Goal: Task Accomplishment & Management: Use online tool/utility

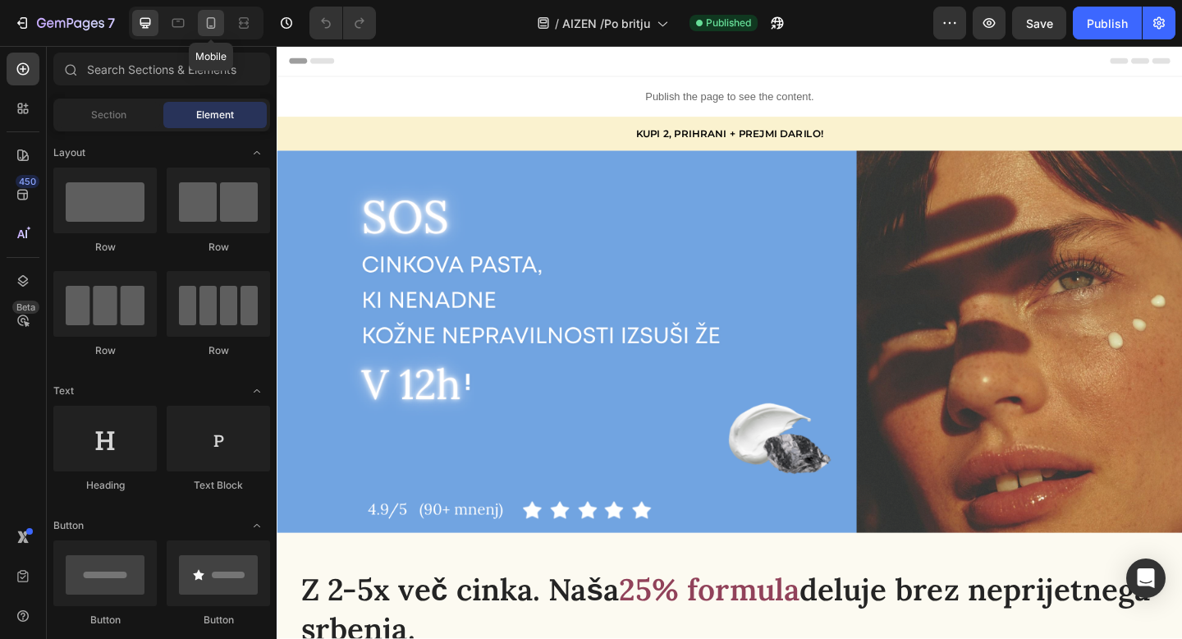
click at [211, 21] on icon at bounding box center [211, 23] width 16 height 16
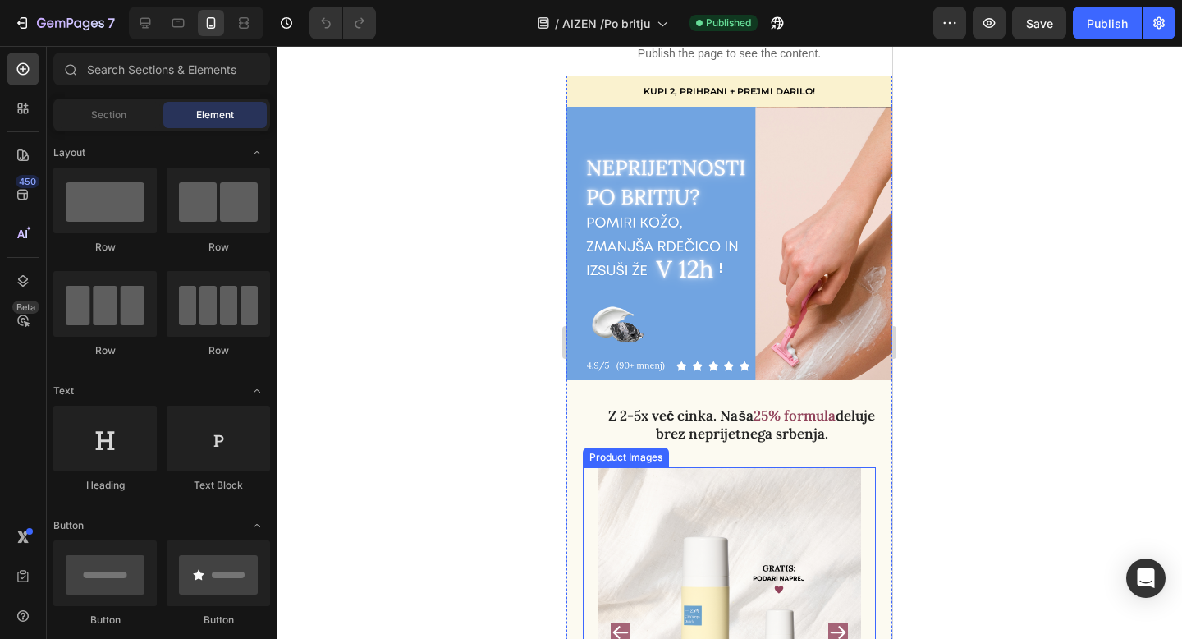
scroll to position [59, 0]
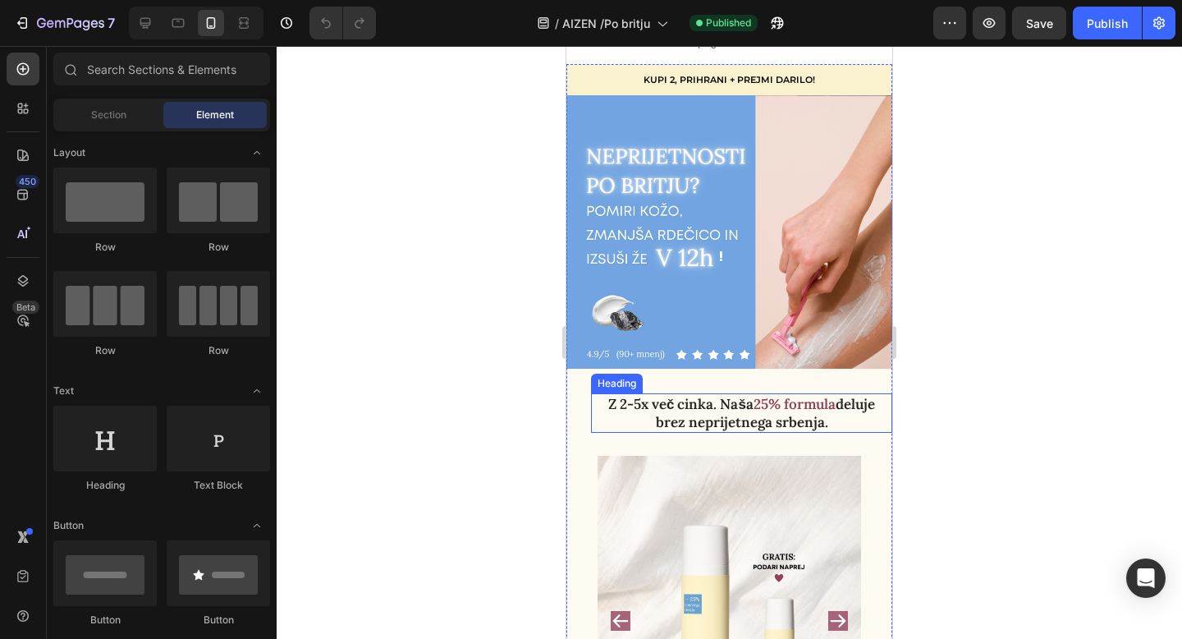
click at [780, 417] on h2 "Z 2-5x več cinka. Naša 25% formula deluje brez neprijetnega srbenja." at bounding box center [741, 412] width 301 height 39
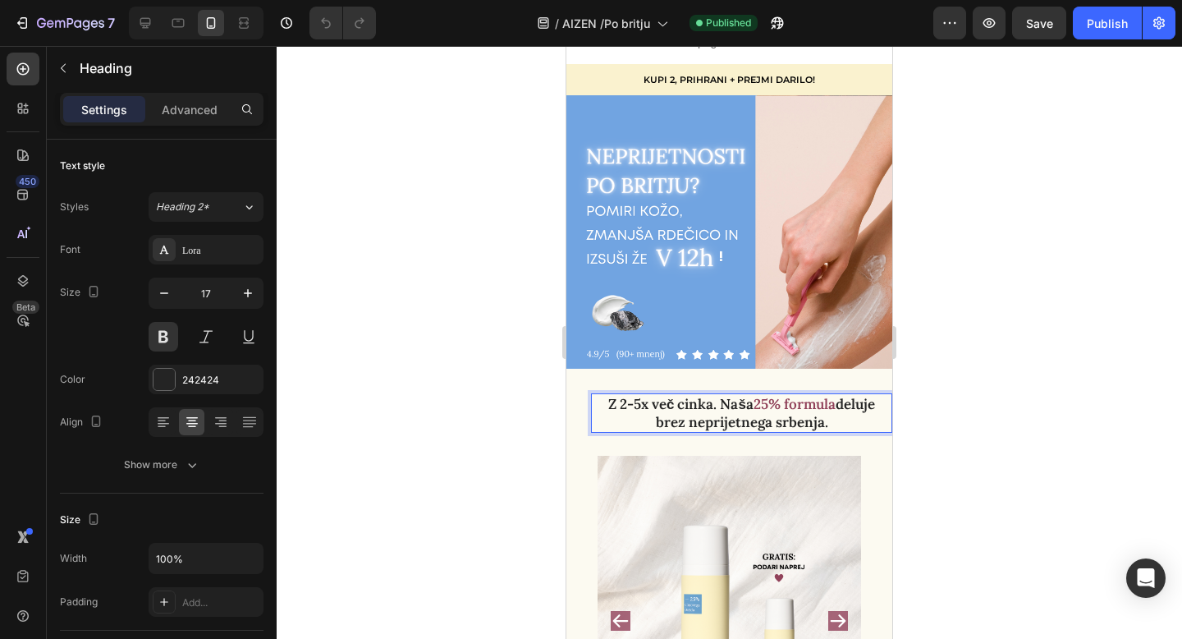
click at [766, 405] on strong "25% formula" at bounding box center [794, 404] width 82 height 18
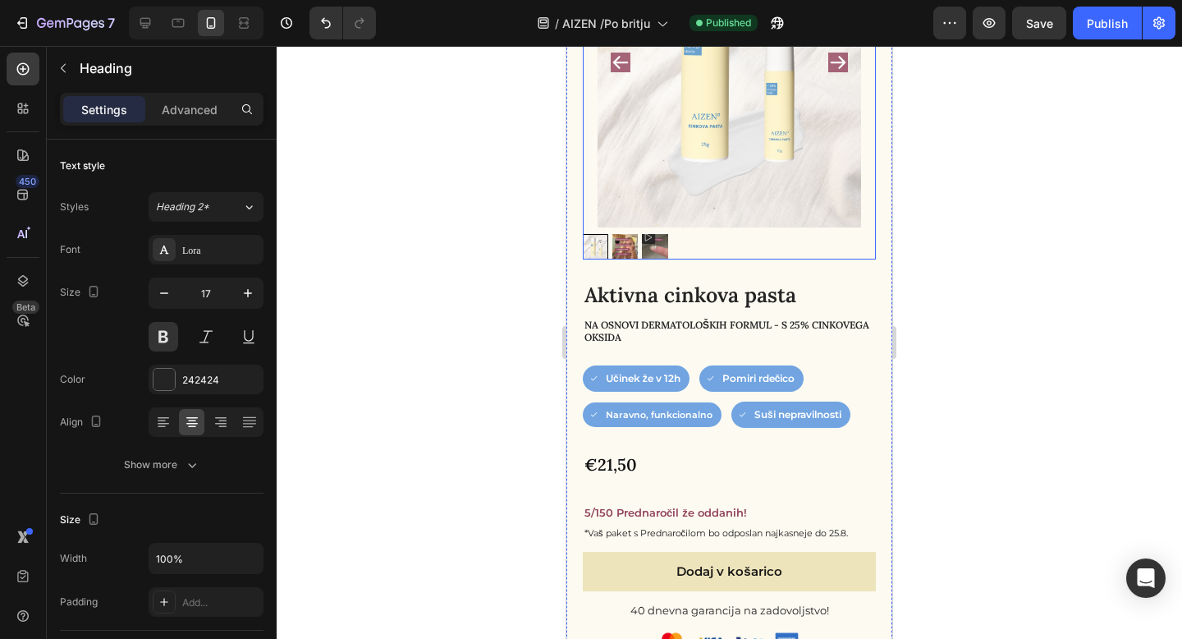
scroll to position [619, 0]
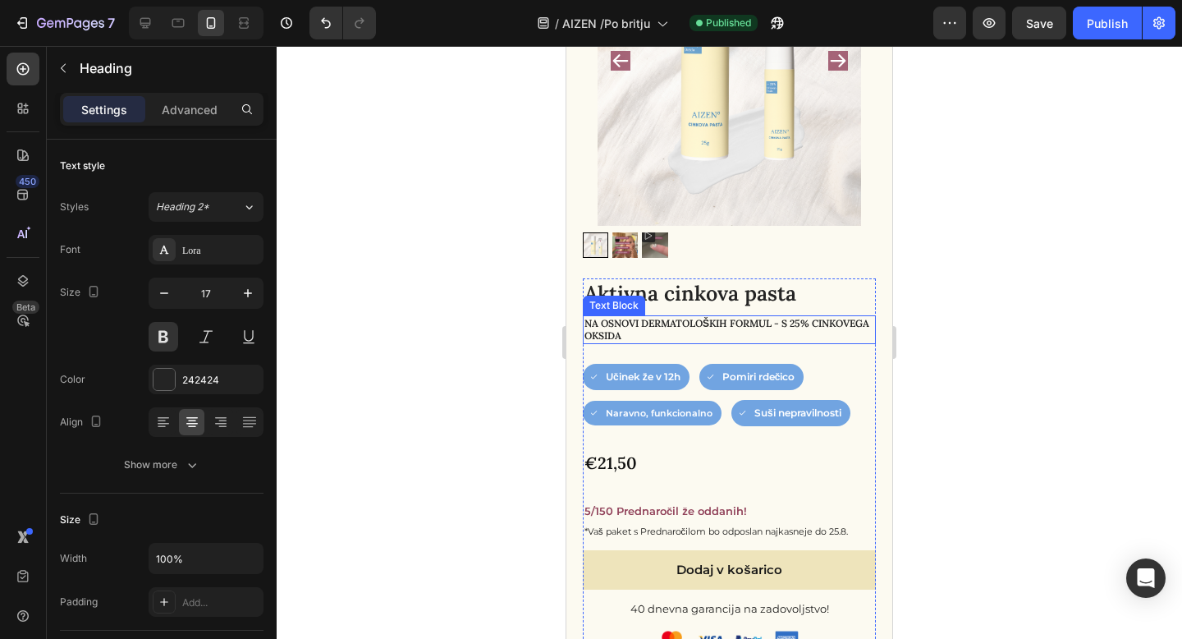
click at [802, 331] on p "na osnovi dermatoloških formul - S 25% cinkovega oksida" at bounding box center [729, 329] width 290 height 25
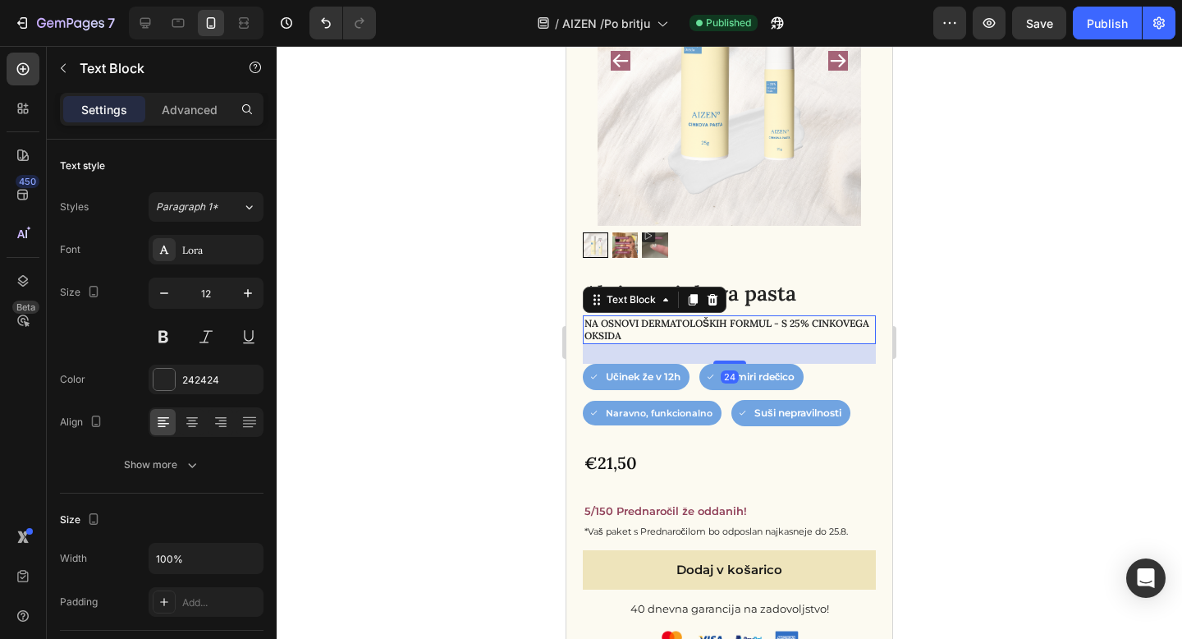
click at [802, 323] on p "na osnovi dermatoloških formul - S 25% cinkovega oksida" at bounding box center [729, 329] width 290 height 25
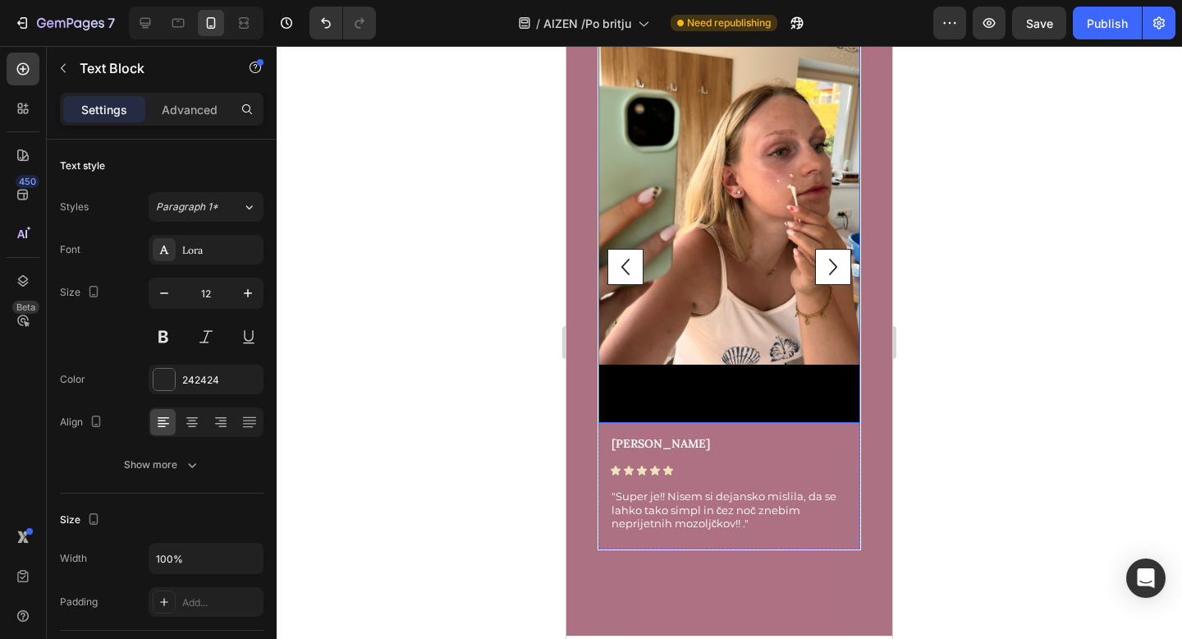
scroll to position [4777, 0]
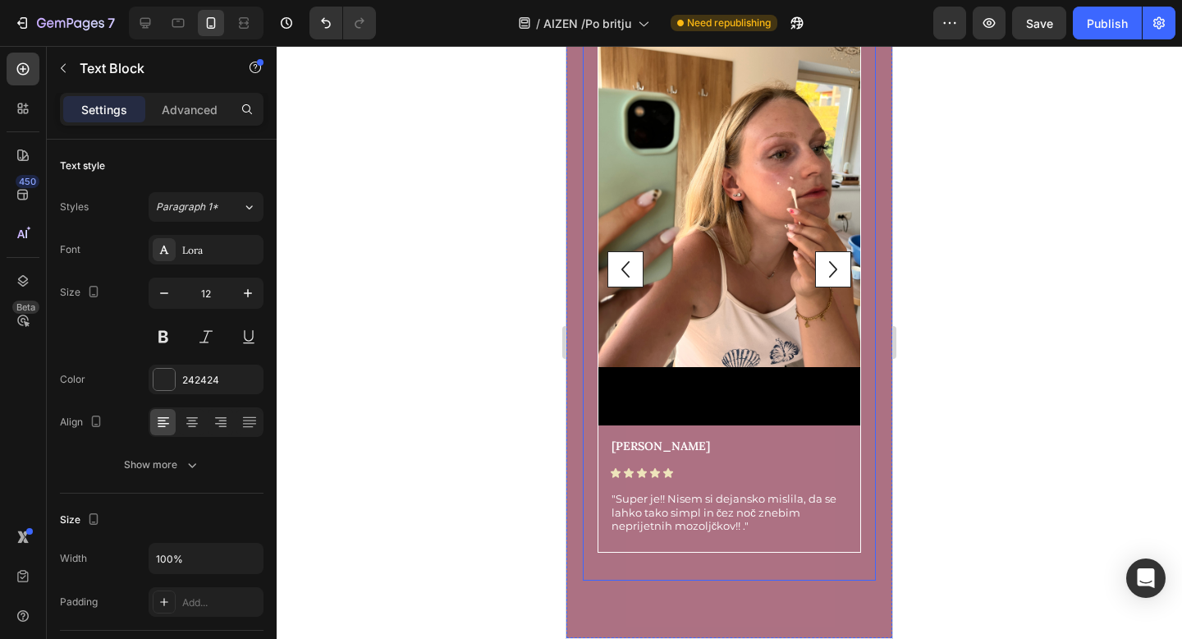
click at [836, 259] on icon "Carousel Next Arrow" at bounding box center [833, 269] width 33 height 33
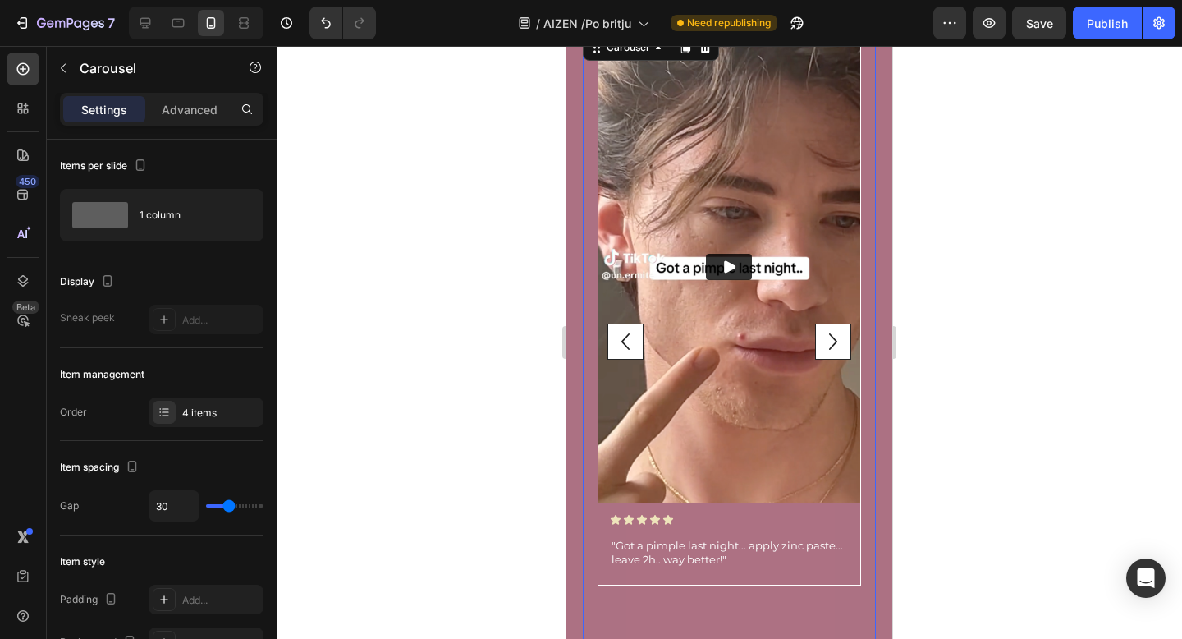
scroll to position [4703, 0]
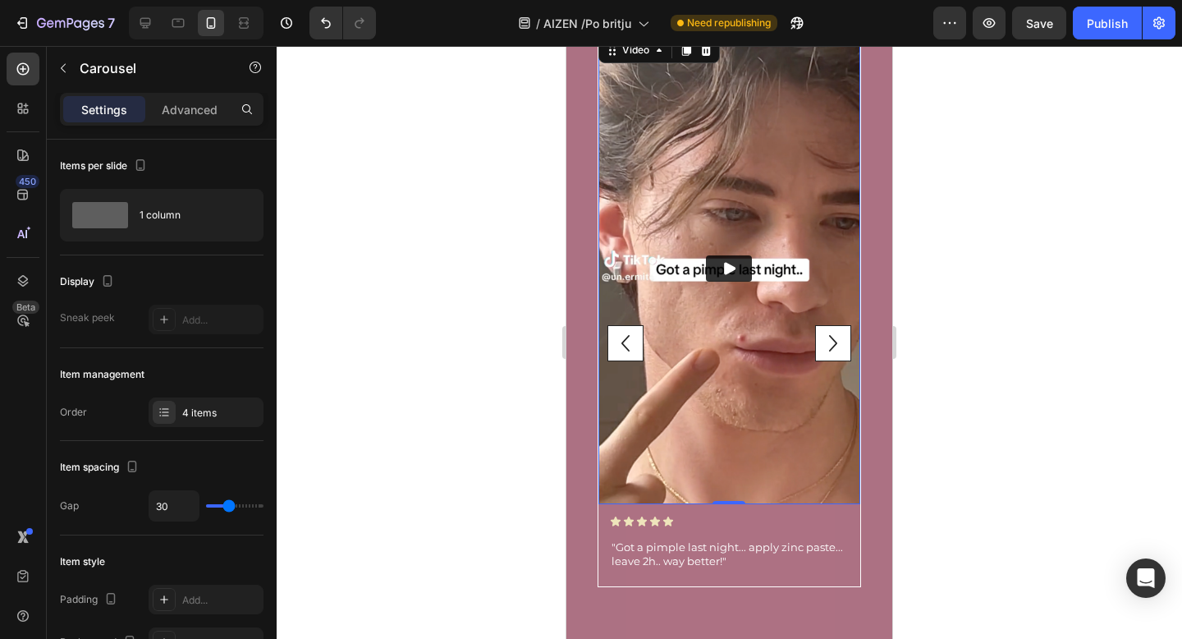
click at [779, 306] on img at bounding box center [729, 269] width 262 height 470
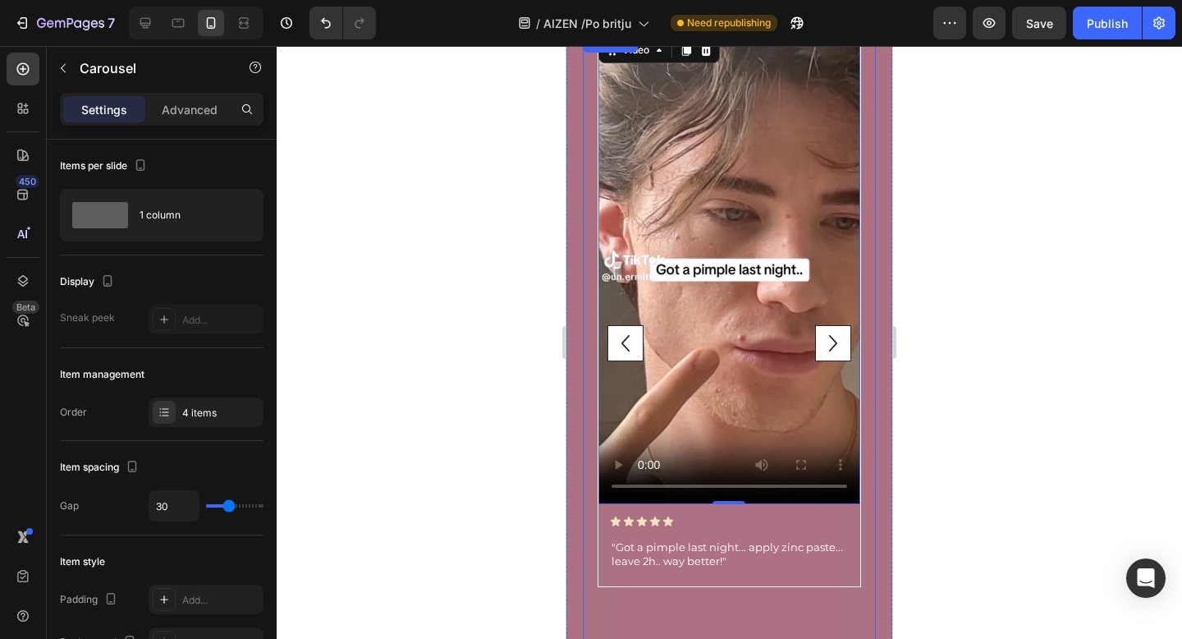
click at [830, 329] on icon "Carousel Next Arrow" at bounding box center [833, 343] width 33 height 33
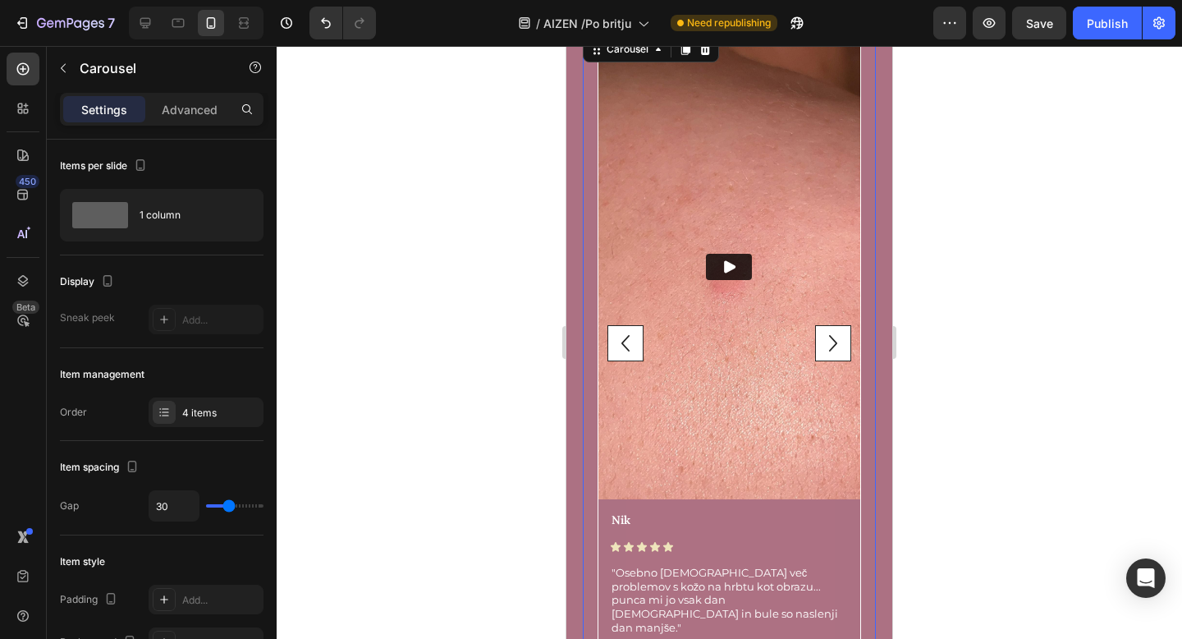
click at [629, 333] on icon "Carousel Back Arrow" at bounding box center [625, 343] width 33 height 33
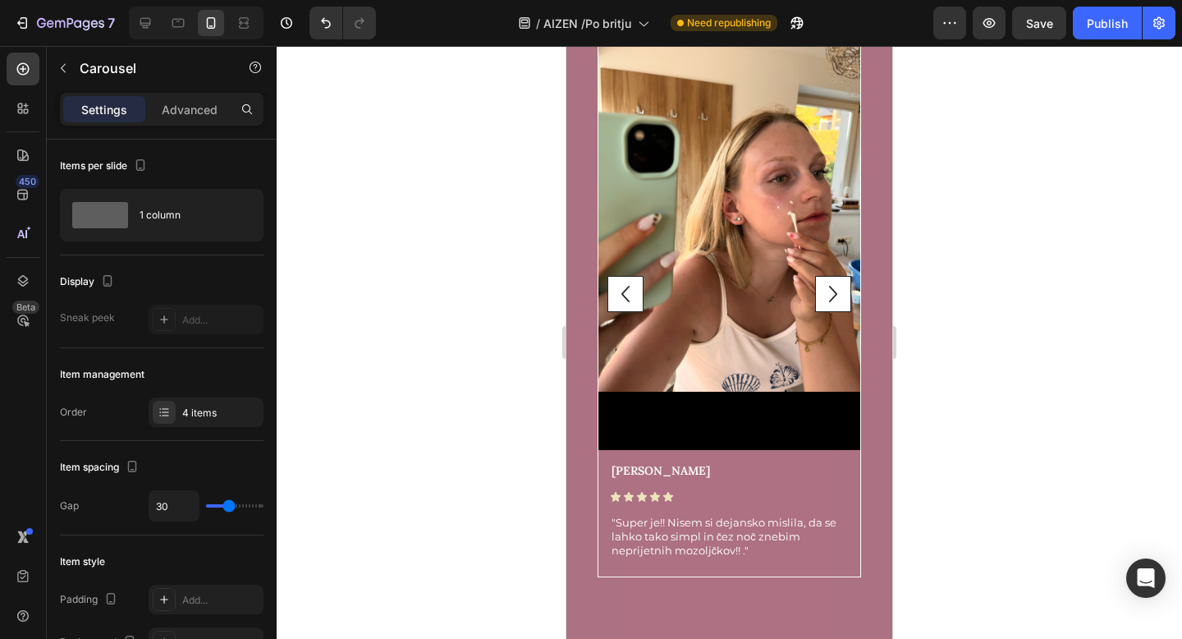
scroll to position [5413, 0]
click at [833, 286] on icon "Carousel Next Arrow" at bounding box center [833, 293] width 33 height 33
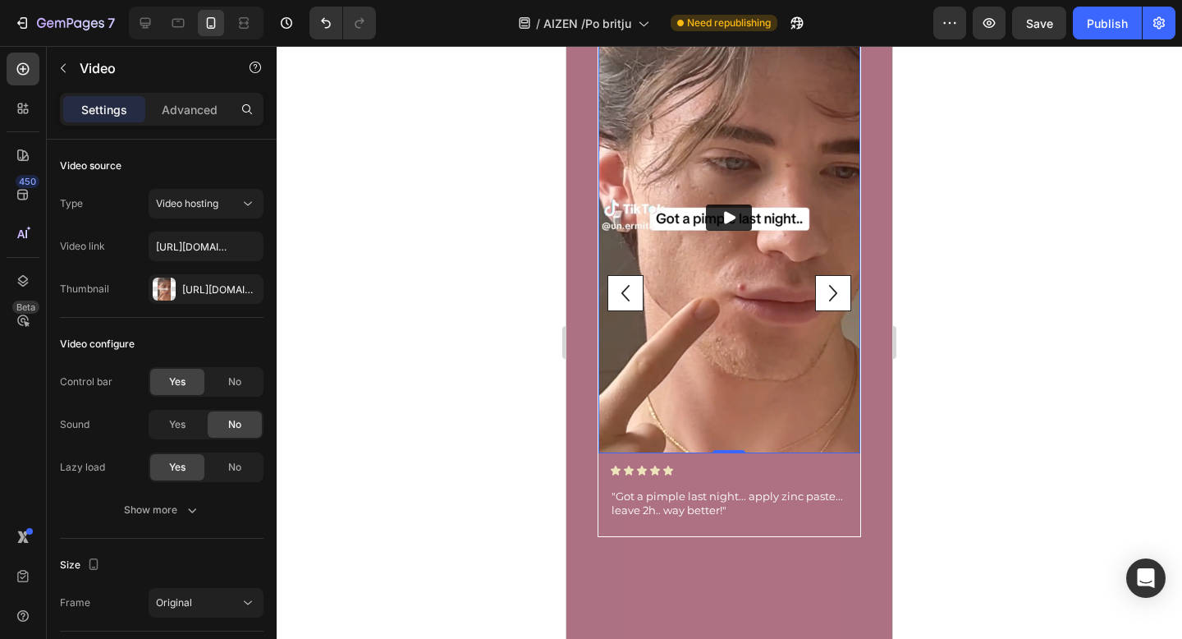
click at [754, 340] on img at bounding box center [729, 218] width 262 height 470
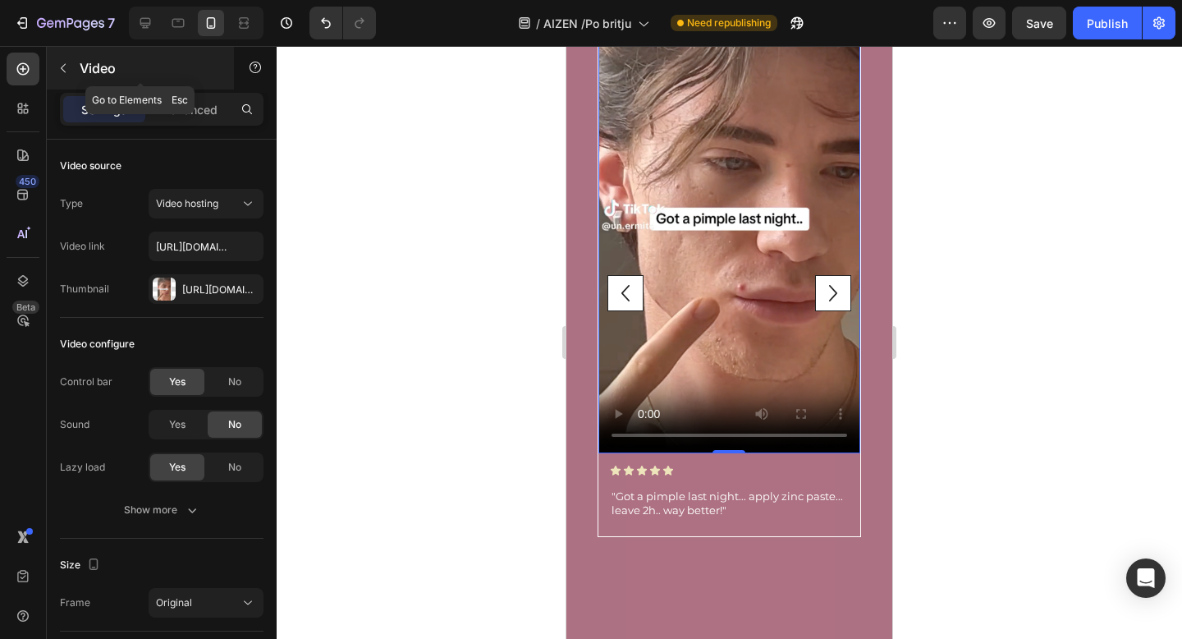
click at [68, 68] on icon "button" at bounding box center [63, 68] width 13 height 13
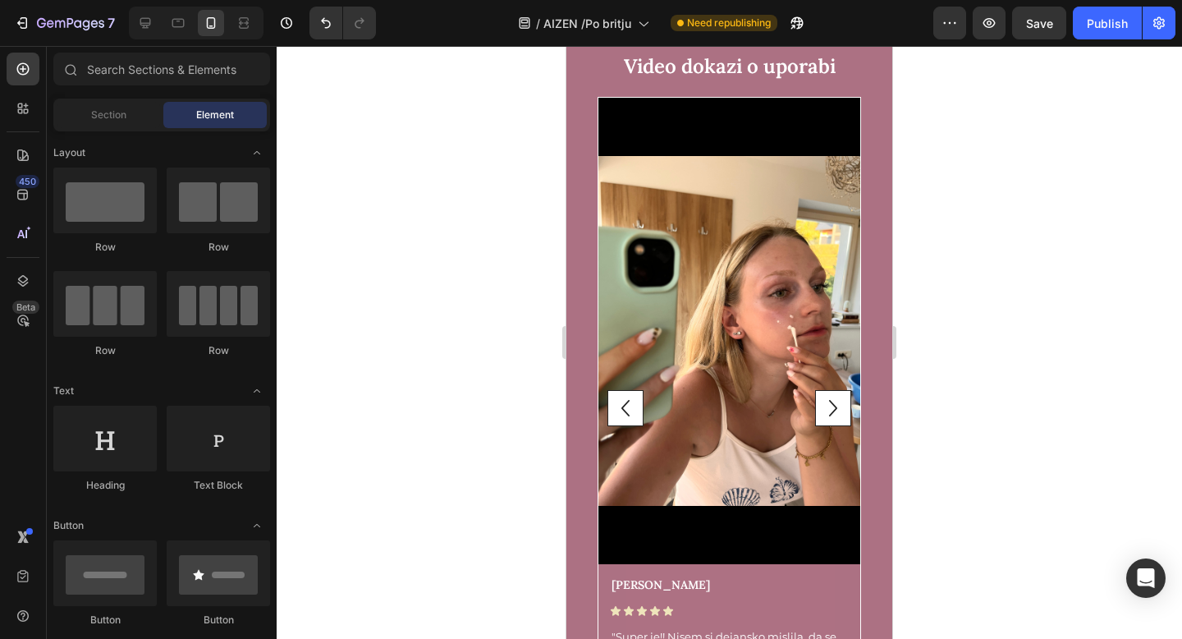
scroll to position [5295, 0]
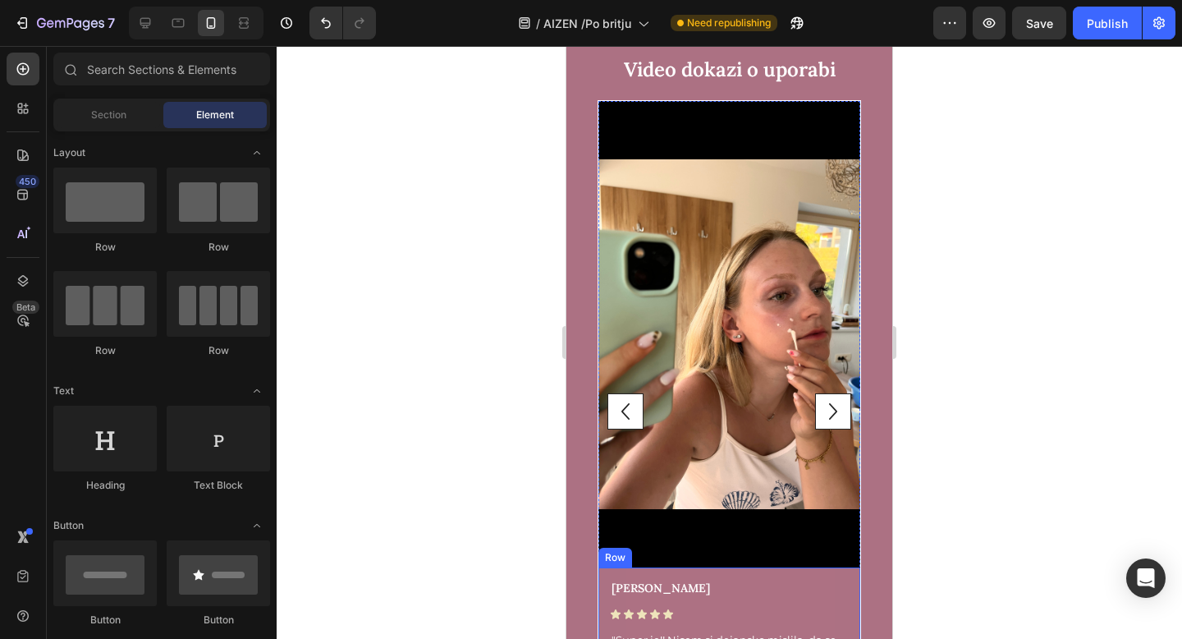
click at [748, 601] on div "Lara Text Block Icon Icon Icon Icon Icon Icon List "Super je!! Nisem si dejansk…" at bounding box center [729, 628] width 239 height 98
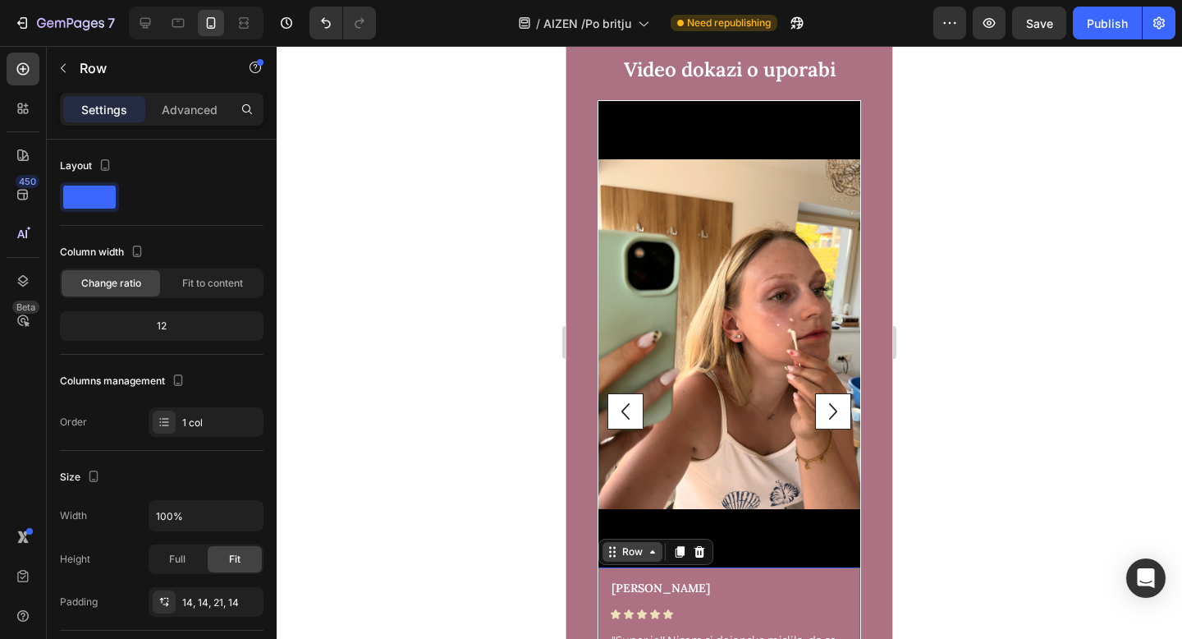
click at [643, 559] on div "Row" at bounding box center [632, 552] width 60 height 20
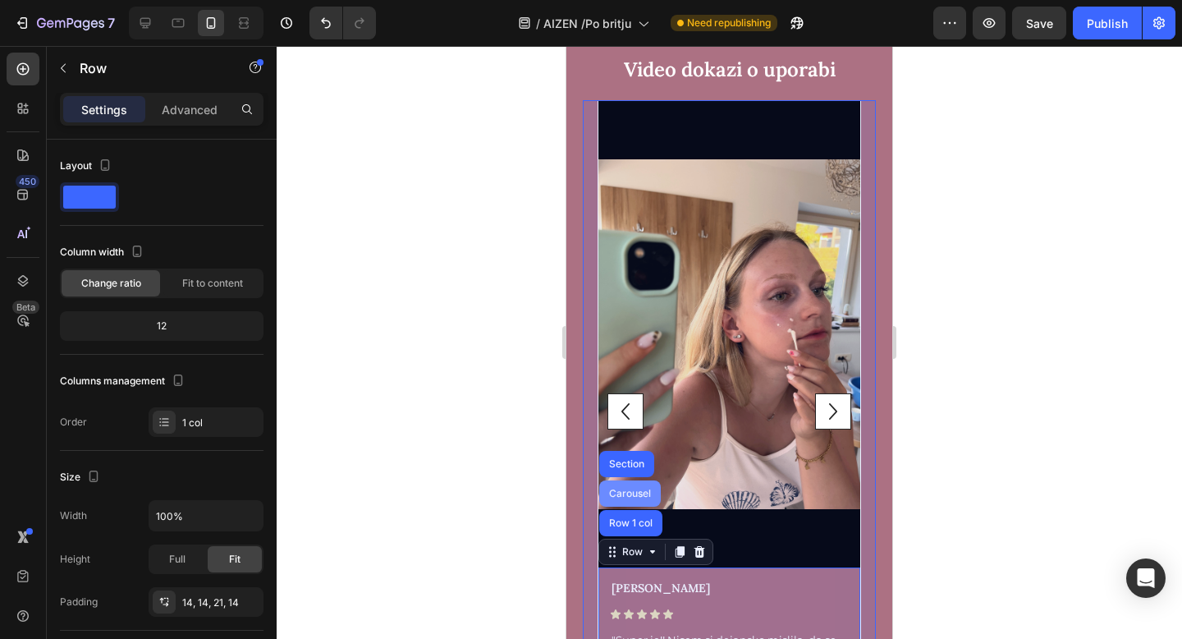
click at [642, 497] on div "Carousel" at bounding box center [630, 493] width 48 height 10
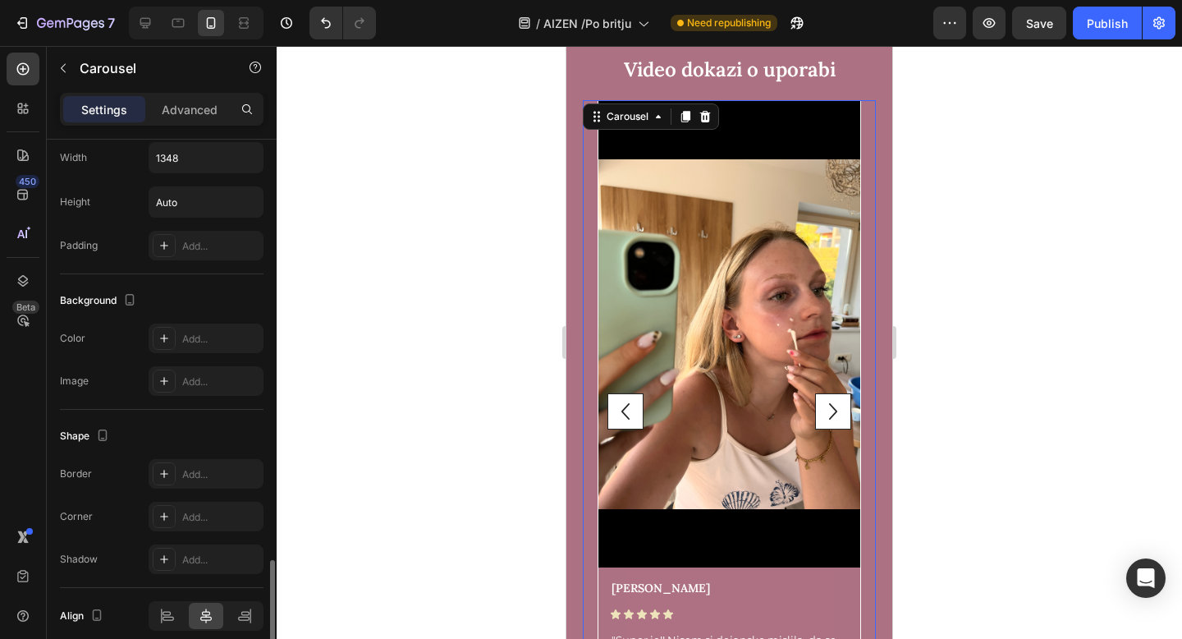
scroll to position [1275, 0]
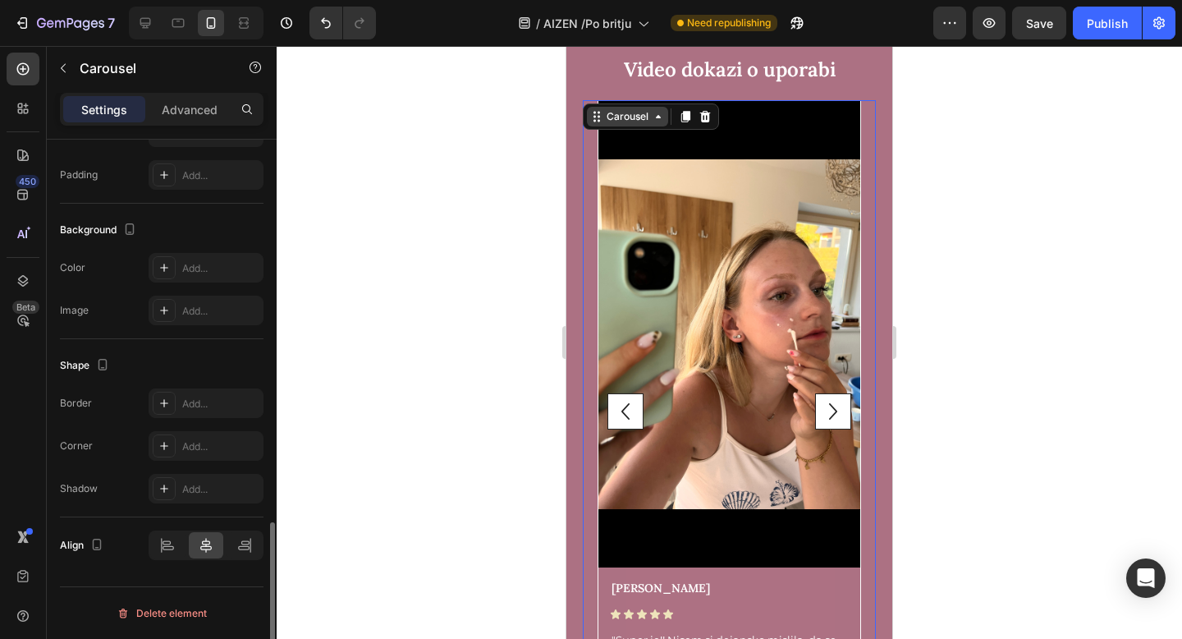
click at [593, 119] on icon at bounding box center [596, 116] width 13 height 13
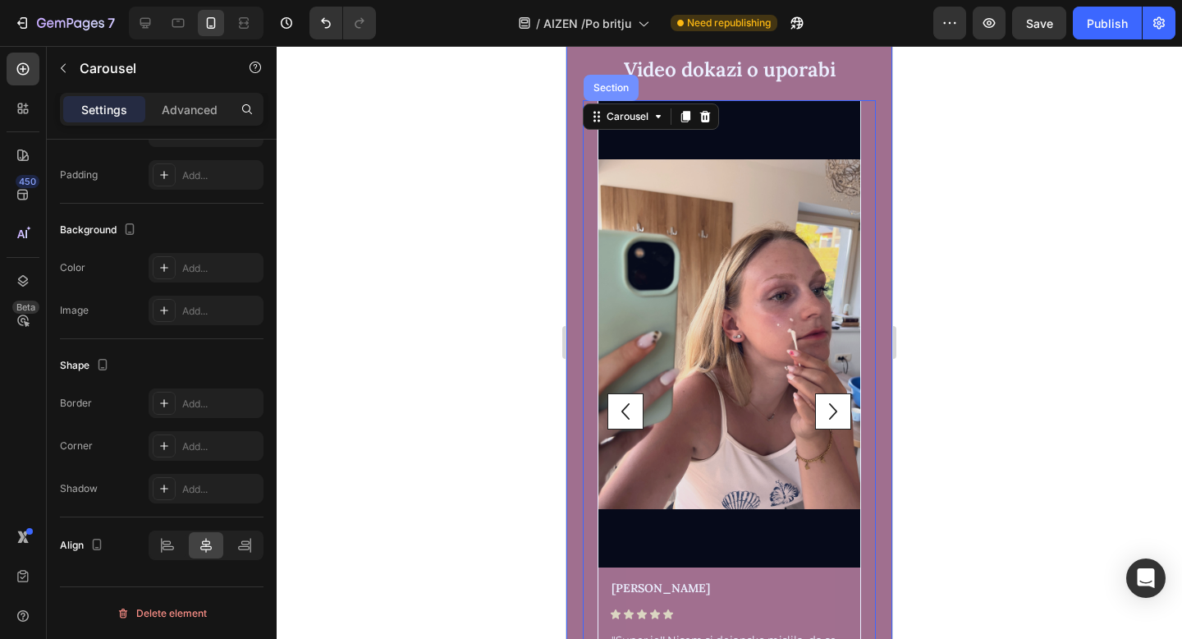
click at [621, 94] on div "Section" at bounding box center [611, 88] width 55 height 26
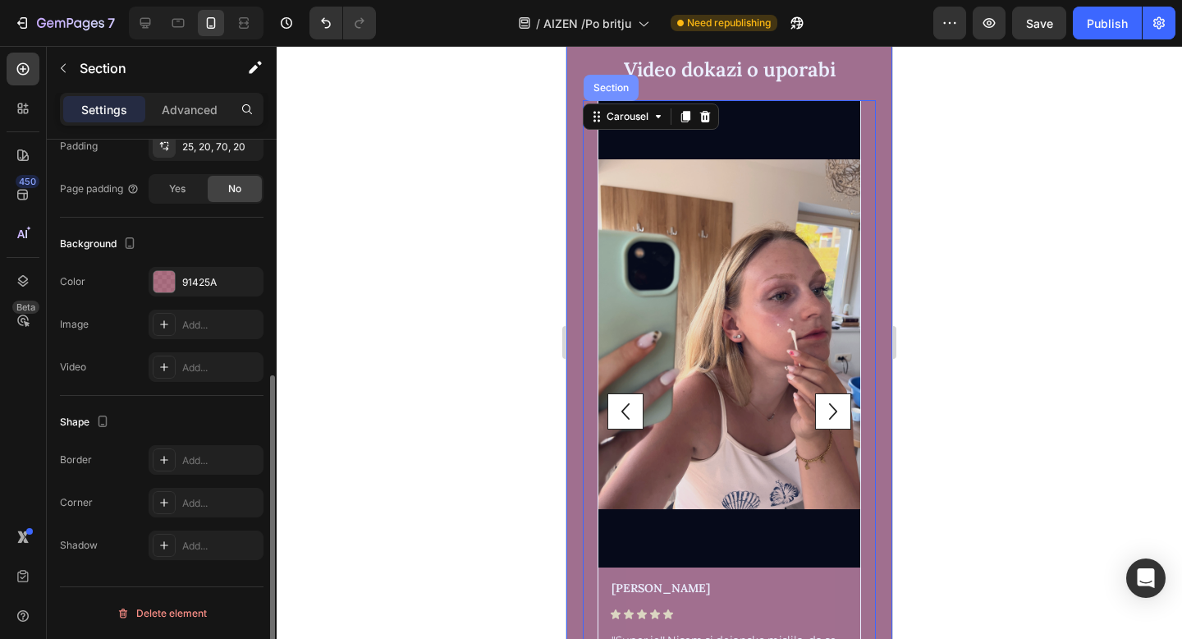
scroll to position [0, 0]
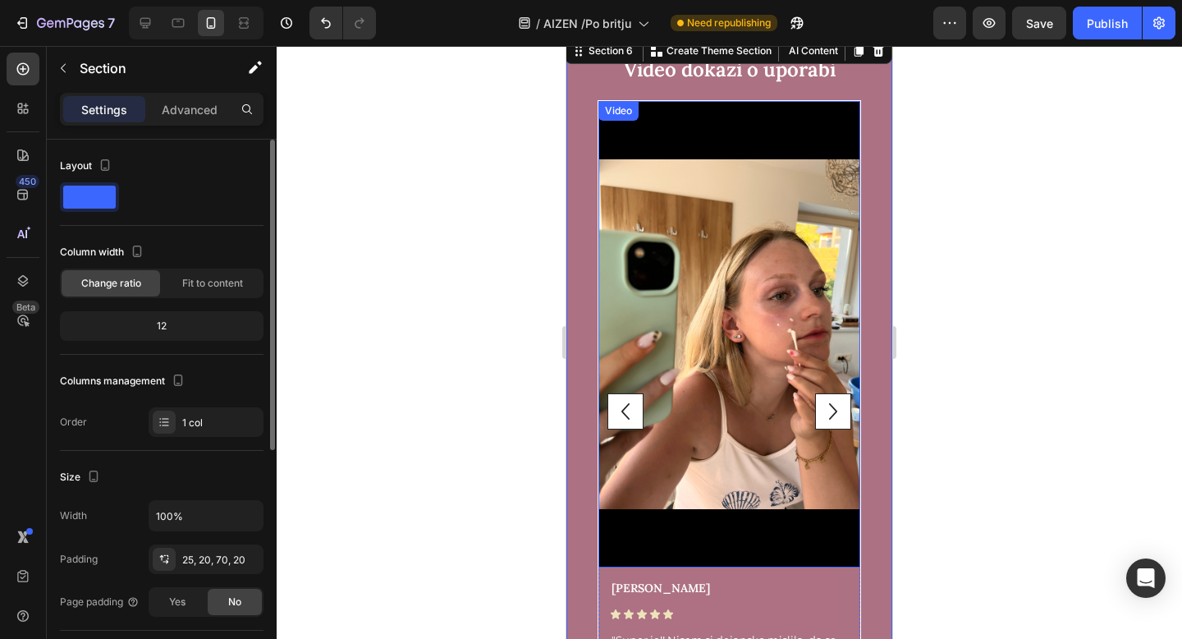
click at [768, 156] on video at bounding box center [729, 334] width 262 height 466
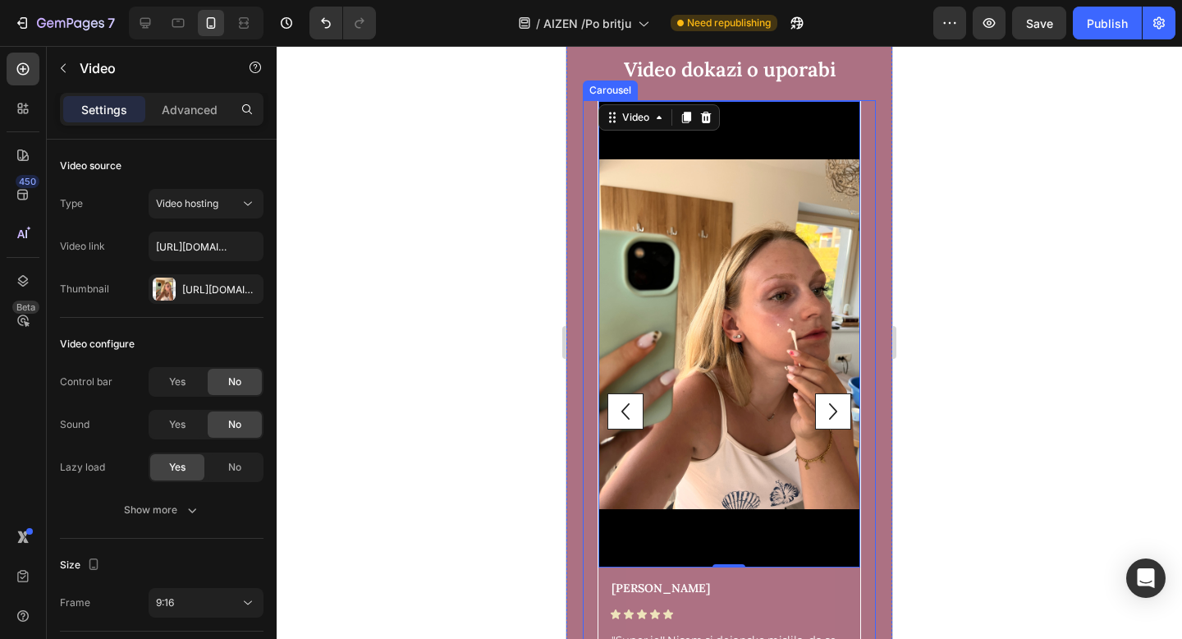
click at [836, 395] on icon "Carousel Next Arrow" at bounding box center [833, 411] width 33 height 33
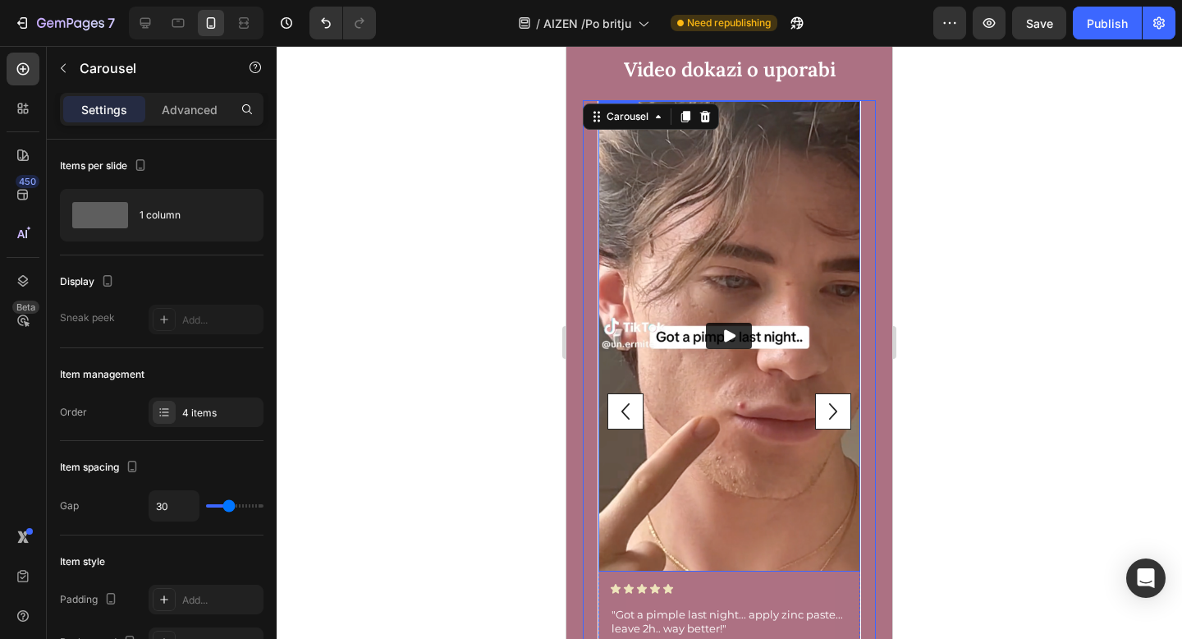
click at [758, 259] on img at bounding box center [729, 336] width 262 height 470
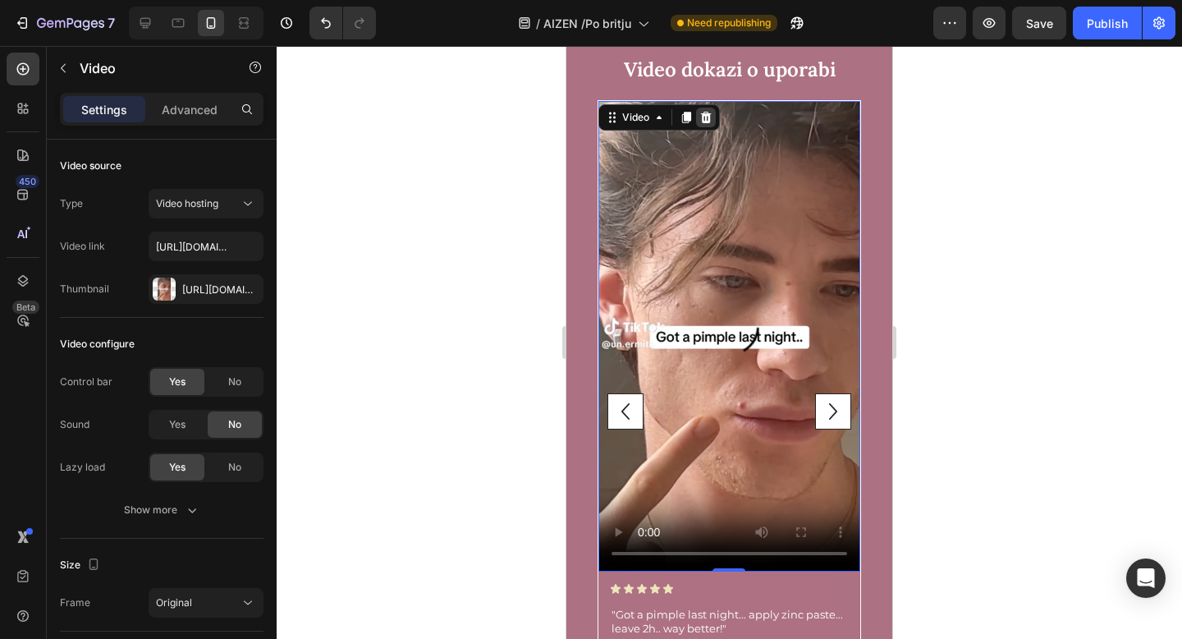
click at [707, 117] on icon at bounding box center [705, 117] width 13 height 13
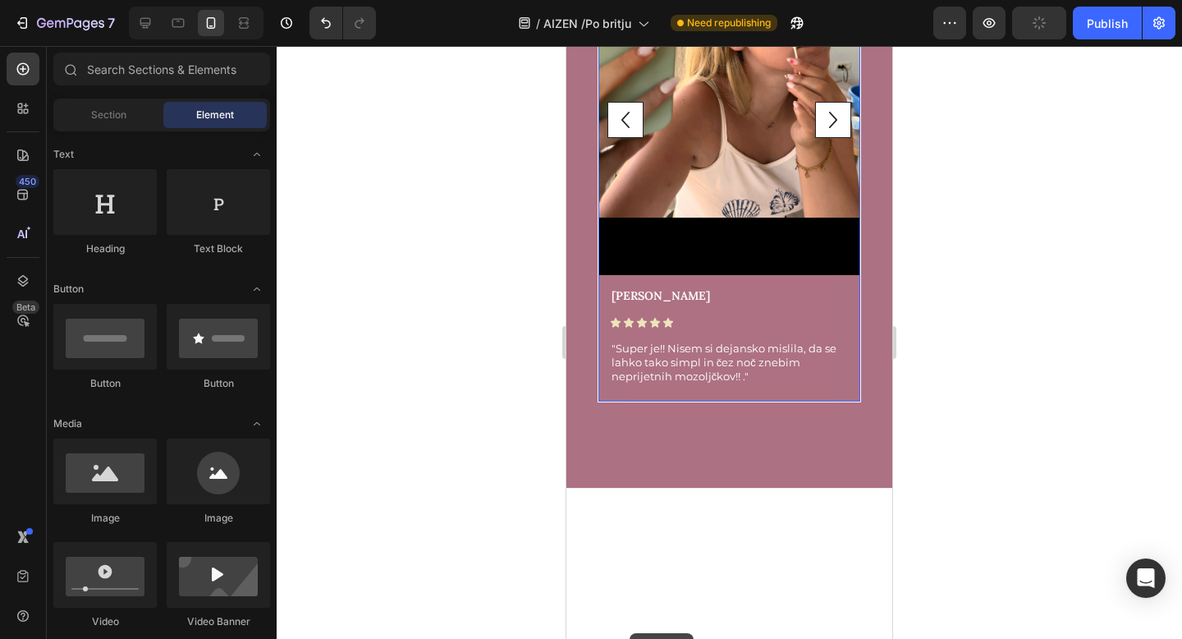
scroll to position [5030, 0]
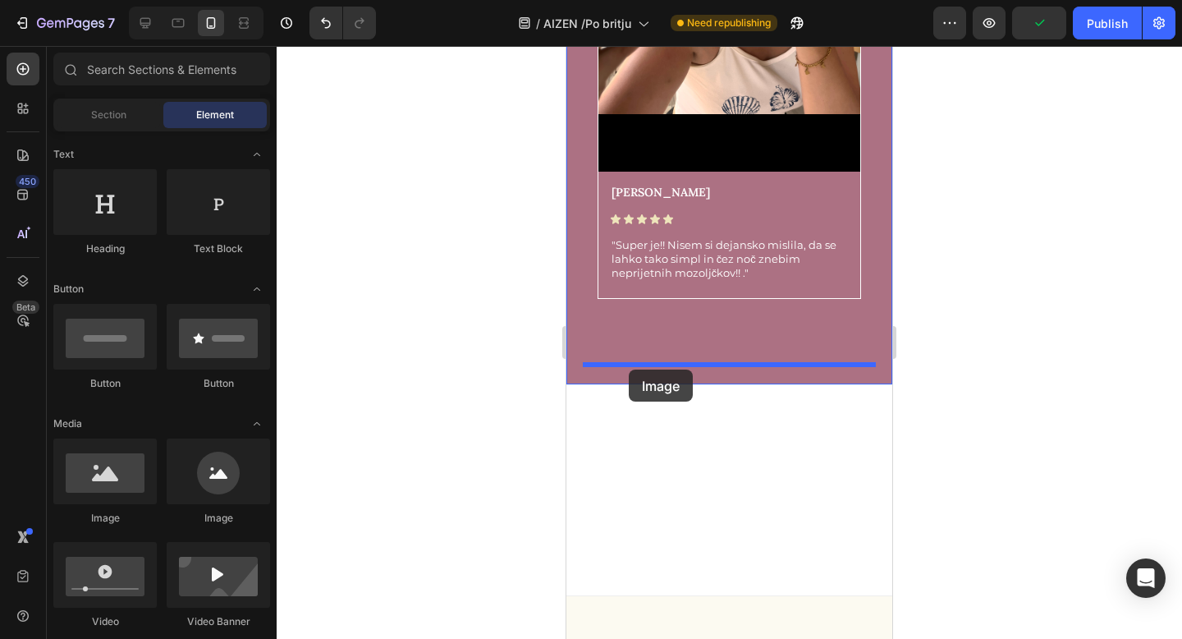
drag, startPoint x: 688, startPoint y: 522, endPoint x: 611, endPoint y: 359, distance: 180.3
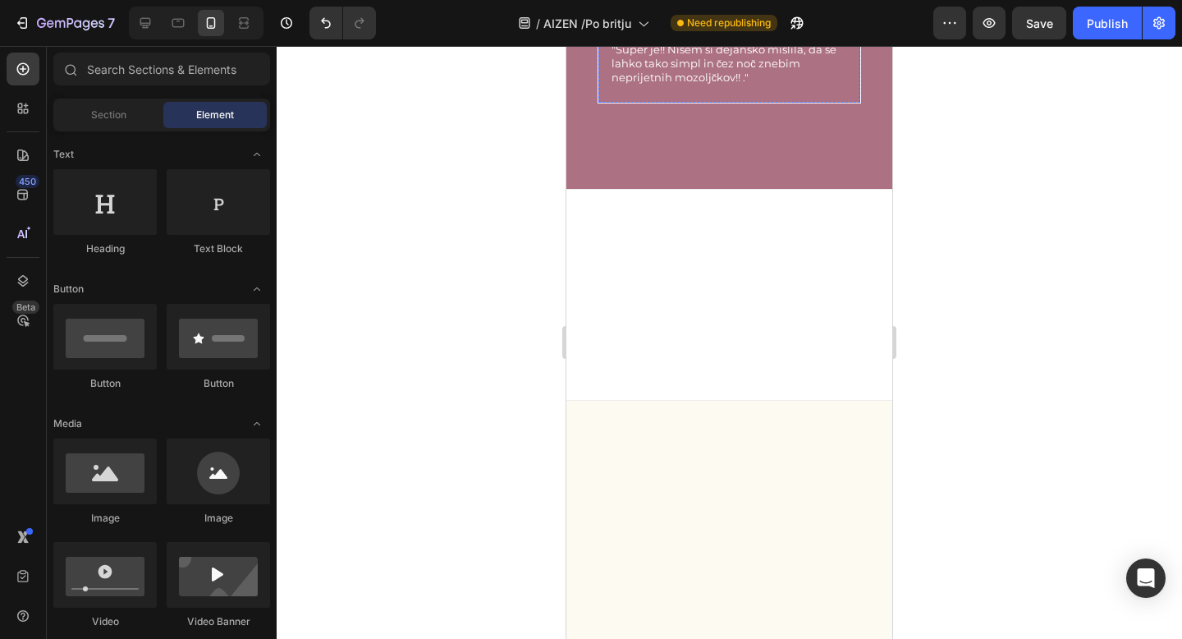
scroll to position [5228, 0]
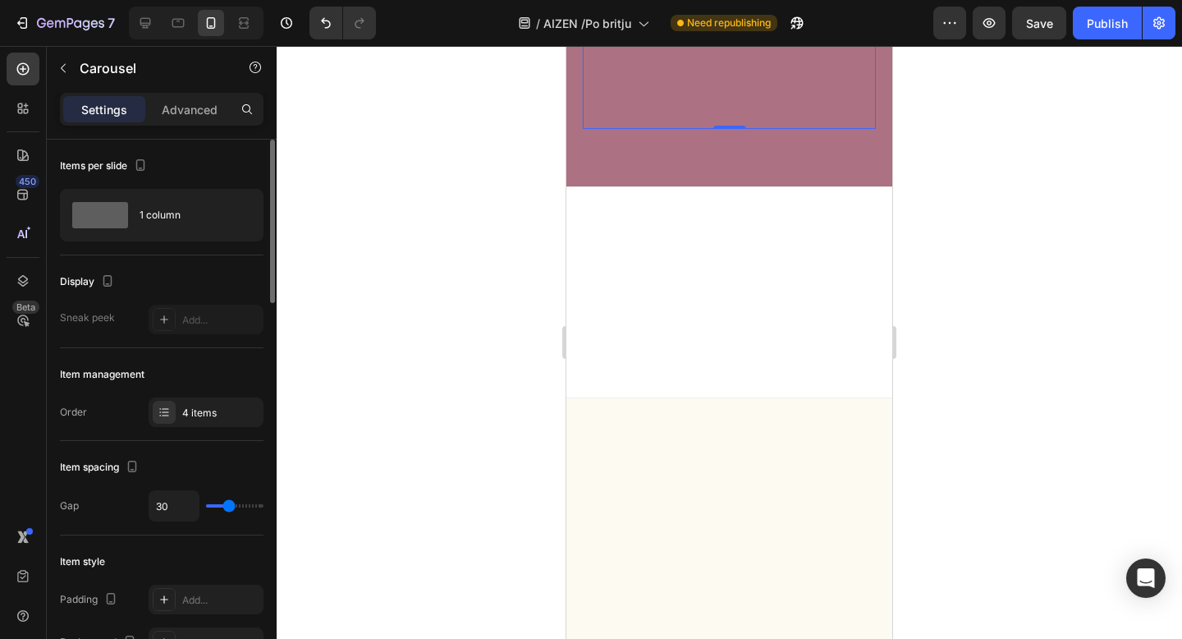
scroll to position [72, 0]
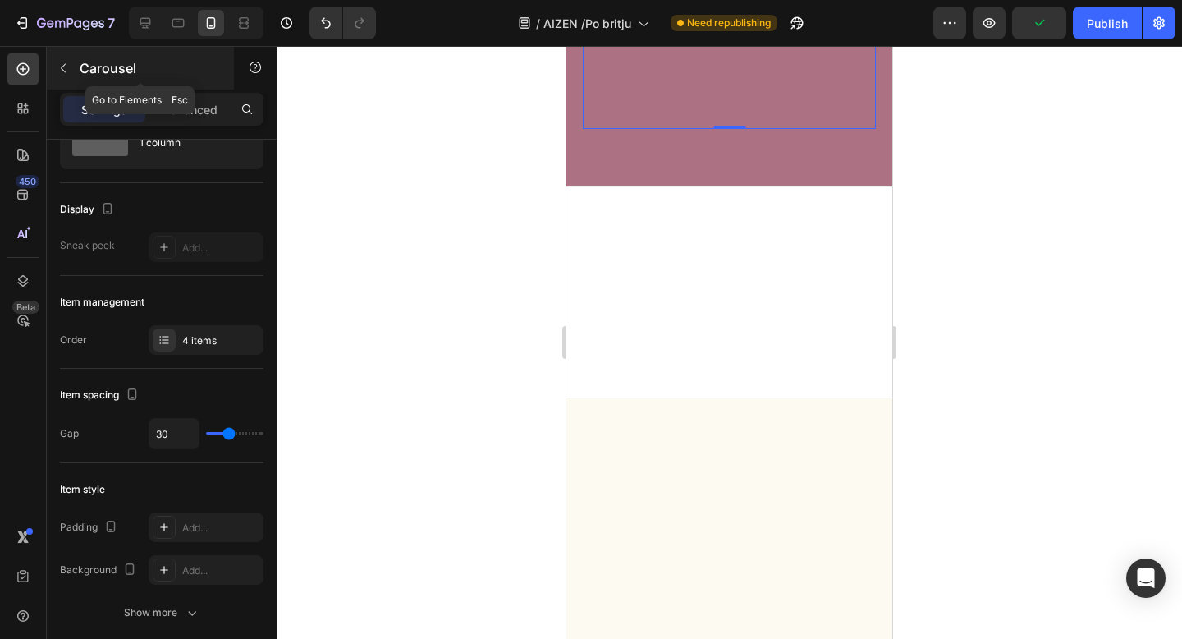
click at [62, 67] on icon "button" at bounding box center [63, 68] width 13 height 13
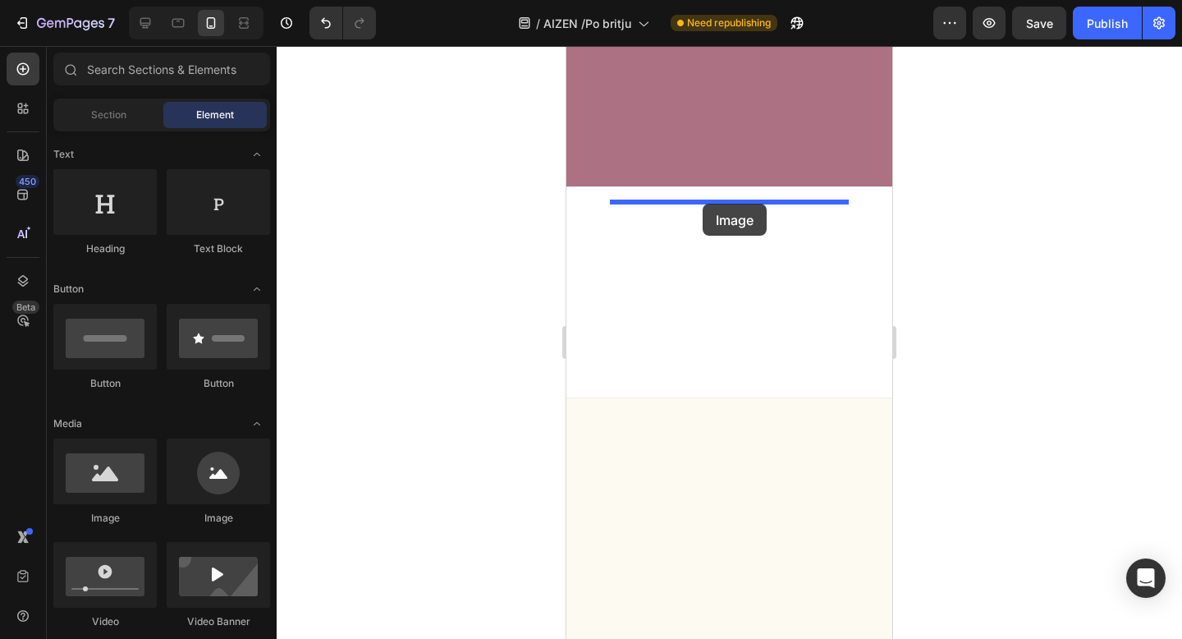
drag, startPoint x: 670, startPoint y: 543, endPoint x: 703, endPoint y: 200, distance: 343.8
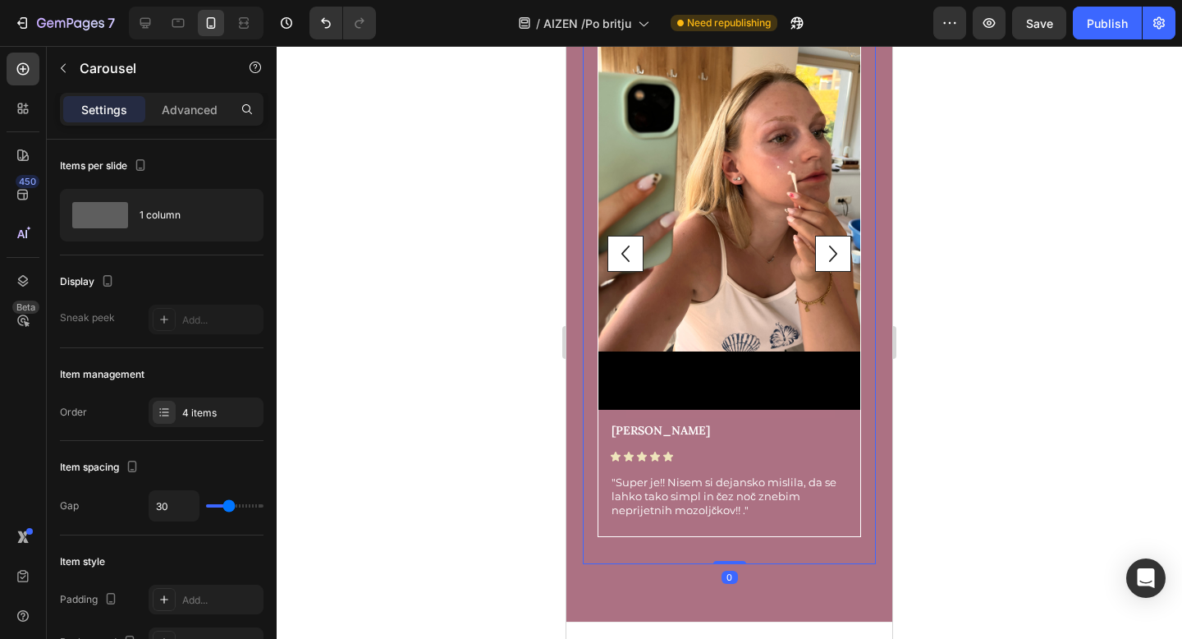
scroll to position [5435, 0]
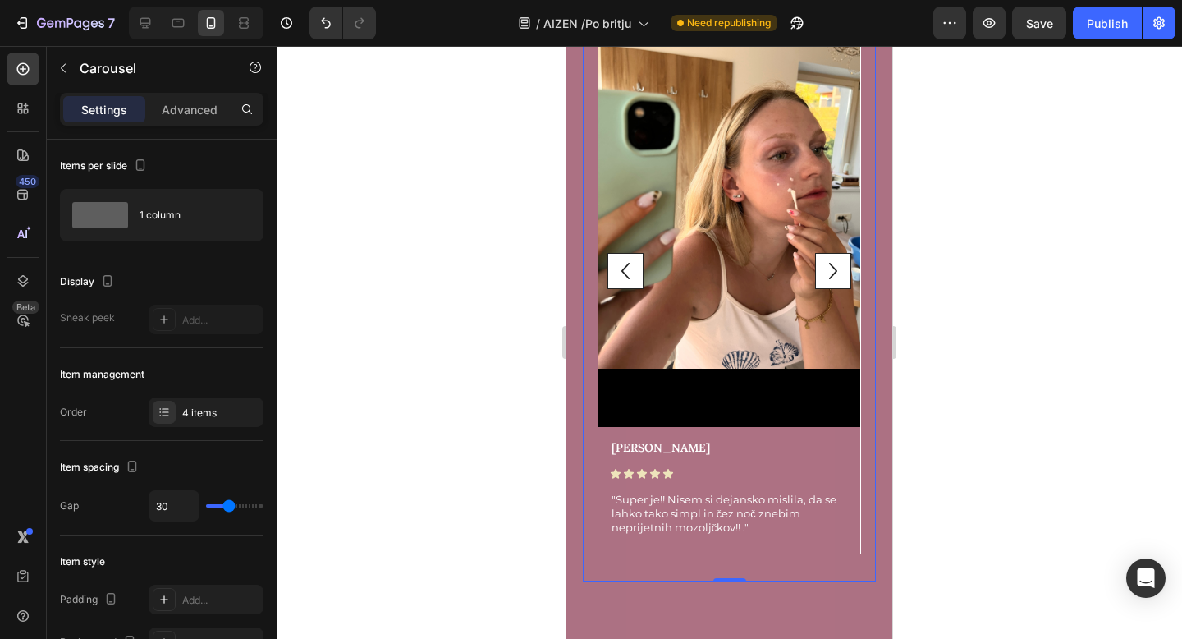
click at [826, 268] on icon "Carousel Next Arrow" at bounding box center [833, 270] width 33 height 33
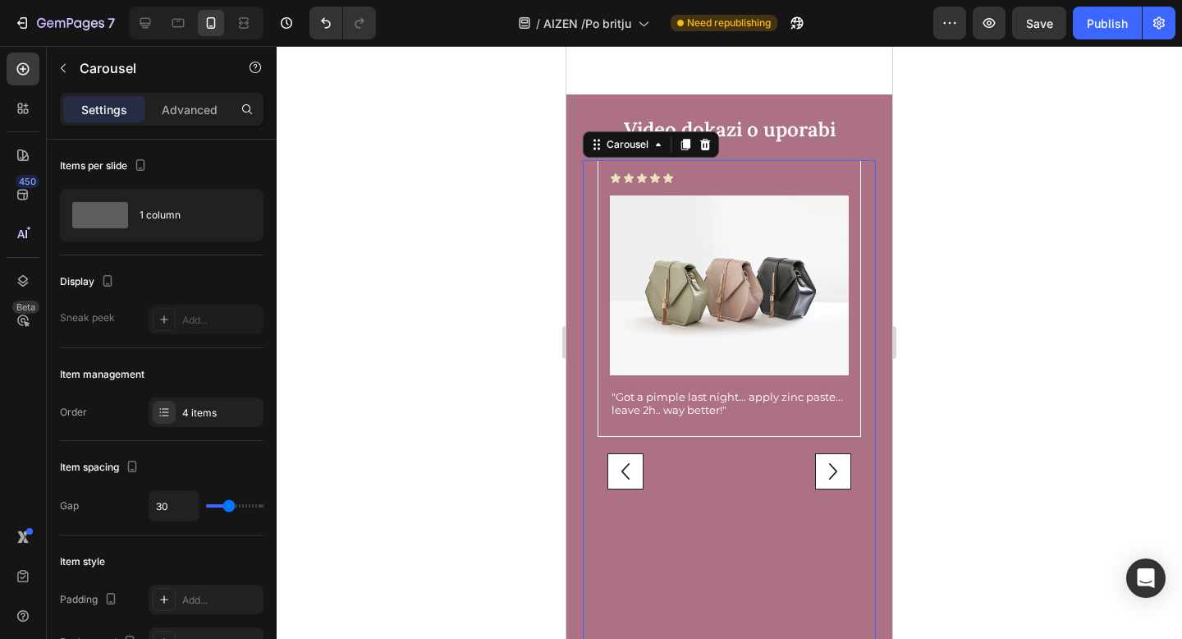
scroll to position [5228, 0]
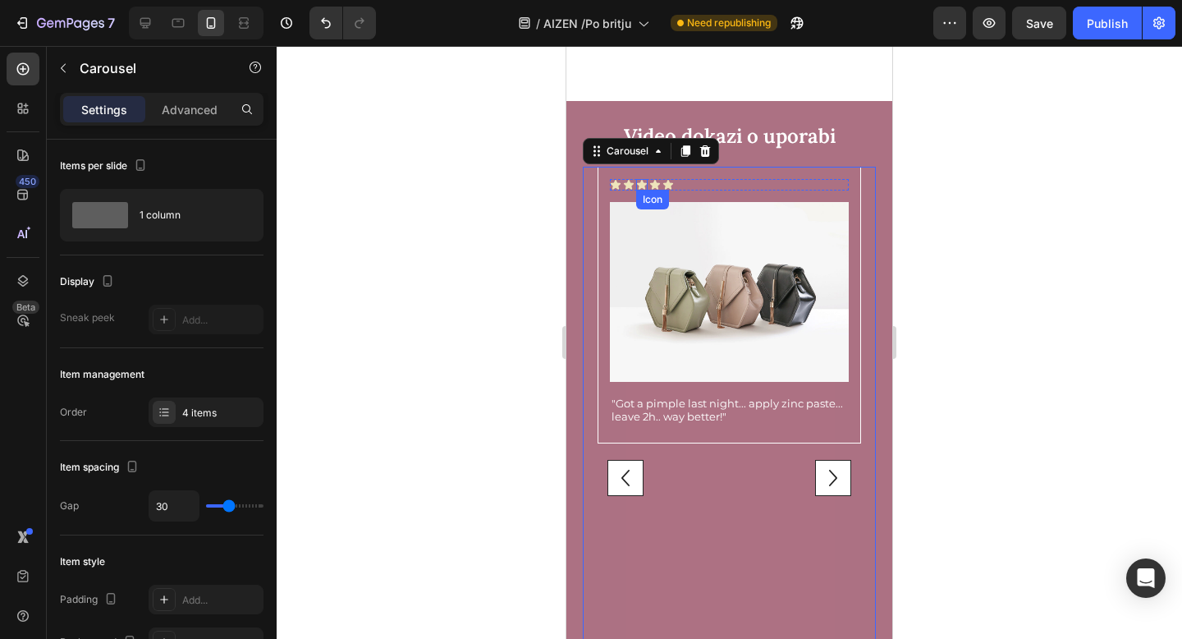
click at [636, 202] on div "Image" at bounding box center [631, 192] width 43 height 20
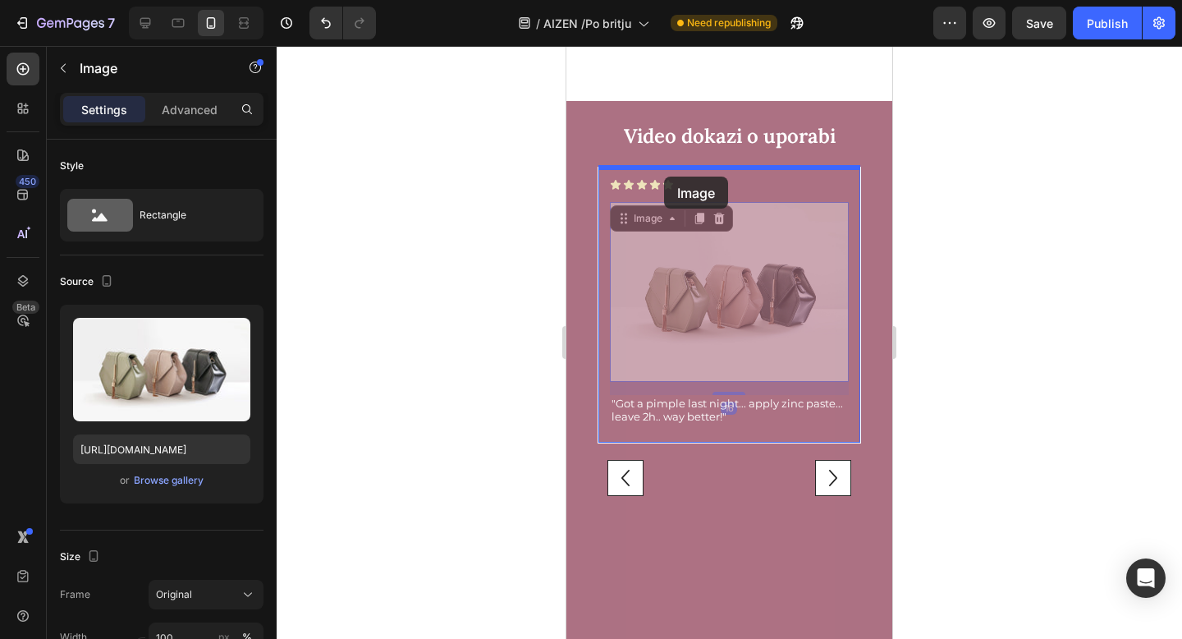
drag, startPoint x: 620, startPoint y: 215, endPoint x: 664, endPoint y: 176, distance: 58.8
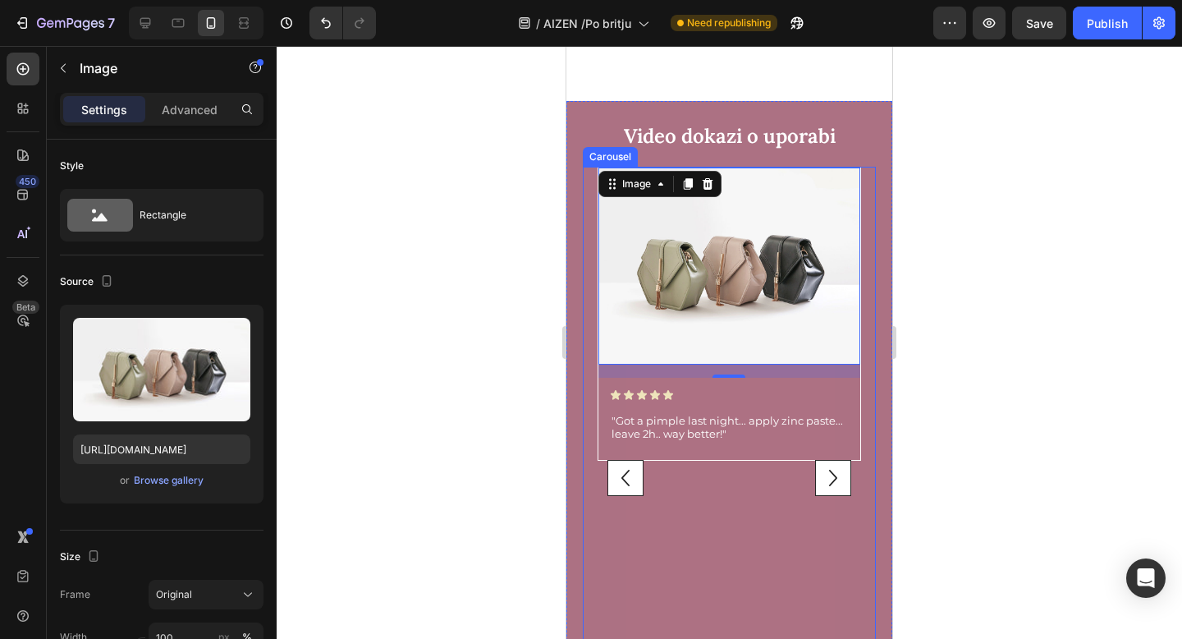
click at [833, 461] on icon "Carousel Next Arrow" at bounding box center [833, 477] width 33 height 33
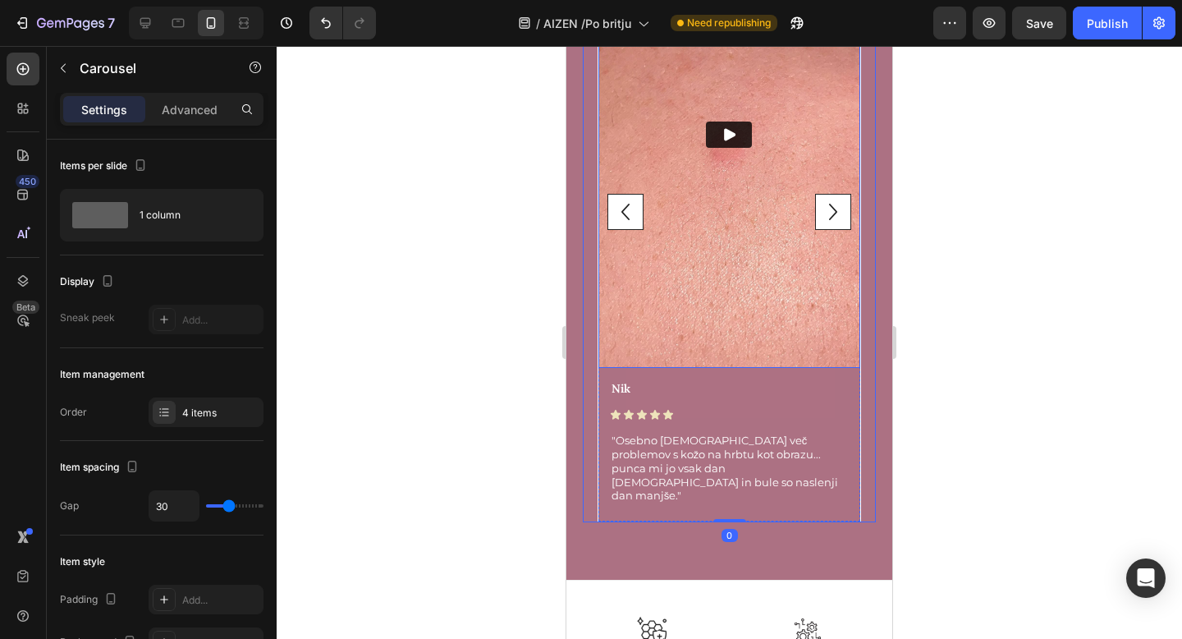
scroll to position [5524, 0]
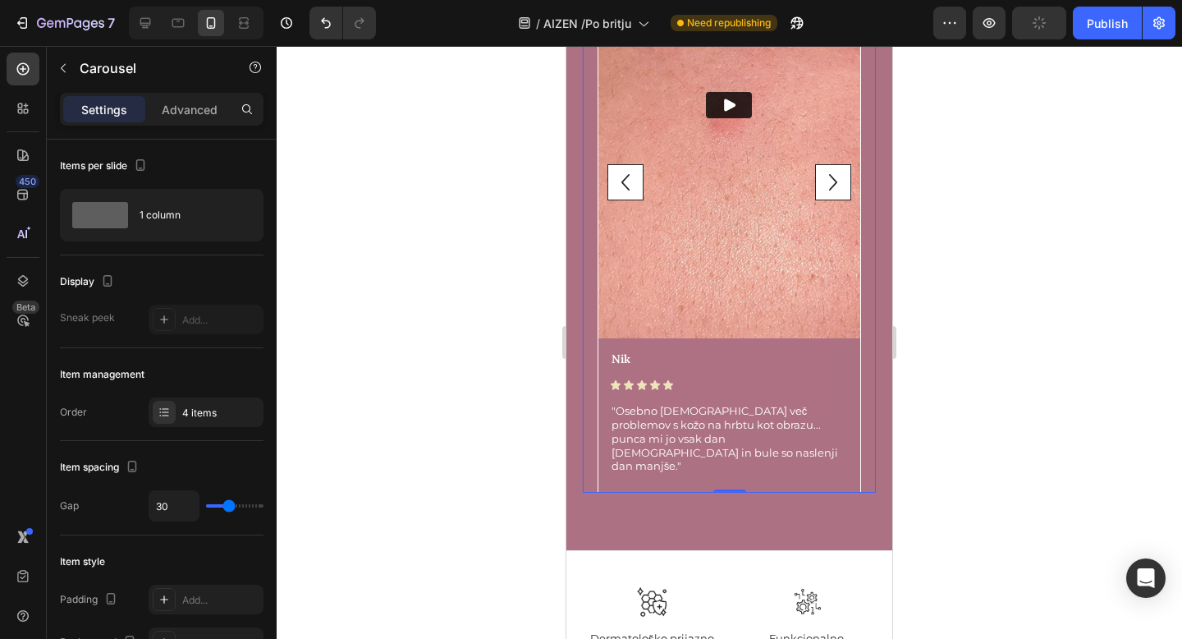
click at [622, 172] on icon "Carousel Back Arrow" at bounding box center [625, 182] width 33 height 33
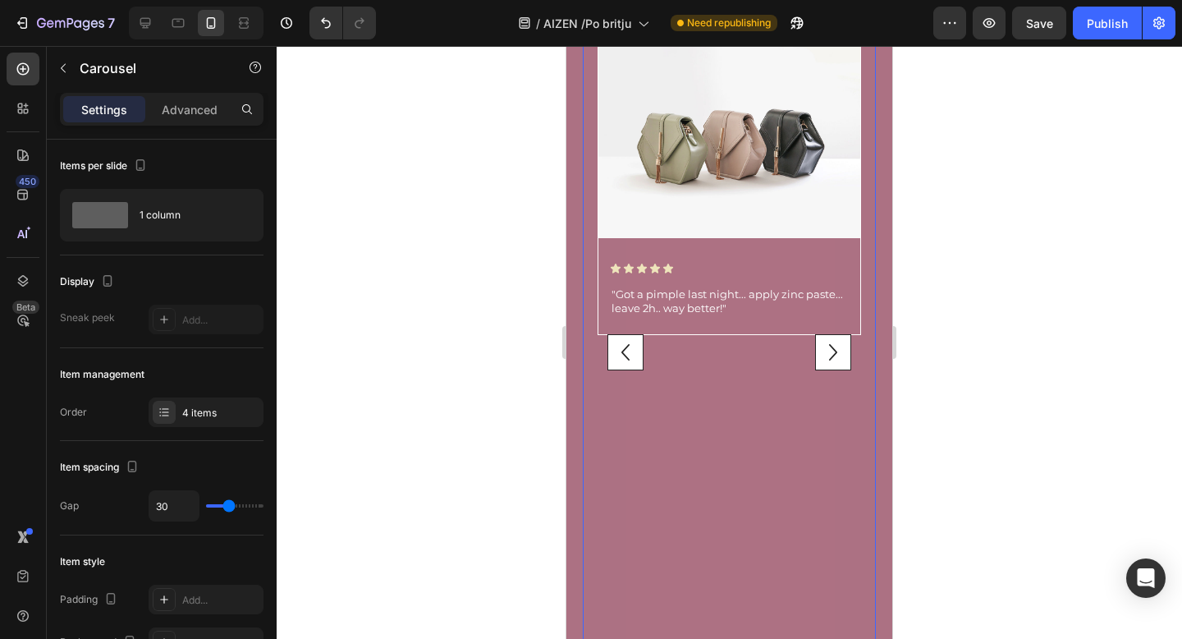
scroll to position [5400, 0]
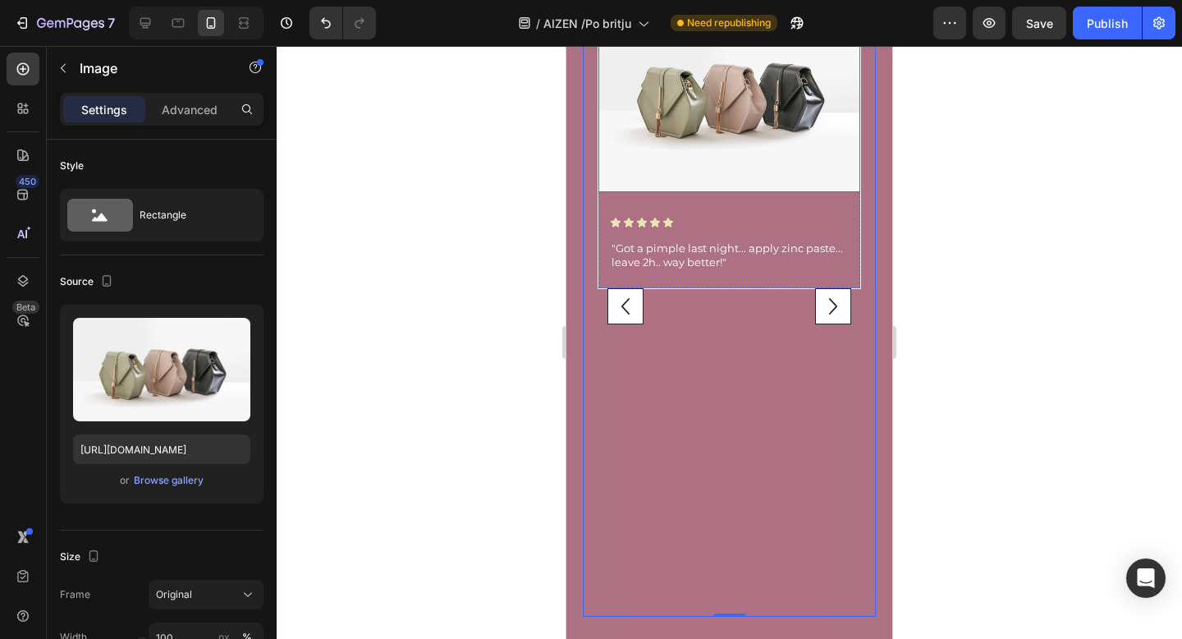
click at [753, 130] on img at bounding box center [729, 94] width 262 height 196
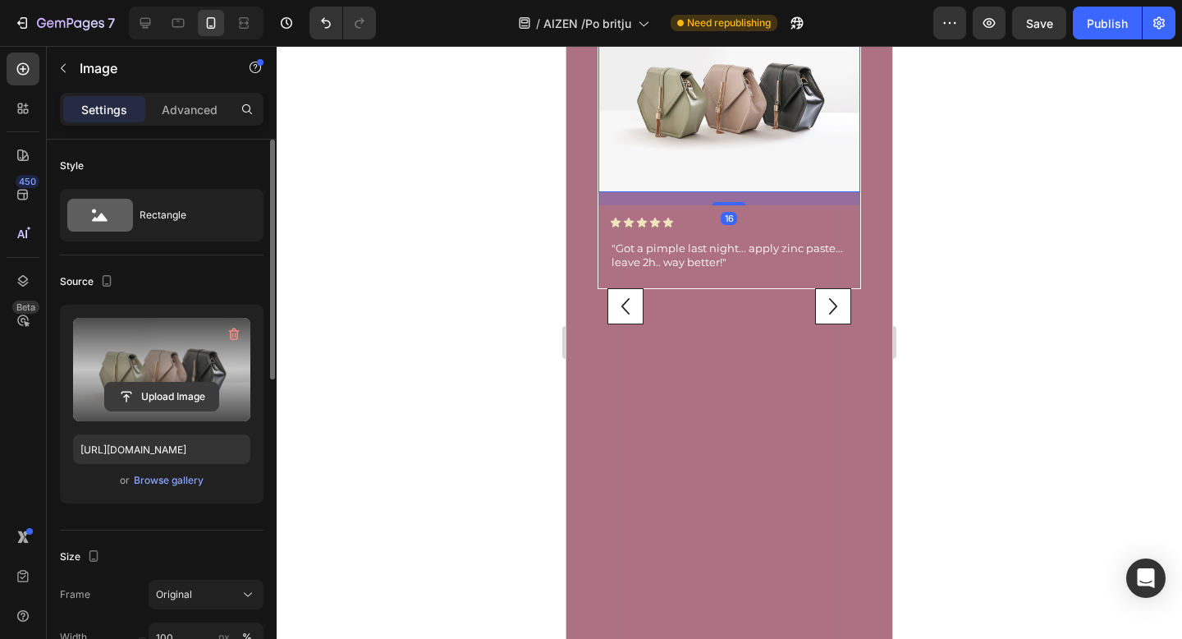
click at [152, 393] on input "file" at bounding box center [161, 396] width 113 height 28
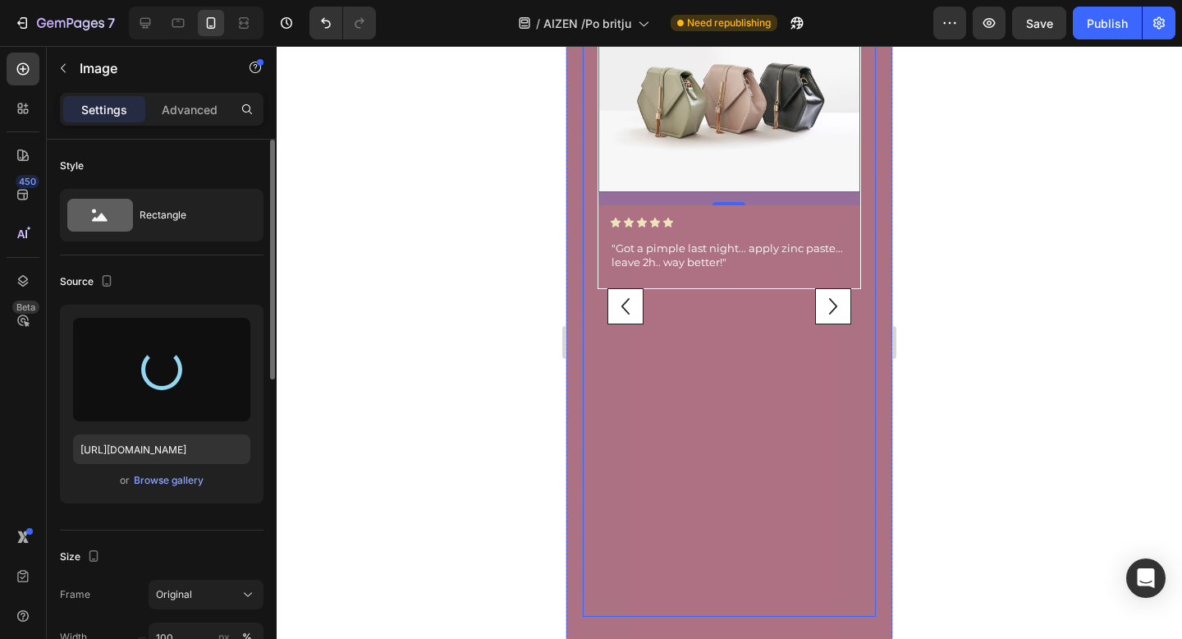
type input "https://cdn.shopify.com/s/files/1/0871/5852/2203/files/gempages_533800399480554…"
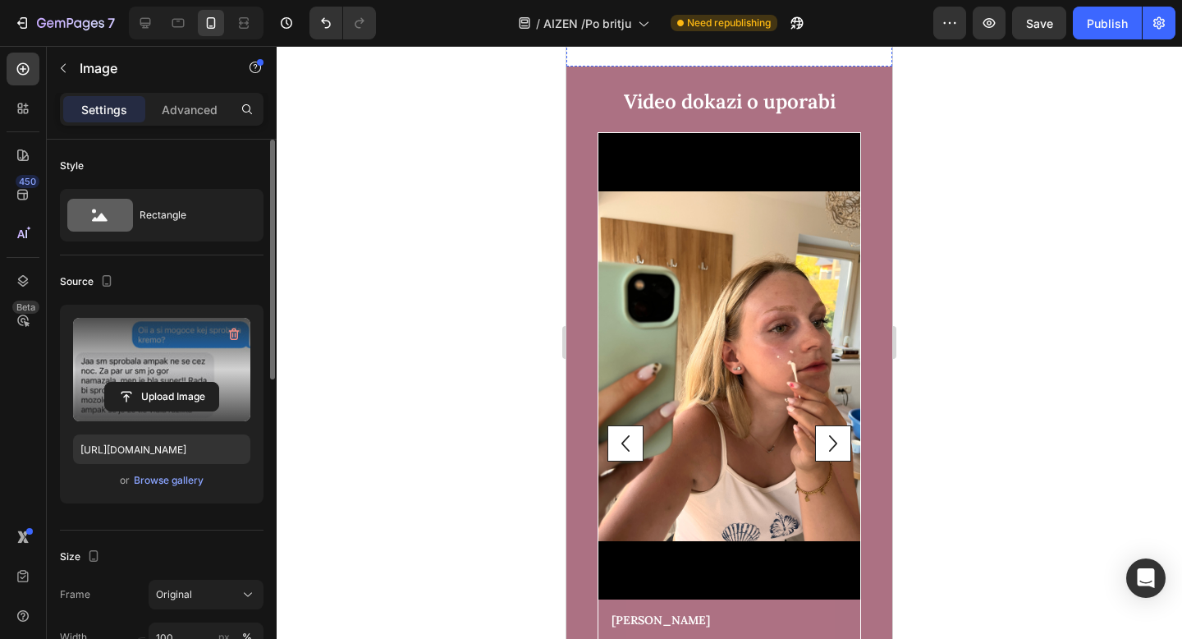
scroll to position [5278, 0]
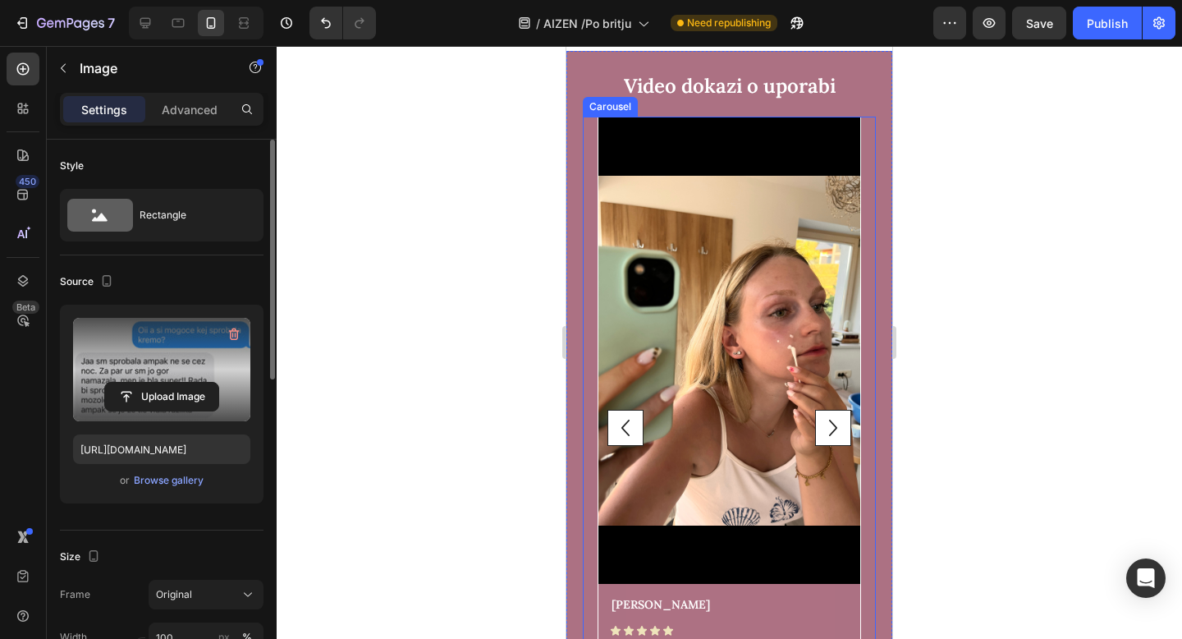
click at [833, 415] on icon "Carousel Next Arrow" at bounding box center [833, 427] width 33 height 33
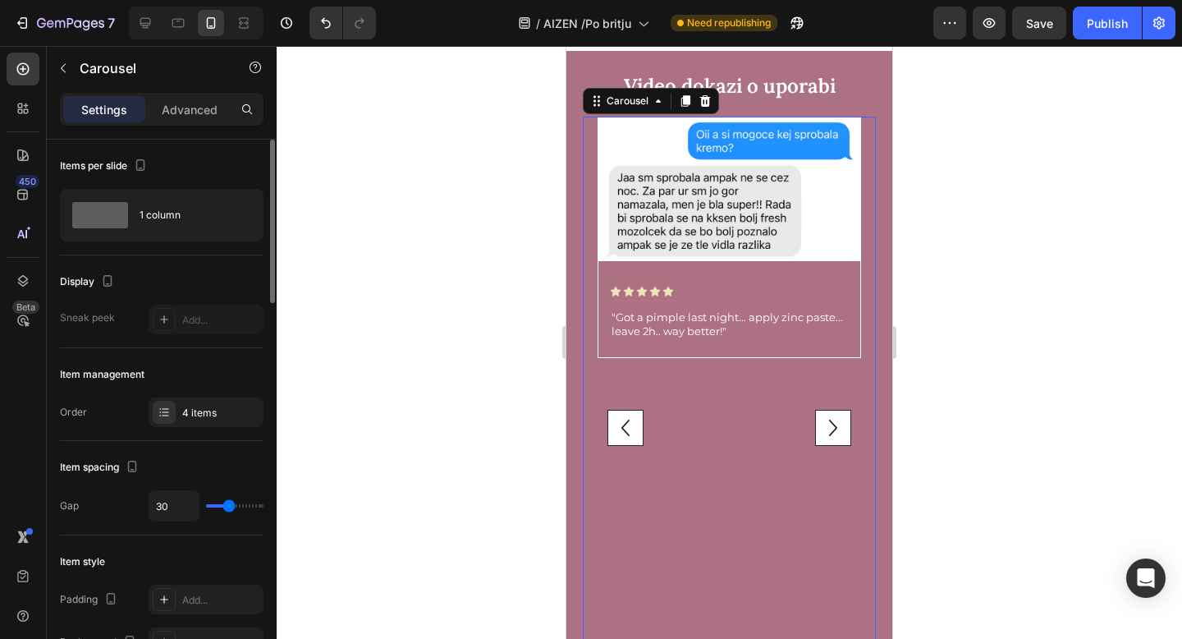
click at [845, 417] on icon "Carousel Next Arrow" at bounding box center [833, 427] width 33 height 33
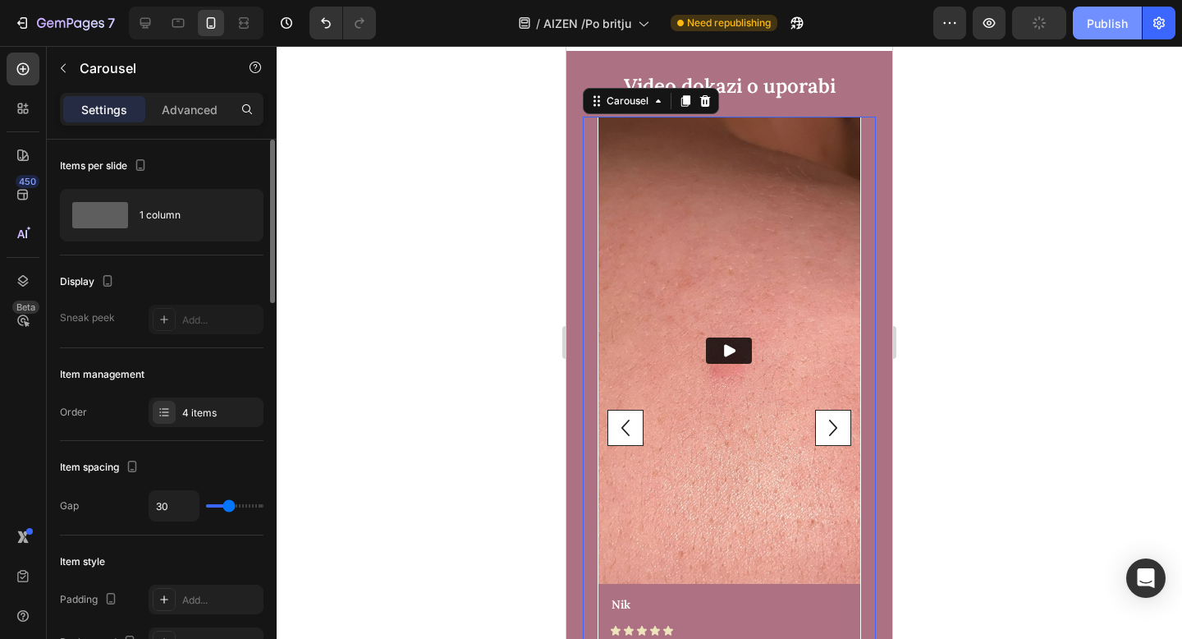
click at [1109, 33] on button "Publish" at bounding box center [1107, 23] width 69 height 33
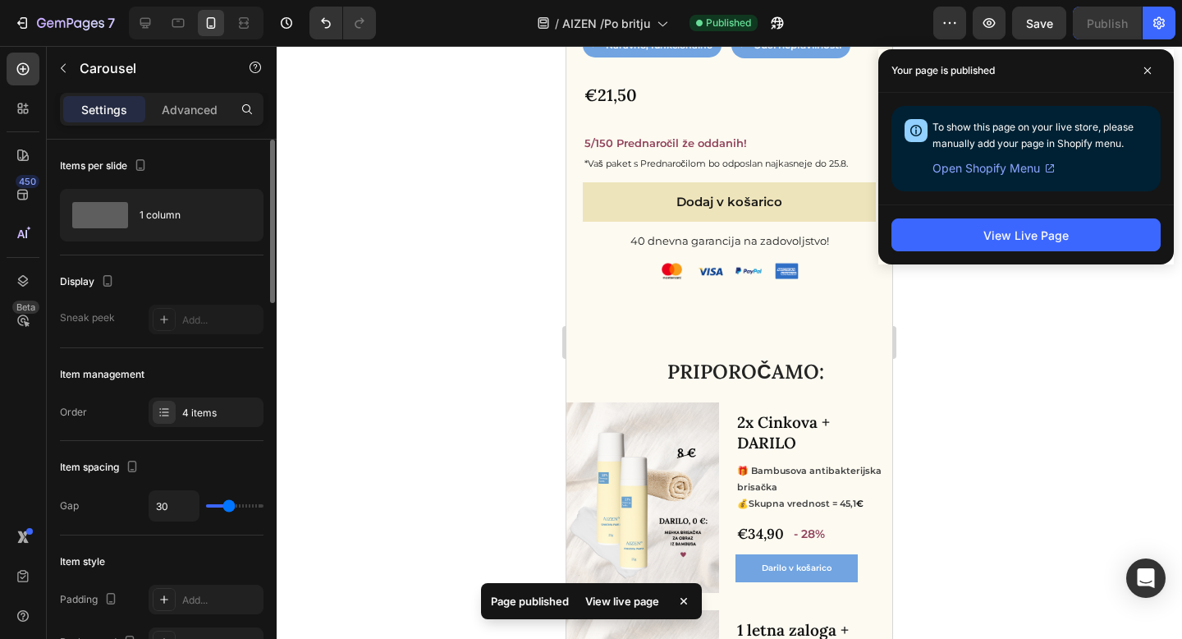
scroll to position [947, 0]
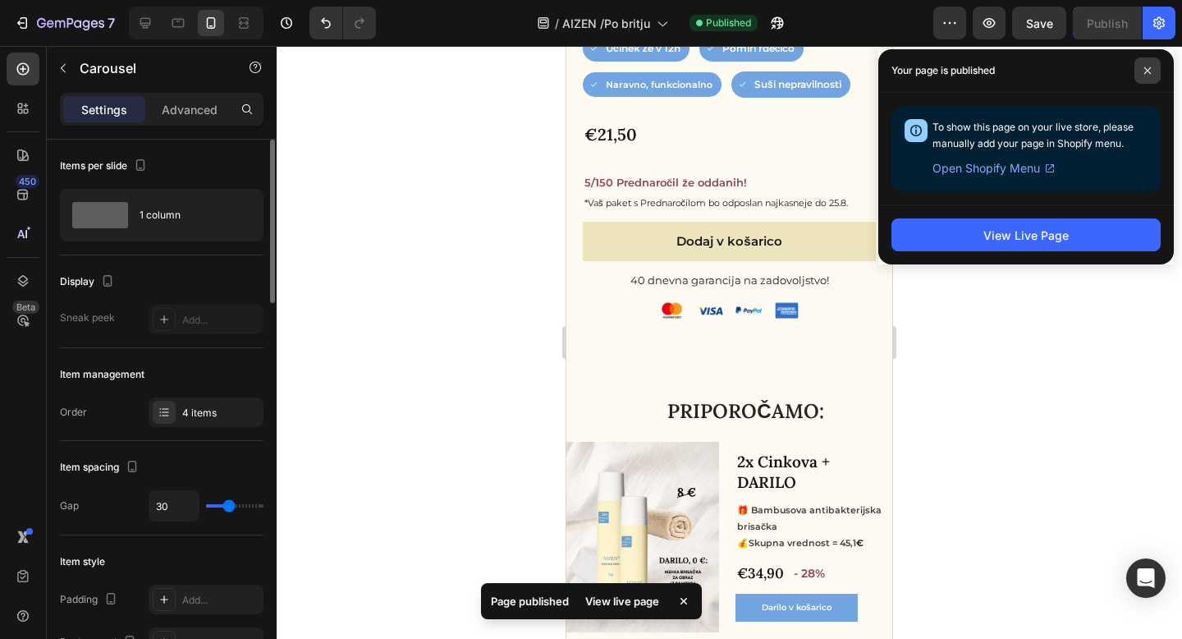
click at [1149, 68] on icon at bounding box center [1147, 70] width 7 height 7
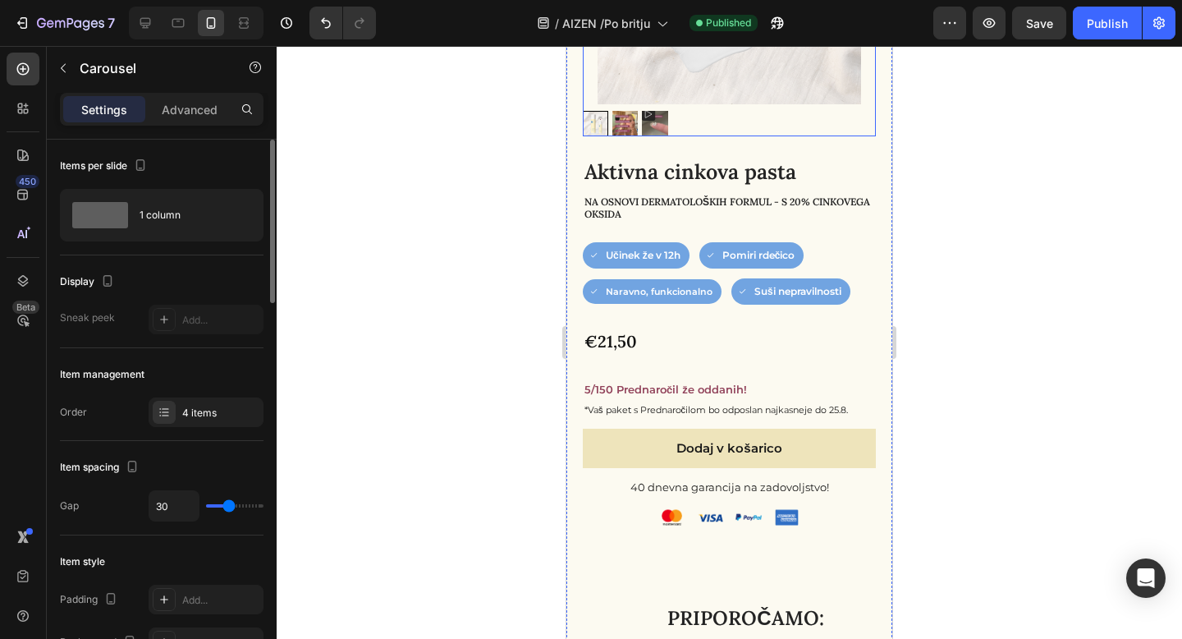
scroll to position [1041, 0]
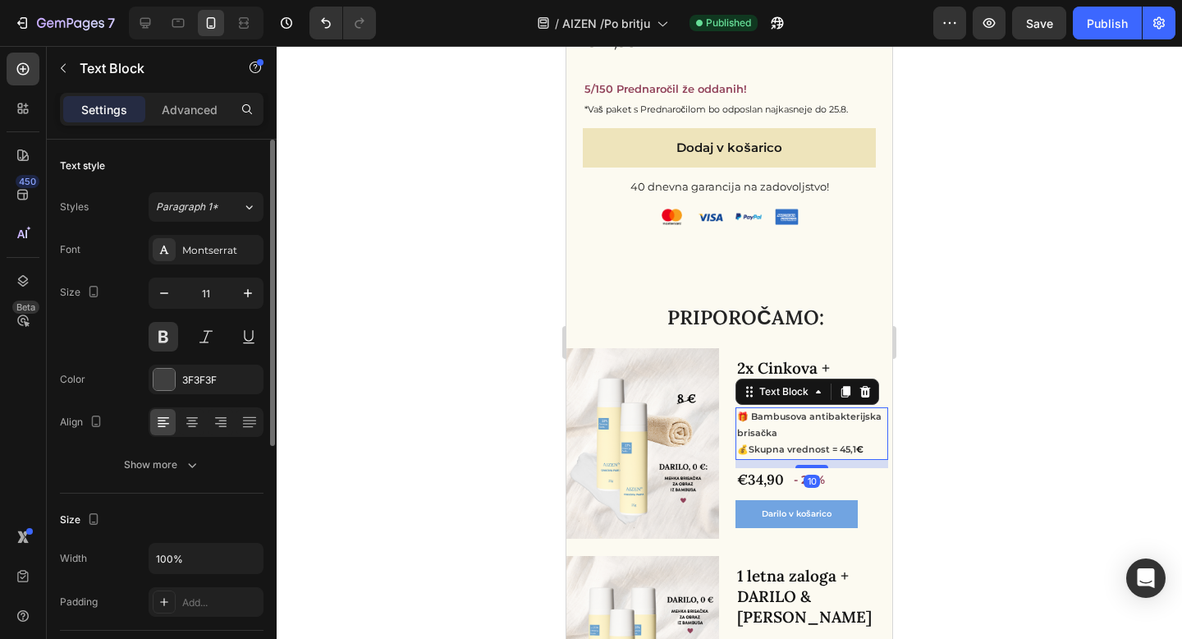
click at [828, 412] on p "🎁 Bambusova antibakterijska brisačka" at bounding box center [811, 425] width 149 height 33
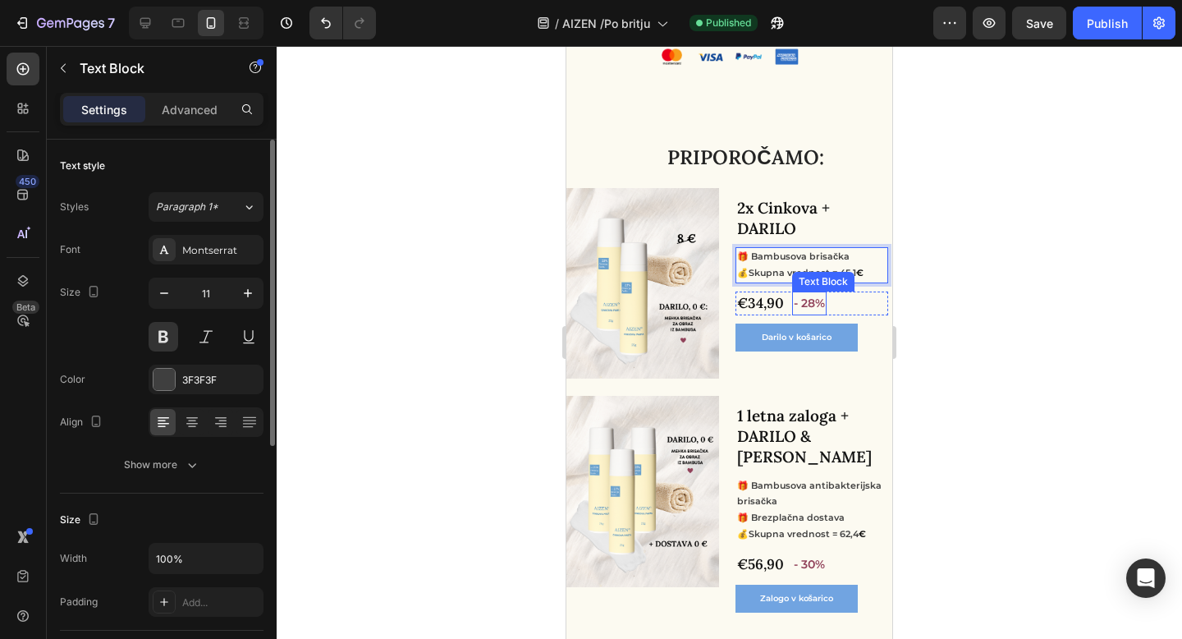
scroll to position [1206, 0]
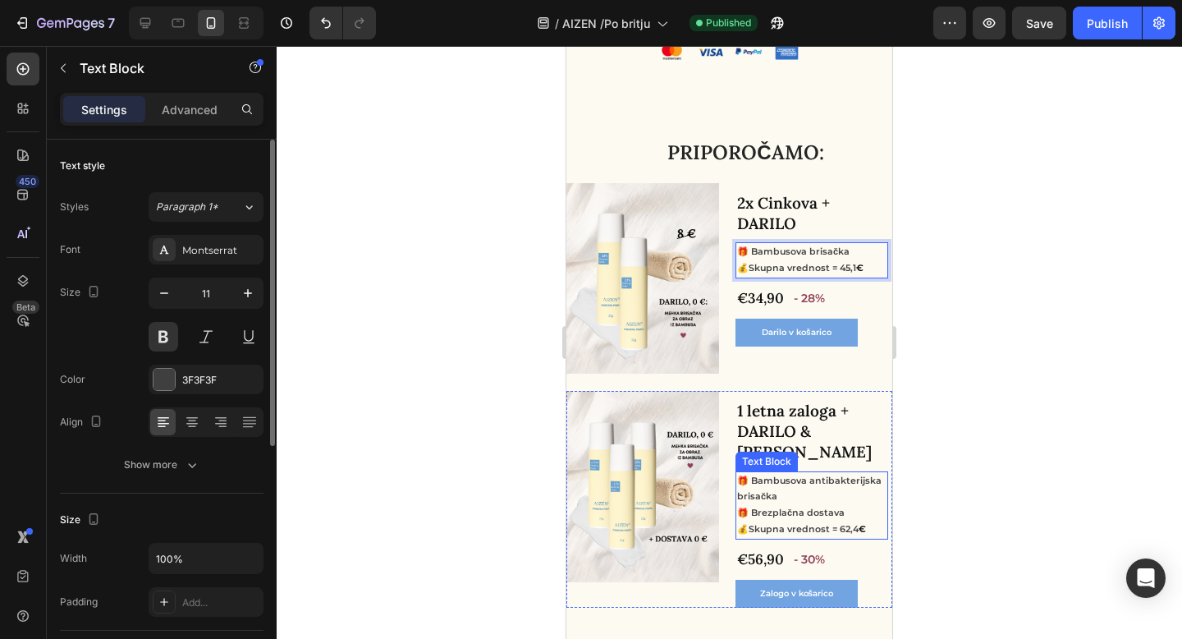
click at [832, 484] on p "🎁 Bambusova antibakterijska brisačka" at bounding box center [811, 489] width 149 height 33
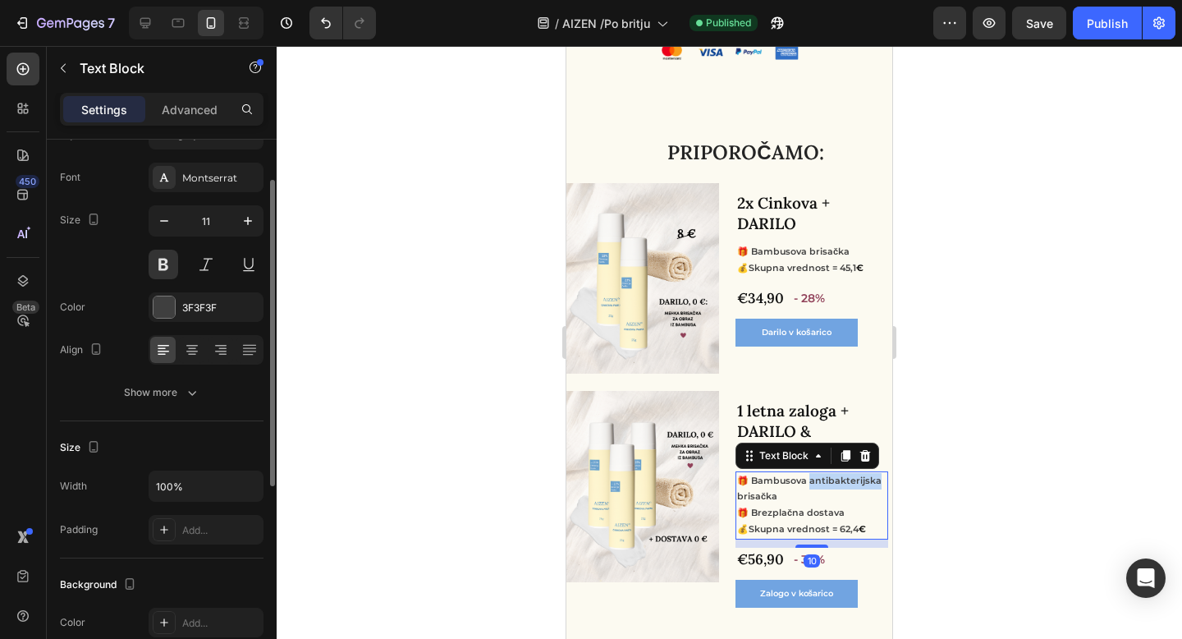
click at [832, 484] on p "🎁 Bambusova antibakterijska brisačka" at bounding box center [811, 489] width 149 height 33
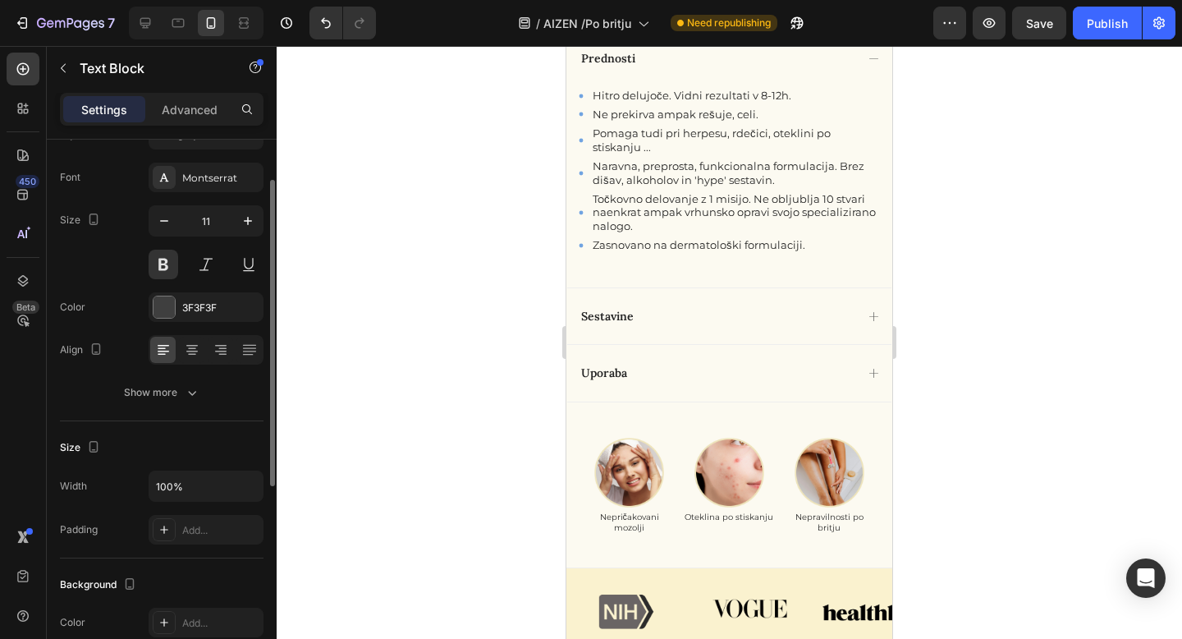
scroll to position [1781, 0]
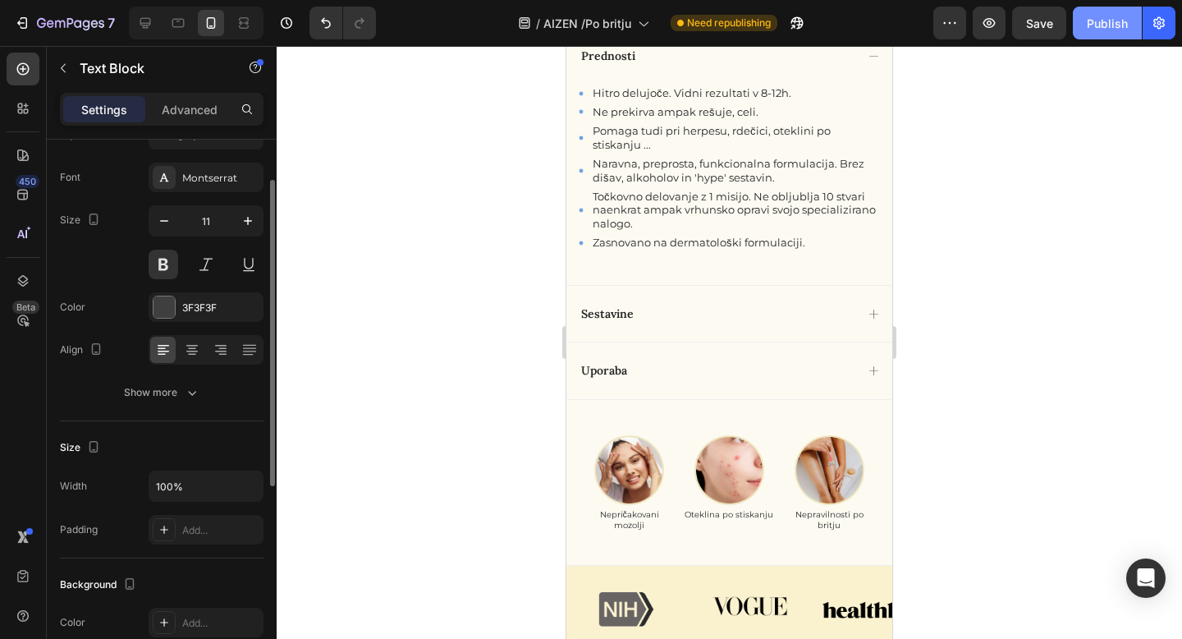
click at [1088, 28] on div "Publish" at bounding box center [1107, 23] width 41 height 17
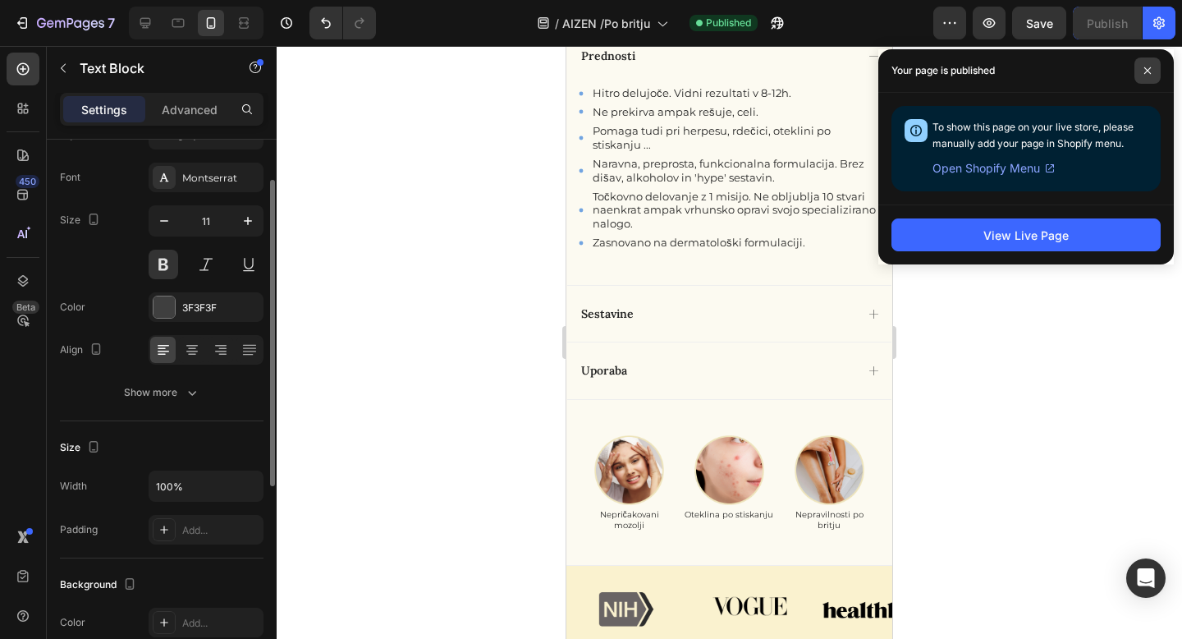
click at [1148, 72] on icon at bounding box center [1147, 70] width 8 height 8
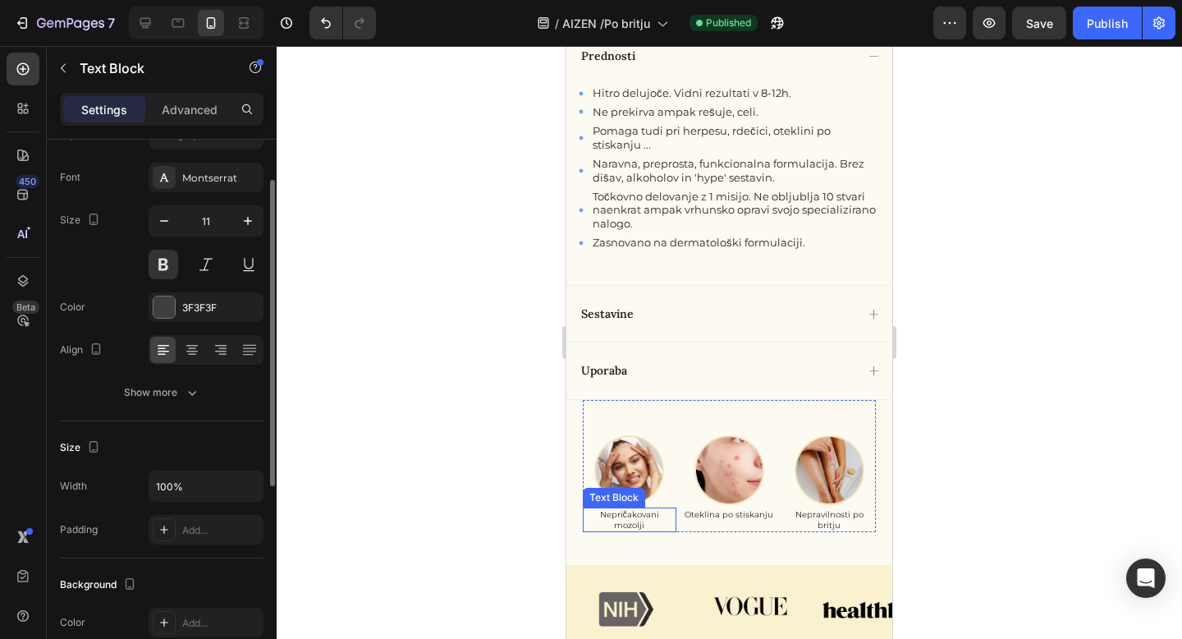
click at [635, 514] on p "Nepričakovani mozolji" at bounding box center [629, 519] width 90 height 21
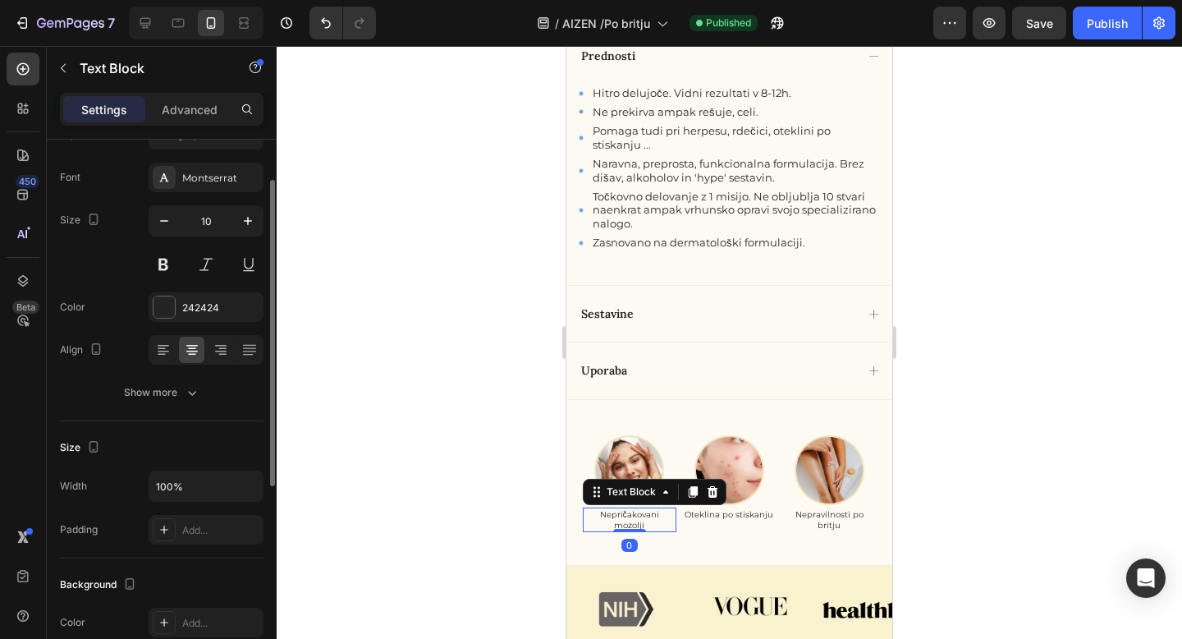
click at [635, 514] on p "Nepričakovani mozolji" at bounding box center [629, 519] width 90 height 21
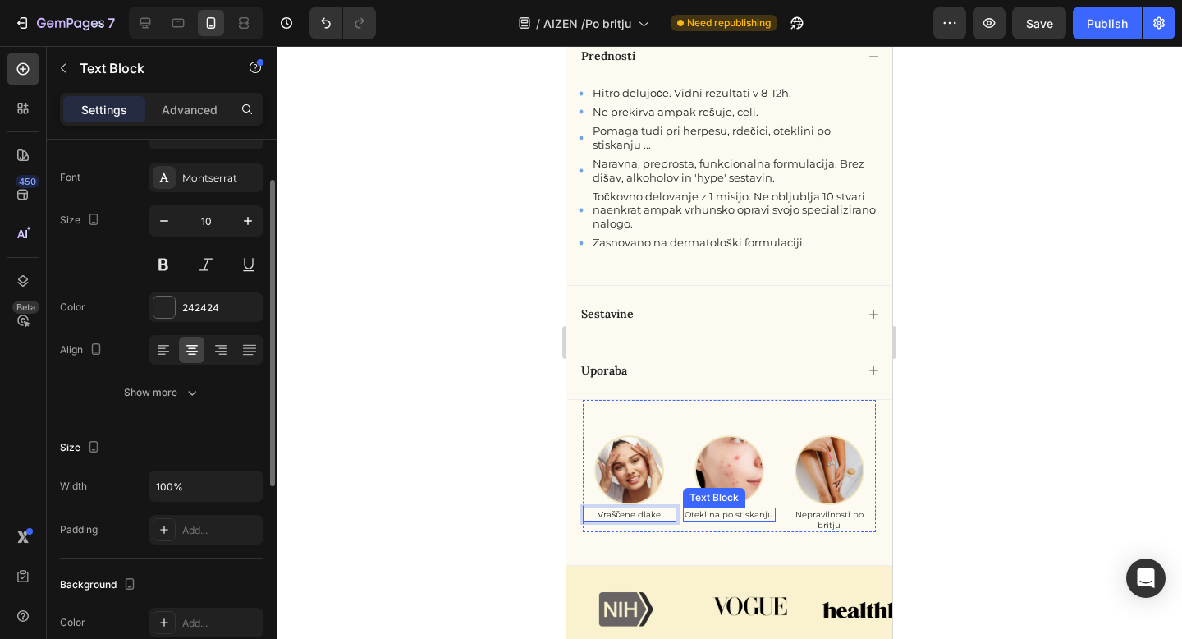
click at [748, 514] on p "Oteklina po stiskanju" at bounding box center [730, 514] width 90 height 11
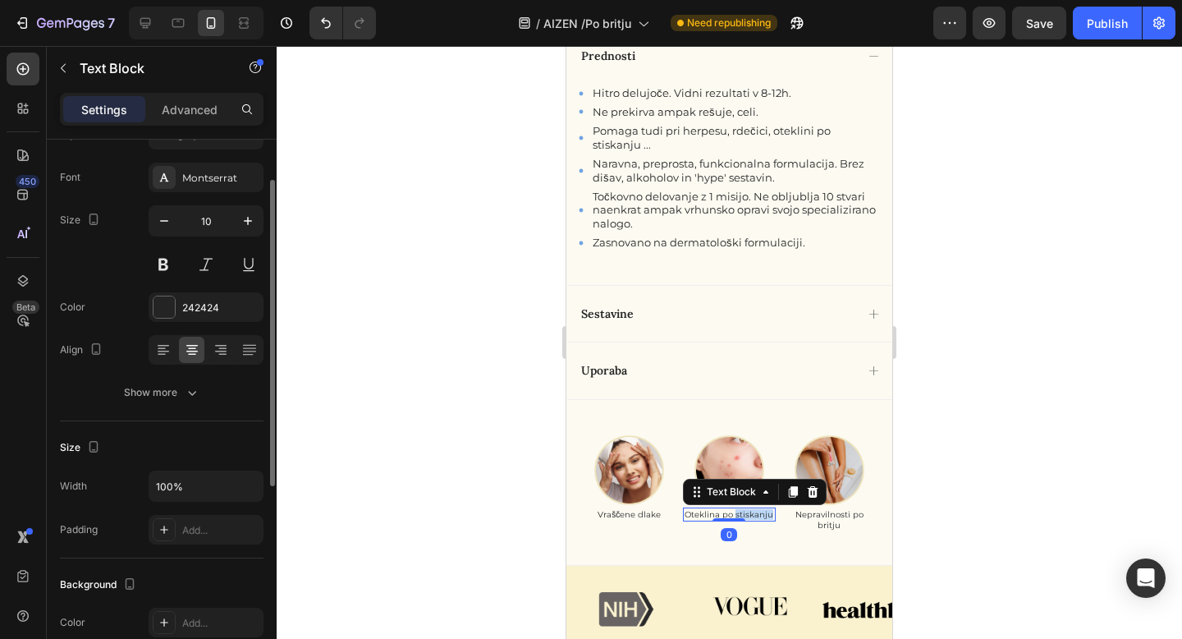
click at [748, 514] on p "Oteklina po stiskanju" at bounding box center [730, 514] width 90 height 11
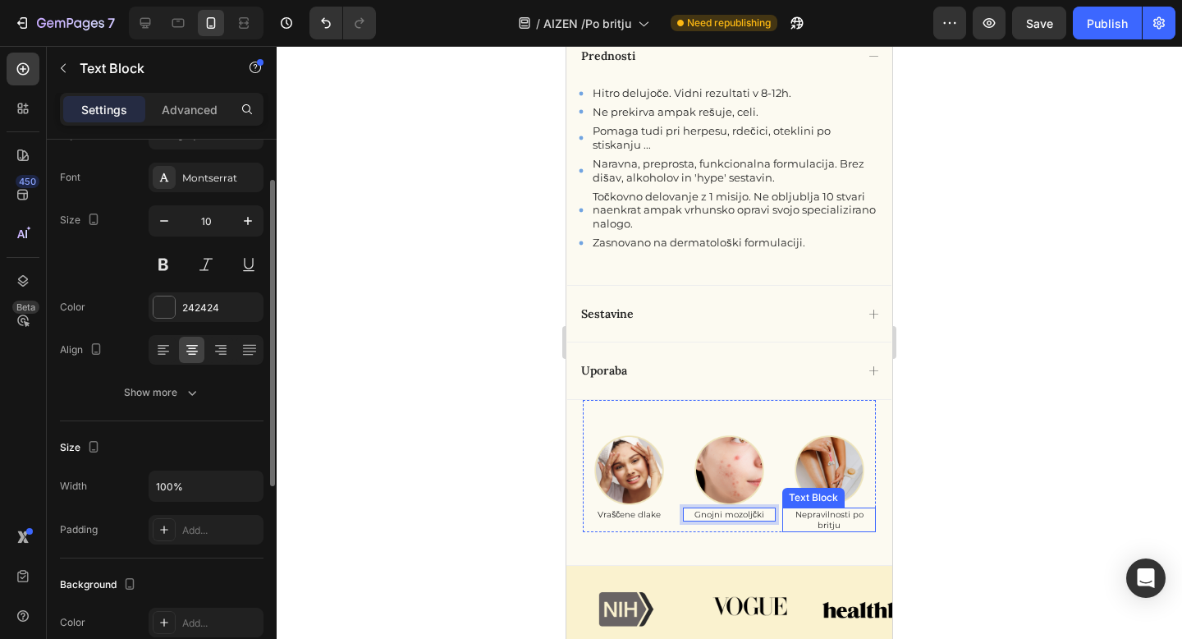
click at [820, 517] on p "Nepravilnosti po britju" at bounding box center [829, 519] width 90 height 21
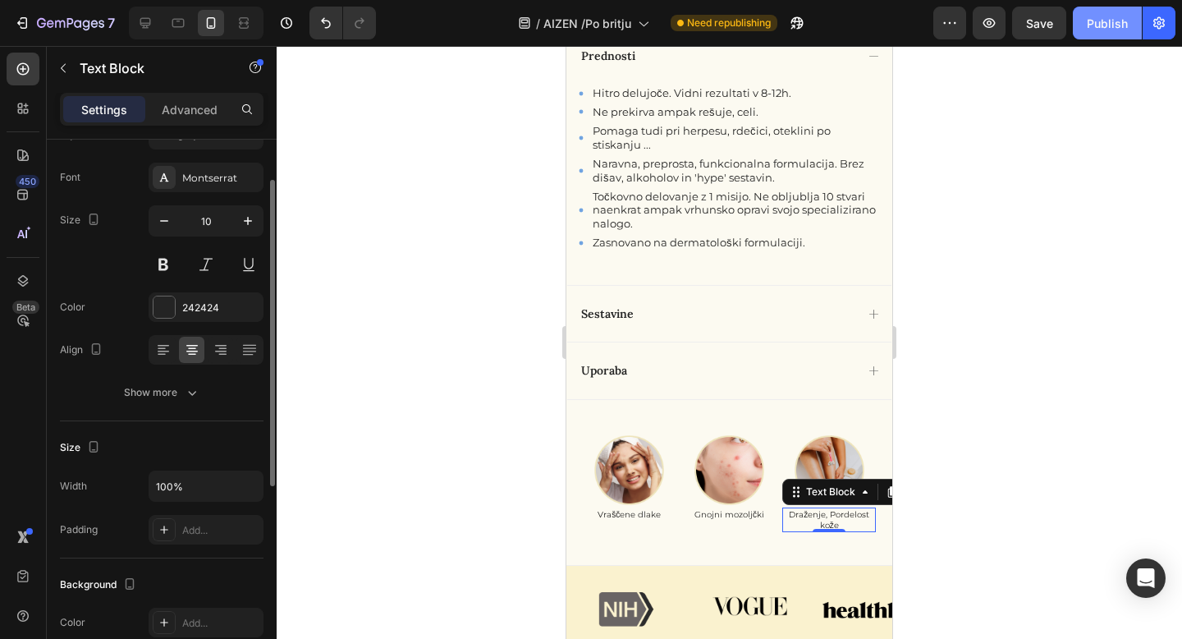
click at [1115, 16] on div "Publish" at bounding box center [1107, 23] width 41 height 17
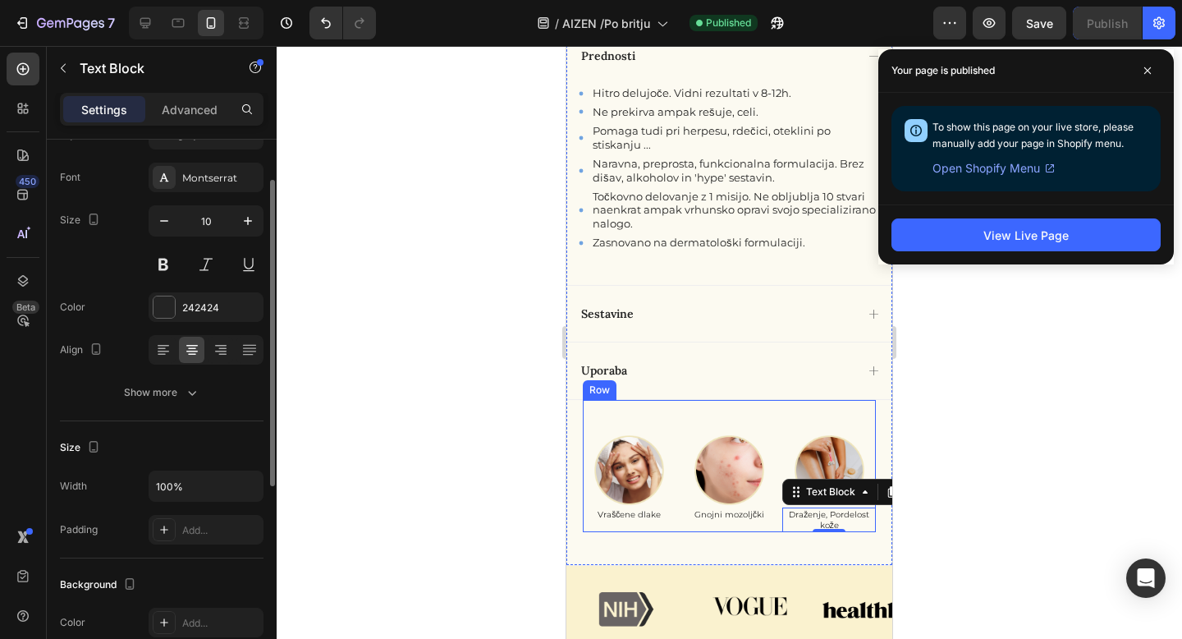
scroll to position [1993, 0]
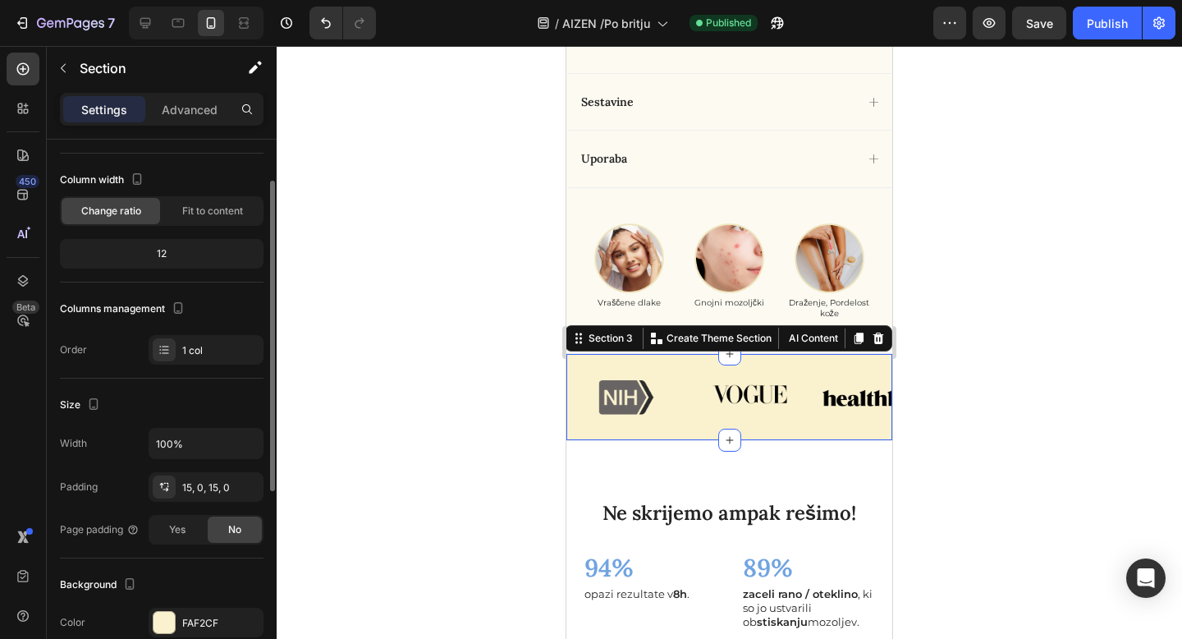
click at [688, 432] on div "Image Image Image Carousel Section 3 You can create reusable sections Create Th…" at bounding box center [729, 397] width 326 height 89
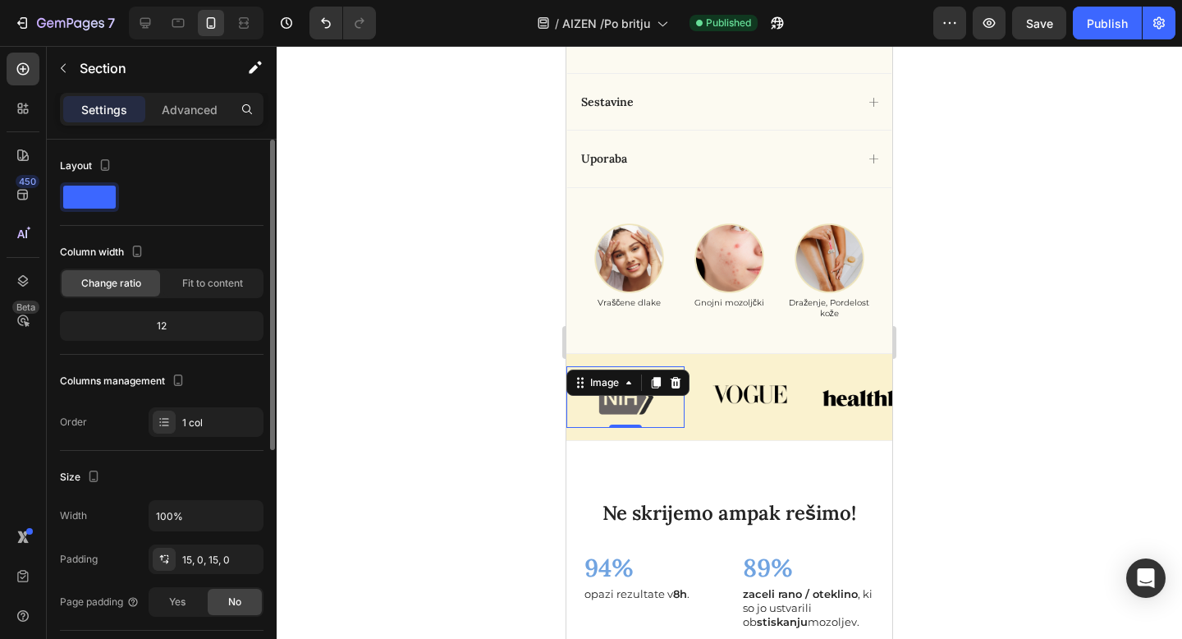
click at [656, 382] on div "Image 0" at bounding box center [625, 397] width 118 height 62
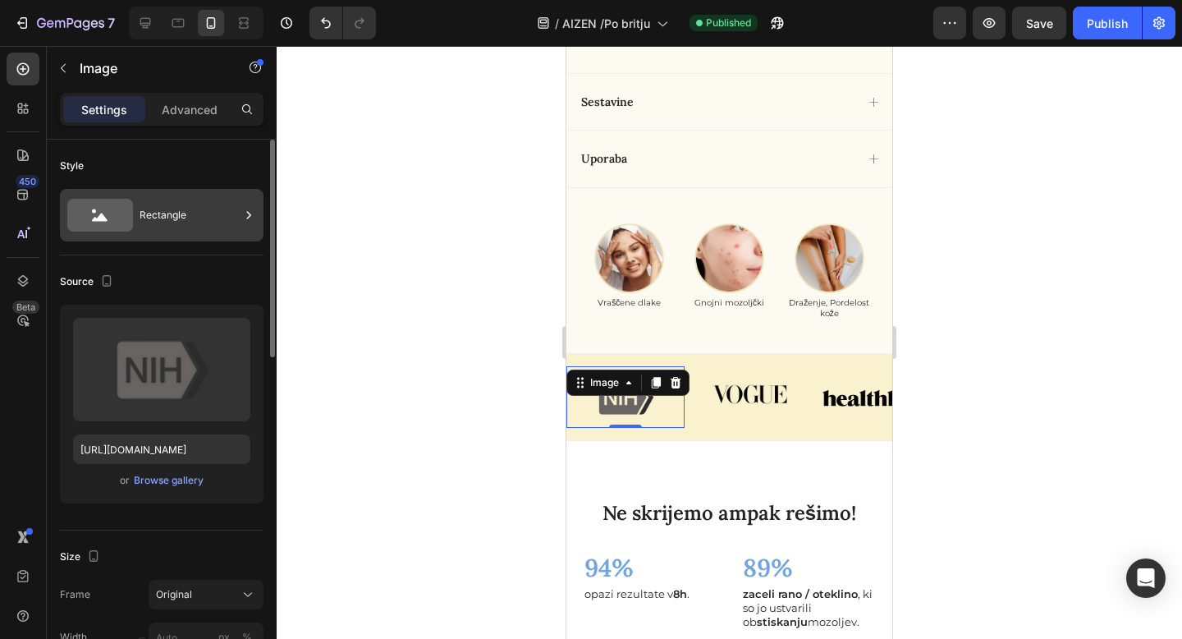
click at [202, 222] on div "Rectangle" at bounding box center [190, 215] width 100 height 38
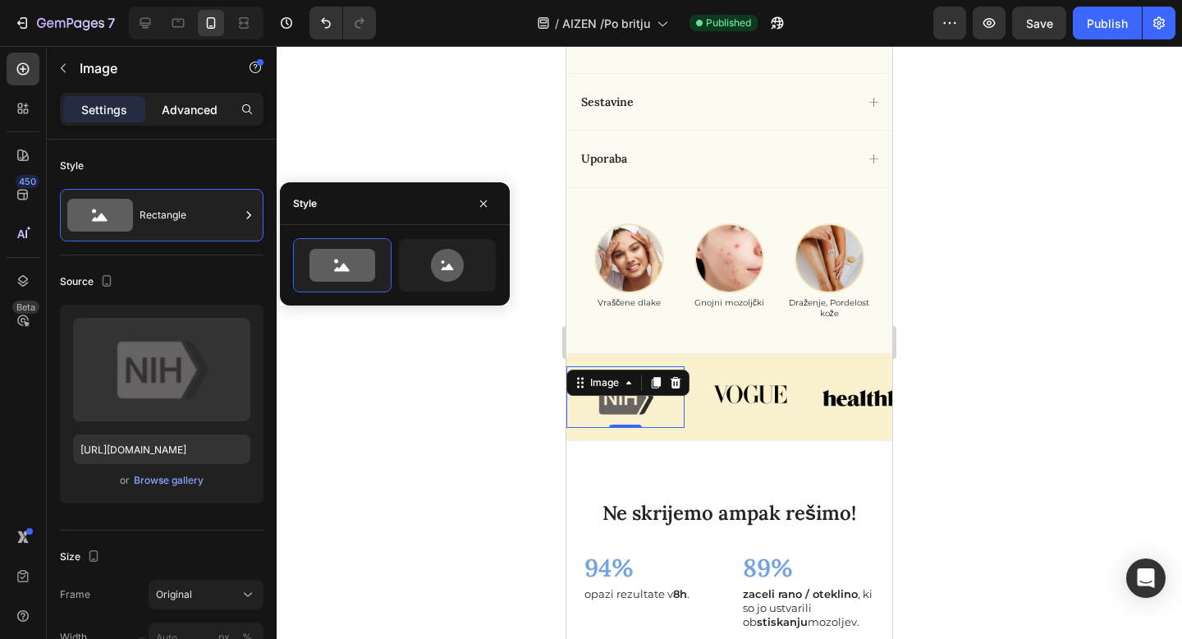
click at [185, 108] on p "Advanced" at bounding box center [190, 109] width 56 height 17
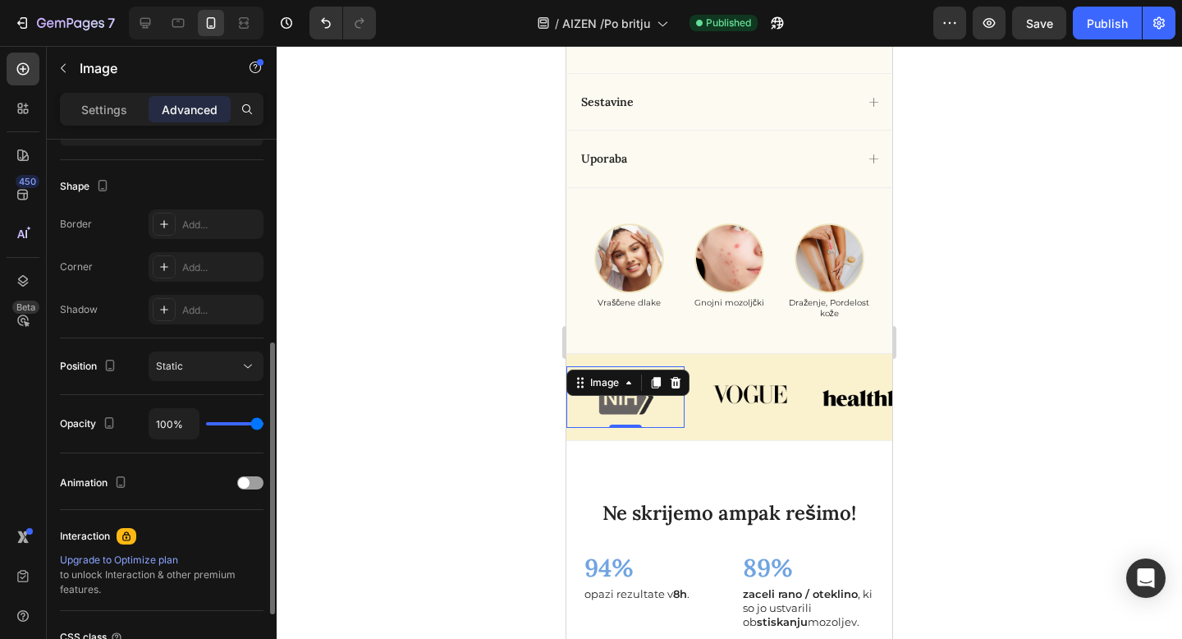
scroll to position [414, 0]
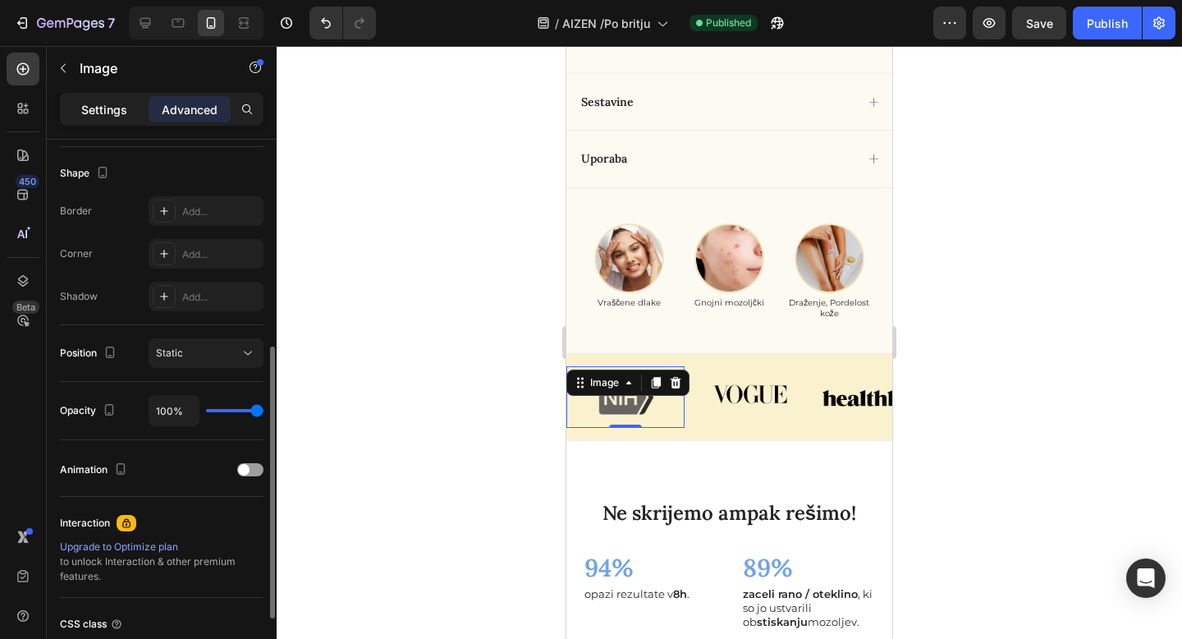
click at [127, 109] on div "Settings" at bounding box center [104, 109] width 82 height 26
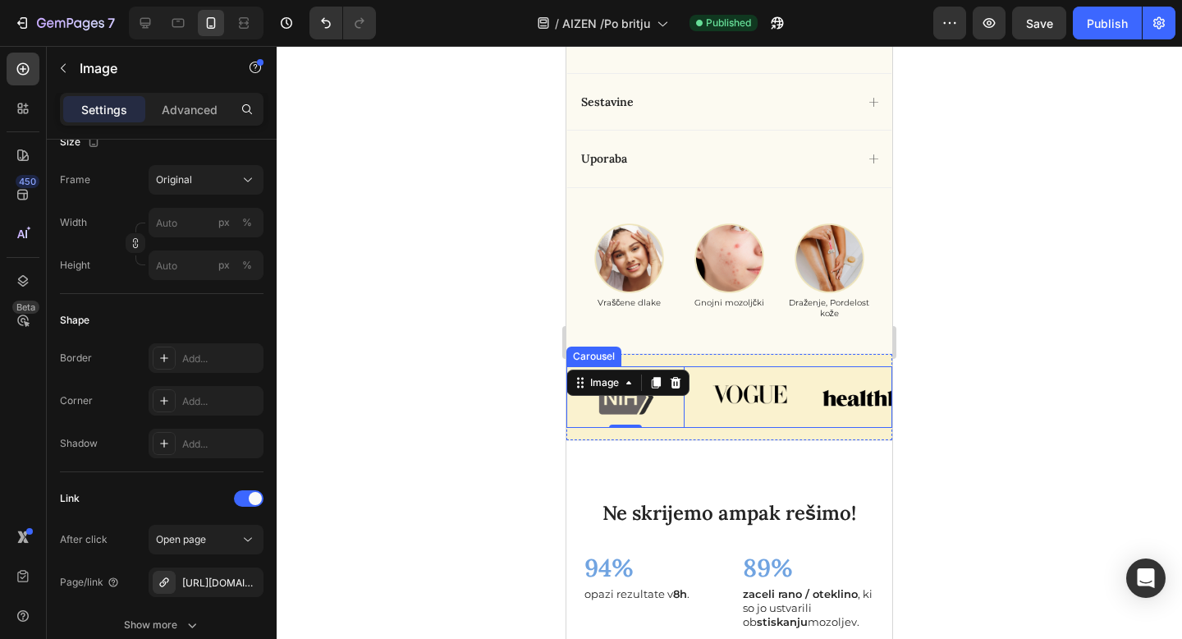
click at [689, 418] on div "Image 0 Image Image" at bounding box center [729, 397] width 326 height 62
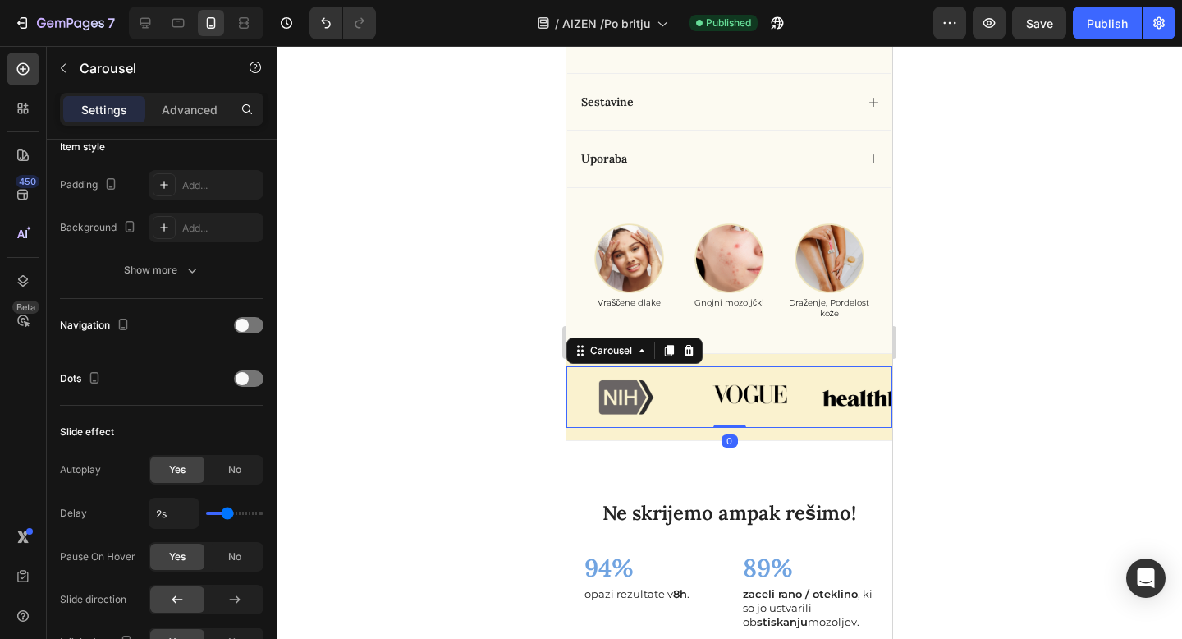
scroll to position [0, 0]
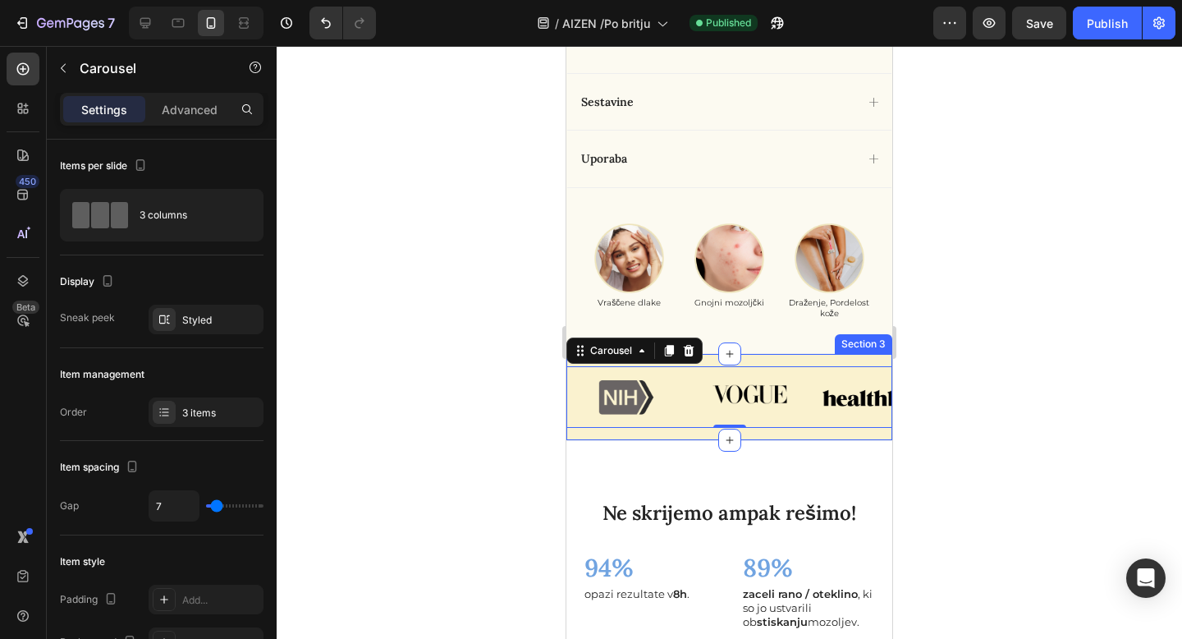
click at [763, 362] on div "Image Image Image Carousel 0 Section 3" at bounding box center [729, 397] width 326 height 89
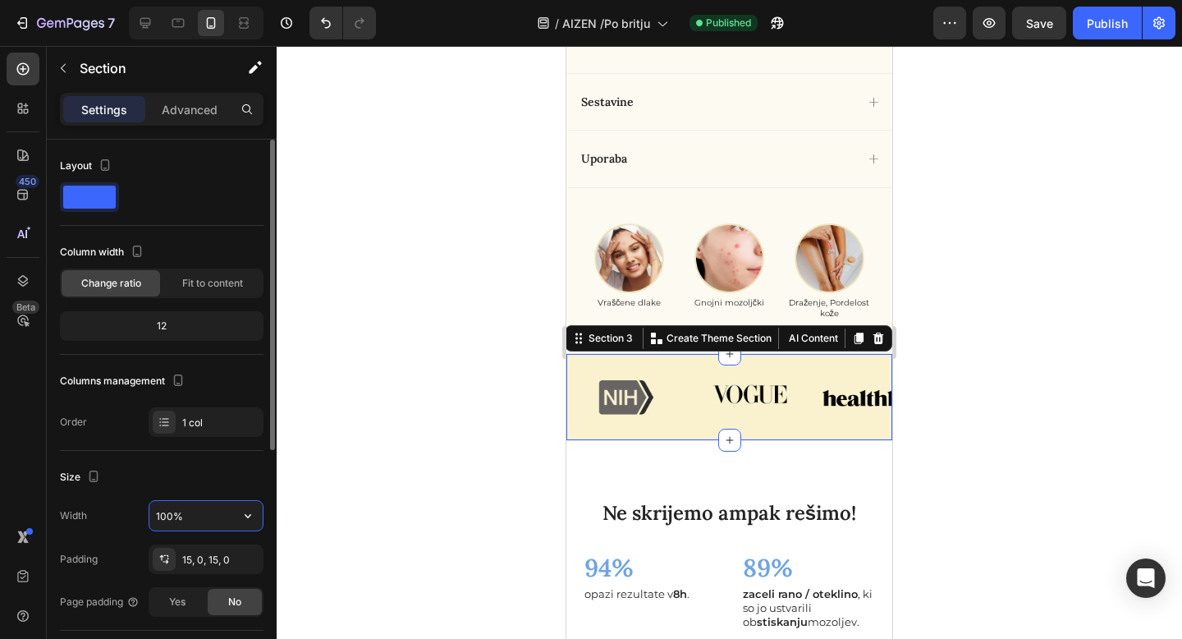
click at [217, 516] on input "100%" at bounding box center [205, 516] width 113 height 30
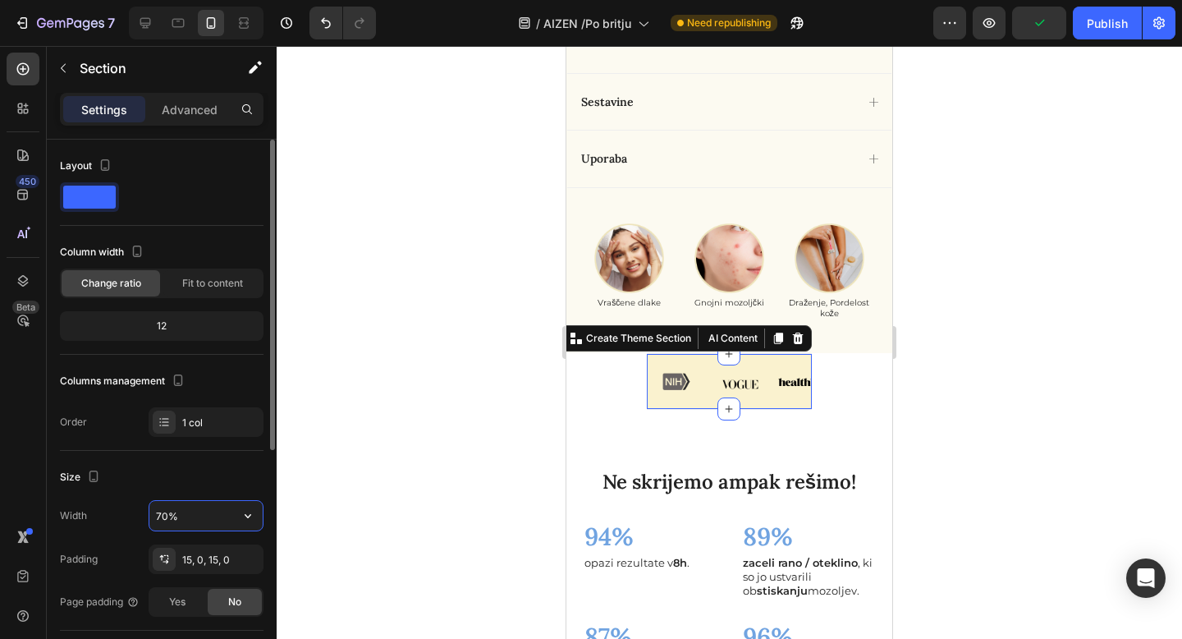
type input "100%"
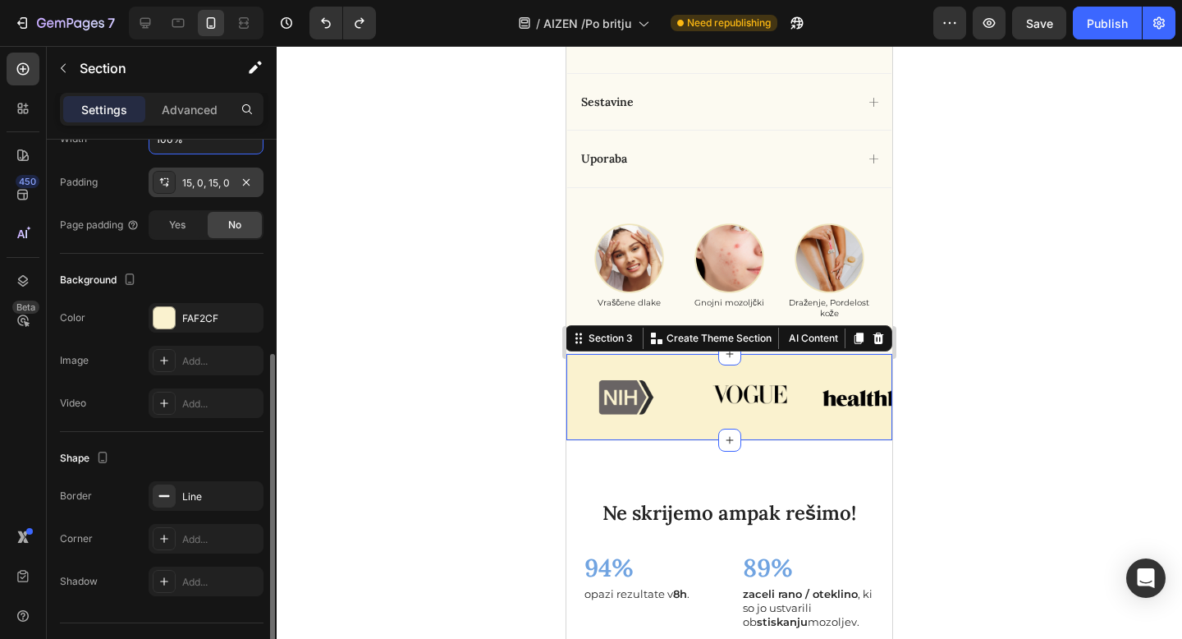
scroll to position [413, 0]
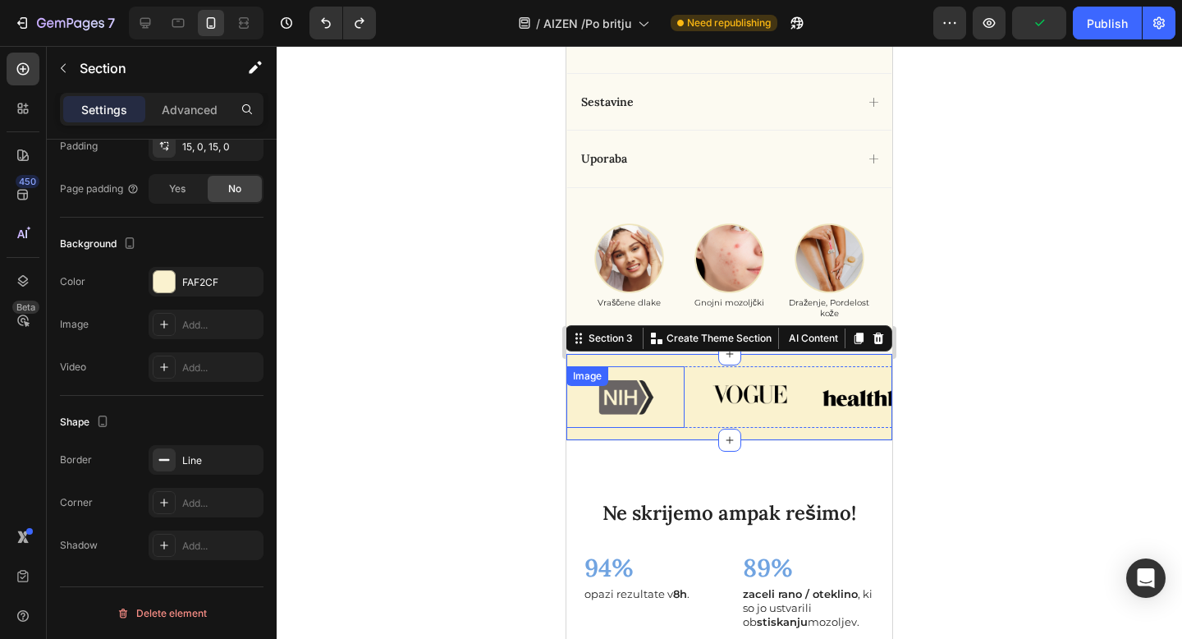
click at [578, 382] on div "Image" at bounding box center [587, 376] width 42 height 20
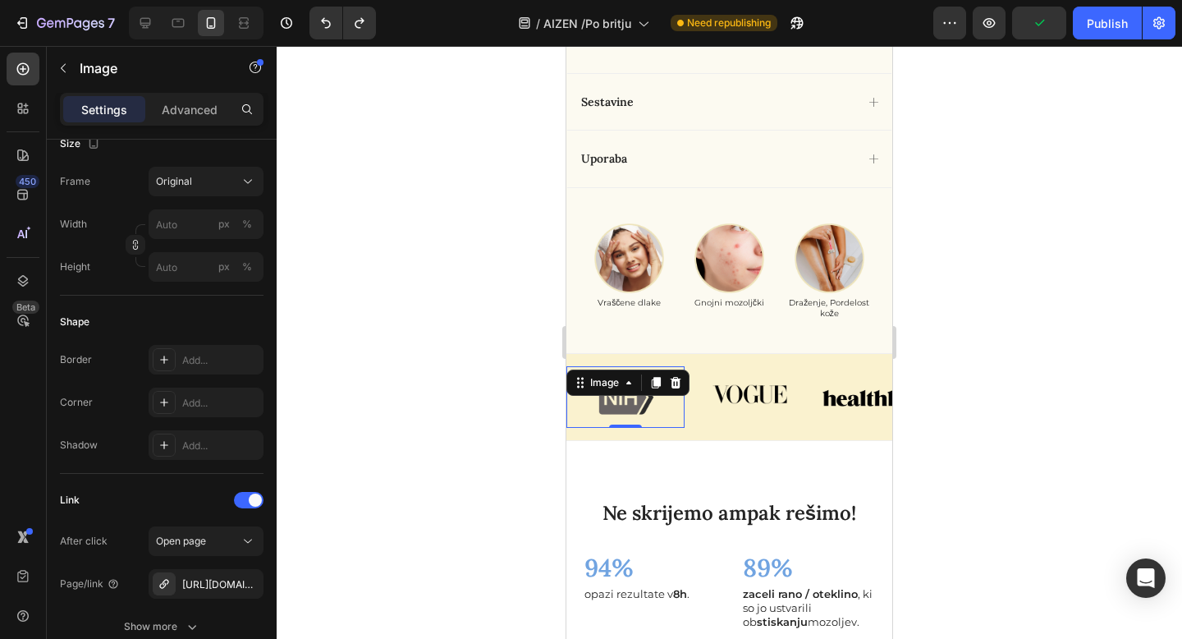
scroll to position [0, 0]
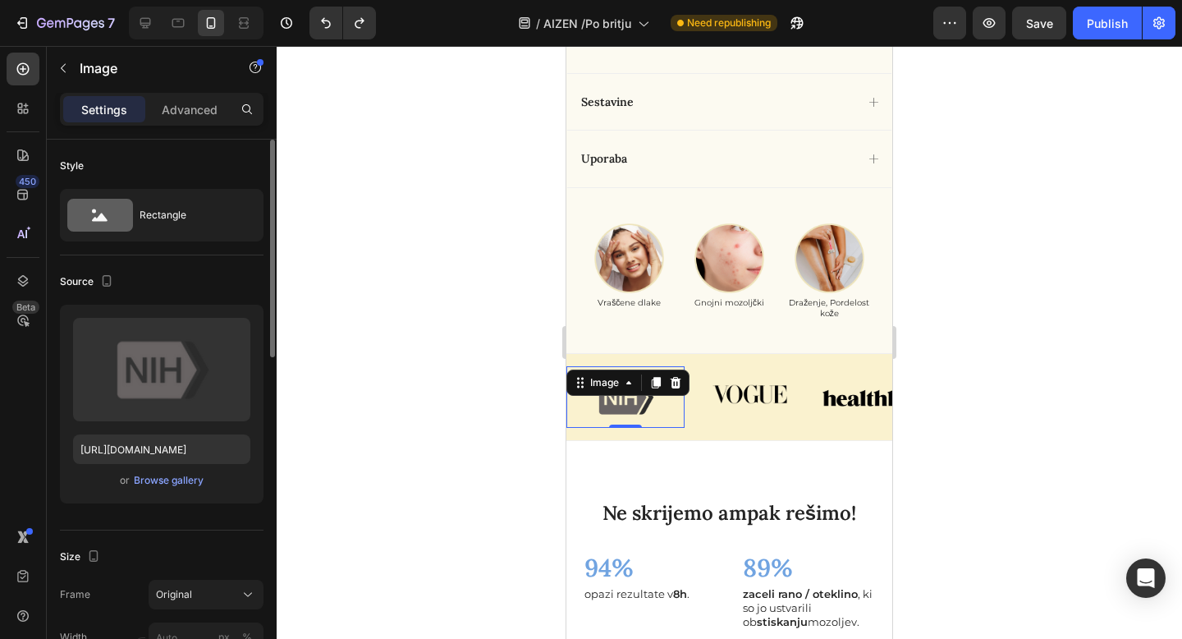
click at [588, 392] on div "Image" at bounding box center [627, 382] width 123 height 26
click at [588, 383] on div "Image" at bounding box center [604, 382] width 35 height 15
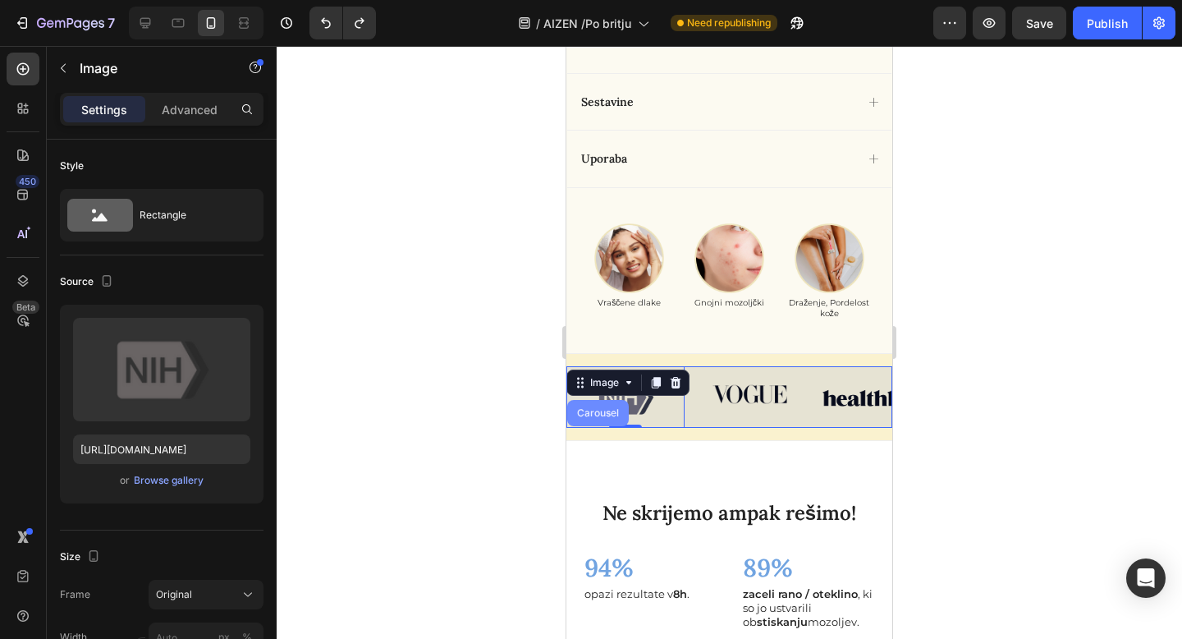
click at [596, 414] on div "Carousel" at bounding box center [598, 413] width 48 height 10
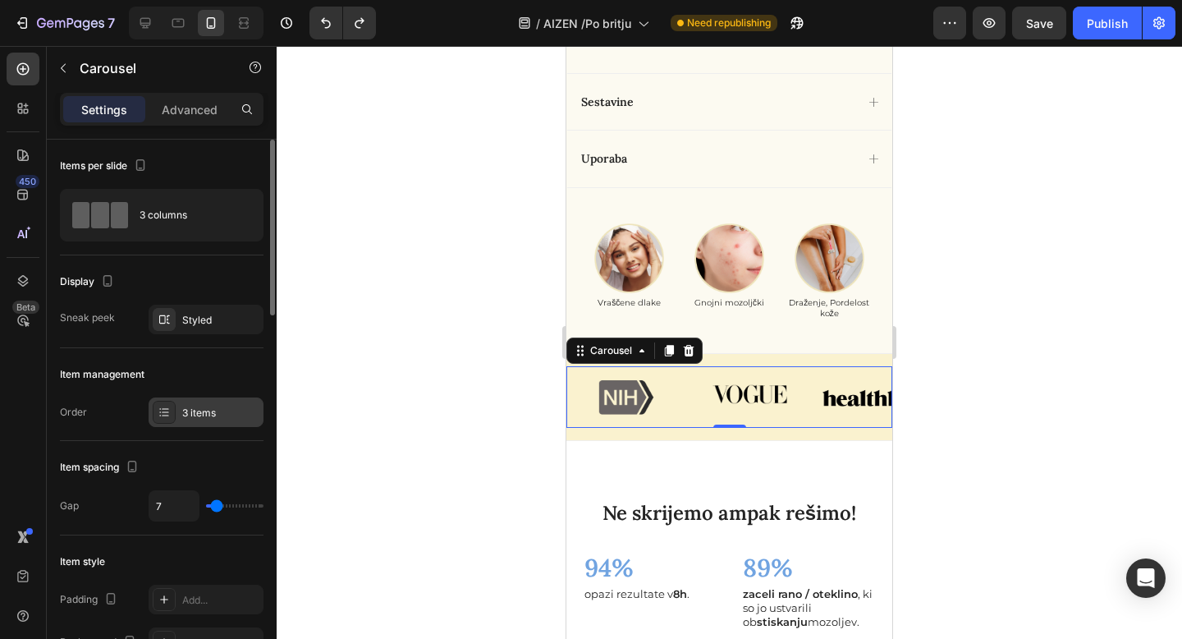
click at [227, 409] on div "3 items" at bounding box center [220, 412] width 77 height 15
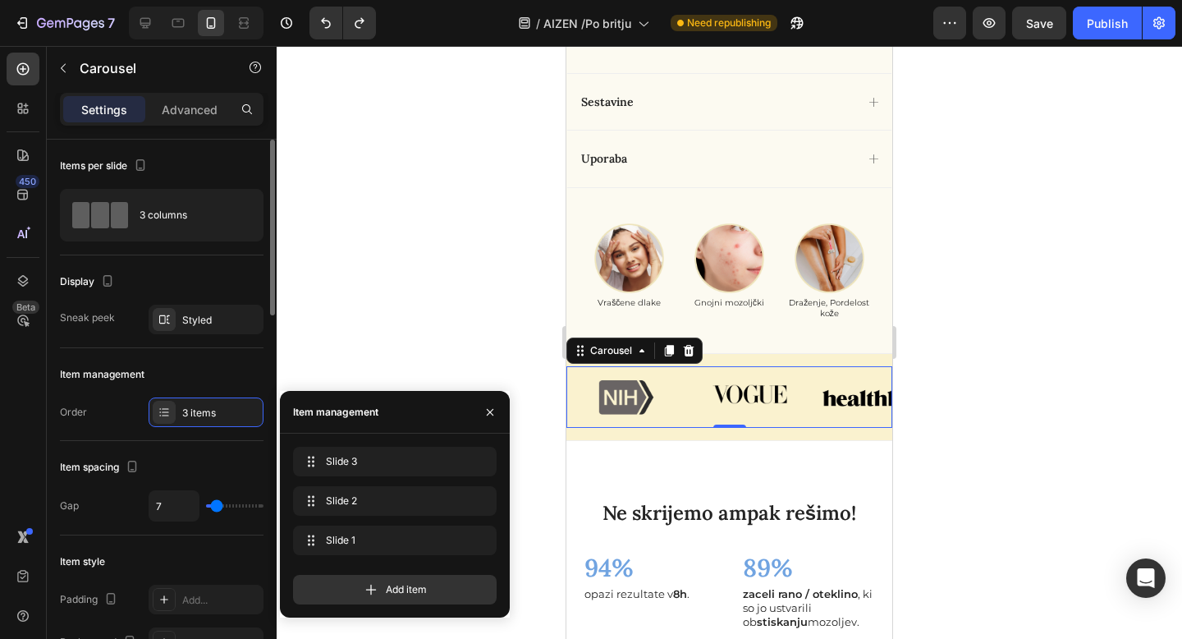
click at [123, 418] on div "Order 3 items" at bounding box center [162, 412] width 204 height 30
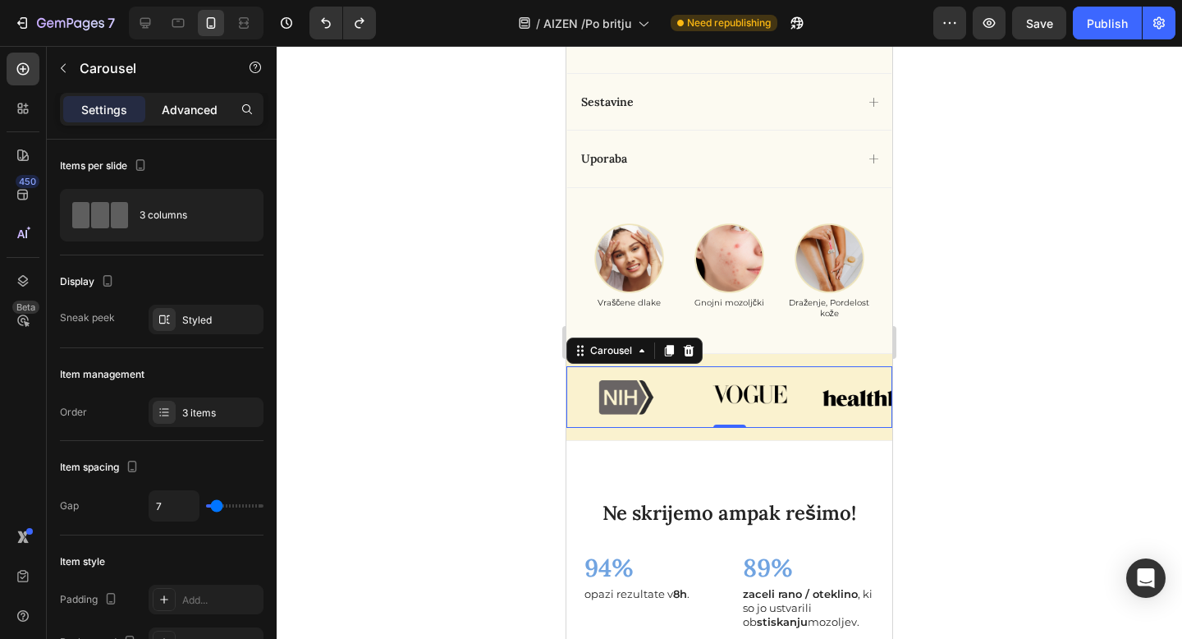
click at [173, 101] on p "Advanced" at bounding box center [190, 109] width 56 height 17
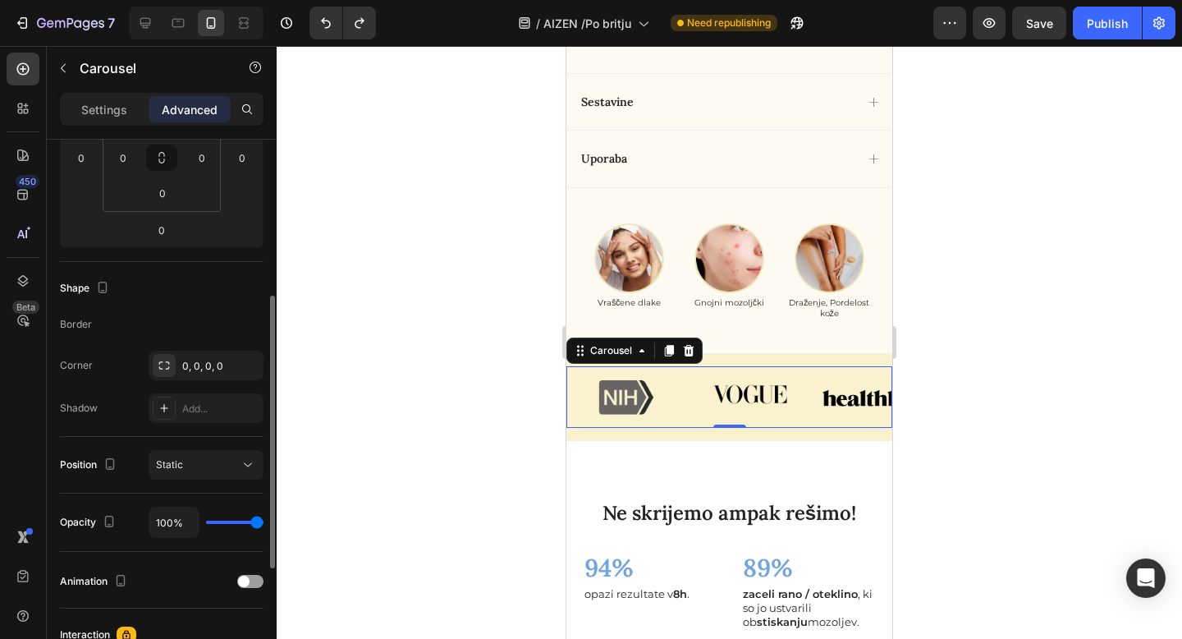
scroll to position [304, 0]
click at [200, 462] on div "Static" at bounding box center [198, 460] width 84 height 15
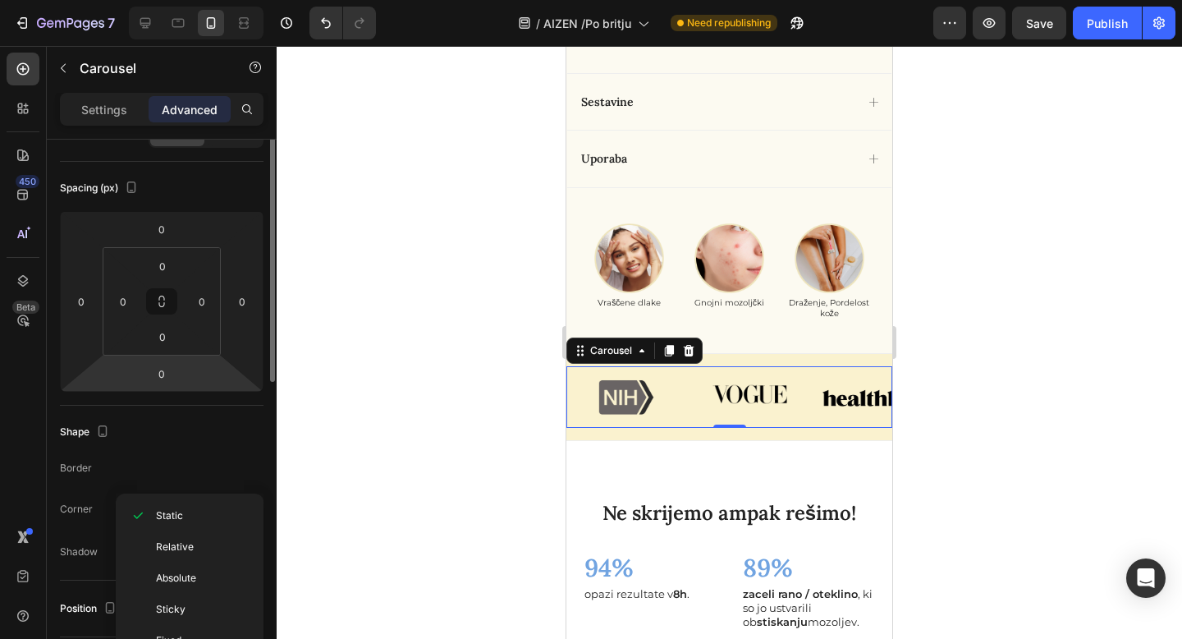
scroll to position [0, 0]
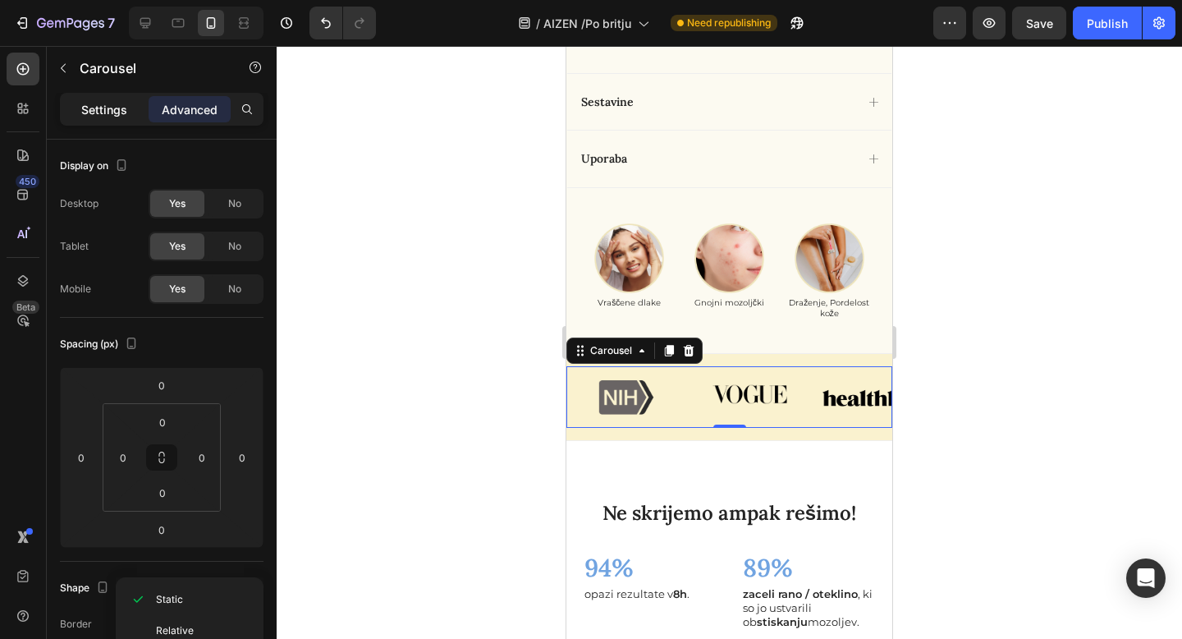
click at [119, 110] on p "Settings" at bounding box center [104, 109] width 46 height 17
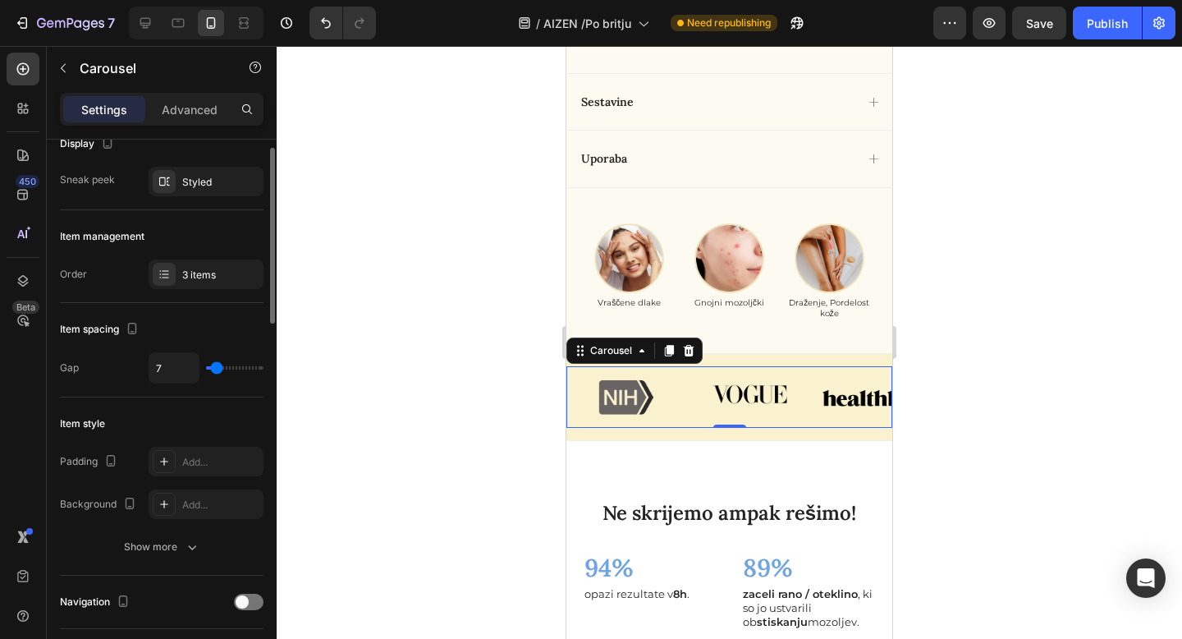
scroll to position [139, 0]
click at [663, 384] on div "Image" at bounding box center [625, 397] width 118 height 62
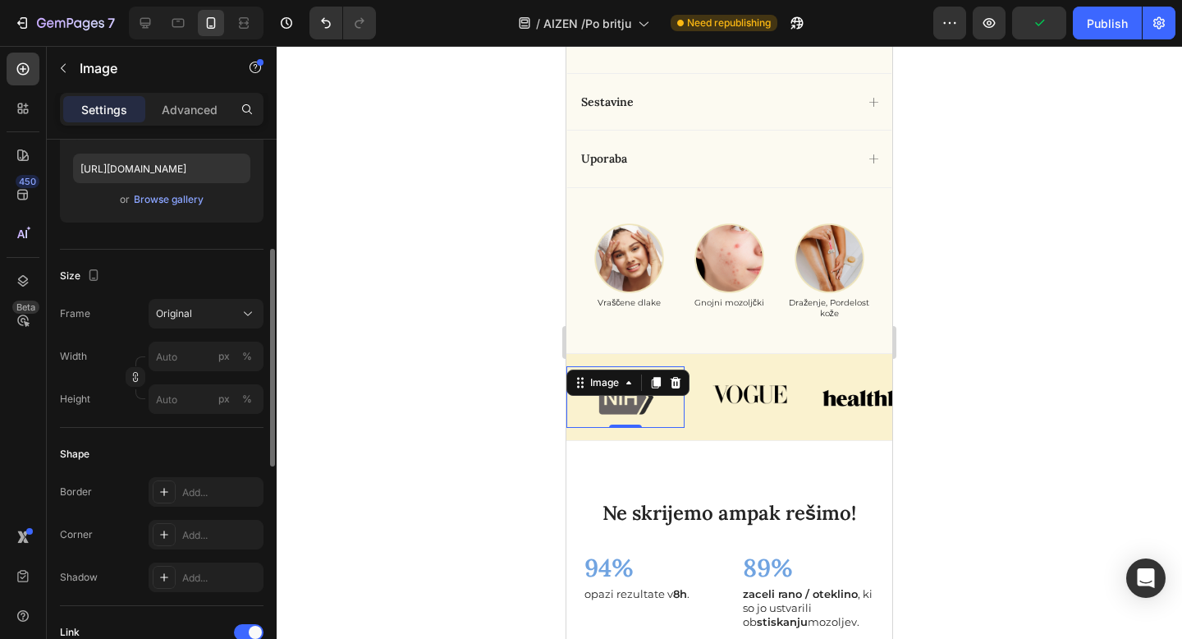
scroll to position [291, 0]
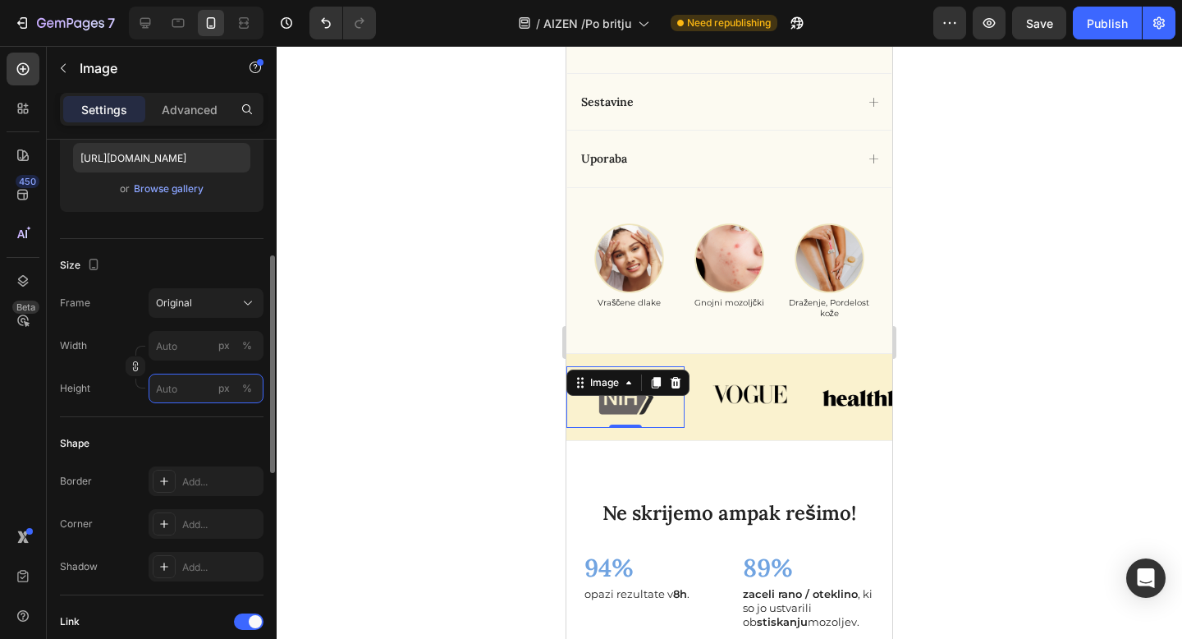
click at [181, 389] on input "px %" at bounding box center [206, 388] width 115 height 30
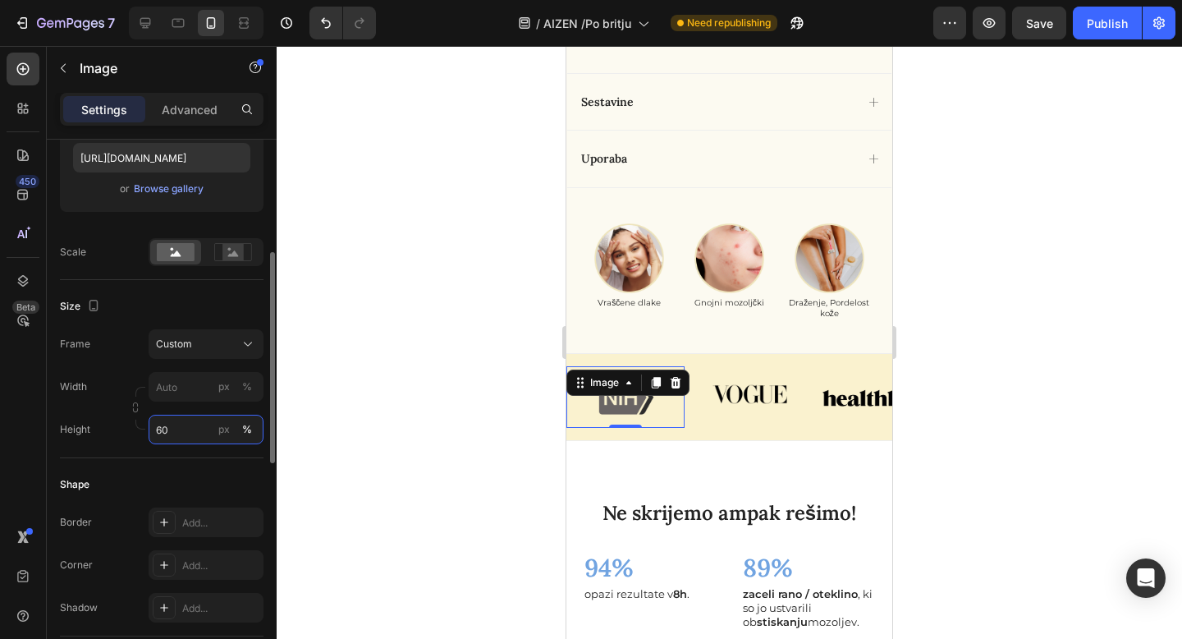
type input "6"
type input "40"
click at [250, 424] on div "%" at bounding box center [247, 429] width 10 height 15
click at [481, 421] on div at bounding box center [729, 342] width 905 height 593
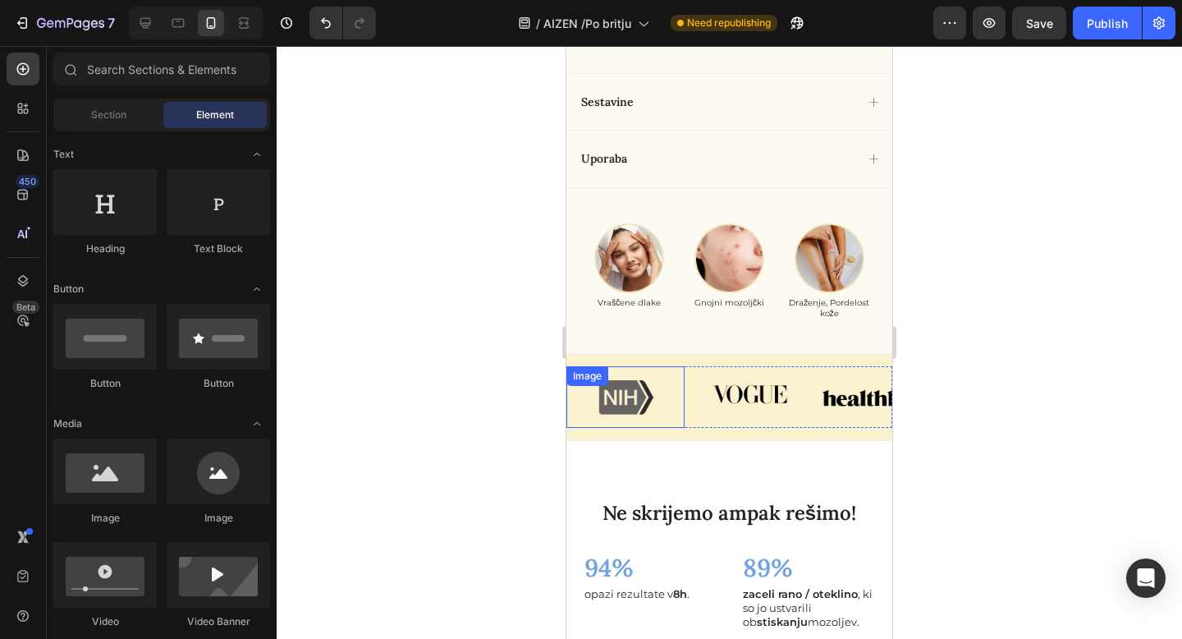
click at [651, 399] on img at bounding box center [625, 397] width 118 height 62
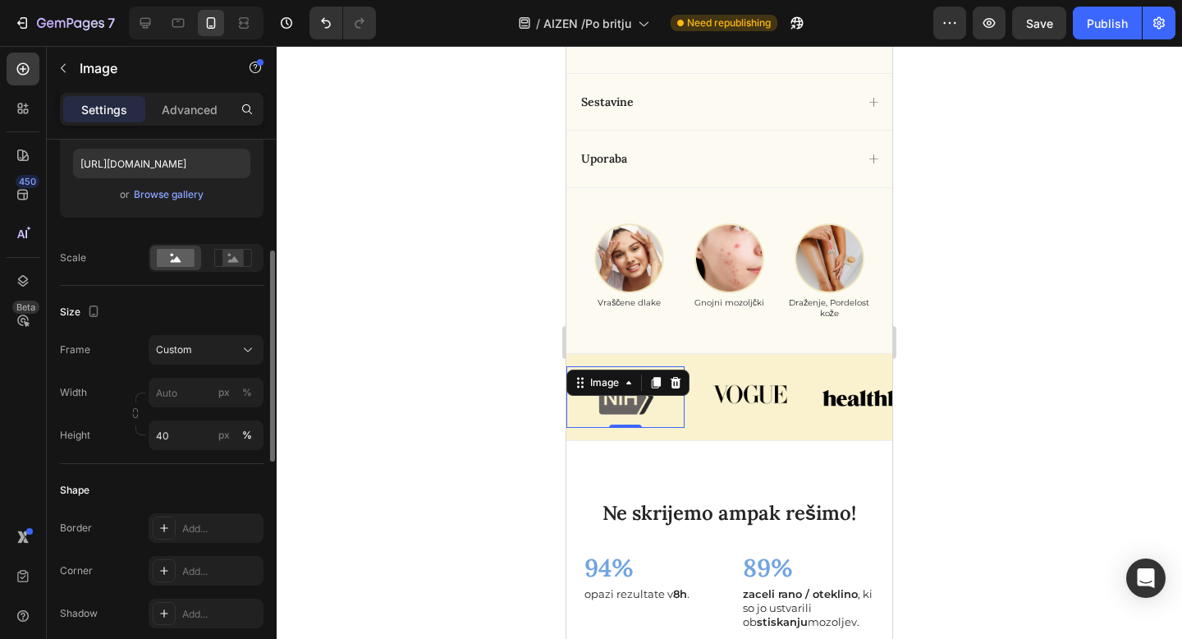
scroll to position [288, 0]
click at [167, 437] on input "40" at bounding box center [206, 433] width 115 height 30
click at [327, 413] on div at bounding box center [729, 342] width 905 height 593
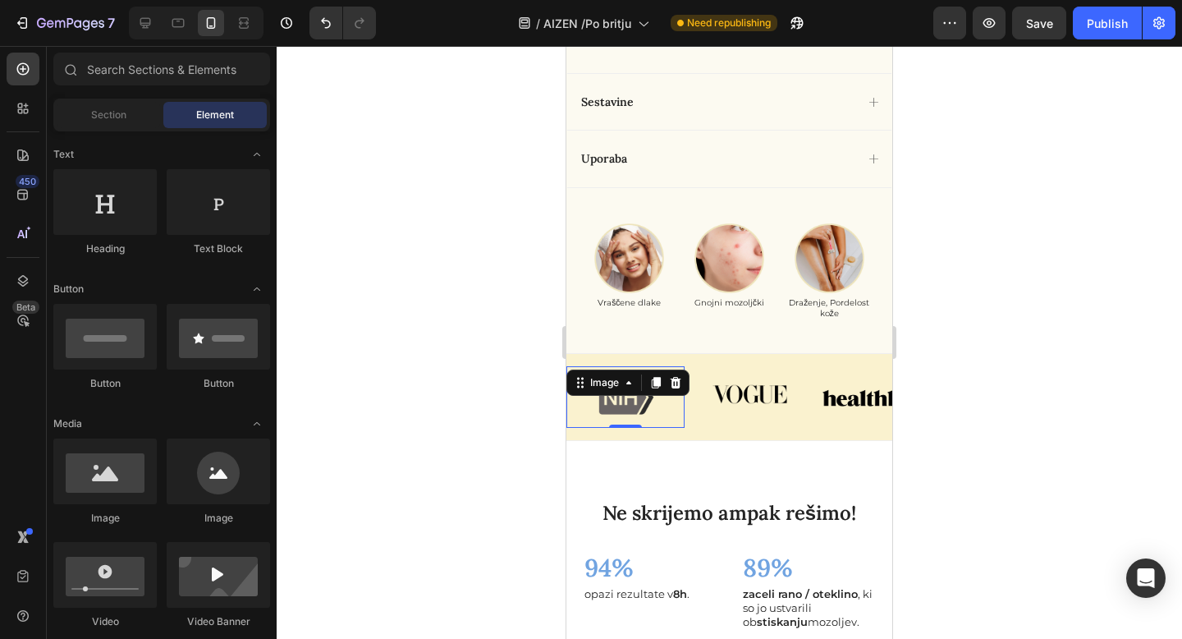
click at [621, 410] on img at bounding box center [625, 397] width 118 height 62
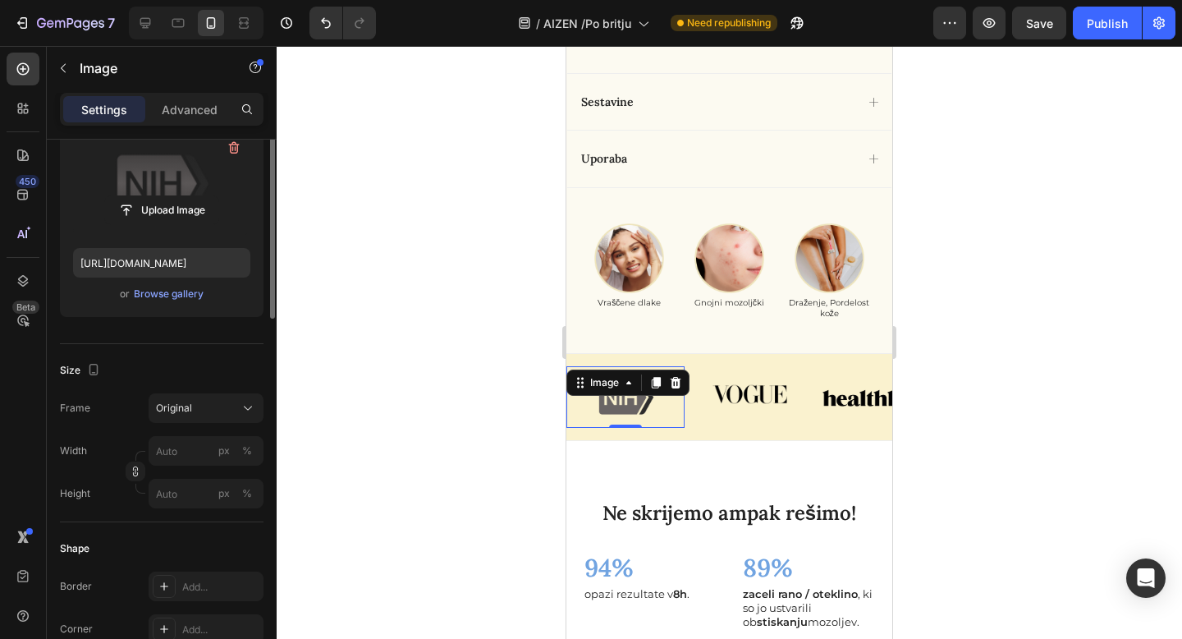
scroll to position [221, 0]
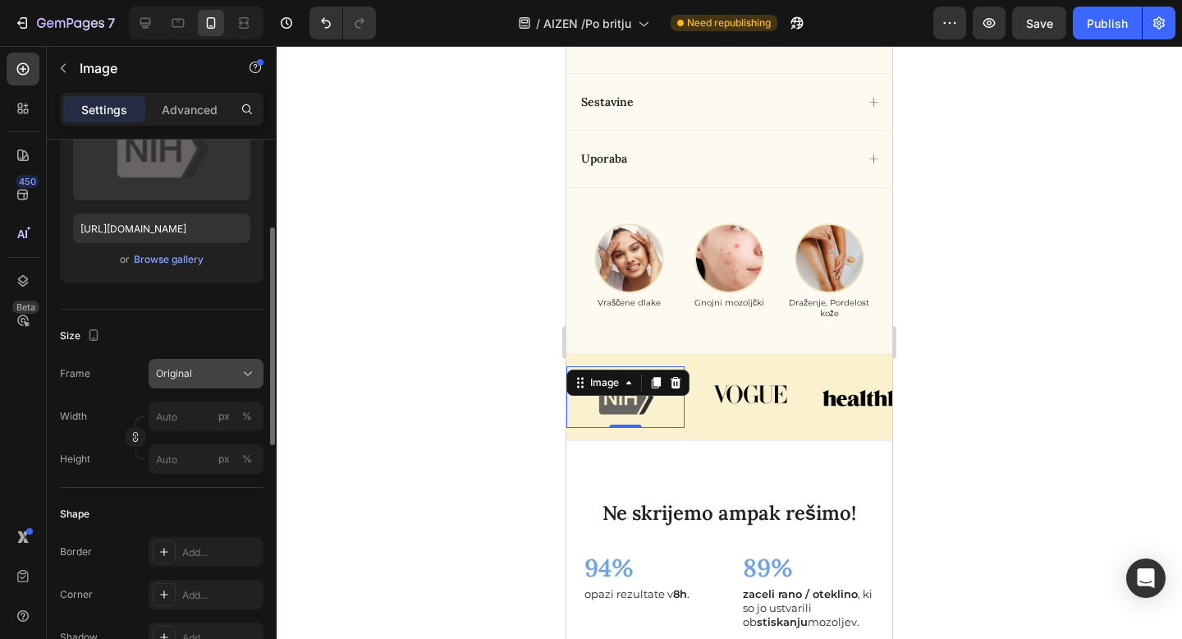
click at [226, 375] on div "Original" at bounding box center [196, 373] width 80 height 15
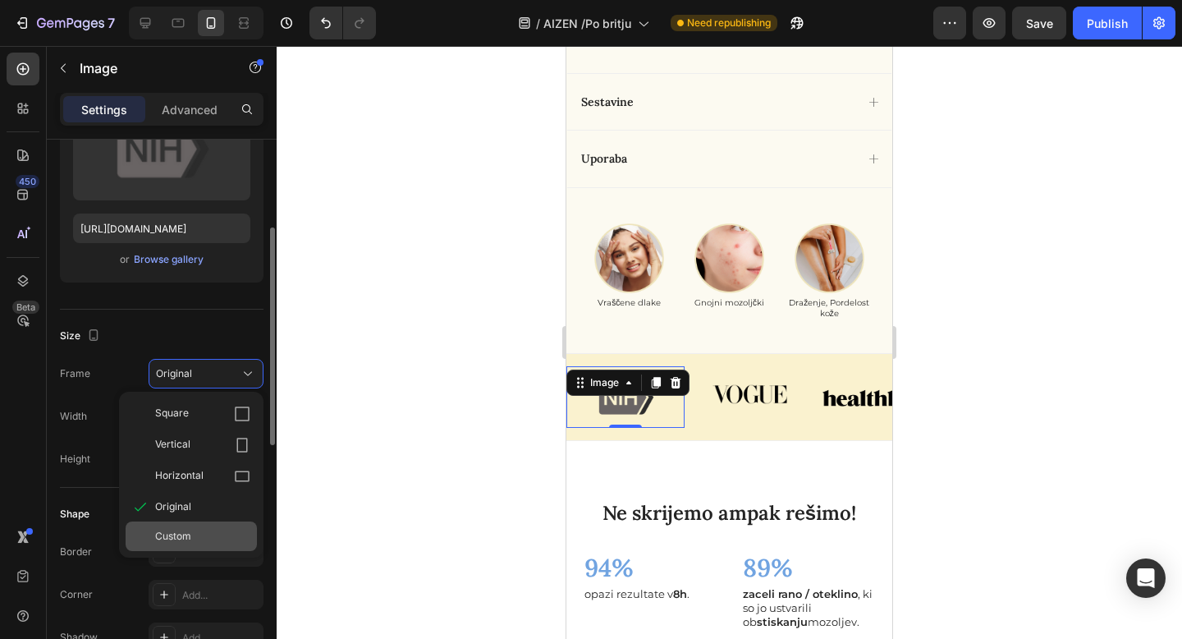
click at [208, 547] on div "Custom" at bounding box center [191, 536] width 131 height 30
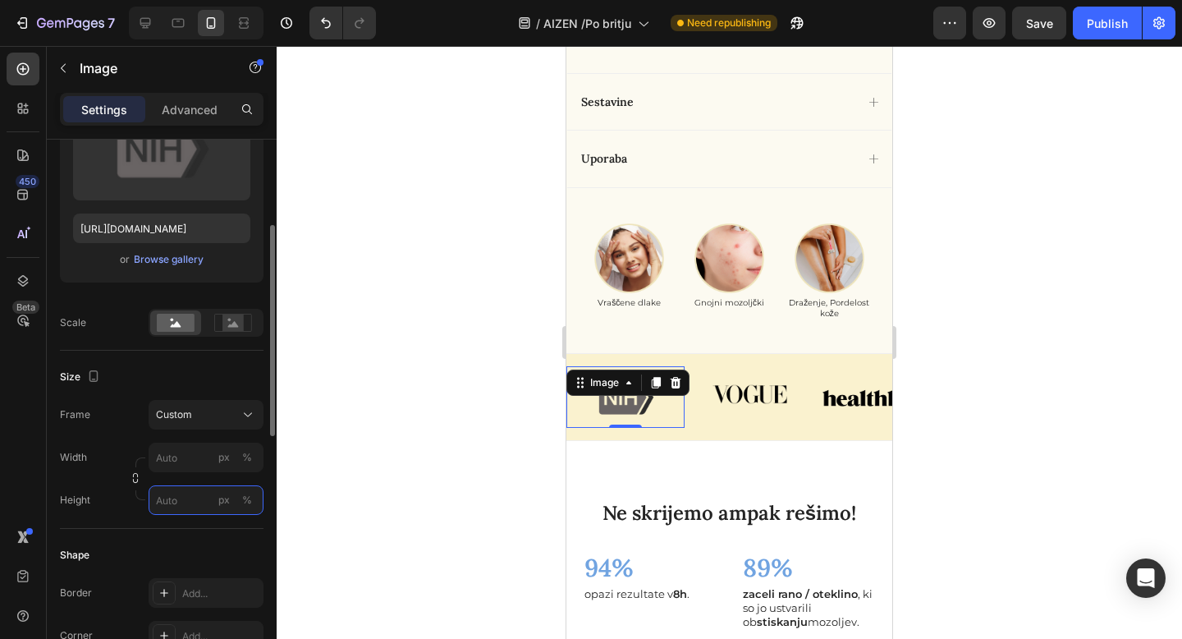
click at [197, 496] on input "px %" at bounding box center [206, 500] width 115 height 30
type input "1"
click at [355, 501] on div at bounding box center [729, 342] width 905 height 593
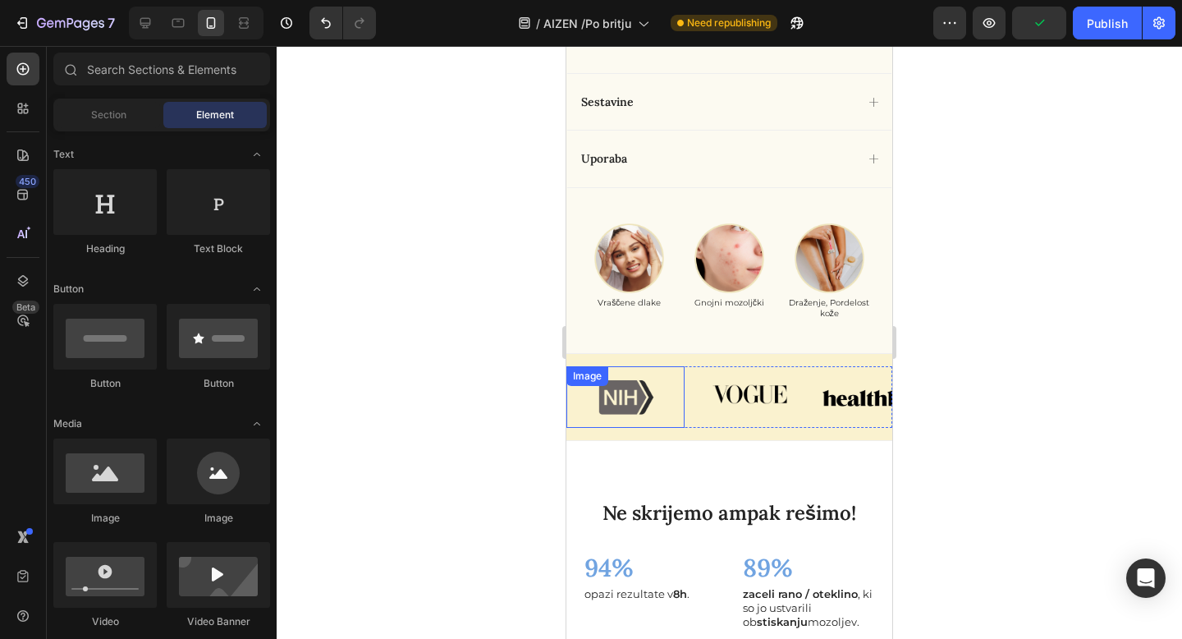
click at [638, 414] on img at bounding box center [625, 397] width 118 height 62
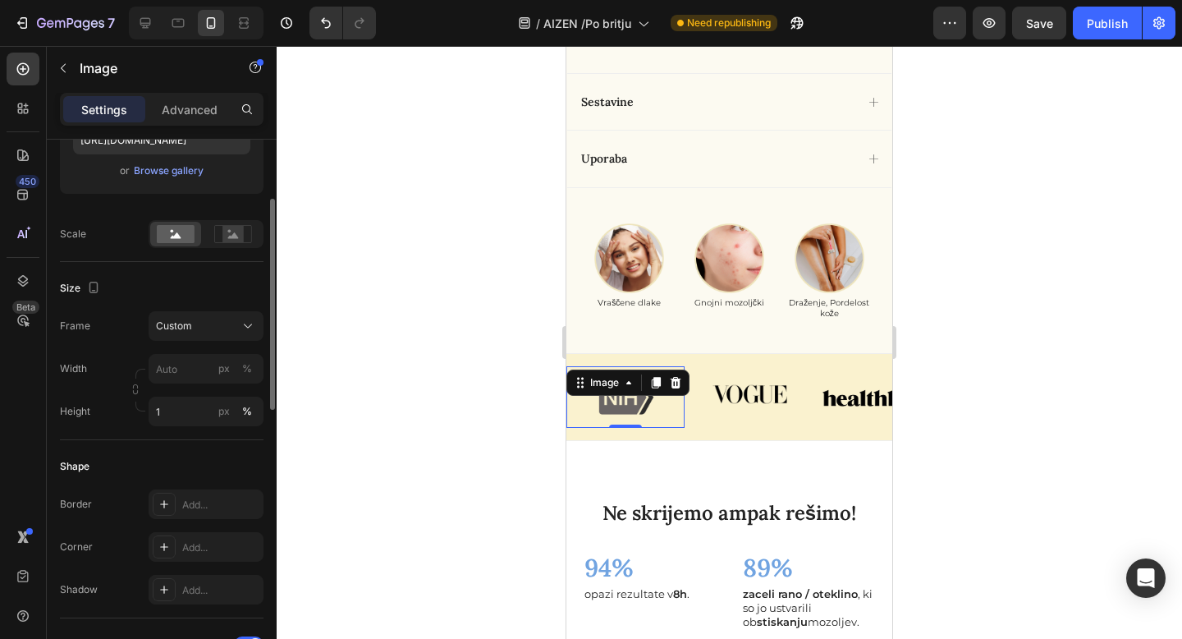
scroll to position [321, 0]
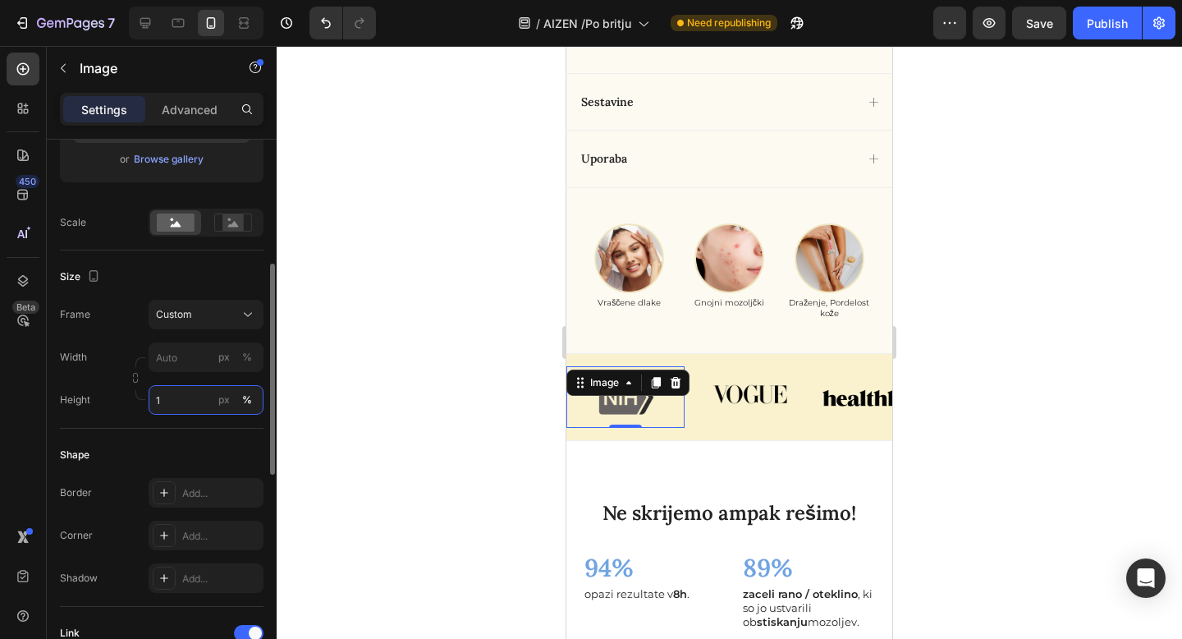
click at [195, 396] on input "1" at bounding box center [206, 400] width 115 height 30
click at [196, 367] on input "px %" at bounding box center [206, 357] width 115 height 30
click at [181, 434] on div "Shape Border Add... Corner Add... Shadow Add..." at bounding box center [162, 517] width 204 height 178
click at [181, 390] on input "1" at bounding box center [206, 400] width 115 height 30
click at [192, 359] on div "Width px % Height px %" at bounding box center [162, 378] width 204 height 72
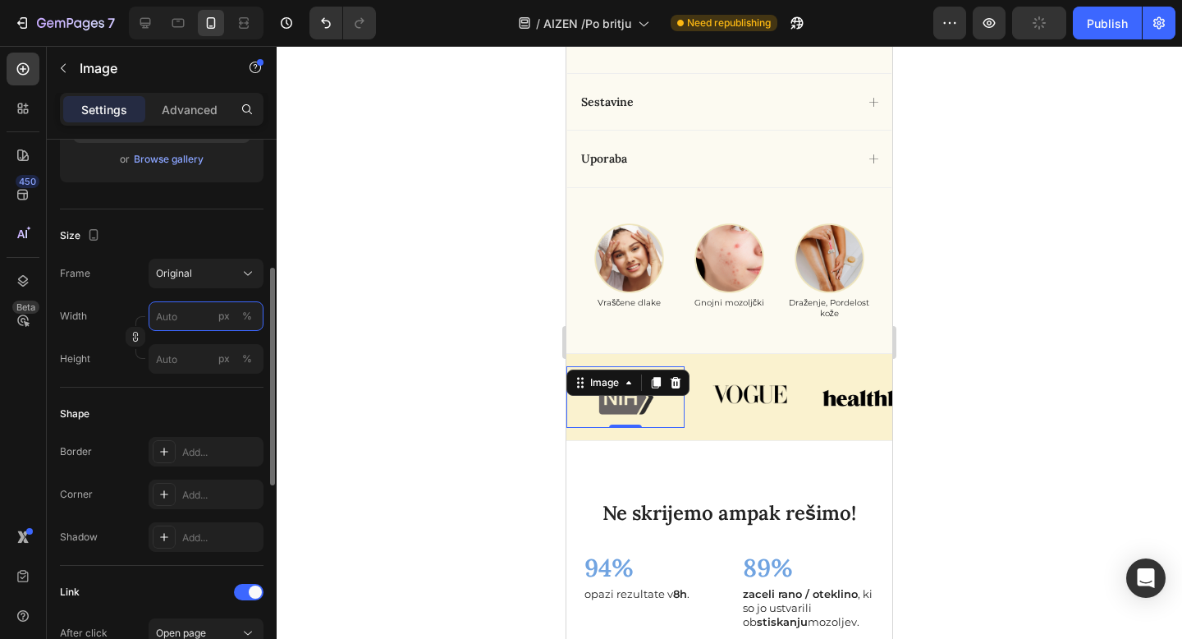
click at [186, 320] on input "px %" at bounding box center [206, 316] width 115 height 30
type input "50"
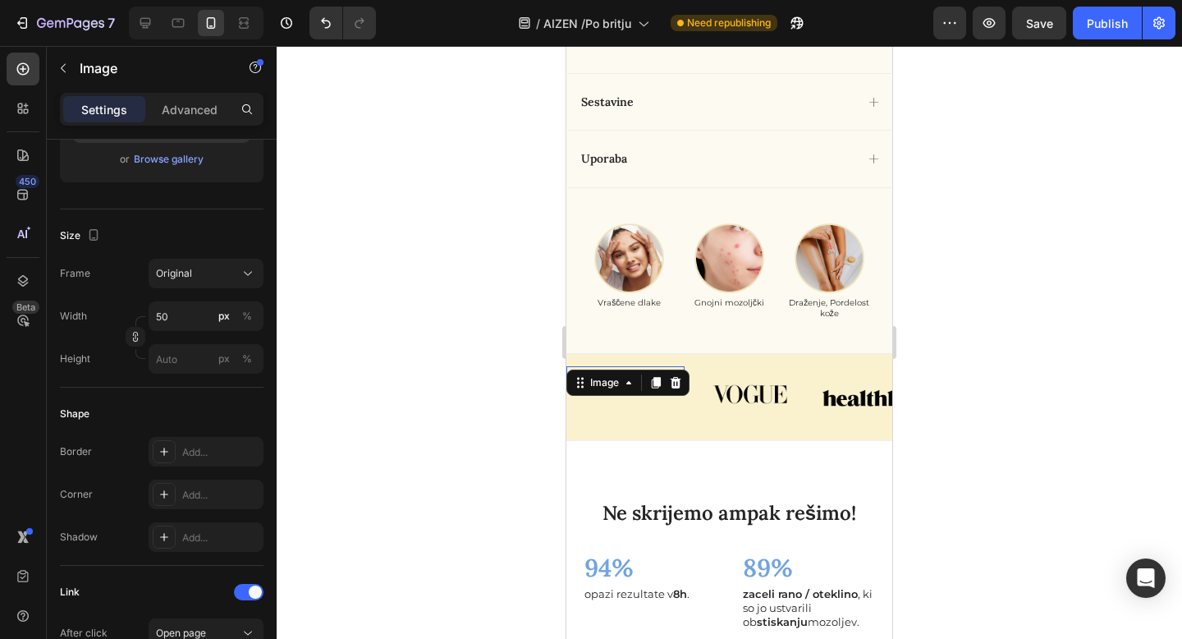
click at [368, 410] on div at bounding box center [729, 342] width 905 height 593
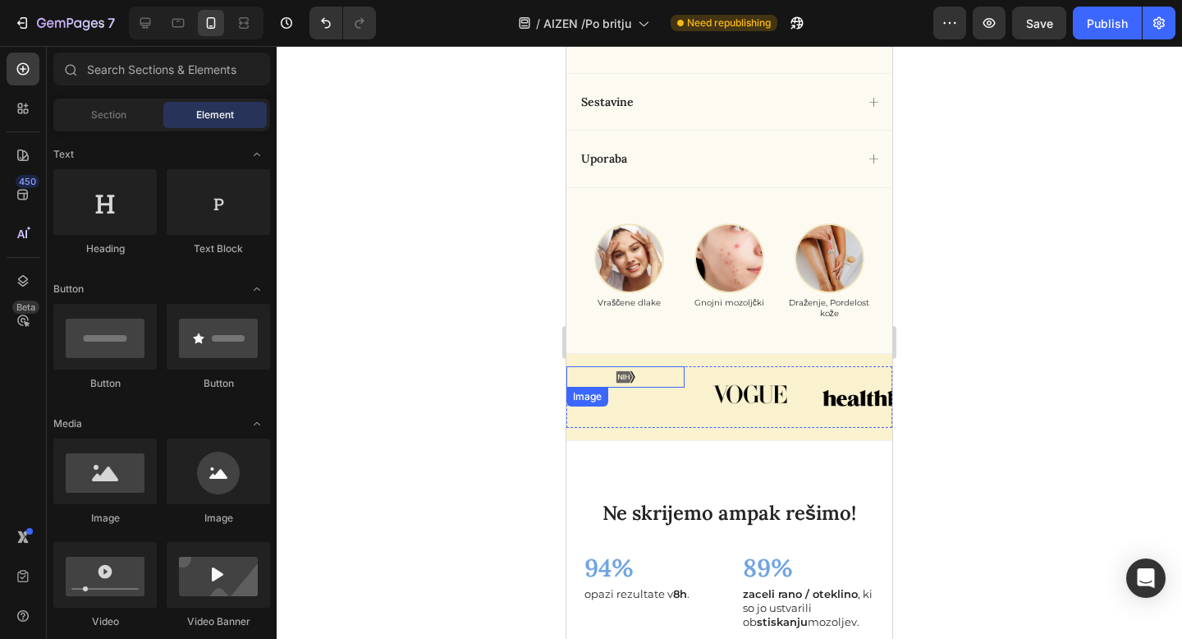
click at [635, 376] on img at bounding box center [625, 376] width 41 height 21
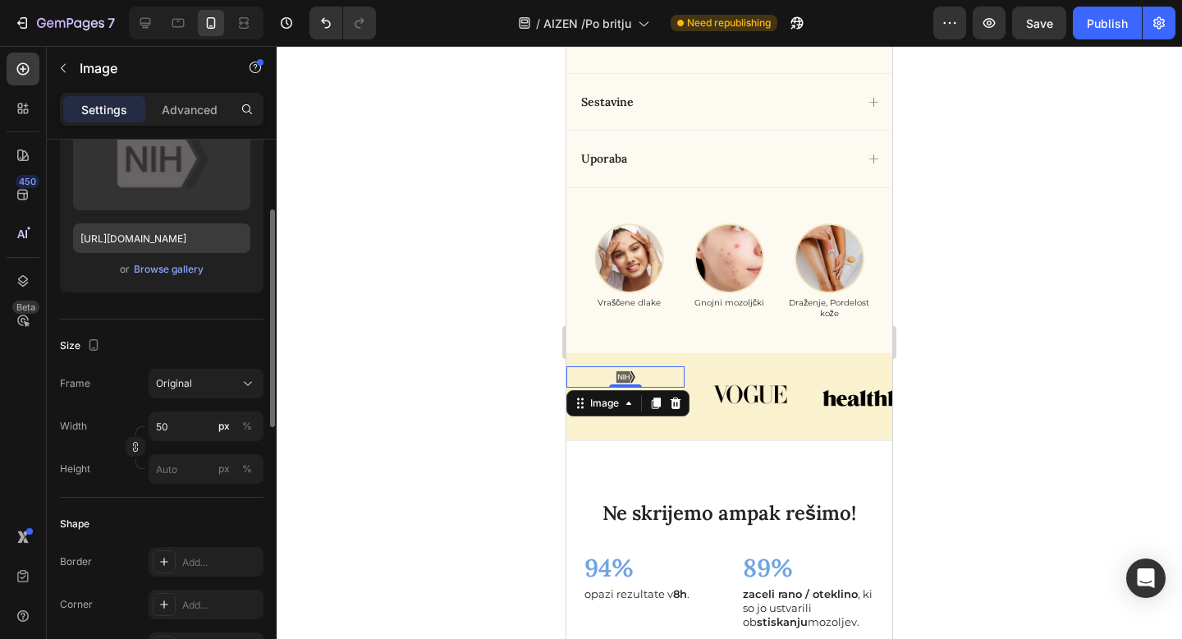
scroll to position [213, 0]
click at [199, 434] on input "50" at bounding box center [206, 425] width 115 height 30
click at [249, 423] on div "%" at bounding box center [247, 424] width 10 height 15
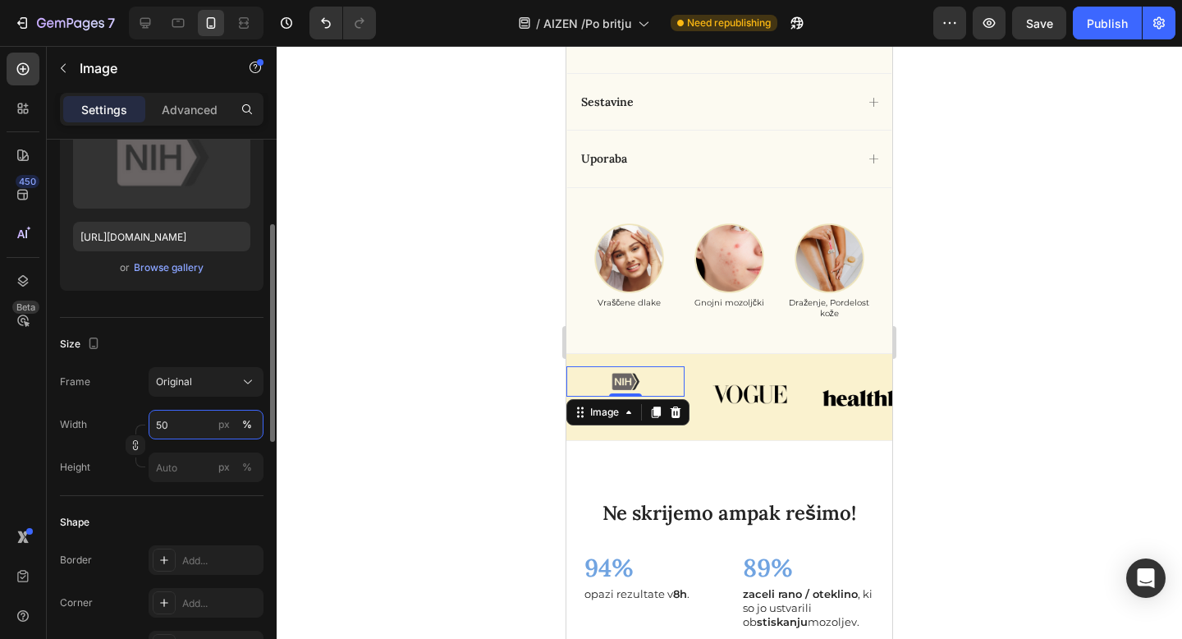
click at [213, 424] on input "50" at bounding box center [206, 425] width 115 height 30
type input "5"
click at [165, 428] on input "570" at bounding box center [206, 425] width 115 height 30
type input "5"
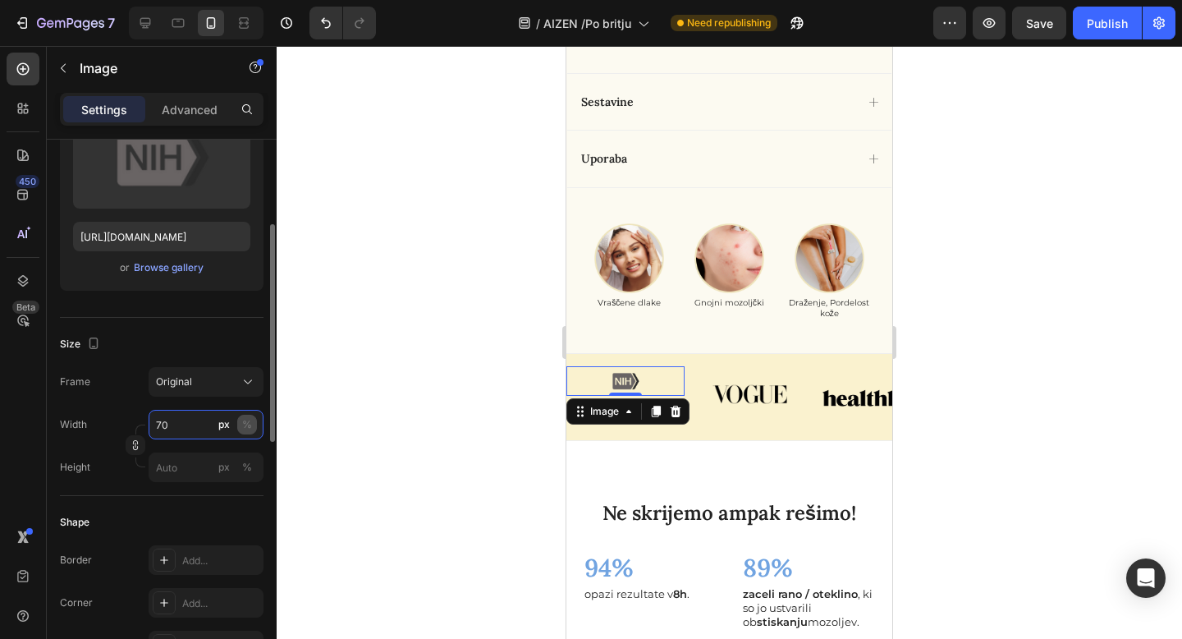
type input "70"
click at [248, 424] on div "%" at bounding box center [247, 424] width 10 height 15
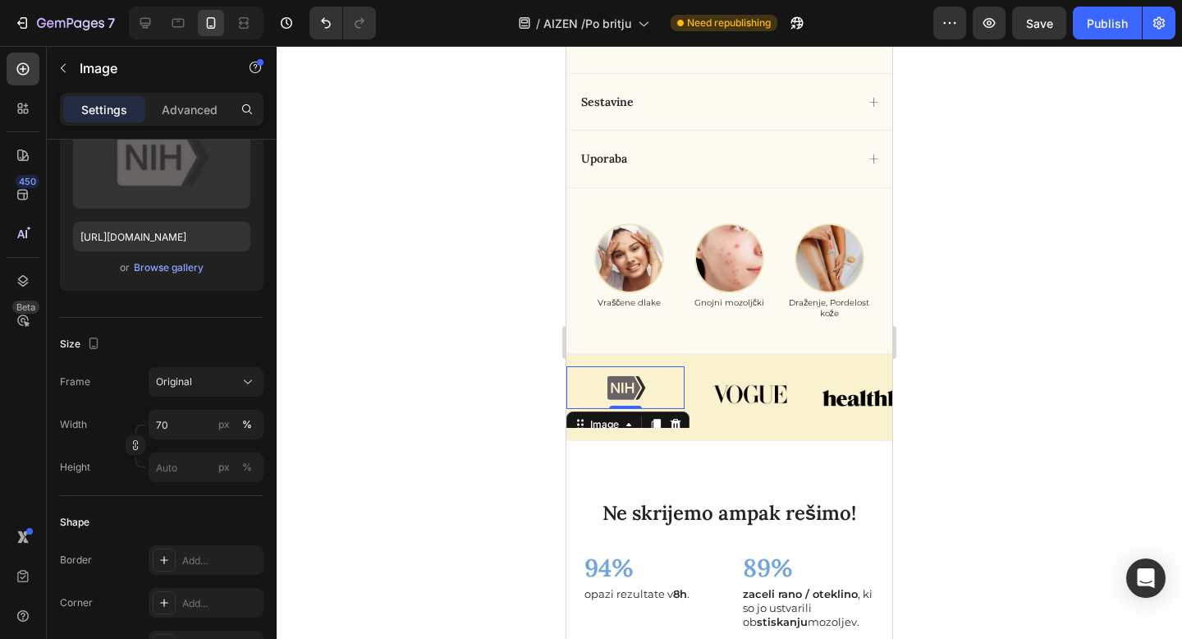
click at [376, 426] on div at bounding box center [729, 342] width 905 height 593
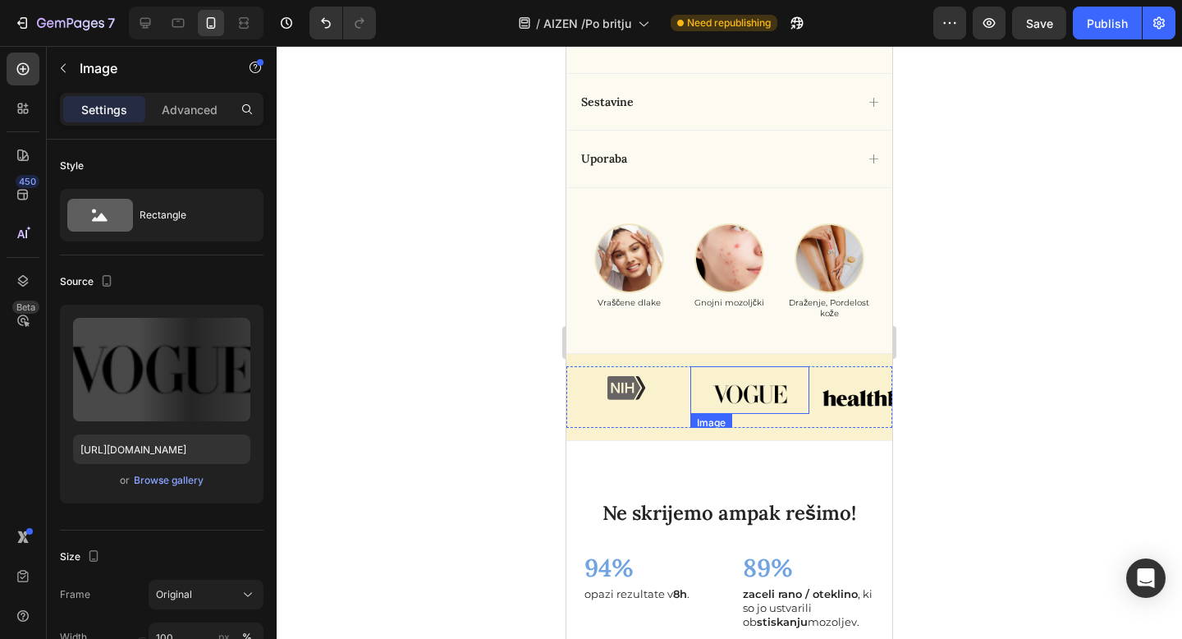
click at [726, 390] on img at bounding box center [749, 394] width 118 height 40
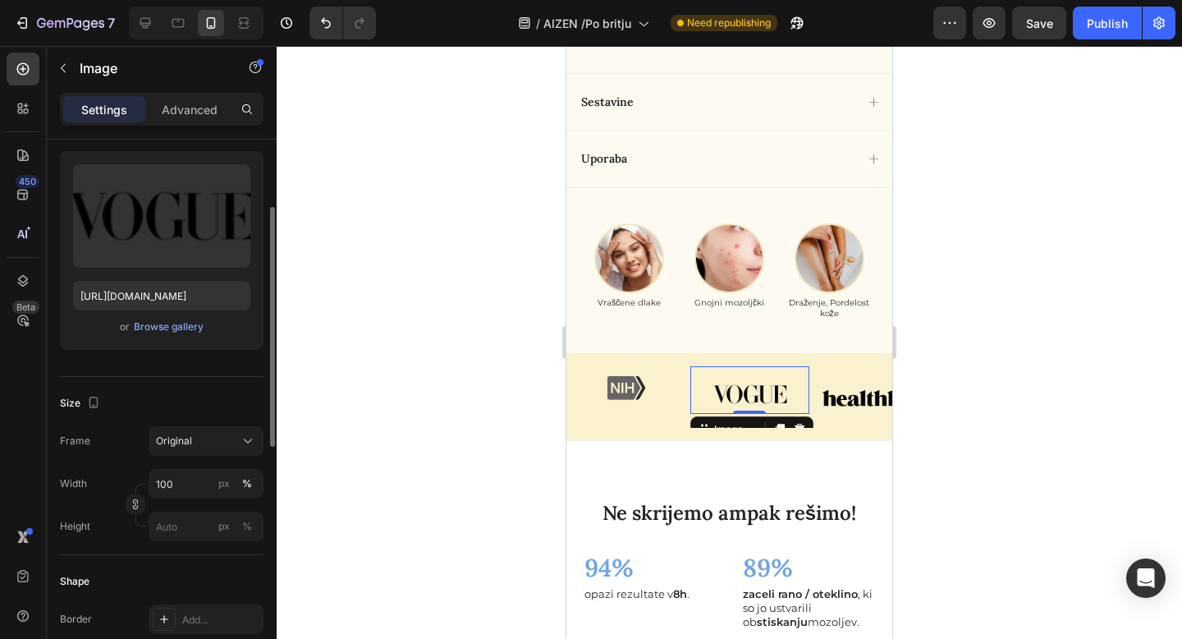
scroll to position [154, 0]
click at [184, 488] on input "100" at bounding box center [206, 483] width 115 height 30
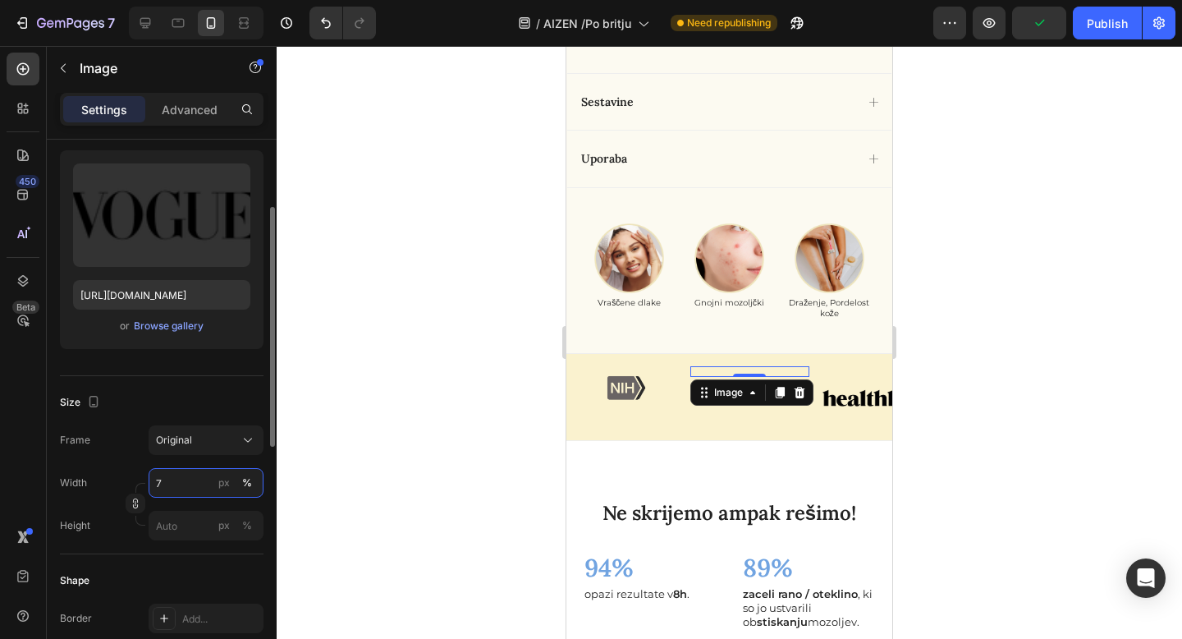
type input "70"
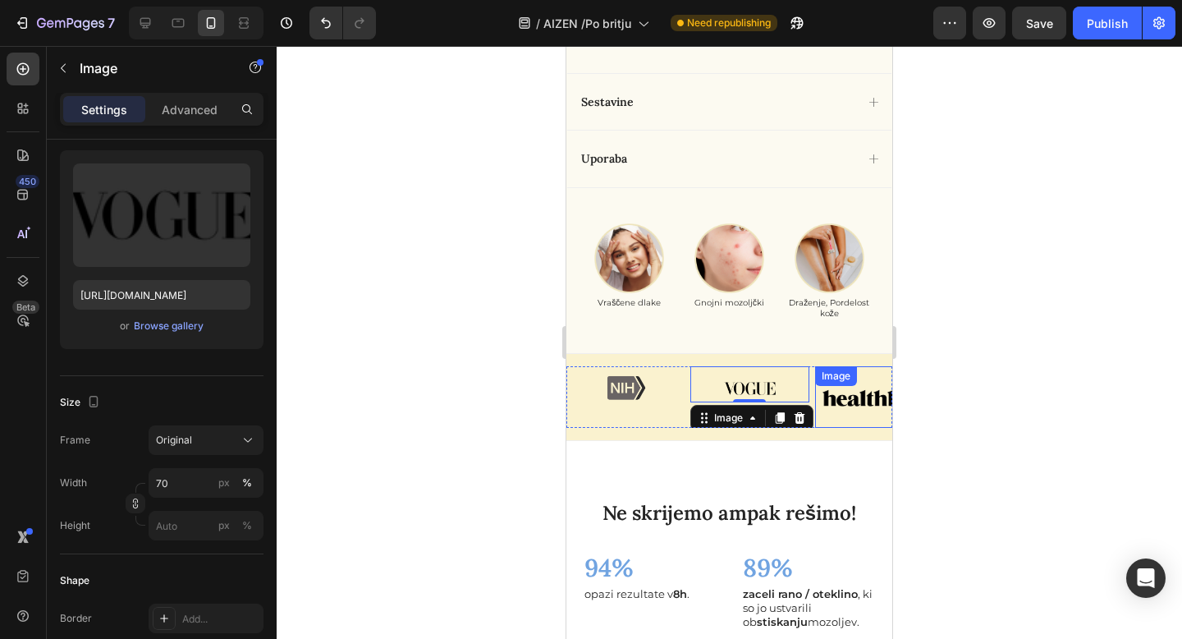
click at [859, 392] on div "Image" at bounding box center [874, 397] width 118 height 62
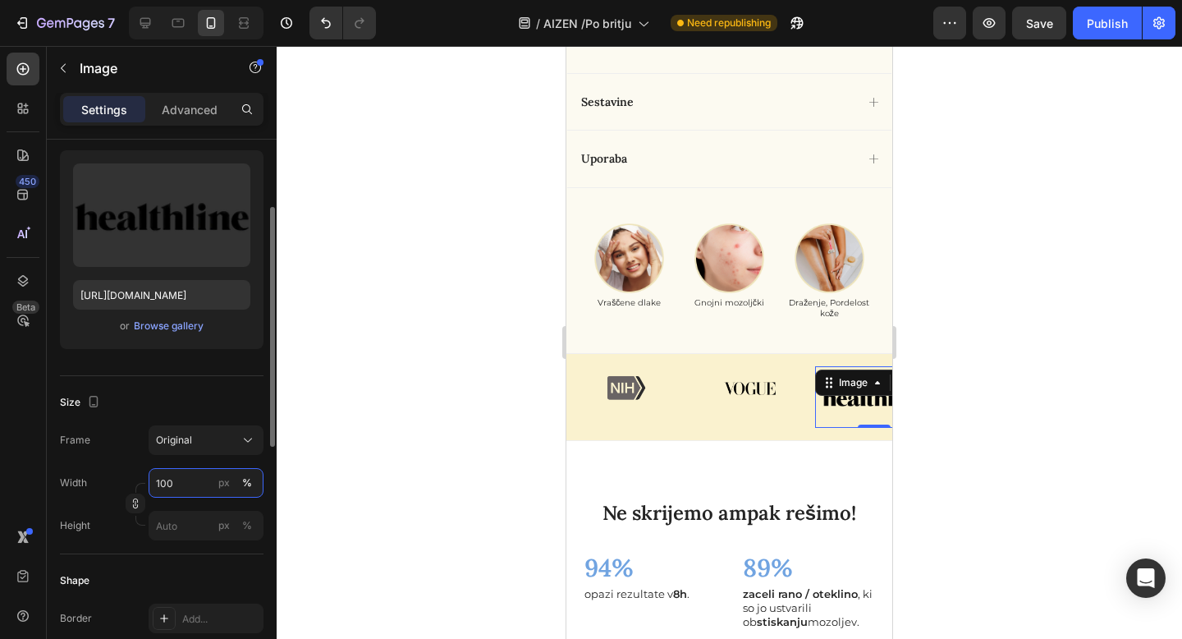
click at [195, 487] on input "100" at bounding box center [206, 483] width 115 height 30
type input "70"
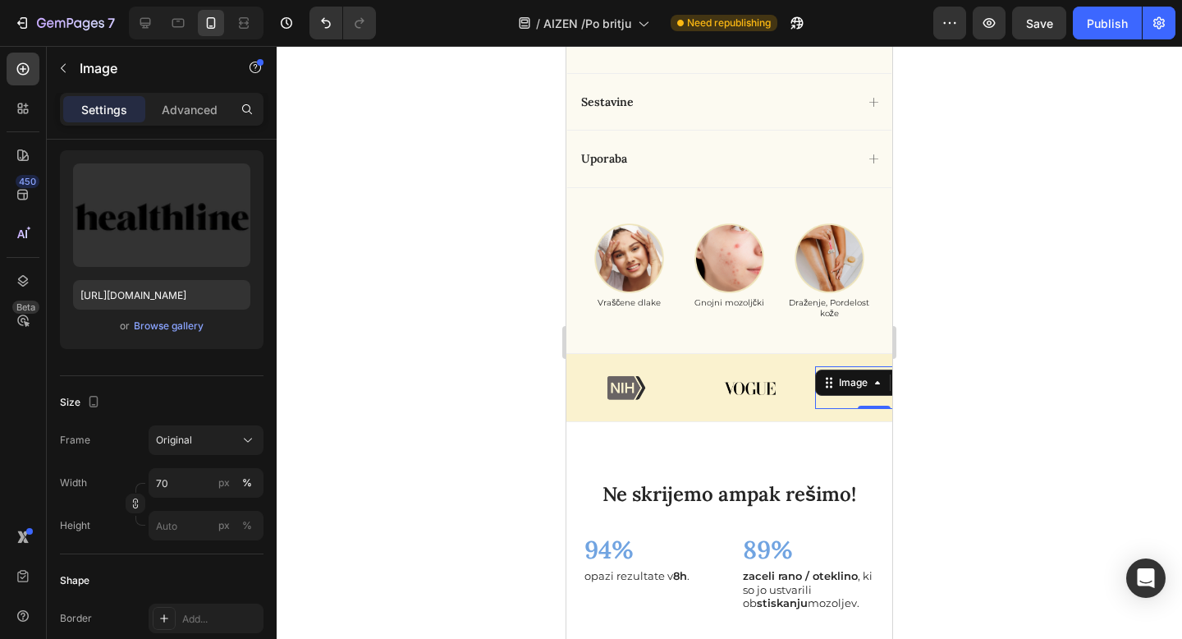
click at [361, 514] on div at bounding box center [729, 342] width 905 height 593
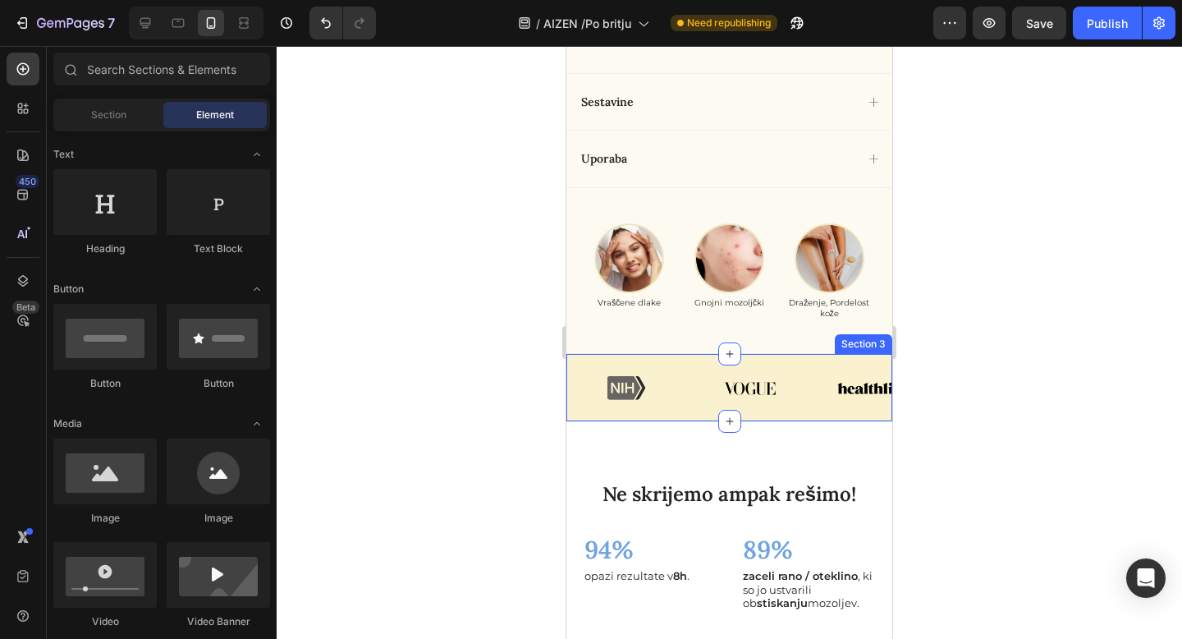
click at [689, 412] on div "Image Image Image Carousel Section 3" at bounding box center [729, 388] width 326 height 70
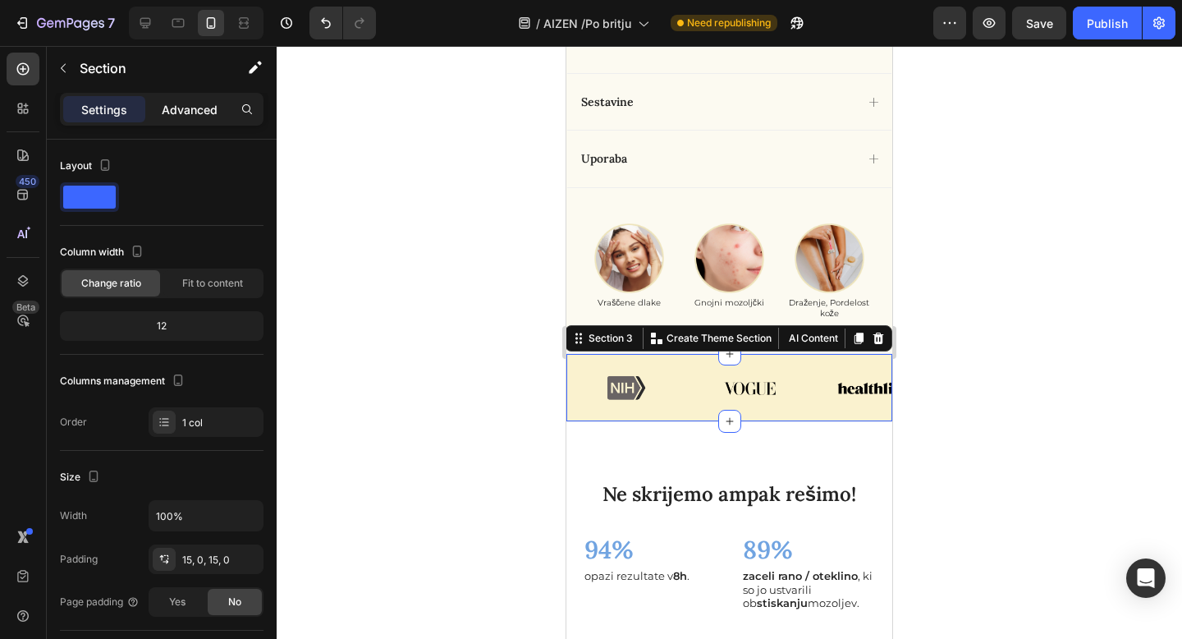
click at [193, 115] on p "Advanced" at bounding box center [190, 109] width 56 height 17
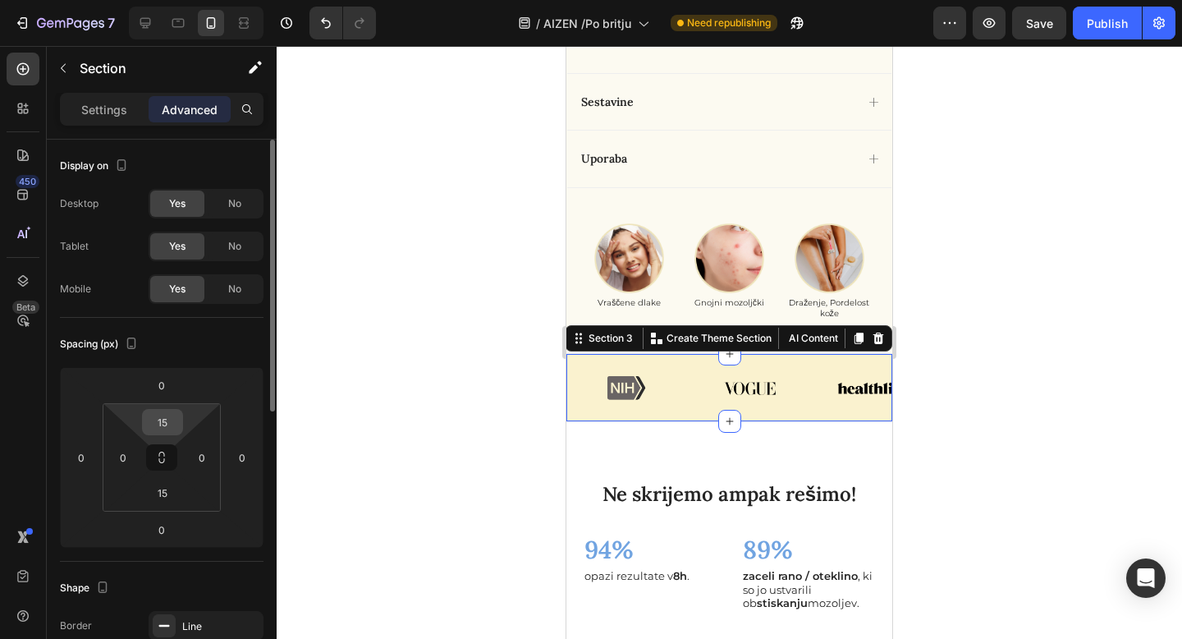
click at [165, 420] on input "15" at bounding box center [162, 422] width 33 height 25
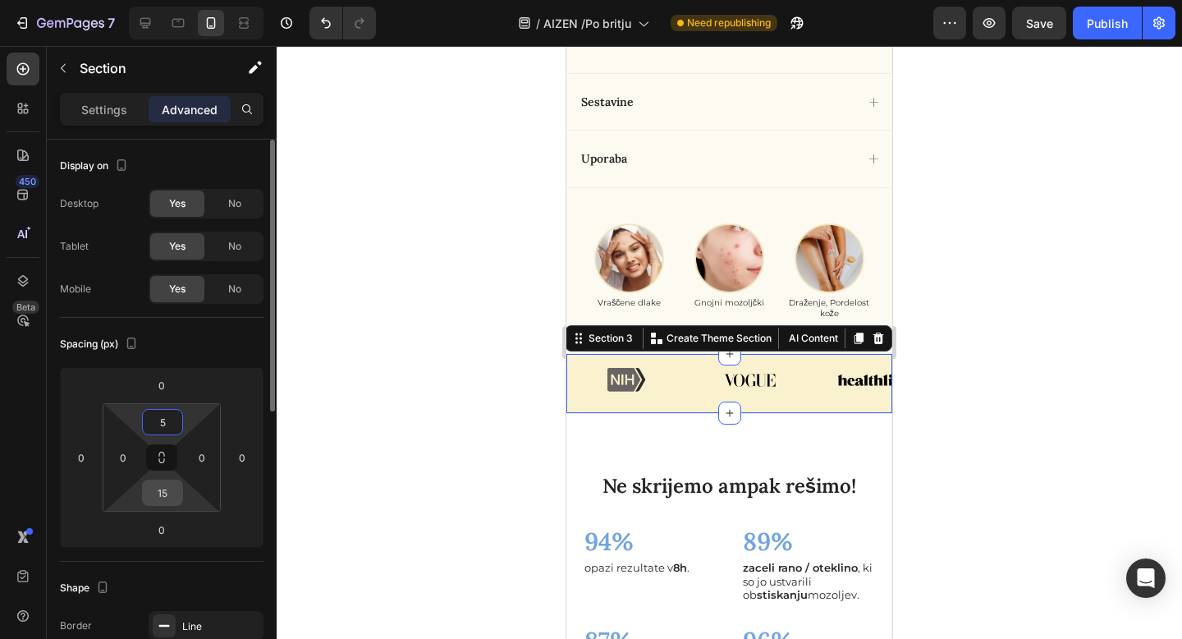
type input "5"
click at [166, 493] on input "15" at bounding box center [162, 492] width 33 height 25
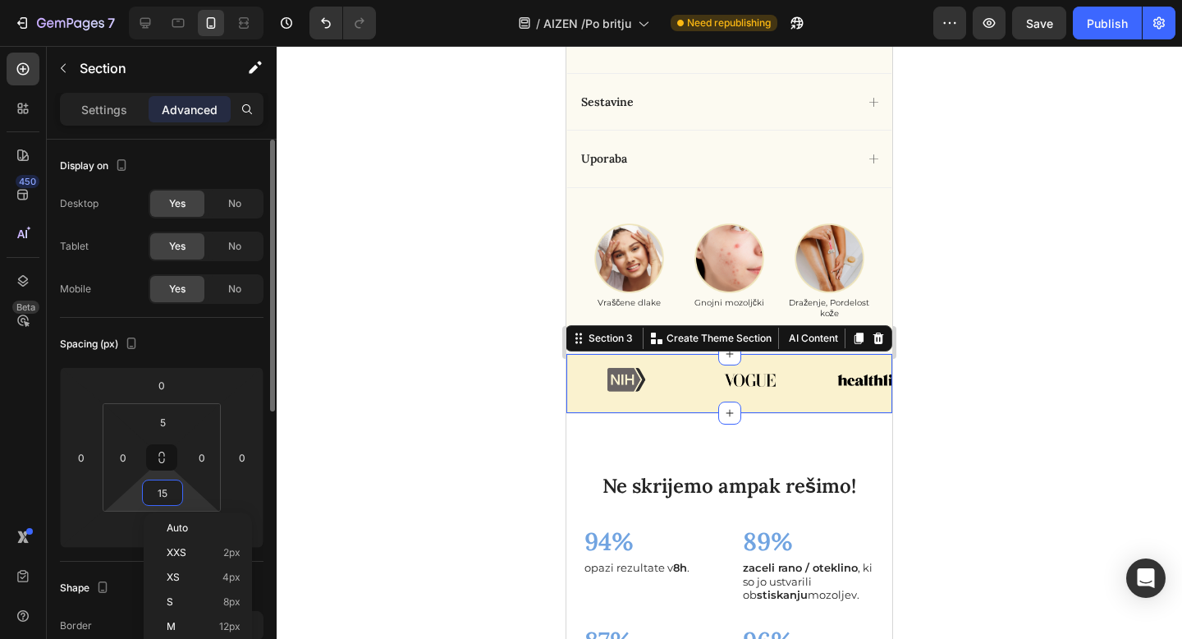
type input "5"
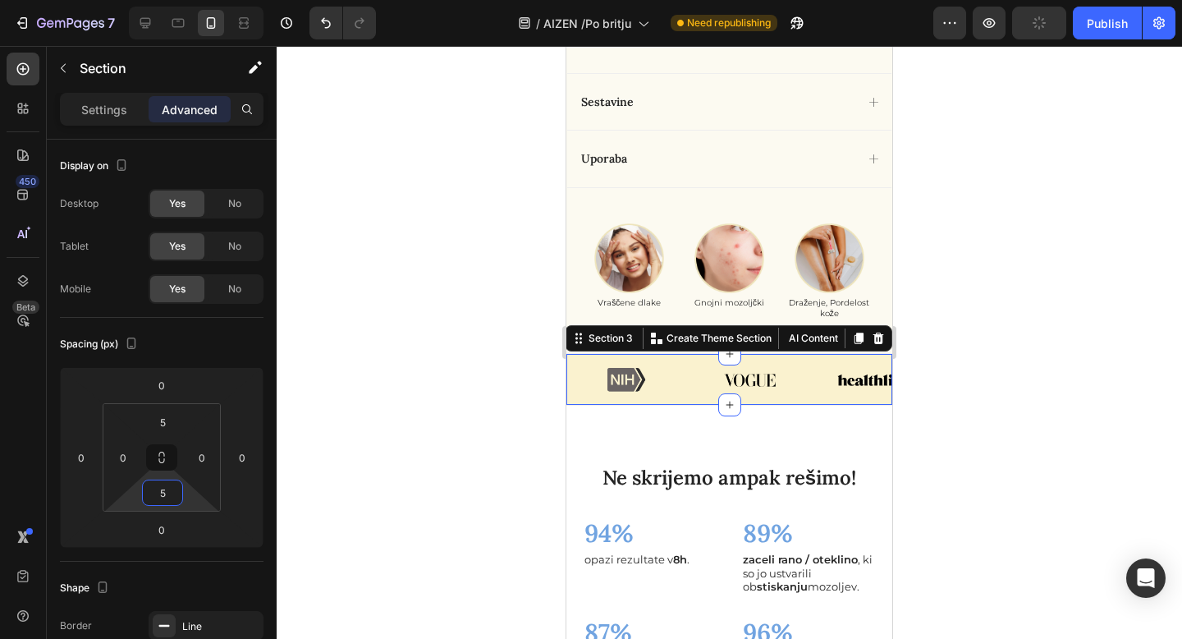
click at [441, 460] on div at bounding box center [729, 342] width 905 height 593
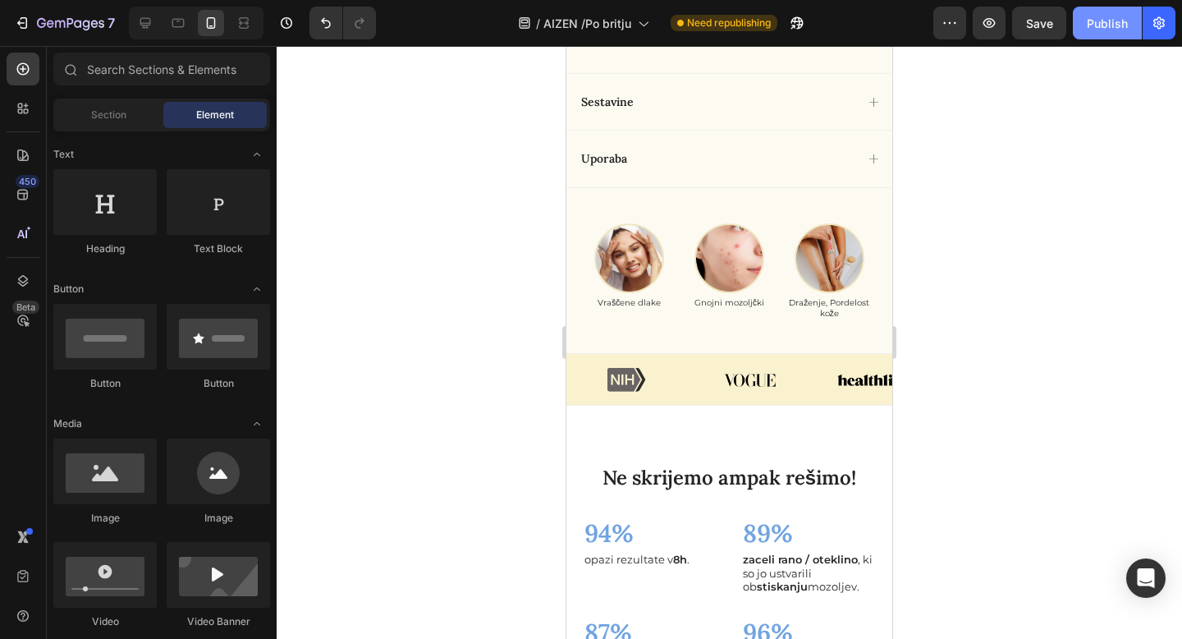
click at [1120, 25] on div "Publish" at bounding box center [1107, 23] width 41 height 17
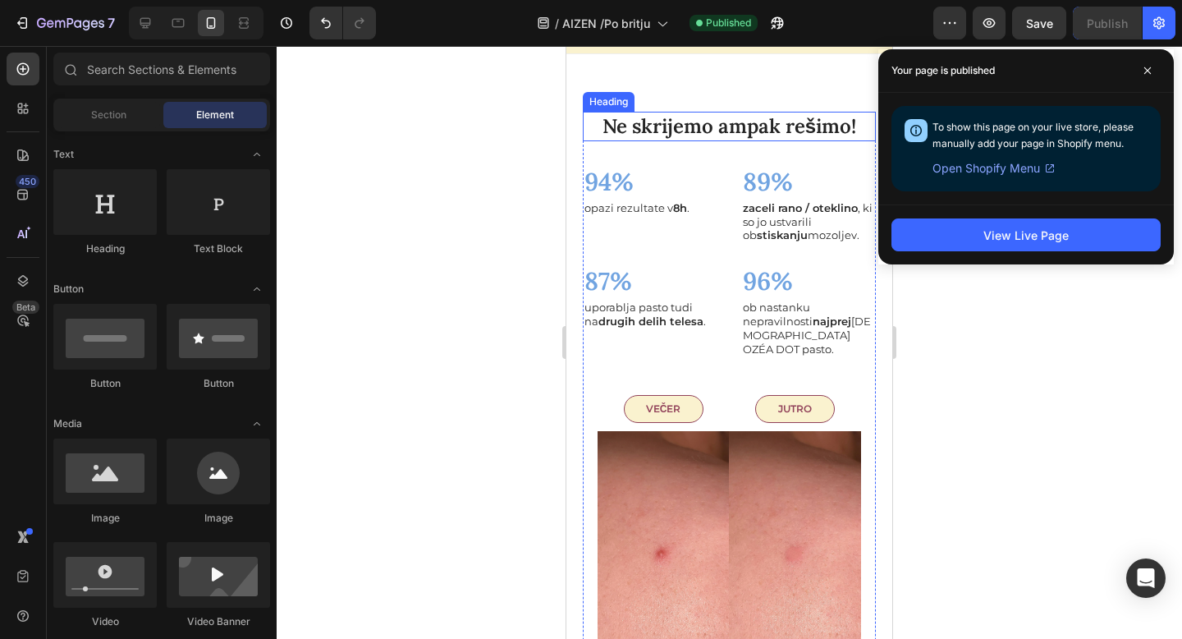
scroll to position [2392, 0]
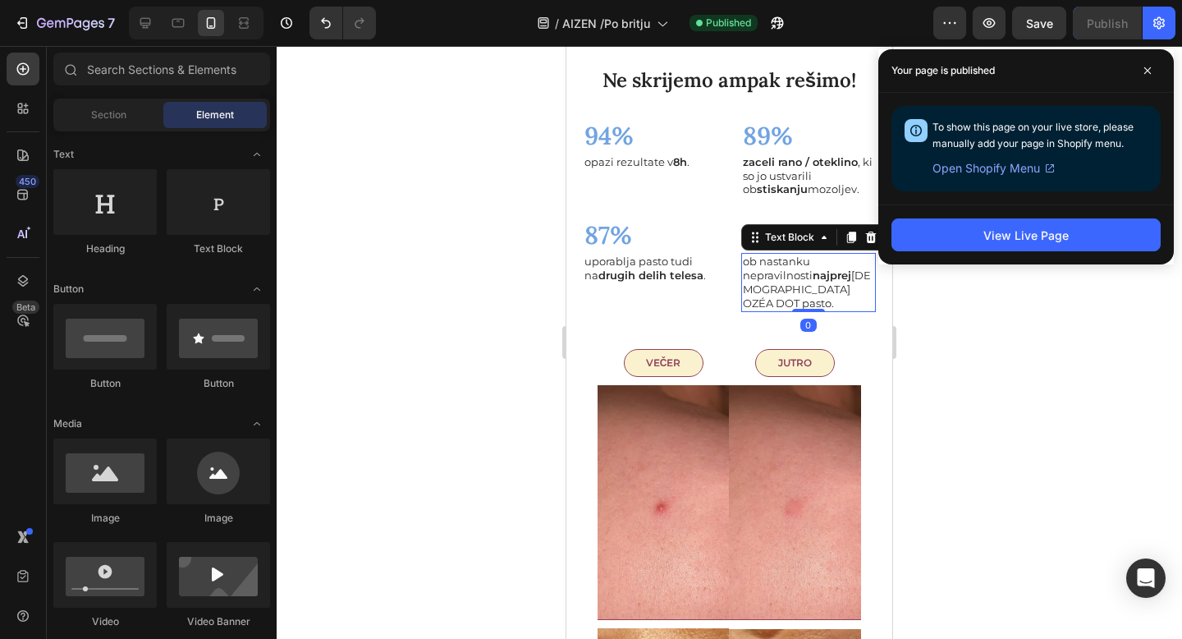
click at [824, 290] on p "ob nastanku nepravilnosti najprej namaže OZÉA DOT pasto." at bounding box center [809, 282] width 132 height 56
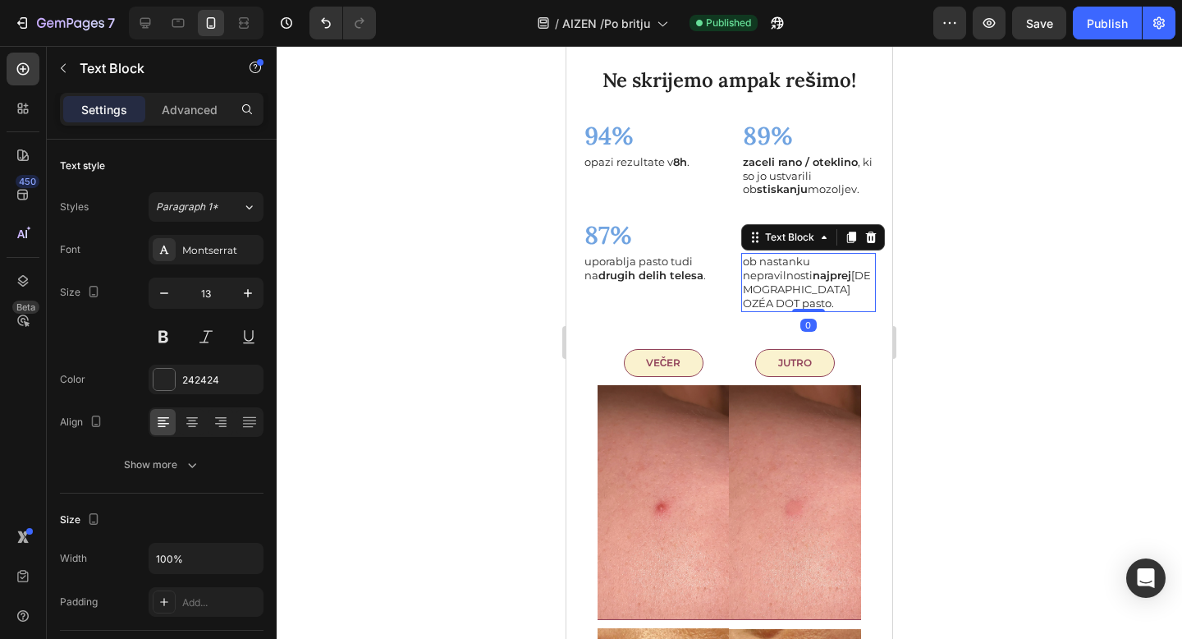
click at [824, 290] on p "ob nastanku nepravilnosti najprej namaže OZÉA DOT pasto." at bounding box center [809, 282] width 132 height 56
click at [807, 290] on p "ob nastanku nepravilnosti najprej namaže OZÉA DOT pasto." at bounding box center [809, 282] width 132 height 56
click at [842, 288] on p "ob nastanku nepravilnosti najprej namaže AIZEN DOT pasto." at bounding box center [809, 282] width 132 height 56
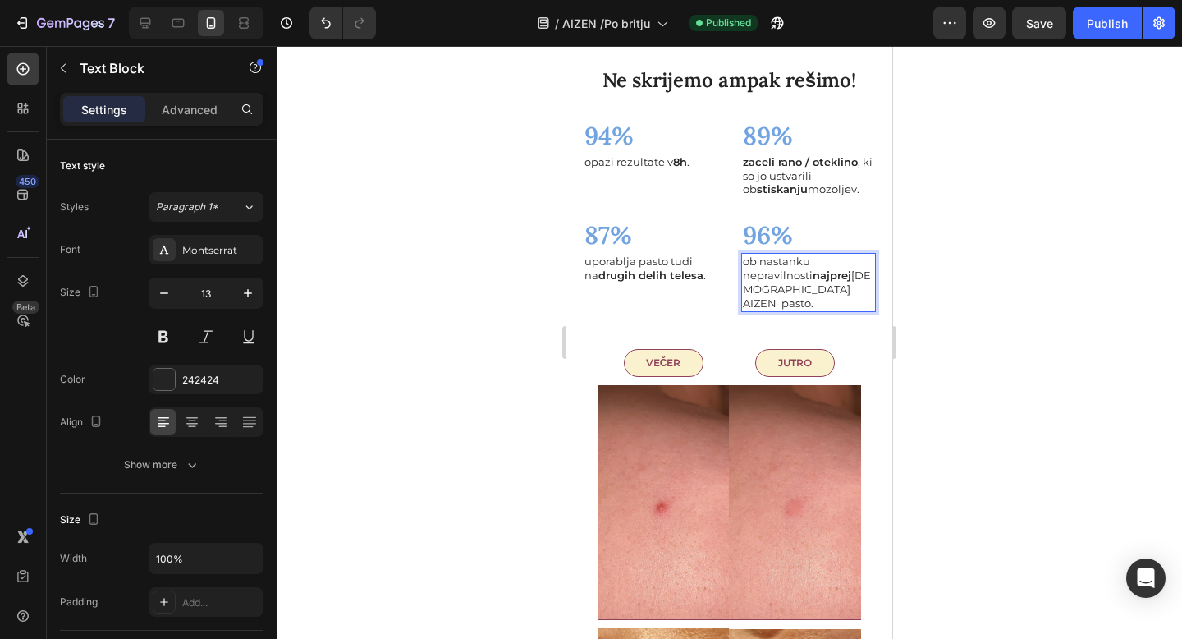
click at [859, 285] on p "ob nastanku nepravilnosti najprej namaže AIZEN pasto." at bounding box center [809, 282] width 132 height 56
click at [832, 291] on p "ob nastanku nepravilnosti najprej namaže AIZEN pasto." at bounding box center [809, 282] width 132 height 56
click at [1090, 31] on div "Publish" at bounding box center [1107, 23] width 41 height 17
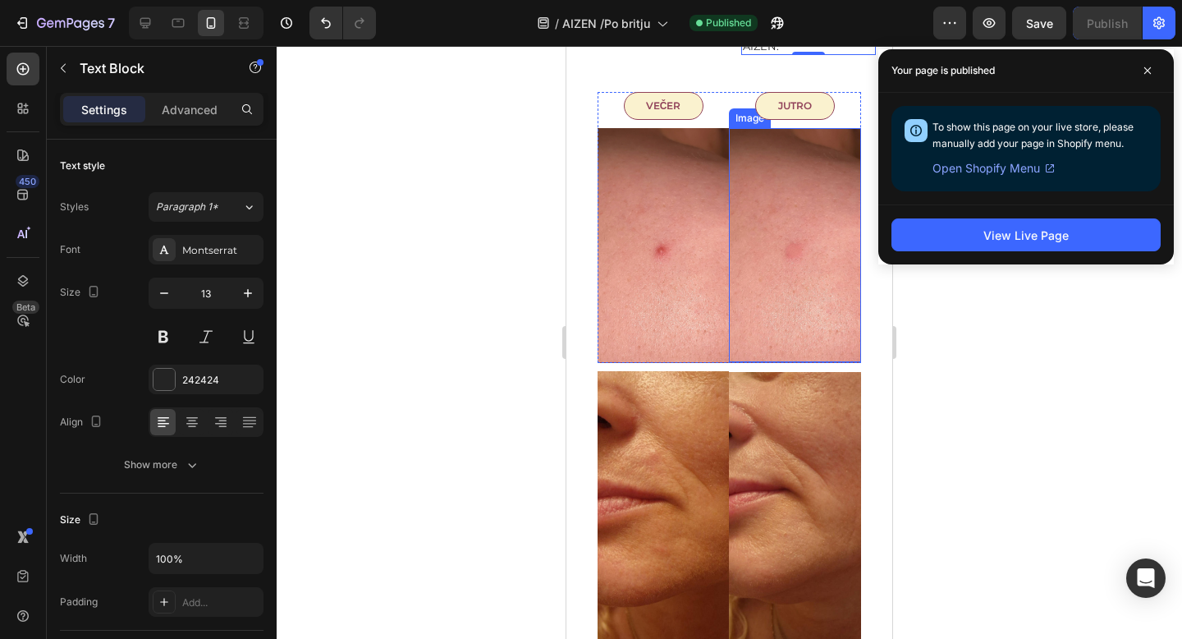
scroll to position [2915, 0]
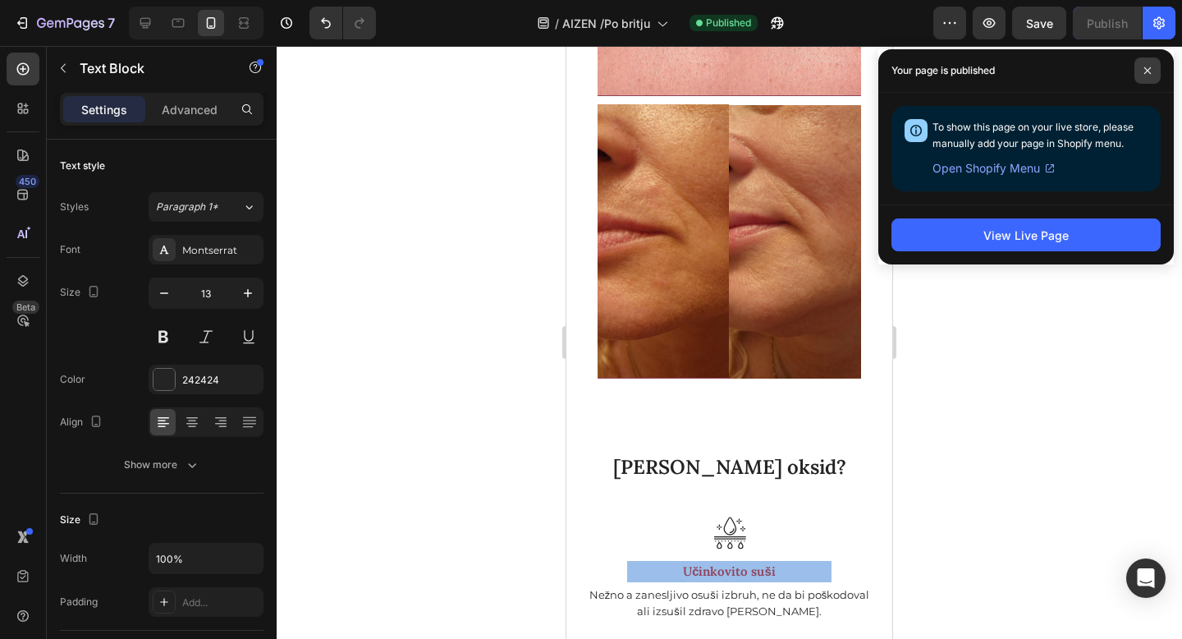
click at [1143, 76] on span at bounding box center [1147, 70] width 26 height 26
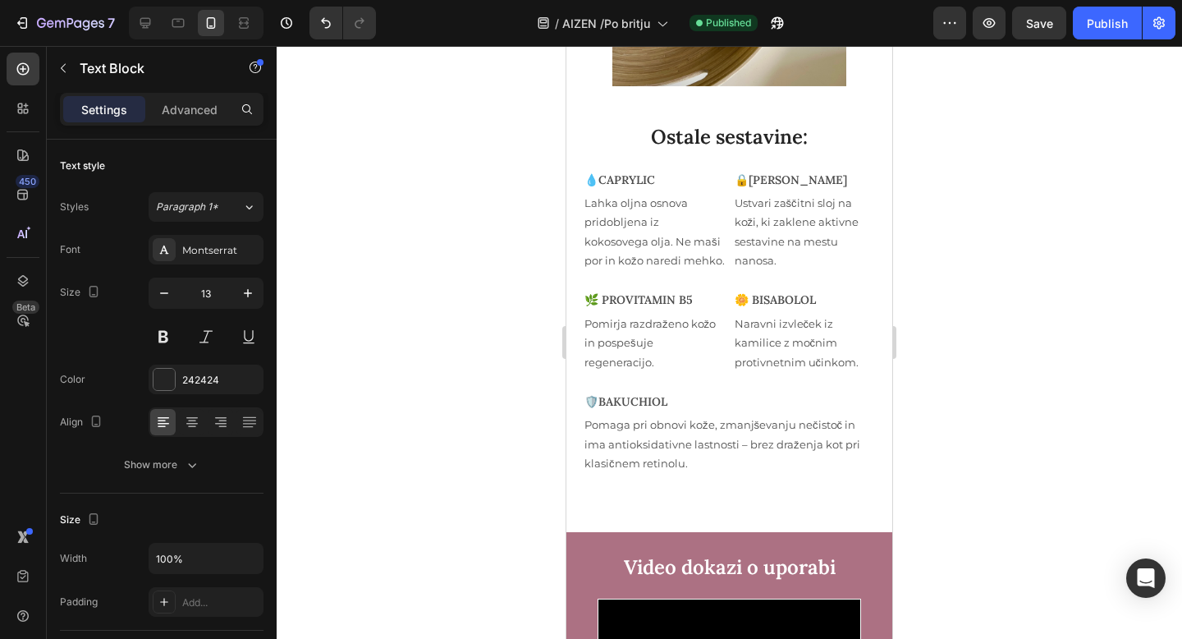
scroll to position [4741, 0]
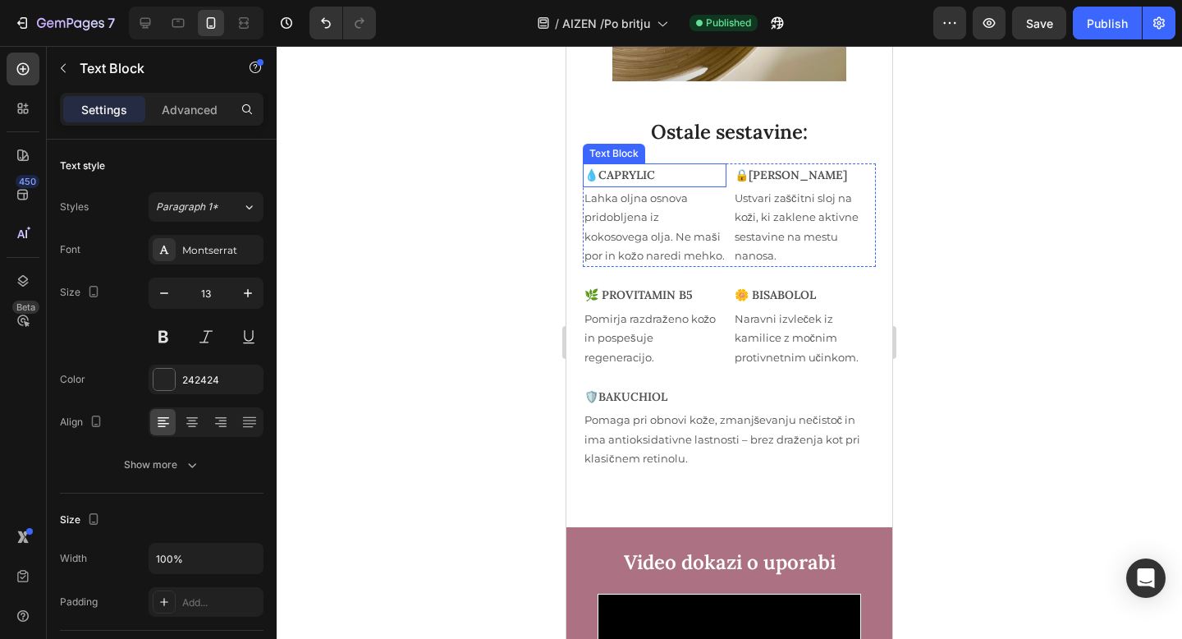
click at [630, 176] on p "💧CAPRYLIC" at bounding box center [654, 175] width 140 height 21
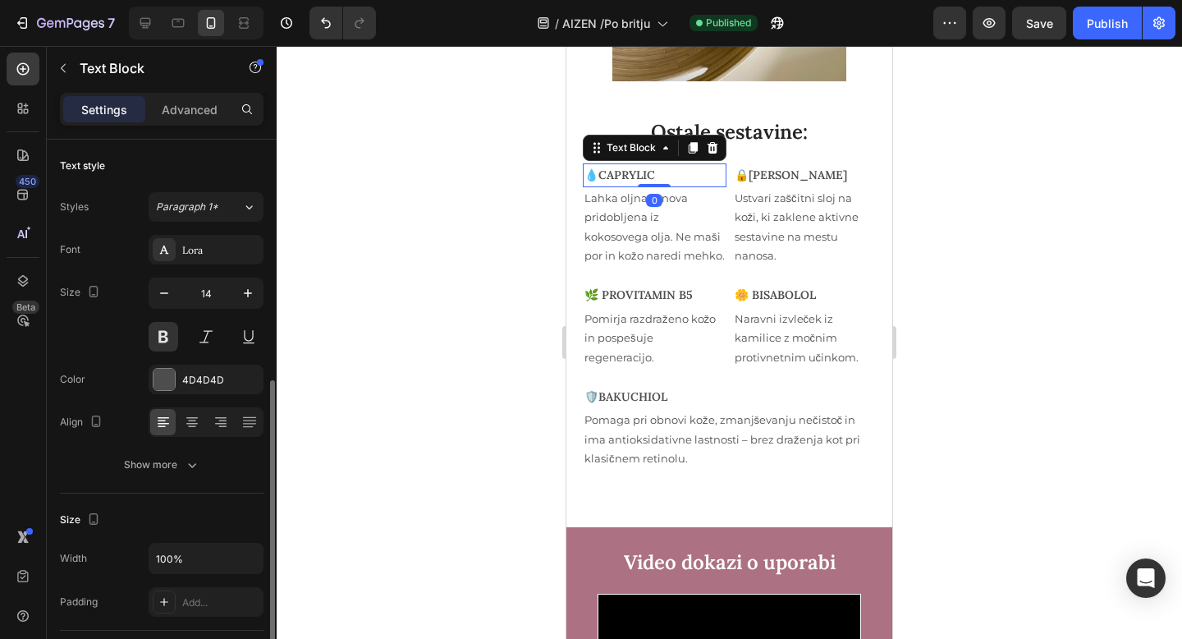
scroll to position [154, 0]
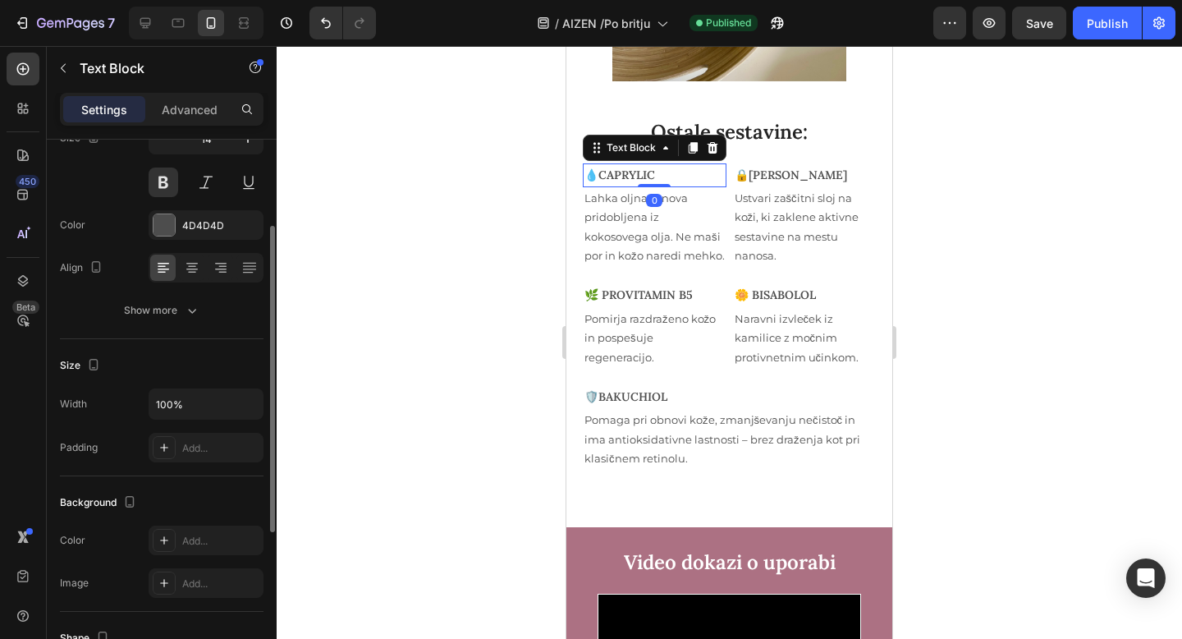
click at [630, 176] on p "💧CAPRYLIC" at bounding box center [654, 175] width 140 height 21
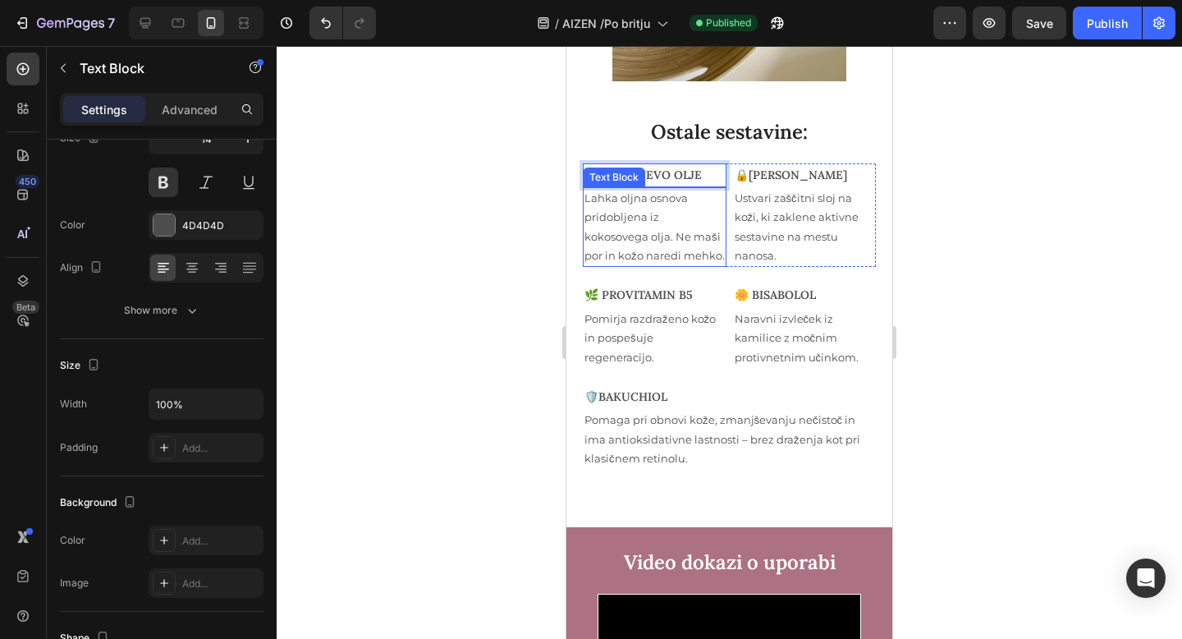
click at [685, 240] on p "Lahka oljna osnova pridobljena iz kokosovega olja. Ne maši por in kožo naredi m…" at bounding box center [654, 227] width 140 height 77
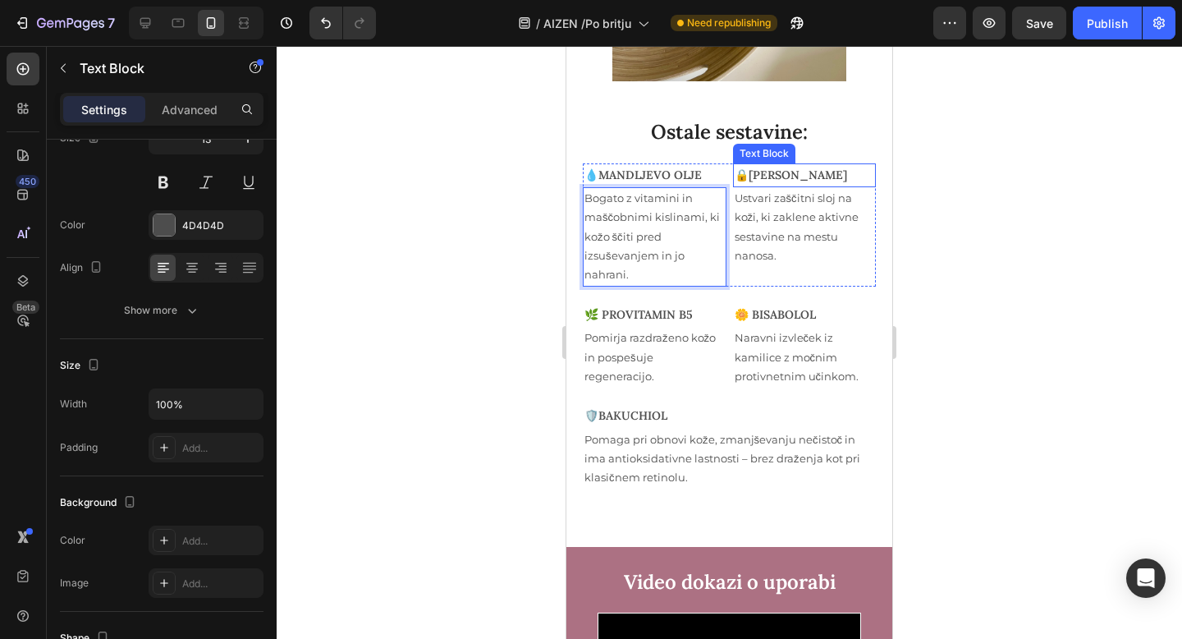
click at [804, 178] on p "🔒ČEBELJI VOSEK" at bounding box center [805, 175] width 140 height 21
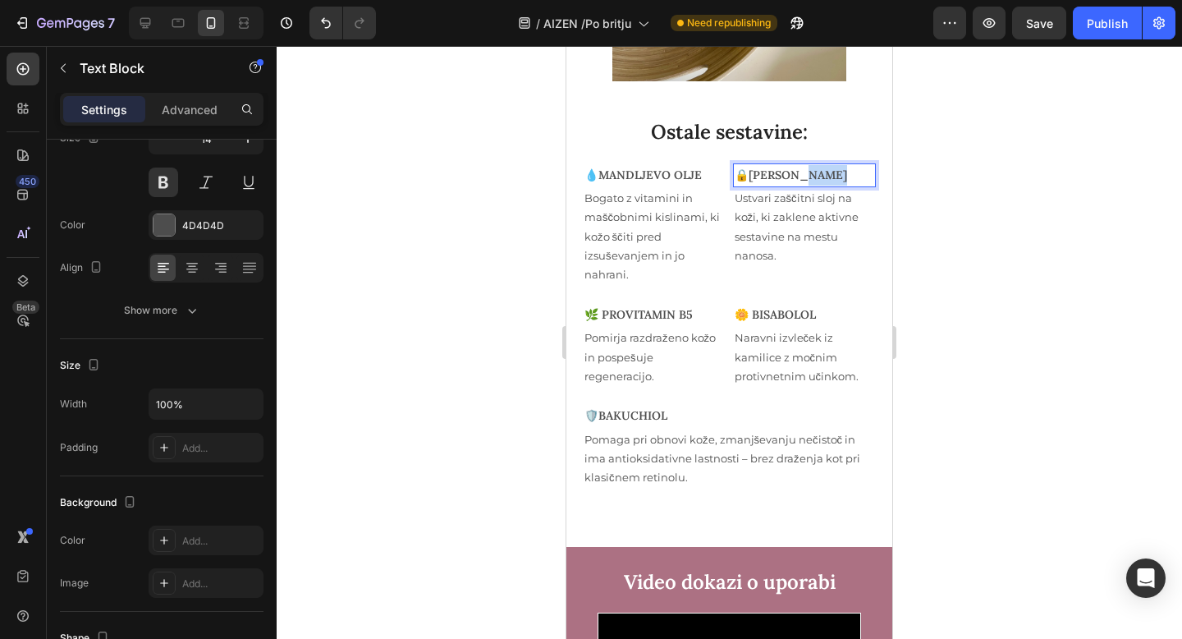
click at [804, 178] on p "🔒ČEBELJI VOSEK" at bounding box center [805, 175] width 140 height 21
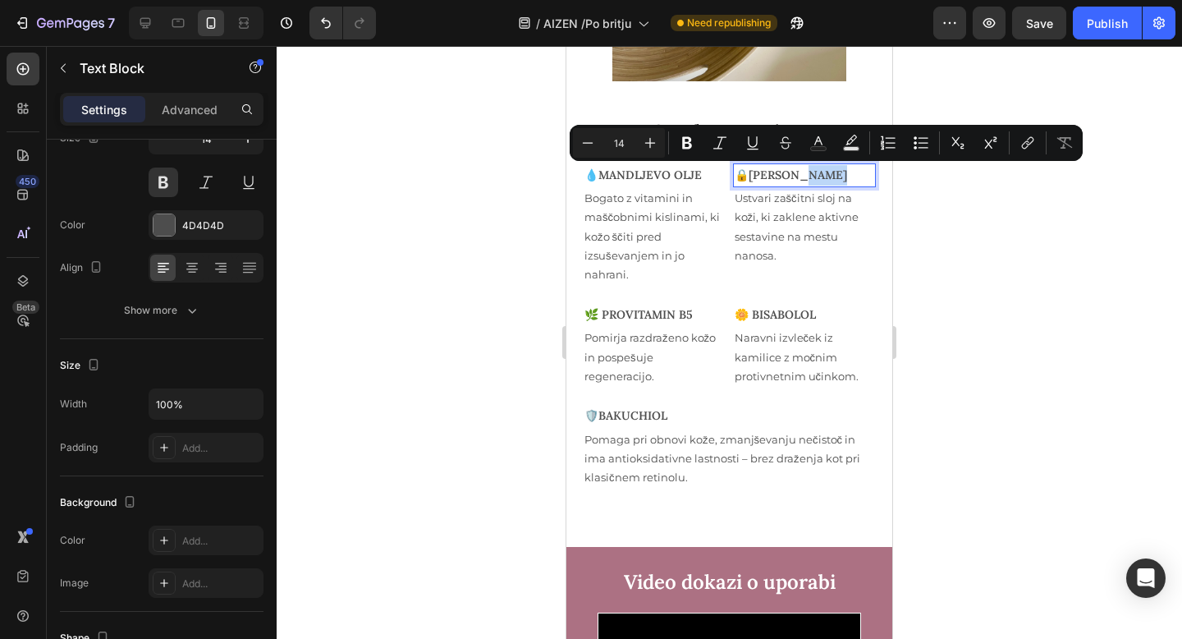
click at [768, 178] on p "🔒ČEBELJI VOSEK" at bounding box center [805, 175] width 140 height 21
click at [747, 174] on p "🔒ČEBELJI VOSEK" at bounding box center [805, 175] width 140 height 21
drag, startPoint x: 747, startPoint y: 174, endPoint x: 837, endPoint y: 172, distance: 90.3
click at [837, 172] on p "🔒ČEBELJI VOSEK" at bounding box center [805, 175] width 140 height 21
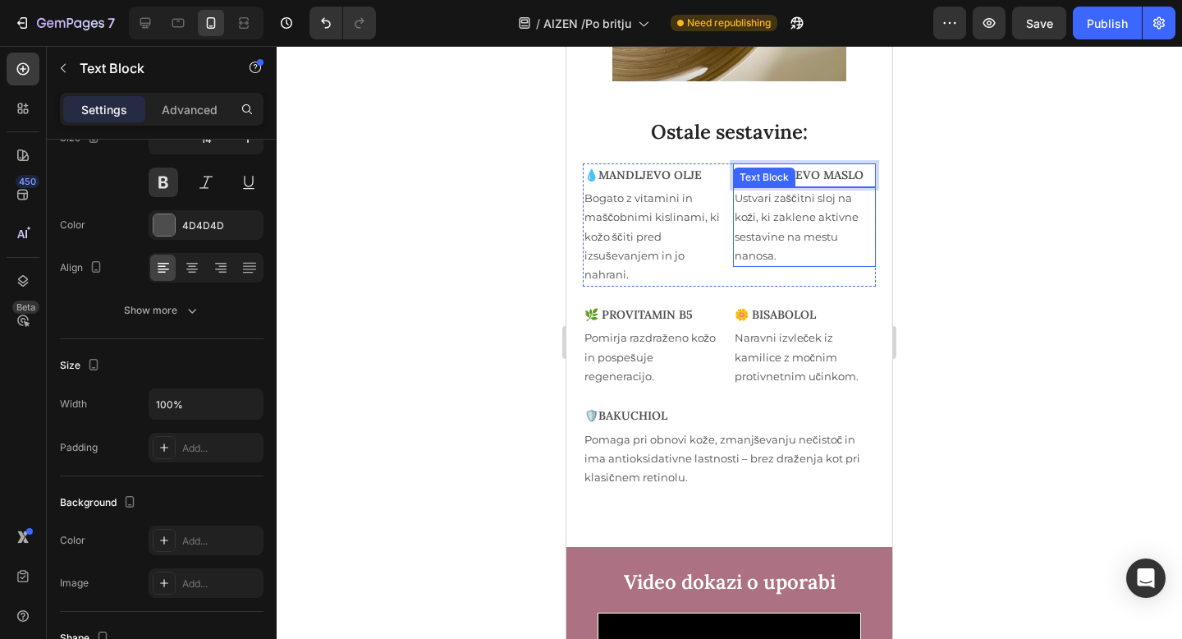
click at [780, 240] on p "Ustvari zaščitni sloj na koži, ki zaklene aktivne sestavine na mestu nanosa." at bounding box center [805, 227] width 140 height 77
click at [764, 218] on p "Ustvari zaščitni sloj na koži, ki zaklene aktivne sestavine na mestu nanosa." at bounding box center [805, 227] width 140 height 77
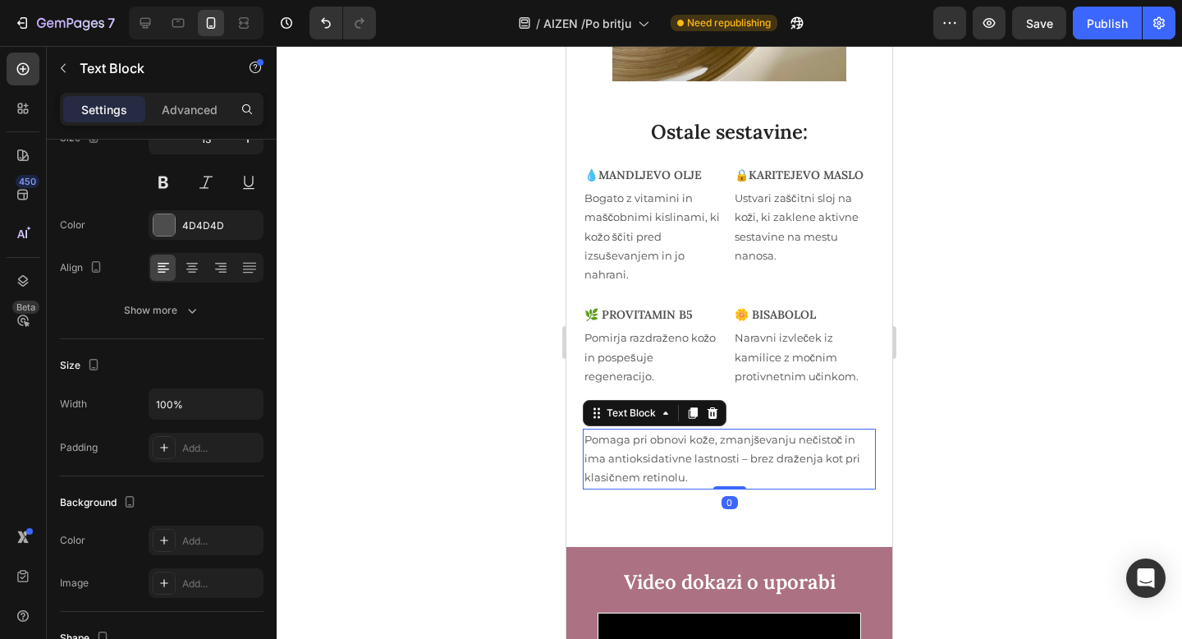
click at [783, 474] on p "Pomaga pri obnovi kože, zmanjševanju nečistoč in ima antioksidativne lastnosti …" at bounding box center [729, 458] width 290 height 57
click at [713, 406] on icon at bounding box center [712, 412] width 13 height 13
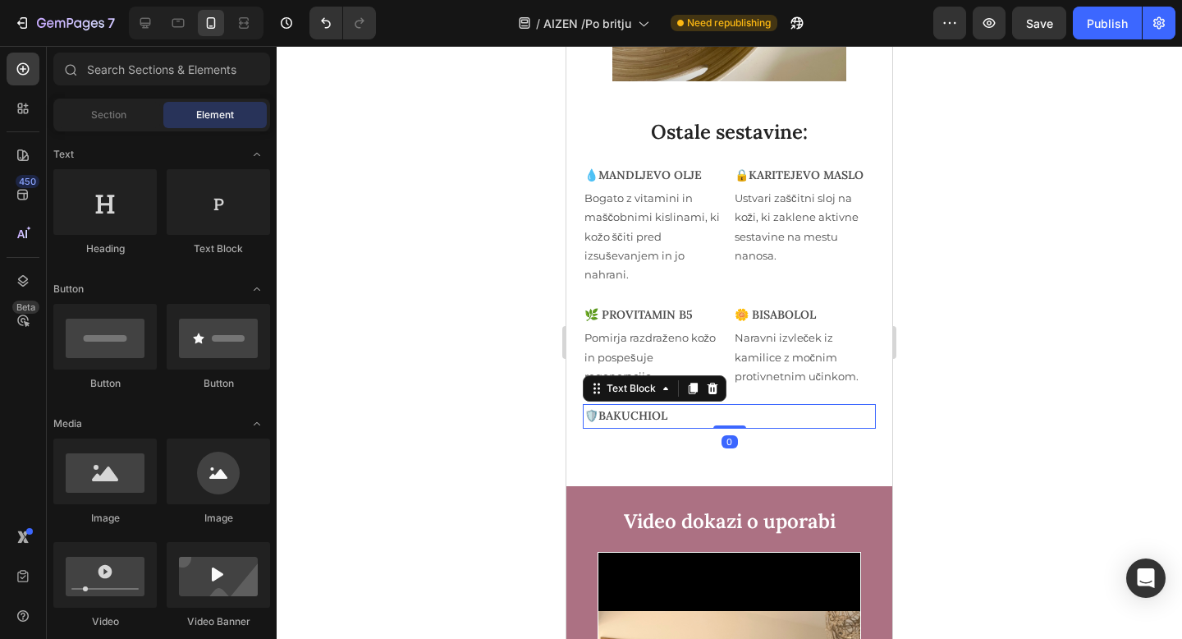
click at [767, 413] on p "🛡️BAKUCHIOL" at bounding box center [729, 415] width 290 height 21
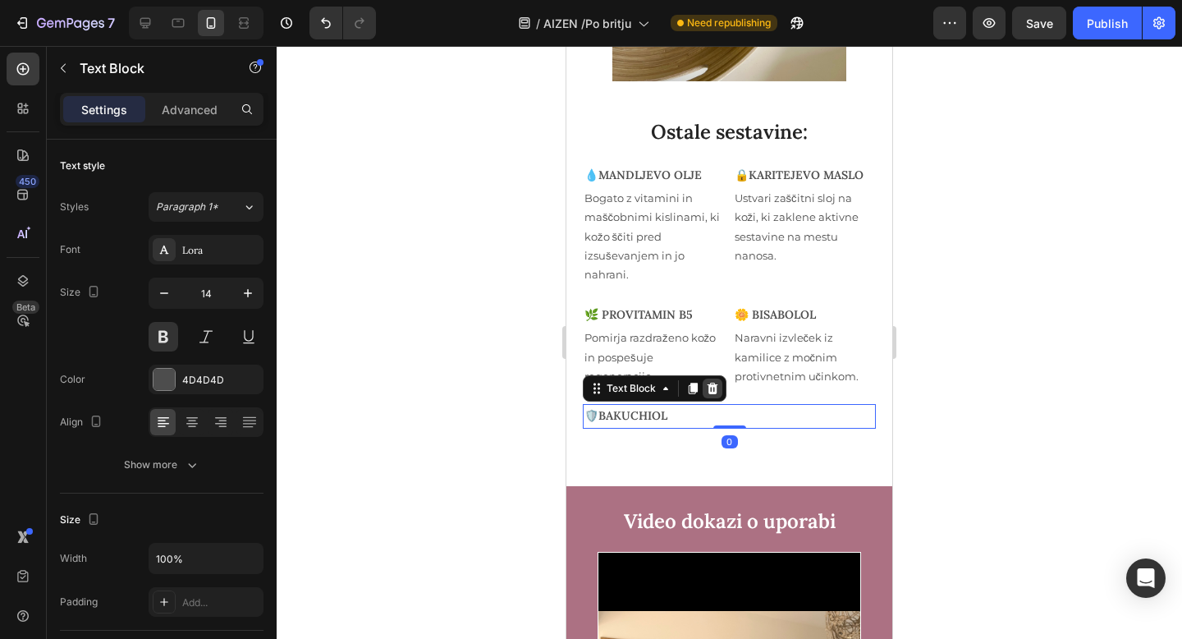
click at [708, 386] on icon at bounding box center [712, 387] width 11 height 11
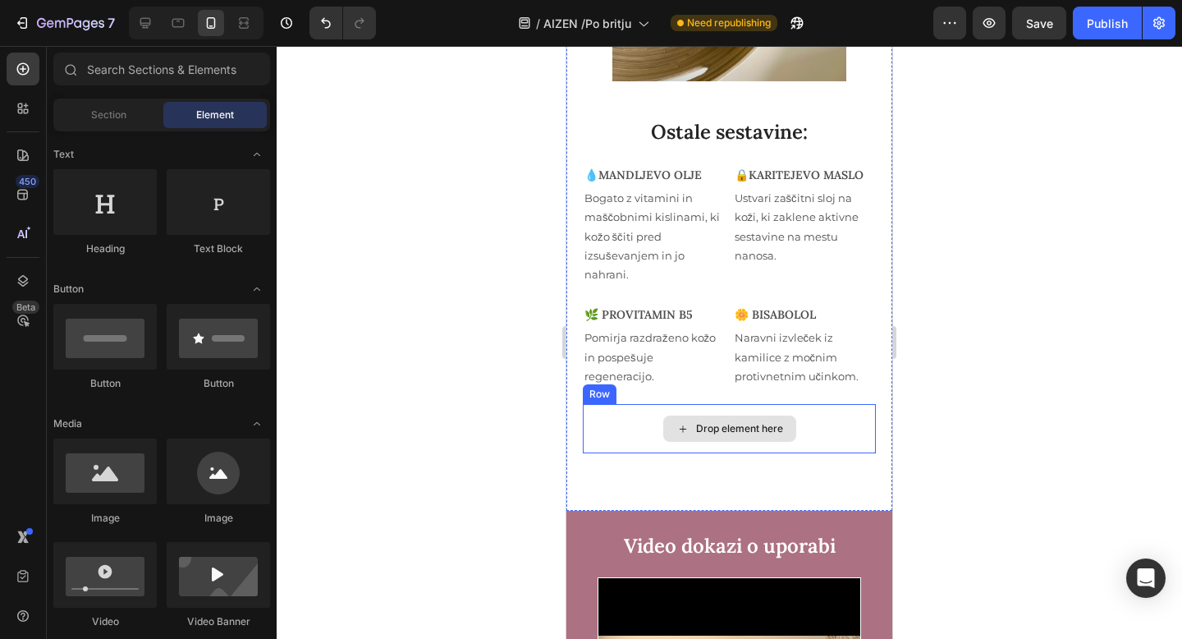
click at [822, 428] on div "Drop element here" at bounding box center [729, 428] width 293 height 49
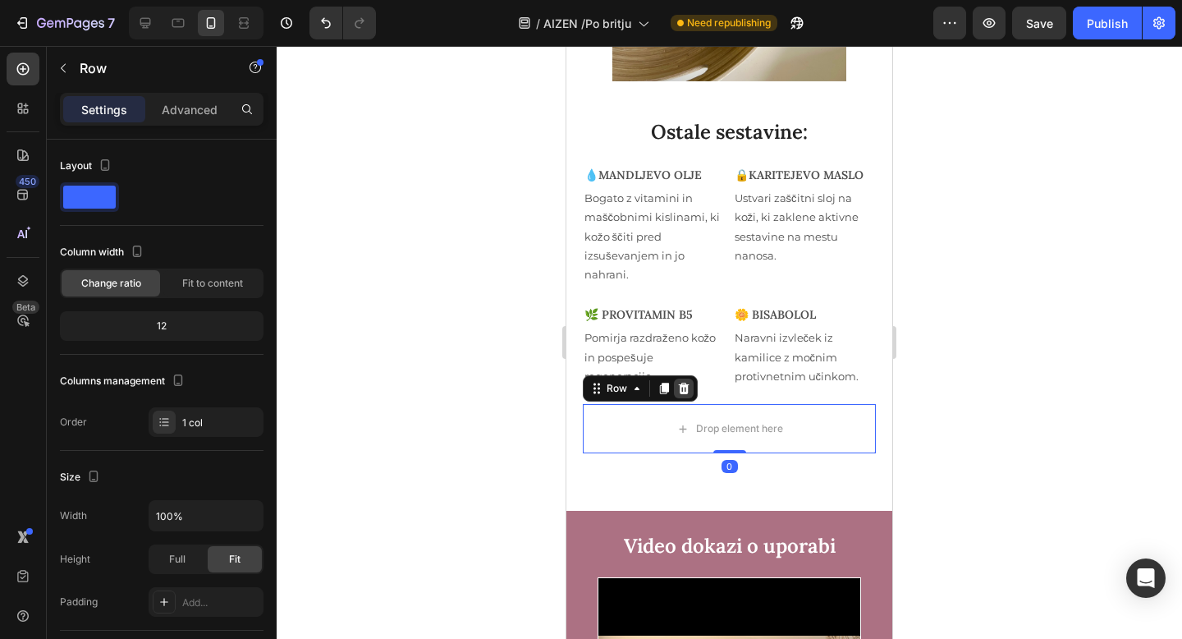
click at [684, 389] on icon at bounding box center [683, 388] width 13 height 13
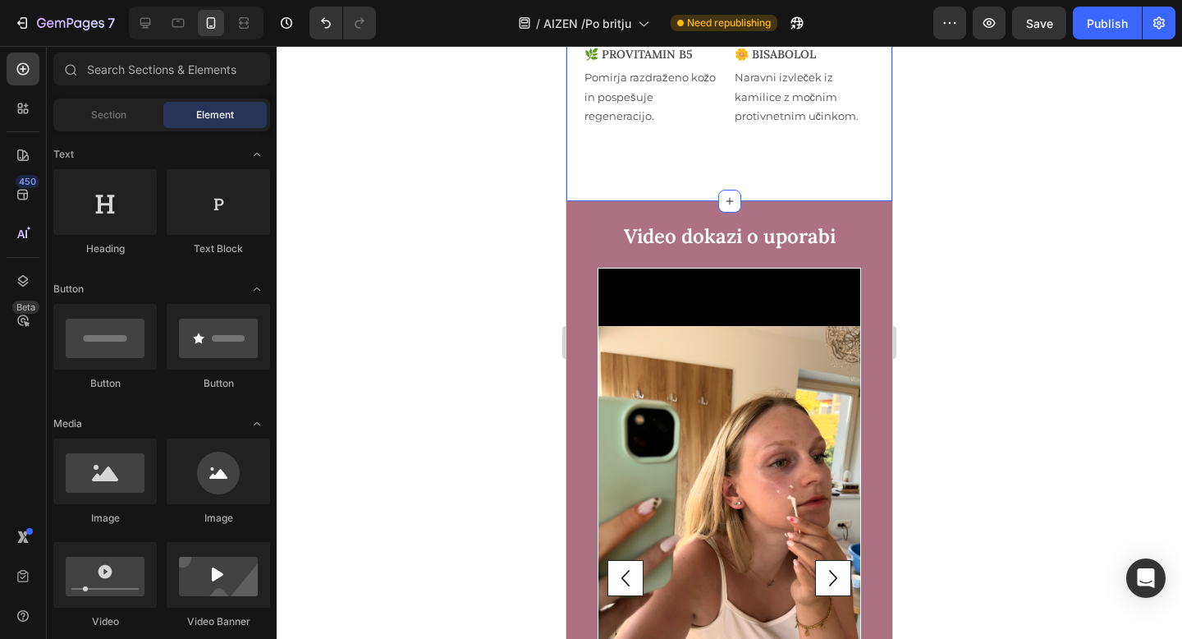
scroll to position [5057, 0]
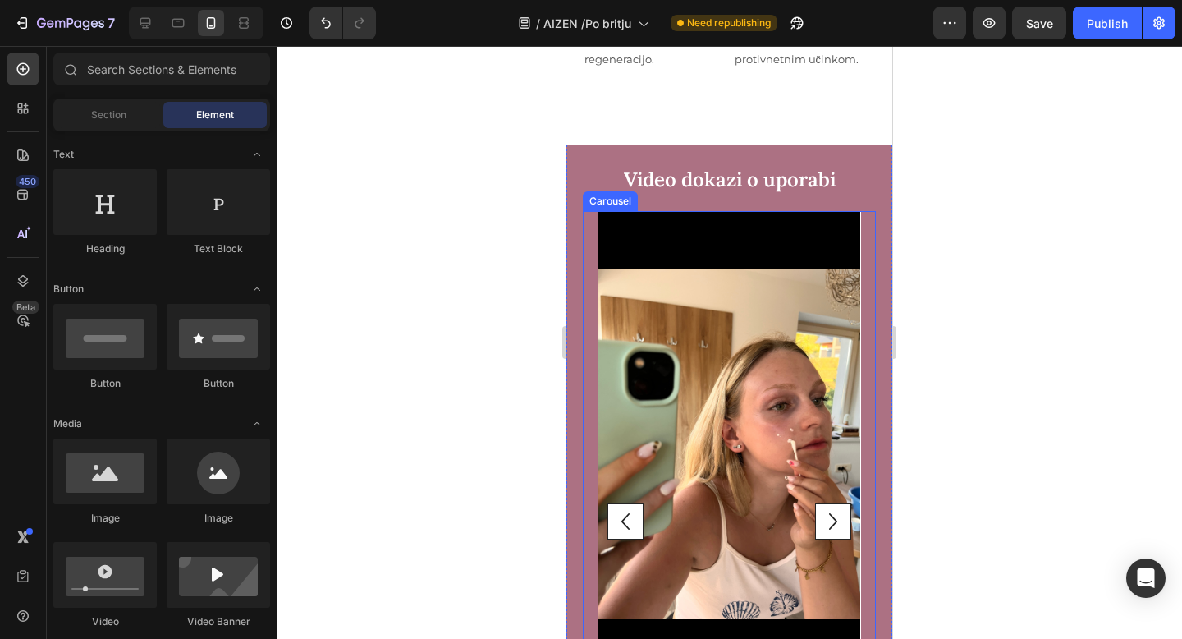
click at [841, 507] on icon "Carousel Next Arrow" at bounding box center [833, 521] width 33 height 33
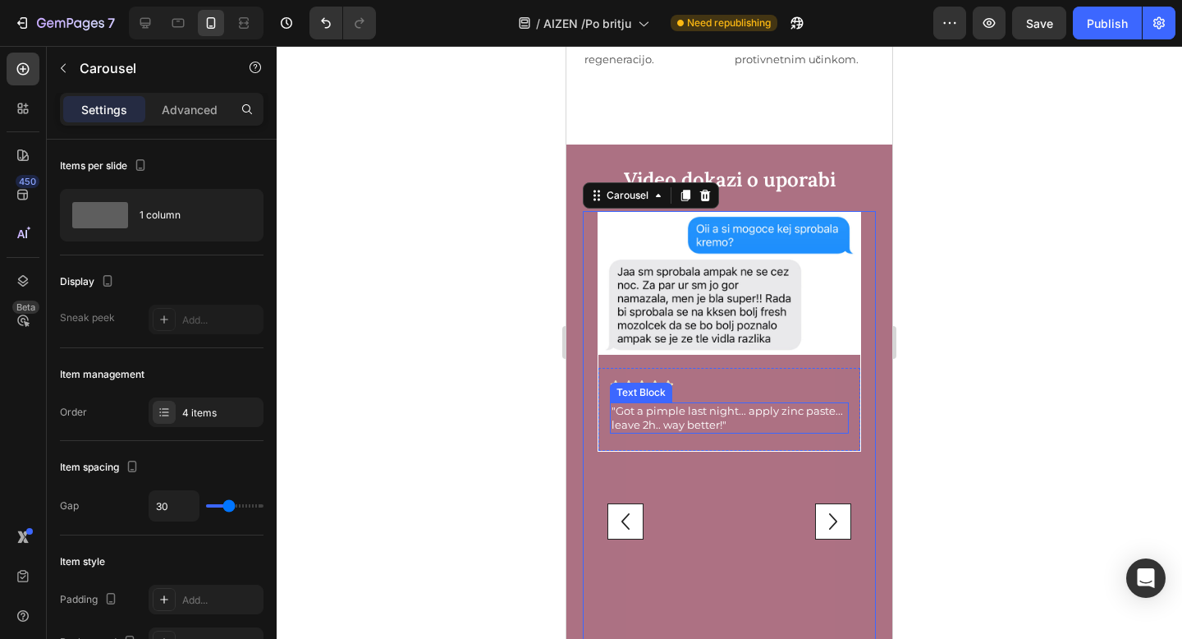
click at [692, 415] on p ""Got a pimple last night... apply zinc paste... leave 2h.. way better!"" at bounding box center [729, 418] width 236 height 28
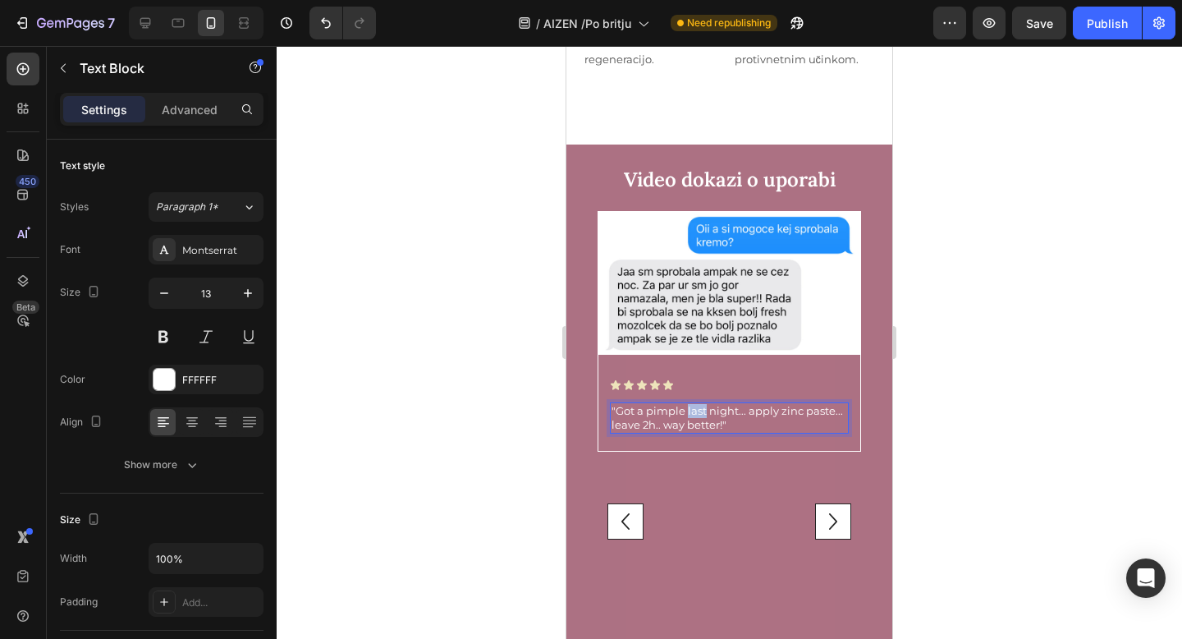
click at [692, 415] on p ""Got a pimple last night... apply zinc paste... leave 2h.. way better!"" at bounding box center [729, 418] width 236 height 28
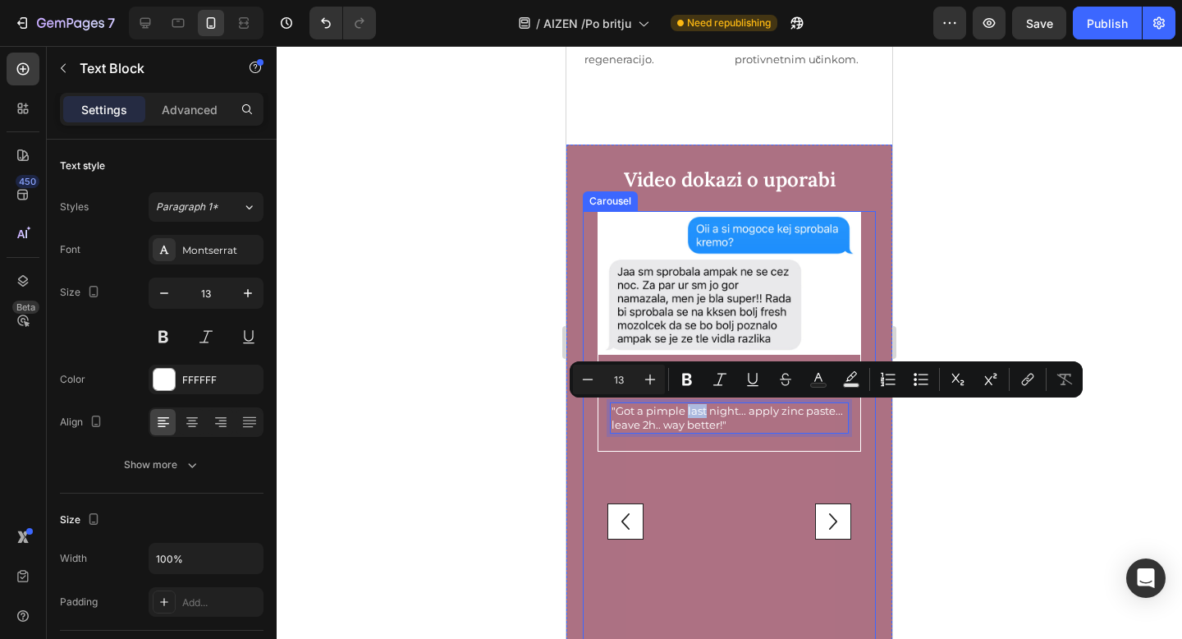
click at [622, 513] on icon "Carousel Back Arrow" at bounding box center [625, 521] width 8 height 16
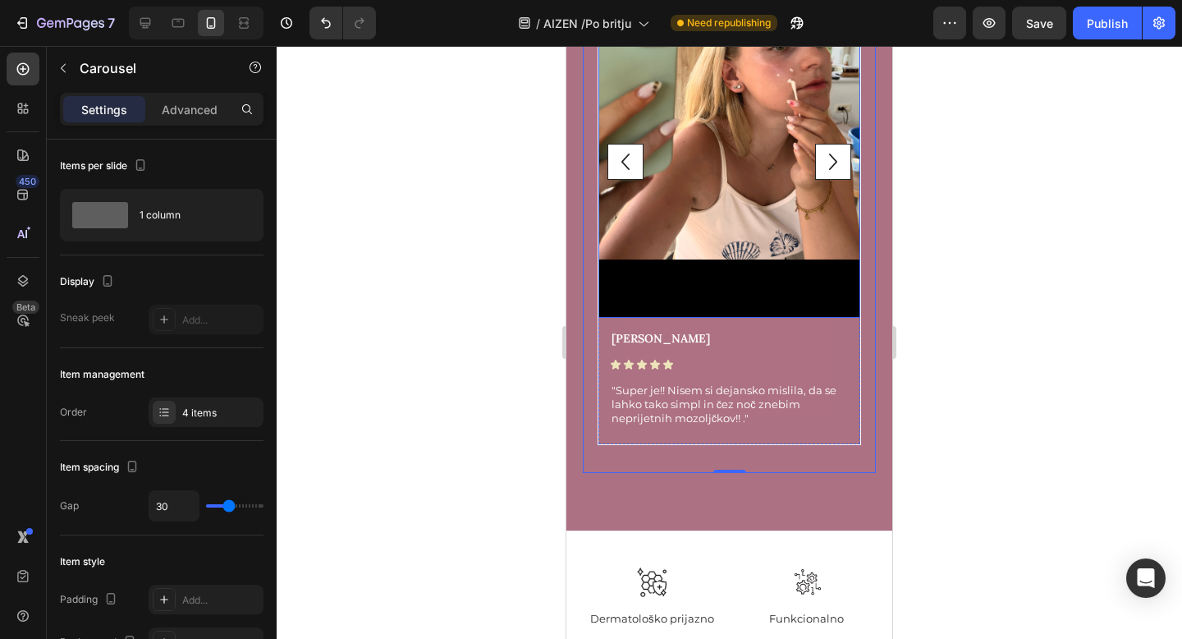
scroll to position [5379, 0]
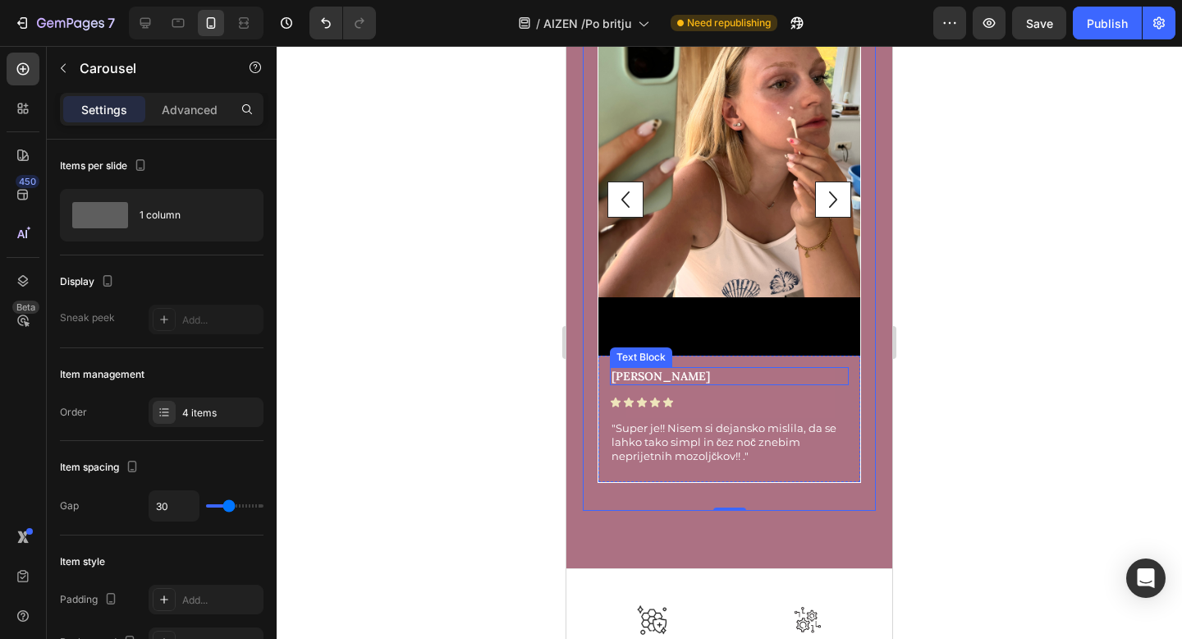
click at [657, 373] on p "[PERSON_NAME]" at bounding box center [729, 376] width 236 height 15
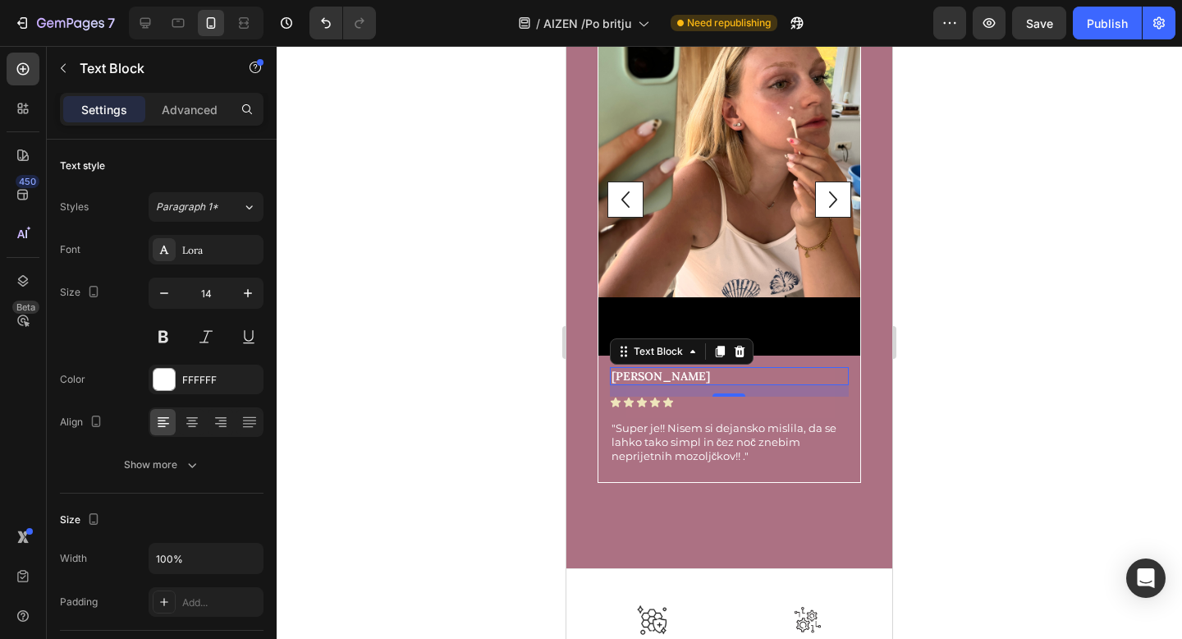
copy p "last"
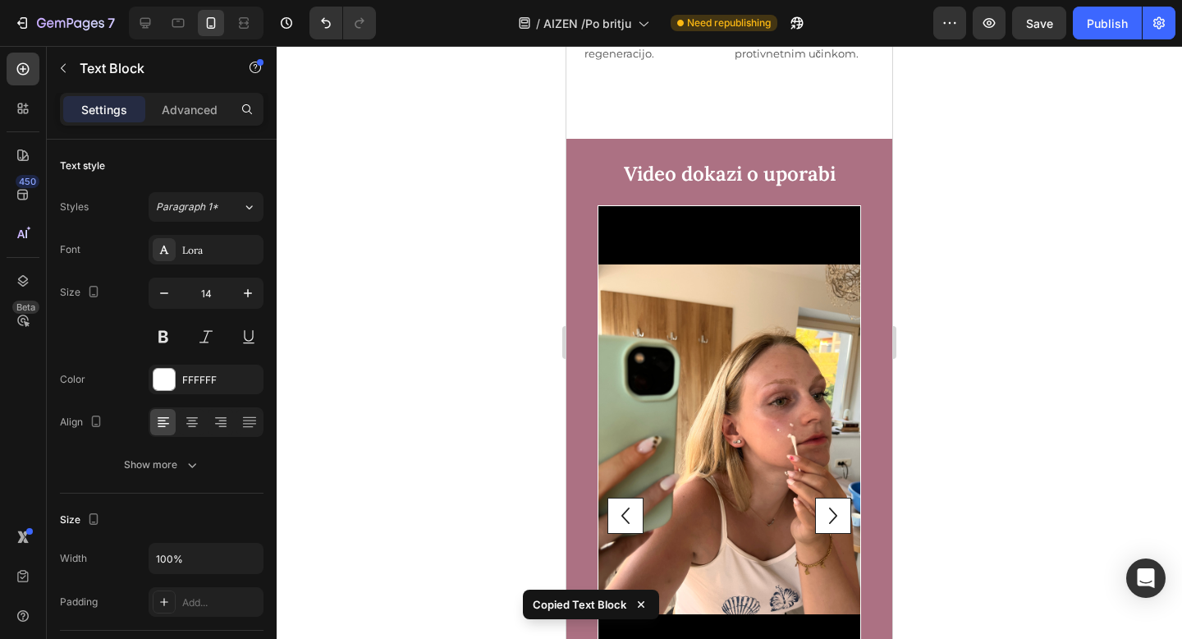
scroll to position [5048, 0]
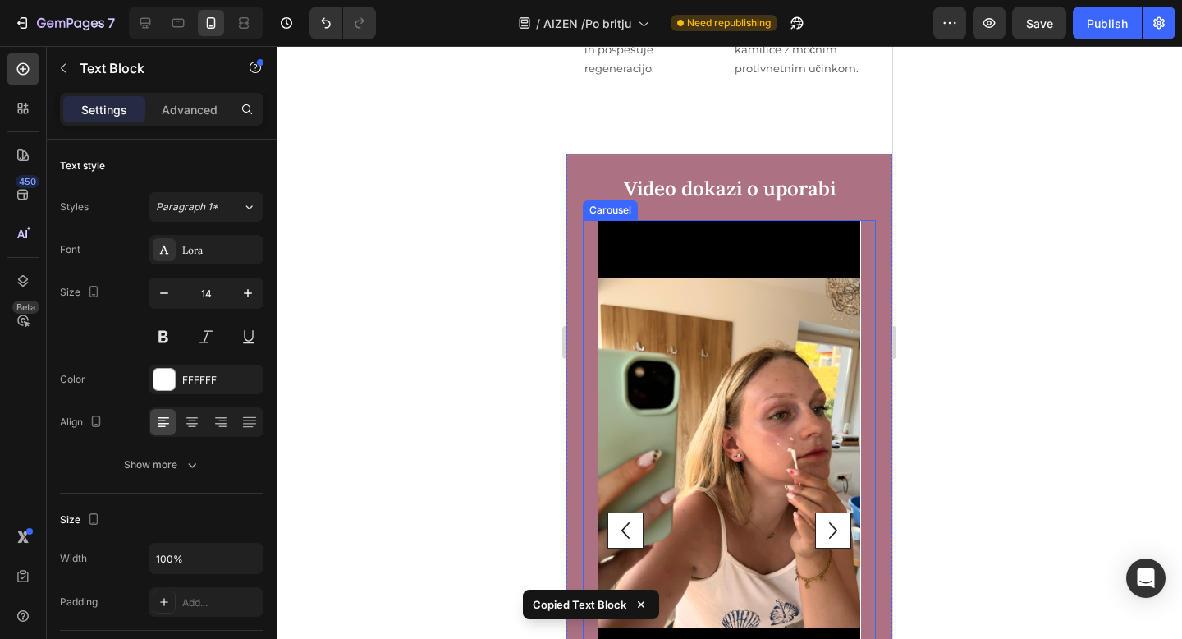
click at [836, 514] on icon "Carousel Next Arrow" at bounding box center [833, 530] width 33 height 33
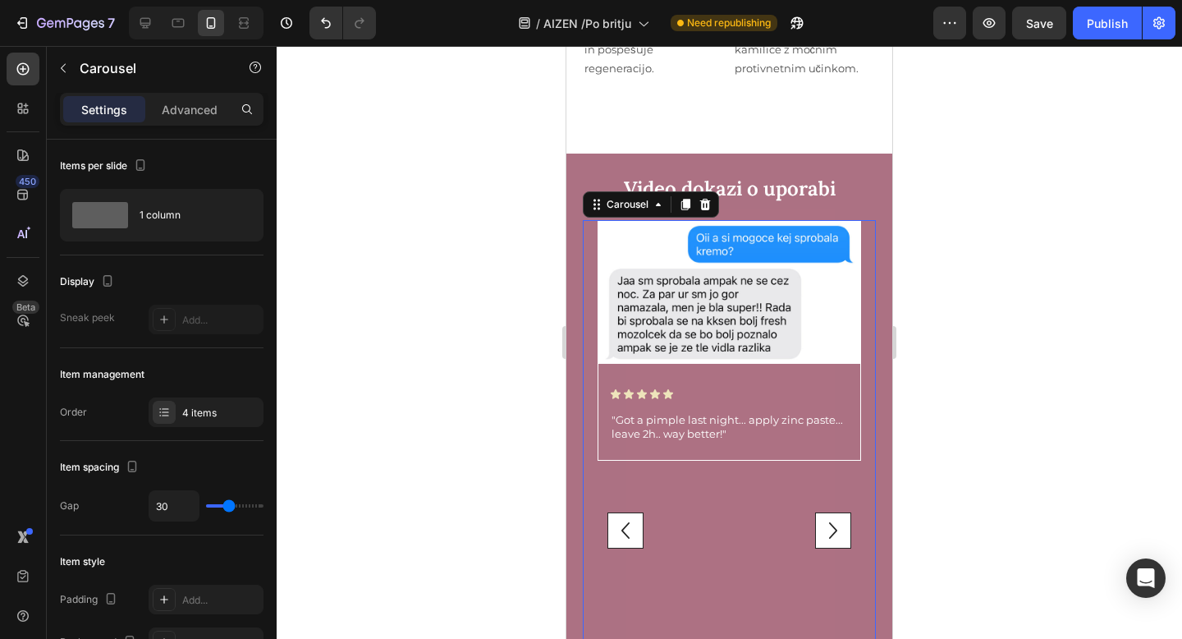
click at [619, 534] on button "Carousel Back Arrow" at bounding box center [625, 530] width 36 height 36
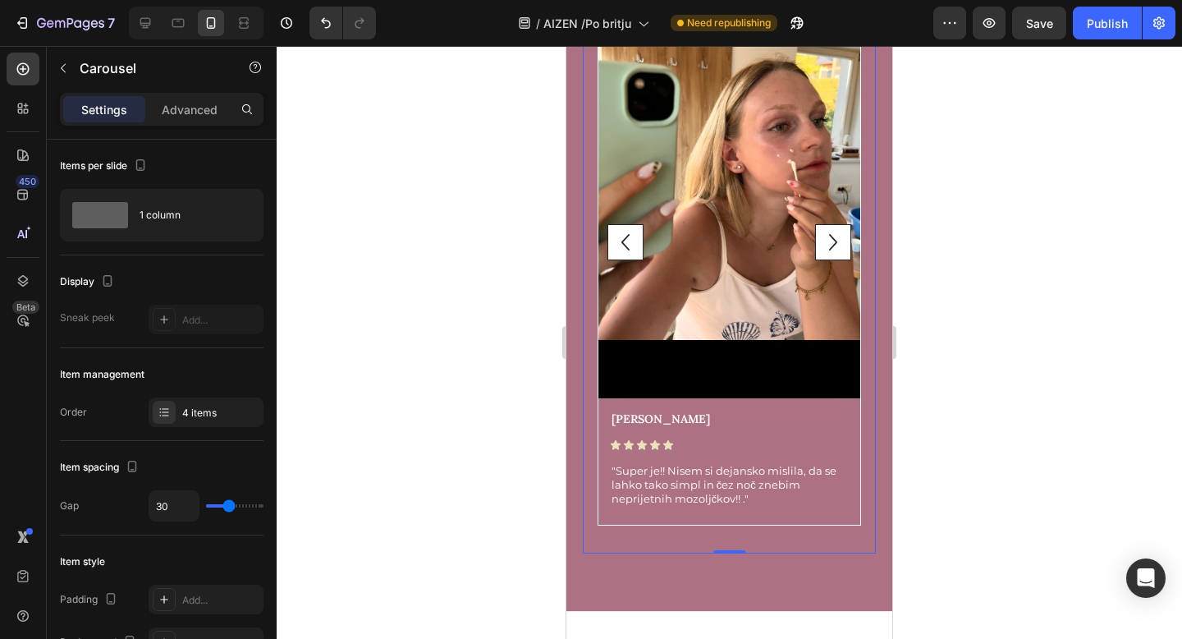
scroll to position [5349, 0]
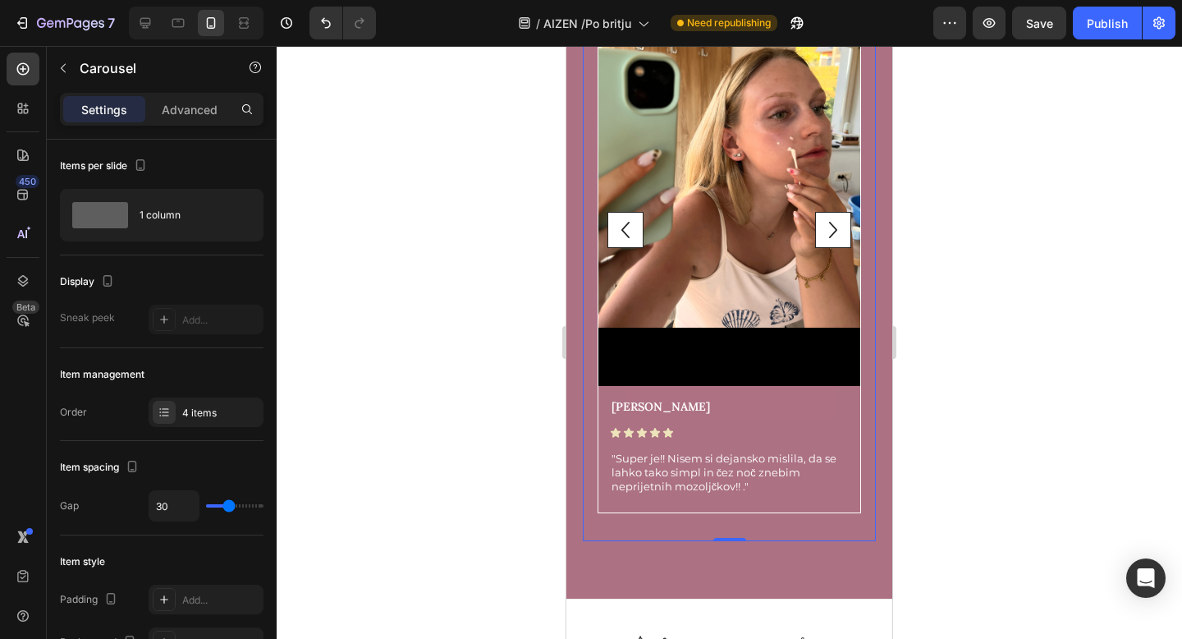
click at [839, 217] on icon "Carousel Next Arrow" at bounding box center [833, 229] width 33 height 33
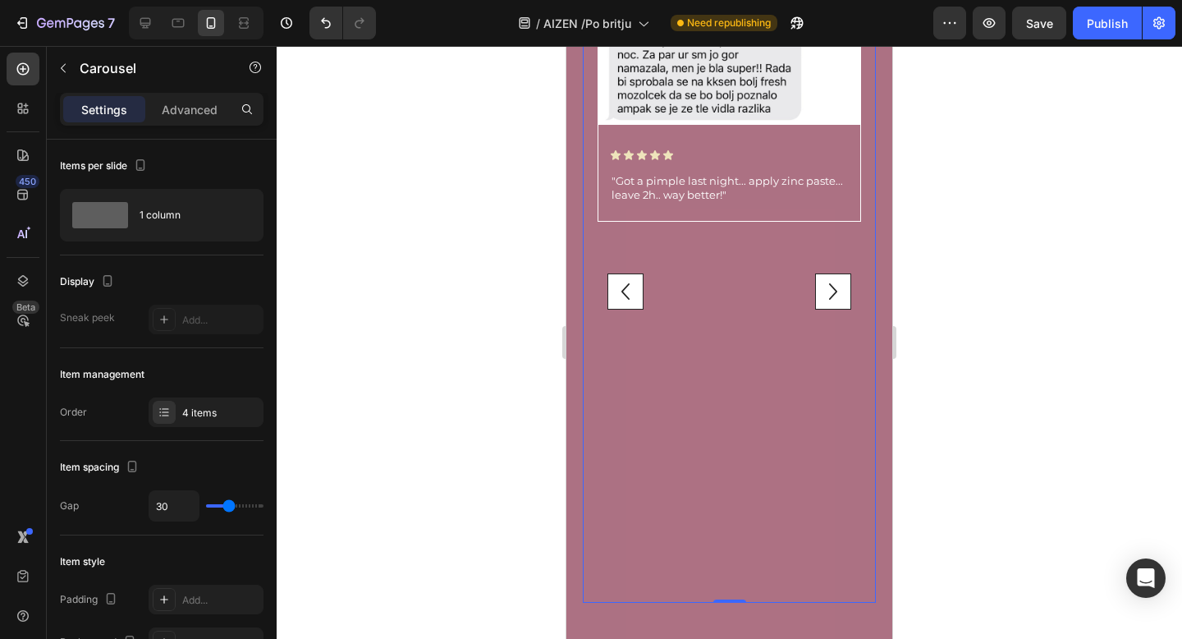
scroll to position [5269, 0]
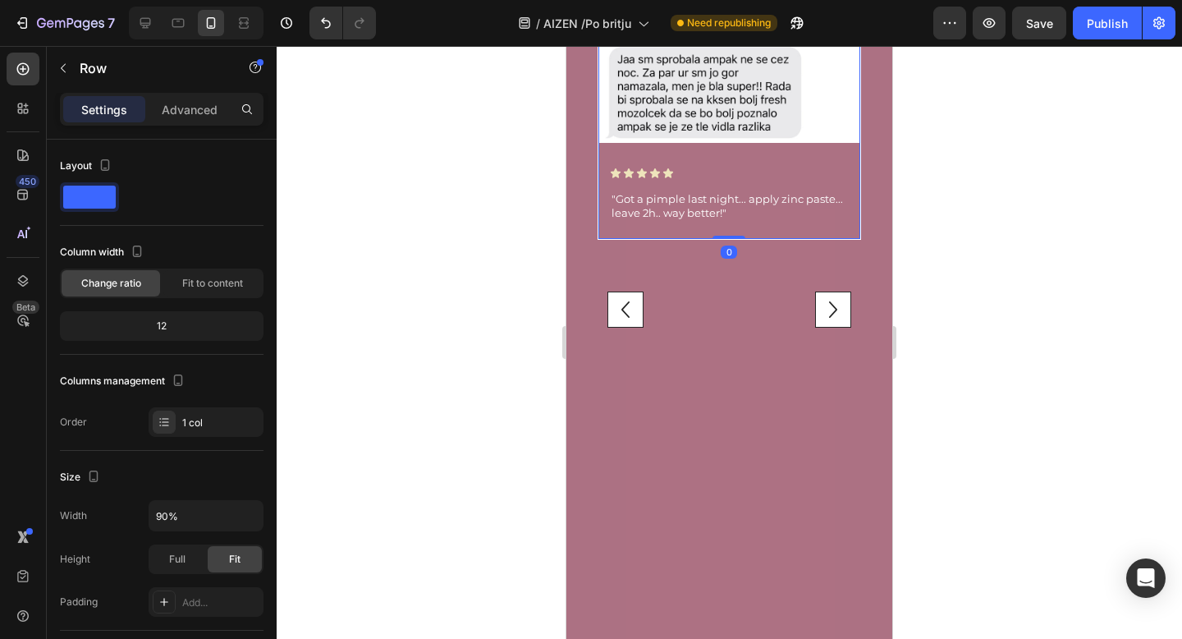
click at [685, 153] on div "Image Icon Icon Icon Icon Icon Icon List "Got a pimple last night... apply zinc…" at bounding box center [729, 118] width 262 height 239
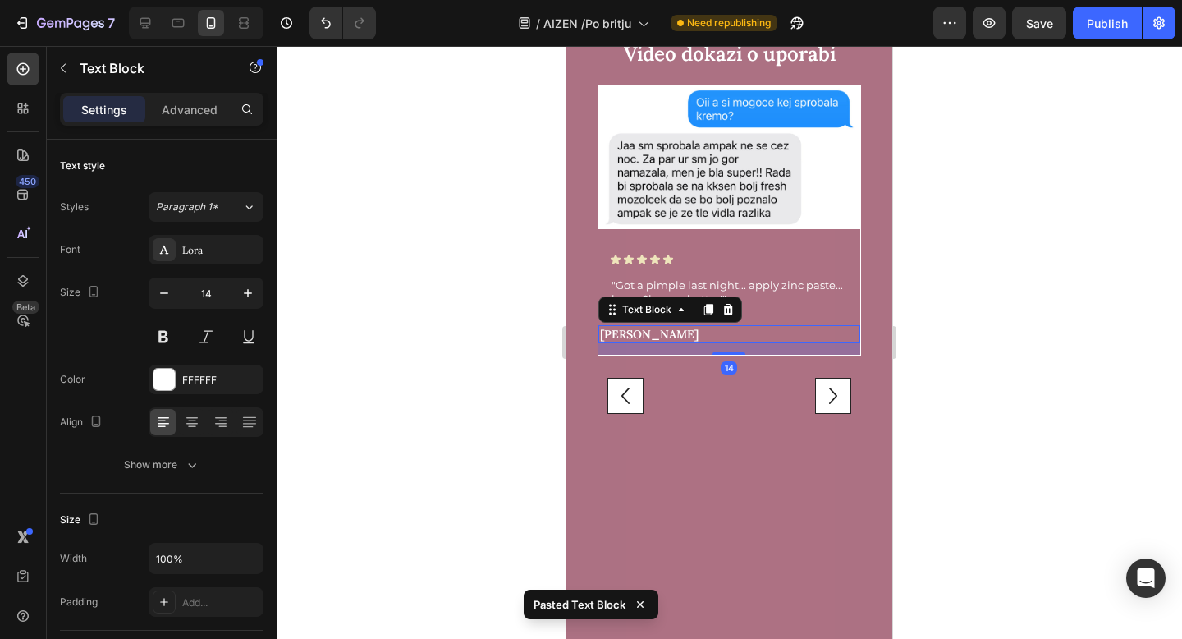
scroll to position [5176, 0]
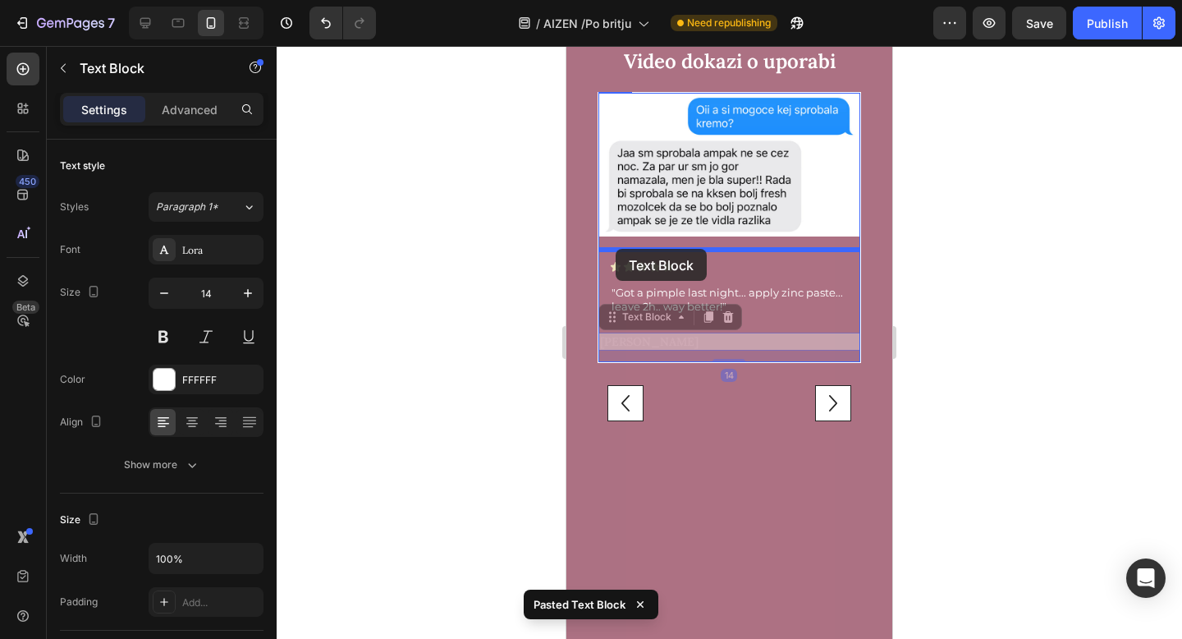
drag, startPoint x: 612, startPoint y: 314, endPoint x: 613, endPoint y: 250, distance: 64.8
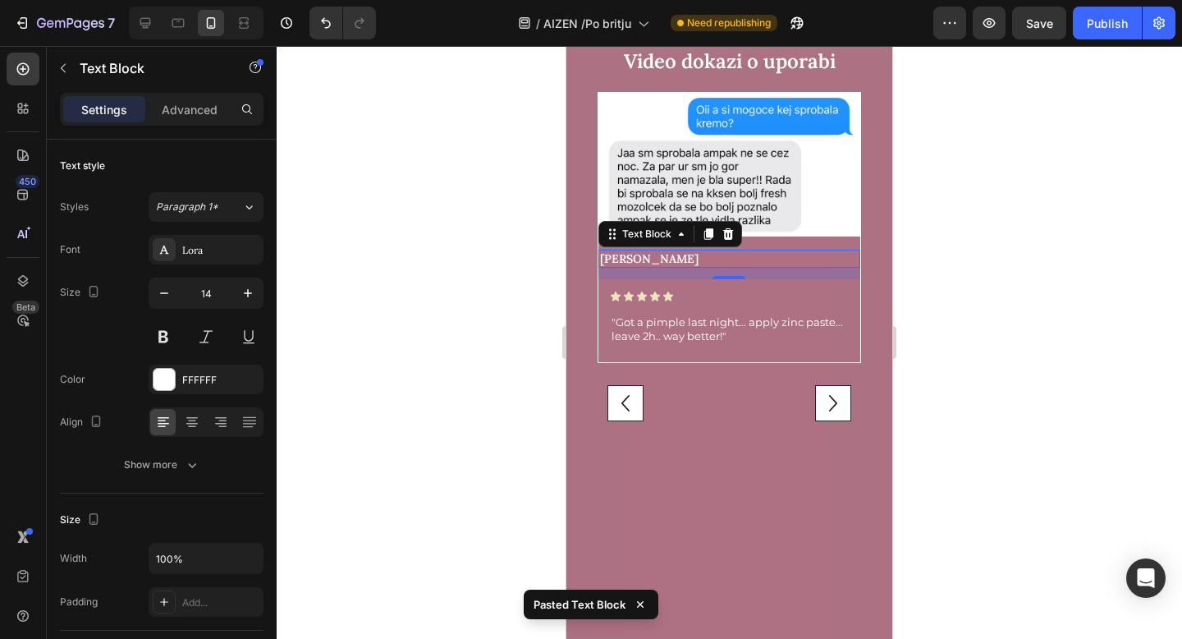
click at [626, 263] on p "[PERSON_NAME]" at bounding box center [729, 258] width 259 height 15
click at [614, 259] on p "[PERSON_NAME]" at bounding box center [729, 258] width 259 height 15
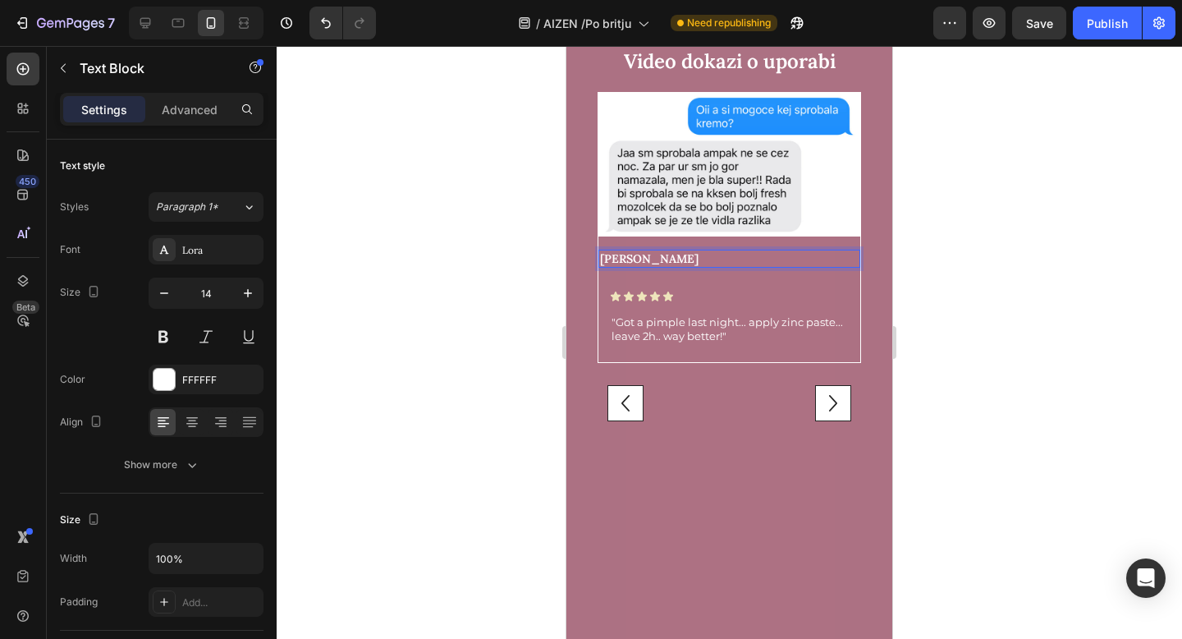
click at [614, 259] on p "[PERSON_NAME]" at bounding box center [729, 258] width 259 height 15
click at [465, 350] on div at bounding box center [729, 342] width 905 height 593
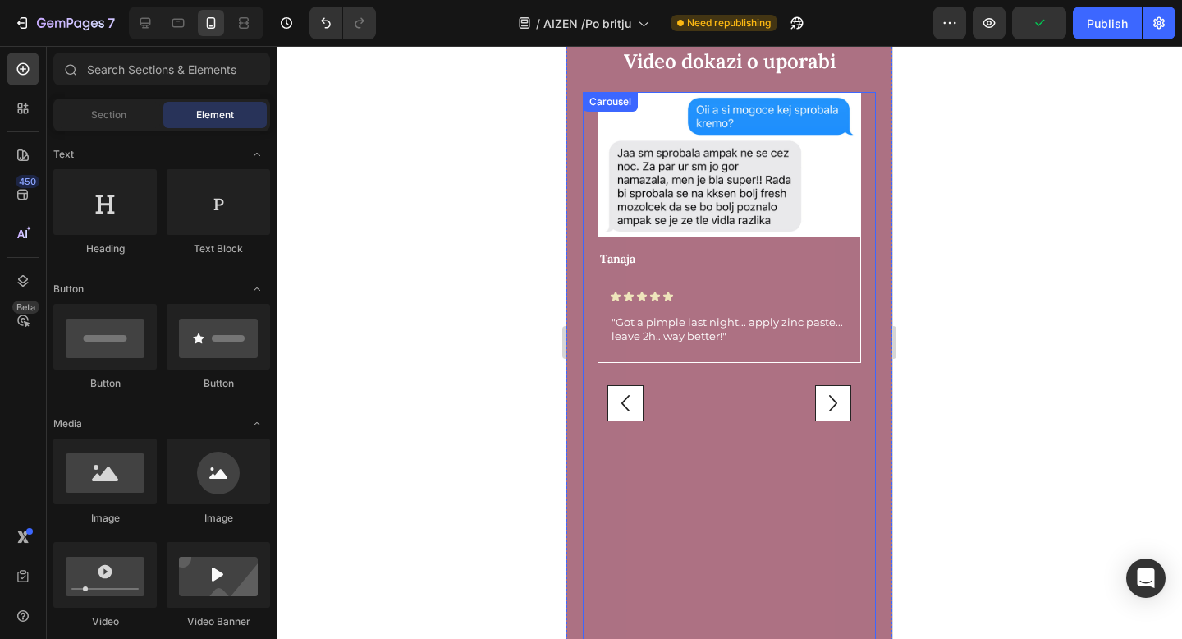
click at [629, 401] on icon "Carousel Back Arrow" at bounding box center [625, 403] width 33 height 33
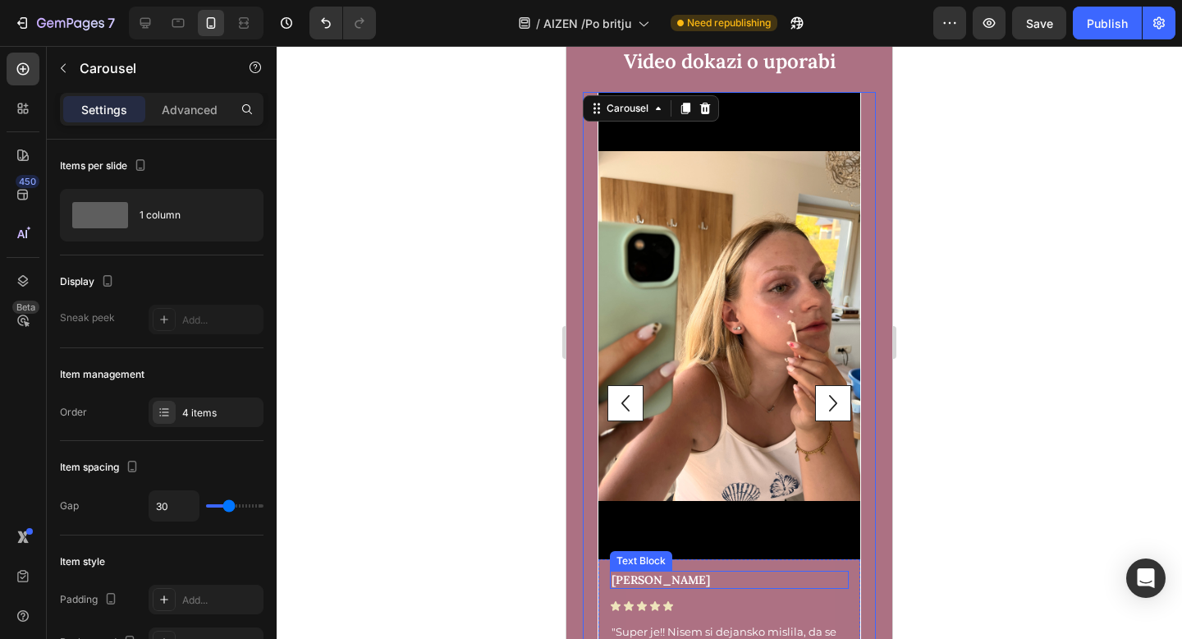
click at [668, 579] on p "[PERSON_NAME]" at bounding box center [729, 579] width 236 height 15
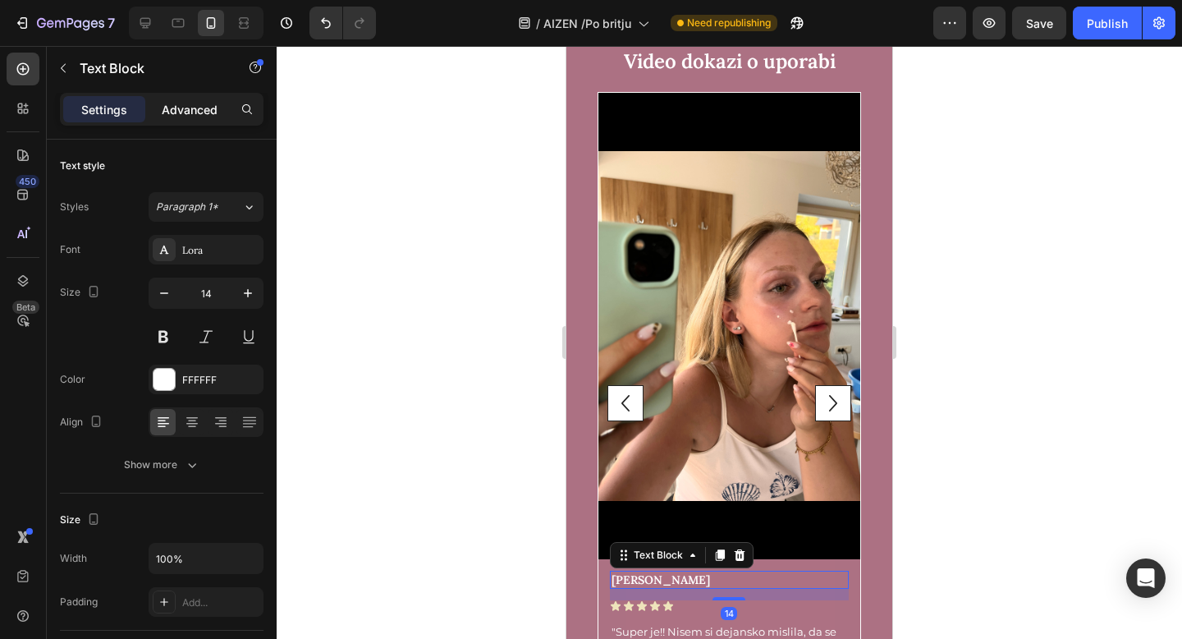
click at [202, 113] on p "Advanced" at bounding box center [190, 109] width 56 height 17
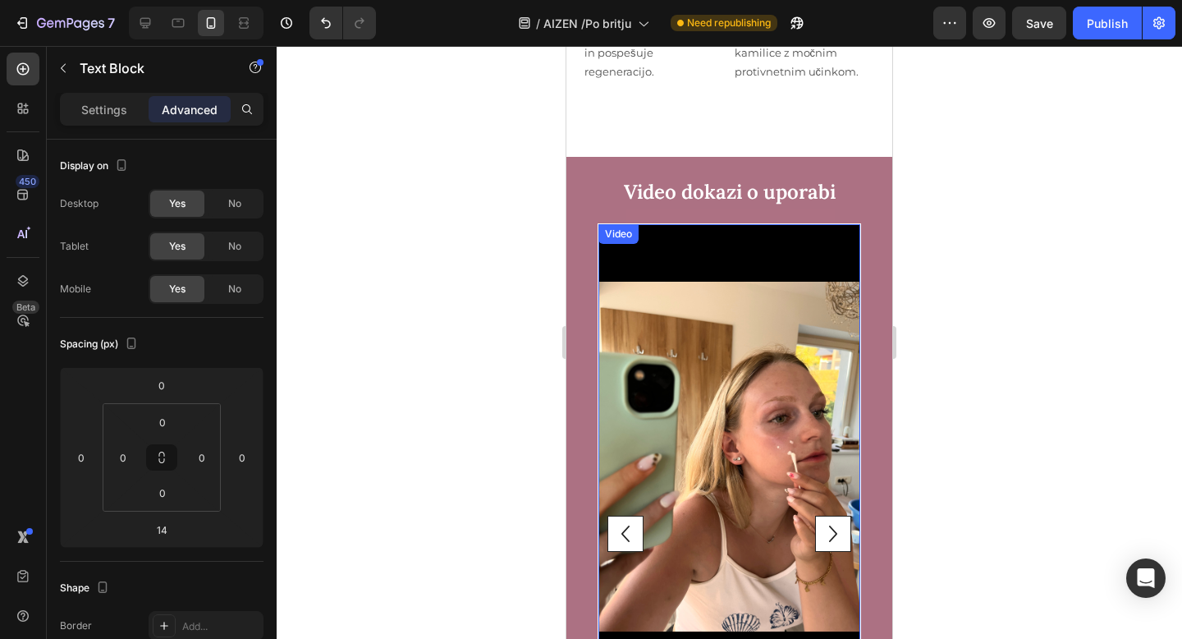
scroll to position [5062, 0]
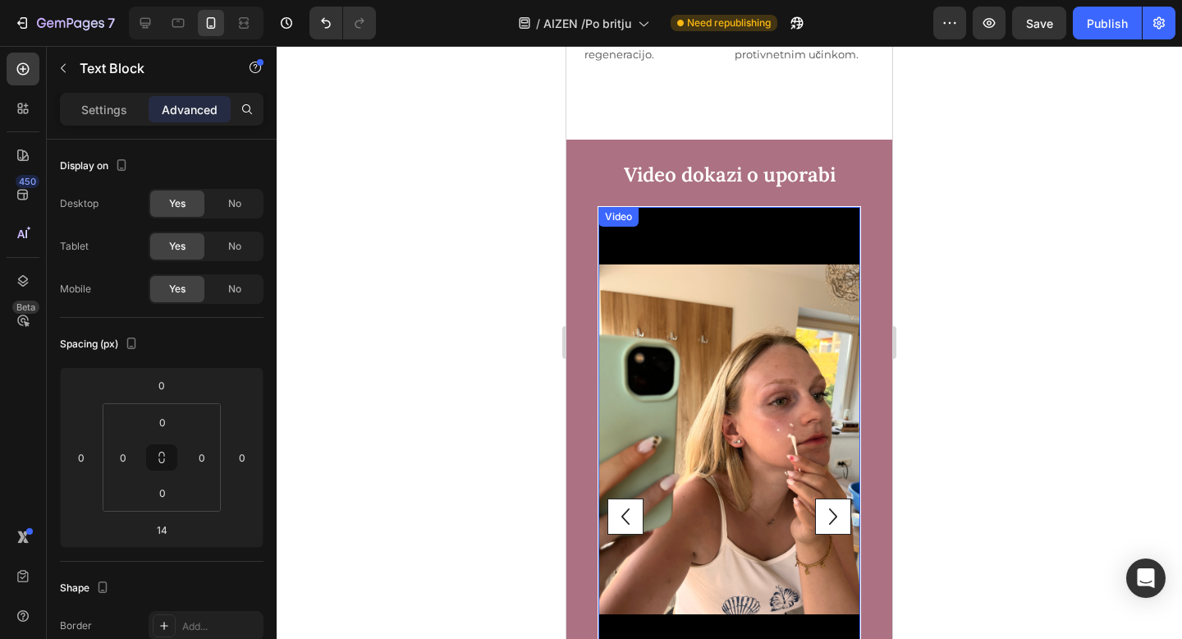
click at [833, 500] on icon "Carousel Next Arrow" at bounding box center [833, 516] width 33 height 33
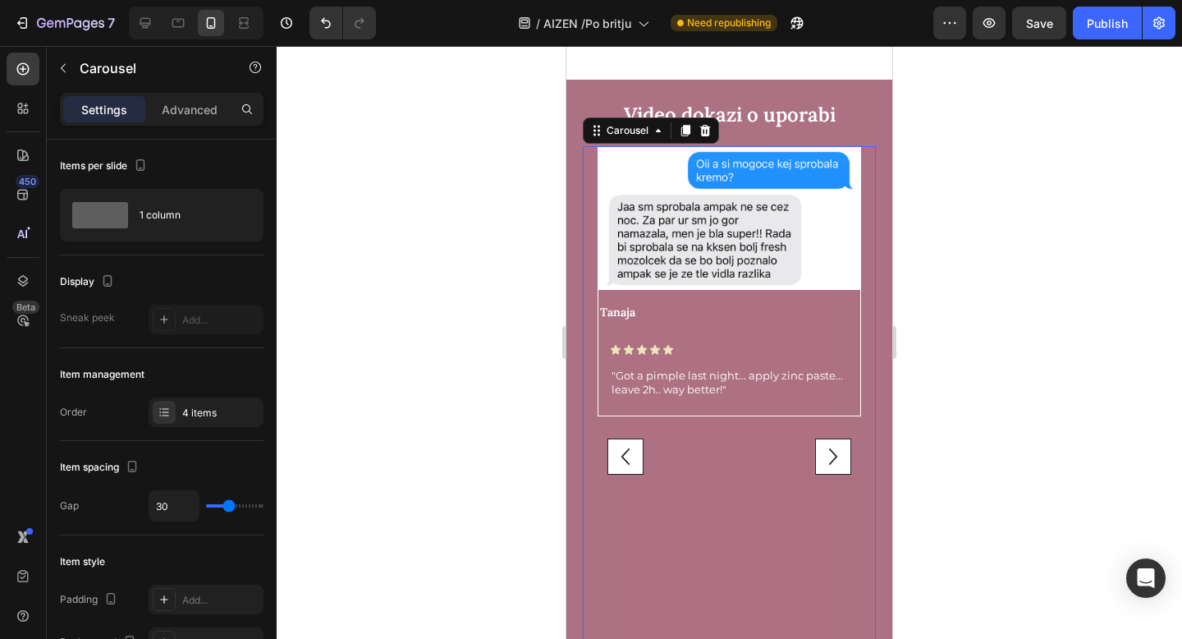
scroll to position [5134, 0]
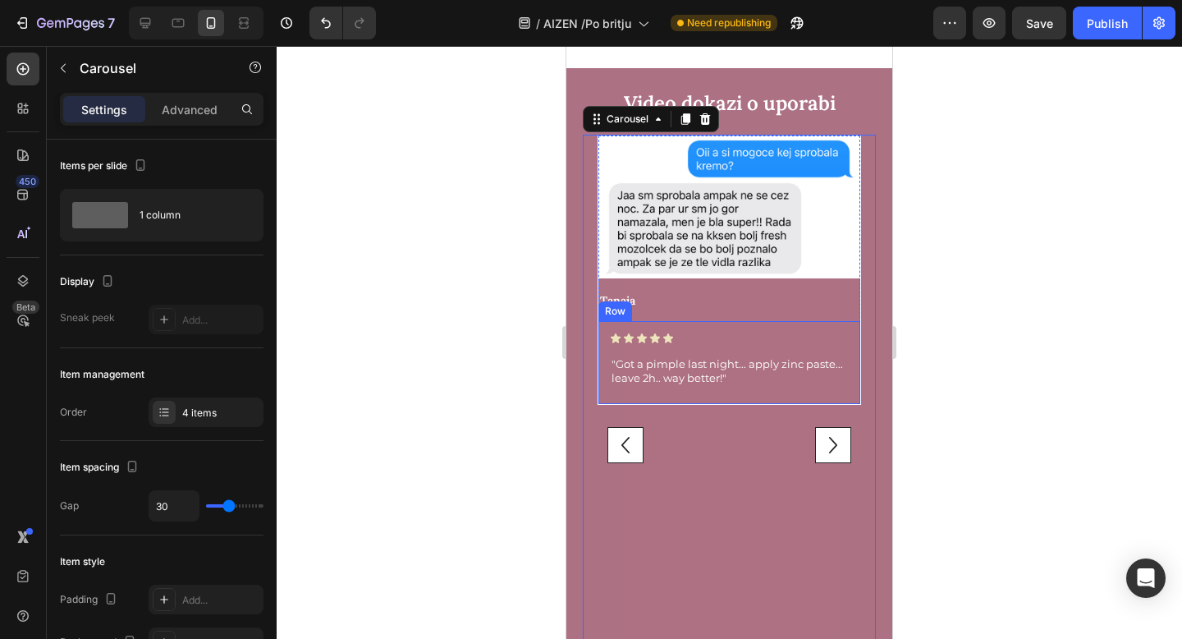
click at [627, 306] on div "Row" at bounding box center [615, 311] width 27 height 15
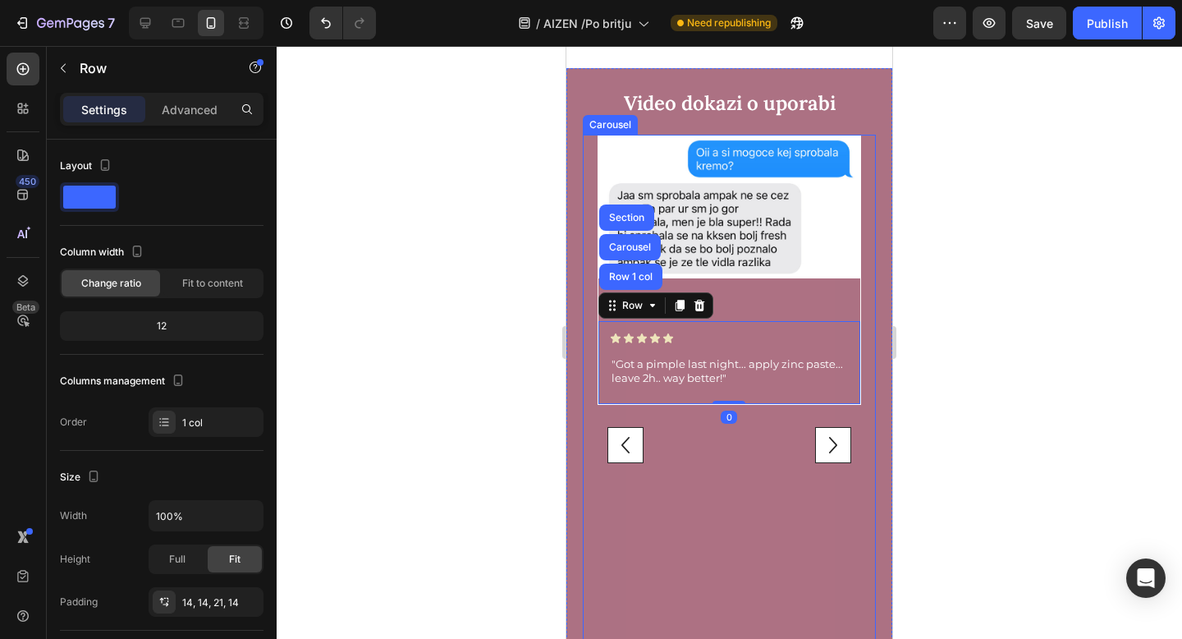
click at [588, 331] on div "Image Tanaja Text Block Icon Icon Icon Icon Icon Icon List "Got a pimple last n…" at bounding box center [729, 445] width 293 height 621
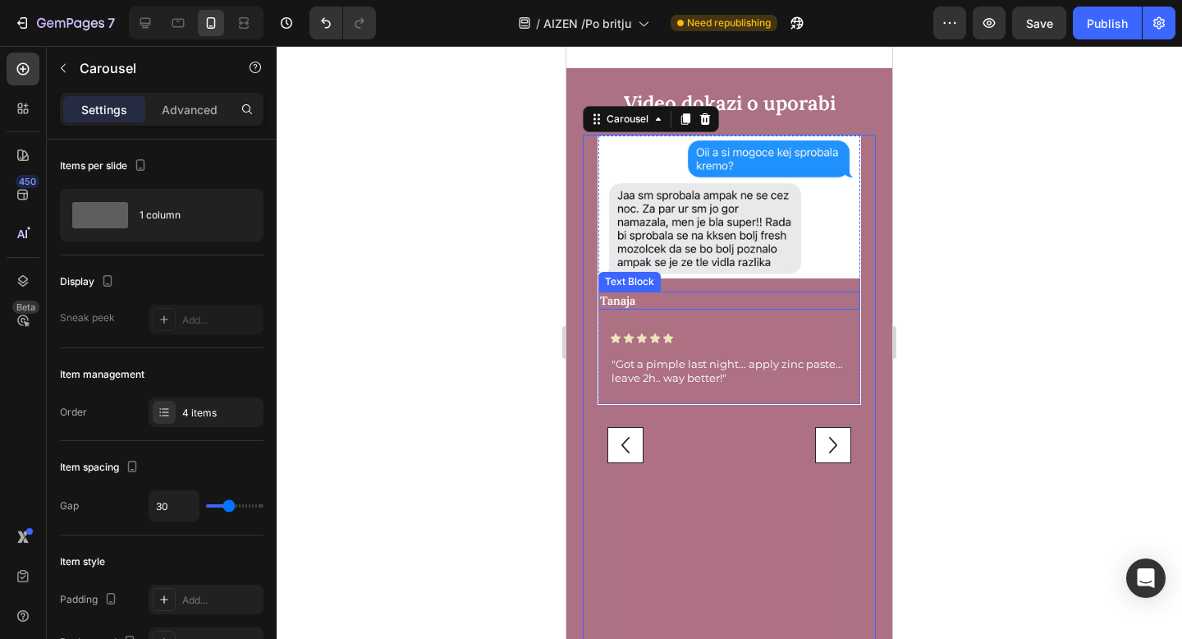
click at [642, 302] on p "Tanaja" at bounding box center [729, 300] width 259 height 15
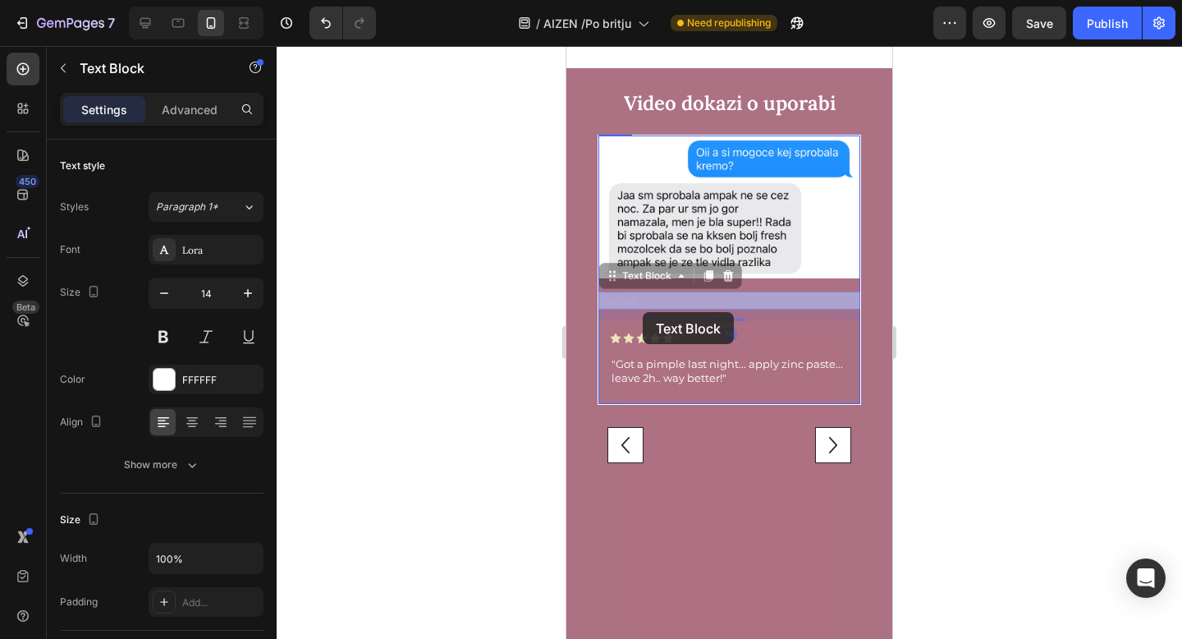
drag, startPoint x: 610, startPoint y: 273, endPoint x: 643, endPoint y: 312, distance: 50.7
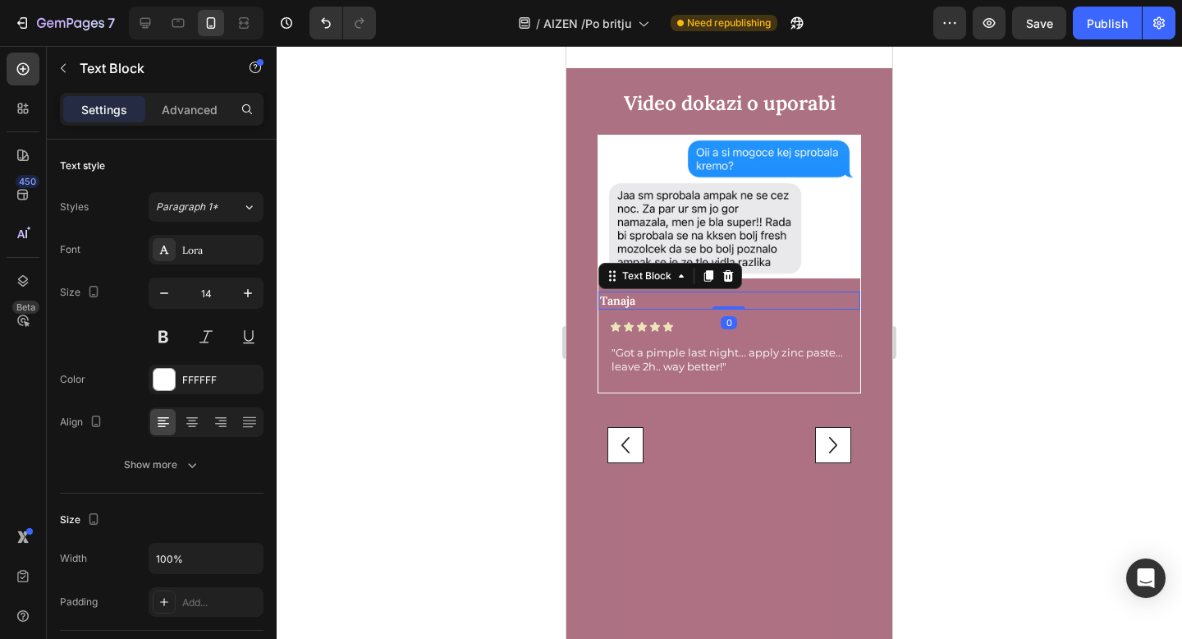
drag, startPoint x: 721, startPoint y: 319, endPoint x: 721, endPoint y: 303, distance: 16.4
click at [721, 303] on div "Tanaja Text Block 0" at bounding box center [729, 300] width 262 height 18
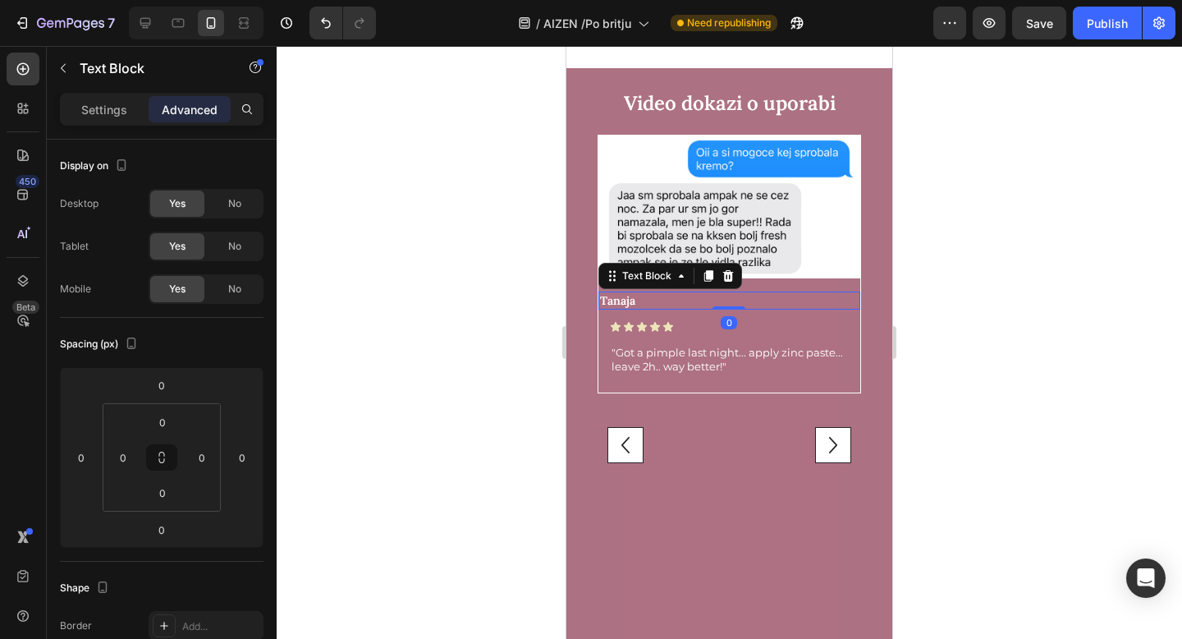
click at [488, 318] on div at bounding box center [729, 342] width 905 height 593
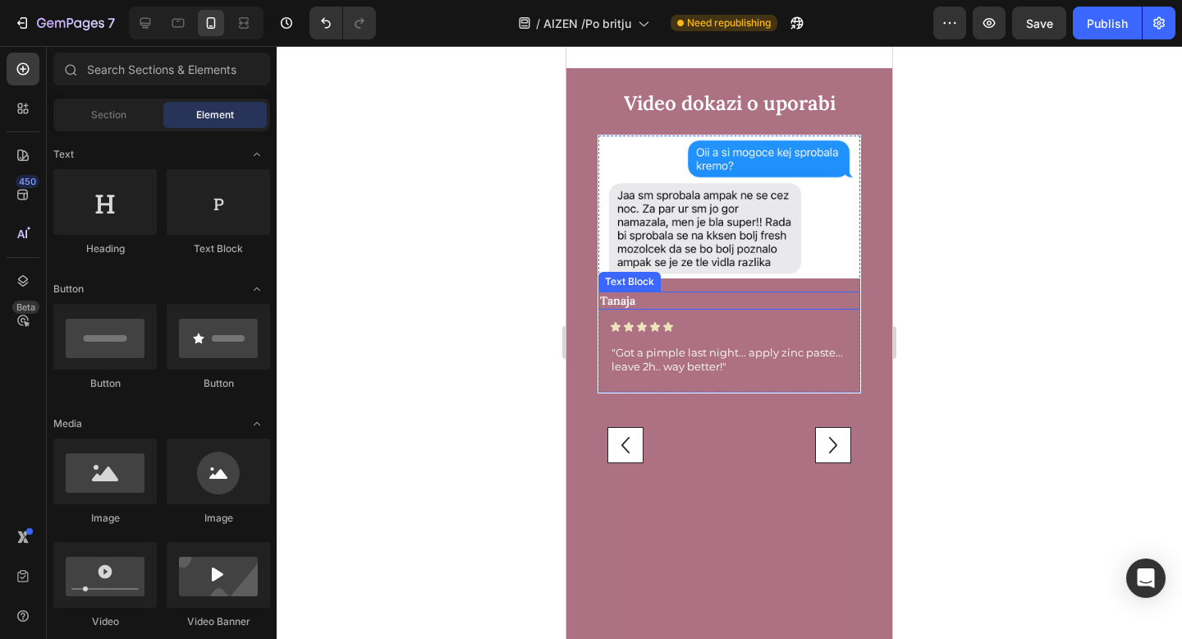
click at [643, 303] on p "Tanaja" at bounding box center [729, 300] width 259 height 15
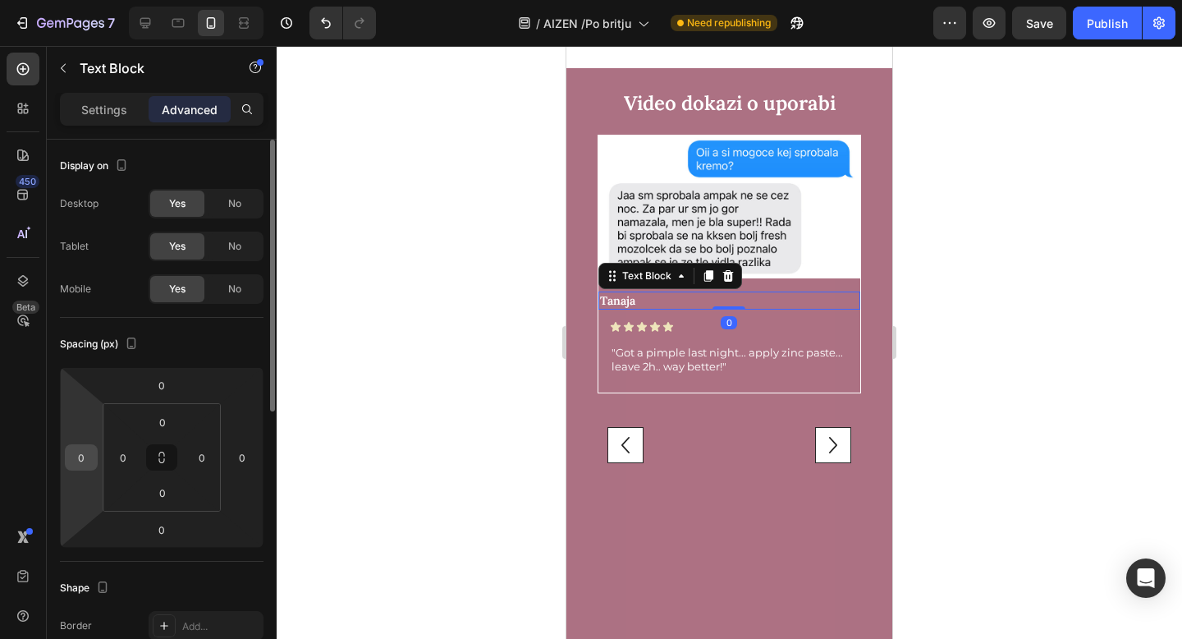
click at [91, 455] on input "0" at bounding box center [81, 457] width 25 height 25
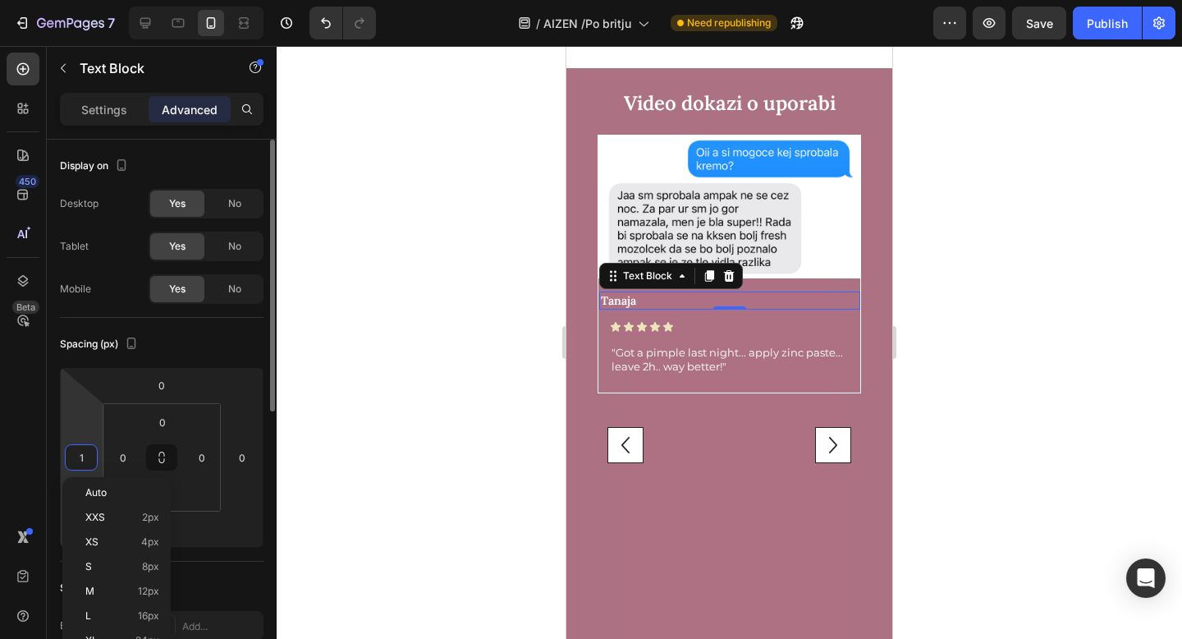
type input "10"
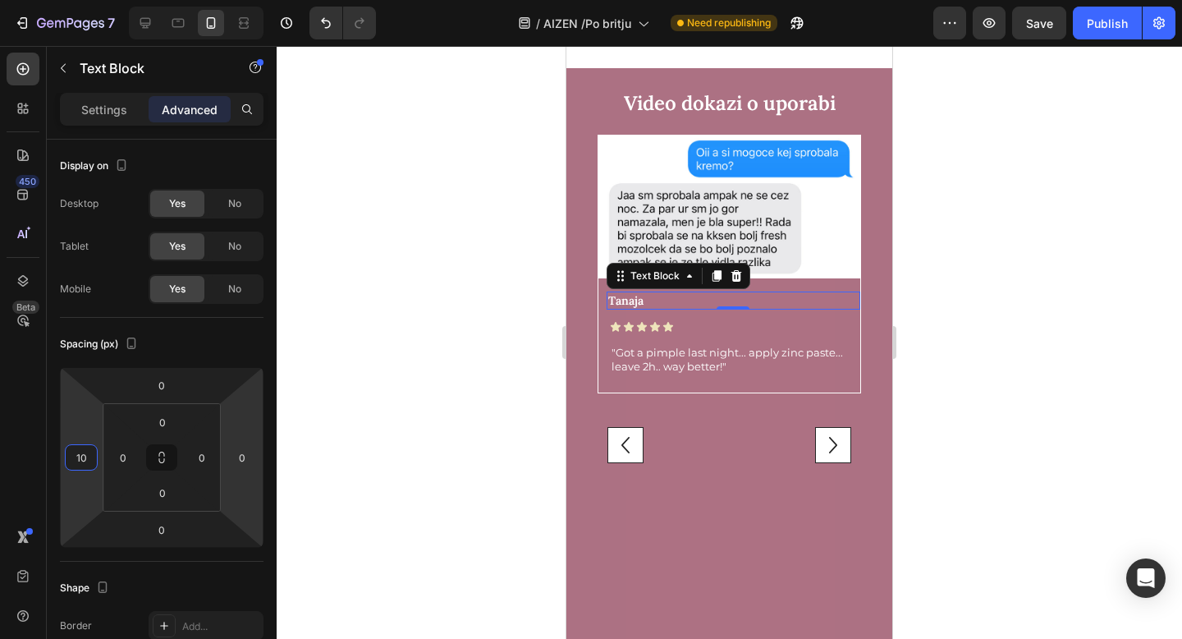
click at [391, 462] on div at bounding box center [729, 342] width 905 height 593
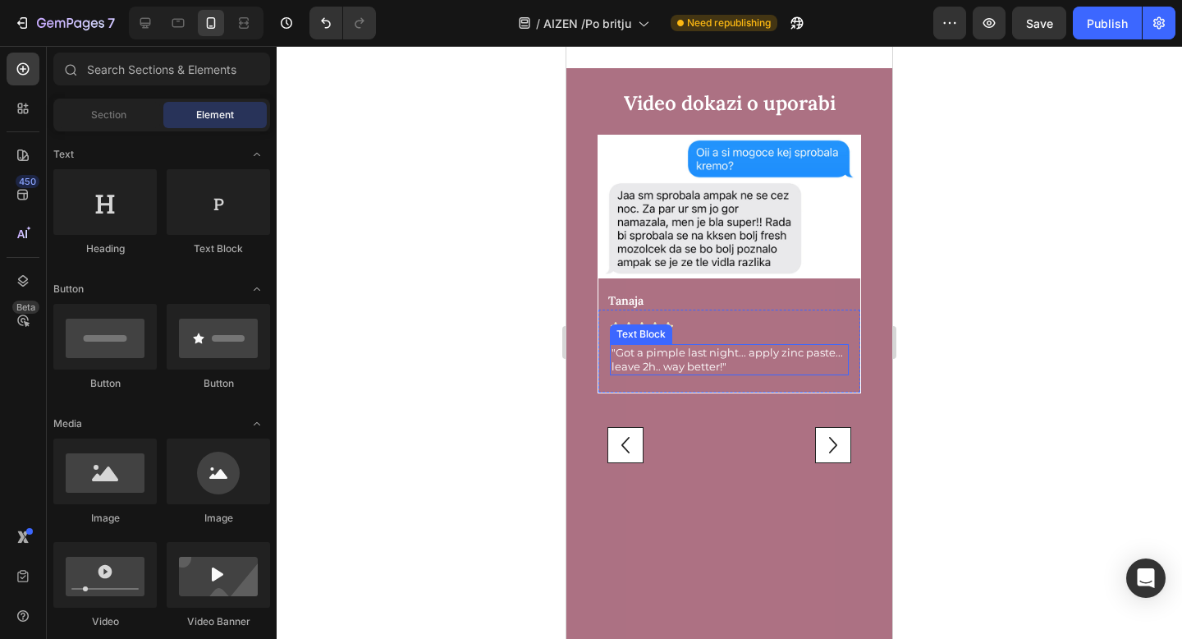
click at [649, 350] on p ""Got a pimple last night... apply zinc paste... leave 2h.. way better!"" at bounding box center [729, 360] width 236 height 28
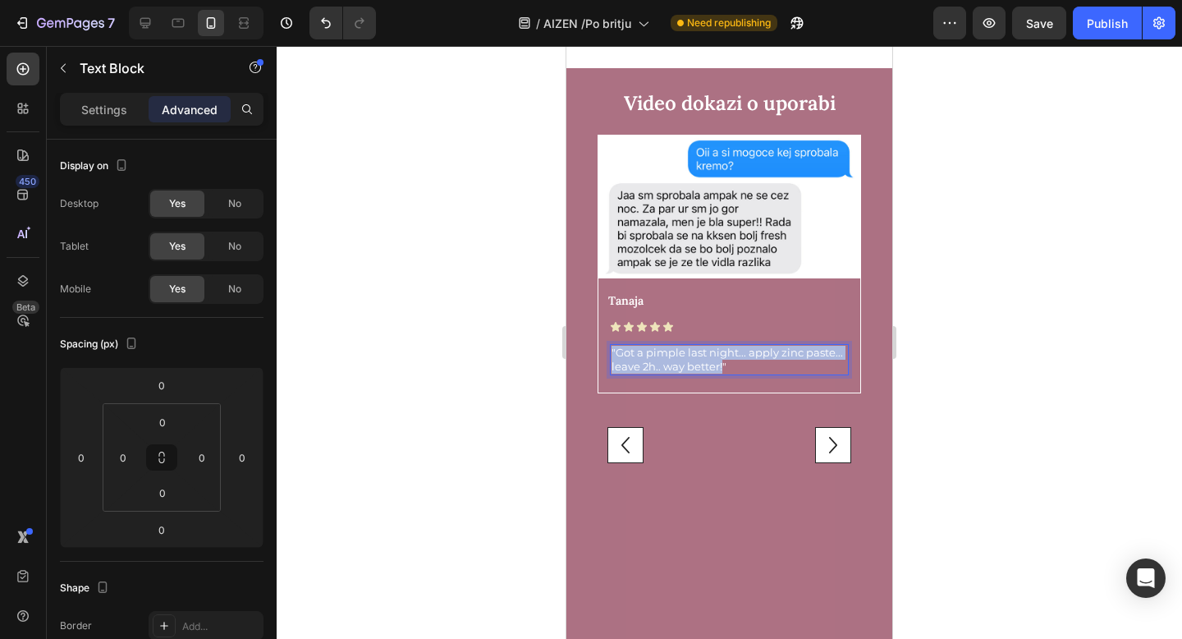
drag, startPoint x: 618, startPoint y: 355, endPoint x: 720, endPoint y: 368, distance: 102.6
click at [644, 353] on p "rap aZ"" at bounding box center [729, 353] width 236 height 14
drag, startPoint x: 646, startPoint y: 353, endPoint x: 608, endPoint y: 352, distance: 37.8
click at [610, 352] on div "rap aZ"" at bounding box center [729, 352] width 239 height 17
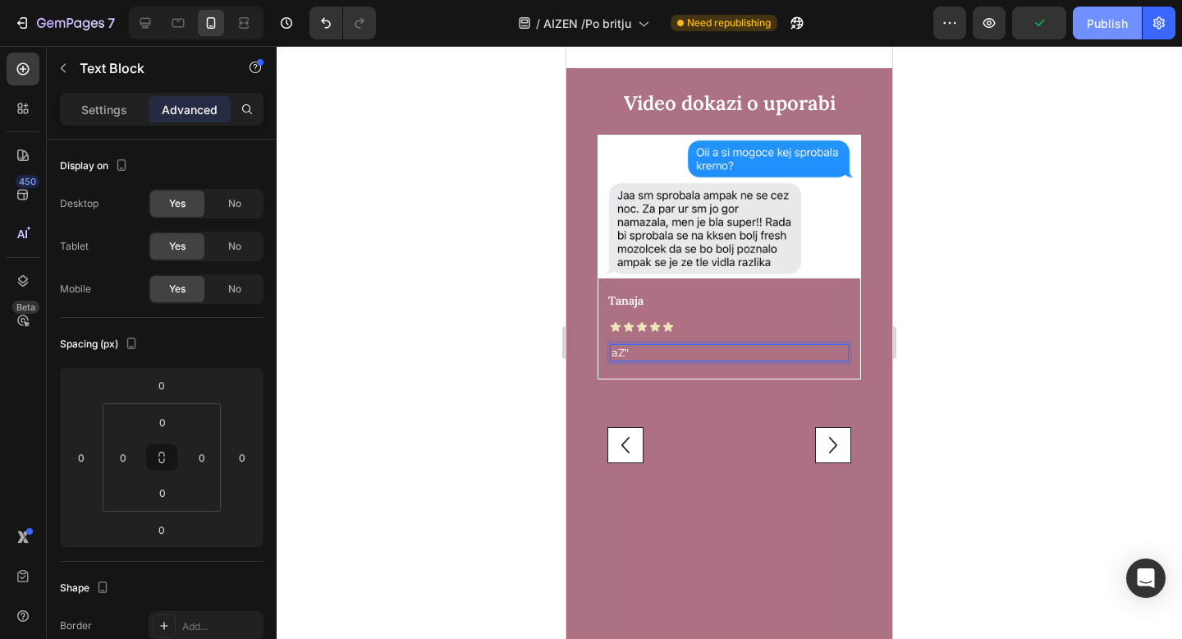
click at [1120, 22] on div "Publish" at bounding box center [1107, 23] width 41 height 17
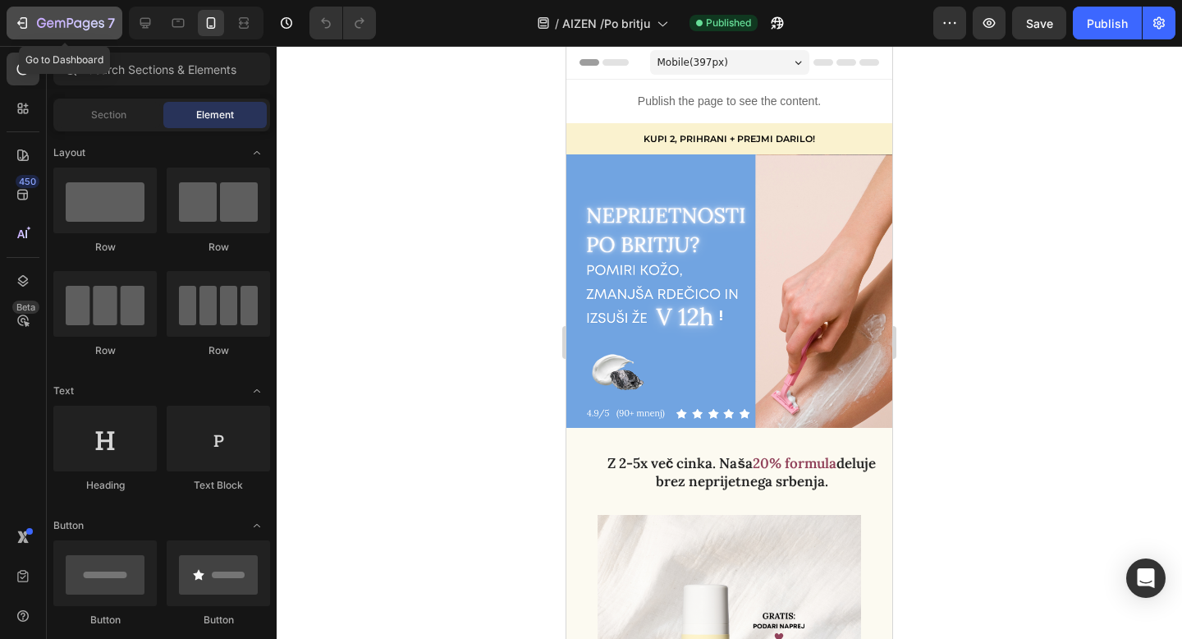
click at [25, 23] on icon "button" at bounding box center [22, 23] width 16 height 16
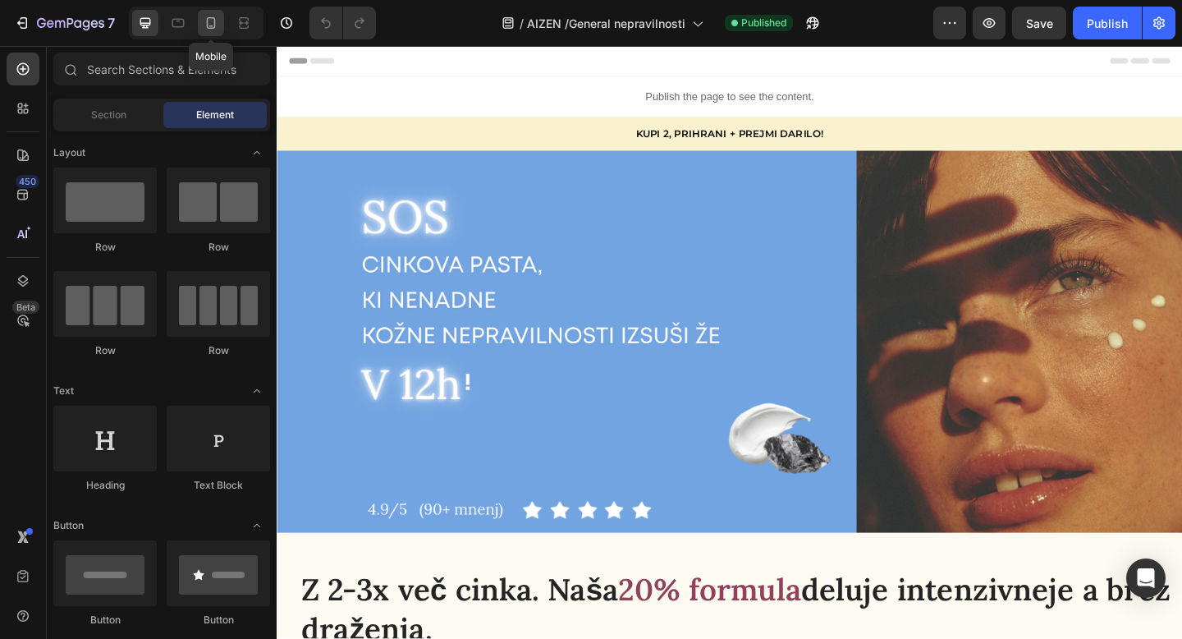
click at [217, 14] on div at bounding box center [211, 23] width 26 height 26
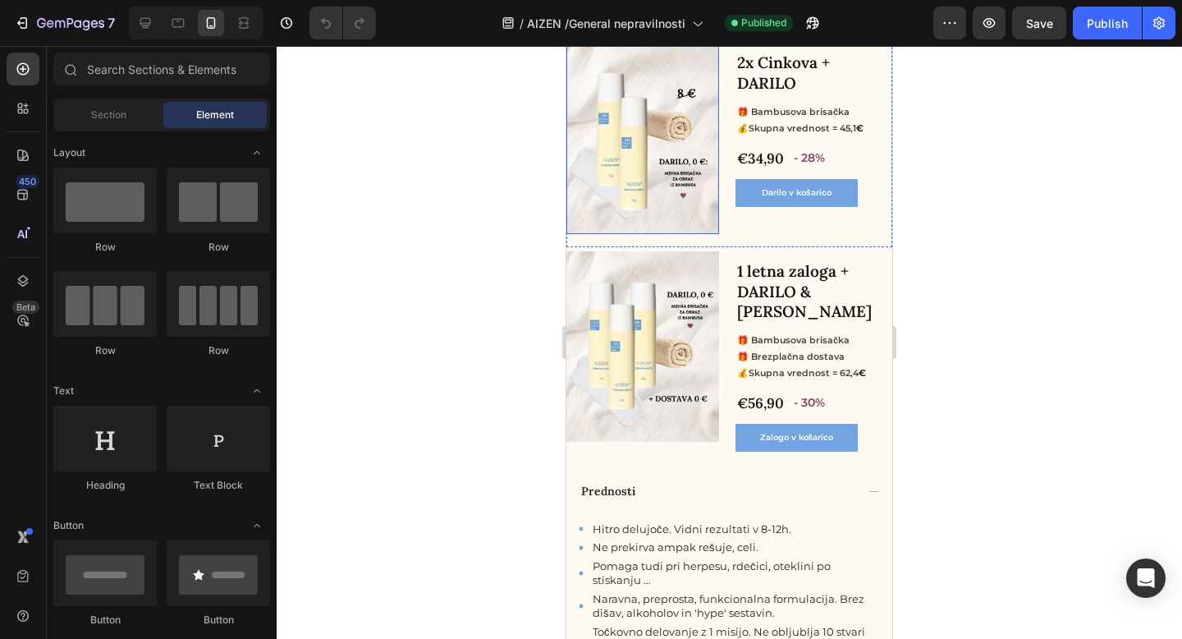
scroll to position [1303, 0]
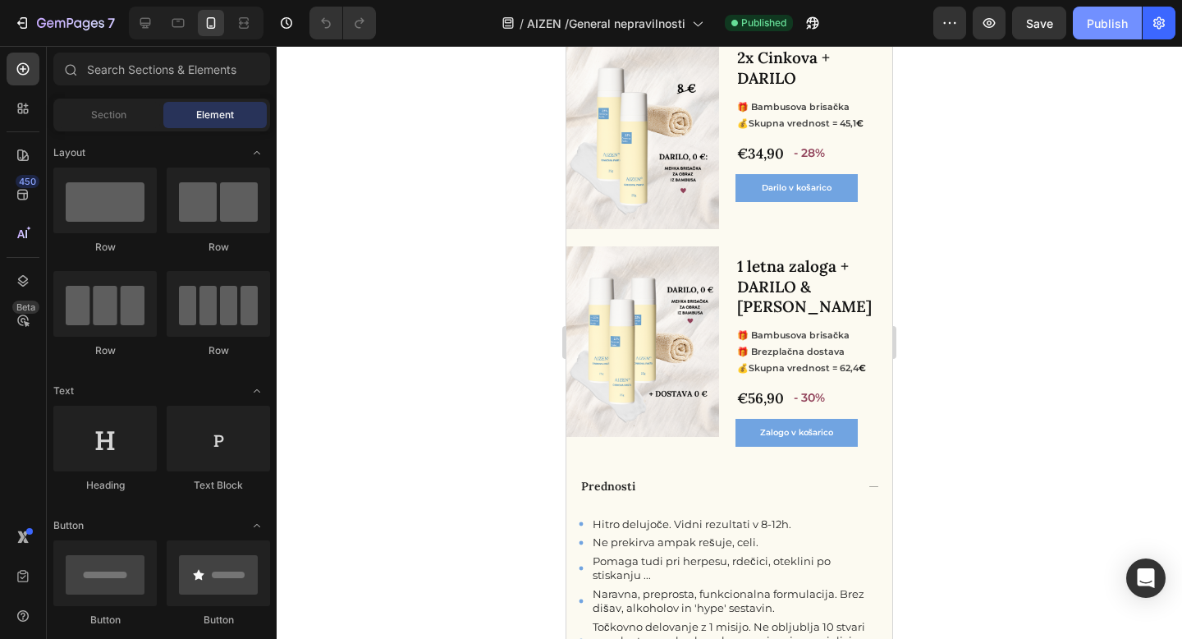
click at [1102, 30] on div "Publish" at bounding box center [1107, 23] width 41 height 17
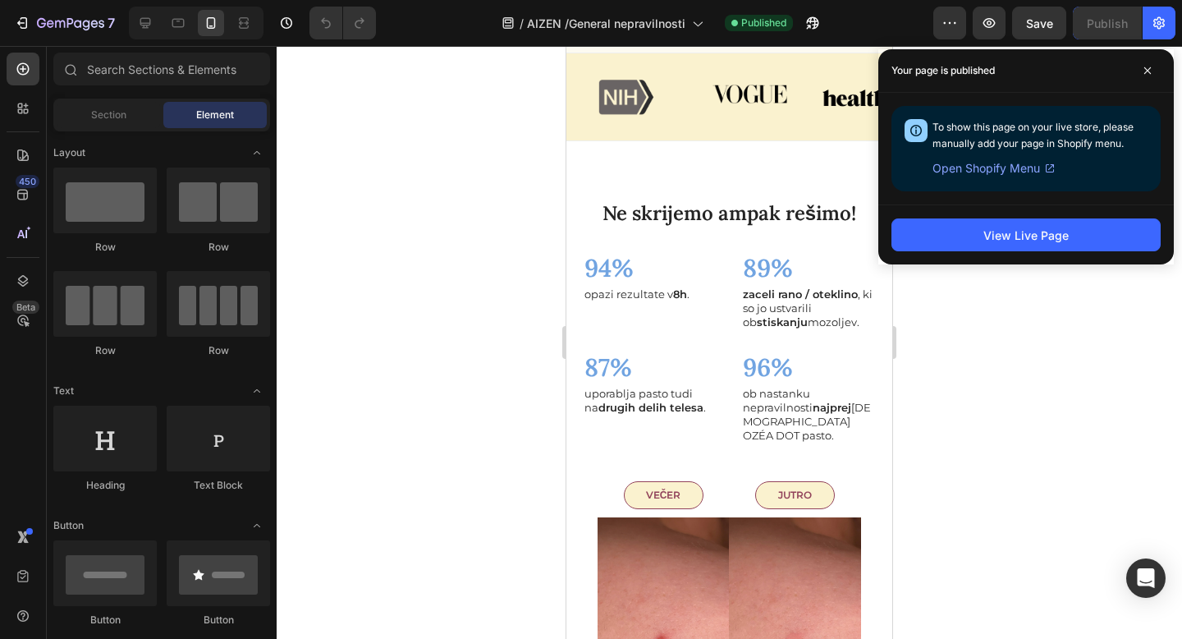
scroll to position [2244, 0]
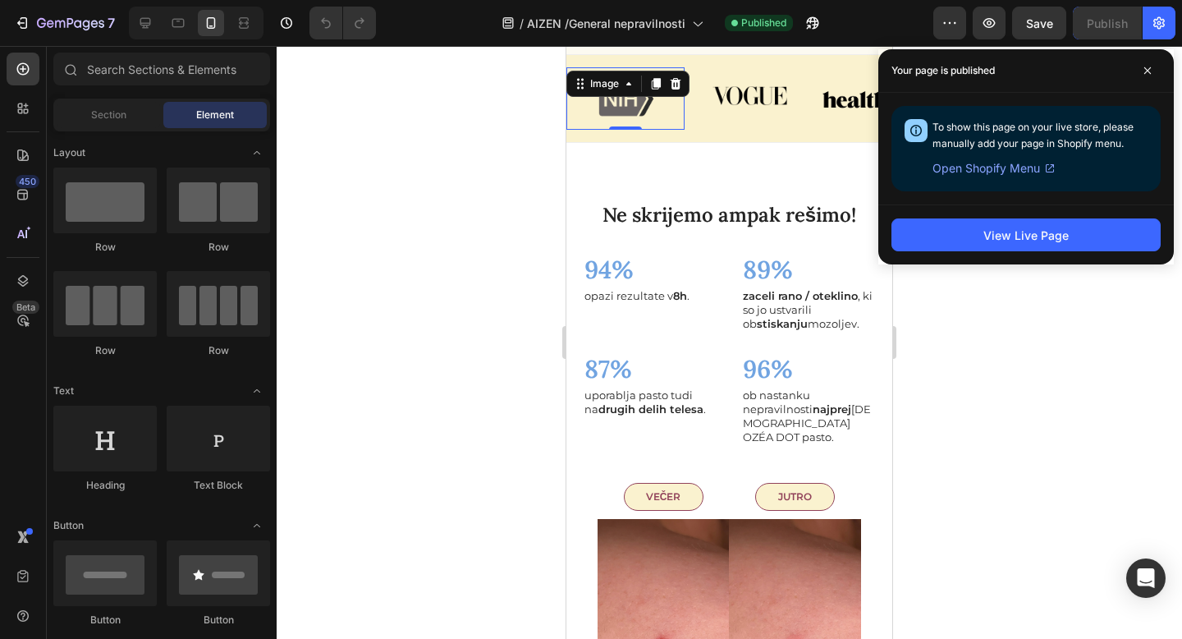
click at [609, 122] on img at bounding box center [625, 98] width 118 height 62
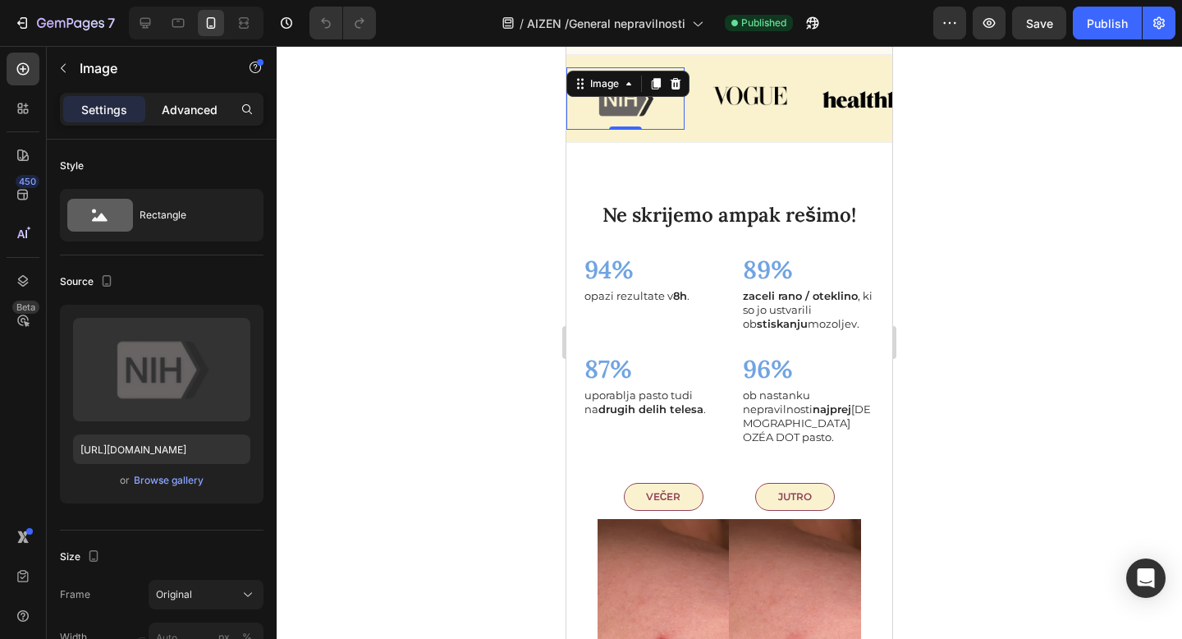
drag, startPoint x: 189, startPoint y: 105, endPoint x: 189, endPoint y: 117, distance: 11.5
click at [189, 105] on p "Advanced" at bounding box center [190, 109] width 56 height 17
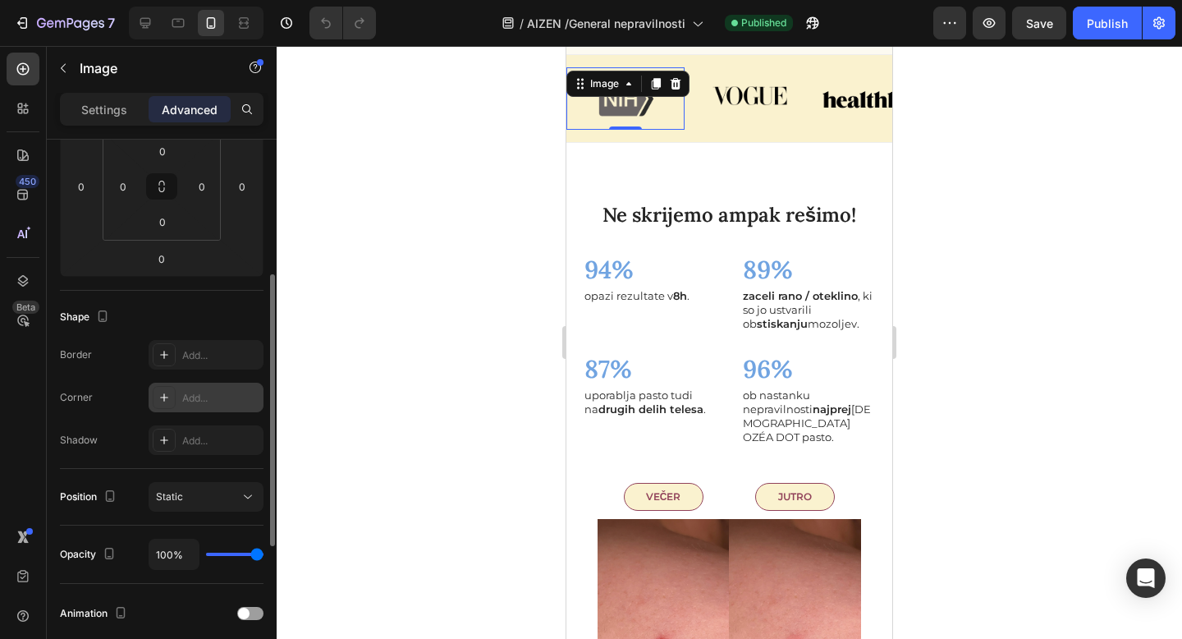
scroll to position [0, 0]
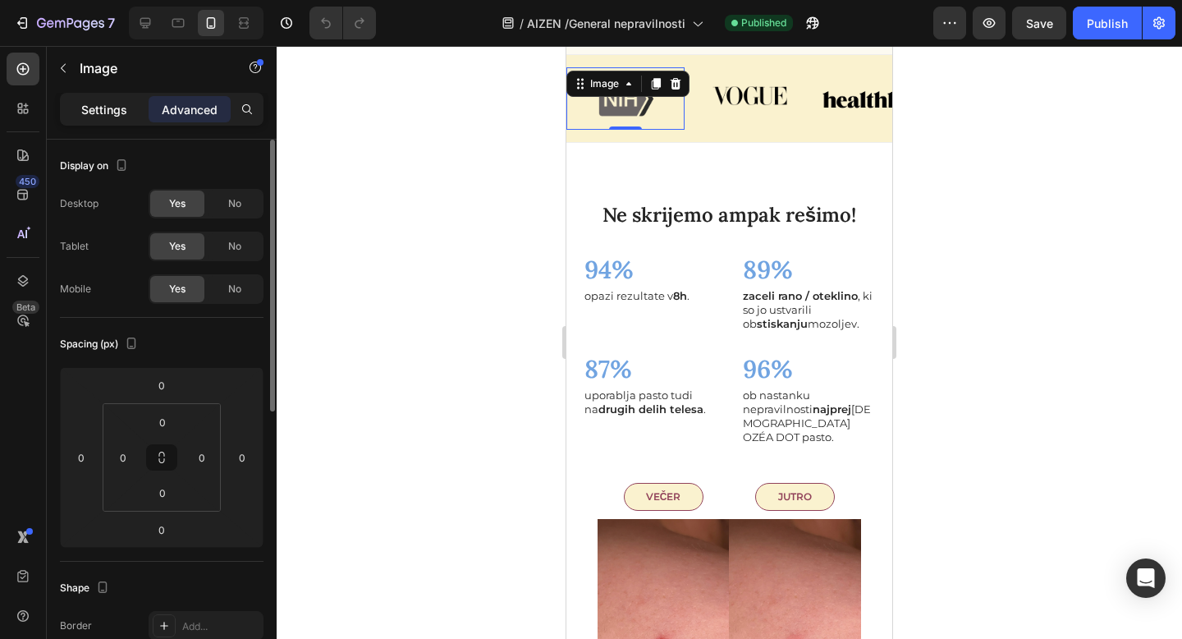
click at [112, 105] on p "Settings" at bounding box center [104, 109] width 46 height 17
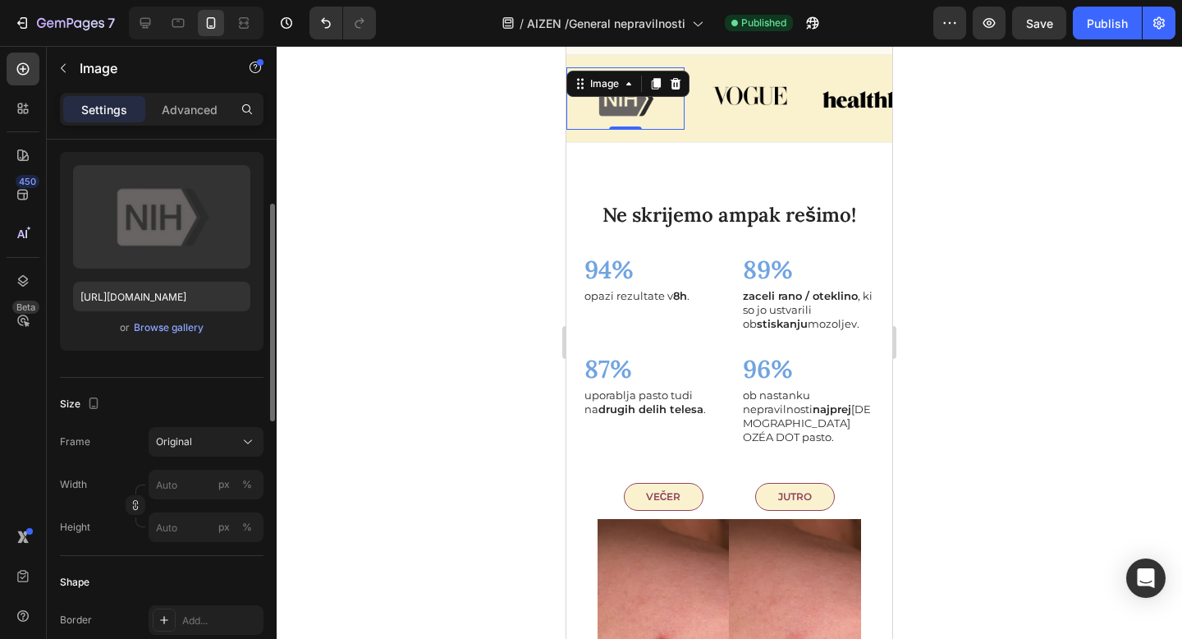
scroll to position [155, 0]
click at [186, 474] on input "px %" at bounding box center [206, 482] width 115 height 30
type input "70"
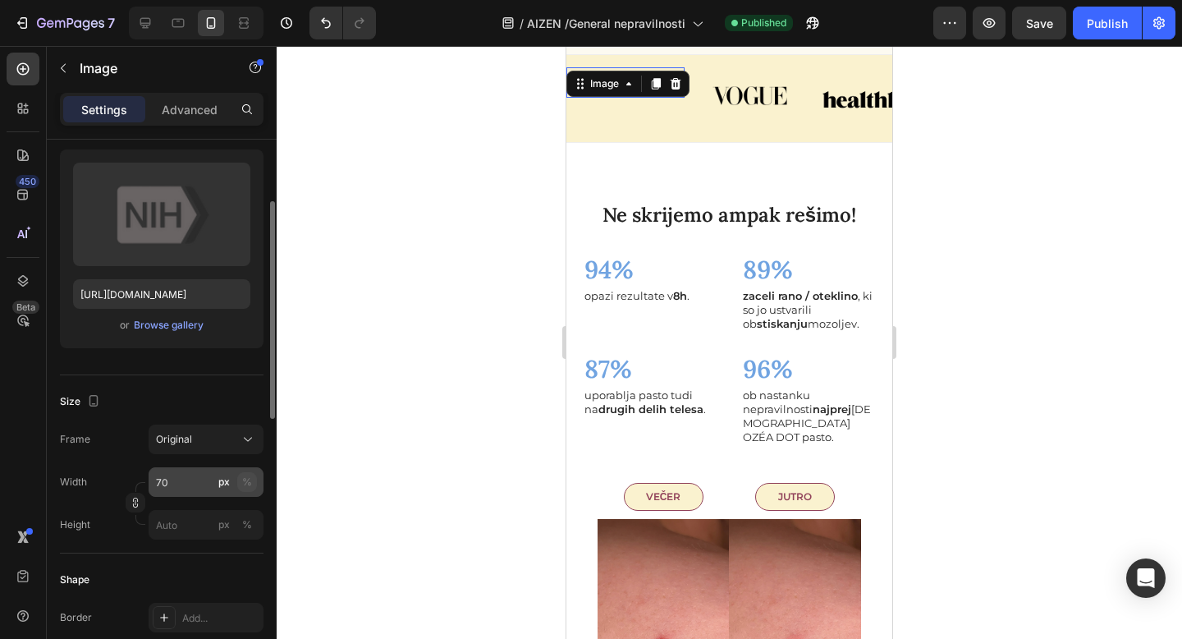
click at [252, 477] on button "%" at bounding box center [247, 482] width 20 height 20
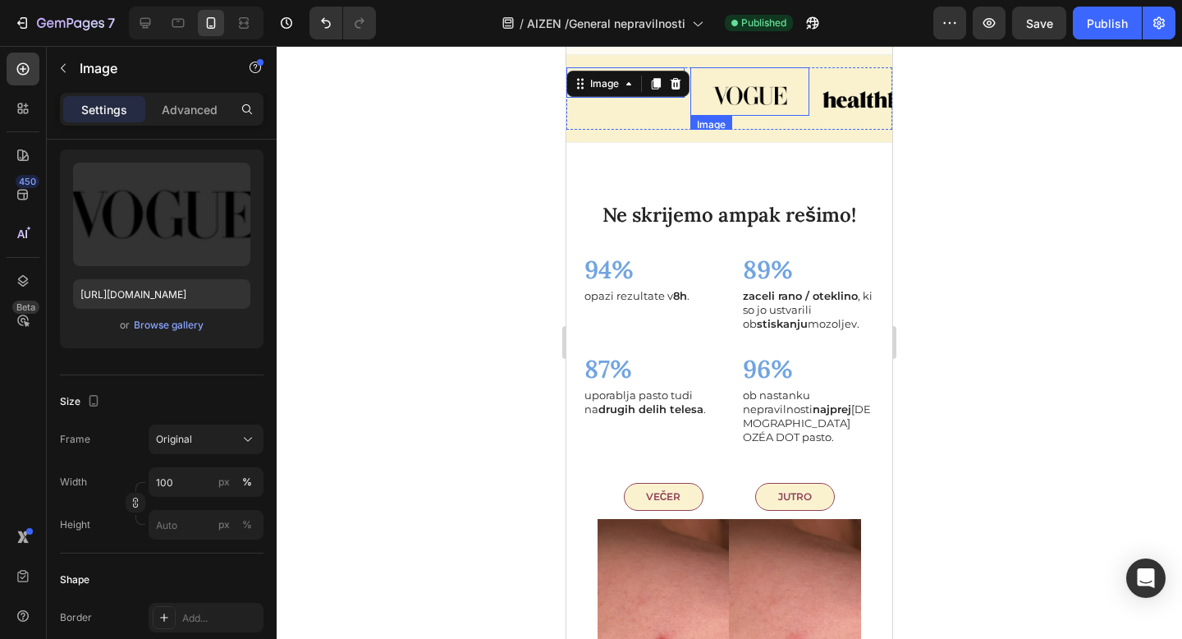
click at [767, 116] on img at bounding box center [749, 96] width 118 height 40
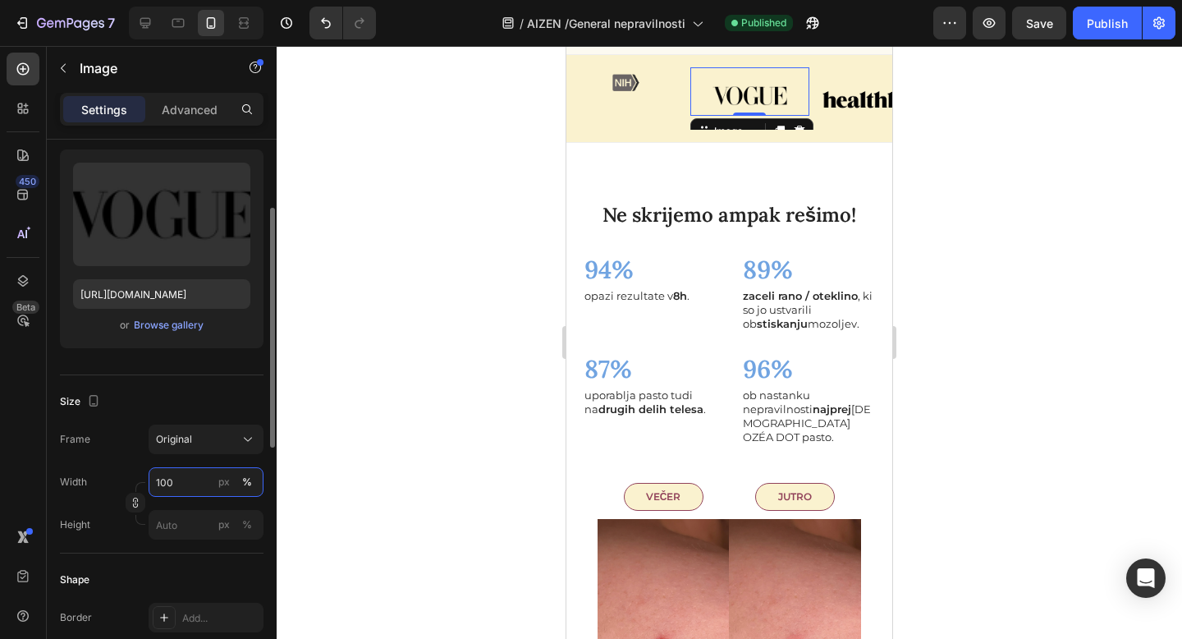
click at [204, 478] on input "100" at bounding box center [206, 482] width 115 height 30
type input "70"
click at [250, 480] on div "%" at bounding box center [247, 481] width 10 height 15
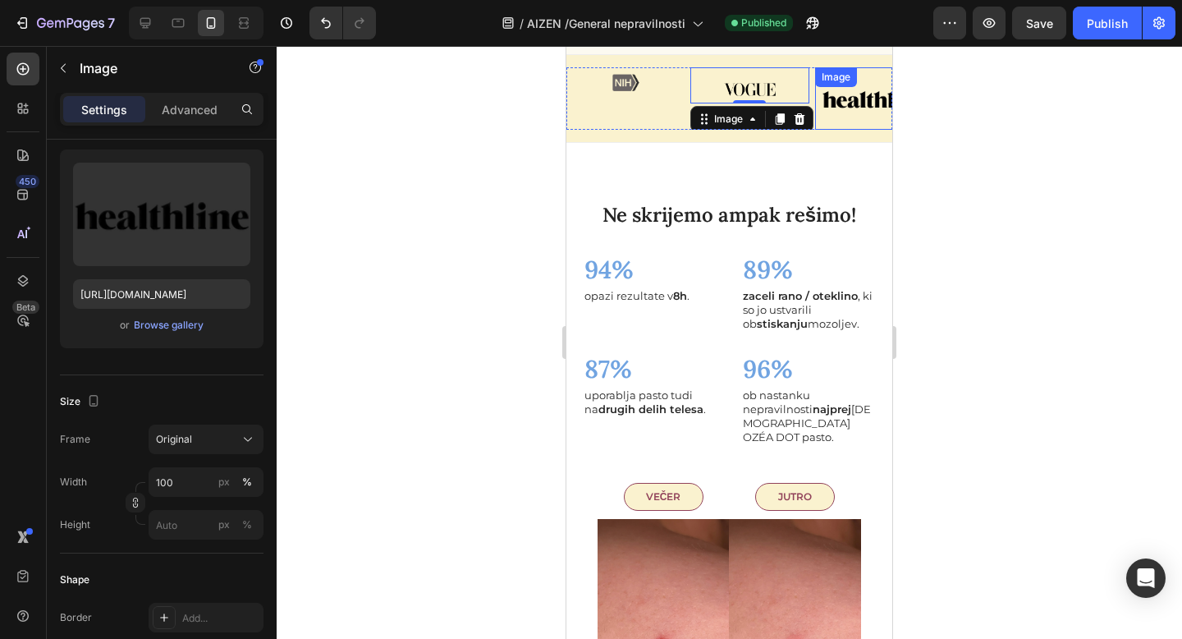
click at [837, 117] on div "Image" at bounding box center [874, 98] width 118 height 62
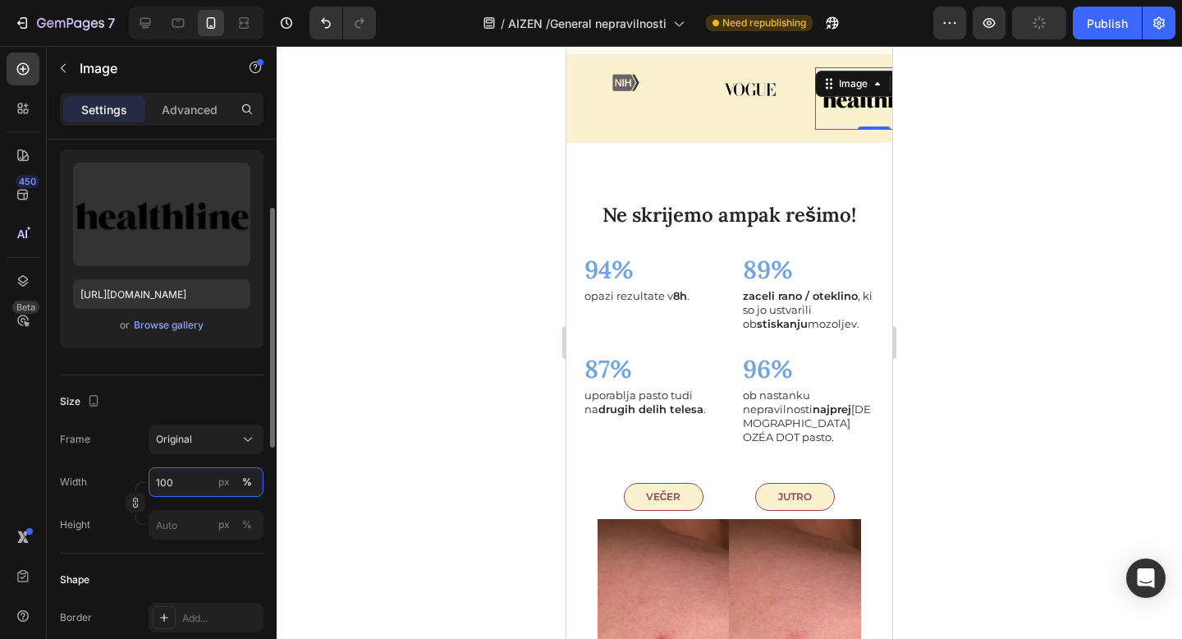
click at [171, 481] on input "100" at bounding box center [206, 482] width 115 height 30
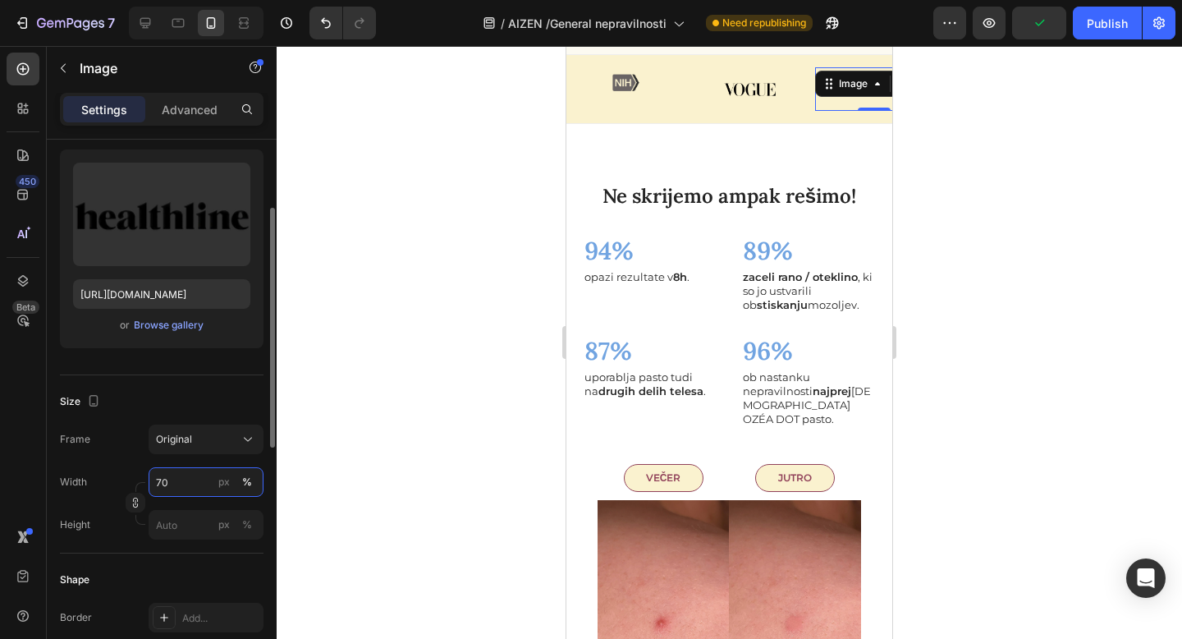
type input "70"
click at [252, 479] on button "%" at bounding box center [247, 482] width 20 height 20
click at [417, 387] on div at bounding box center [729, 342] width 905 height 593
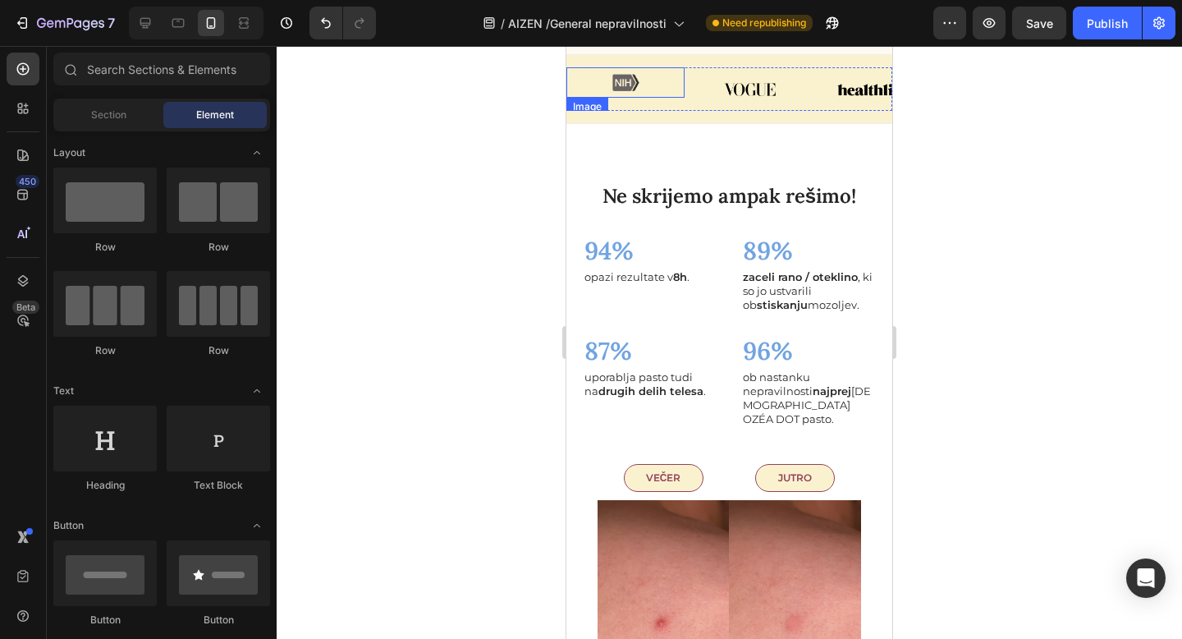
click at [648, 98] on img at bounding box center [625, 82] width 57 height 30
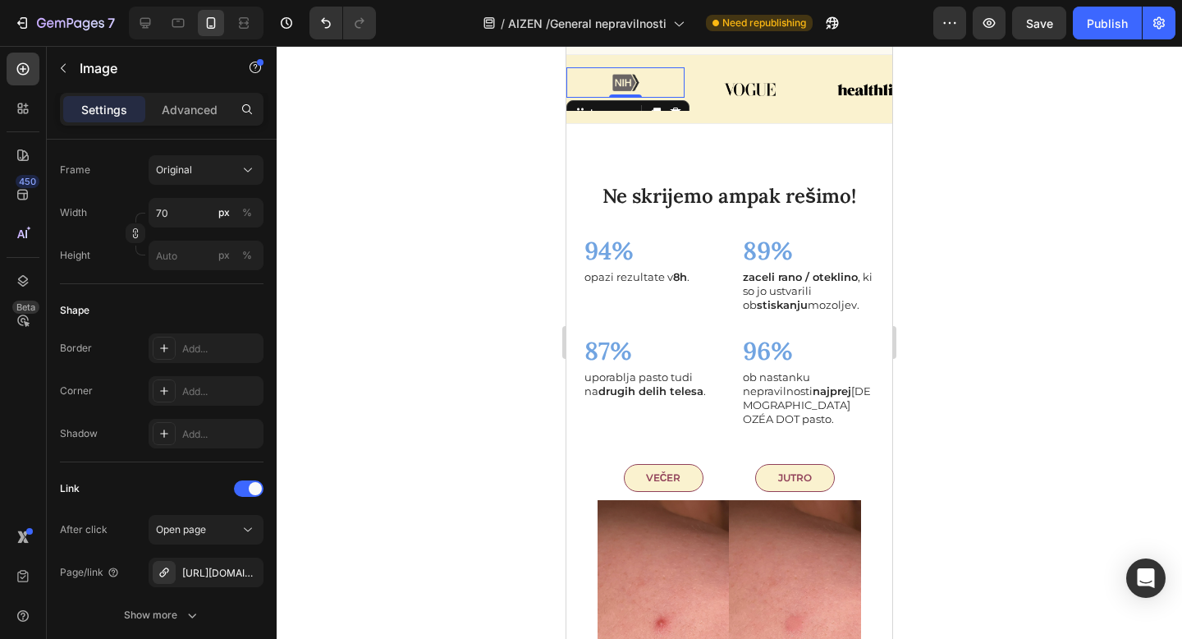
scroll to position [822, 0]
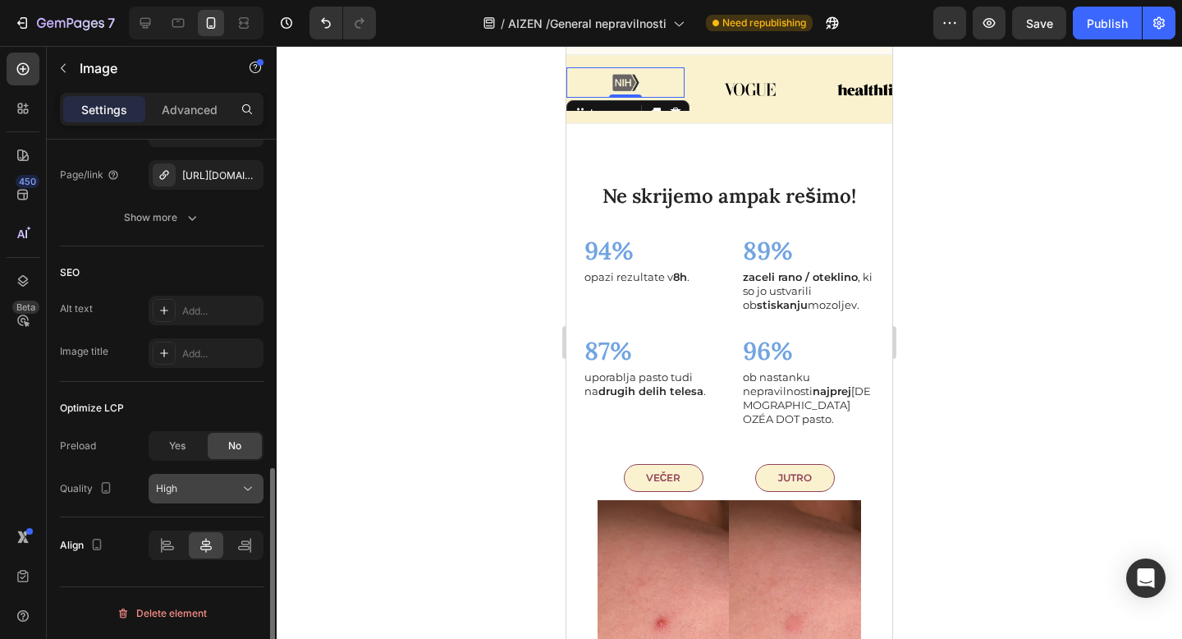
click at [203, 490] on div "High" at bounding box center [198, 488] width 84 height 15
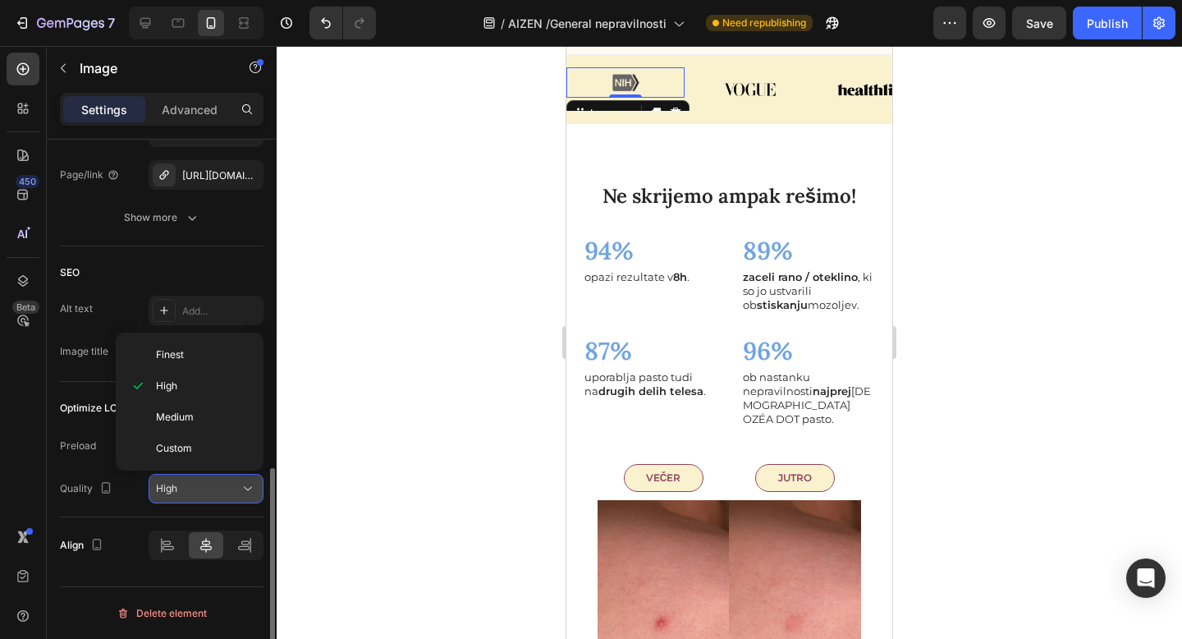
click at [203, 490] on div "High" at bounding box center [198, 488] width 84 height 15
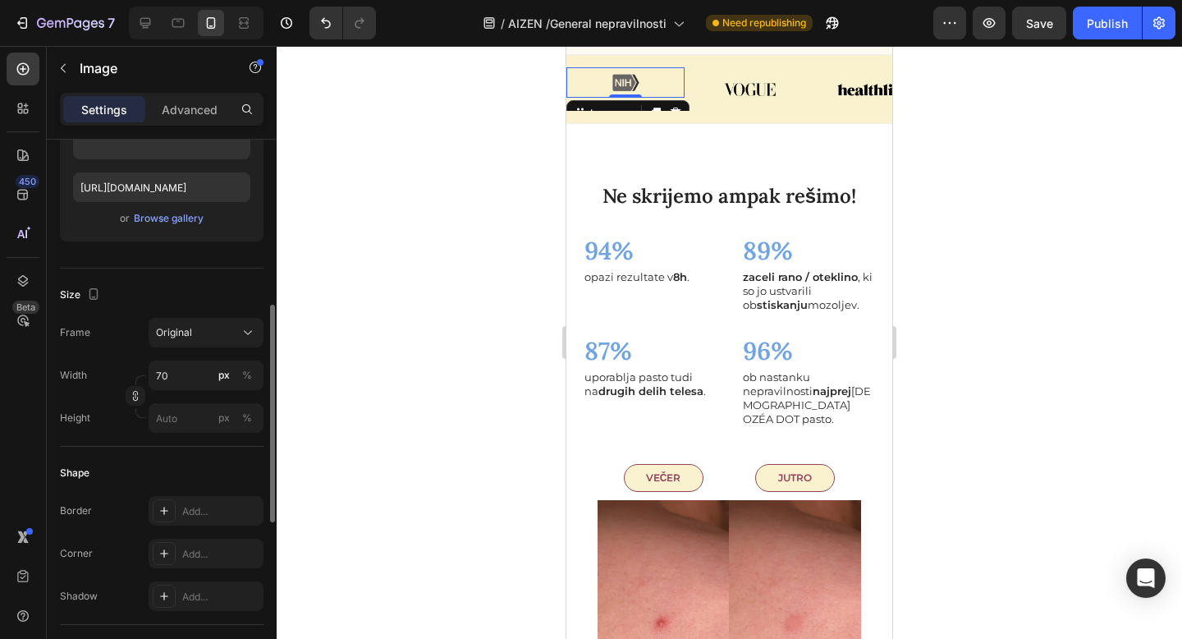
scroll to position [120, 0]
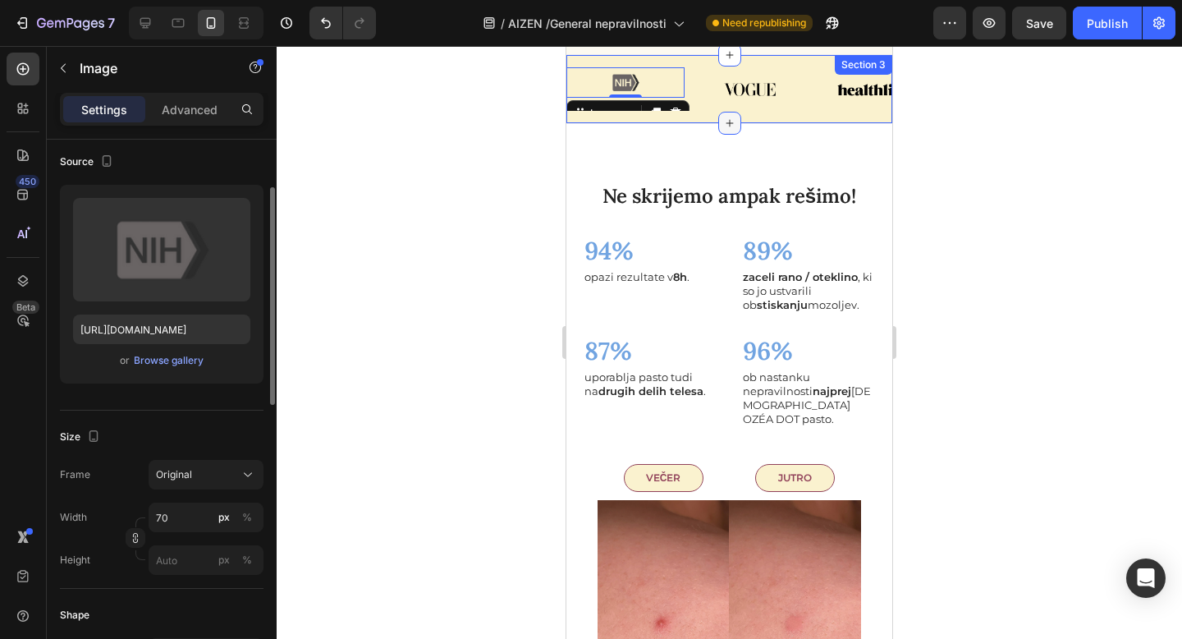
click at [730, 135] on div at bounding box center [729, 123] width 23 height 23
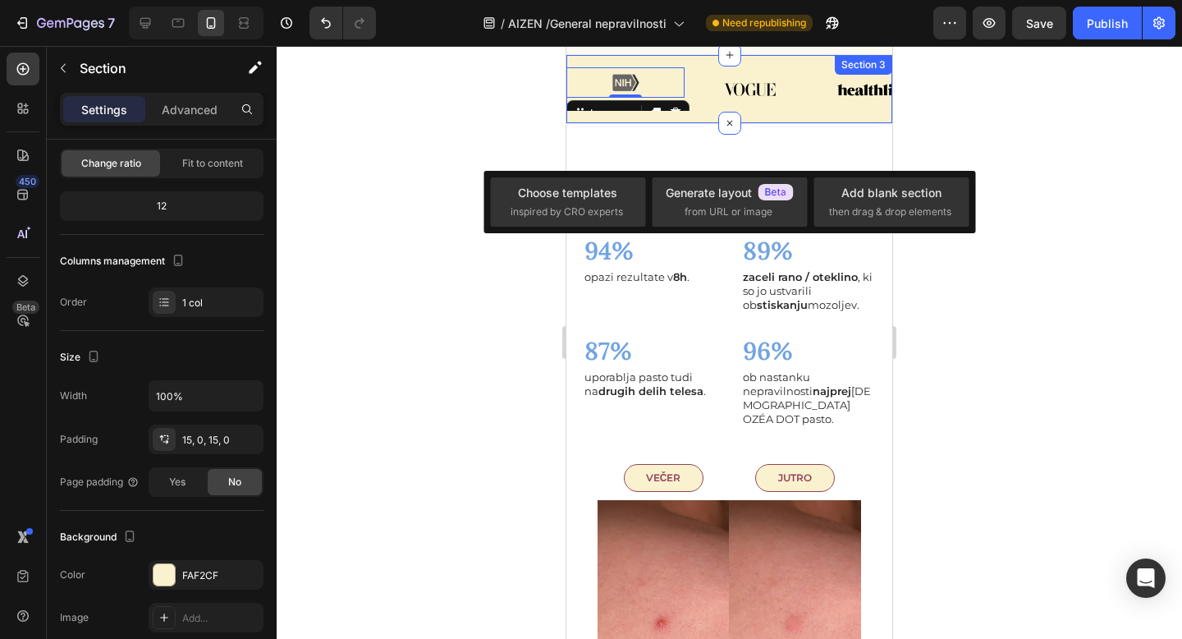
click at [761, 124] on div "Image 0 Image Image Carousel Section 3" at bounding box center [729, 89] width 326 height 70
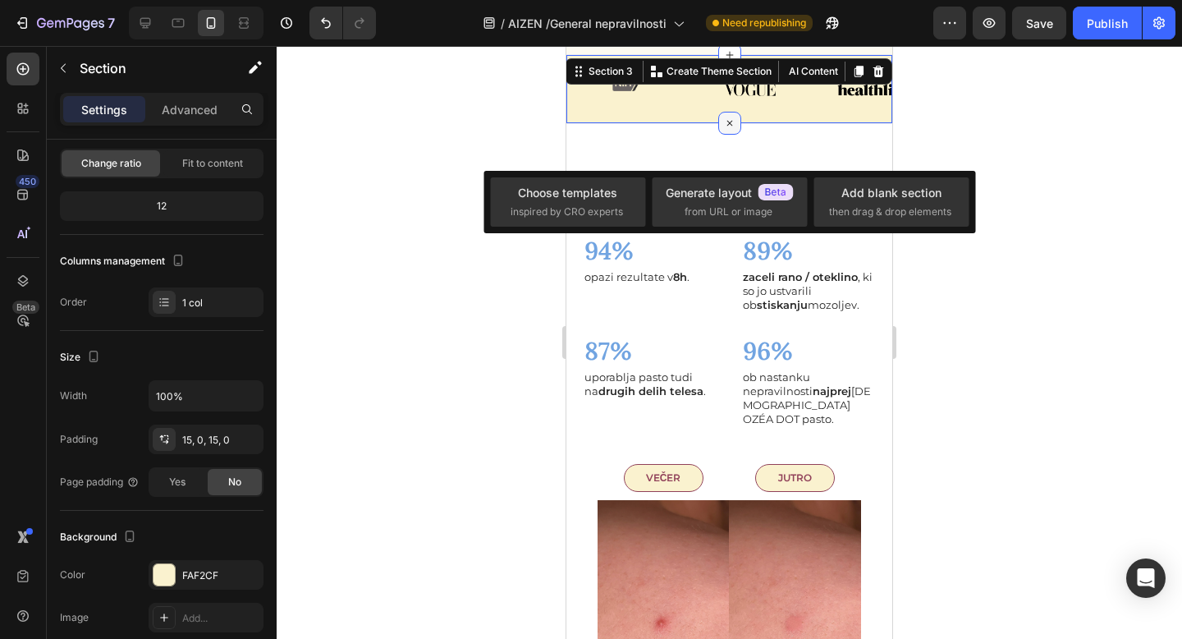
scroll to position [0, 0]
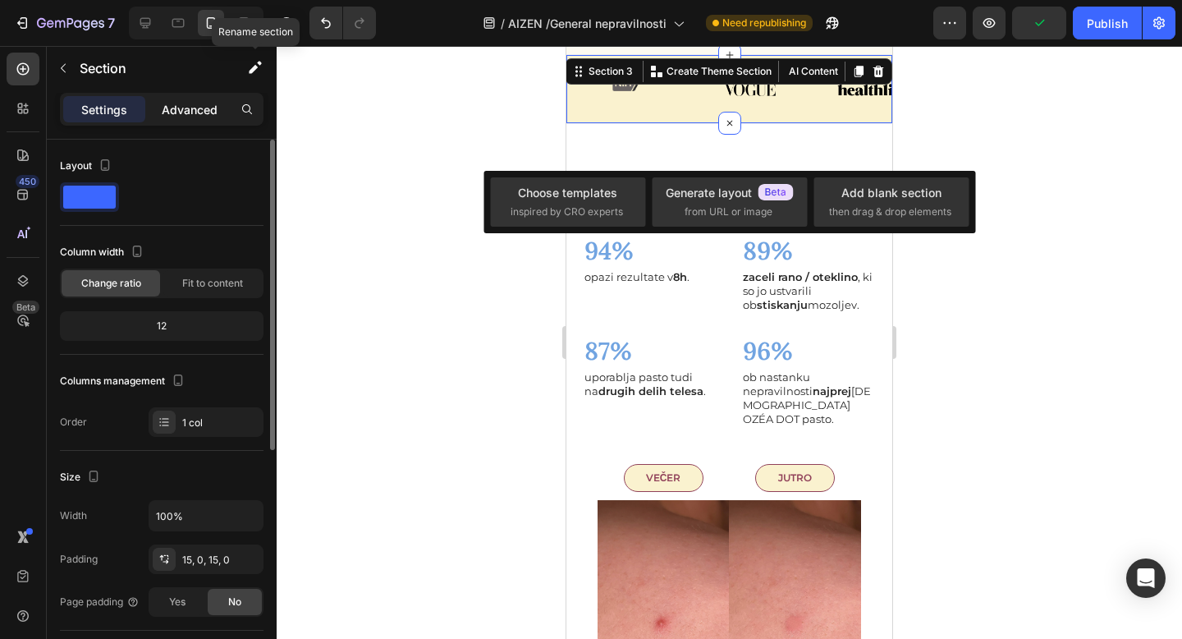
click at [189, 101] on p "Advanced" at bounding box center [190, 109] width 56 height 17
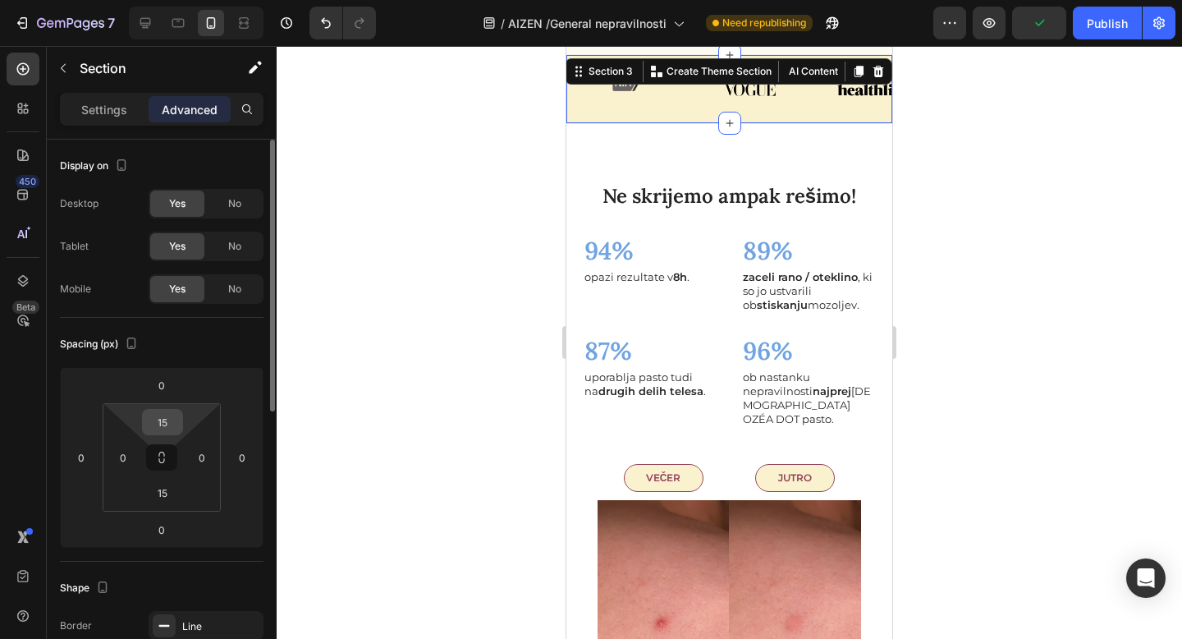
click at [166, 418] on input "15" at bounding box center [162, 422] width 33 height 25
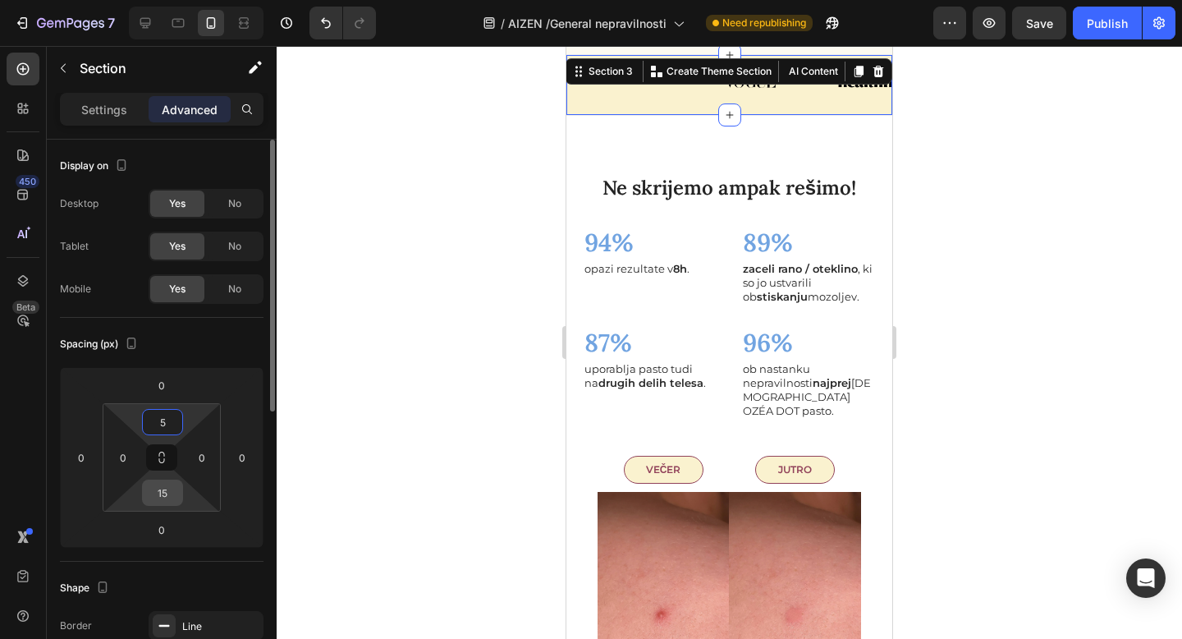
type input "5"
click at [170, 492] on input "15" at bounding box center [162, 492] width 33 height 25
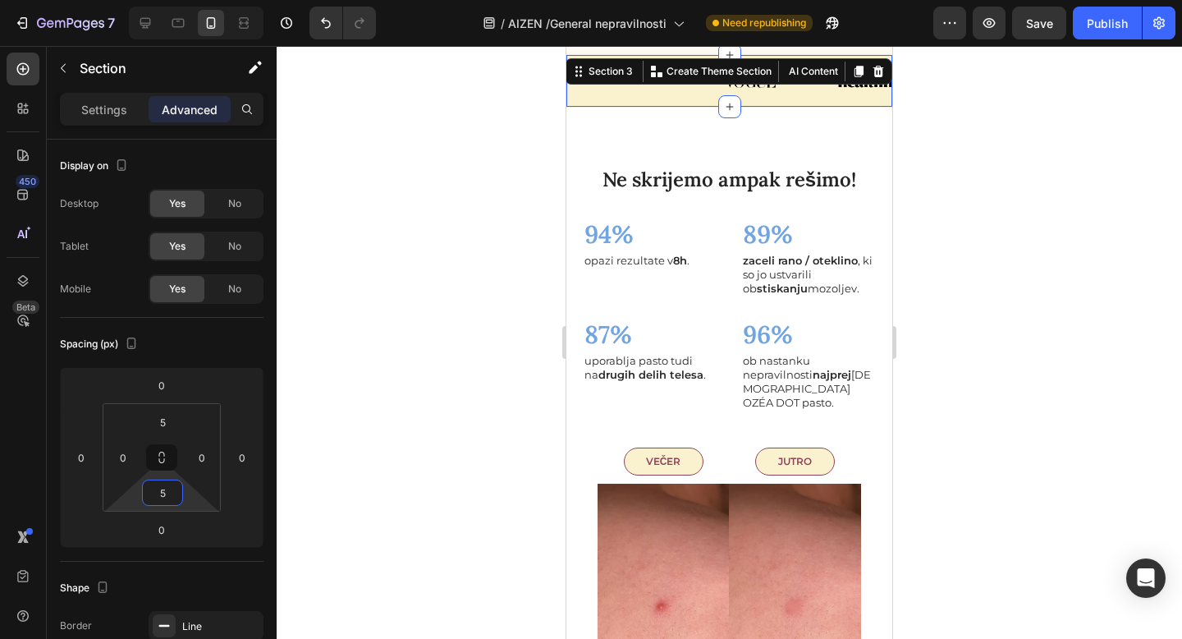
type input "5"
click at [431, 428] on div at bounding box center [729, 342] width 905 height 593
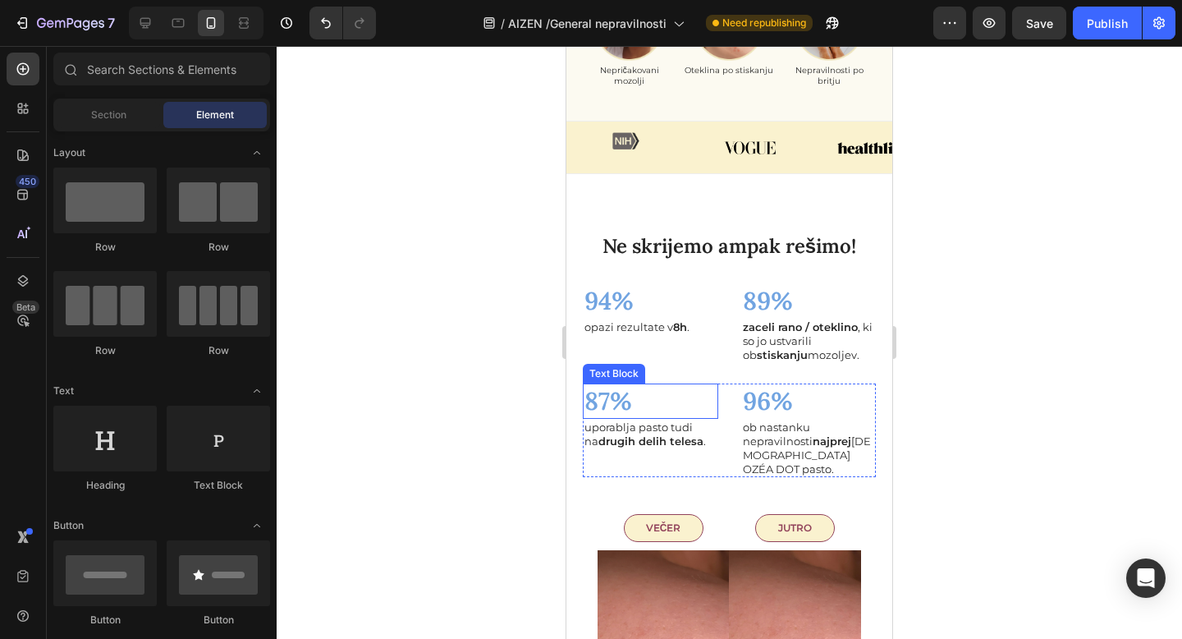
scroll to position [2132, 0]
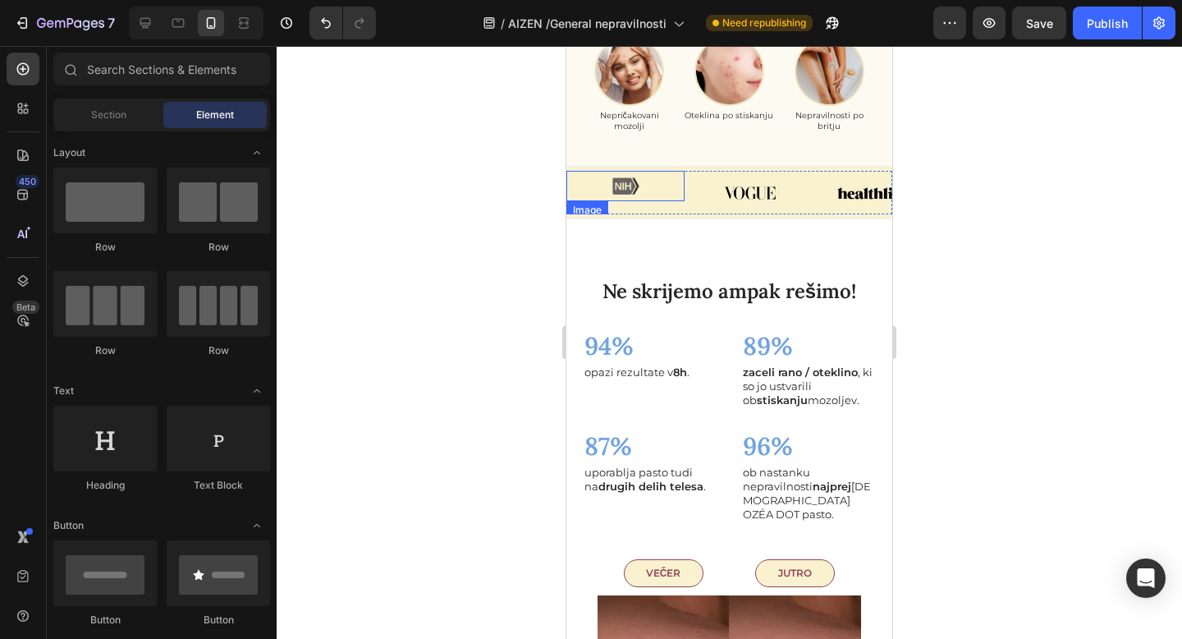
click at [647, 201] on img at bounding box center [625, 186] width 57 height 30
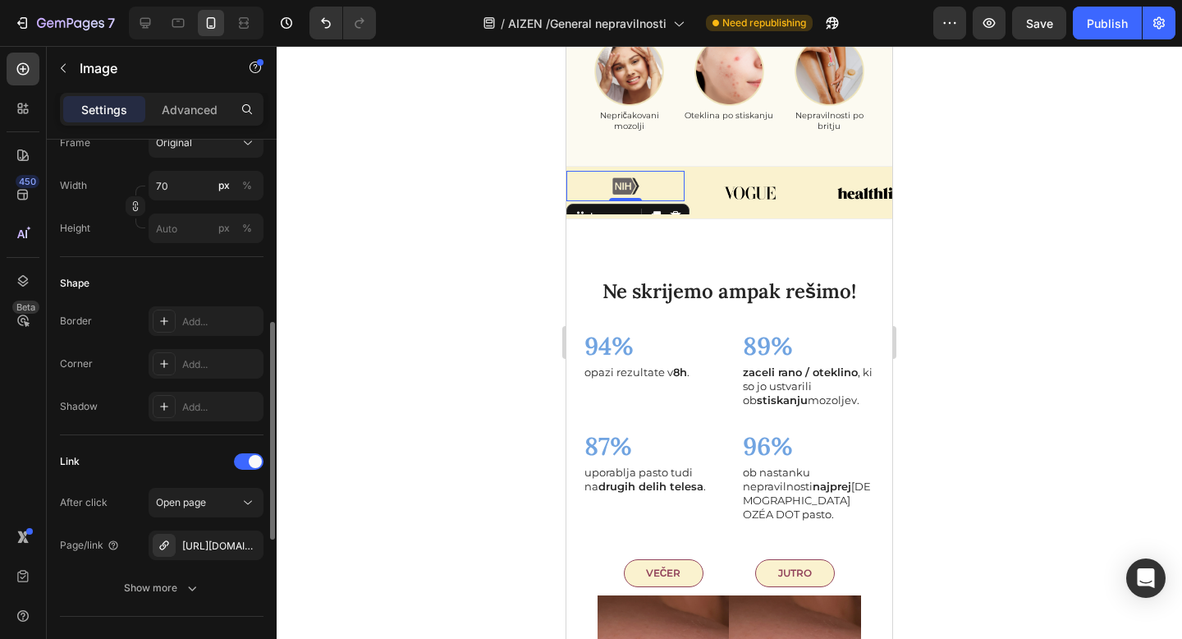
scroll to position [453, 0]
click at [168, 99] on div "Advanced" at bounding box center [190, 109] width 82 height 26
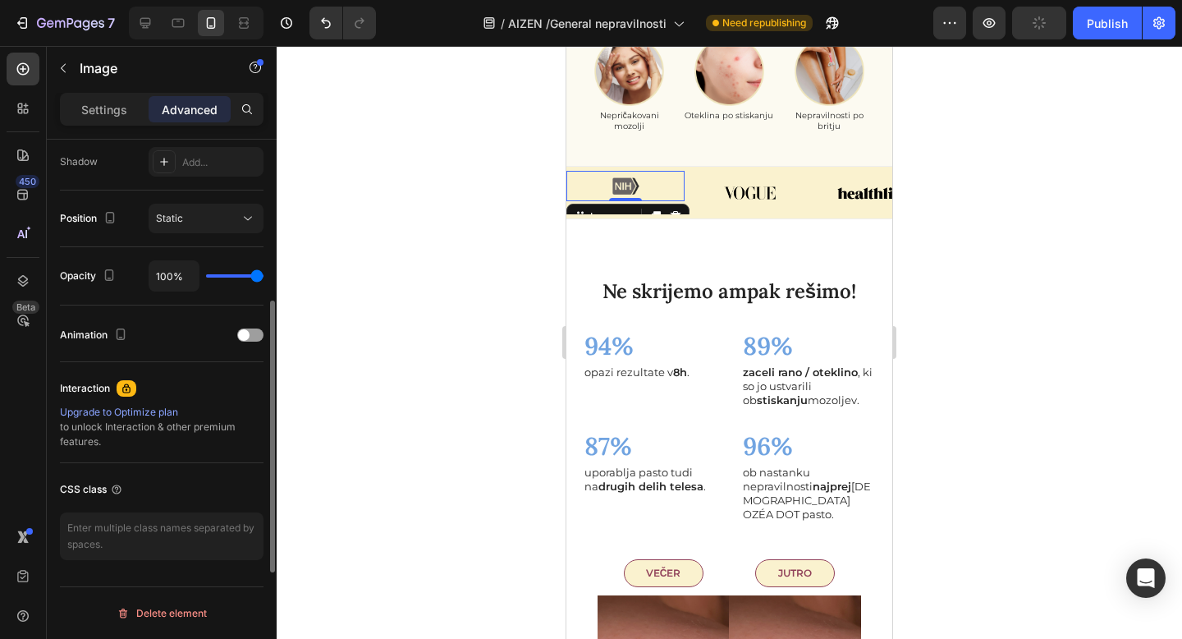
scroll to position [459, 0]
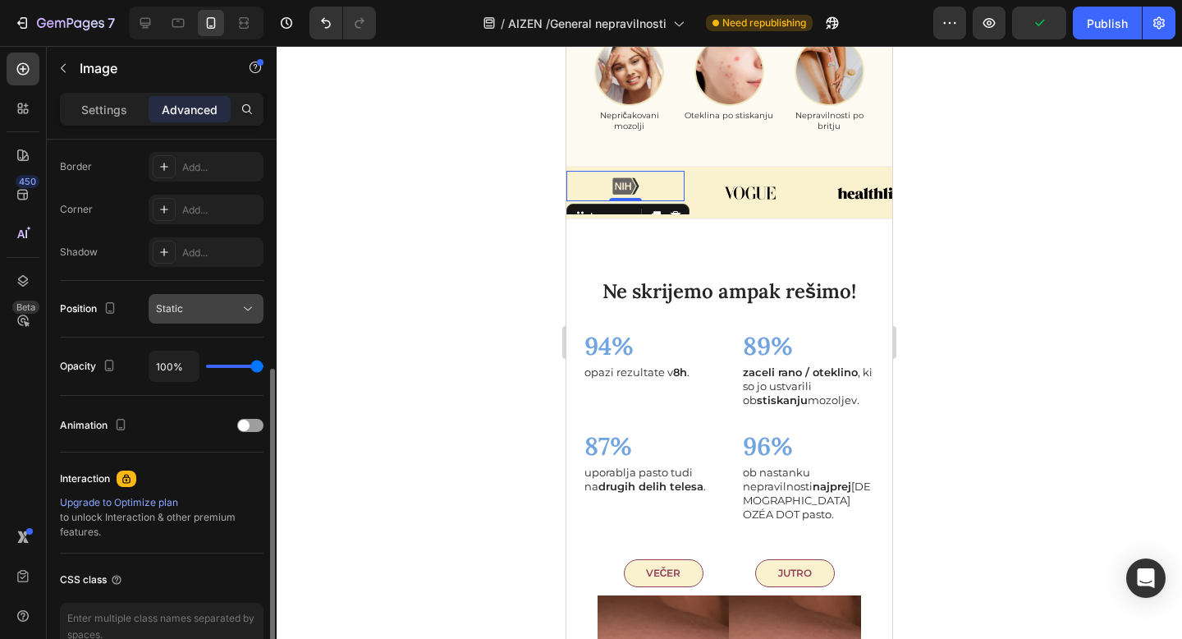
click at [188, 297] on button "Static" at bounding box center [206, 309] width 115 height 30
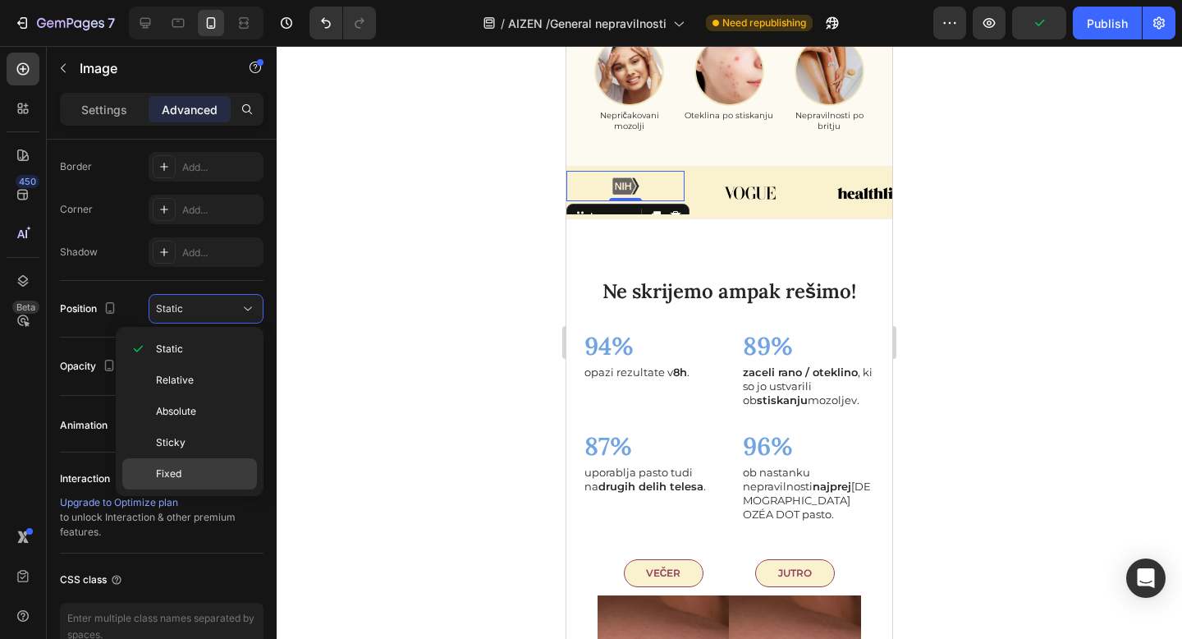
click at [192, 471] on p "Fixed" at bounding box center [203, 473] width 94 height 15
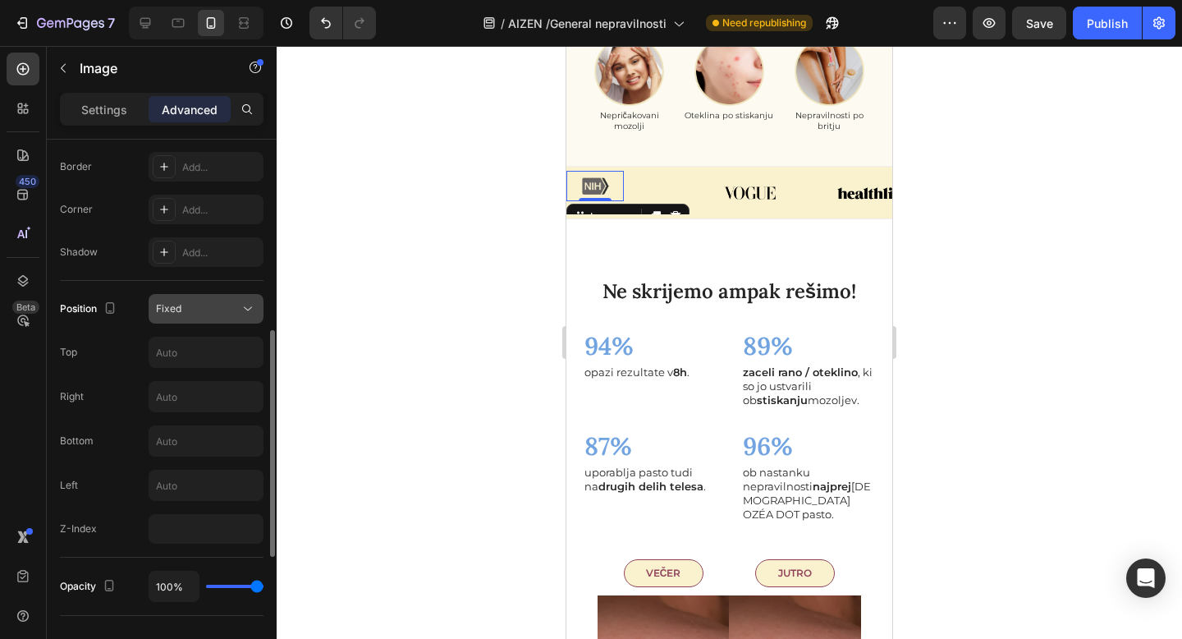
click at [213, 309] on div "Fixed" at bounding box center [198, 308] width 84 height 15
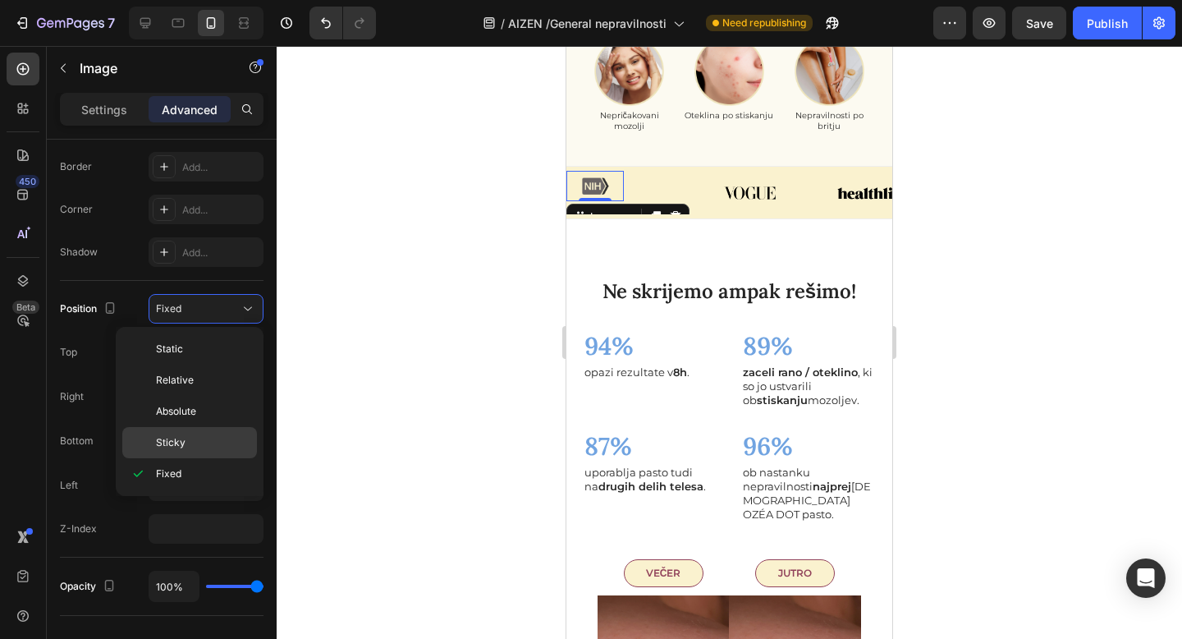
click at [204, 443] on p "Sticky" at bounding box center [203, 442] width 94 height 15
type input "0"
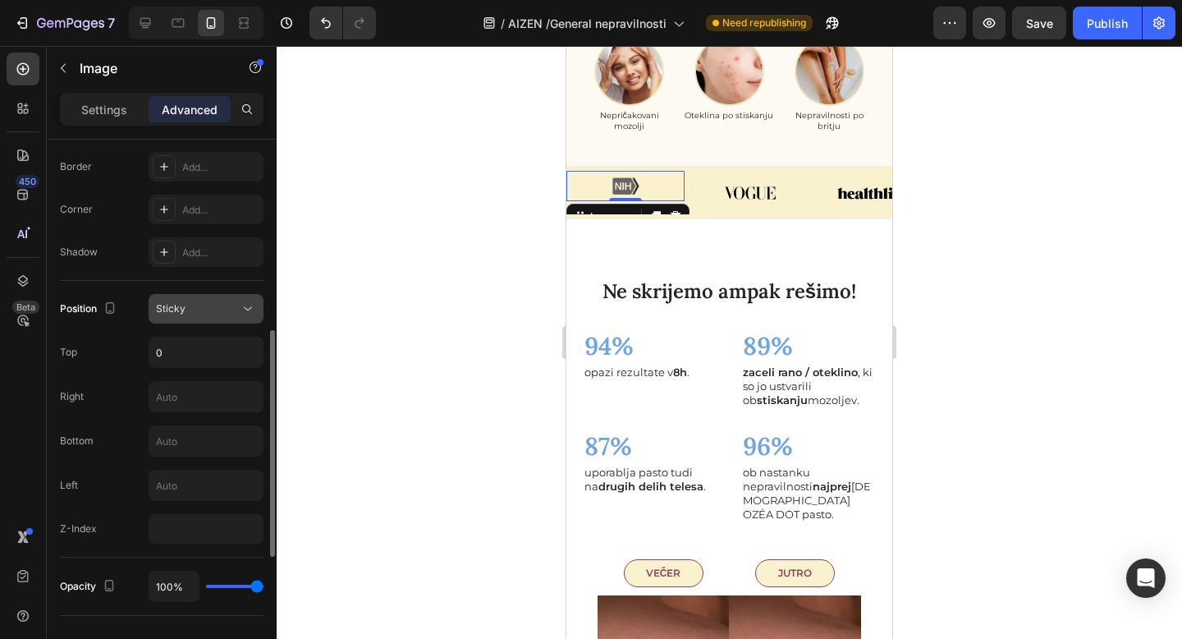
click at [234, 314] on div "Sticky" at bounding box center [198, 308] width 84 height 15
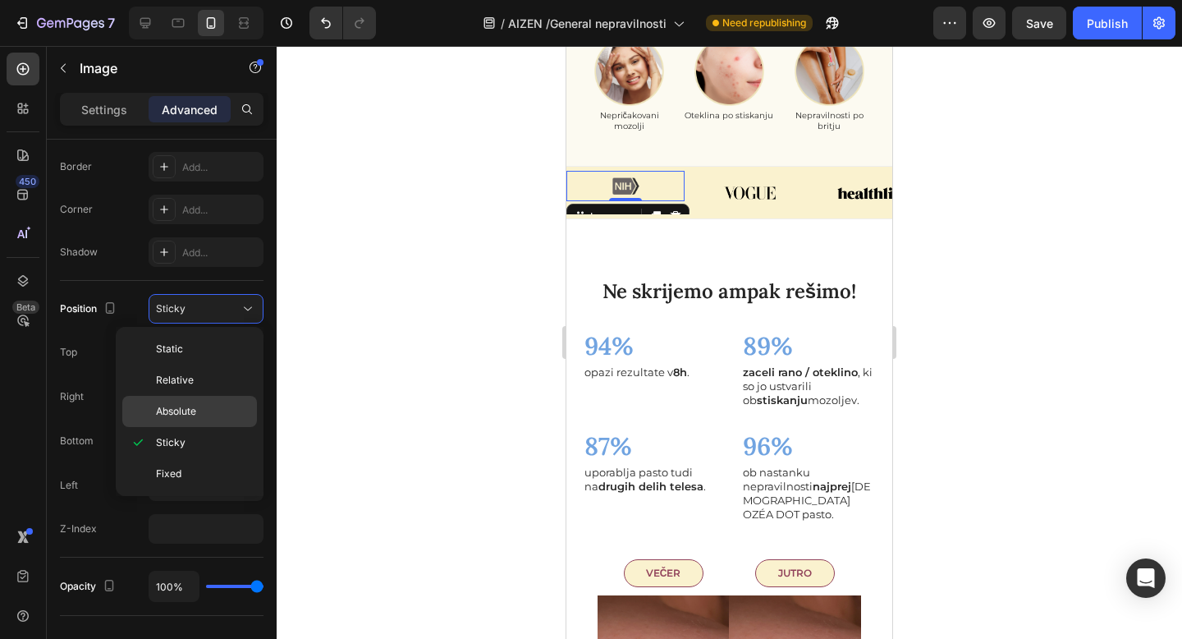
click at [212, 417] on p "Absolute" at bounding box center [203, 411] width 94 height 15
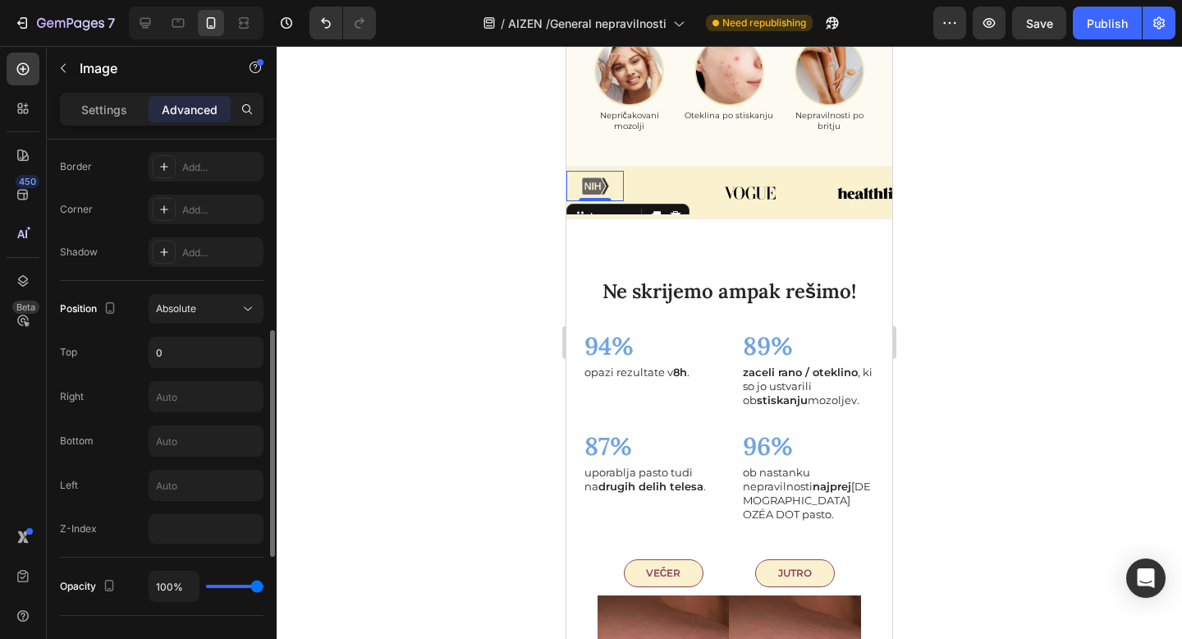
click at [237, 293] on div "Position Absolute Top 0 Right Bottom Left Z-Index" at bounding box center [162, 419] width 204 height 277
click at [240, 304] on icon at bounding box center [248, 308] width 16 height 16
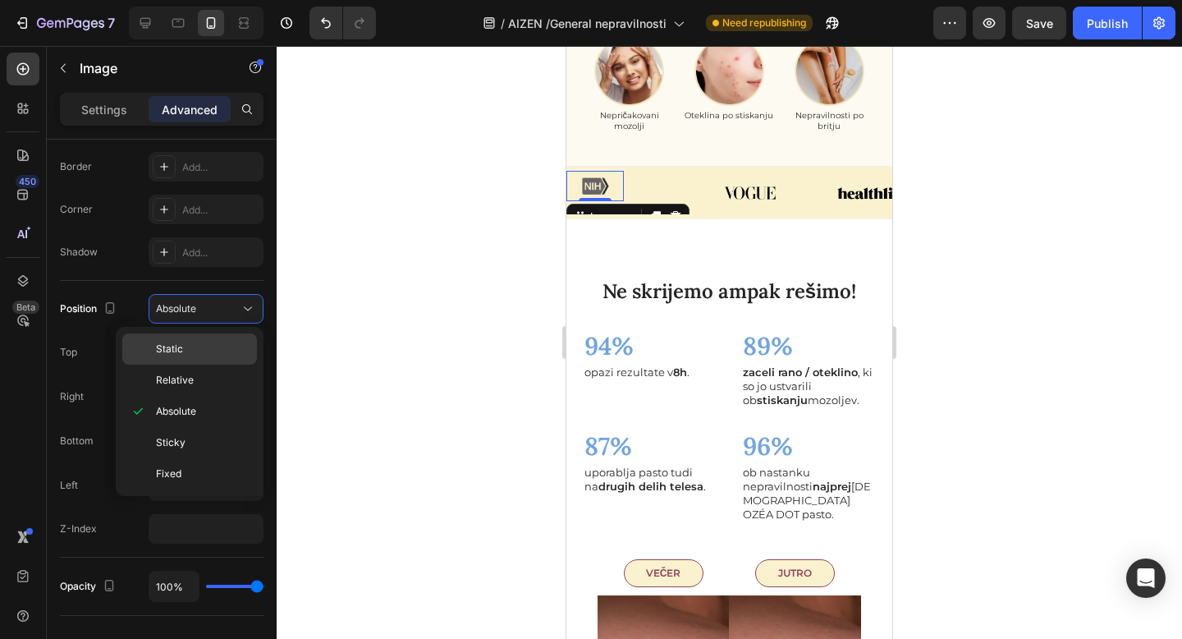
click at [234, 355] on p "Static" at bounding box center [203, 348] width 94 height 15
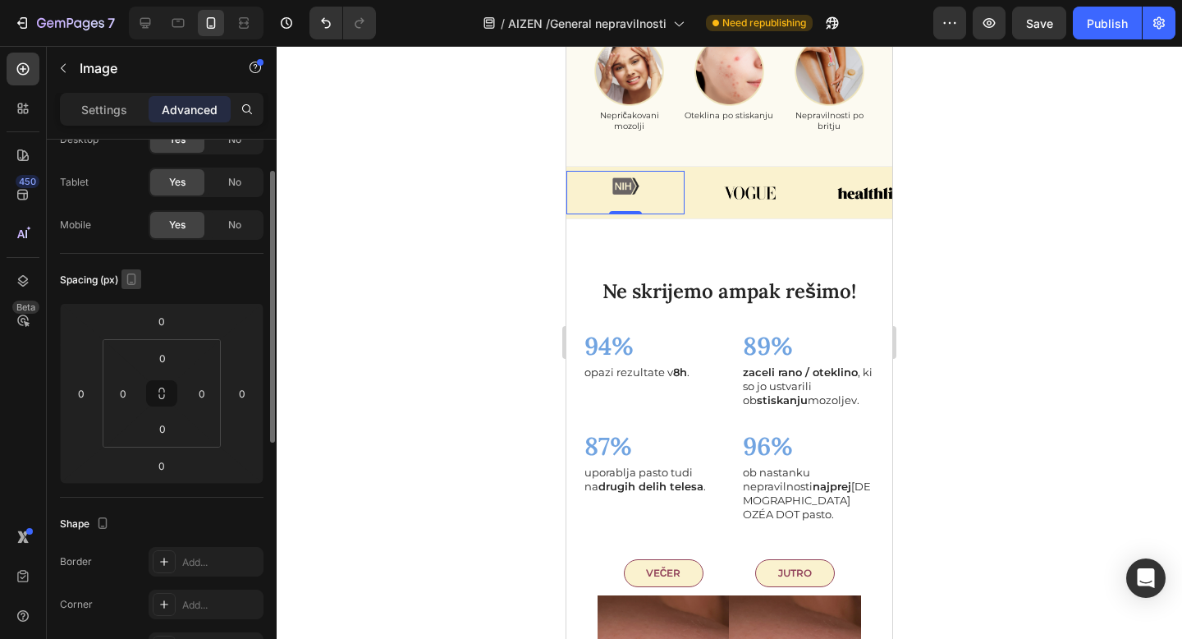
scroll to position [0, 0]
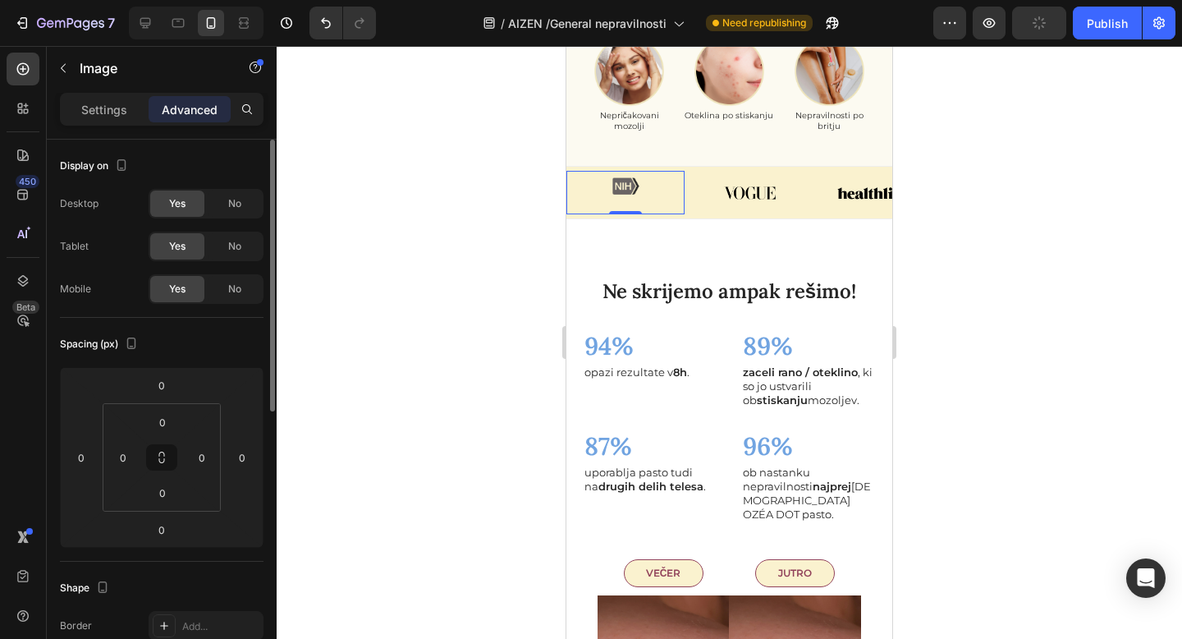
click at [110, 122] on div "Settings Advanced" at bounding box center [162, 109] width 204 height 33
click at [110, 110] on p "Settings" at bounding box center [104, 109] width 46 height 17
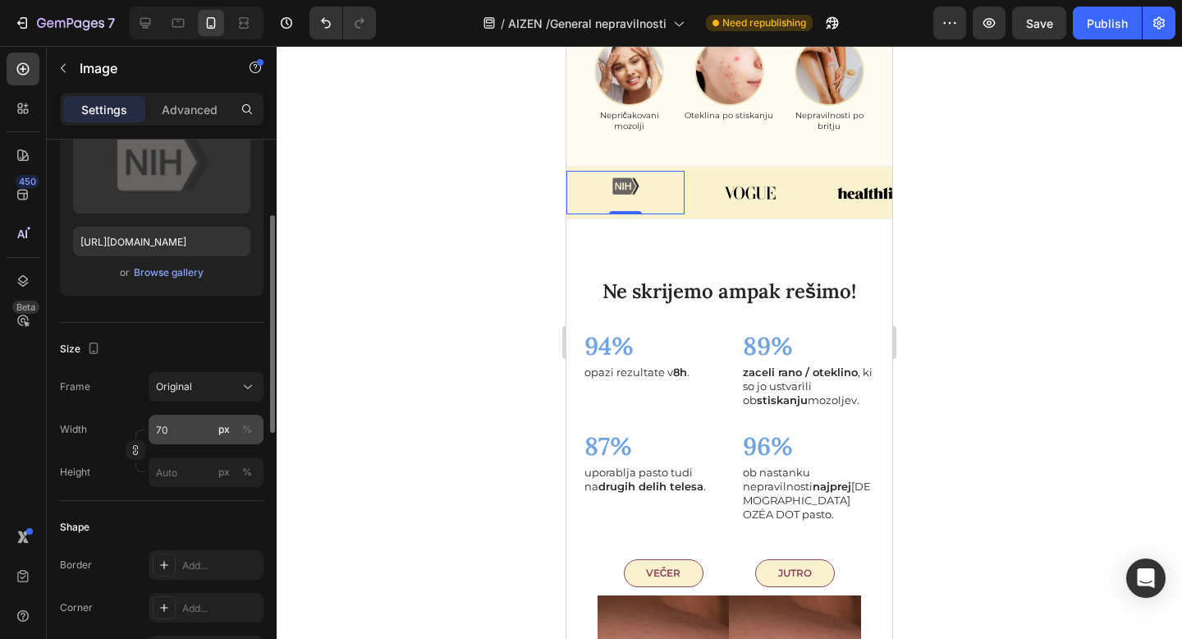
scroll to position [209, 0]
click at [195, 404] on div "Frame Original Width 70 px % Height px %" at bounding box center [162, 427] width 204 height 115
click at [195, 398] on button "Original" at bounding box center [206, 385] width 115 height 30
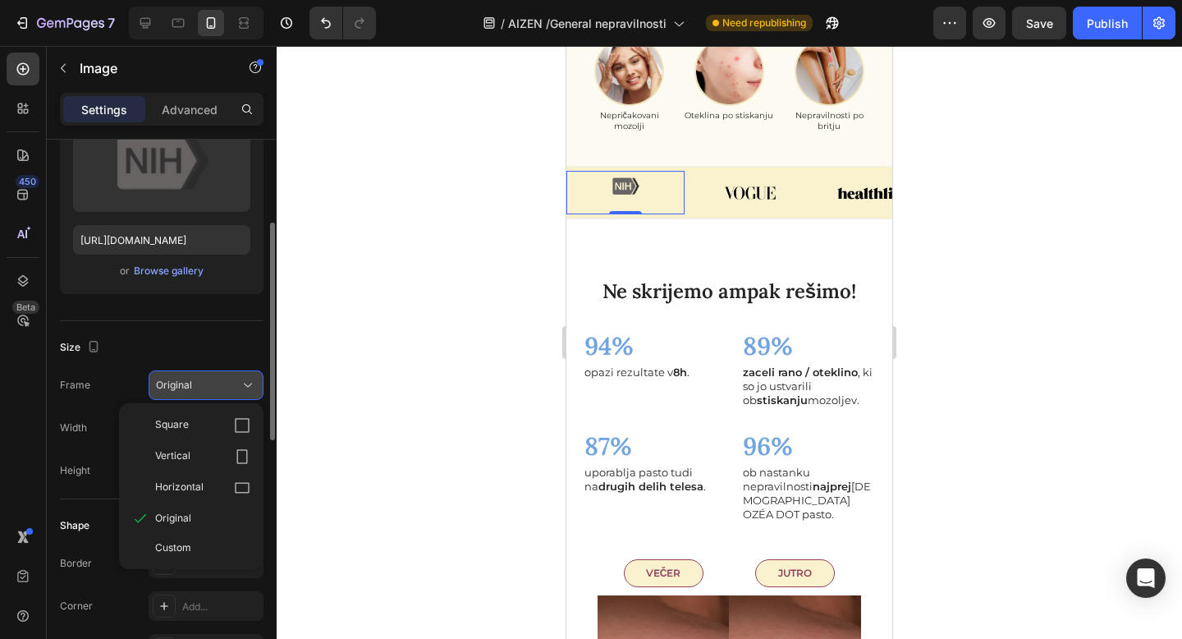
click at [194, 389] on div "Original" at bounding box center [196, 385] width 80 height 15
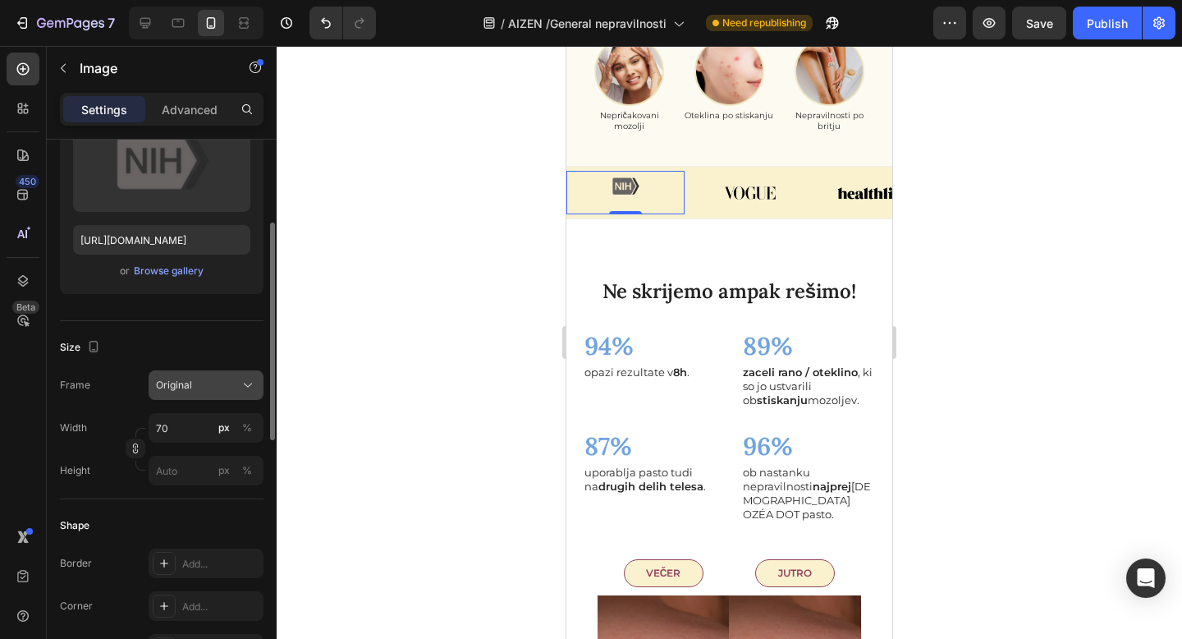
click at [194, 389] on div "Original" at bounding box center [196, 385] width 80 height 15
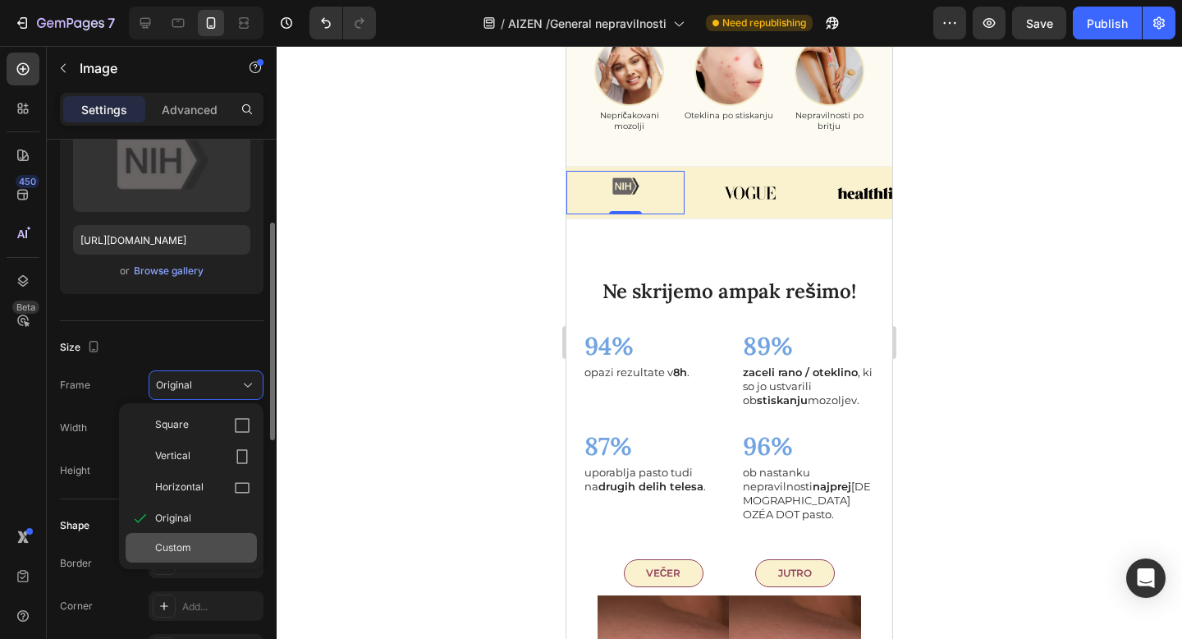
click at [191, 541] on div "Custom" at bounding box center [202, 547] width 95 height 15
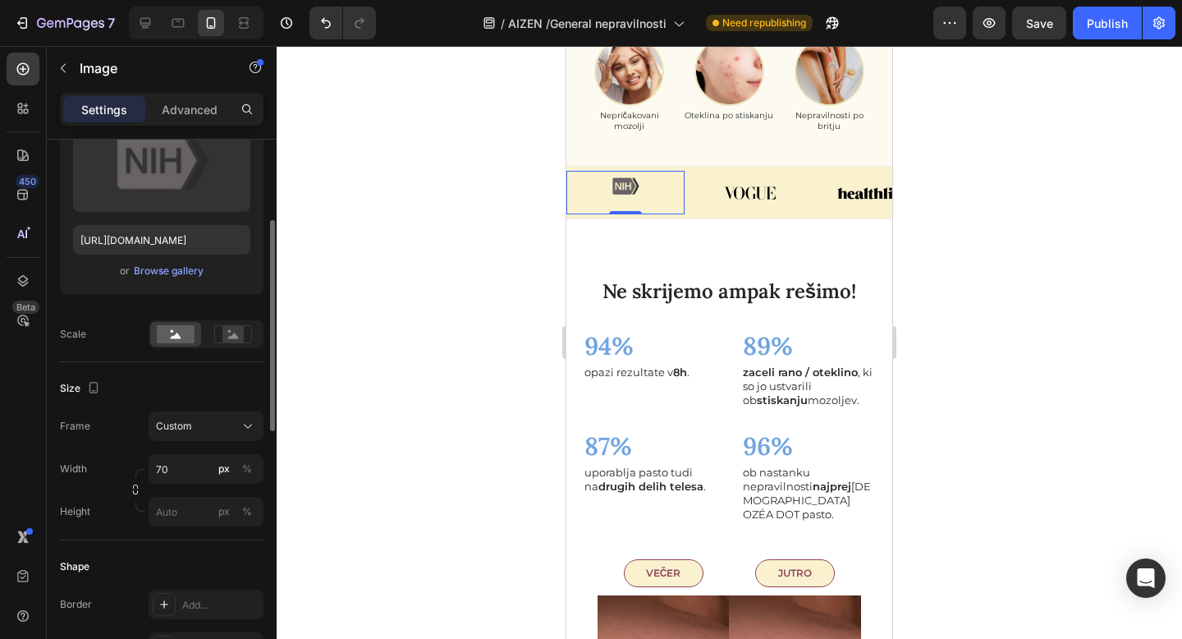
click at [108, 409] on div "Size Frame Custom Width 70 px % Height px %" at bounding box center [162, 451] width 204 height 178
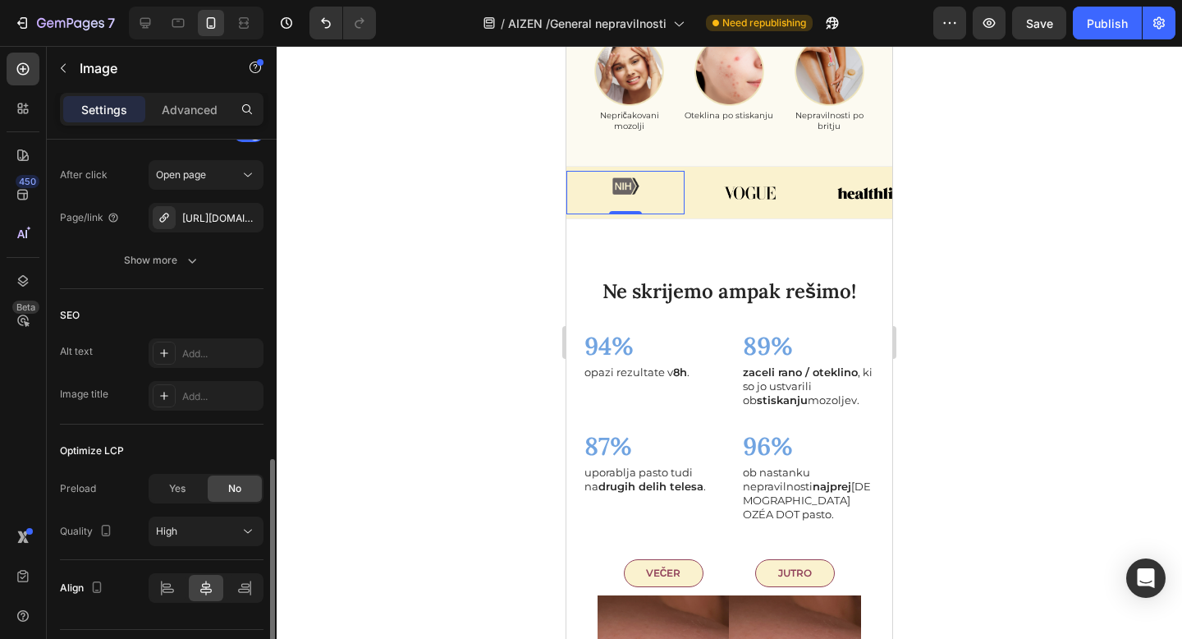
scroll to position [863, 0]
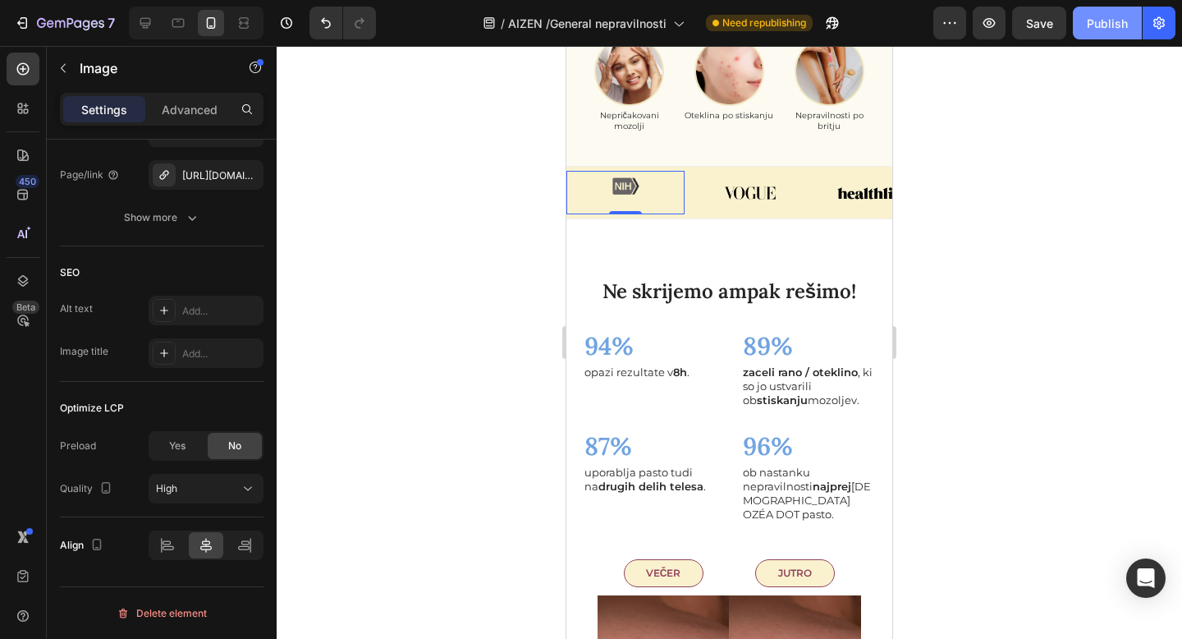
click at [1108, 29] on div "Publish" at bounding box center [1107, 23] width 41 height 17
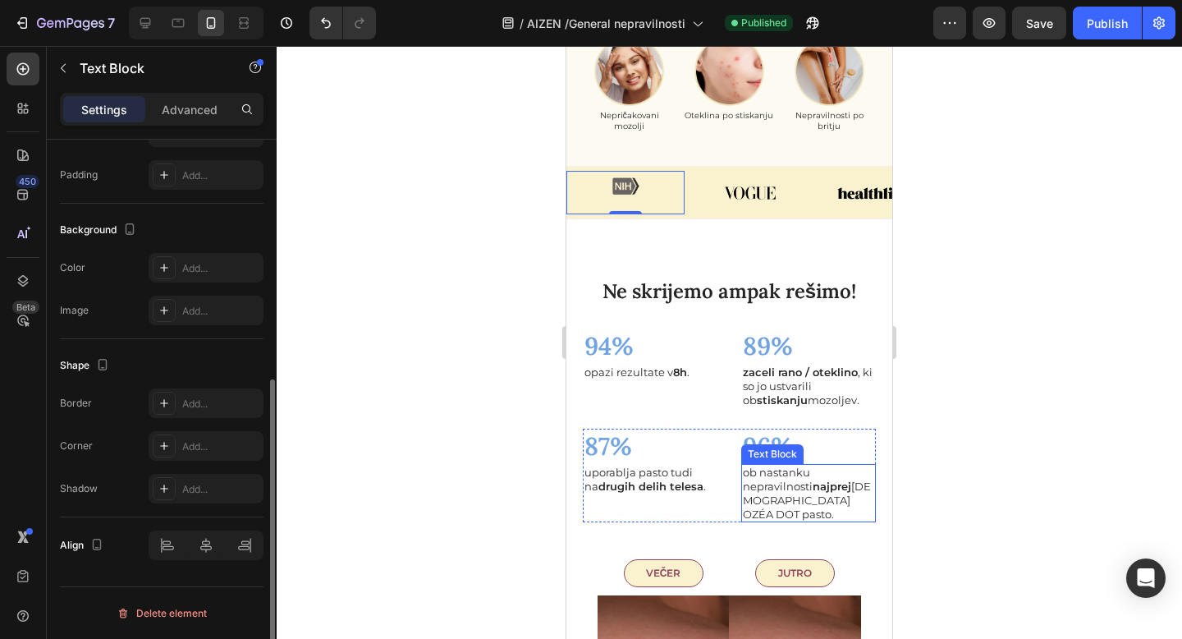
click at [808, 521] on p "ob nastanku nepravilnosti najprej namaže OZÉA DOT pasto." at bounding box center [809, 493] width 132 height 56
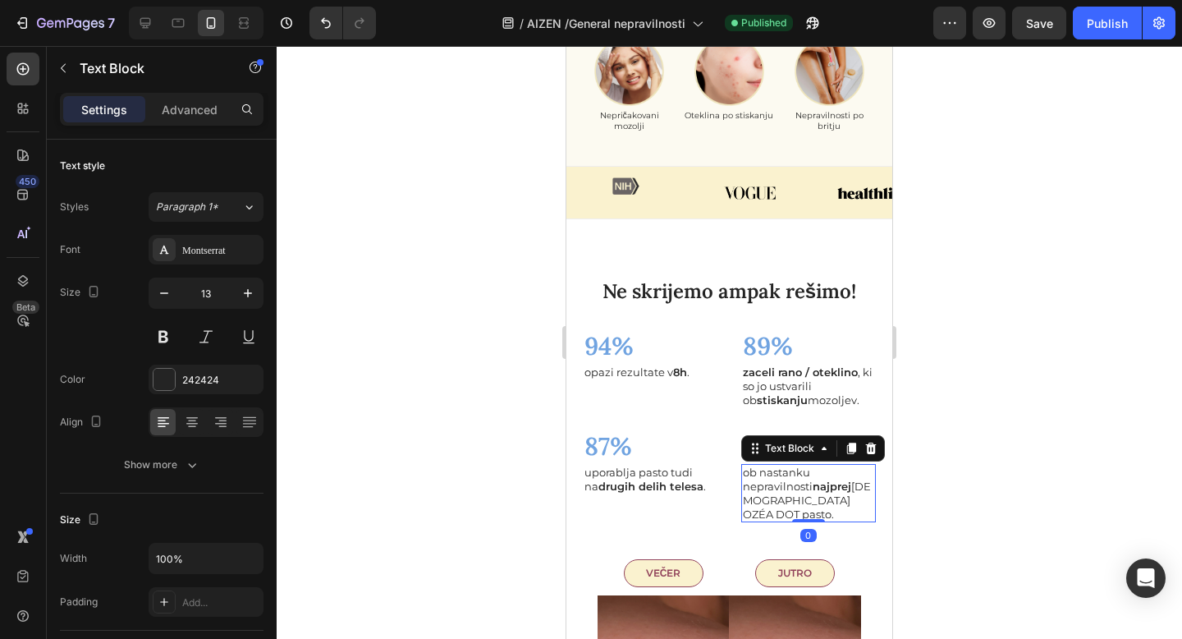
click at [808, 521] on p "ob nastanku nepravilnosti najprej namaže OZÉA DOT pasto." at bounding box center [809, 493] width 132 height 56
click at [833, 514] on p "ob nastanku nepravilnosti najprej namaže AIZEN DOT pasto." at bounding box center [809, 493] width 132 height 56
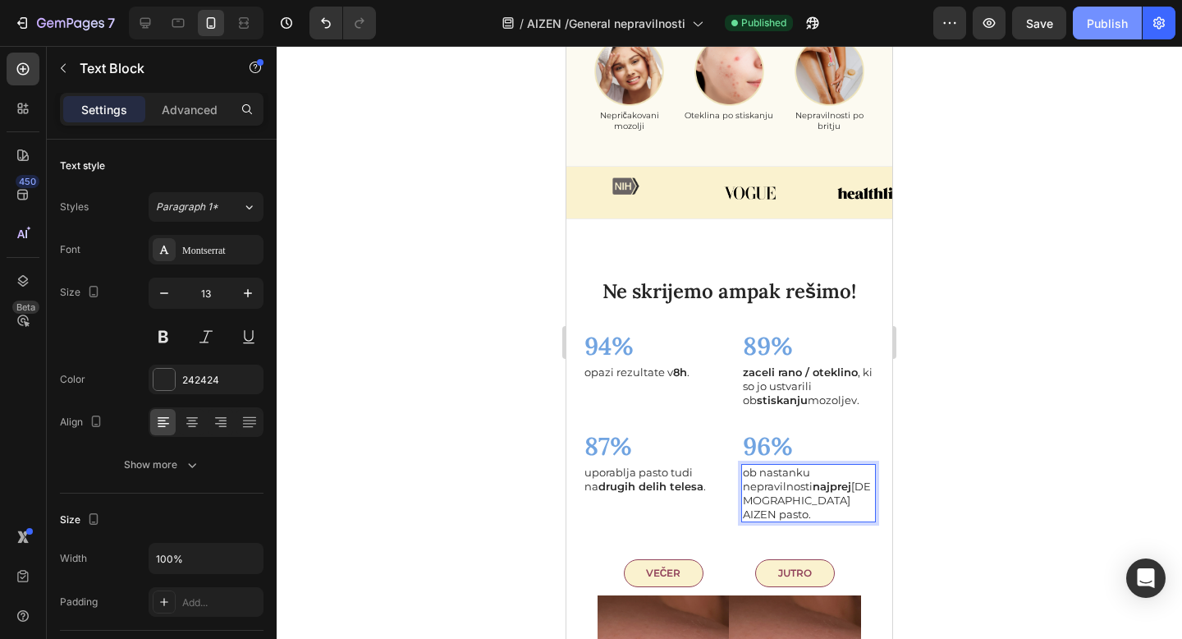
click at [1109, 33] on button "Publish" at bounding box center [1107, 23] width 69 height 33
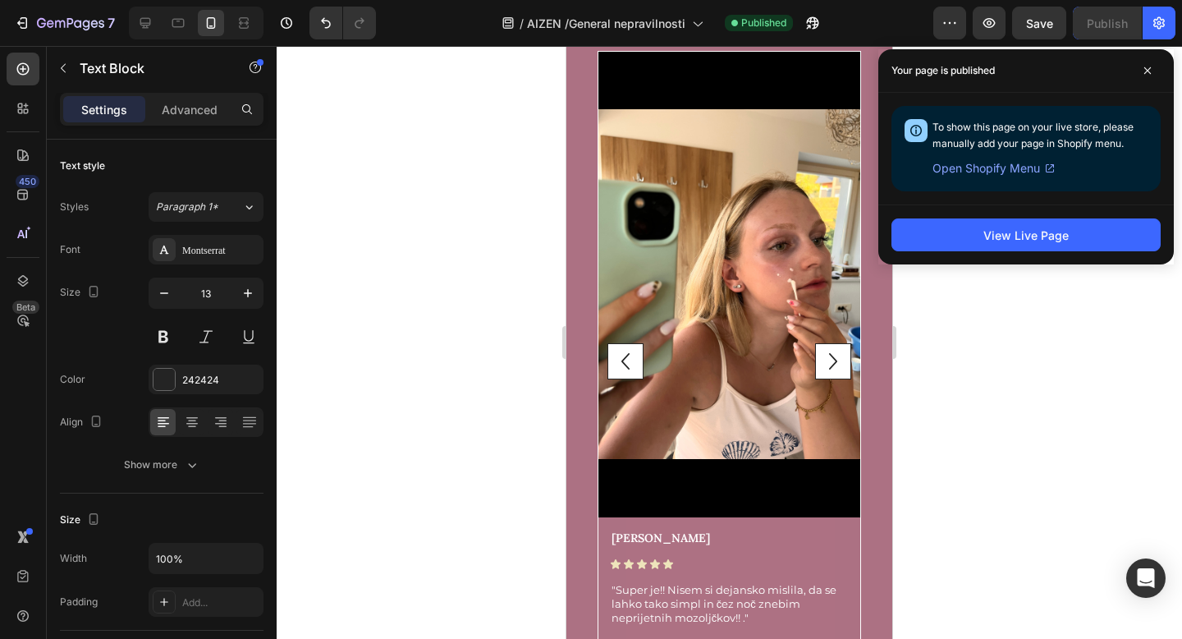
scroll to position [4556, 0]
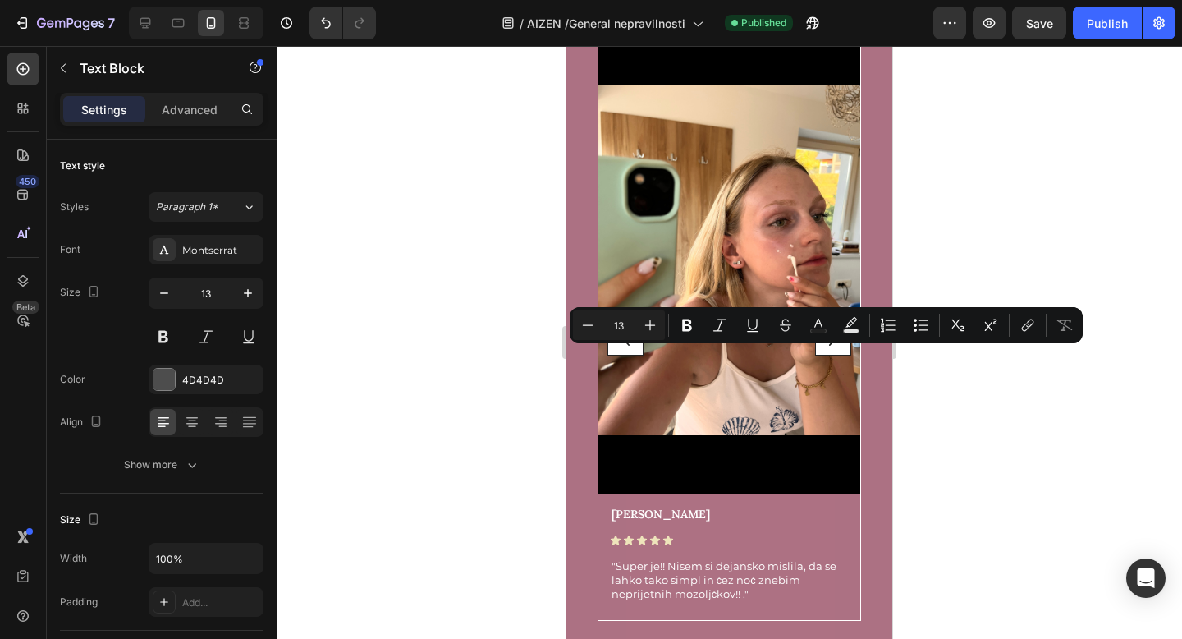
click at [494, 291] on div at bounding box center [729, 342] width 905 height 593
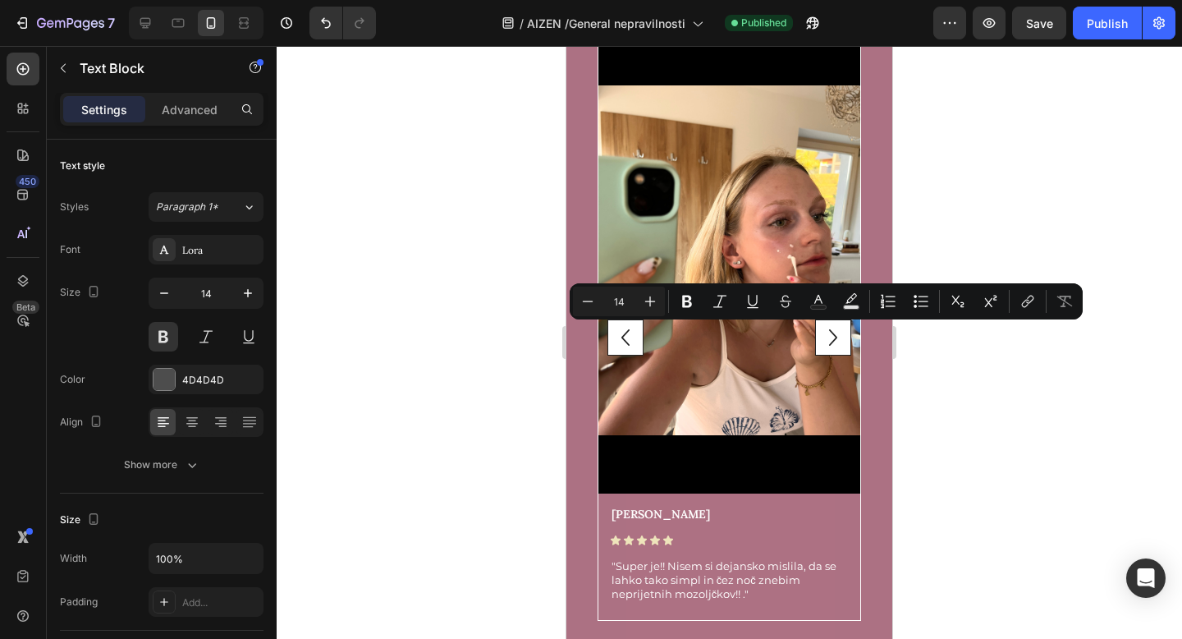
drag, startPoint x: 862, startPoint y: 332, endPoint x: 746, endPoint y: 331, distance: 115.7
copy p "ARITEJEVO MASLO"
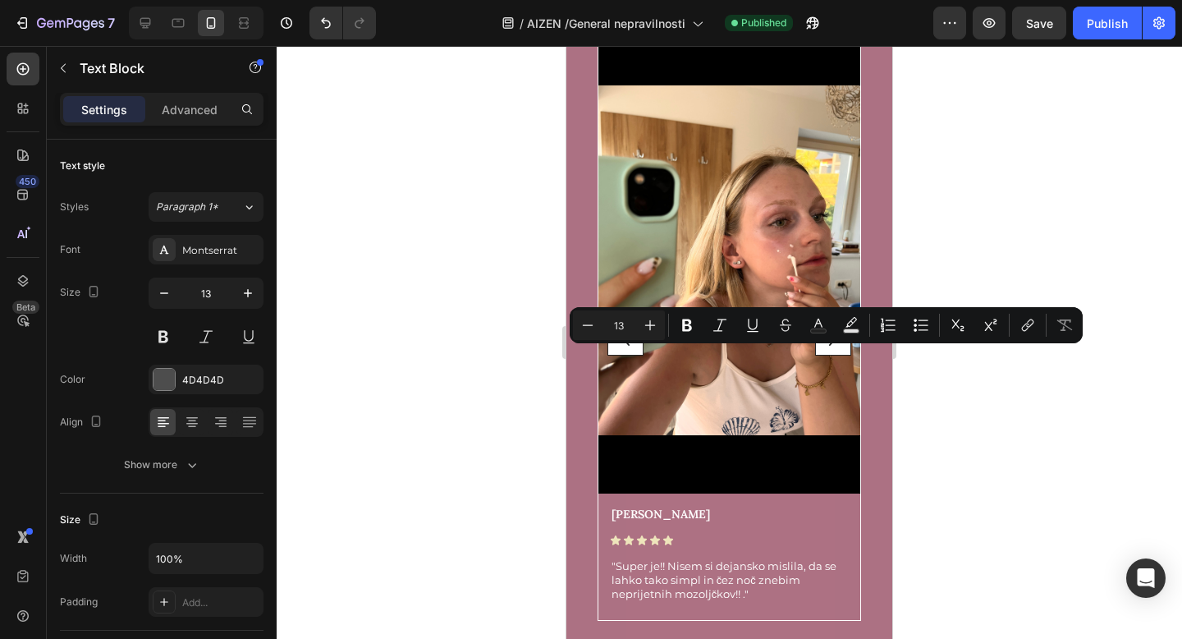
copy p "Ustvari zaščitni sloj na koži, ki zaklene aktivne sestavine na mestu nanosa."
click at [526, 243] on div at bounding box center [729, 342] width 905 height 593
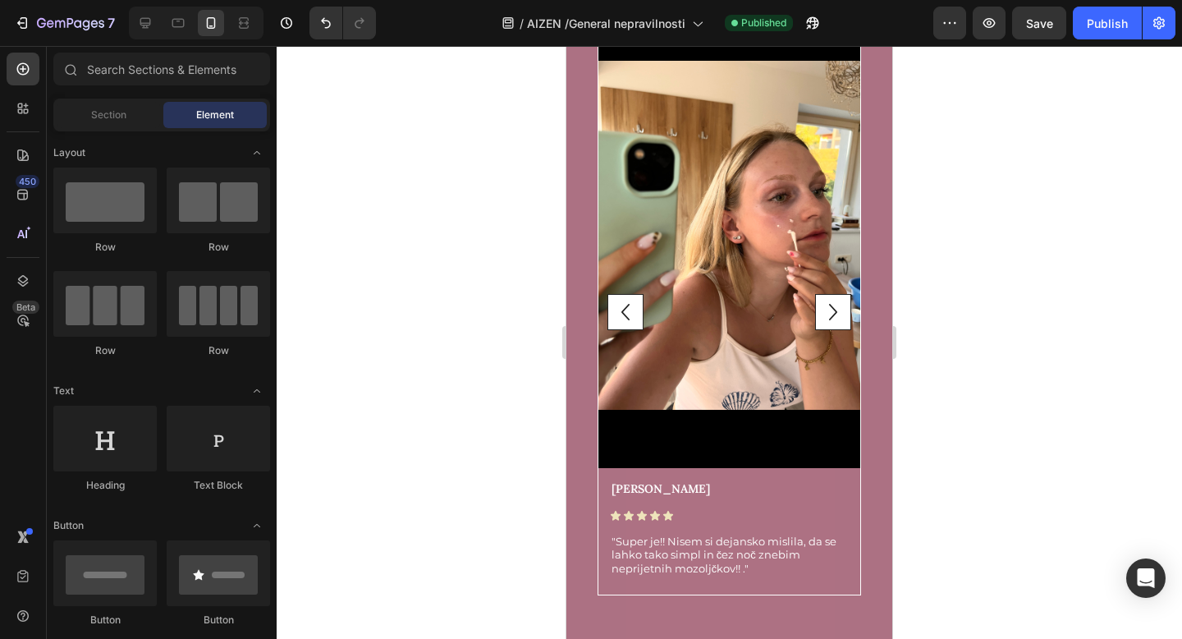
scroll to position [5222, 0]
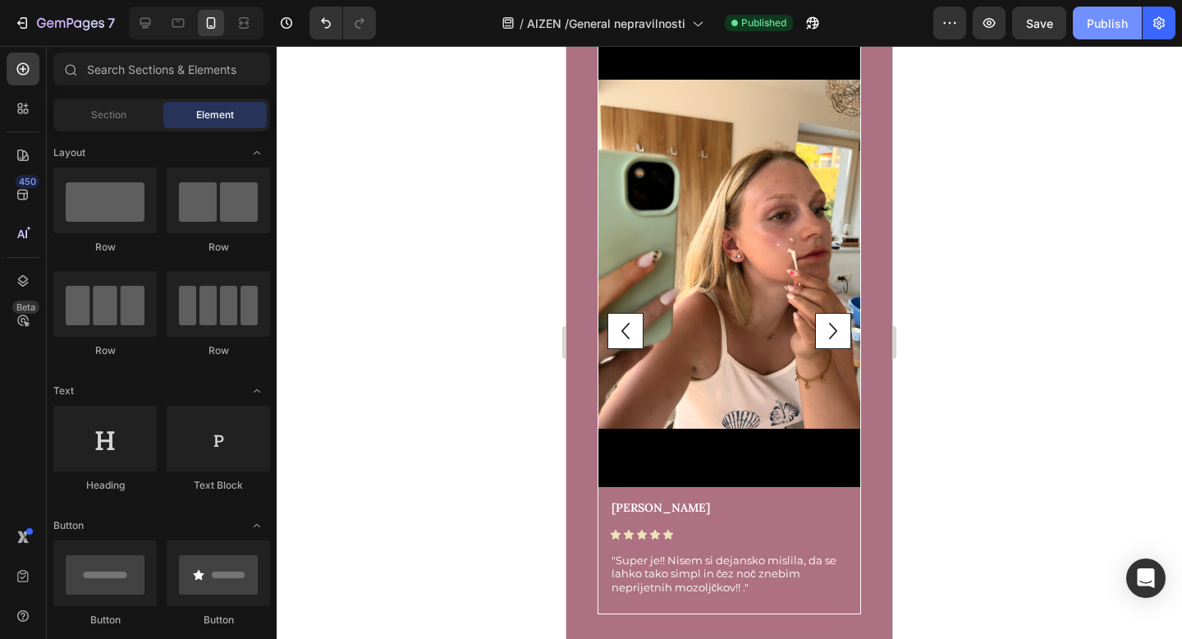
click at [1127, 16] on div "Publish" at bounding box center [1107, 23] width 41 height 17
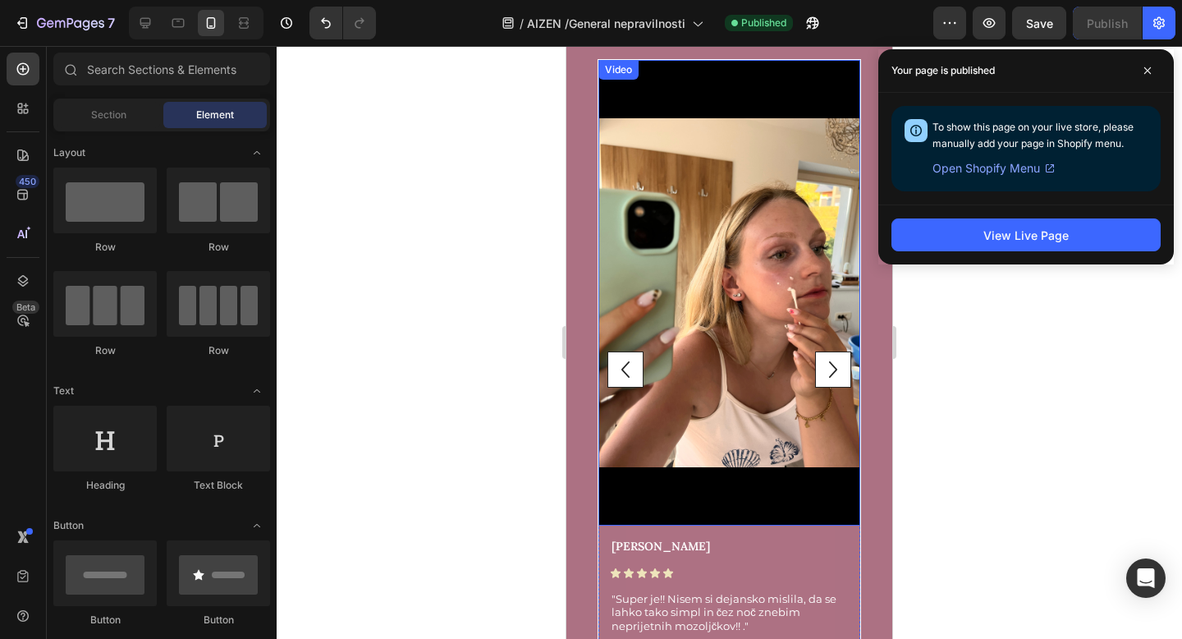
scroll to position [5181, 0]
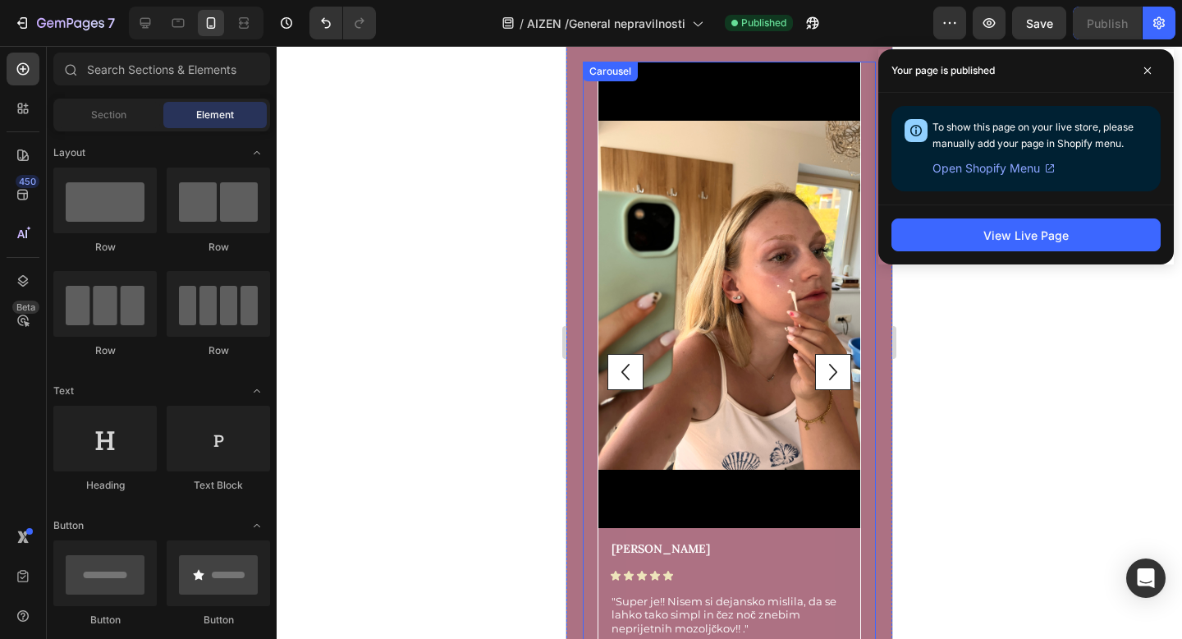
click at [831, 359] on icon "Carousel Next Arrow" at bounding box center [833, 371] width 33 height 33
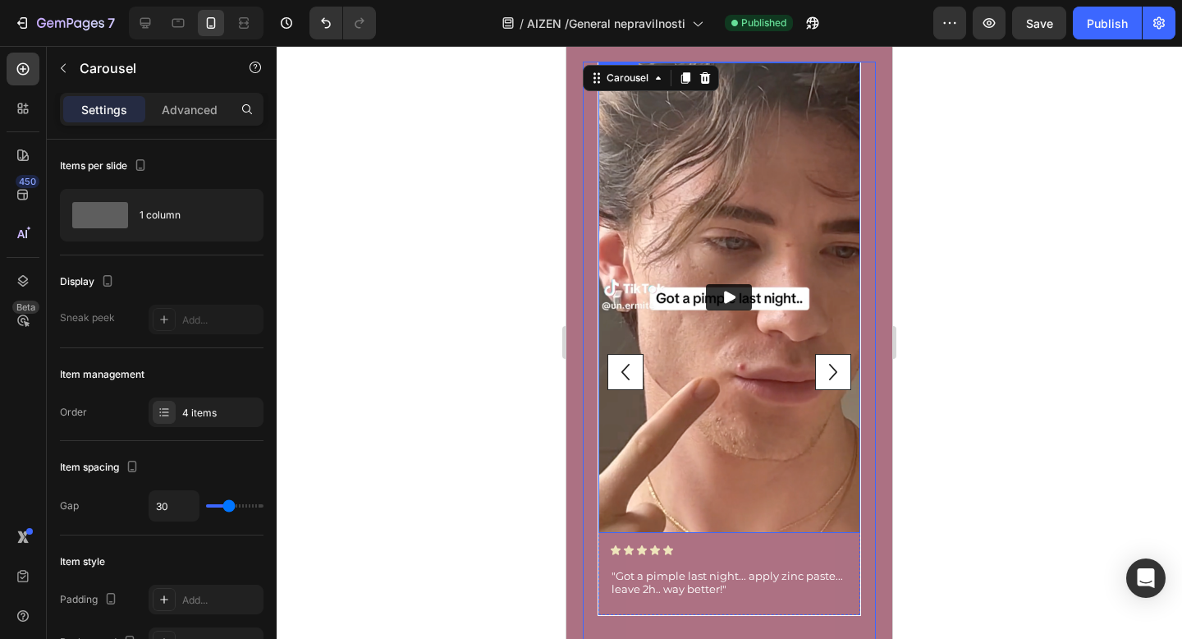
click at [702, 405] on img at bounding box center [729, 297] width 262 height 470
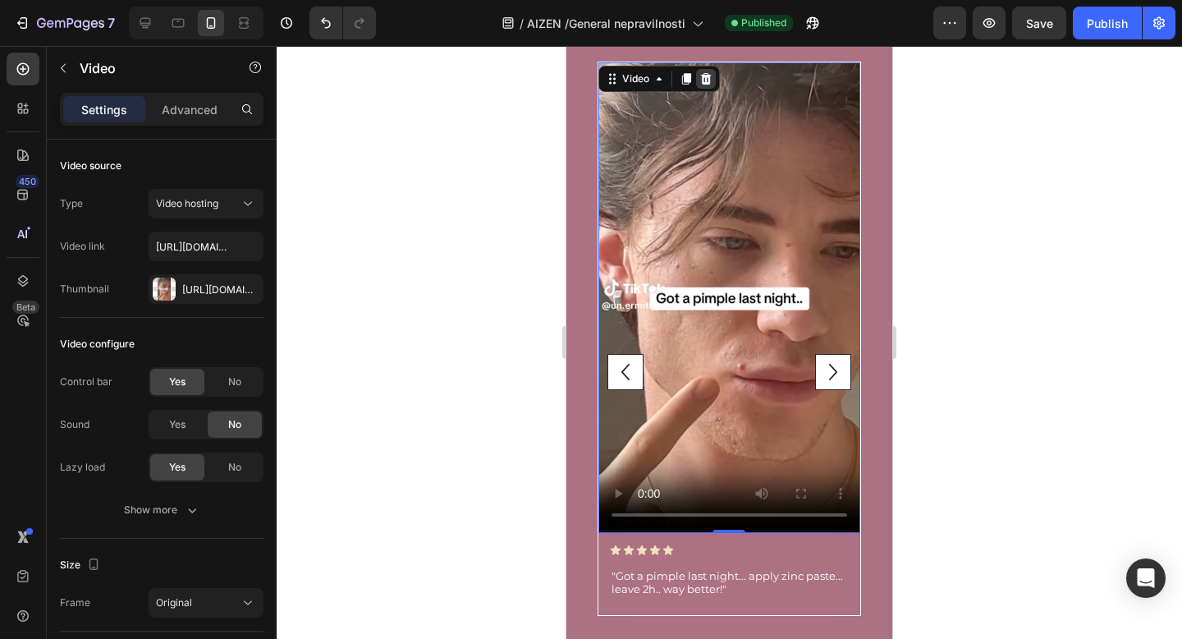
click at [709, 80] on icon at bounding box center [705, 78] width 11 height 11
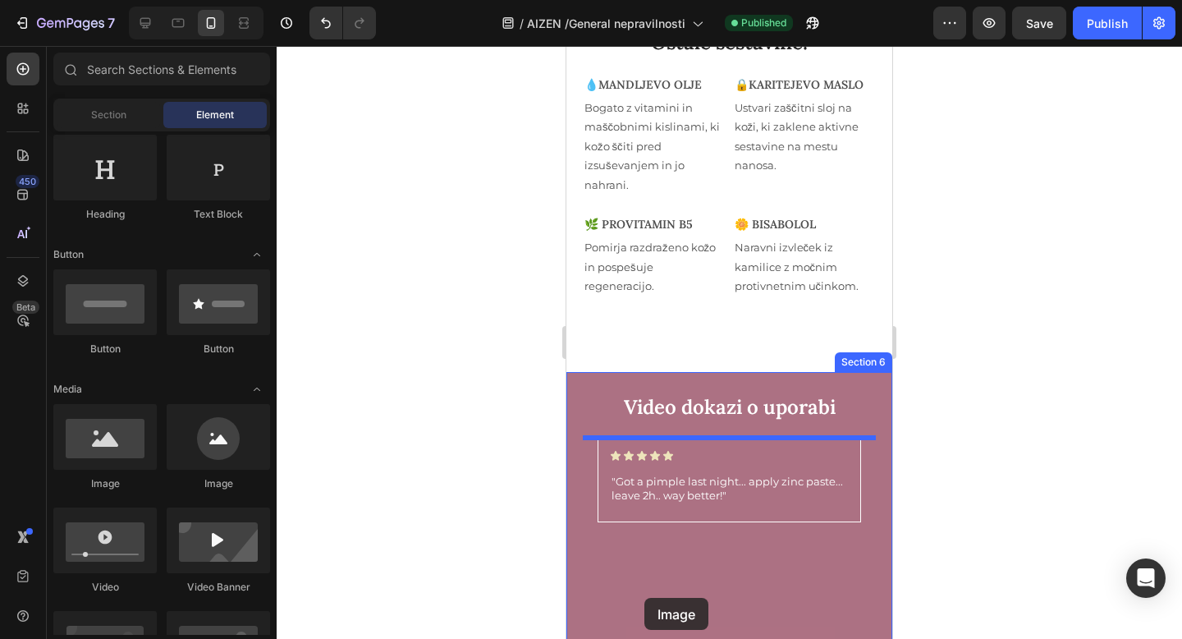
scroll to position [4825, 0]
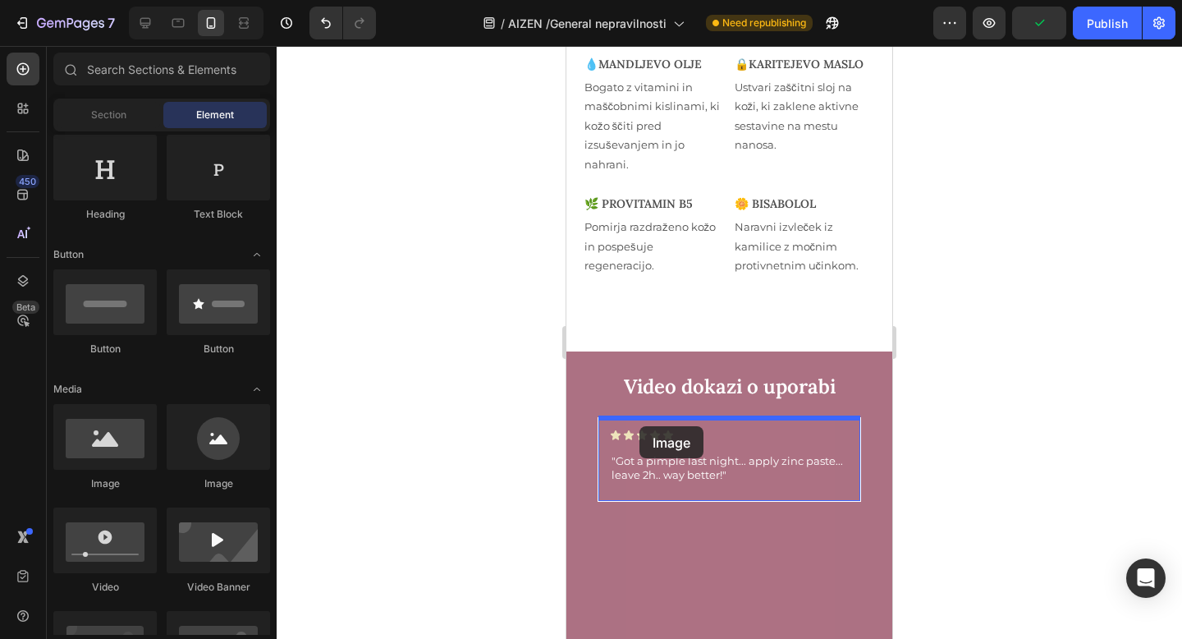
drag, startPoint x: 689, startPoint y: 486, endPoint x: 639, endPoint y: 426, distance: 77.6
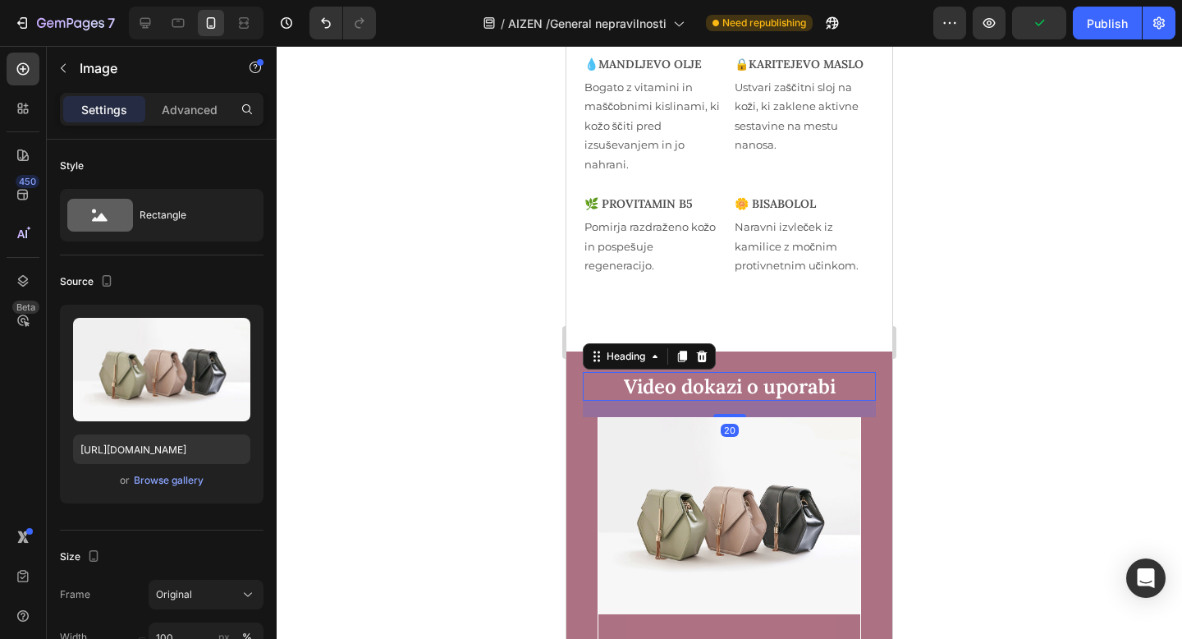
click at [662, 381] on h2 "Video dokazi o uporabi" at bounding box center [729, 386] width 293 height 29
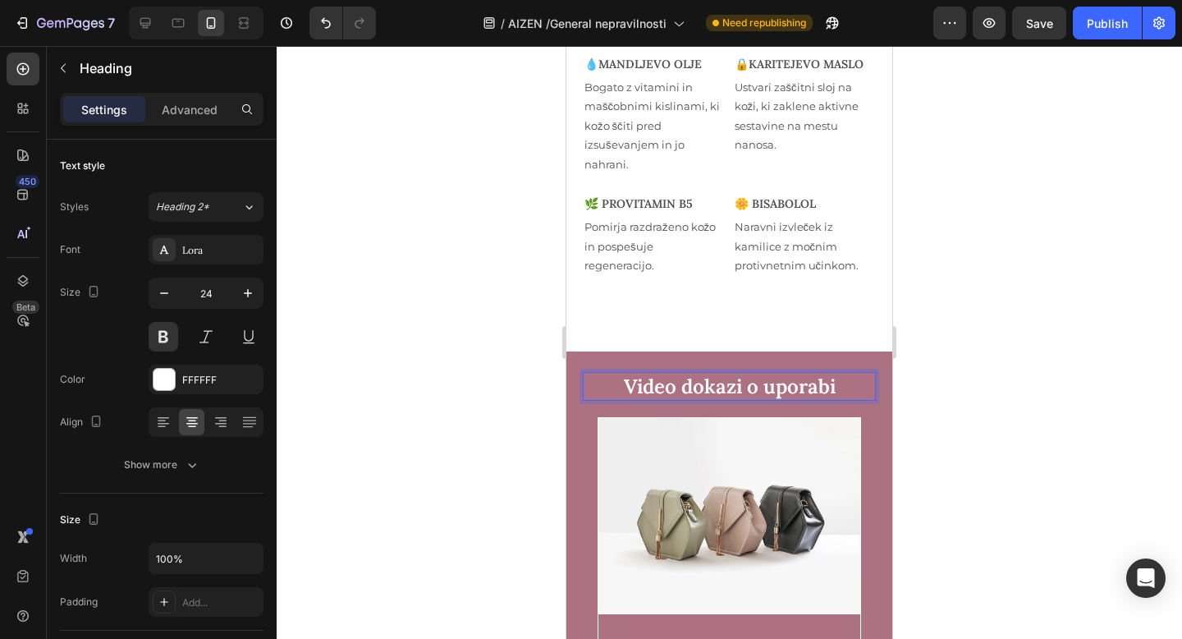
click at [692, 382] on p "Video dokazi o uporabi" at bounding box center [729, 385] width 290 height 25
drag, startPoint x: 692, startPoint y: 383, endPoint x: 611, endPoint y: 383, distance: 80.4
click at [611, 383] on p "Video dokazi o uporabi" at bounding box center [729, 385] width 290 height 25
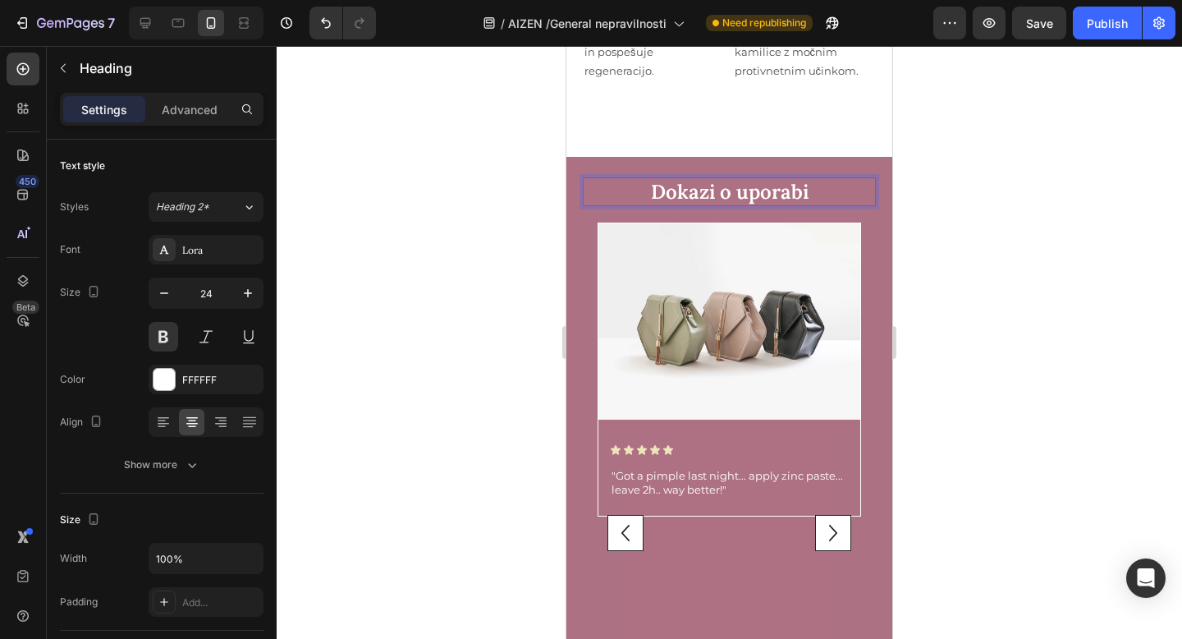
scroll to position [5028, 0]
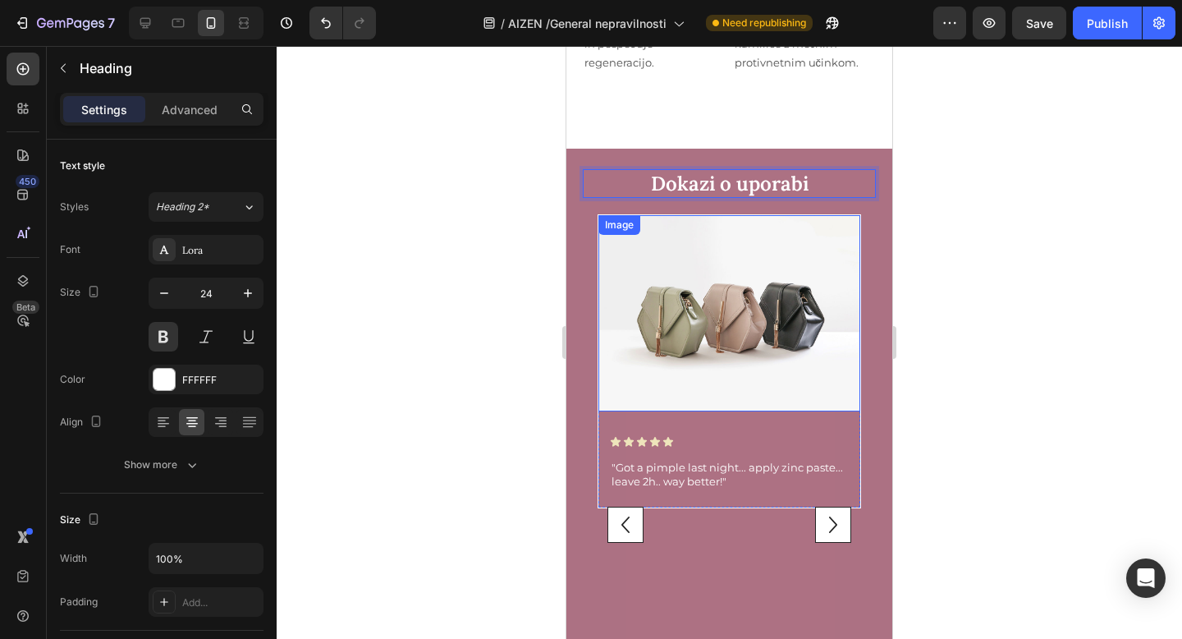
click at [704, 319] on img at bounding box center [729, 313] width 262 height 196
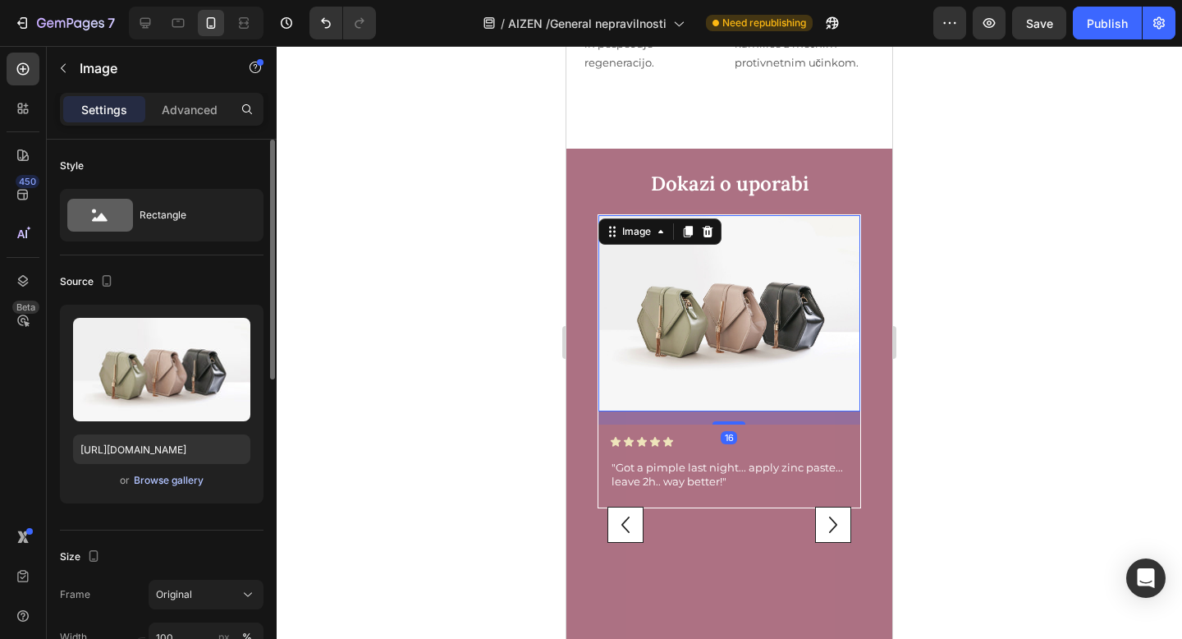
click at [172, 482] on div "Browse gallery" at bounding box center [169, 480] width 70 height 15
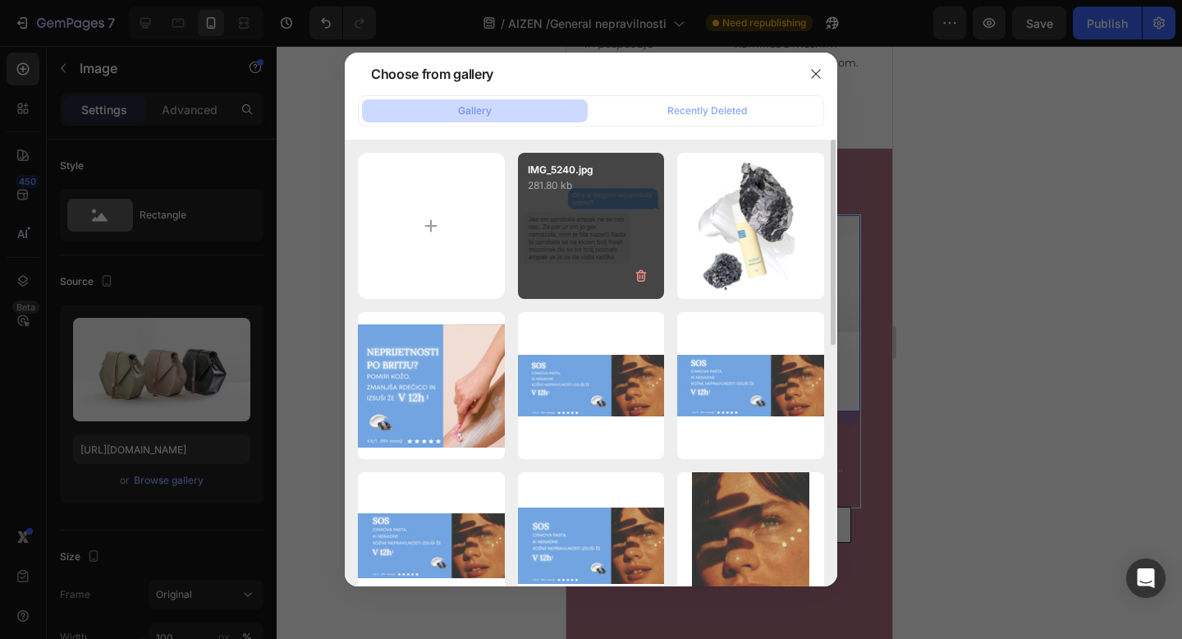
click at [570, 215] on div "IMG_5240.jpg 281.80 kb" at bounding box center [591, 226] width 147 height 147
type input "https://cdn.shopify.com/s/files/1/0871/5852/2203/files/gempages_533800399480554…"
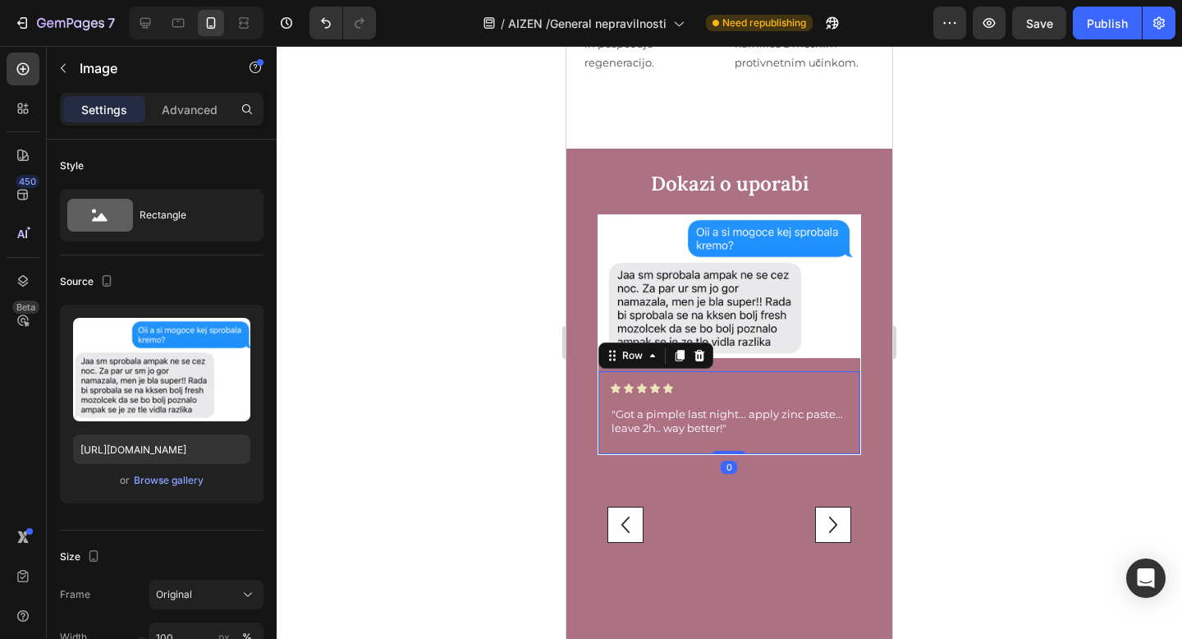
click at [712, 378] on div "Icon Icon Icon Icon Icon Icon List "Got a pimple last night... apply zinc paste…" at bounding box center [729, 412] width 262 height 83
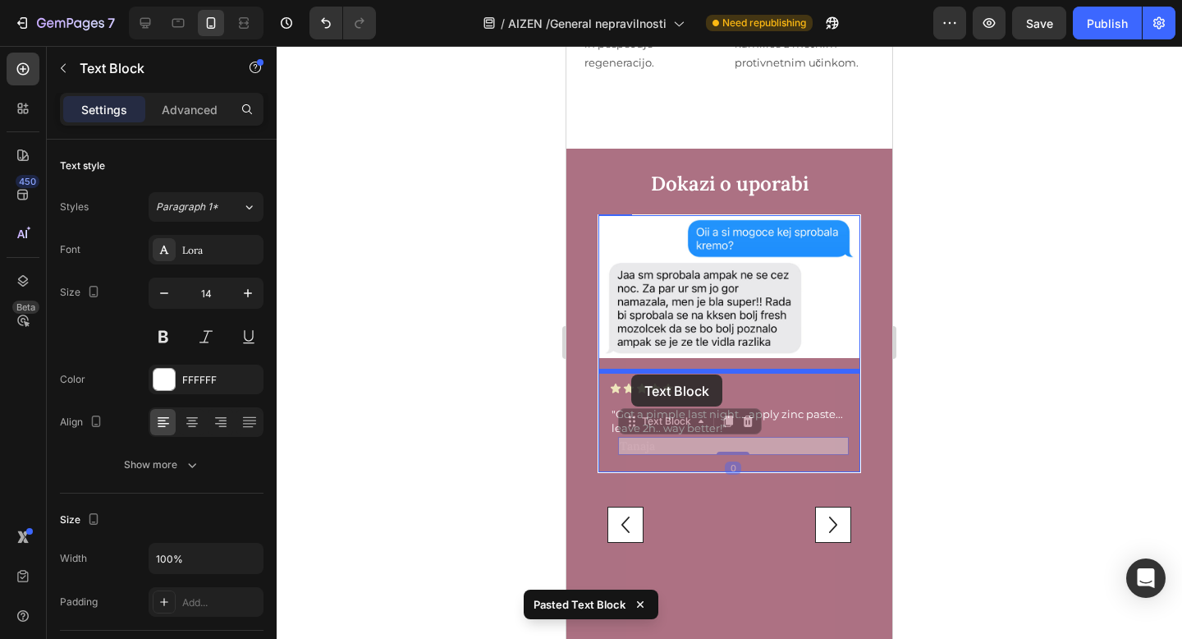
drag, startPoint x: 634, startPoint y: 422, endPoint x: 631, endPoint y: 374, distance: 47.7
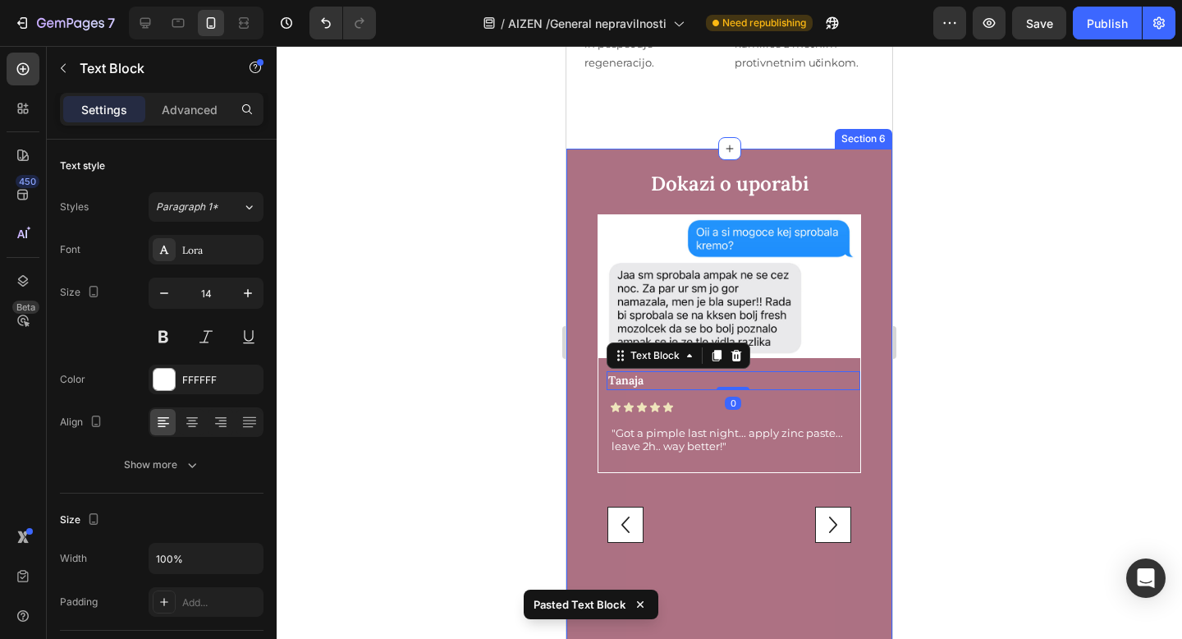
click at [489, 442] on div at bounding box center [729, 342] width 905 height 593
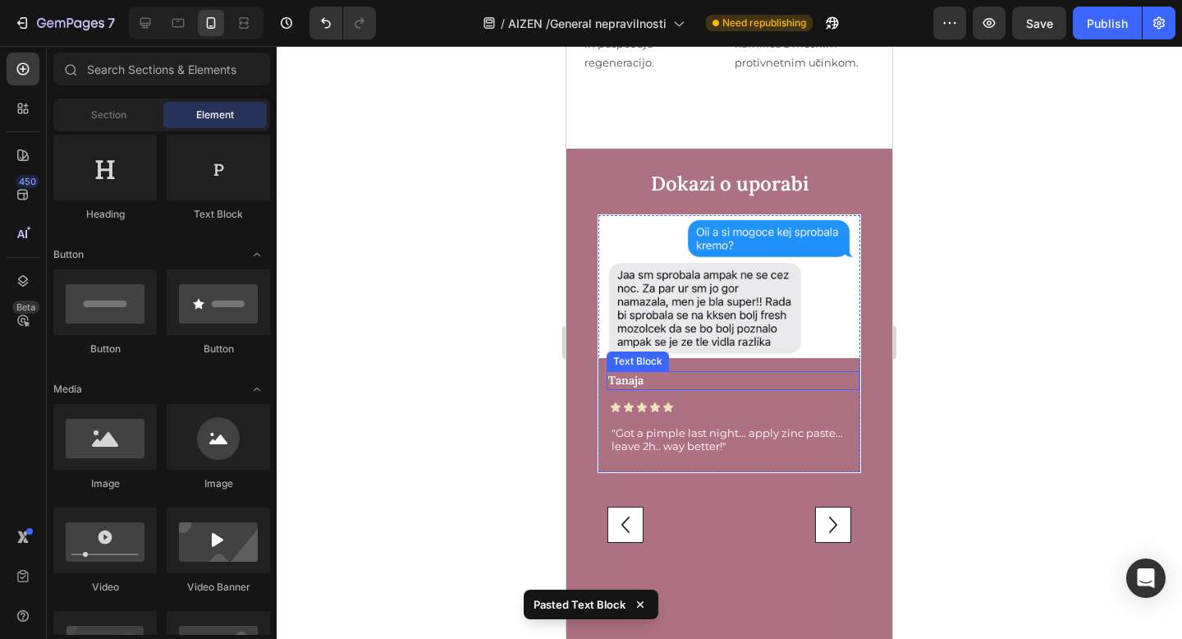
click at [657, 379] on p "Tanaja" at bounding box center [733, 380] width 250 height 15
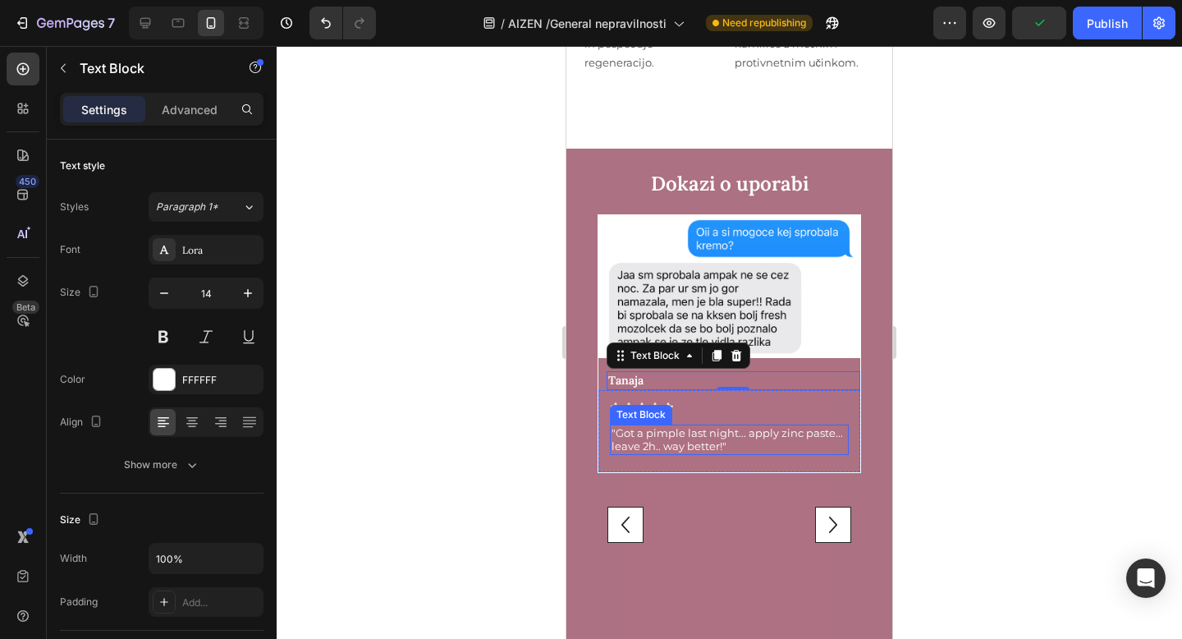
click at [662, 442] on p ""Got a pimple last night... apply zinc paste... leave 2h.. way better!"" at bounding box center [729, 440] width 236 height 28
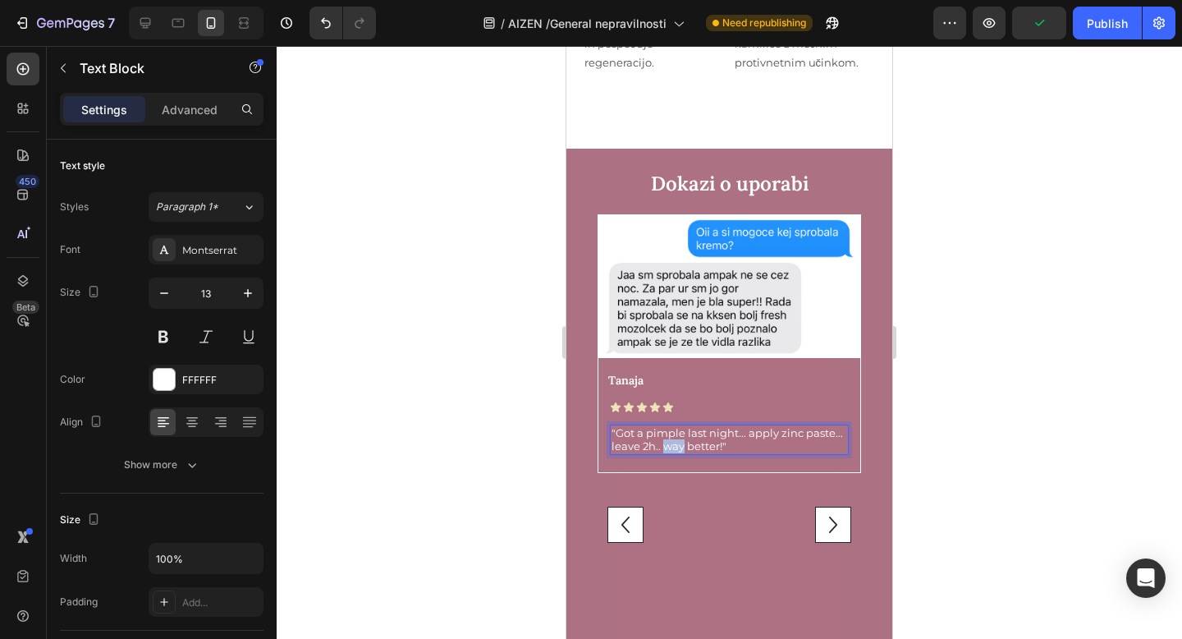
click at [662, 442] on p ""Got a pimple last night... apply zinc paste... leave 2h.. way better!"" at bounding box center [729, 440] width 236 height 28
drag, startPoint x: 721, startPoint y: 446, endPoint x: 619, endPoint y: 430, distance: 103.1
click at [619, 430] on p ""Got a pimple last night... apply zinc paste... leave 2h.. way better!"" at bounding box center [729, 440] width 236 height 28
click at [826, 433] on p ""Za par ur sm jo gor namazala, men je [MEDICAL_DATA] super!"" at bounding box center [729, 440] width 236 height 28
click at [1110, 16] on div "Publish" at bounding box center [1107, 23] width 41 height 17
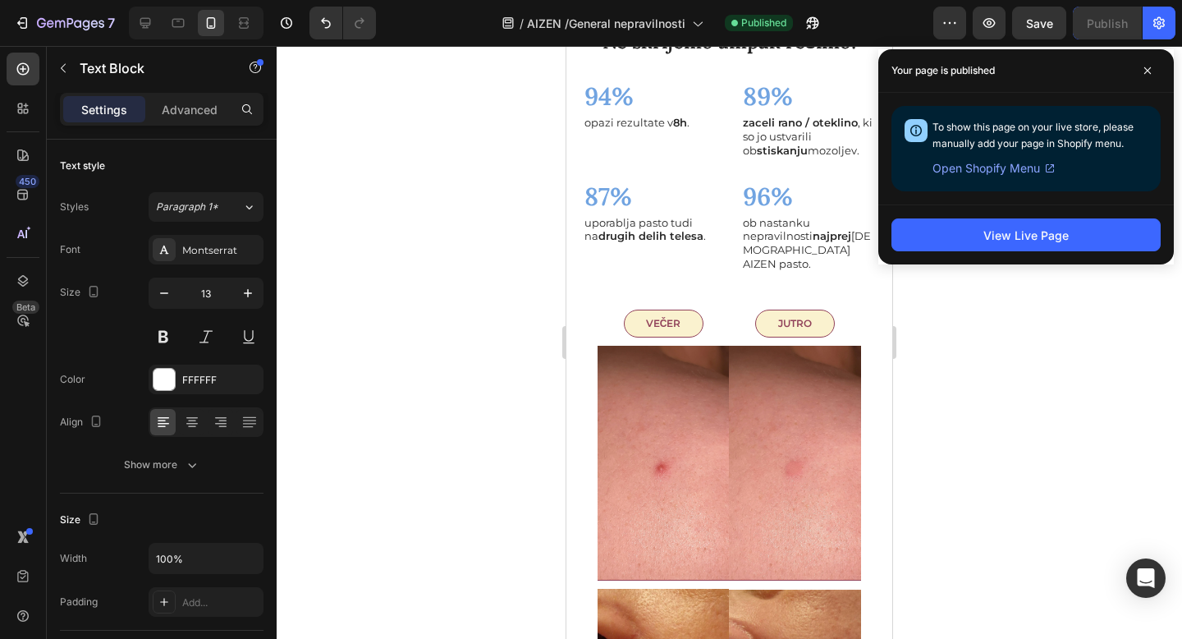
scroll to position [2081, 0]
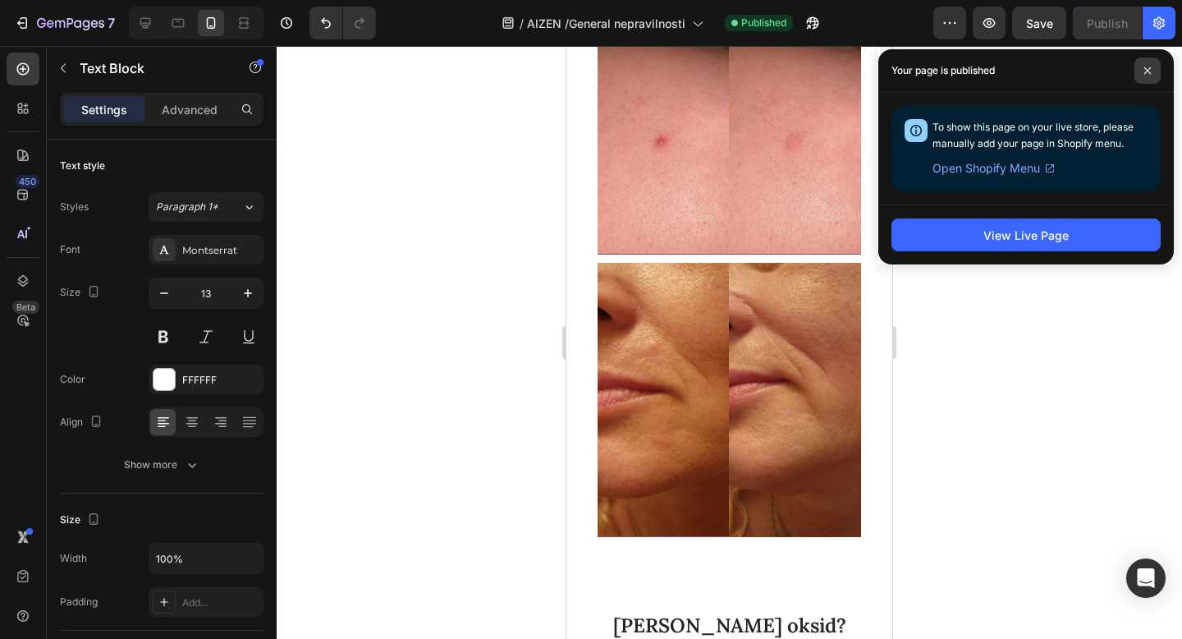
click at [1152, 74] on span at bounding box center [1147, 70] width 26 height 26
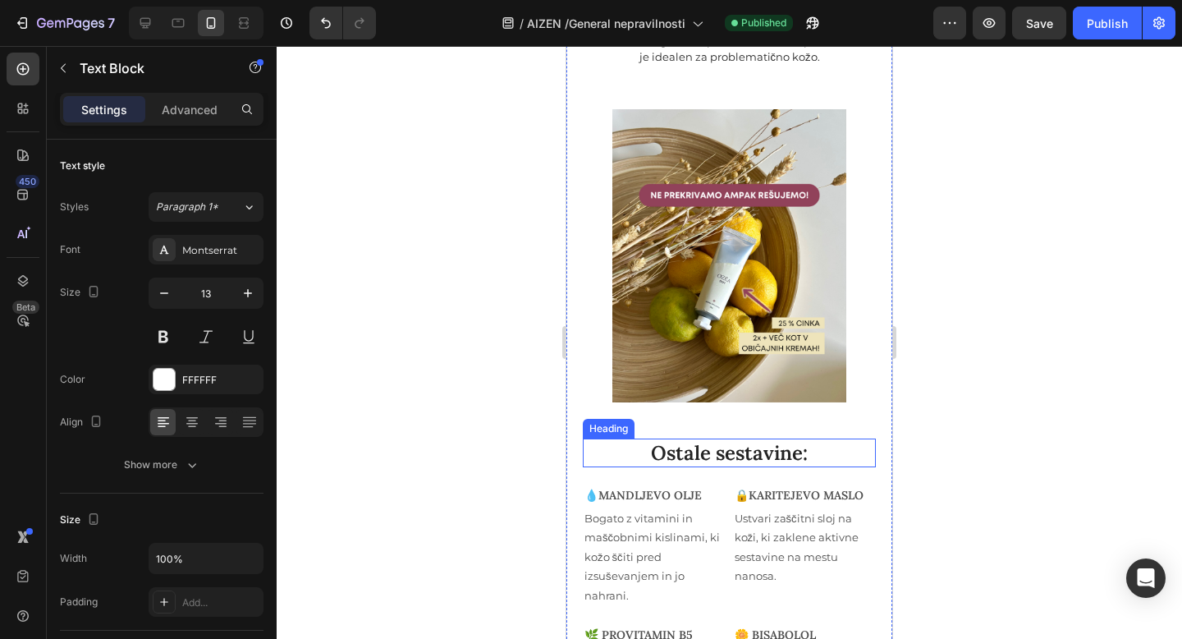
scroll to position [4391, 0]
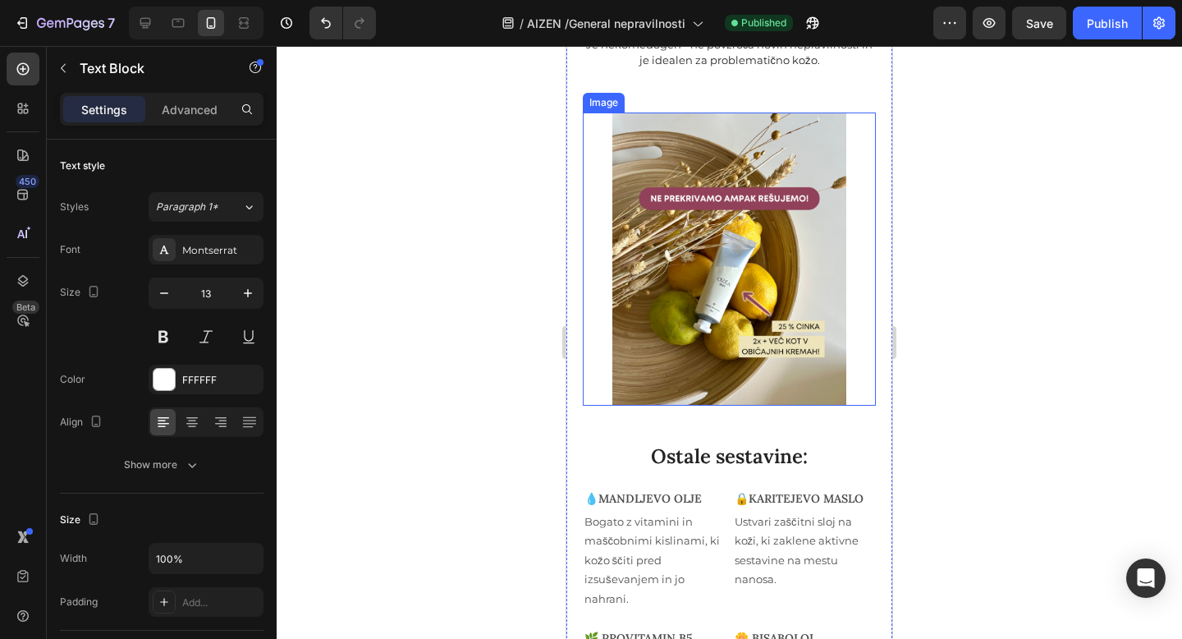
click at [738, 356] on img at bounding box center [729, 258] width 235 height 293
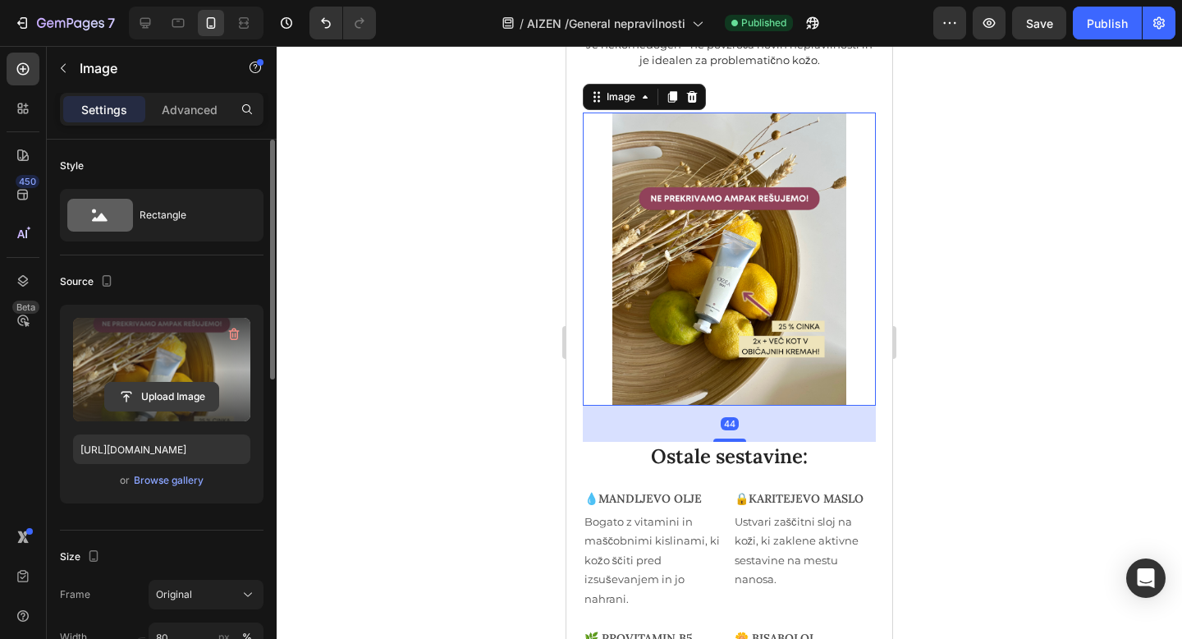
click at [181, 398] on input "file" at bounding box center [161, 396] width 113 height 28
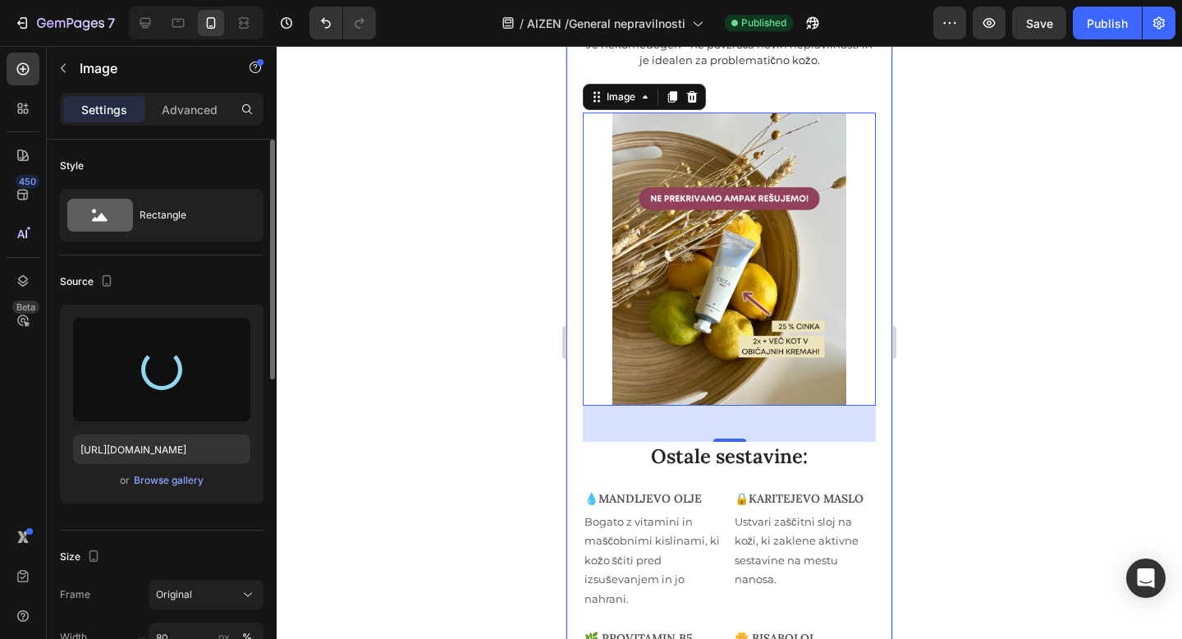
type input "https://cdn.shopify.com/s/files/1/0871/5852/2203/files/gempages_533800399480554…"
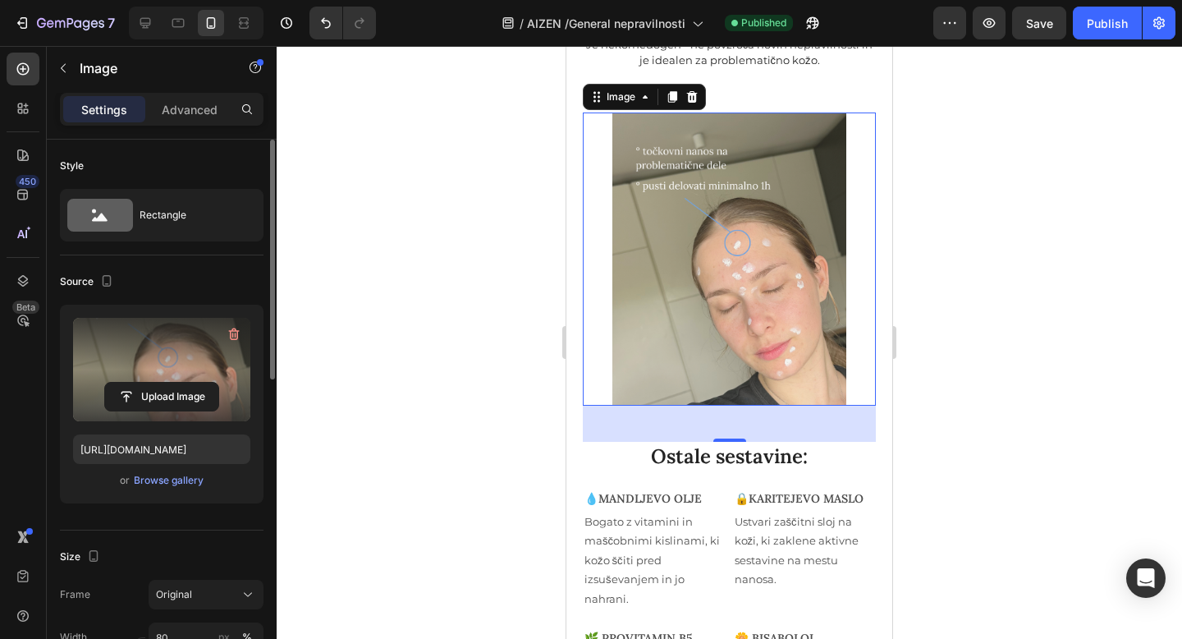
click at [1026, 410] on div at bounding box center [729, 342] width 905 height 593
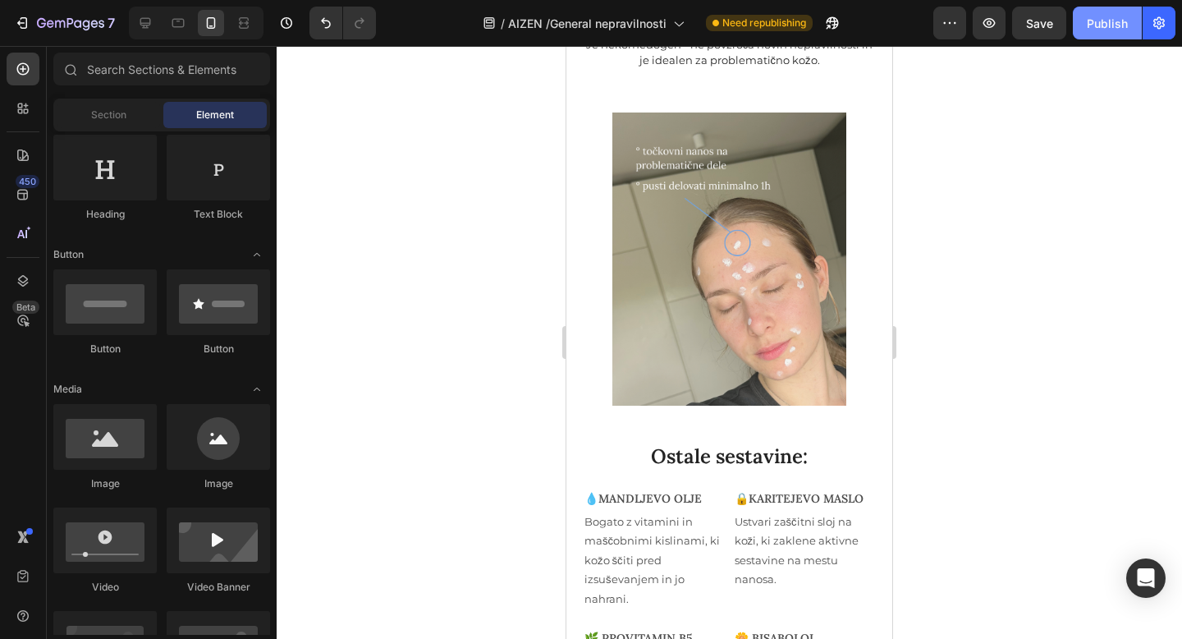
click at [1110, 34] on button "Publish" at bounding box center [1107, 23] width 69 height 33
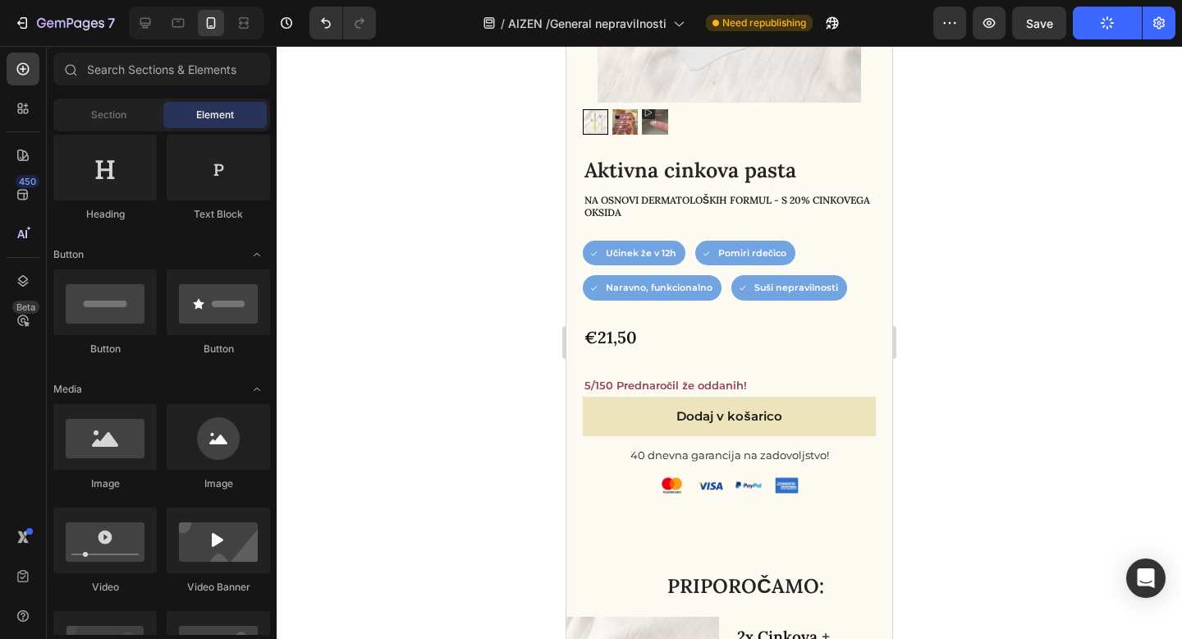
scroll to position [737, 0]
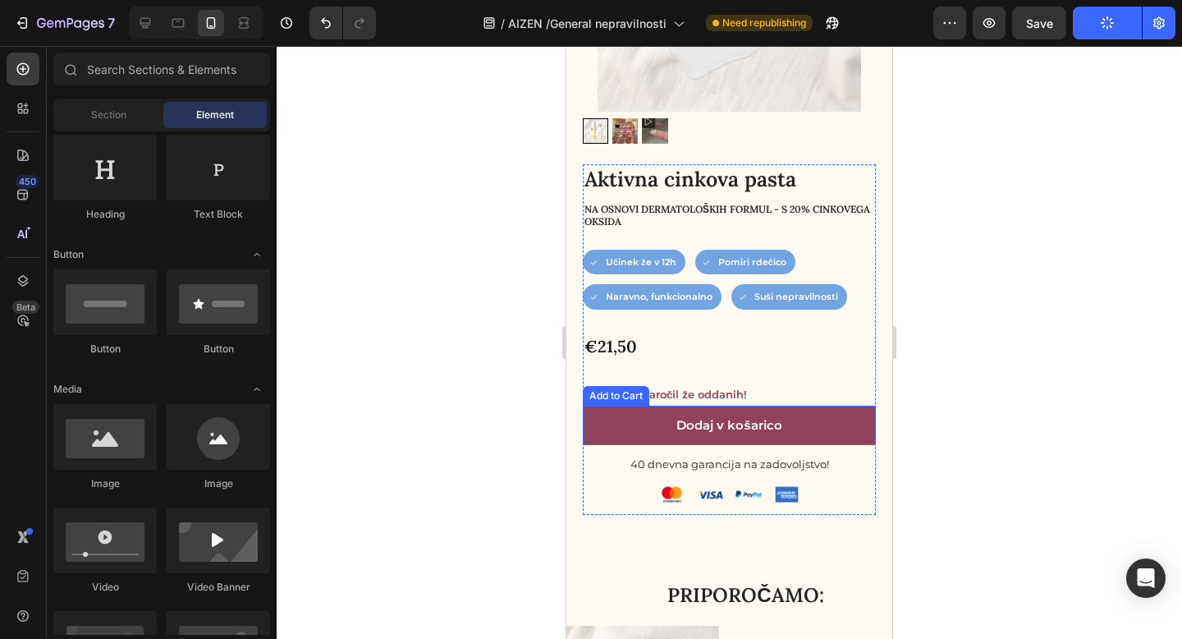
click at [620, 434] on button "Dodaj v košarico" at bounding box center [729, 424] width 293 height 39
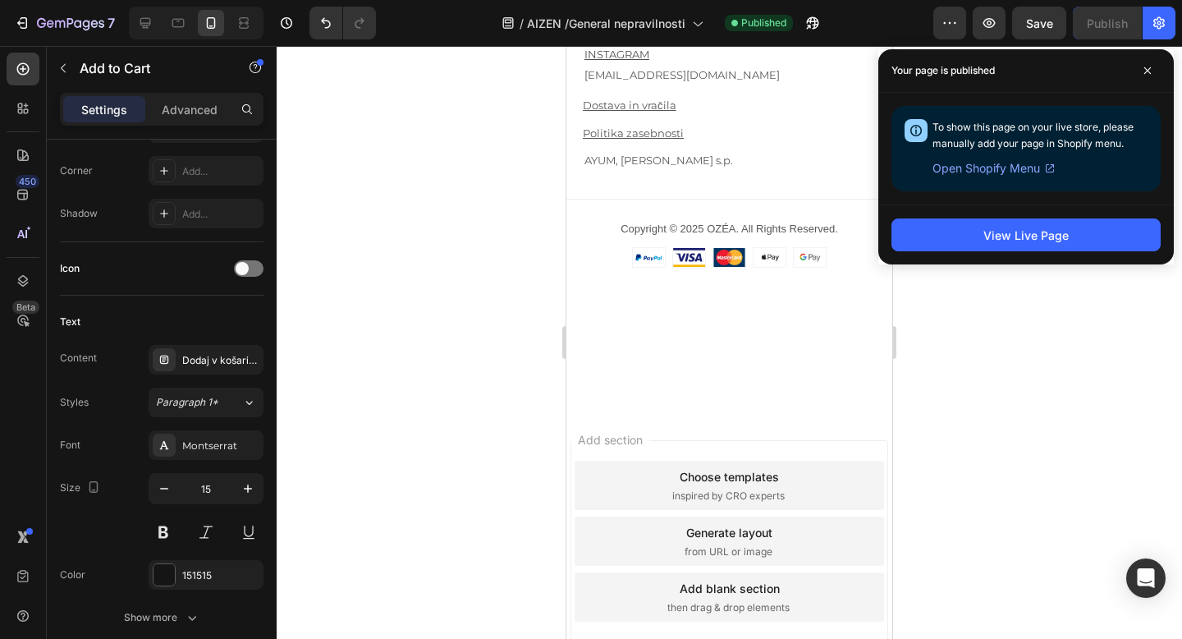
scroll to position [7657, 0]
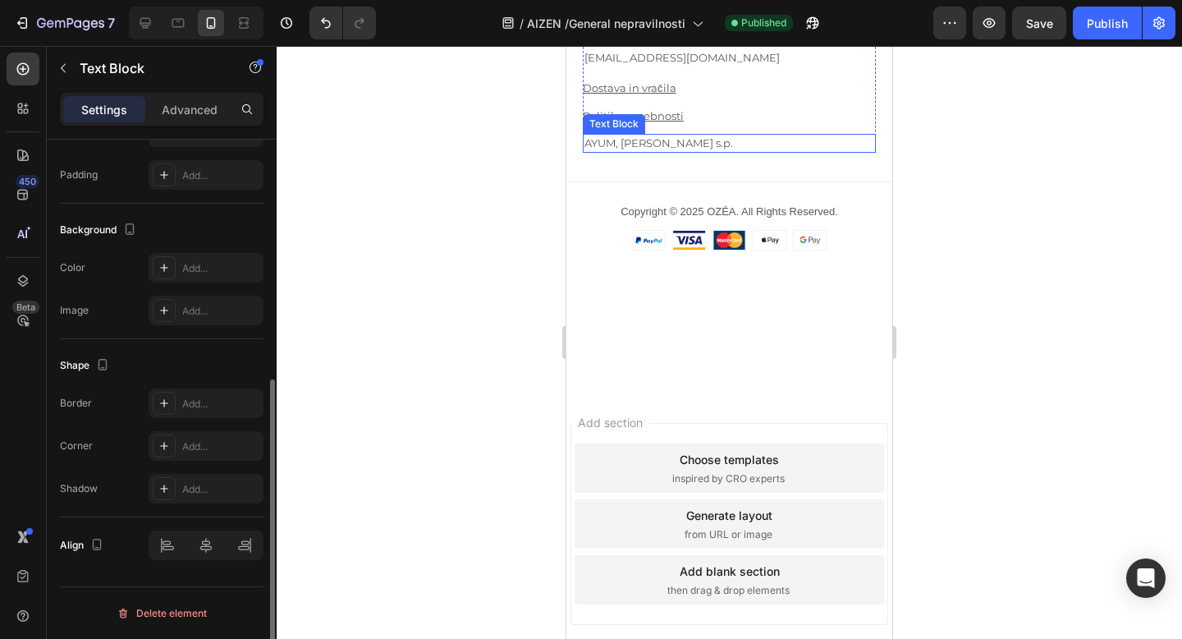
click at [652, 152] on p "AYUM, Alana Vrviščar s.p." at bounding box center [729, 143] width 290 height 16
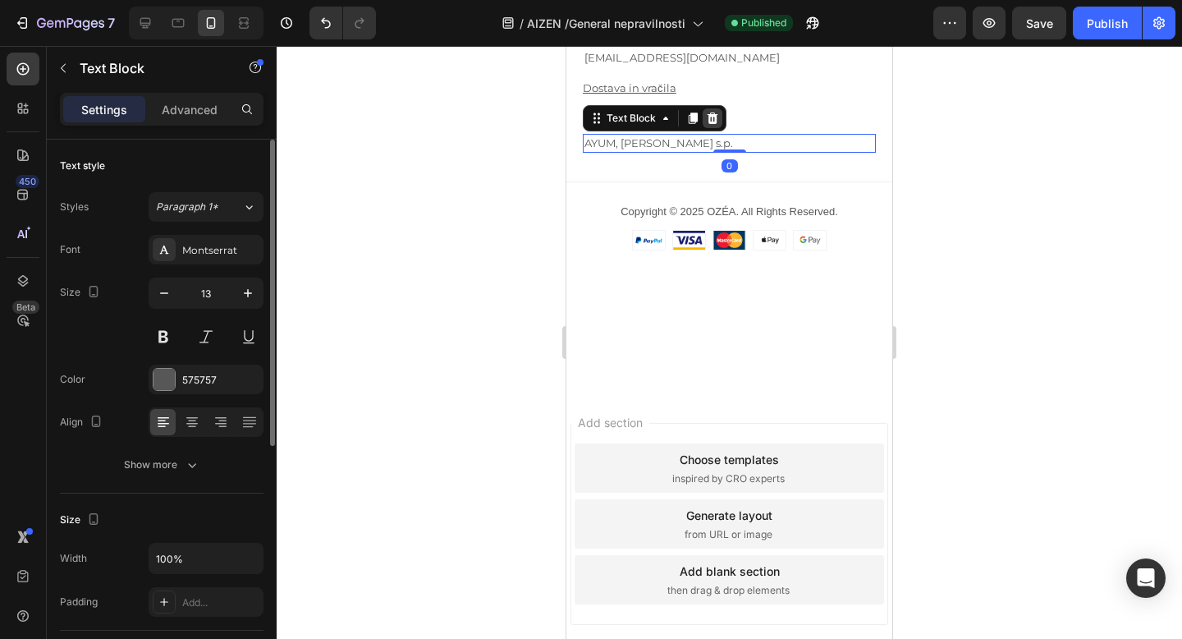
click at [712, 124] on icon at bounding box center [712, 117] width 11 height 11
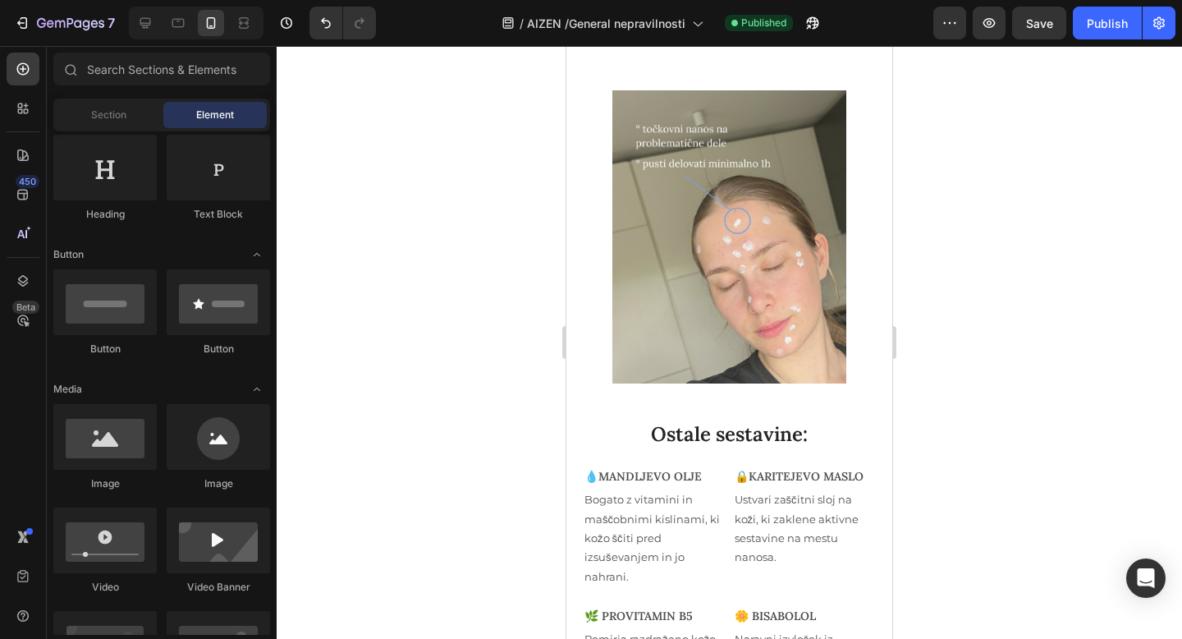
scroll to position [4367, 0]
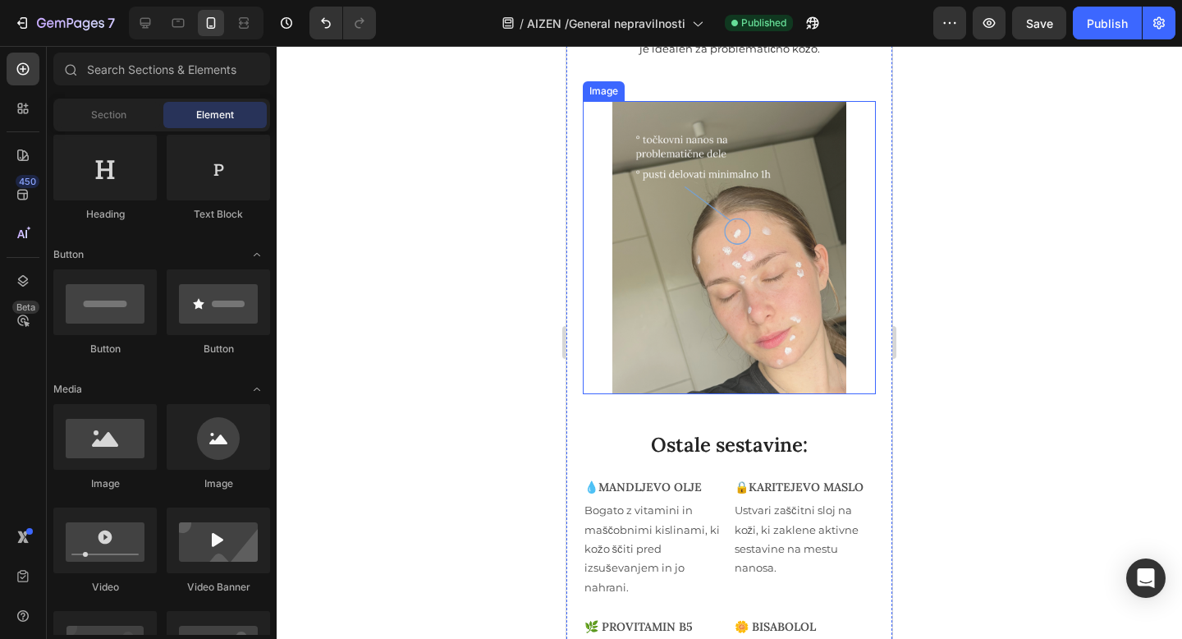
click at [785, 364] on img at bounding box center [729, 247] width 235 height 293
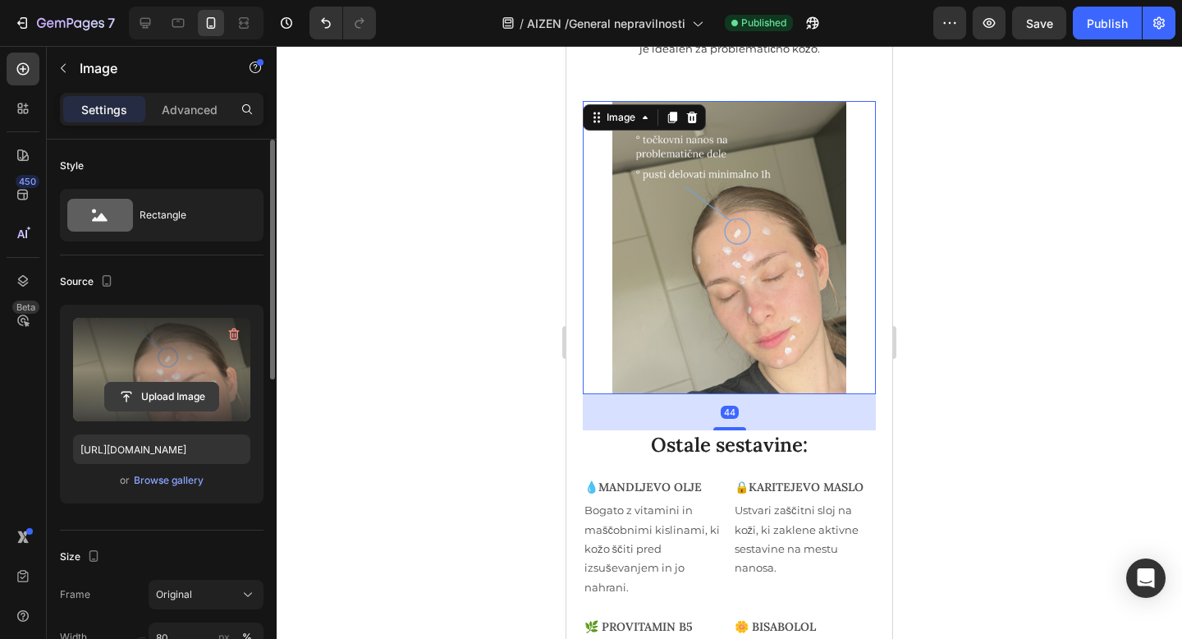
click at [167, 399] on input "file" at bounding box center [161, 396] width 113 height 28
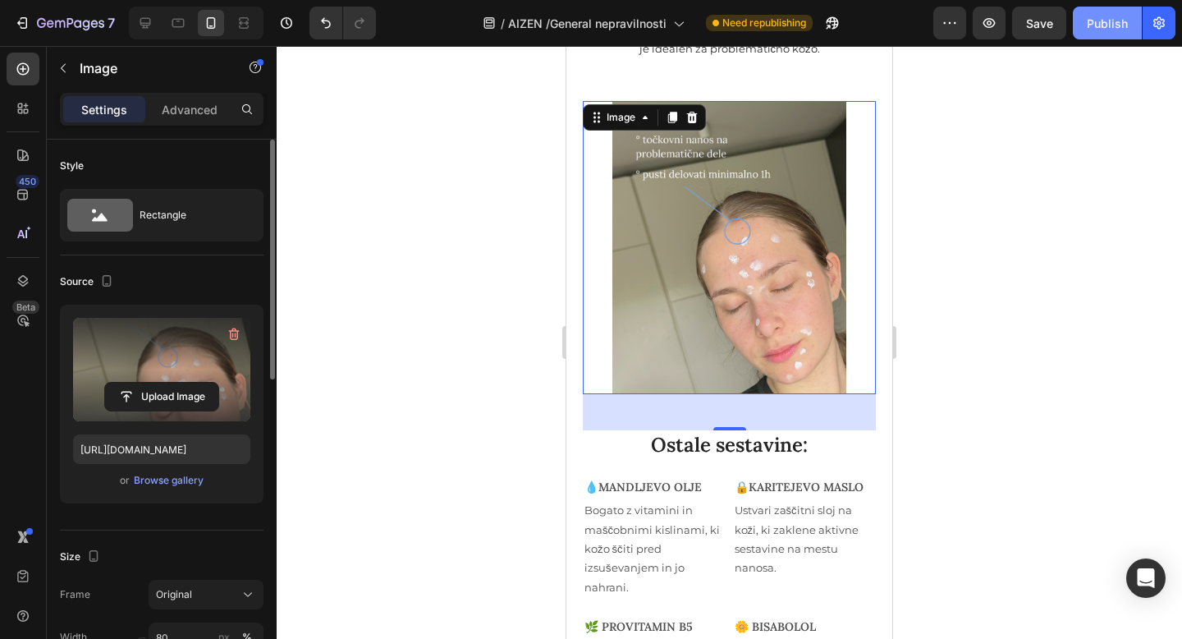
click at [1133, 27] on button "Publish" at bounding box center [1107, 23] width 69 height 33
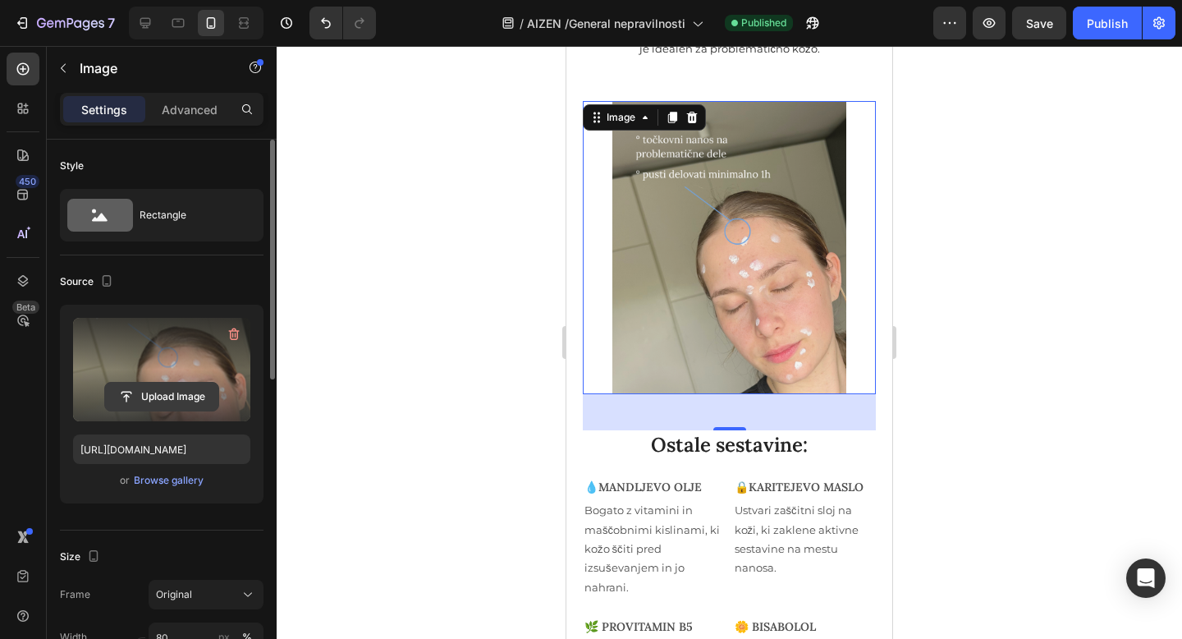
click at [202, 391] on input "file" at bounding box center [161, 396] width 113 height 28
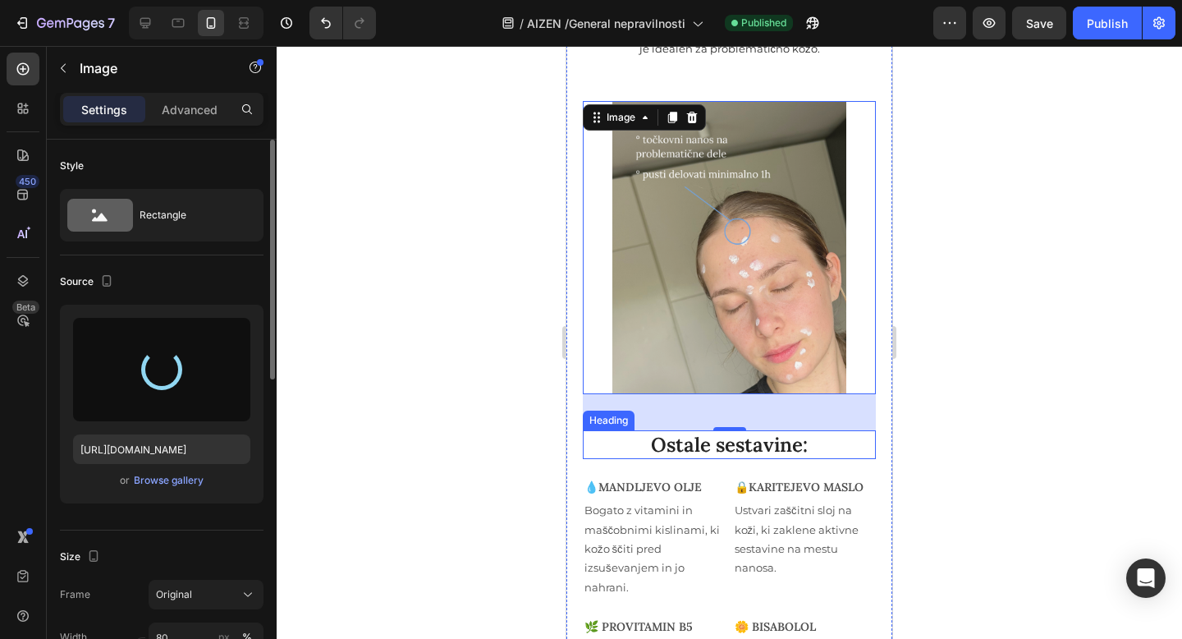
type input "https://cdn.shopify.com/s/files/1/0871/5852/2203/files/gempages_533800399480554…"
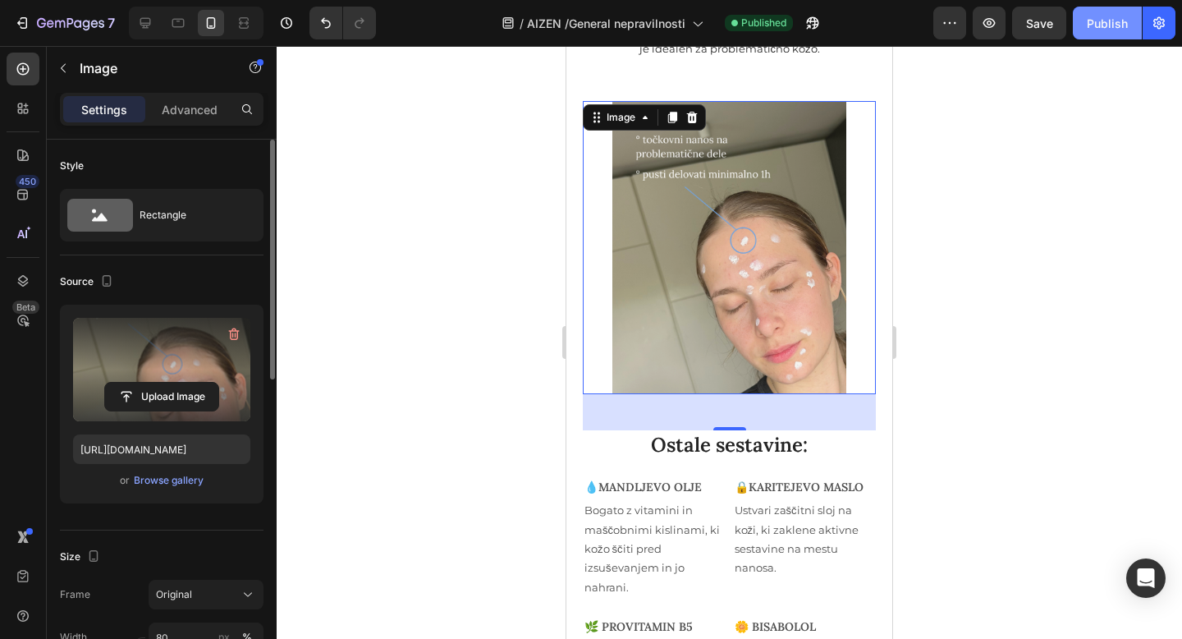
click at [1110, 31] on button "Publish" at bounding box center [1107, 23] width 69 height 33
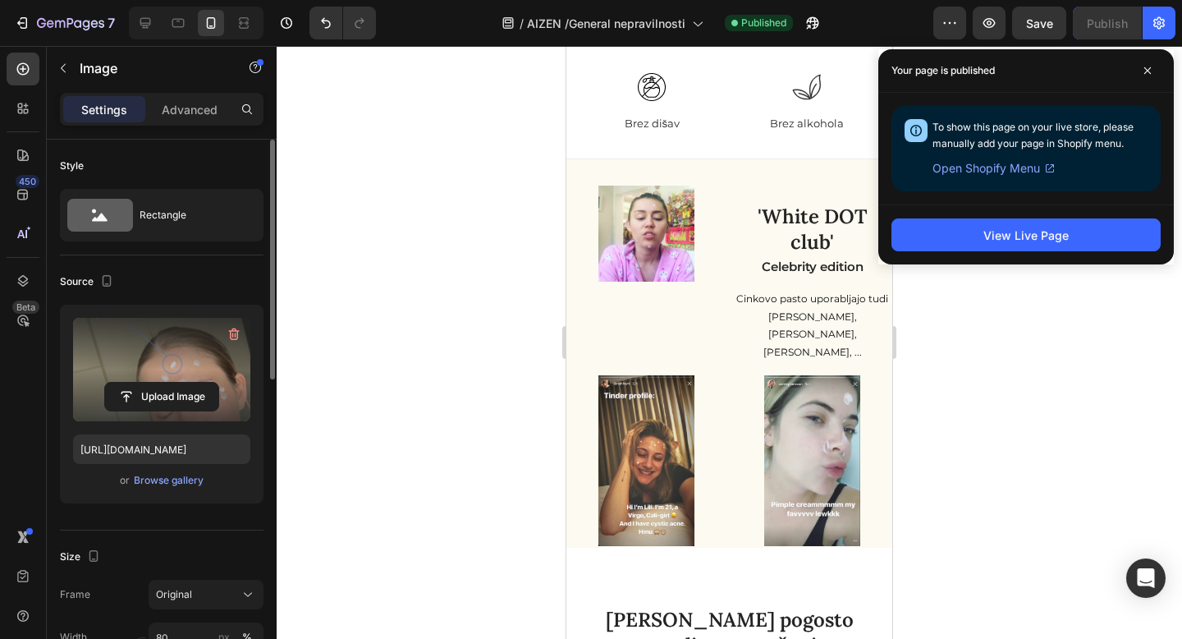
scroll to position [5908, 0]
click at [772, 315] on p "Cinkovo pasto uporabljajo tudi Miley Cyrus, Lili Reinhart, Ashley Benson, ..." at bounding box center [813, 326] width 157 height 71
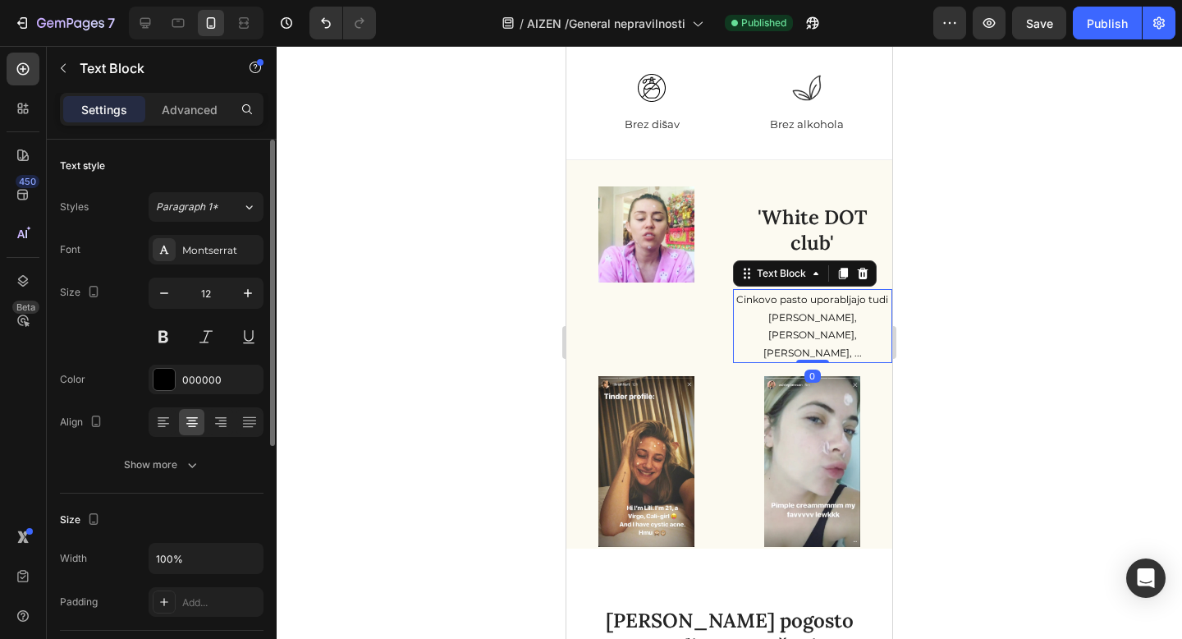
click at [772, 315] on p "Cinkovo pasto uporabljajo tudi Miley Cyrus, Lili Reinhart, Ashley Benson, ..." at bounding box center [813, 326] width 157 height 71
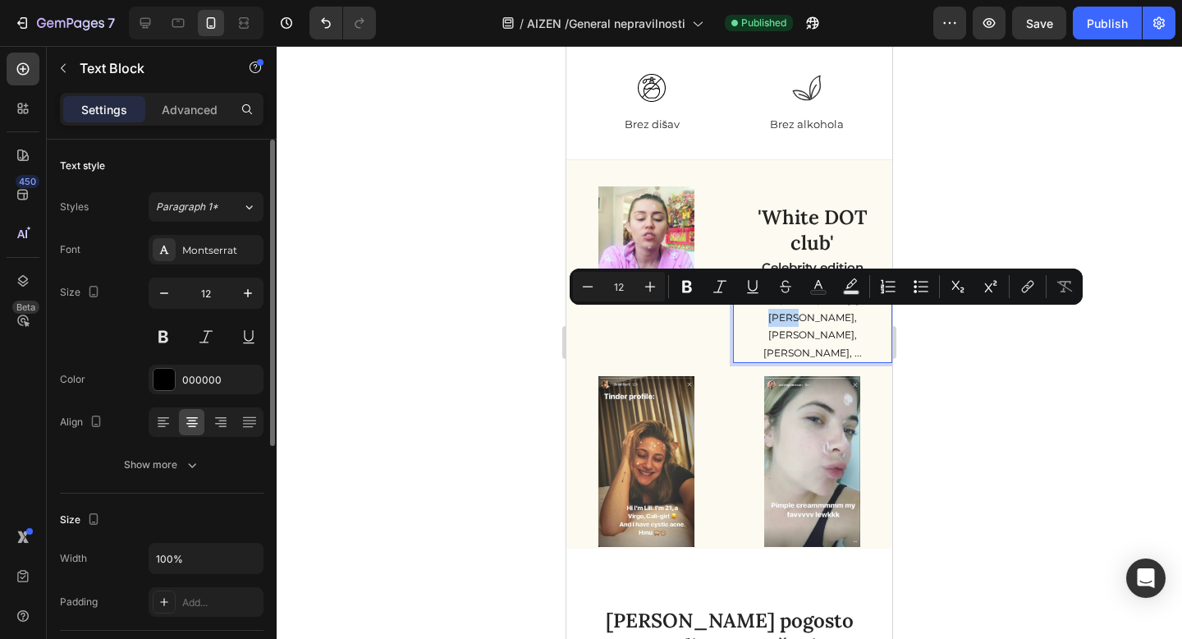
click at [763, 316] on p "Cinkovo pasto uporabljajo tudi Miley Cyrus, Lili Reinhart, Ashley Benson, ..." at bounding box center [813, 326] width 157 height 71
drag, startPoint x: 753, startPoint y: 314, endPoint x: 863, endPoint y: 338, distance: 113.5
click at [863, 338] on p "Cinkovo pasto uporabljajo tudi Miley Cyrus, Lili Reinhart, Ashley Benson, ..." at bounding box center [813, 326] width 157 height 71
copy p "Miley Cyrus, Lili Reinhart, Ashley Benson, ..."
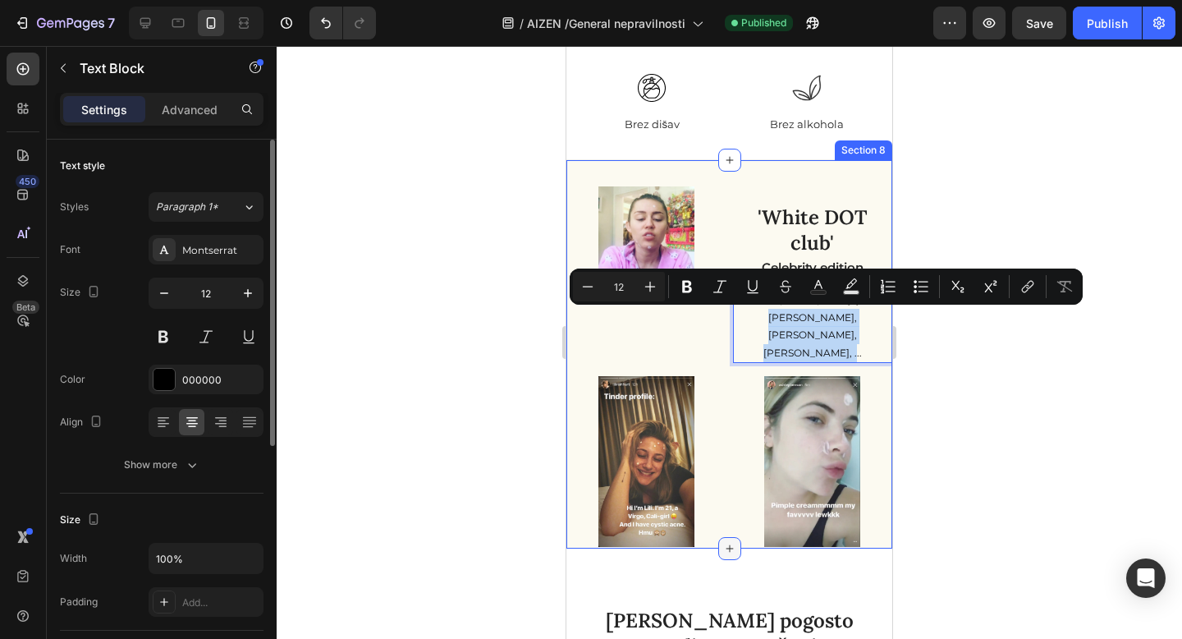
click at [728, 545] on icon at bounding box center [729, 548] width 7 height 7
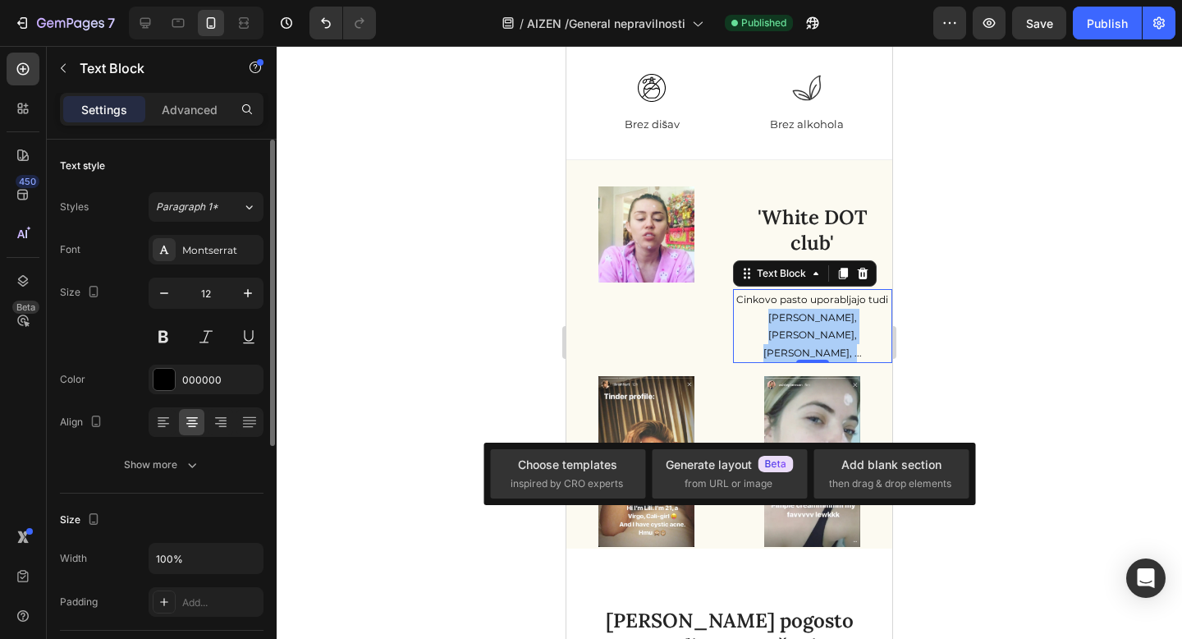
click at [380, 359] on div at bounding box center [729, 342] width 905 height 593
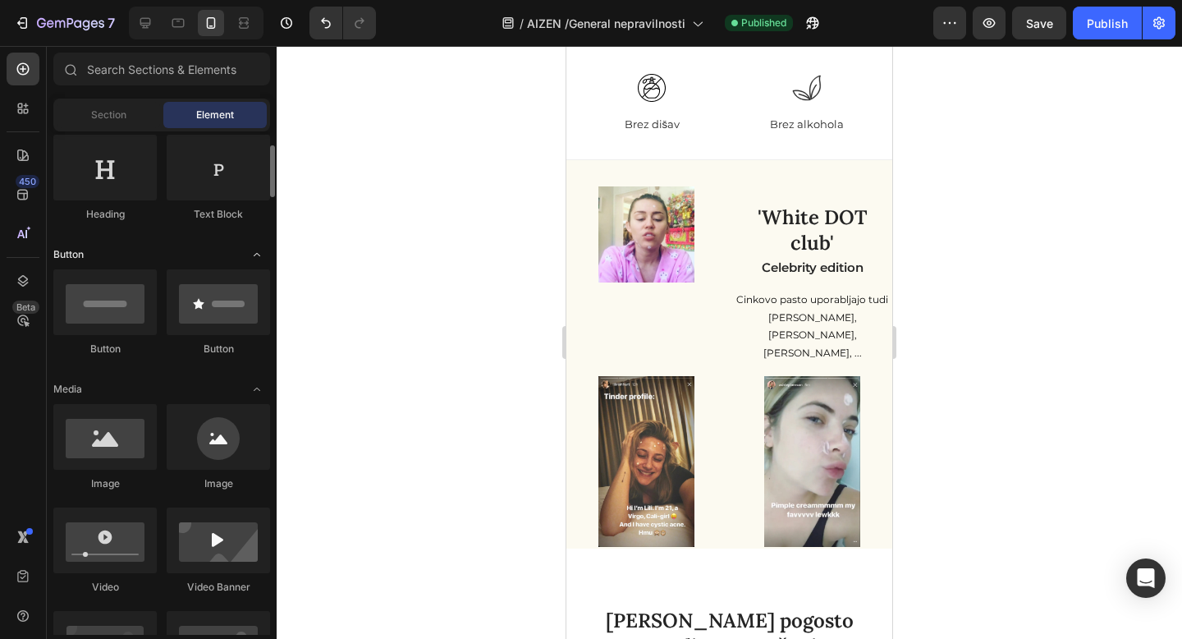
scroll to position [255, 0]
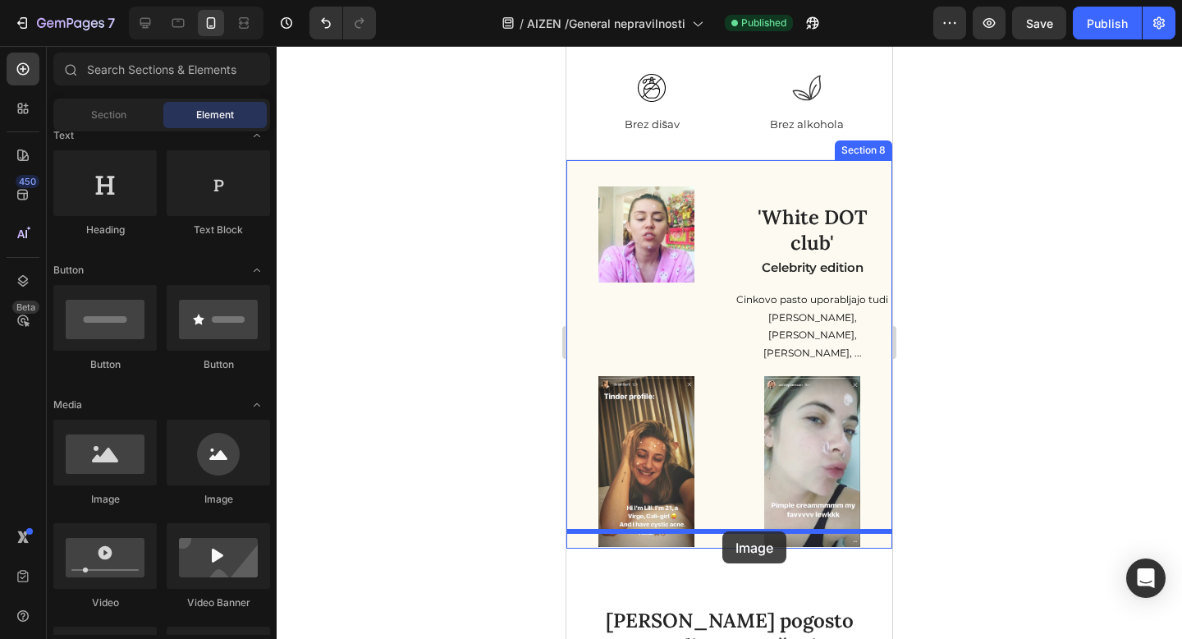
drag, startPoint x: 685, startPoint y: 493, endPoint x: 722, endPoint y: 531, distance: 53.4
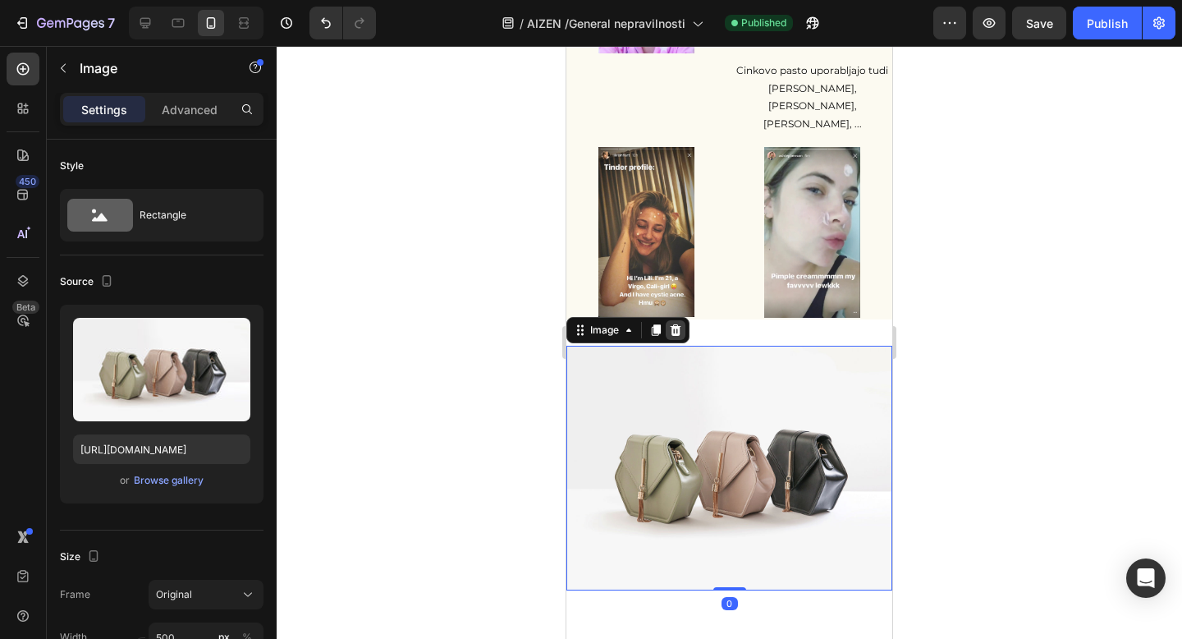
scroll to position [6207, 0]
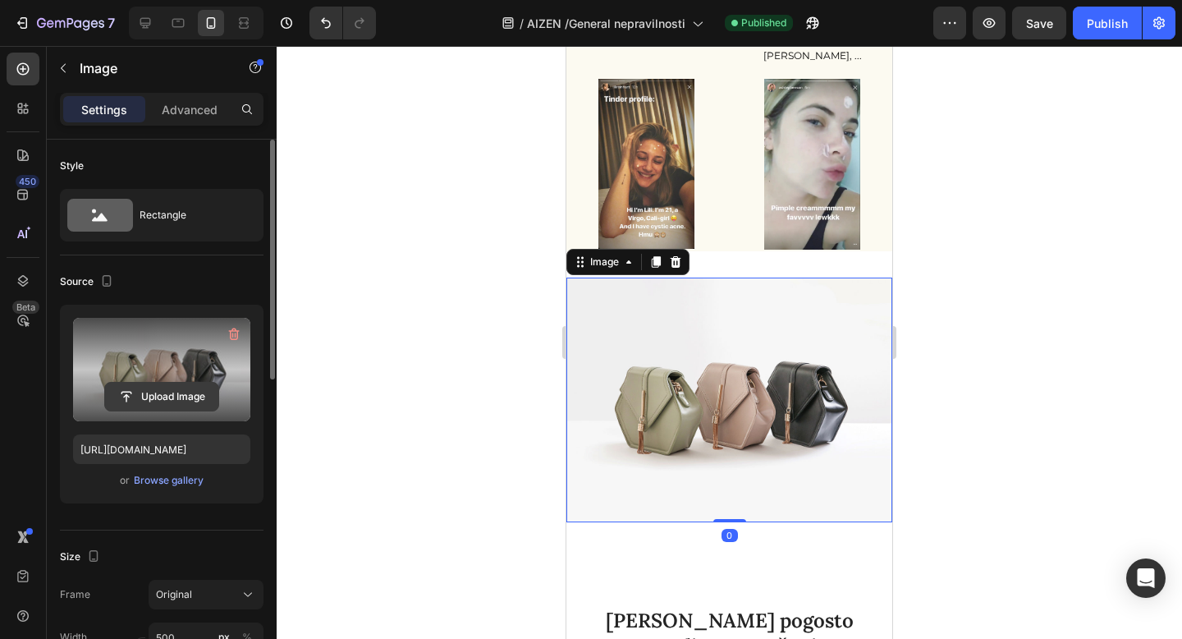
click at [122, 392] on input "file" at bounding box center [161, 396] width 113 height 28
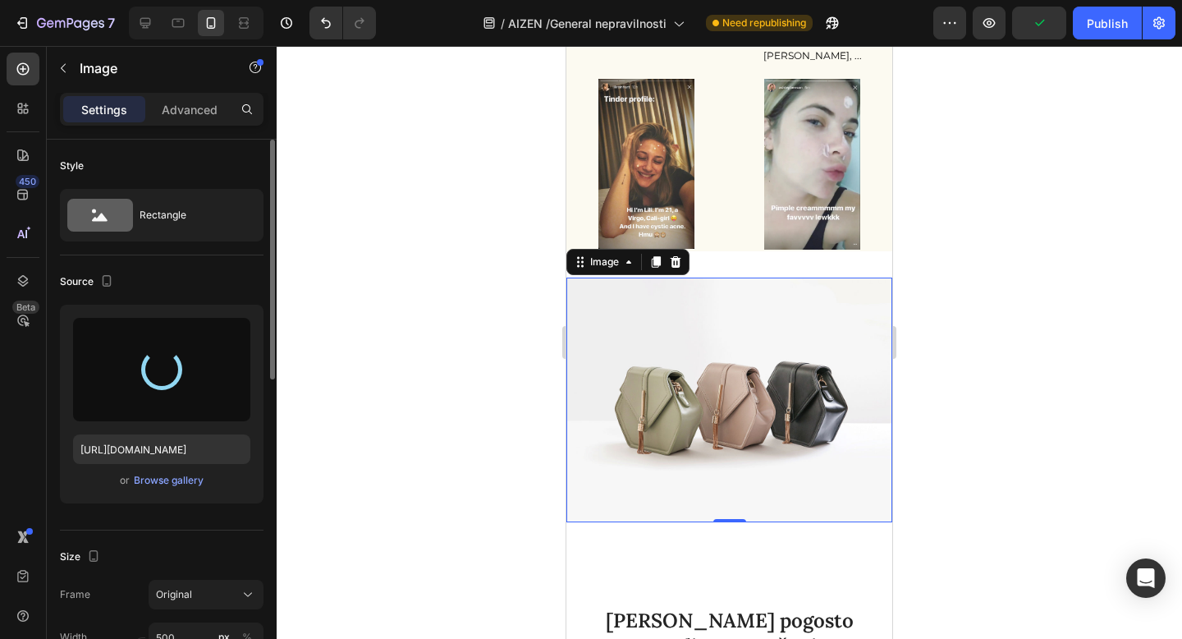
type input "https://cdn.shopify.com/s/files/1/0871/5852/2203/files/gempages_533800399480554…"
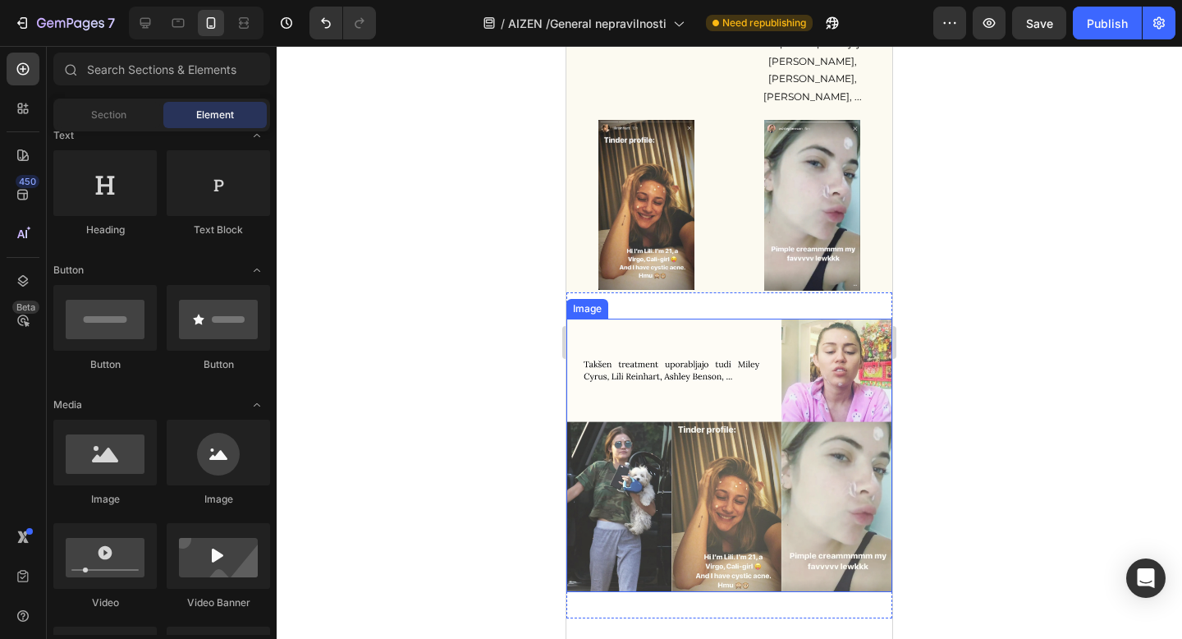
scroll to position [6109, 0]
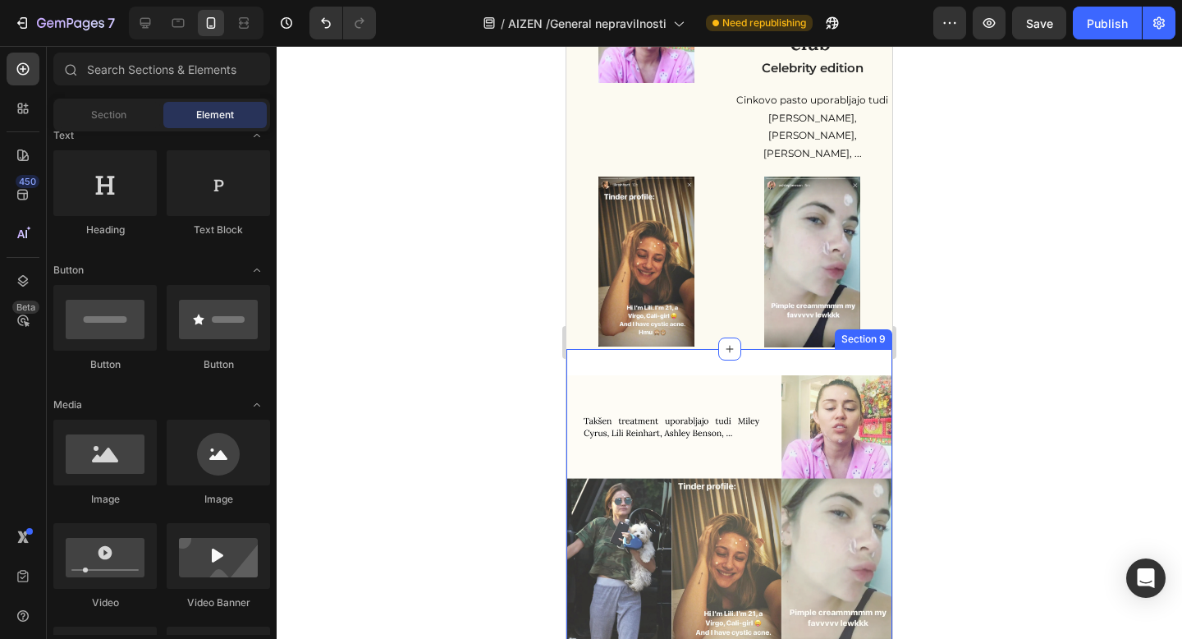
click at [826, 349] on div "Image Section 9" at bounding box center [729, 512] width 326 height 326
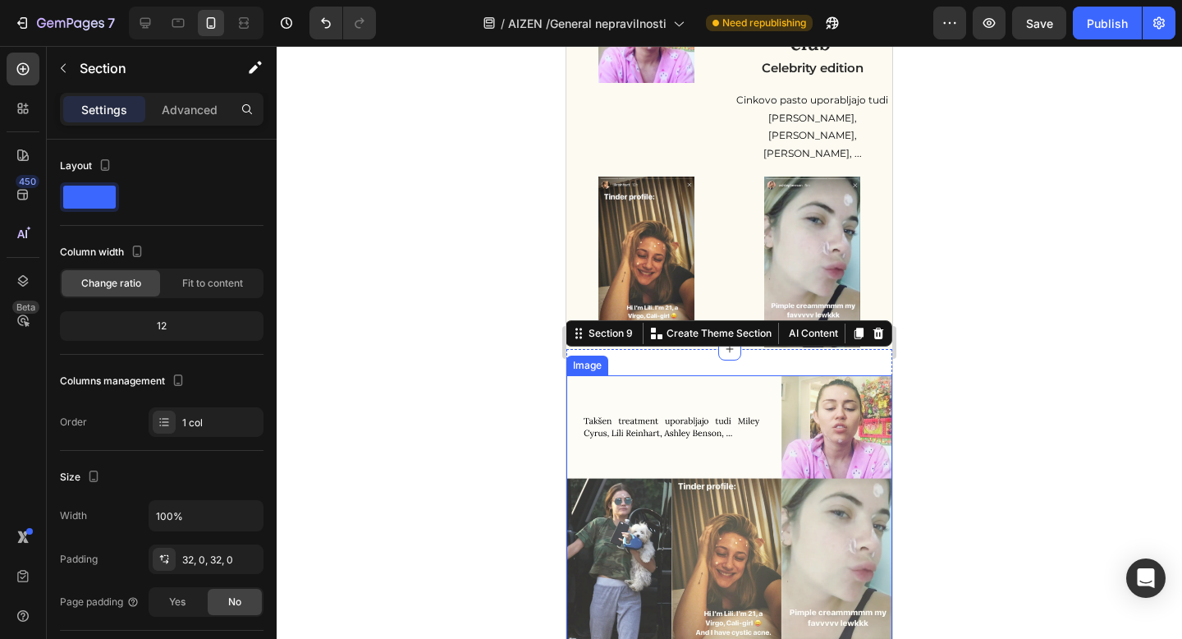
click at [752, 375] on img at bounding box center [729, 511] width 326 height 273
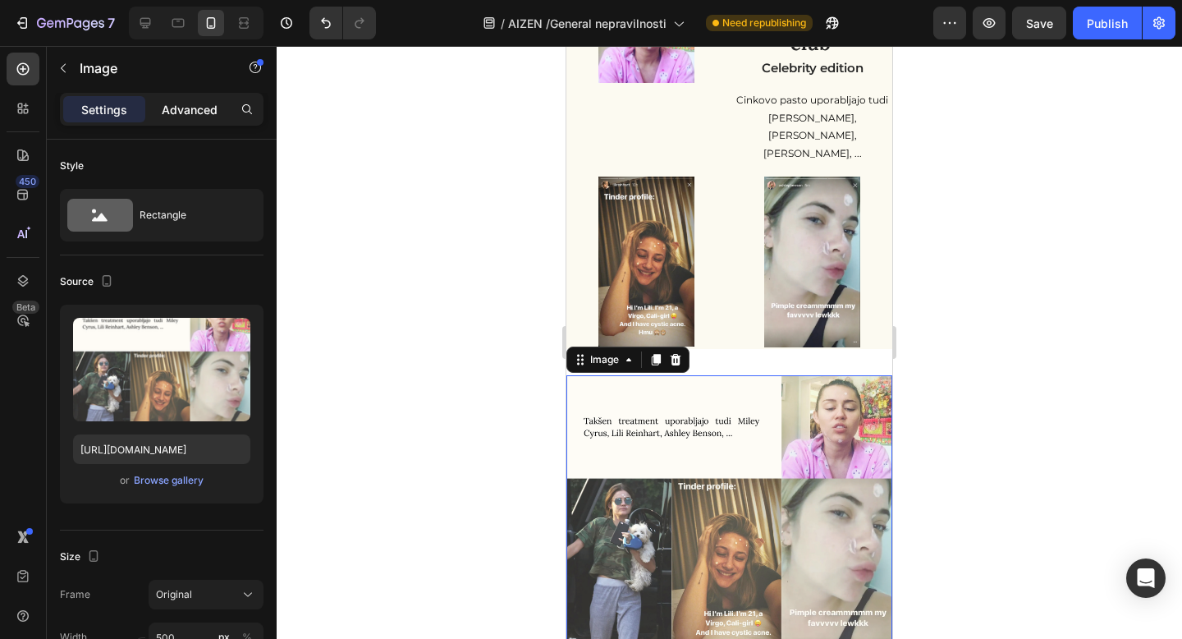
click at [192, 110] on p "Advanced" at bounding box center [190, 109] width 56 height 17
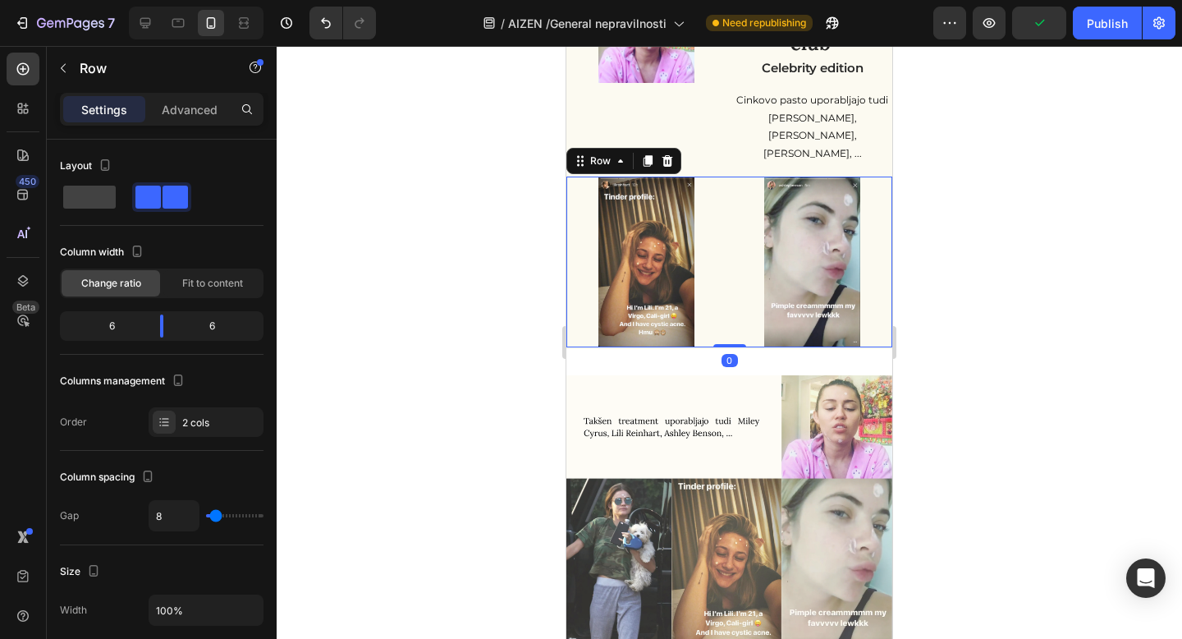
click at [731, 314] on div "Image Image Row 0" at bounding box center [729, 261] width 326 height 171
click at [173, 101] on p "Advanced" at bounding box center [190, 109] width 56 height 17
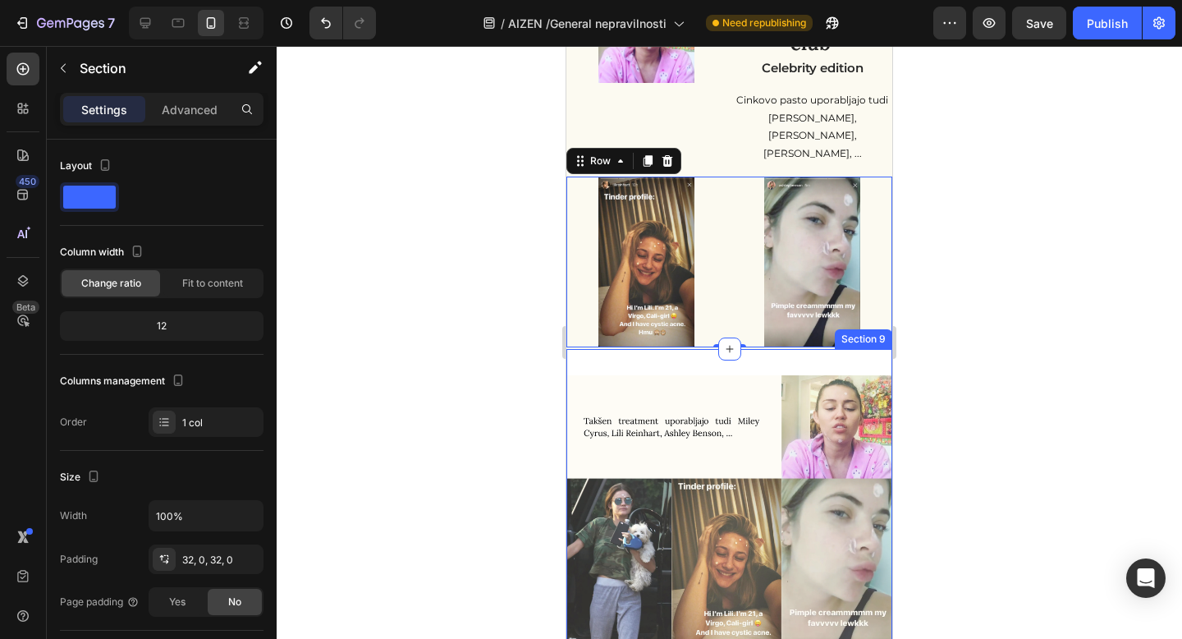
click at [789, 349] on div "Image Section 9" at bounding box center [729, 512] width 326 height 326
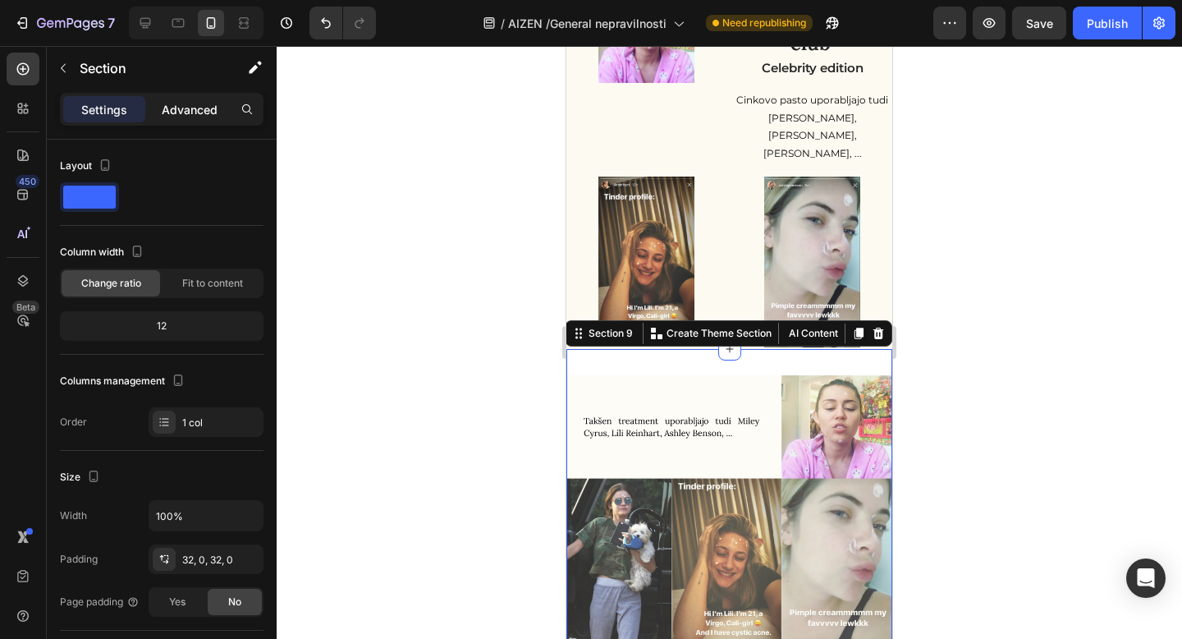
click at [210, 119] on div "Advanced" at bounding box center [190, 109] width 82 height 26
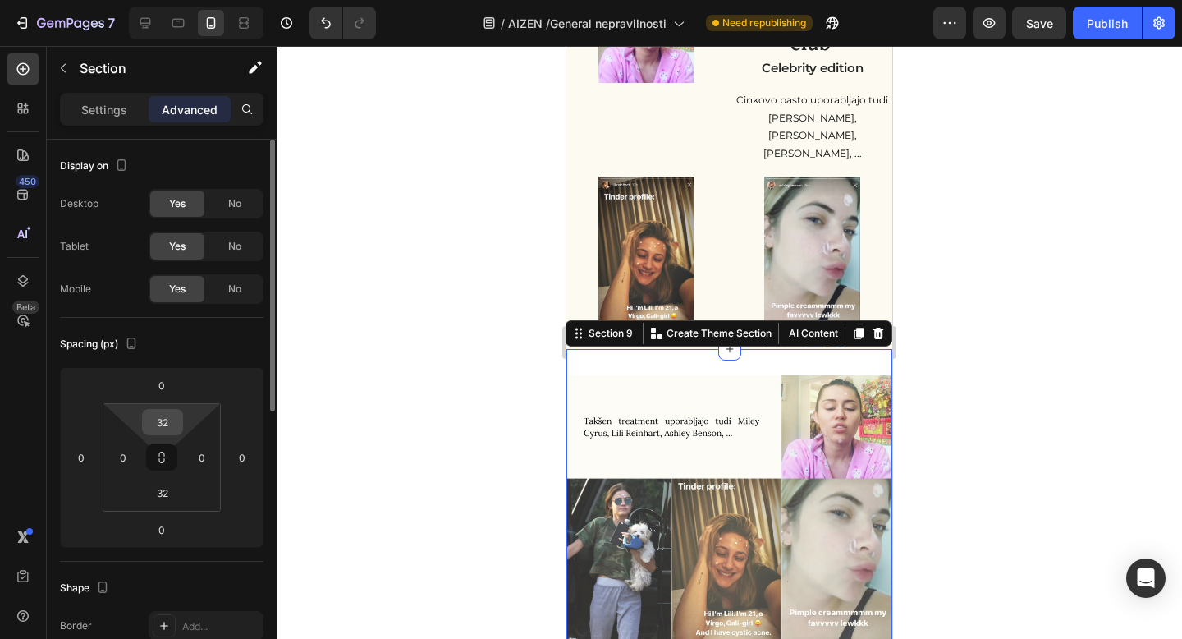
click at [169, 423] on input "32" at bounding box center [162, 422] width 33 height 25
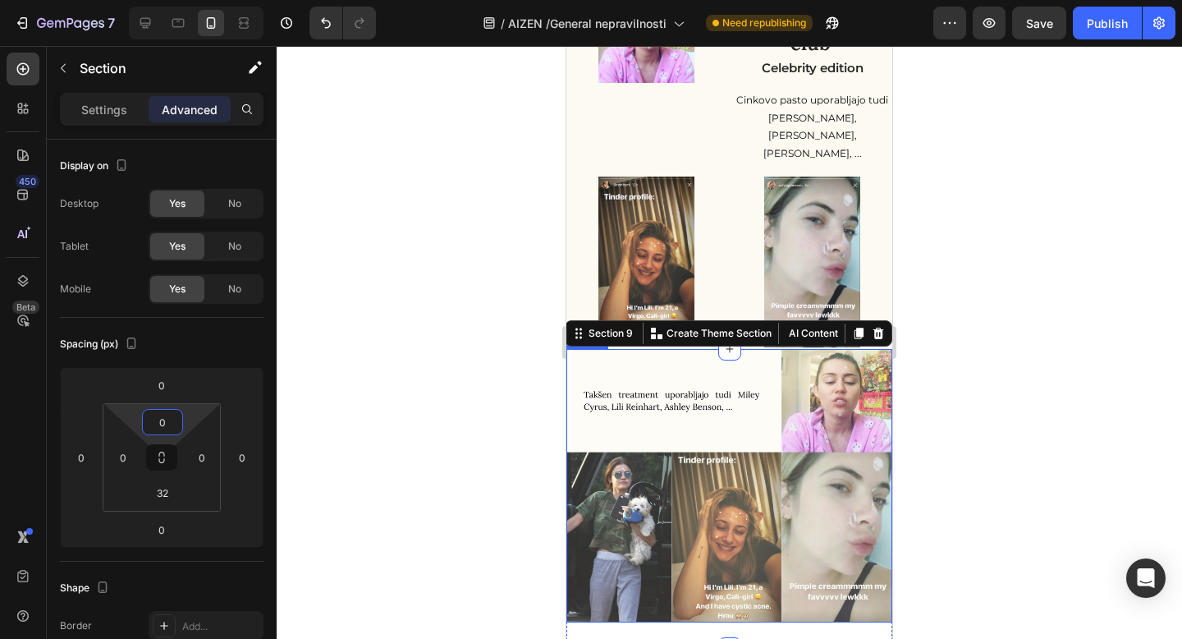
type input "0"
click at [965, 363] on div at bounding box center [729, 342] width 905 height 593
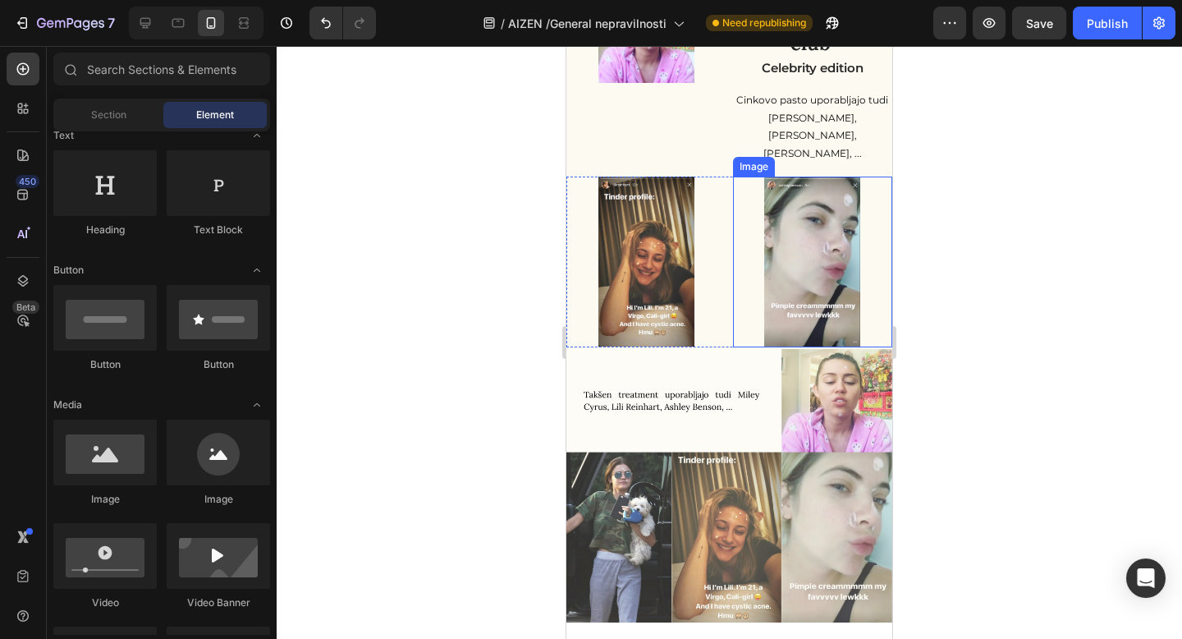
click at [762, 245] on div at bounding box center [813, 261] width 160 height 171
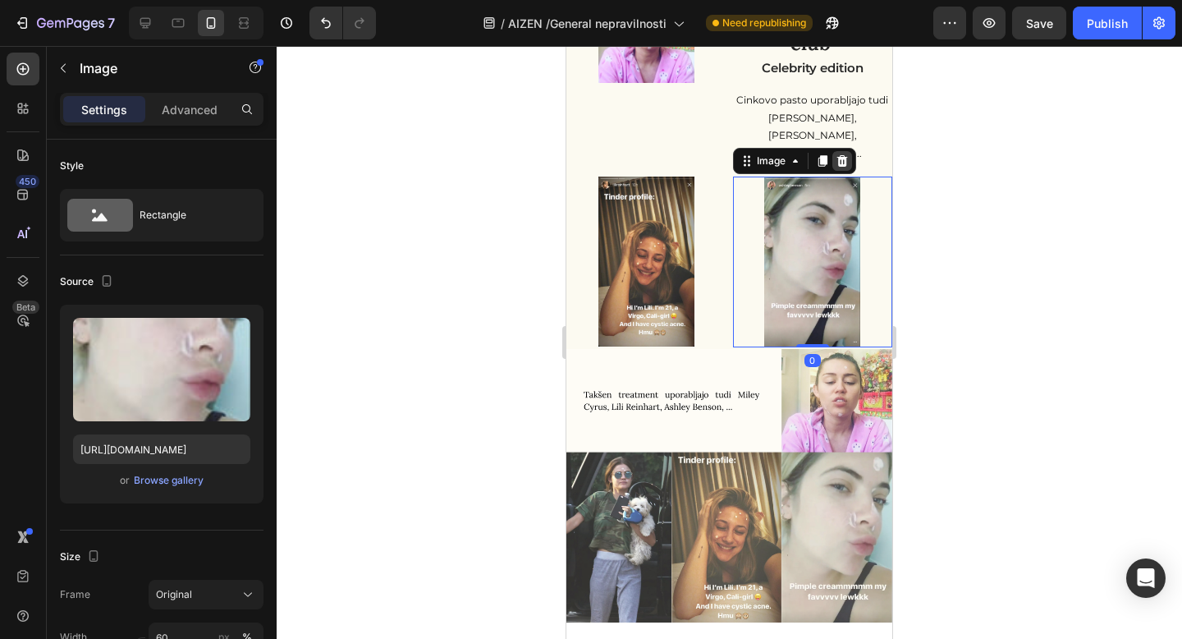
click at [845, 155] on icon at bounding box center [841, 160] width 11 height 11
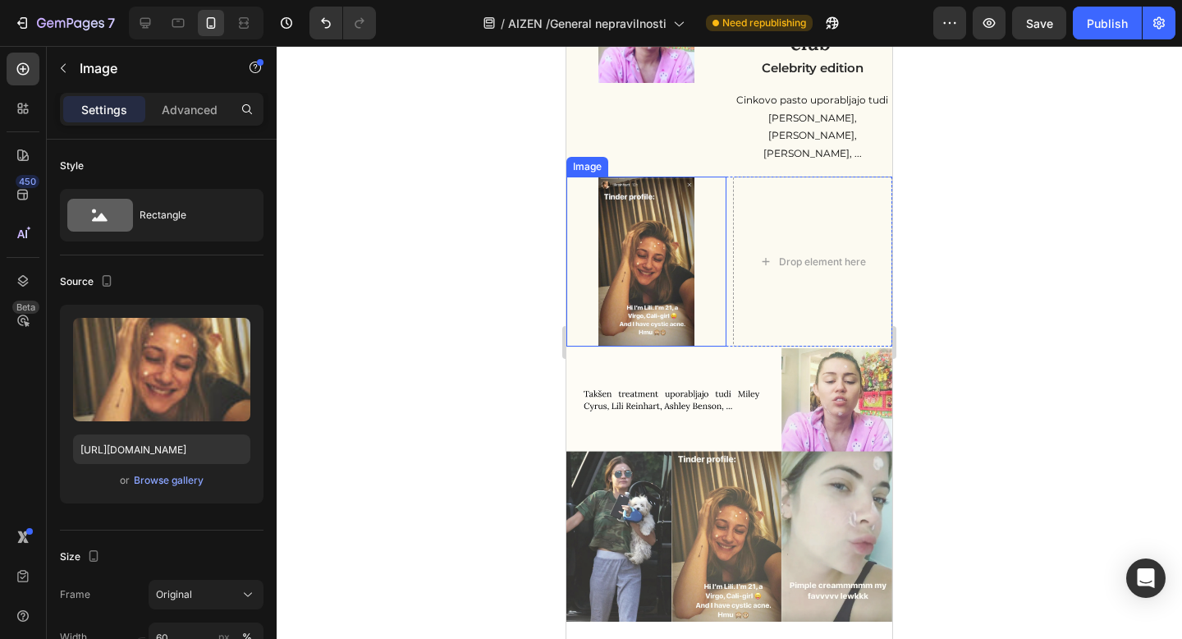
click at [696, 199] on div at bounding box center [646, 261] width 160 height 170
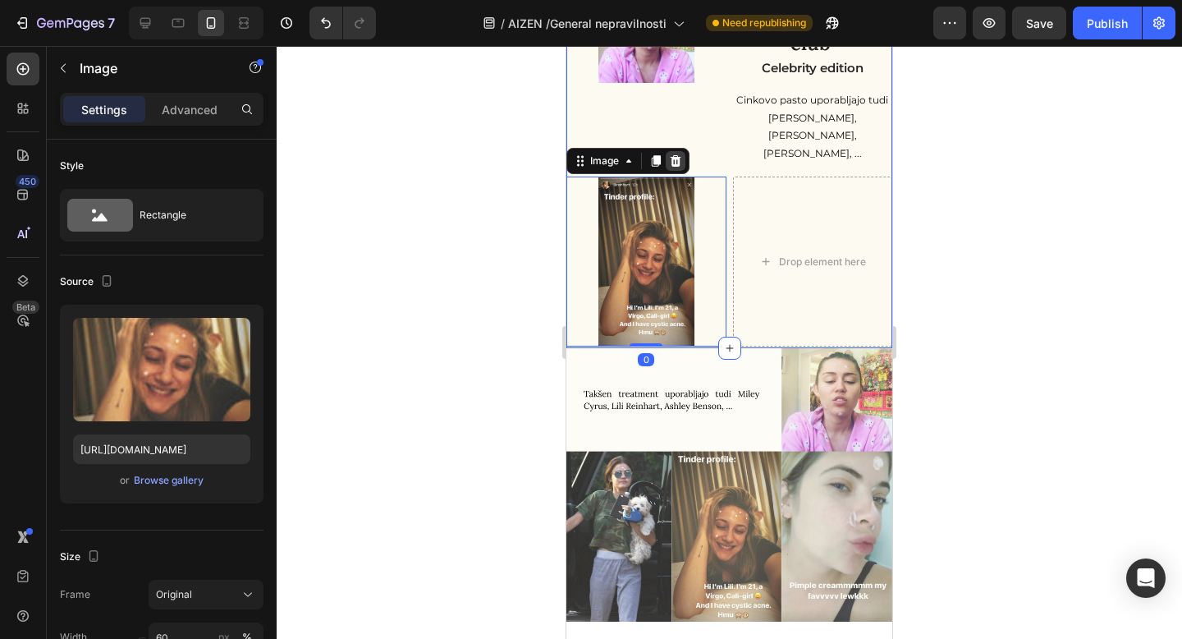
click at [678, 155] on icon at bounding box center [676, 160] width 11 height 11
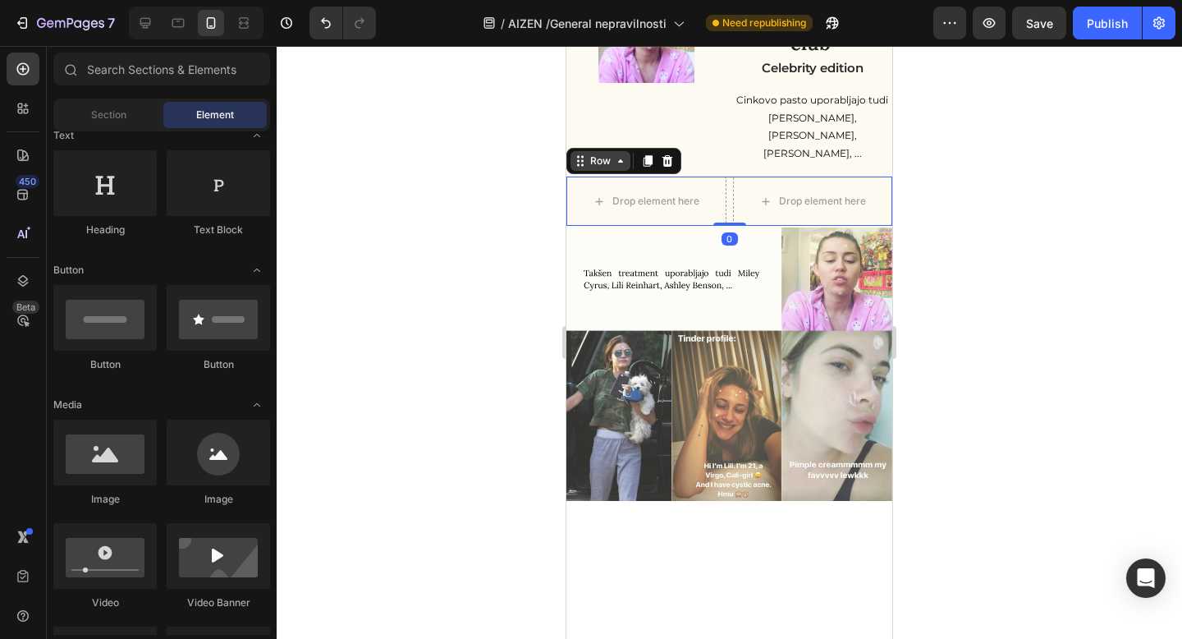
click at [586, 151] on div "Row" at bounding box center [600, 161] width 60 height 20
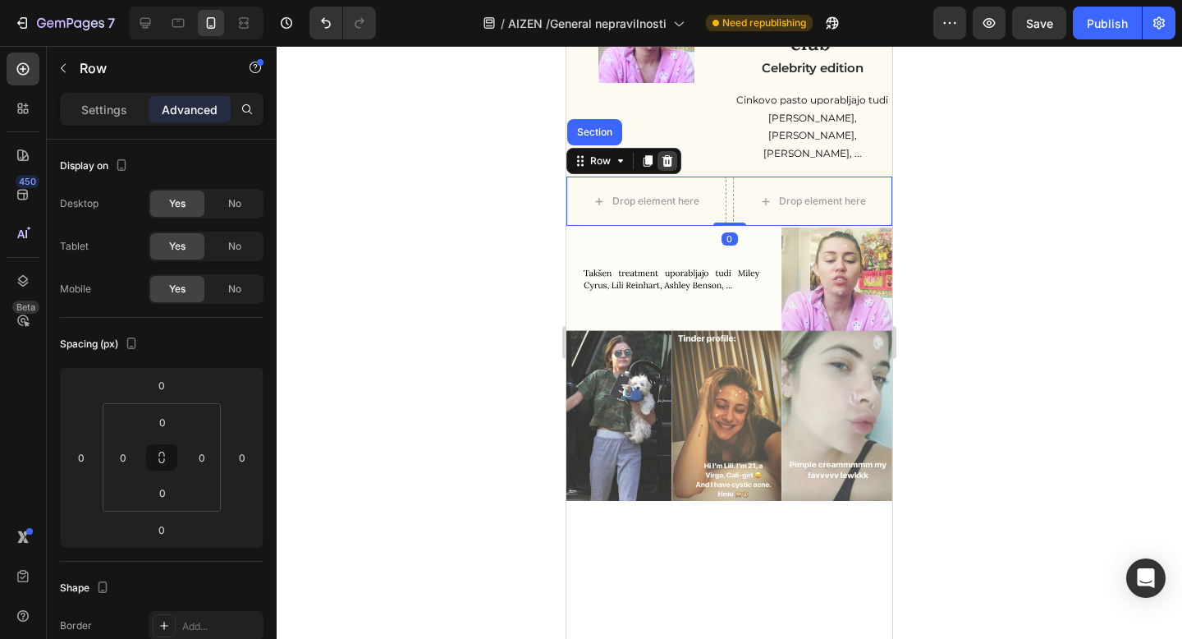
click at [663, 154] on icon at bounding box center [667, 160] width 13 height 13
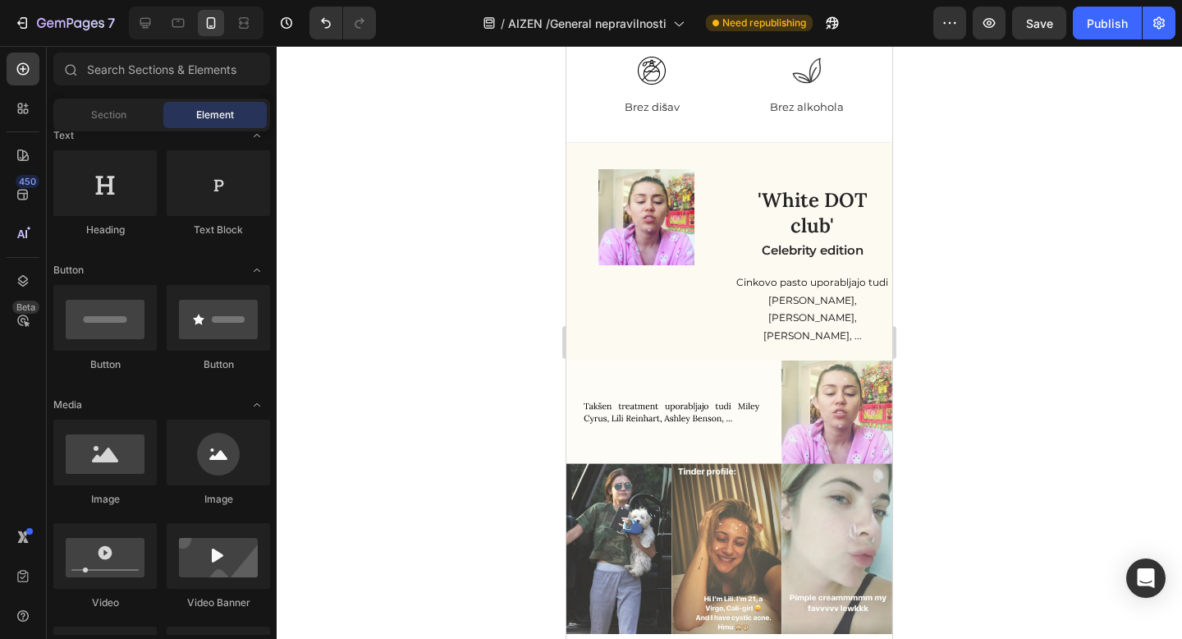
scroll to position [5923, 0]
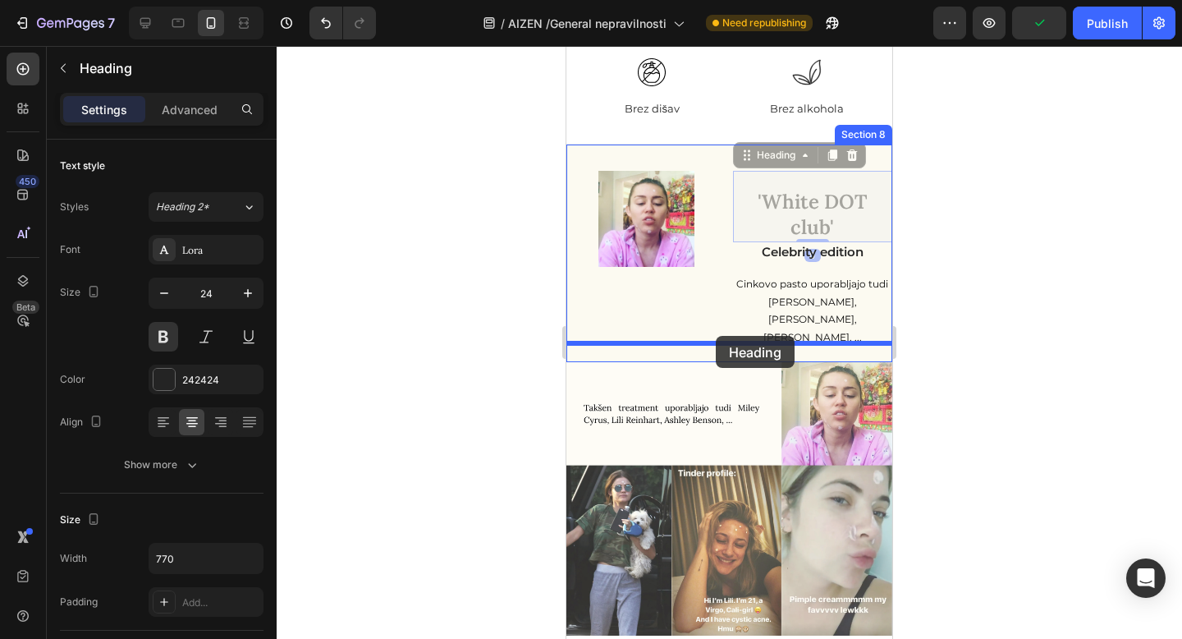
drag, startPoint x: 767, startPoint y: 164, endPoint x: 716, endPoint y: 336, distance: 178.9
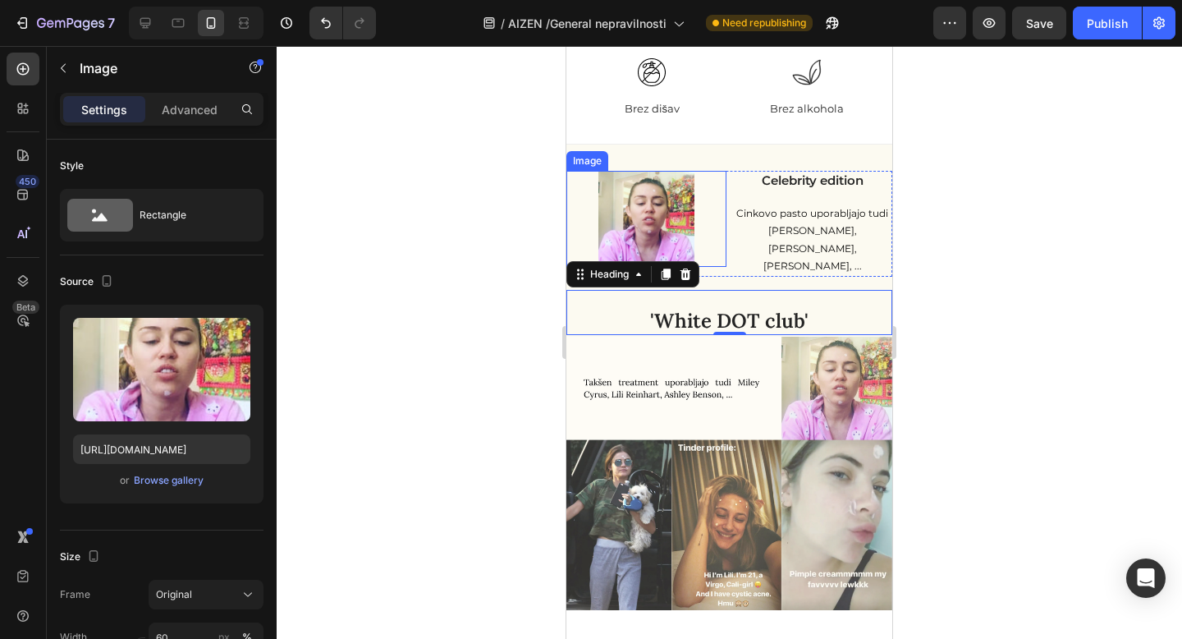
click at [725, 190] on div at bounding box center [646, 219] width 160 height 96
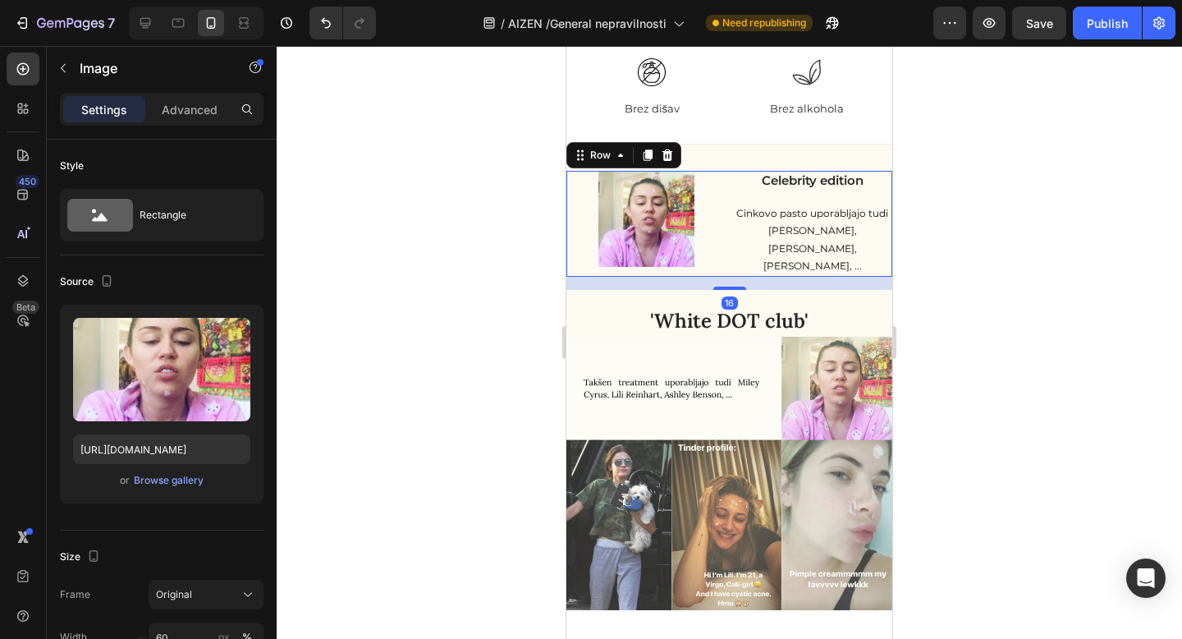
click at [731, 199] on div "Image Celebrity edition Heading Cinkovo pasto uporabljajo tudi Miley Cyrus, Lil…" at bounding box center [729, 224] width 326 height 106
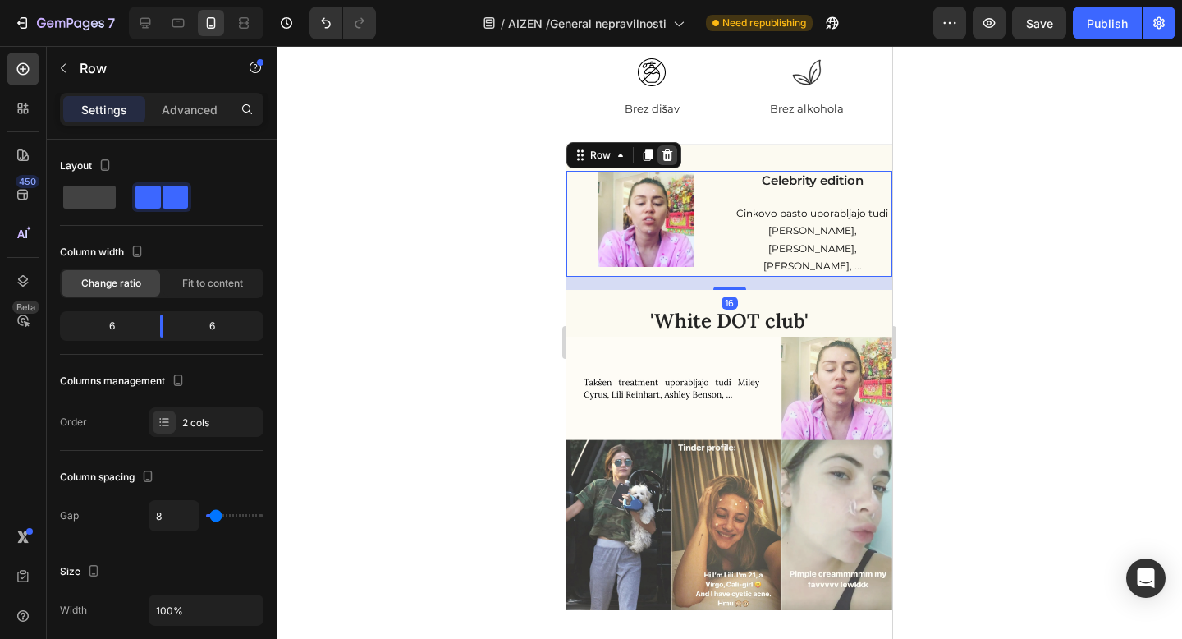
click at [665, 156] on icon at bounding box center [667, 155] width 13 height 13
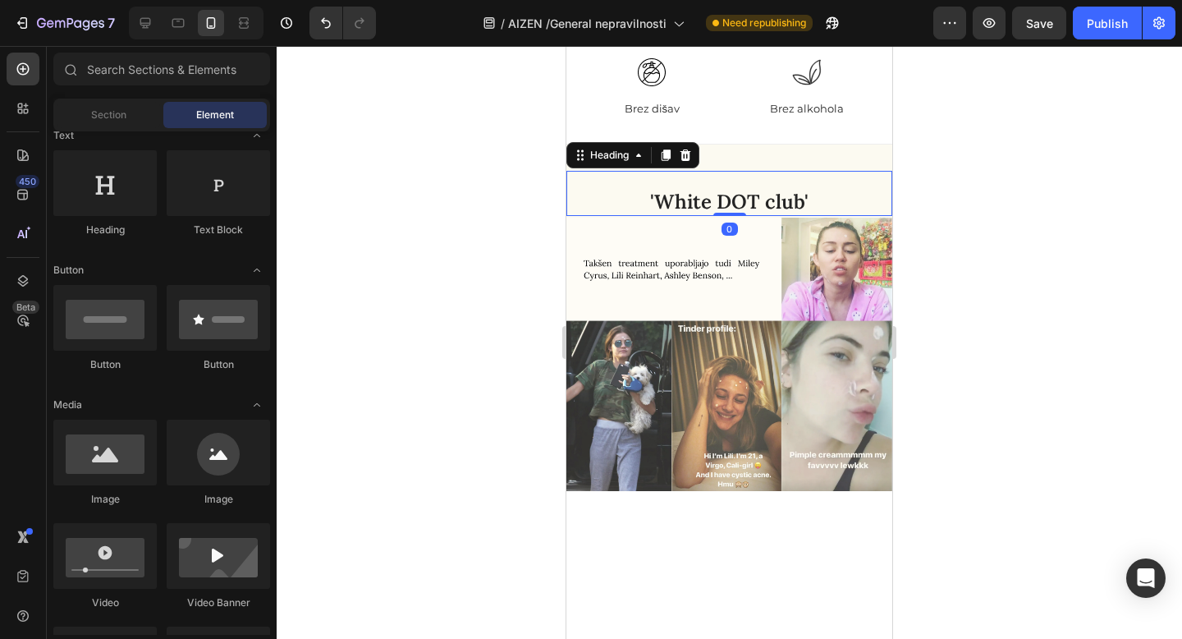
click at [696, 198] on h2 "'White DOT club'" at bounding box center [729, 201] width 326 height 29
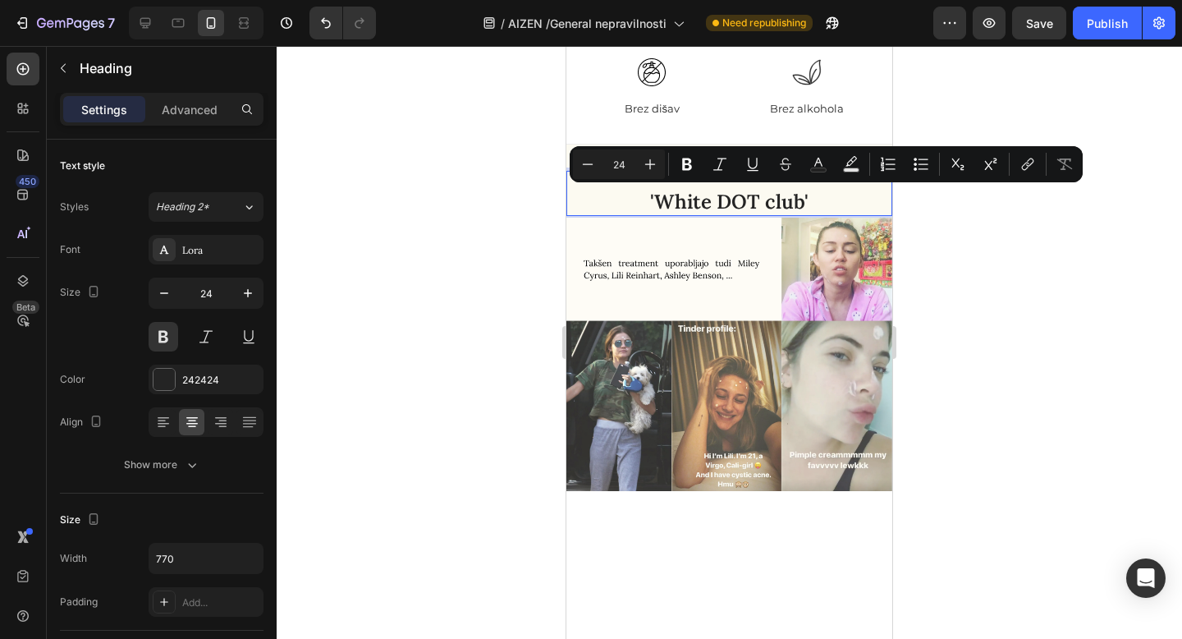
click at [955, 205] on div at bounding box center [729, 342] width 905 height 593
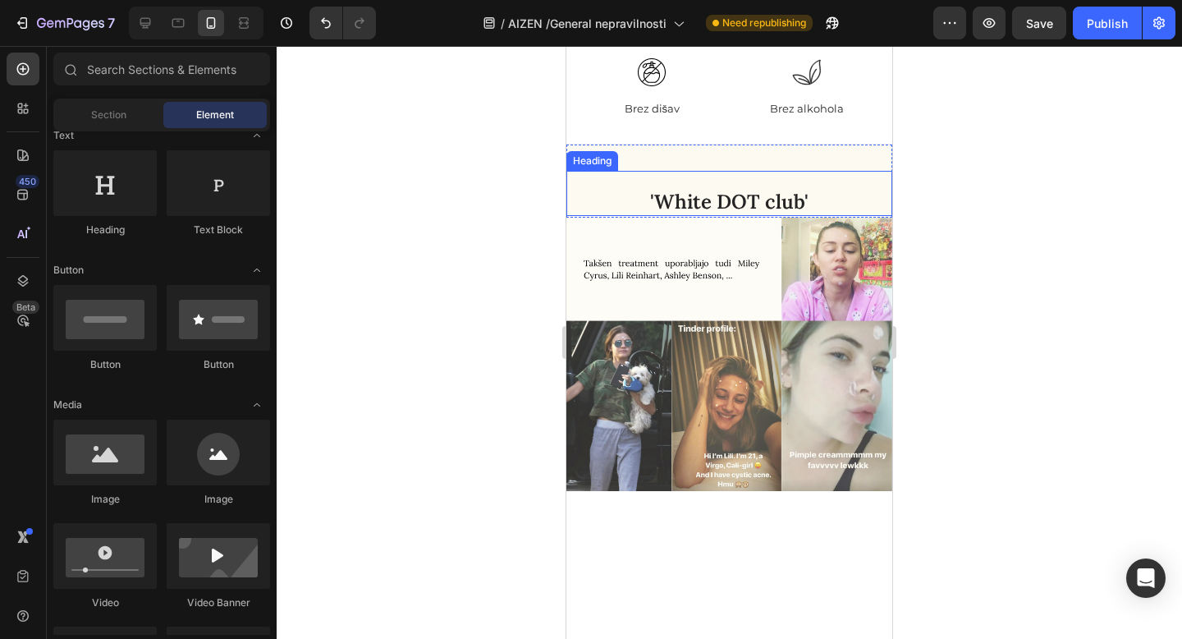
click at [808, 202] on p "'White DOT club'" at bounding box center [729, 201] width 323 height 25
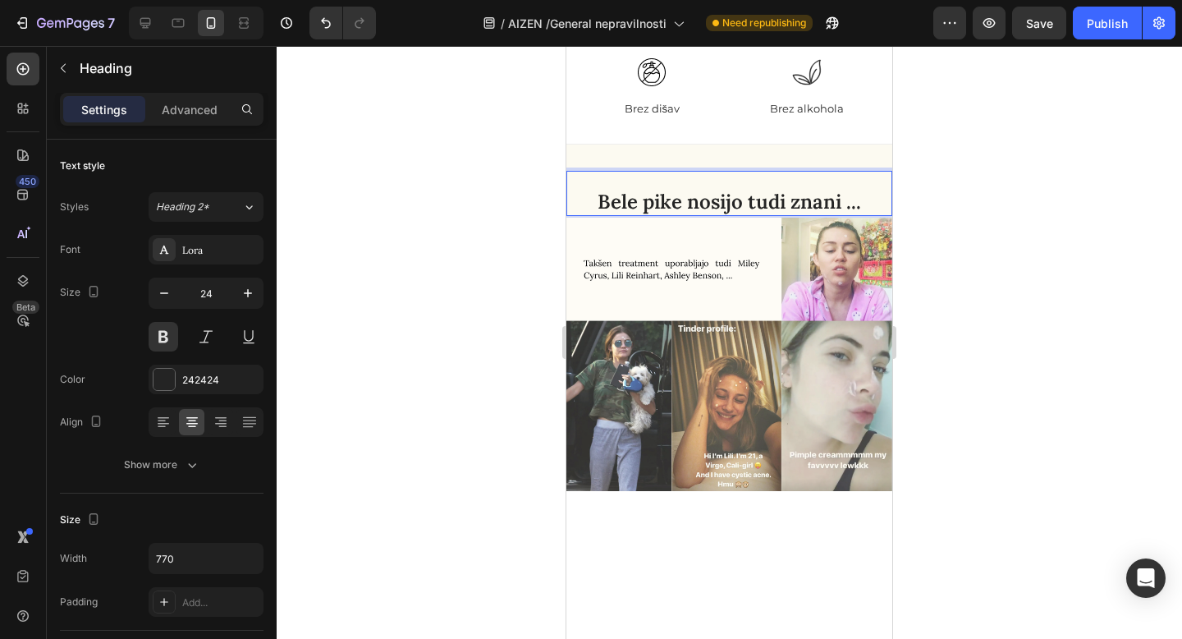
click at [1181, 258] on div at bounding box center [729, 342] width 905 height 593
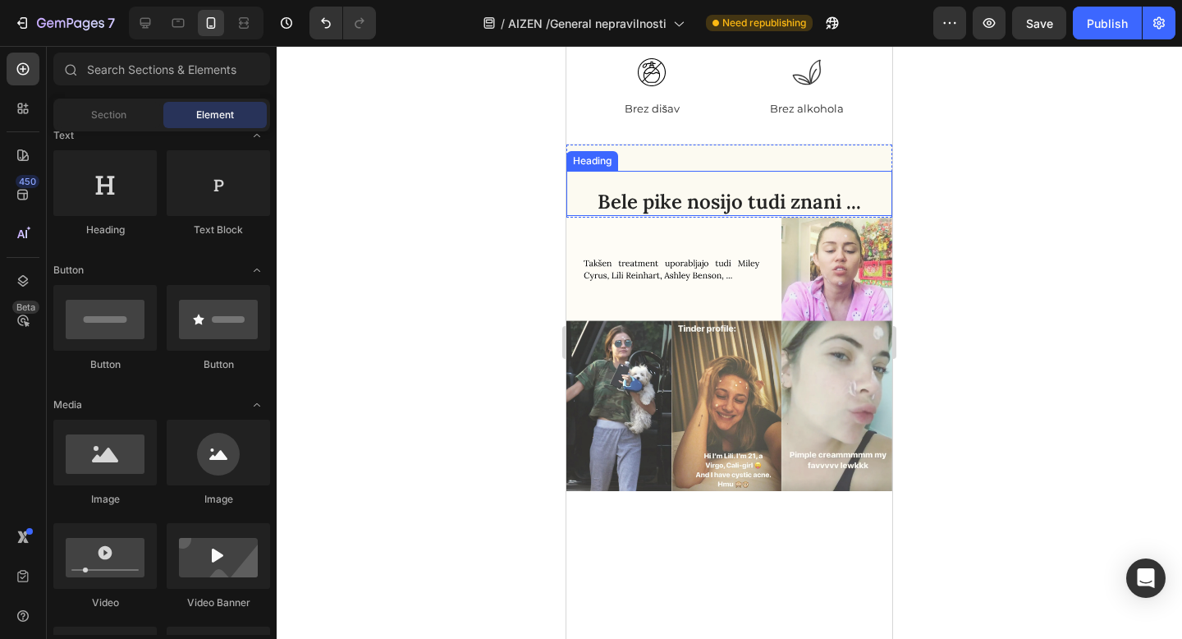
click at [800, 198] on p "Bele pike nosijo tudi znani ..." at bounding box center [729, 201] width 323 height 25
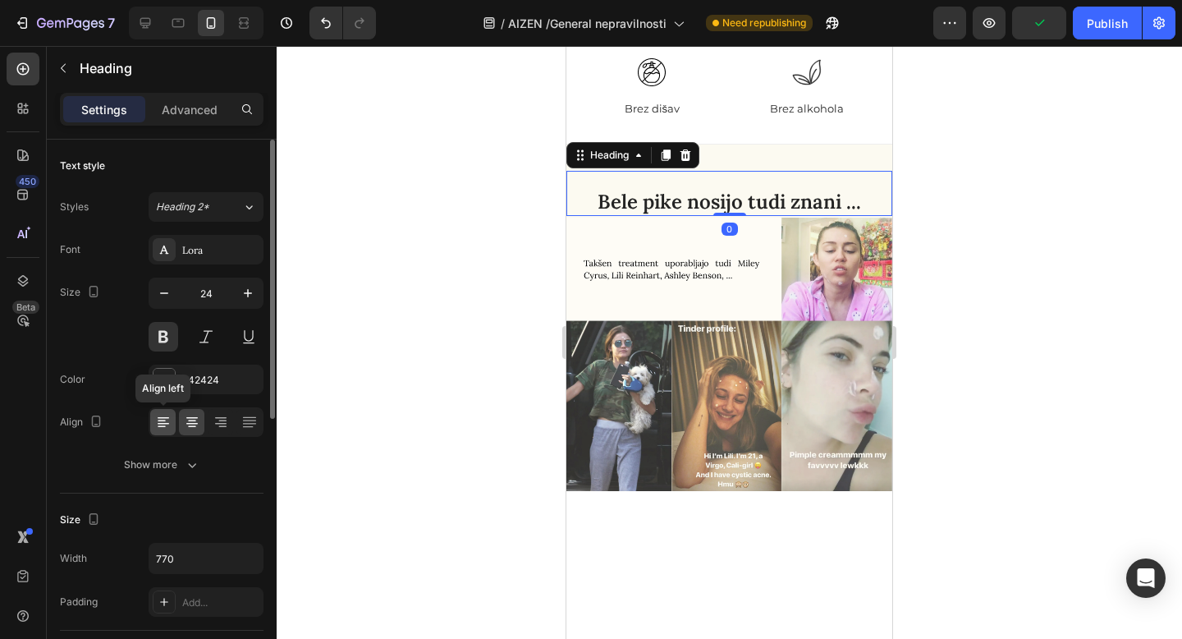
click at [167, 419] on icon at bounding box center [163, 422] width 16 height 16
click at [192, 419] on icon at bounding box center [192, 422] width 16 height 16
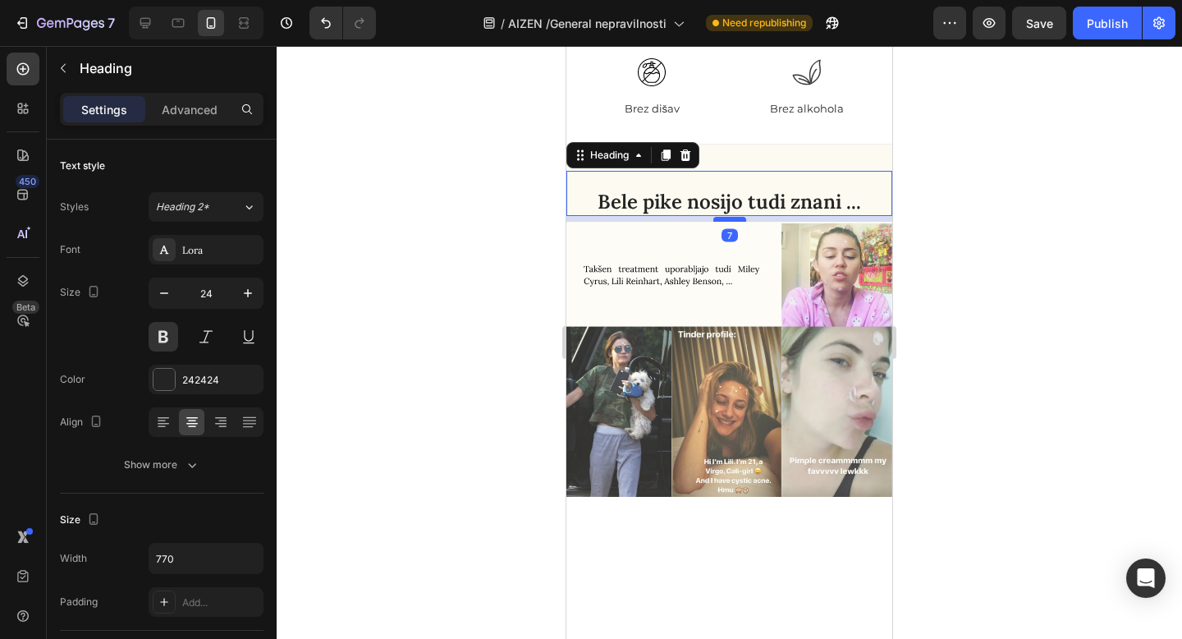
click at [729, 219] on div at bounding box center [729, 219] width 33 height 5
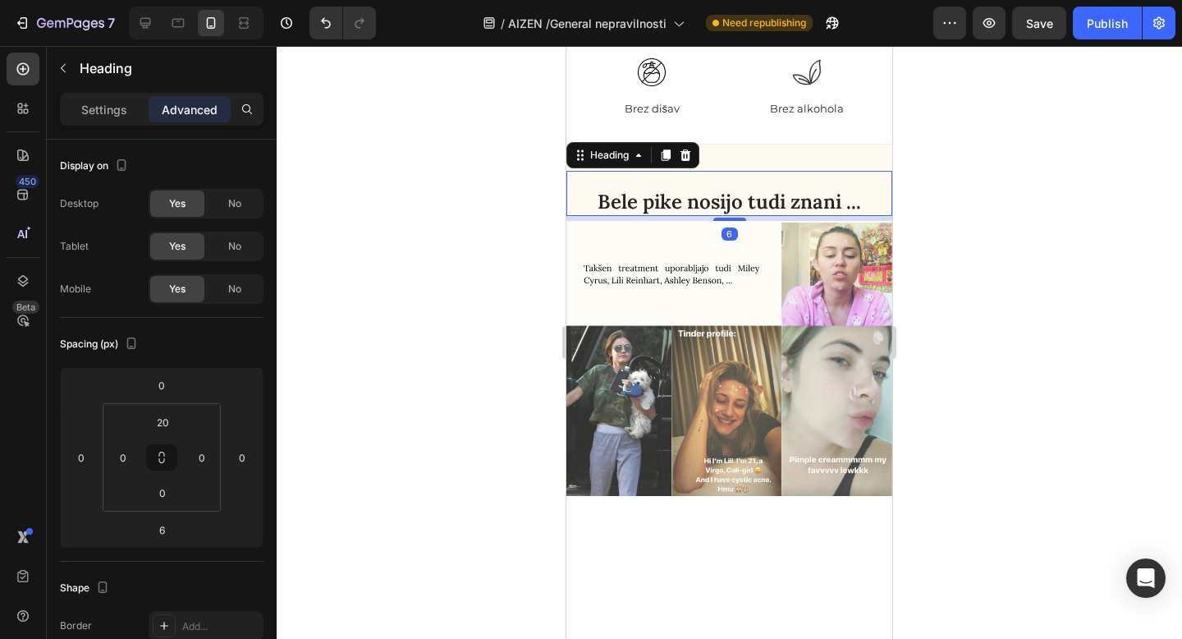
click at [436, 309] on div at bounding box center [729, 342] width 905 height 593
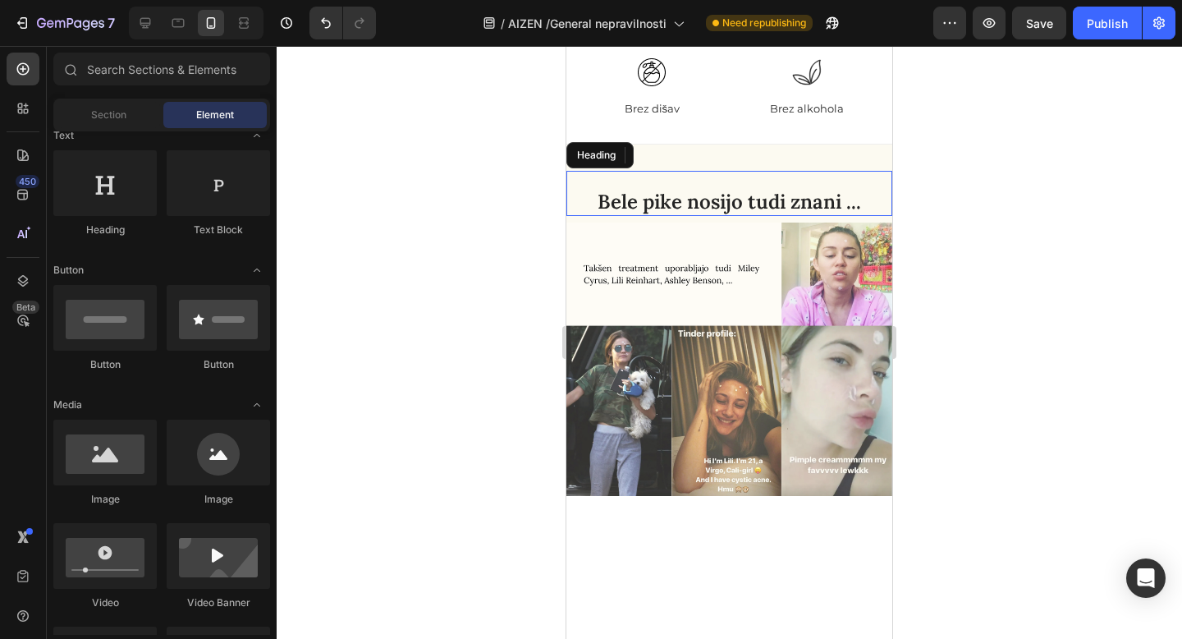
click at [483, 318] on div at bounding box center [729, 342] width 905 height 593
click at [521, 328] on div at bounding box center [729, 342] width 905 height 593
click at [462, 346] on div at bounding box center [729, 342] width 905 height 593
click at [1015, 364] on div at bounding box center [729, 342] width 905 height 593
click at [885, 164] on div "Bele pike nosijo tudi znani ... Heading Section 8" at bounding box center [729, 183] width 326 height 78
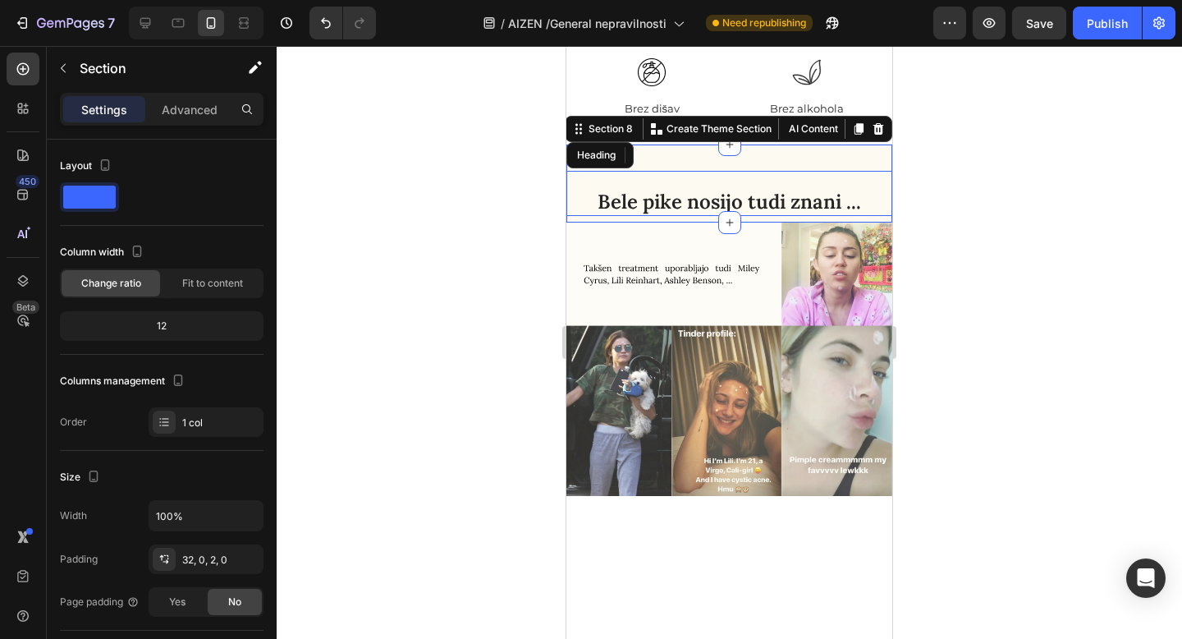
click at [1003, 176] on div at bounding box center [729, 342] width 905 height 593
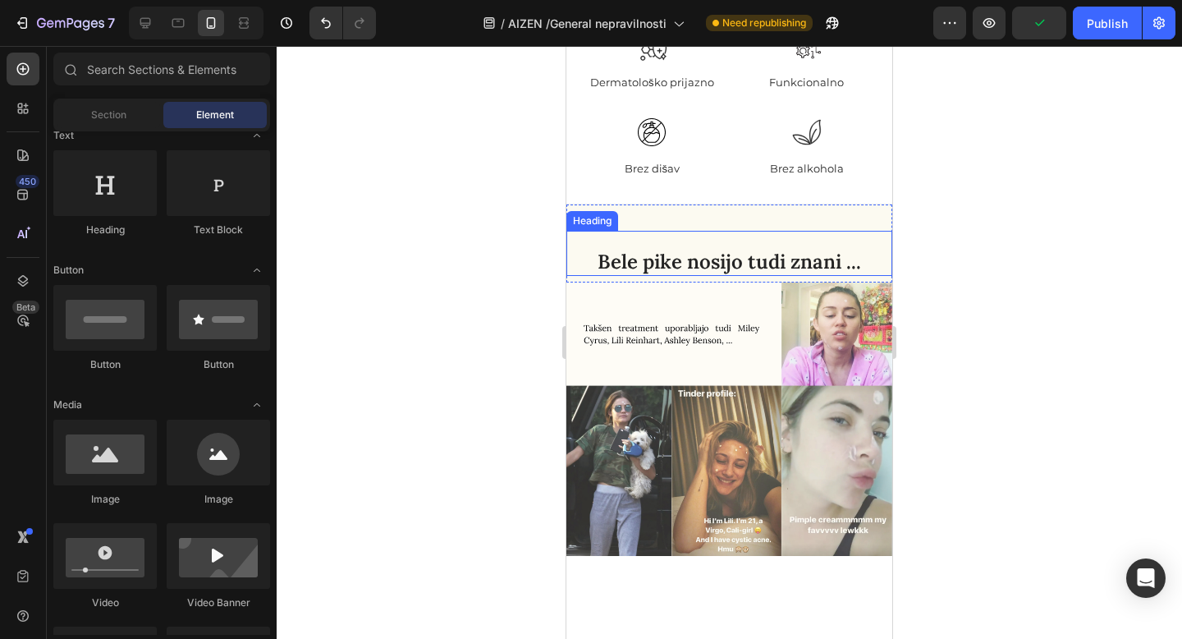
scroll to position [5717, 0]
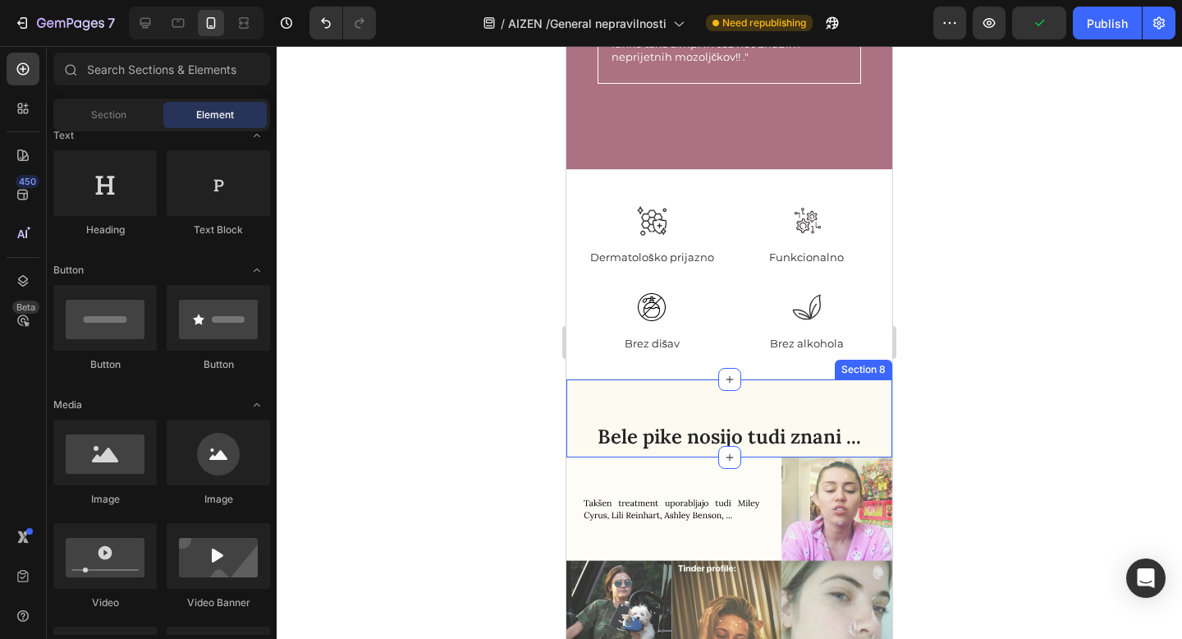
click at [770, 379] on div "Bele pike nosijo tudi znani ... Heading Section 8" at bounding box center [729, 418] width 326 height 78
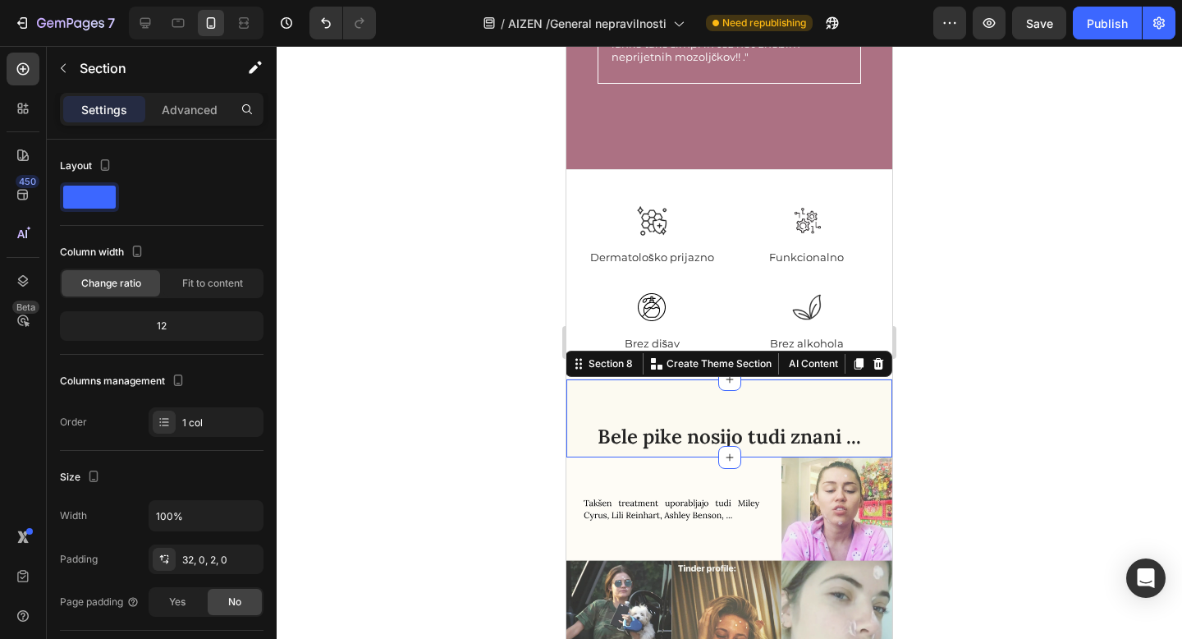
click at [195, 123] on div "Settings Advanced" at bounding box center [162, 109] width 204 height 33
click at [200, 109] on p "Advanced" at bounding box center [190, 109] width 56 height 17
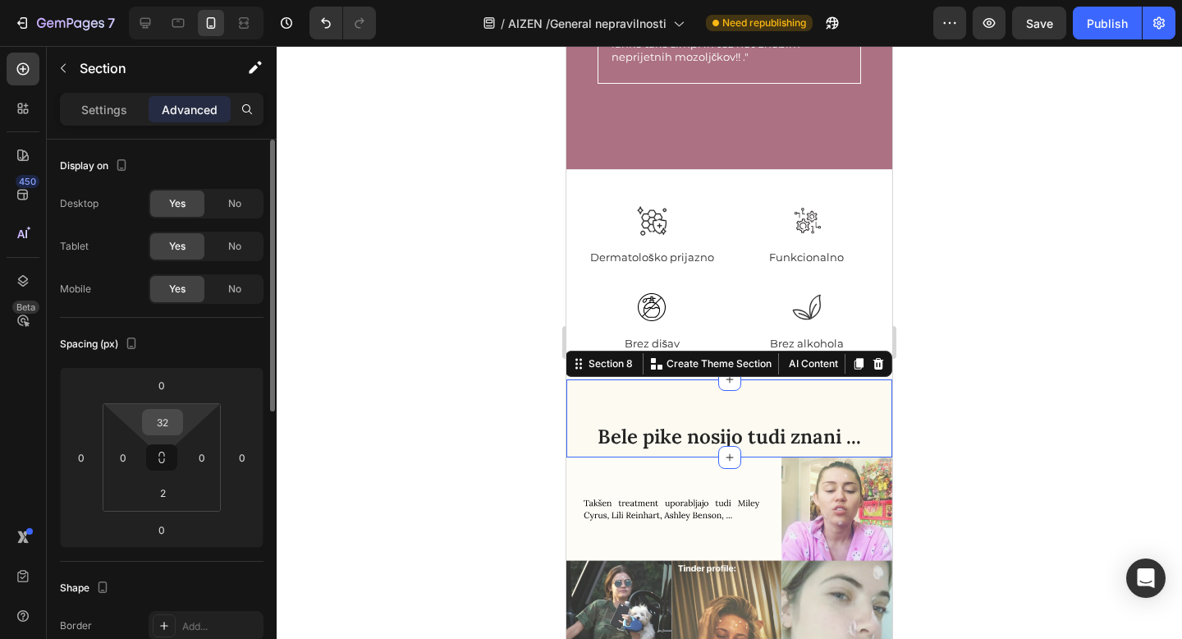
click at [172, 420] on input "32" at bounding box center [162, 422] width 33 height 25
type input "20"
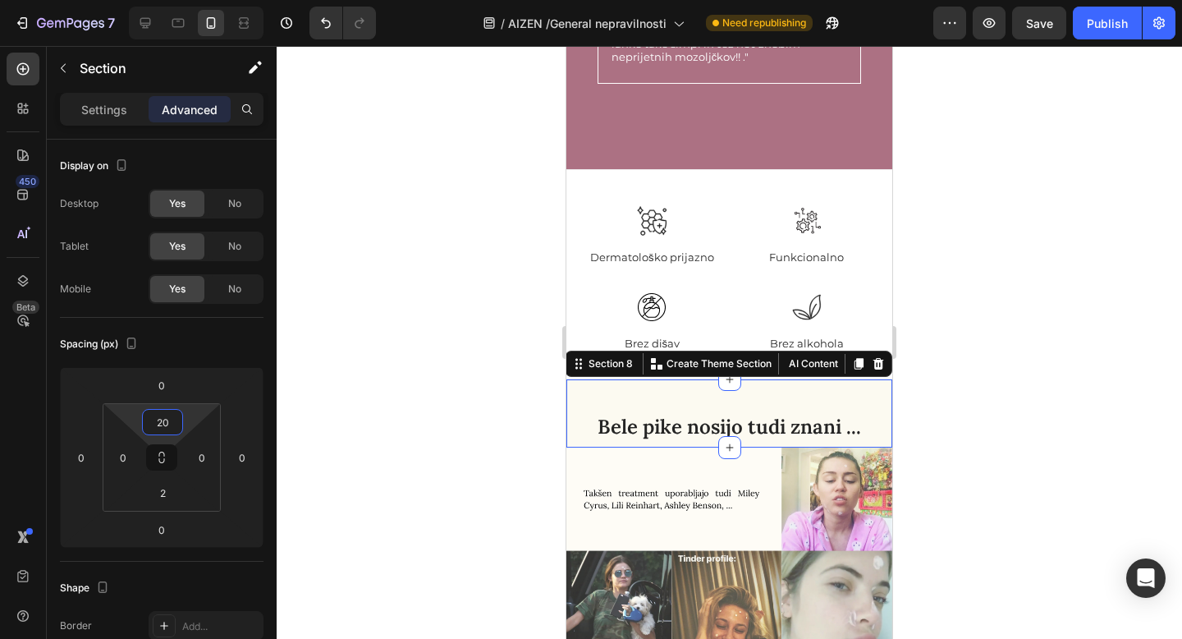
click at [350, 416] on div at bounding box center [729, 342] width 905 height 593
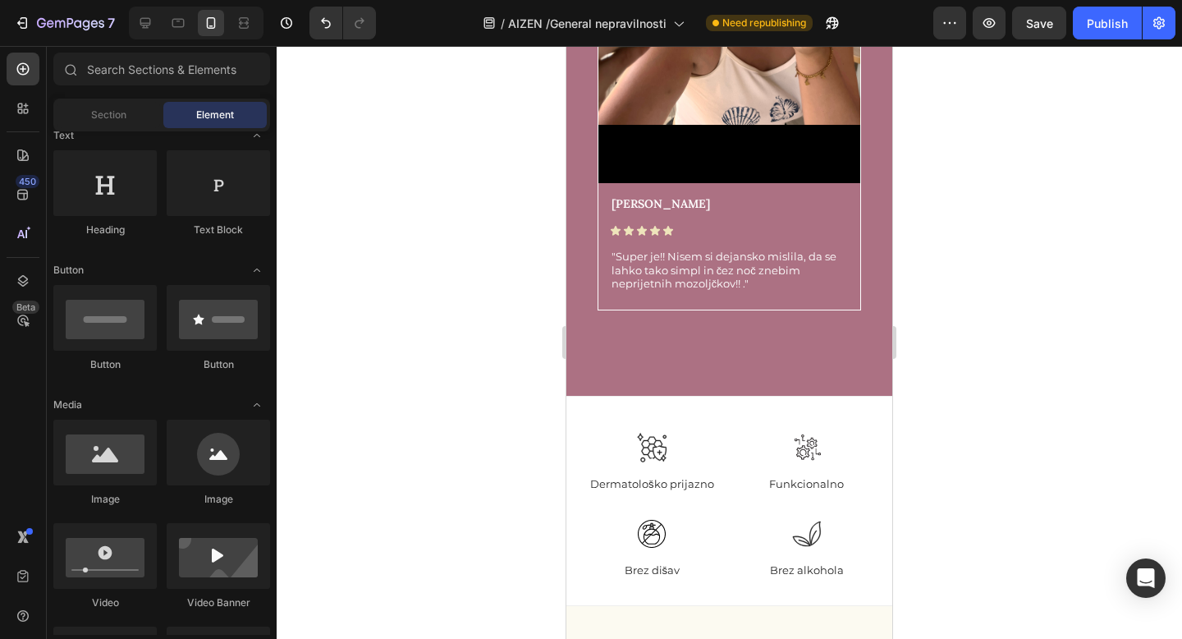
scroll to position [5878, 0]
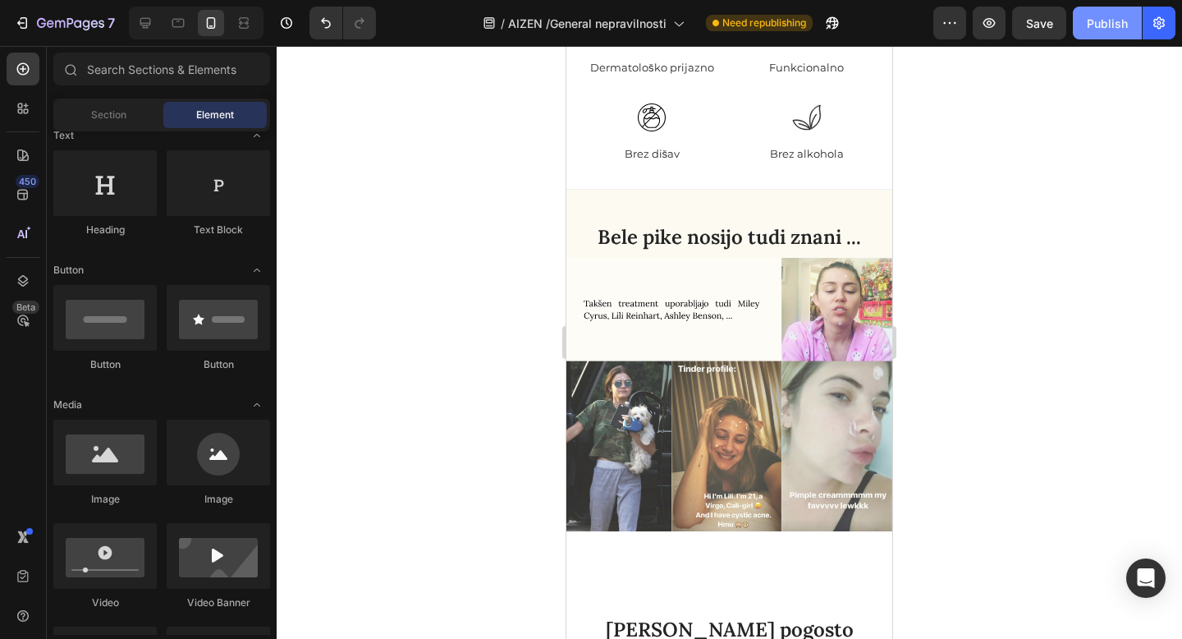
click at [1115, 31] on button "Publish" at bounding box center [1107, 23] width 69 height 33
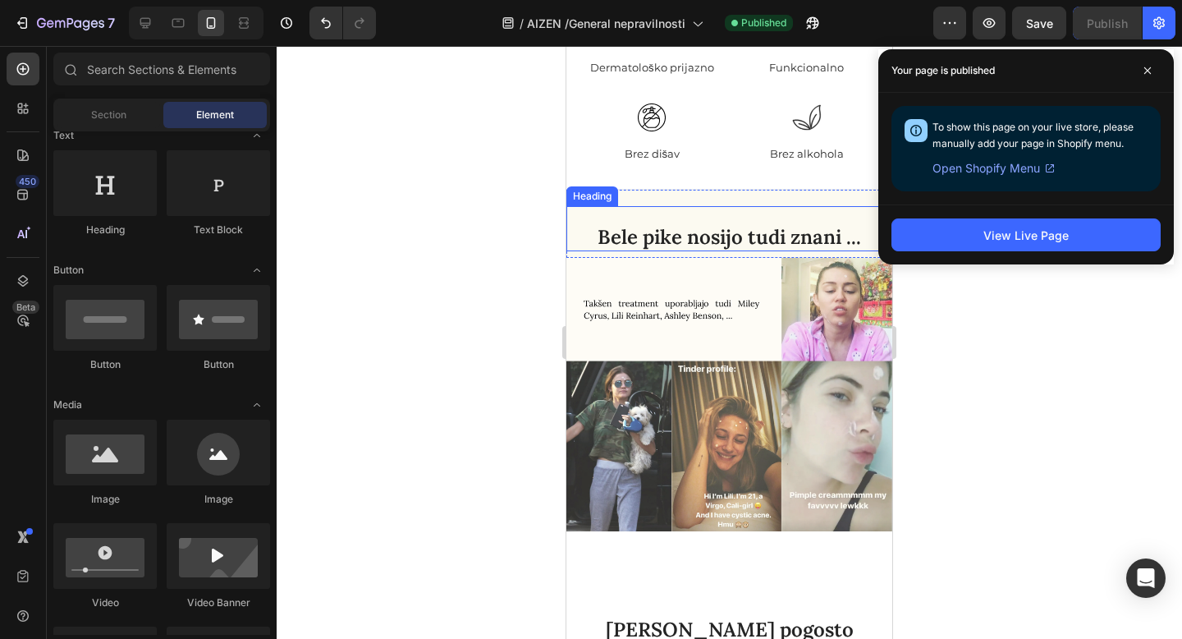
click at [800, 224] on h2 "Bele pike nosijo tudi znani ..." at bounding box center [729, 236] width 326 height 29
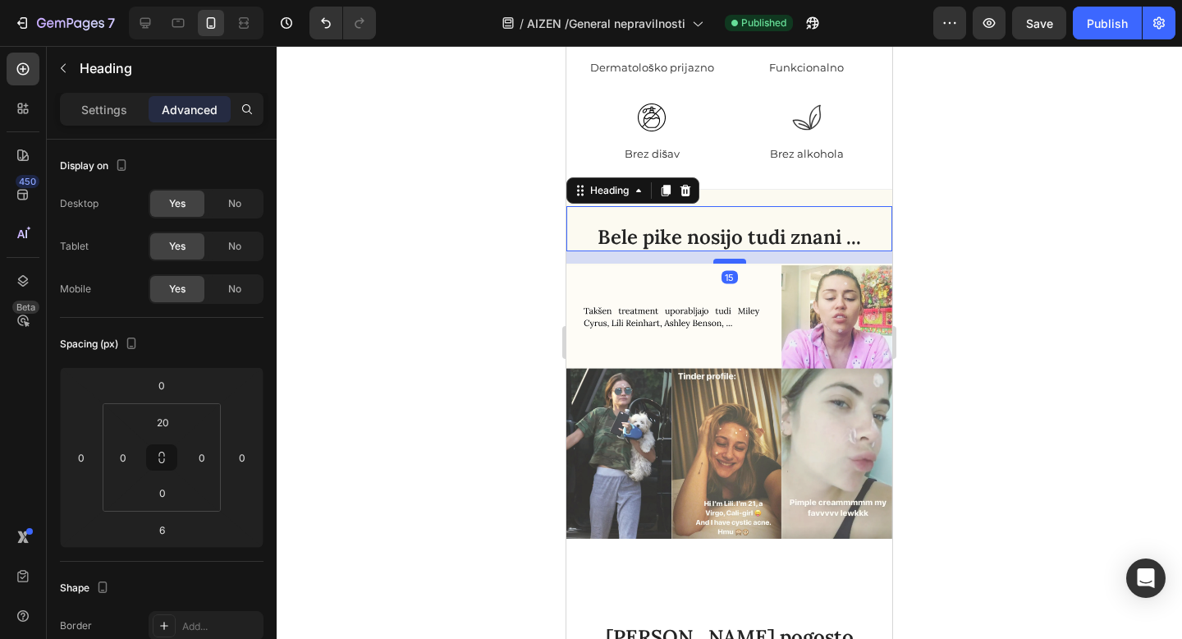
click at [727, 261] on div at bounding box center [729, 261] width 33 height 5
type input "15"
click at [1114, 30] on div "Publish" at bounding box center [1107, 23] width 41 height 17
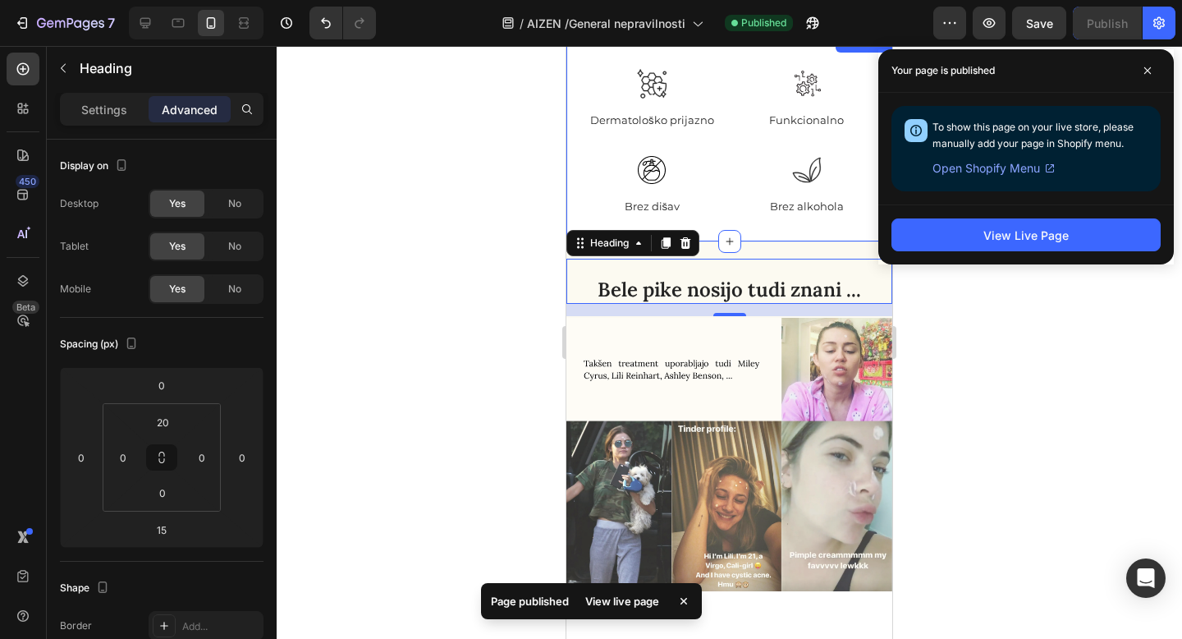
scroll to position [5822, 0]
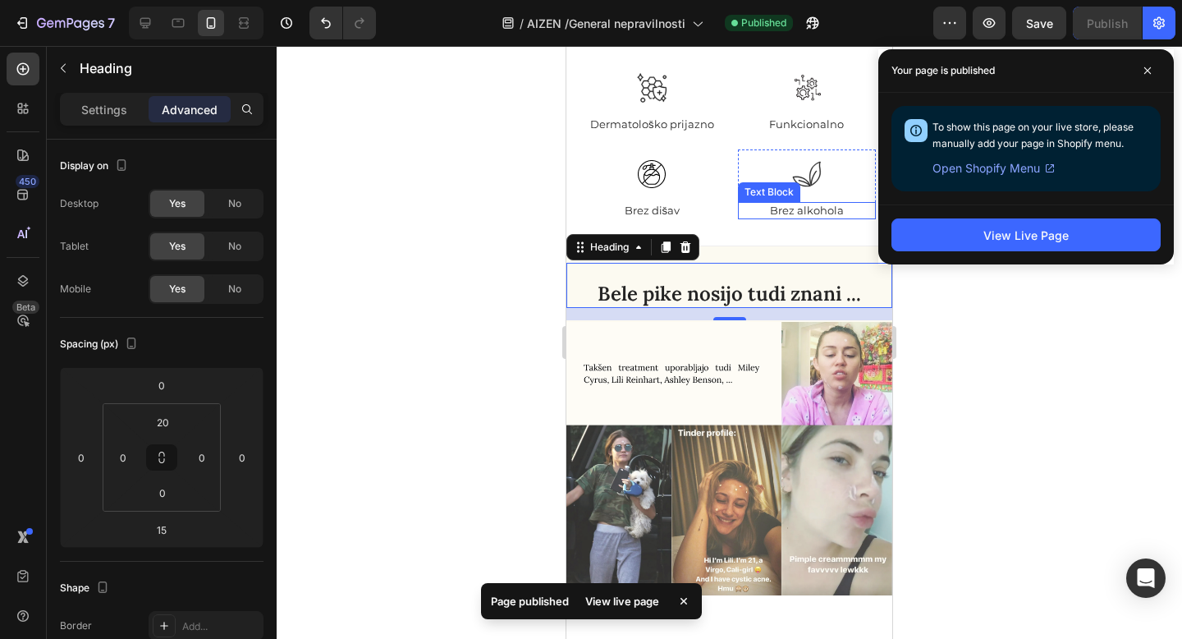
click at [802, 208] on p "Brez alkohola" at bounding box center [806, 211] width 135 height 14
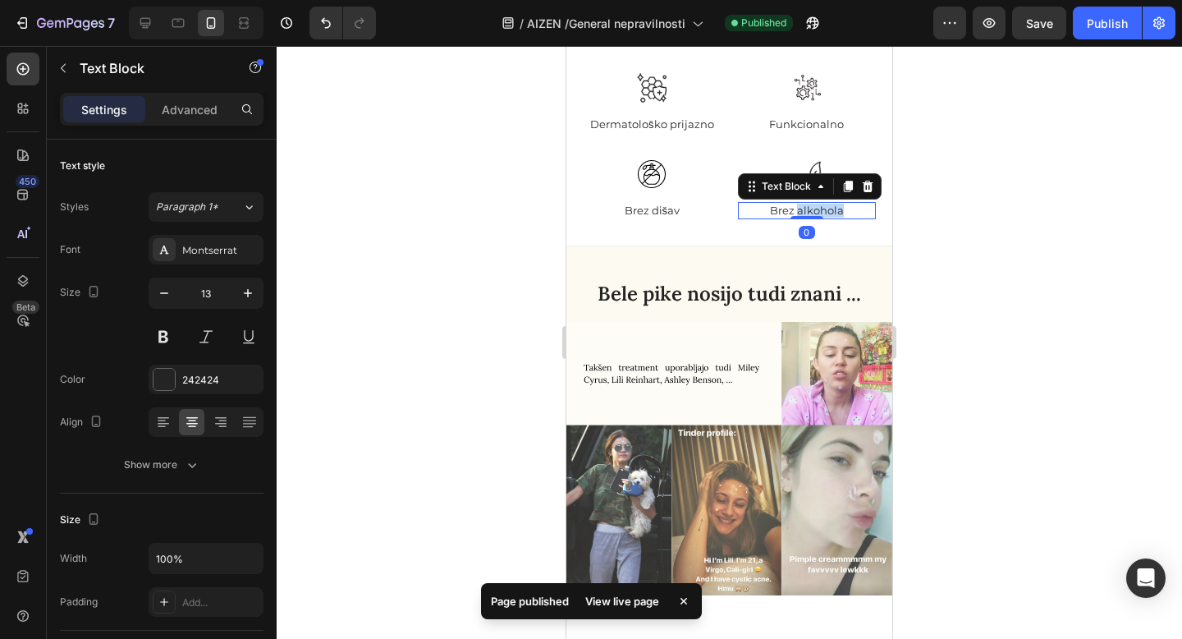
click at [802, 208] on p "Brez alkohola" at bounding box center [806, 211] width 135 height 14
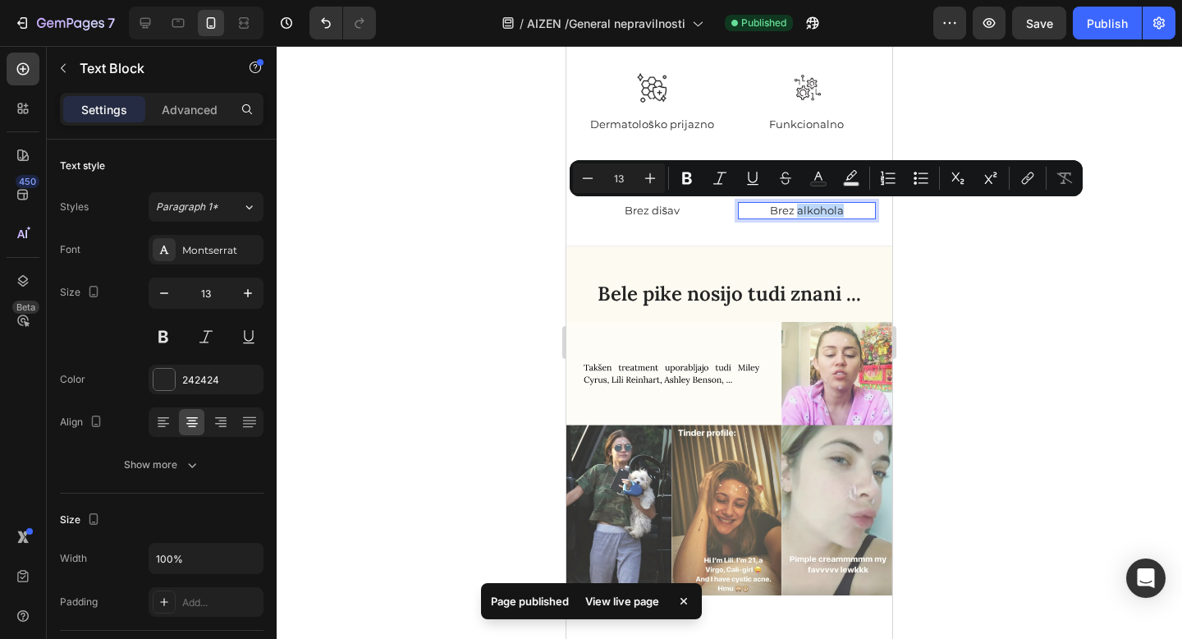
click at [797, 209] on p "Brez alkohola" at bounding box center [806, 211] width 135 height 14
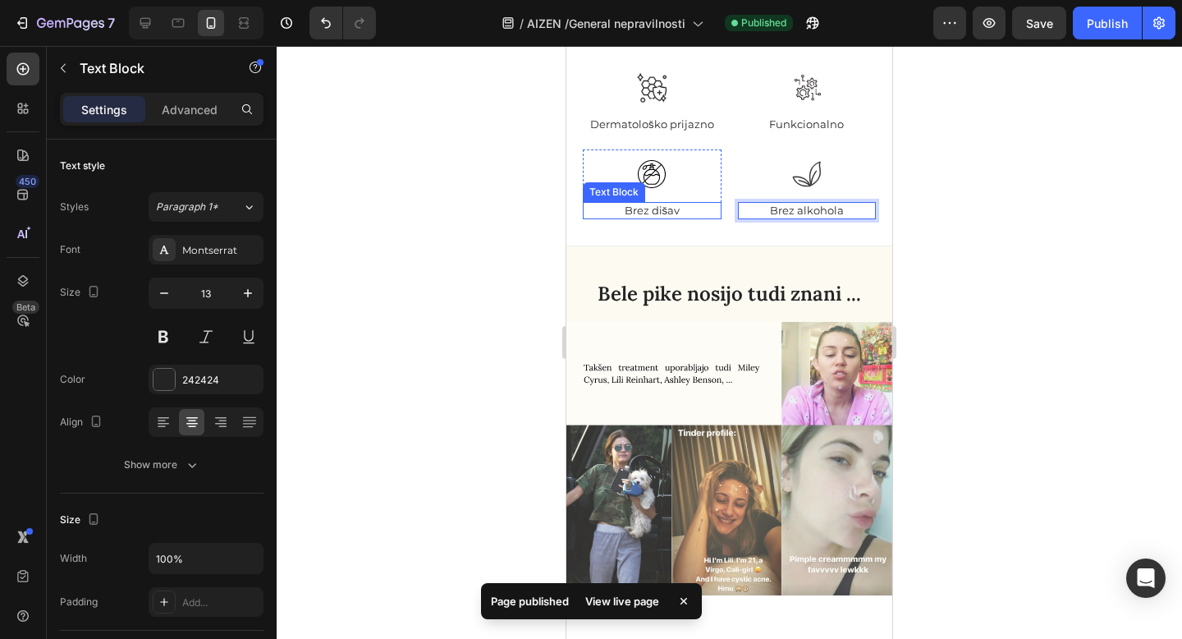
click at [667, 207] on p "Brez dišav" at bounding box center [651, 211] width 135 height 14
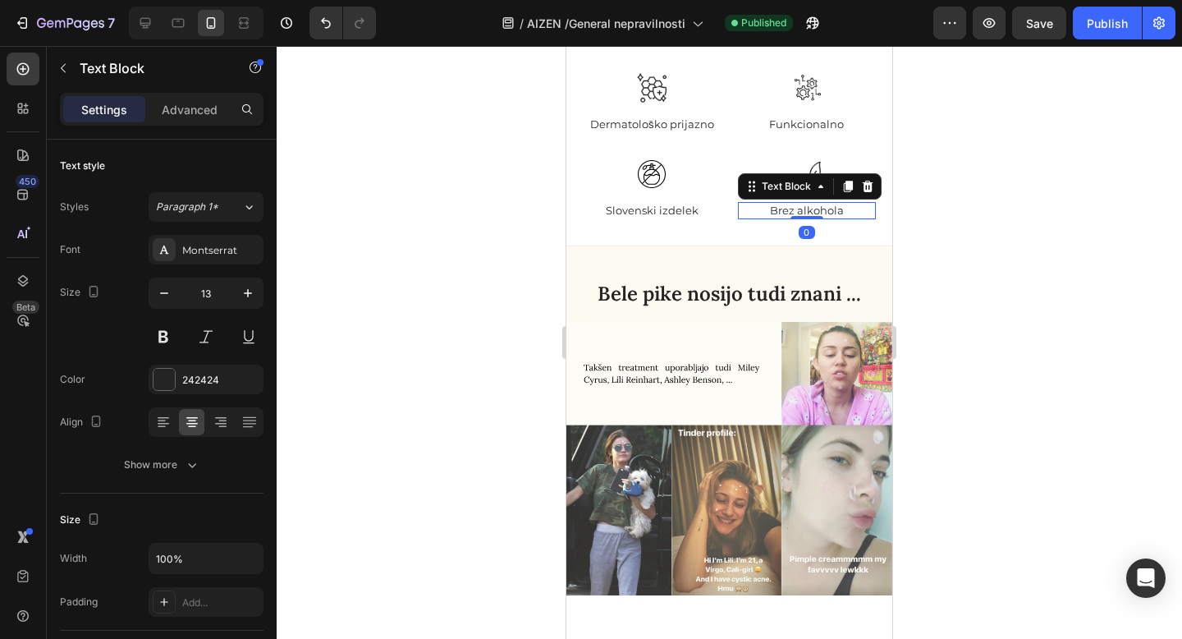
click at [779, 214] on p "Brez alkohola" at bounding box center [806, 211] width 135 height 14
click at [798, 211] on p "Brez alkohola" at bounding box center [806, 211] width 135 height 14
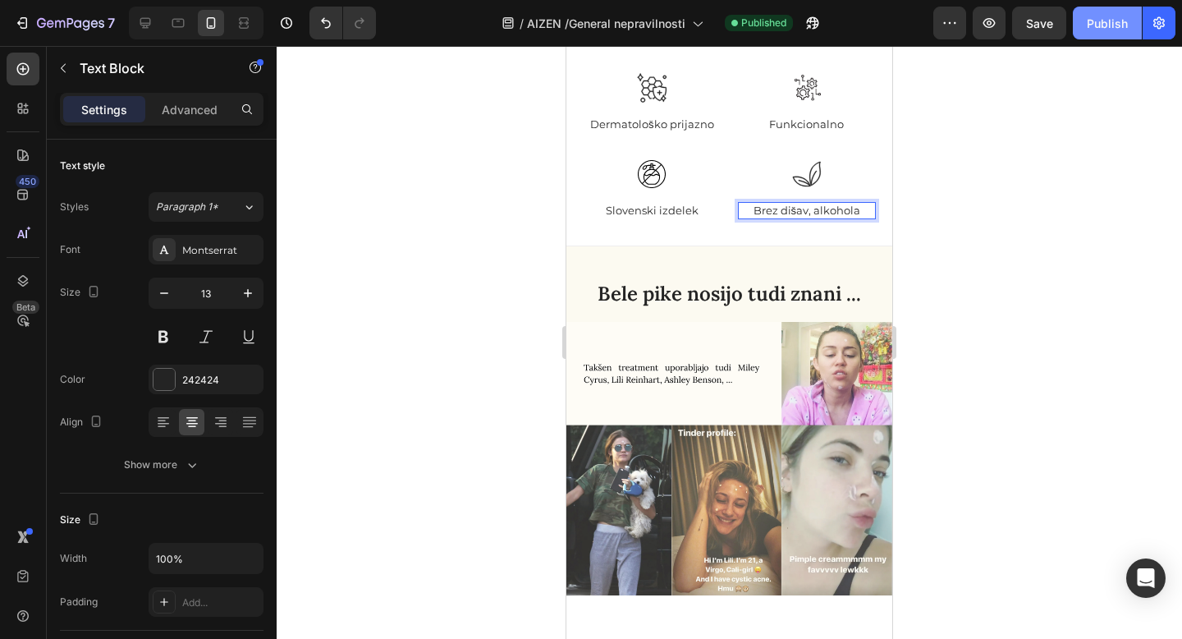
click at [1121, 25] on div "Publish" at bounding box center [1107, 23] width 41 height 17
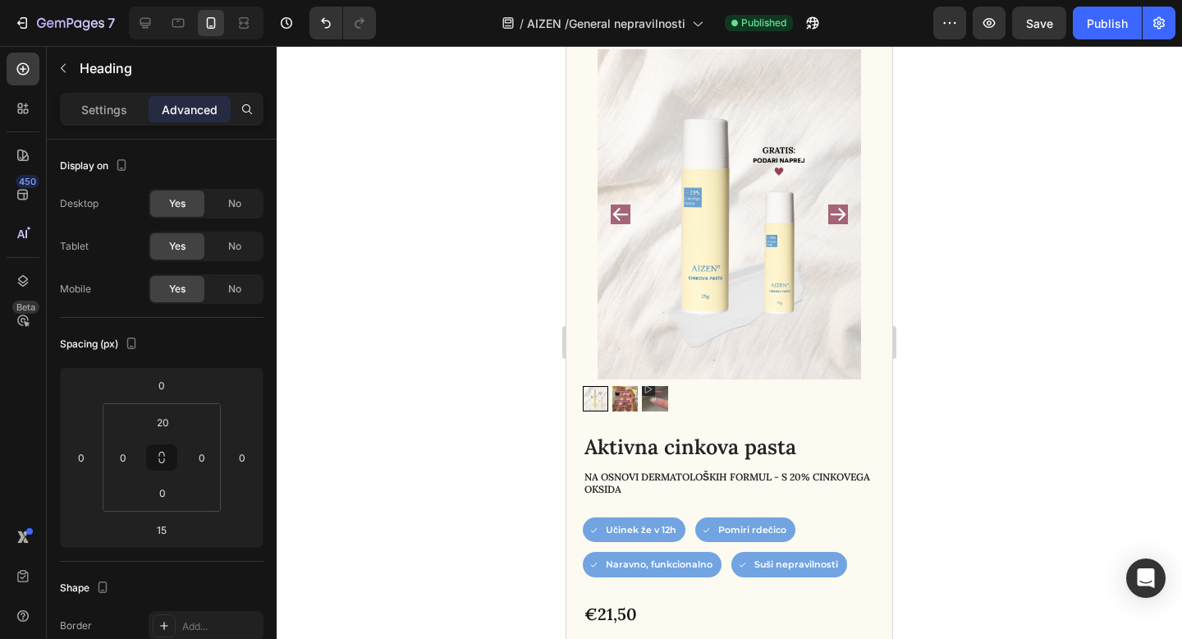
scroll to position [0, 0]
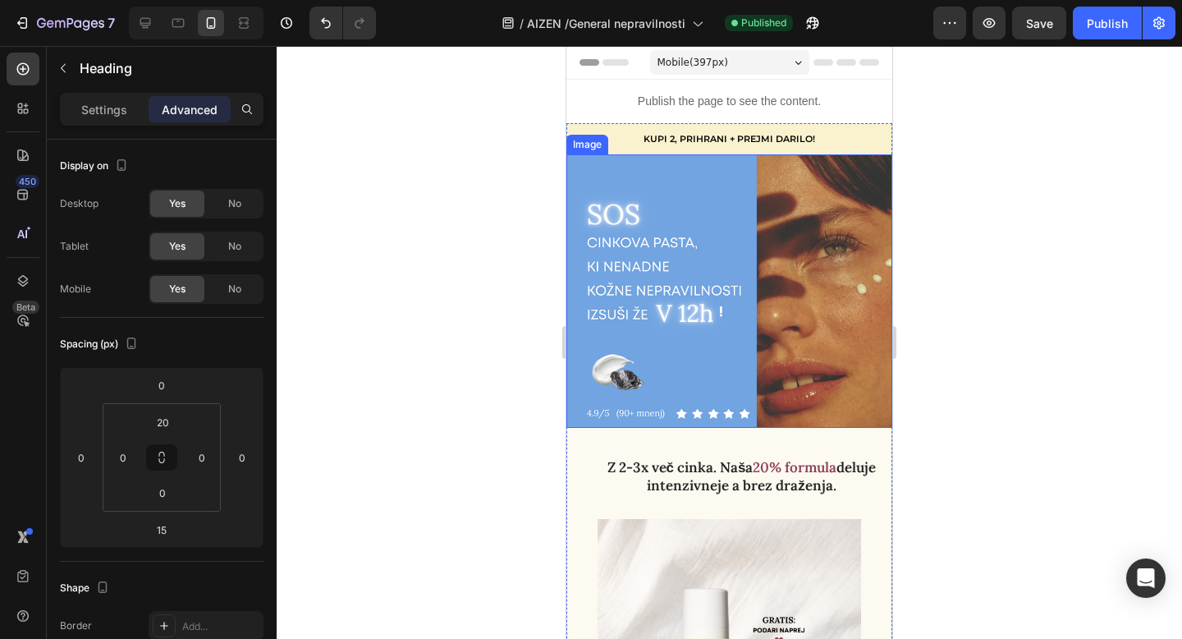
click at [744, 423] on img at bounding box center [729, 290] width 326 height 273
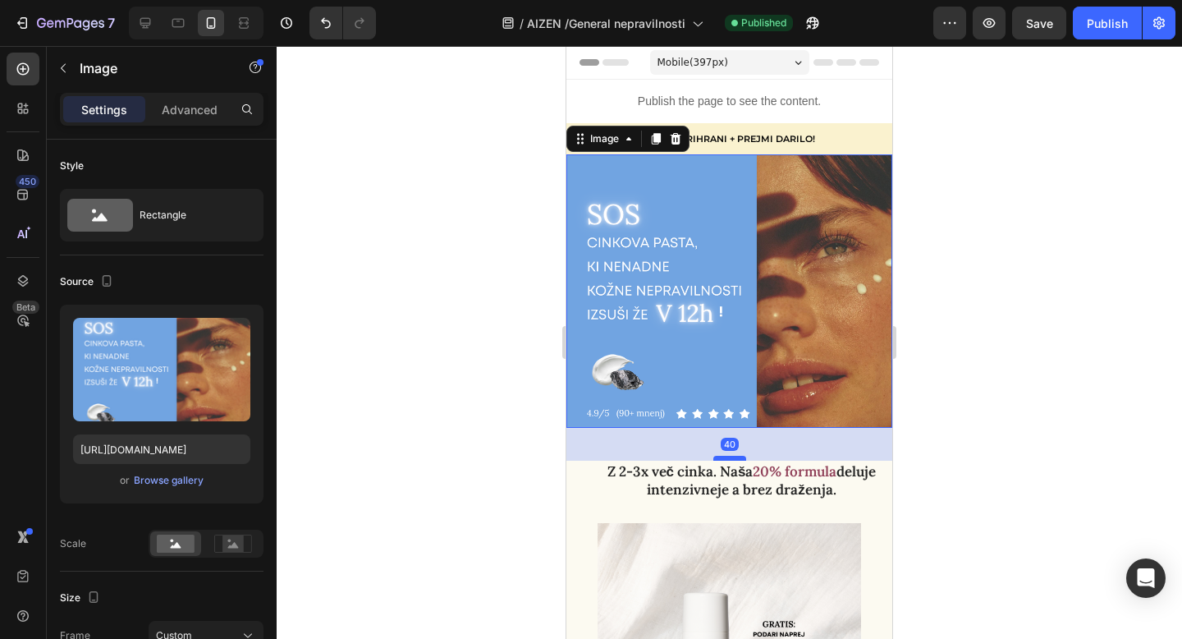
click at [726, 459] on div at bounding box center [729, 458] width 33 height 5
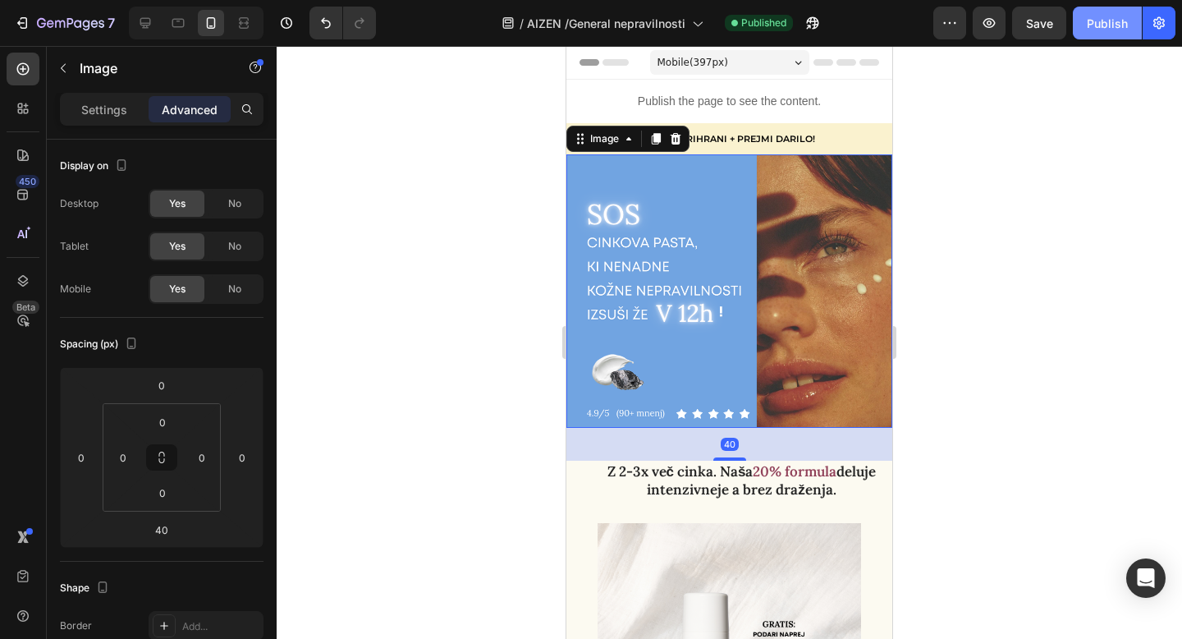
click at [1118, 26] on div "Publish" at bounding box center [1107, 23] width 41 height 17
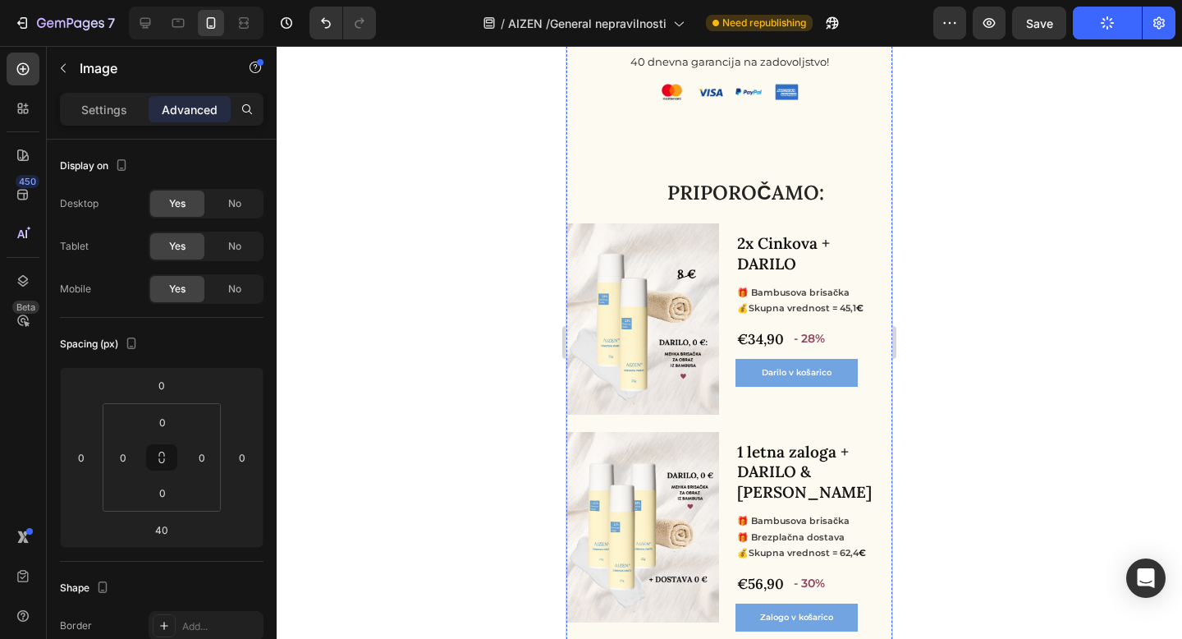
scroll to position [1146, 0]
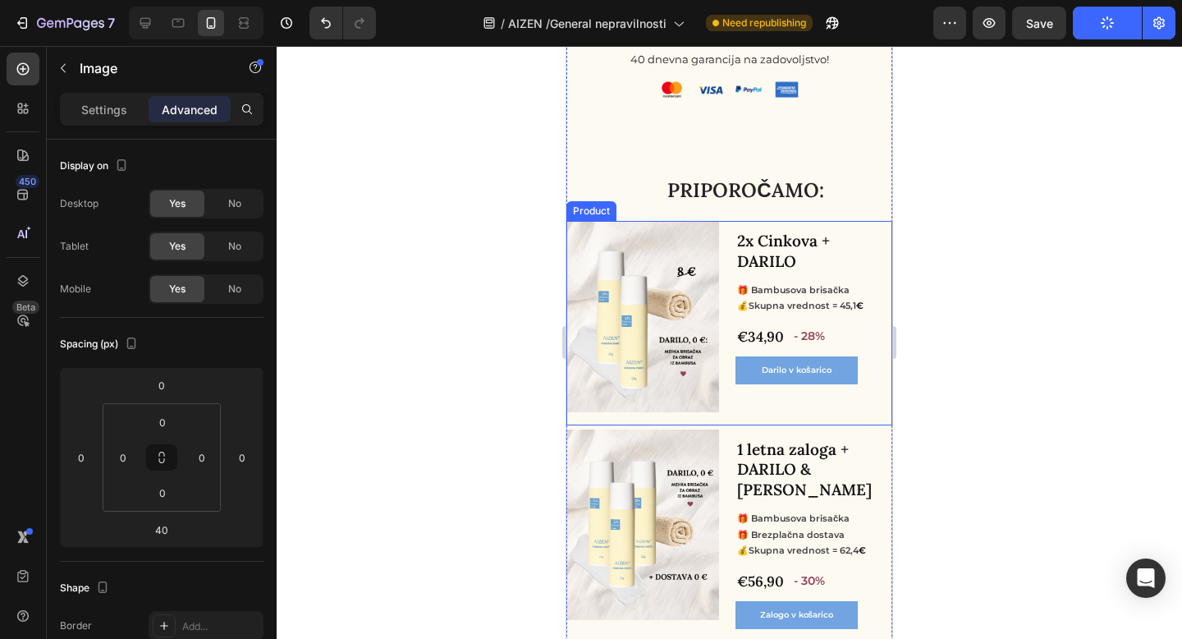
click at [732, 408] on div "Product Images 2x Cinkova + DARILO Product Title 🎁 Bambusova brisačka 💰Skupna v…" at bounding box center [729, 323] width 326 height 204
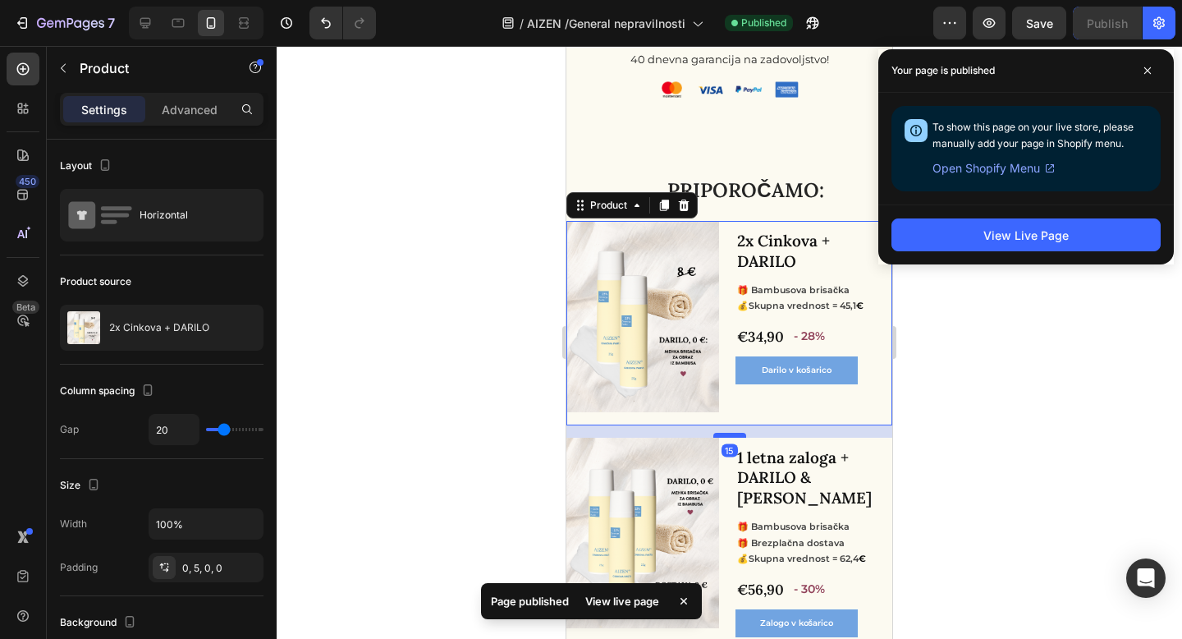
drag, startPoint x: 734, startPoint y: 427, endPoint x: 733, endPoint y: 435, distance: 8.2
click at [733, 435] on div at bounding box center [729, 435] width 33 height 5
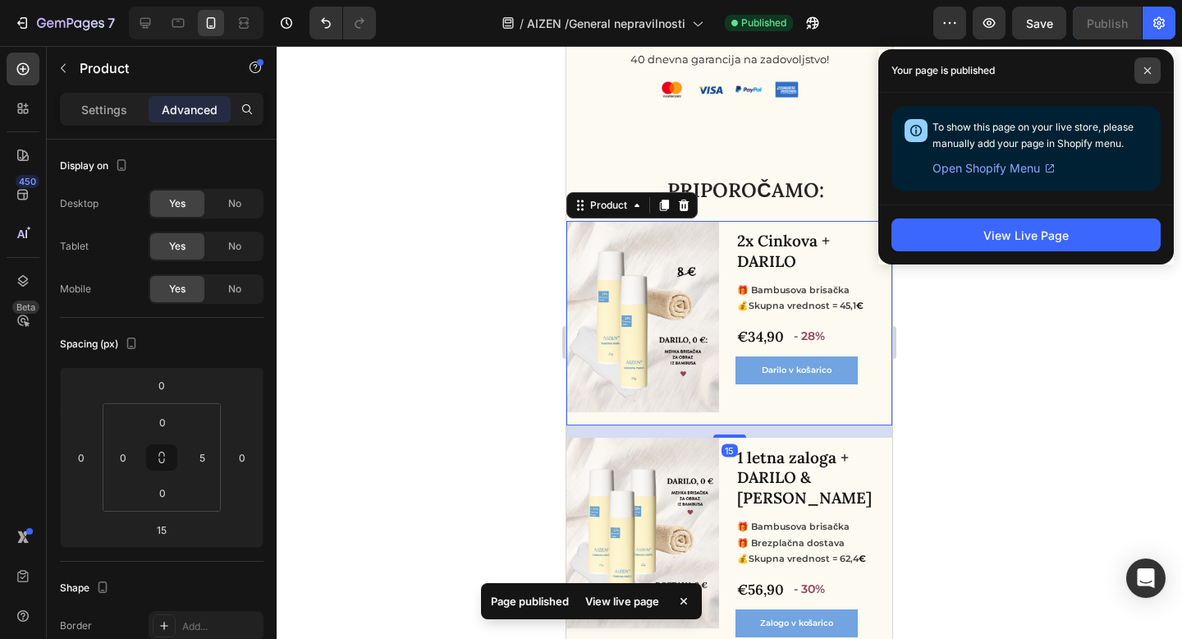
click at [1147, 69] on icon at bounding box center [1147, 70] width 8 height 8
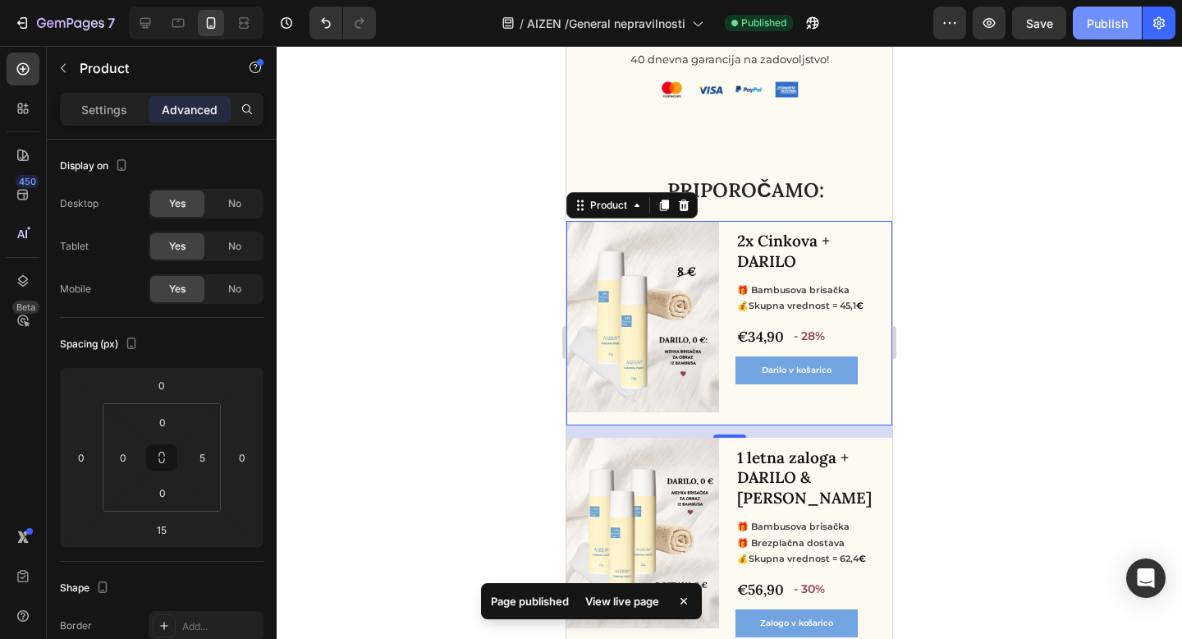
click at [1087, 28] on div "Publish" at bounding box center [1107, 23] width 41 height 17
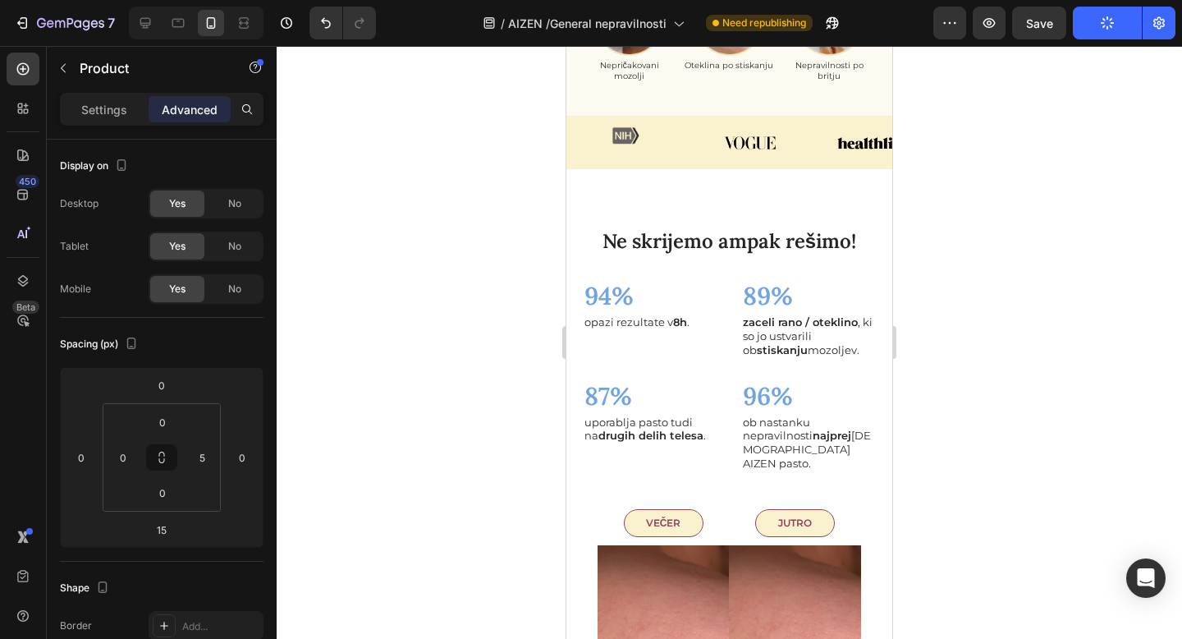
scroll to position [2237, 0]
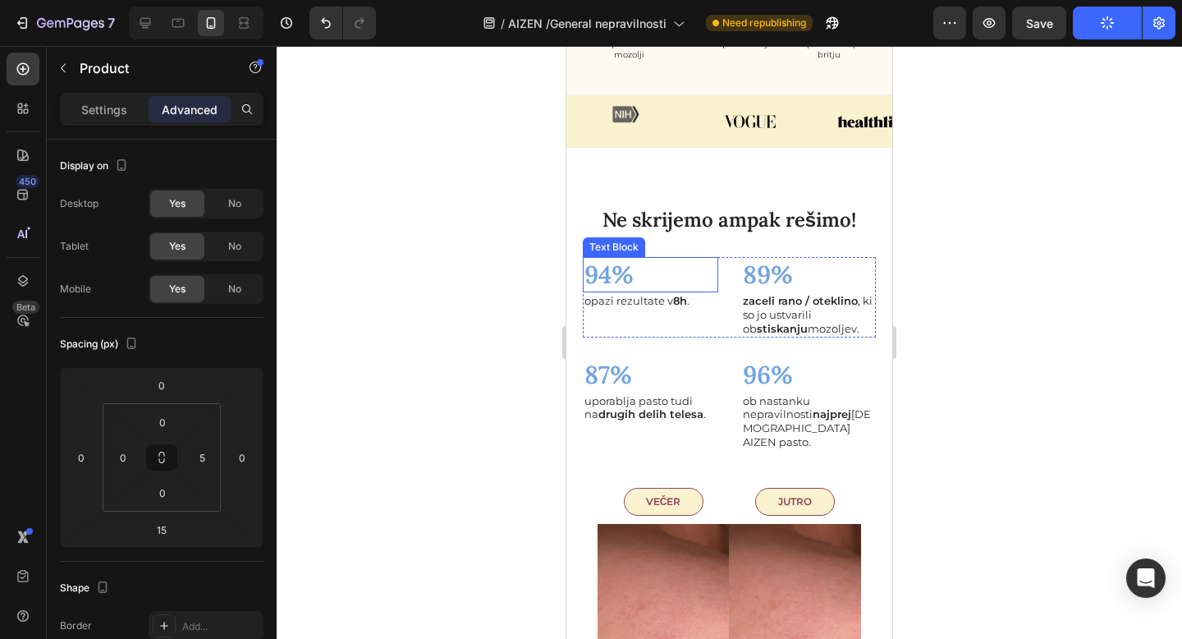
click at [654, 271] on p "94%" at bounding box center [650, 275] width 132 height 32
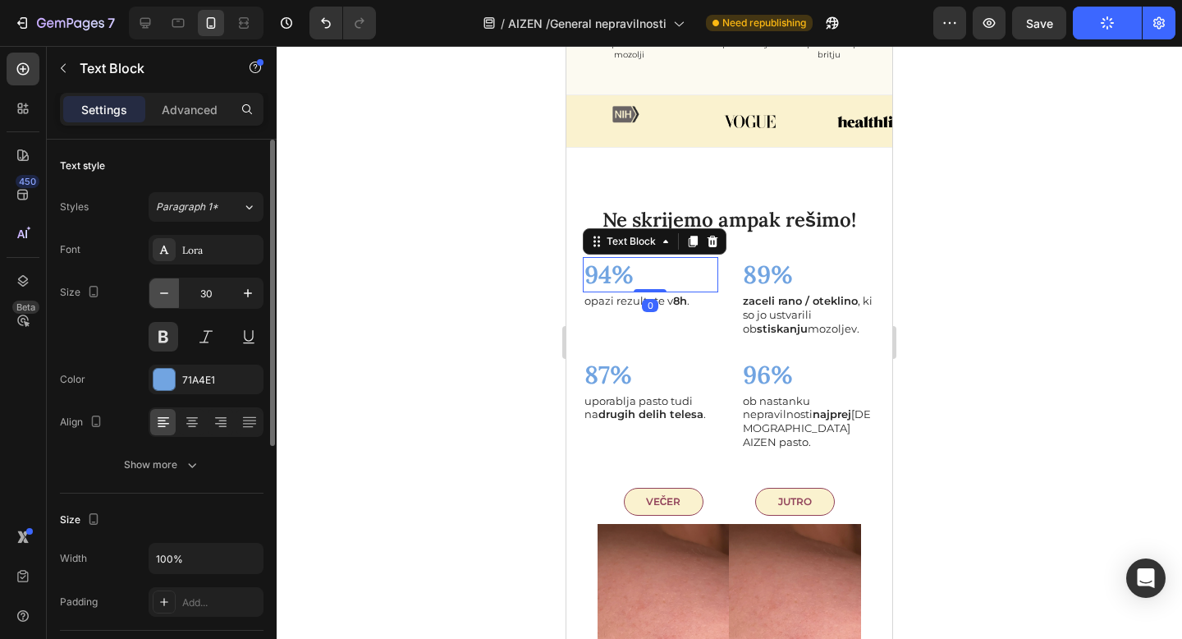
click at [164, 290] on icon "button" at bounding box center [164, 293] width 16 height 16
click at [165, 290] on icon "button" at bounding box center [164, 293] width 16 height 16
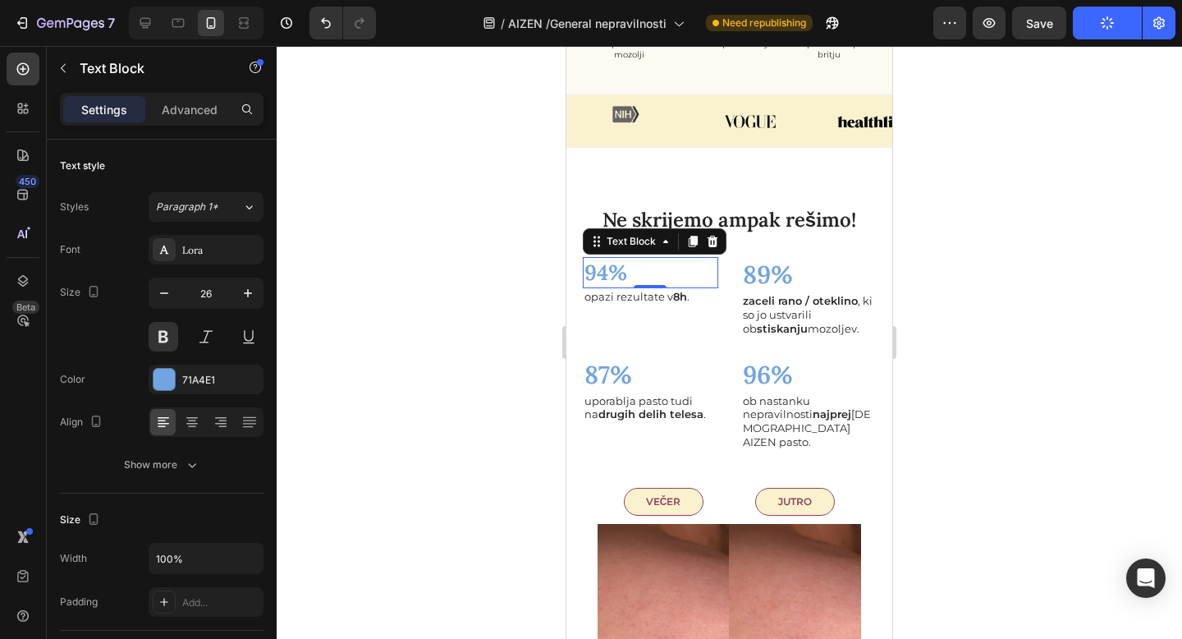
type input "25"
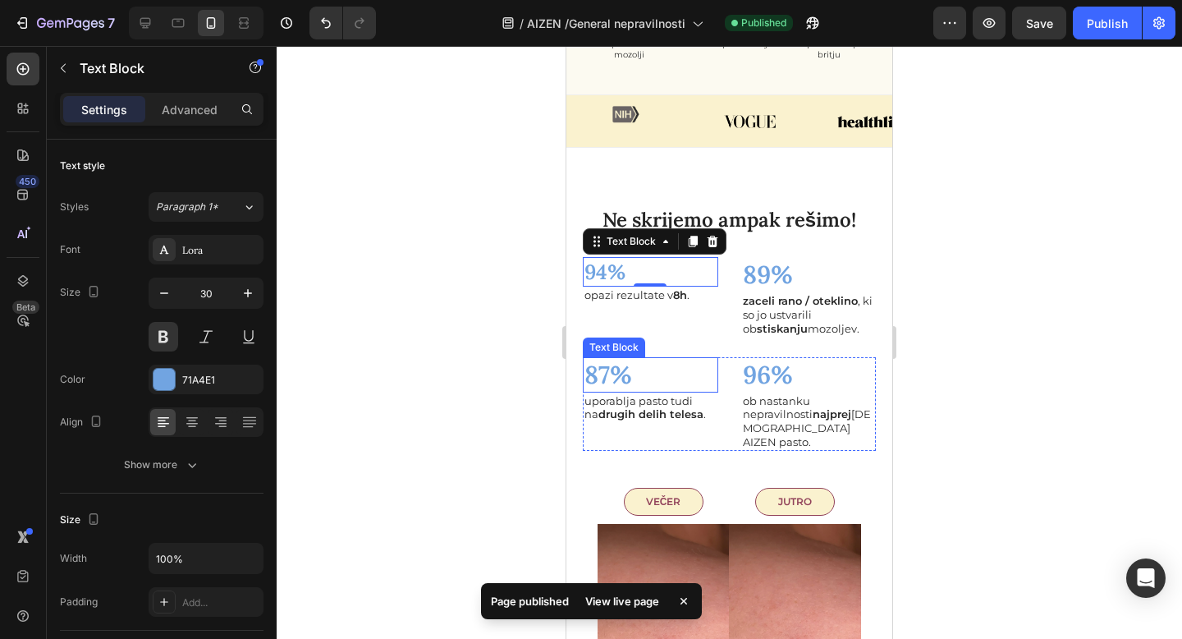
click at [607, 372] on p "87%" at bounding box center [650, 375] width 132 height 32
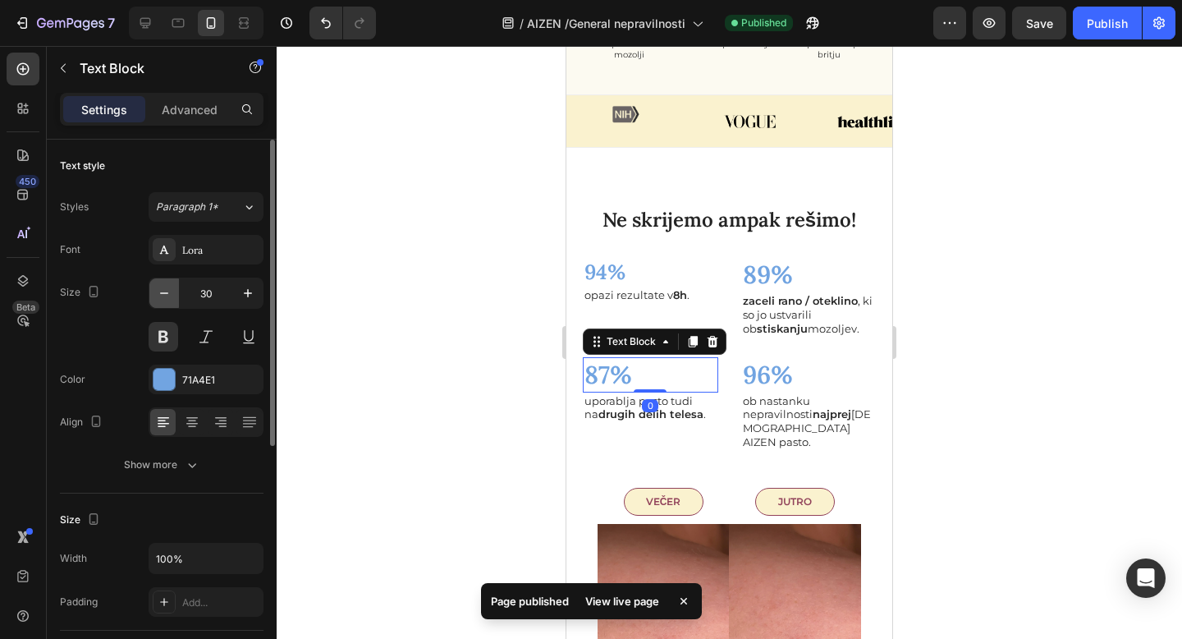
click at [169, 293] on icon "button" at bounding box center [164, 293] width 16 height 16
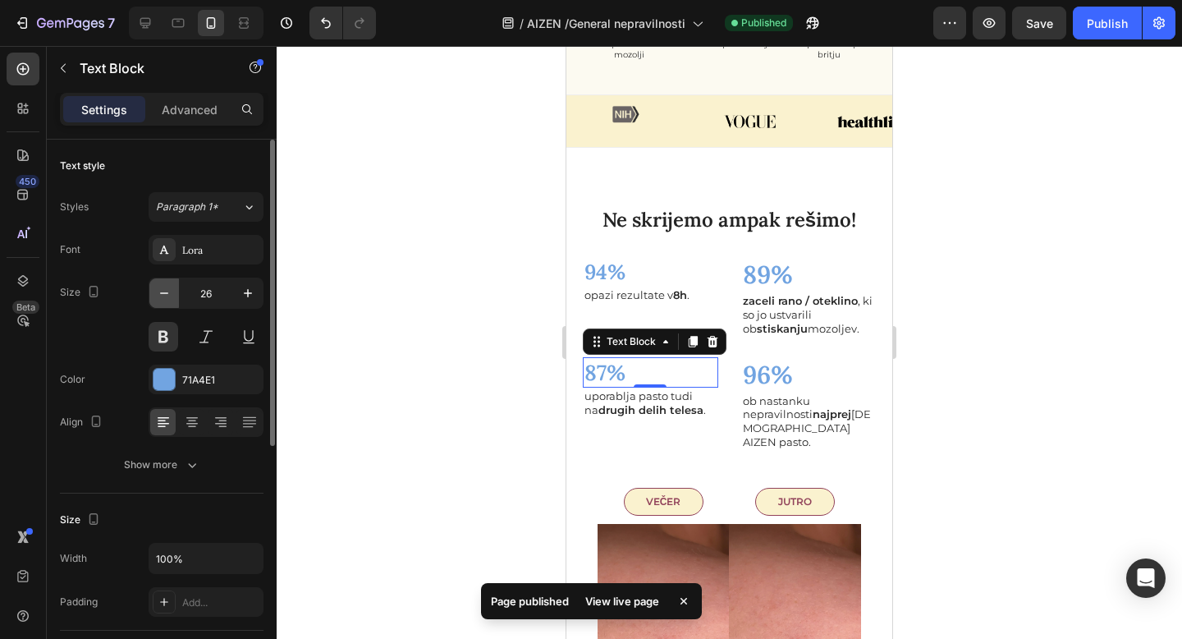
click at [169, 293] on icon "button" at bounding box center [164, 293] width 16 height 16
type input "25"
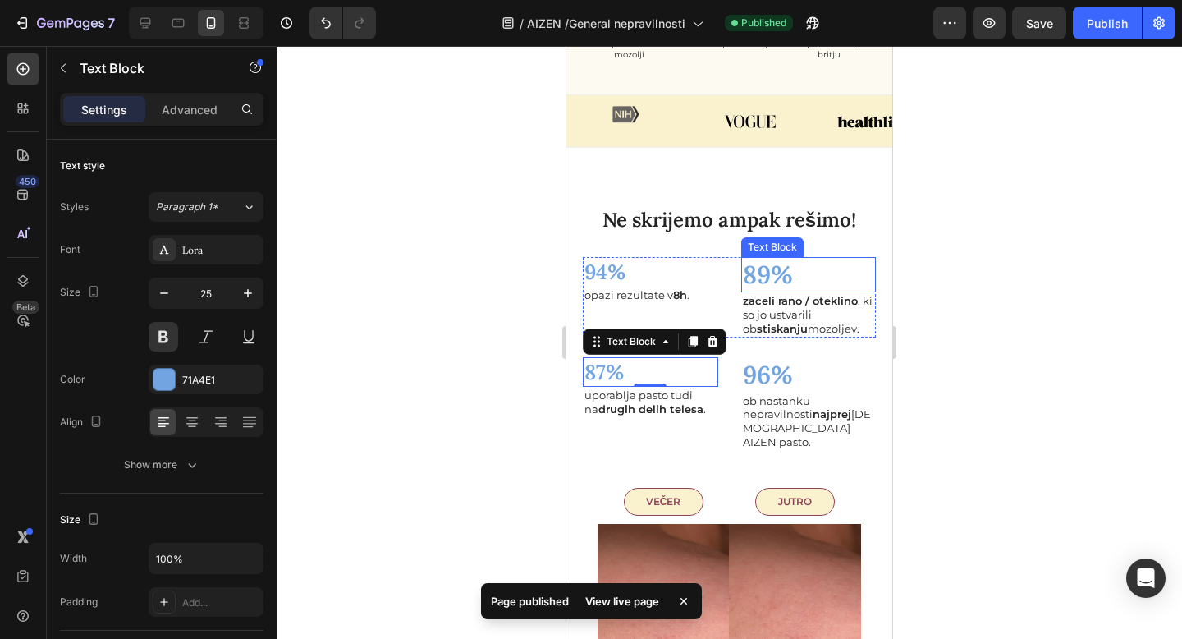
click at [785, 273] on p "89%" at bounding box center [809, 275] width 132 height 32
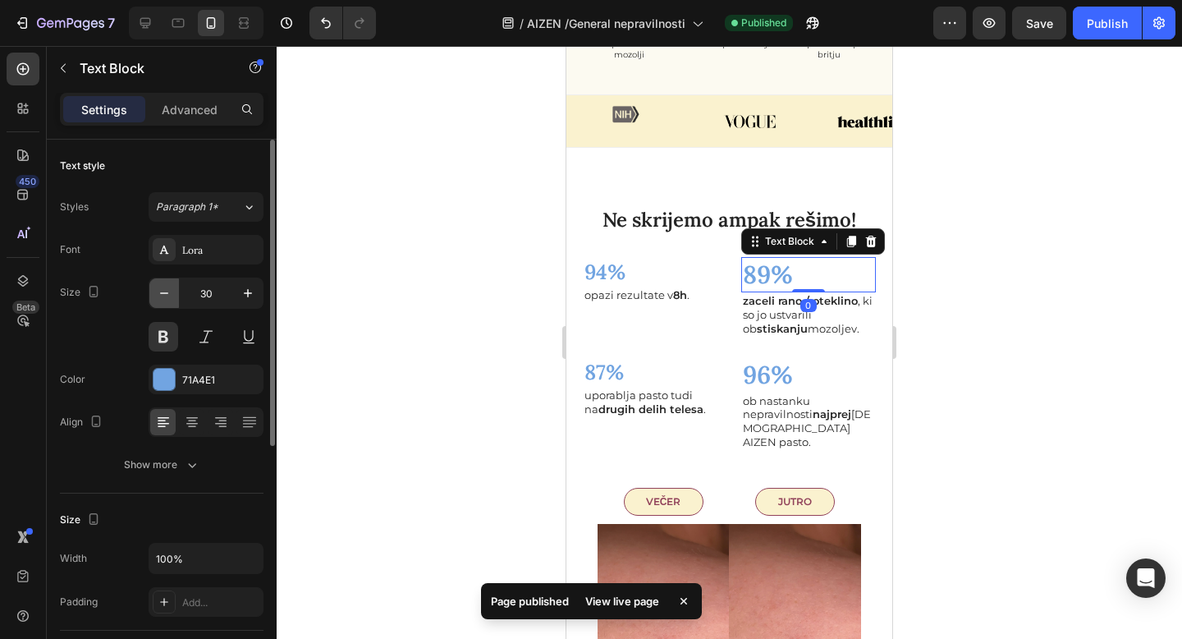
click at [163, 295] on icon "button" at bounding box center [164, 293] width 16 height 16
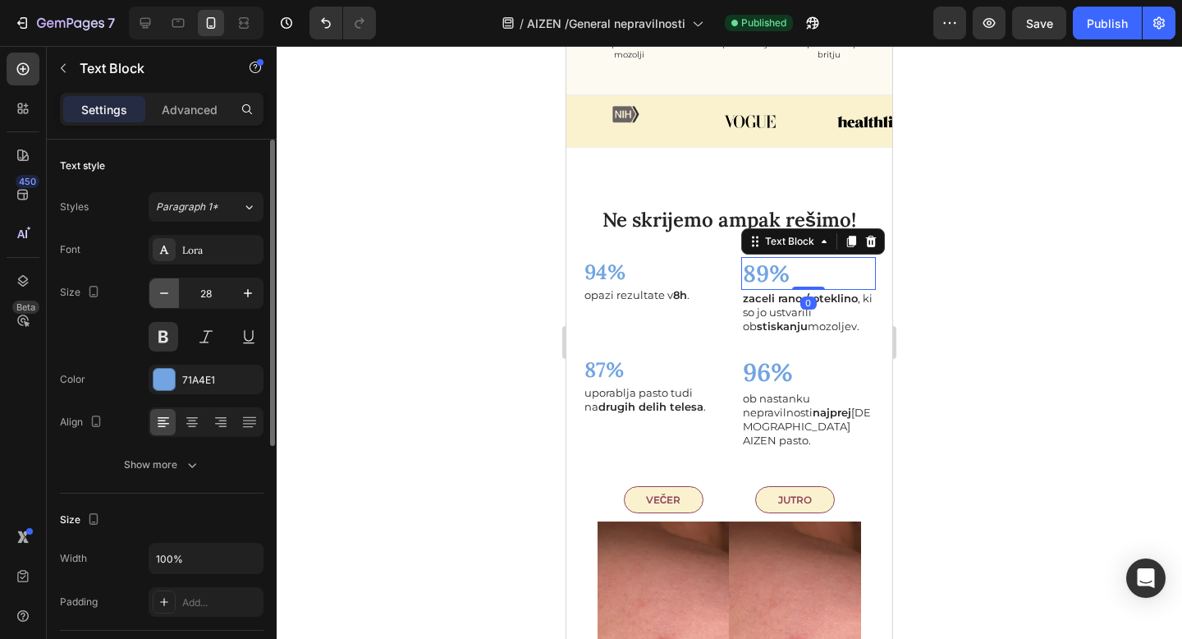
click at [163, 295] on icon "button" at bounding box center [164, 293] width 16 height 16
type input "25"
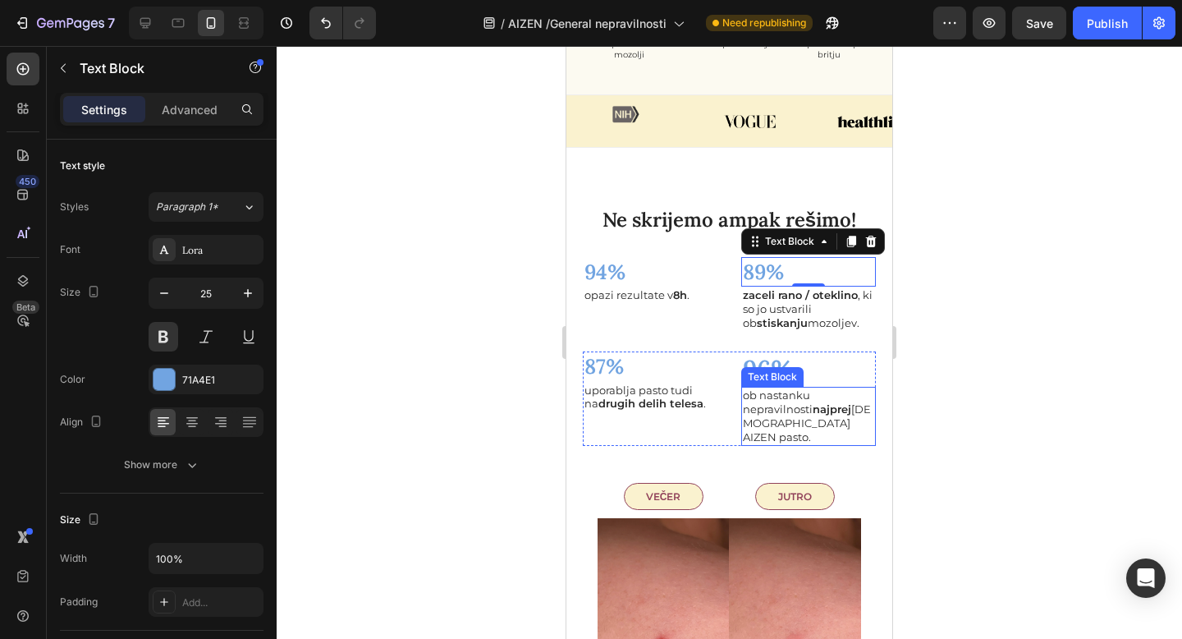
click at [757, 374] on div "Text Block" at bounding box center [772, 376] width 56 height 15
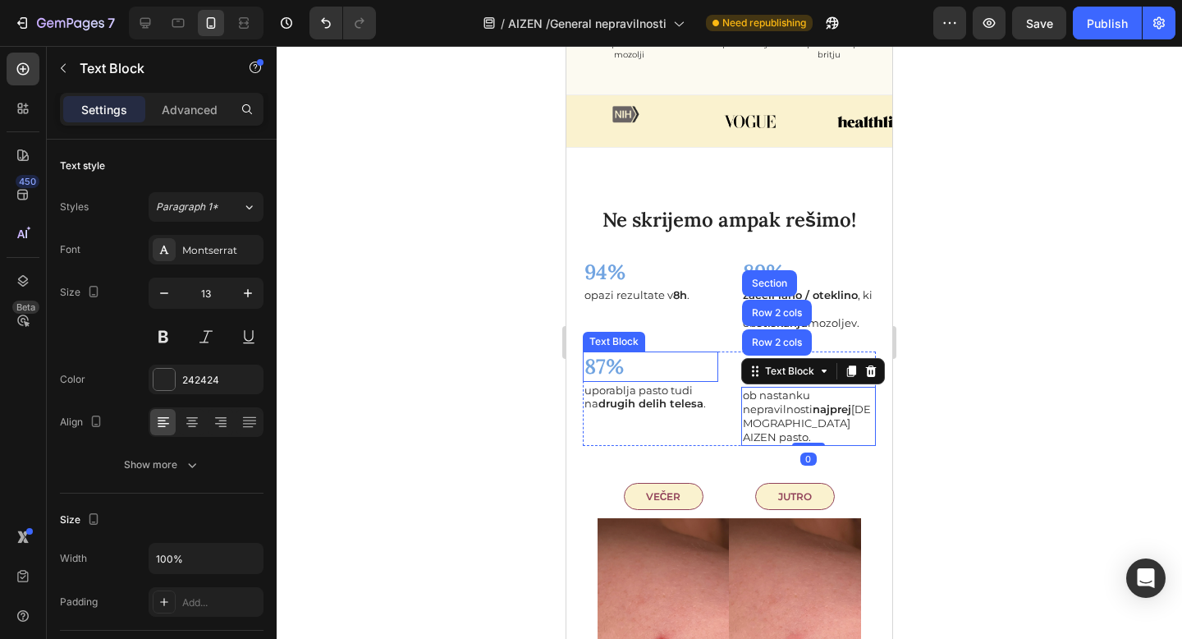
click at [698, 373] on p "87%" at bounding box center [650, 366] width 132 height 27
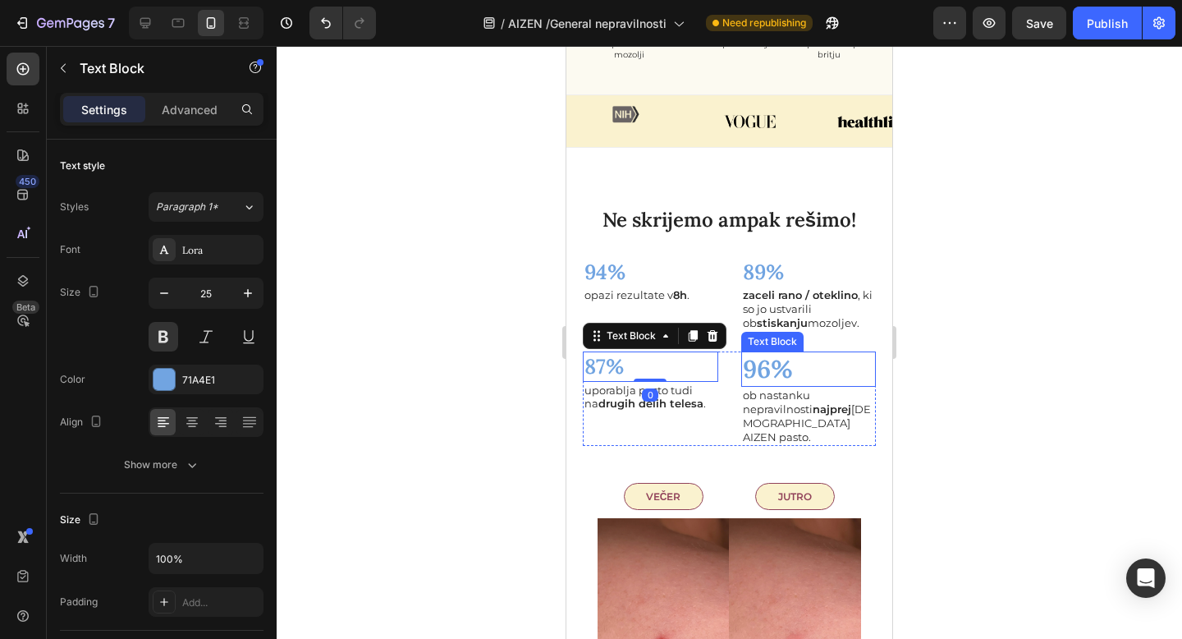
click at [764, 372] on p "96%" at bounding box center [809, 369] width 132 height 32
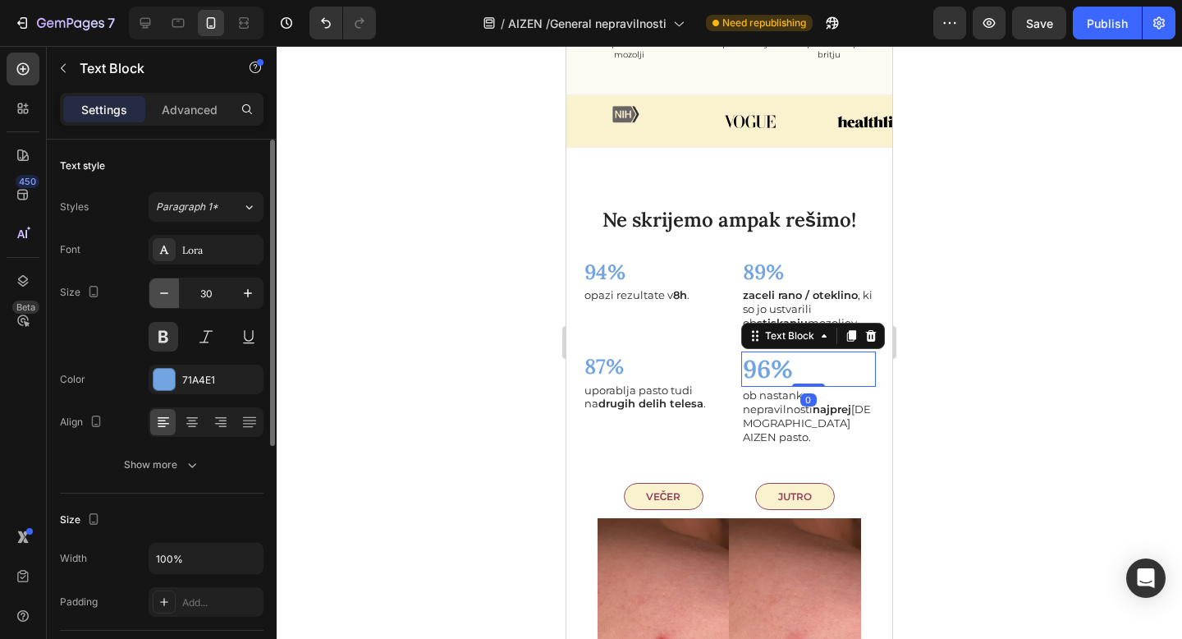
click at [167, 293] on icon "button" at bounding box center [164, 293] width 8 height 2
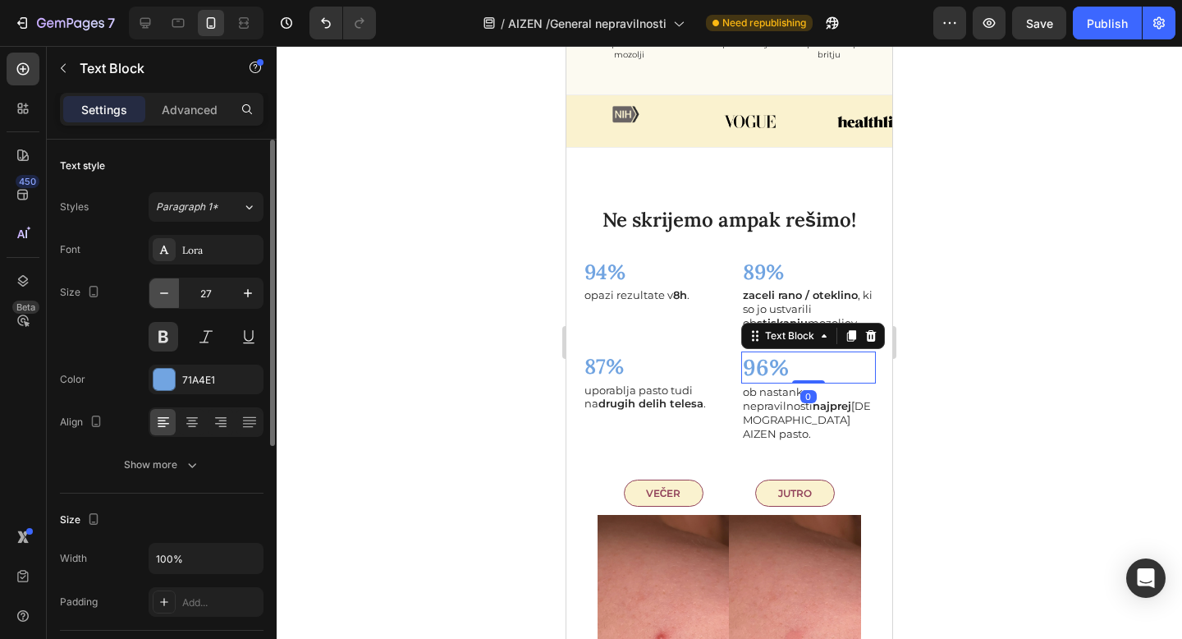
click at [167, 293] on icon "button" at bounding box center [164, 293] width 8 height 2
type input "25"
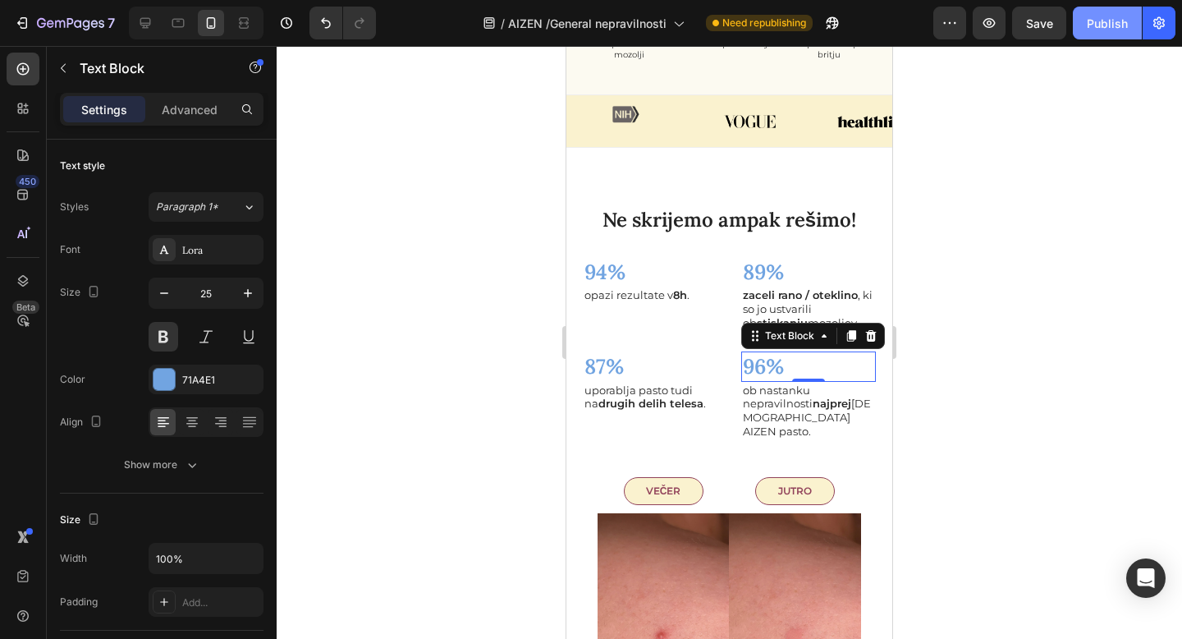
click at [1110, 31] on div "Publish" at bounding box center [1107, 23] width 41 height 17
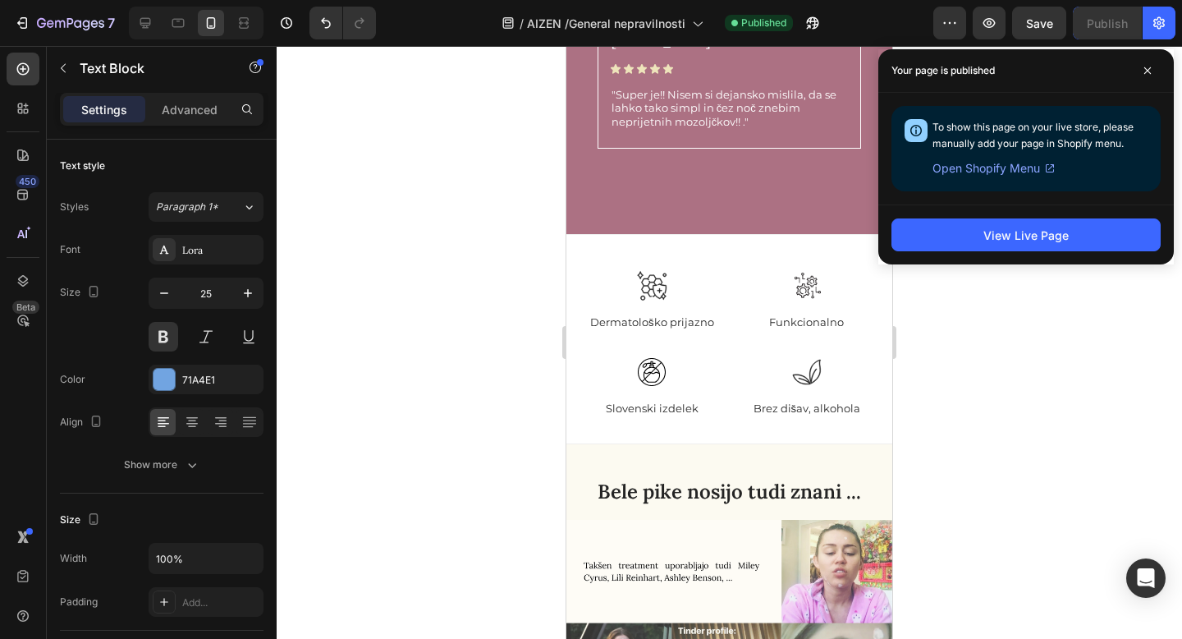
scroll to position [5708, 0]
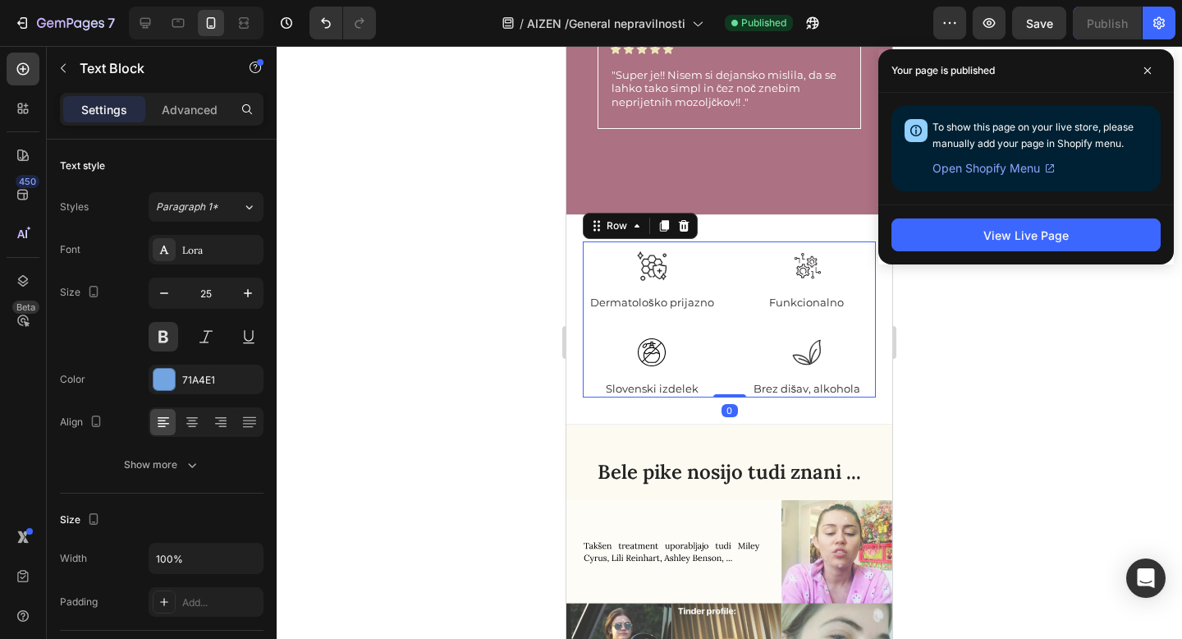
click at [735, 279] on div "Icon Dermatološko prijazno Text Block Row Icon Funkcionalno Text Block Row Icon…" at bounding box center [729, 319] width 293 height 156
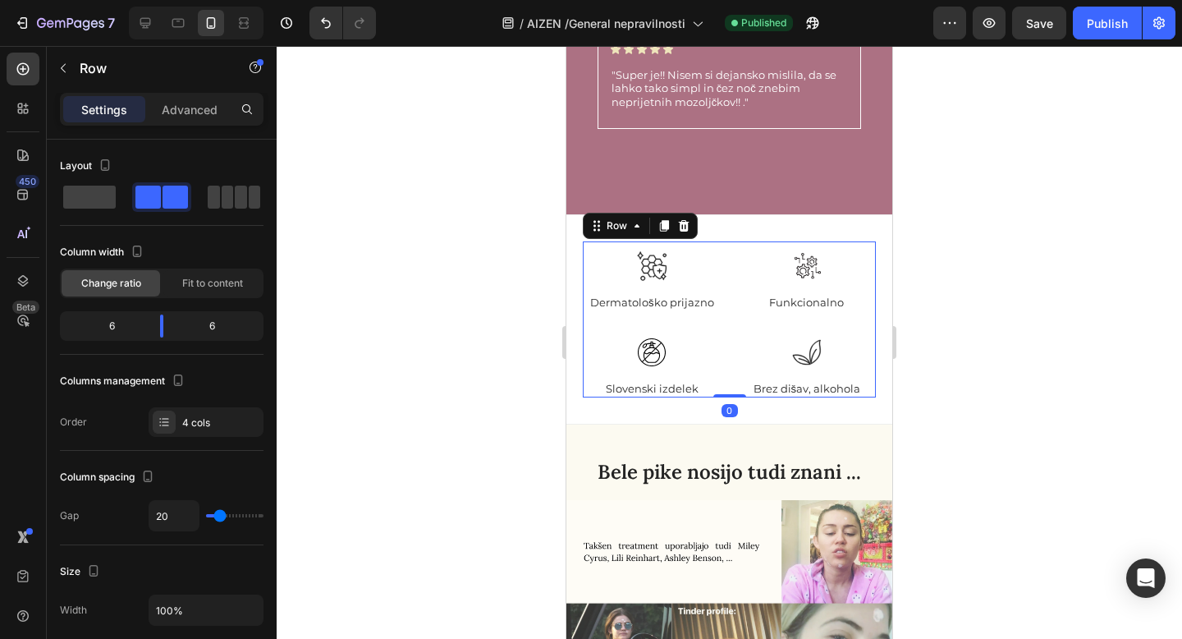
click at [735, 270] on div "Icon Dermatološko prijazno Text Block Row Icon Funkcionalno Text Block Row Icon…" at bounding box center [729, 319] width 293 height 156
click at [727, 259] on div "Icon Dermatološko prijazno Text Block Row Icon Funkcionalno Text Block Row Icon…" at bounding box center [729, 319] width 293 height 156
click at [686, 251] on div "Icon 4" at bounding box center [652, 265] width 139 height 49
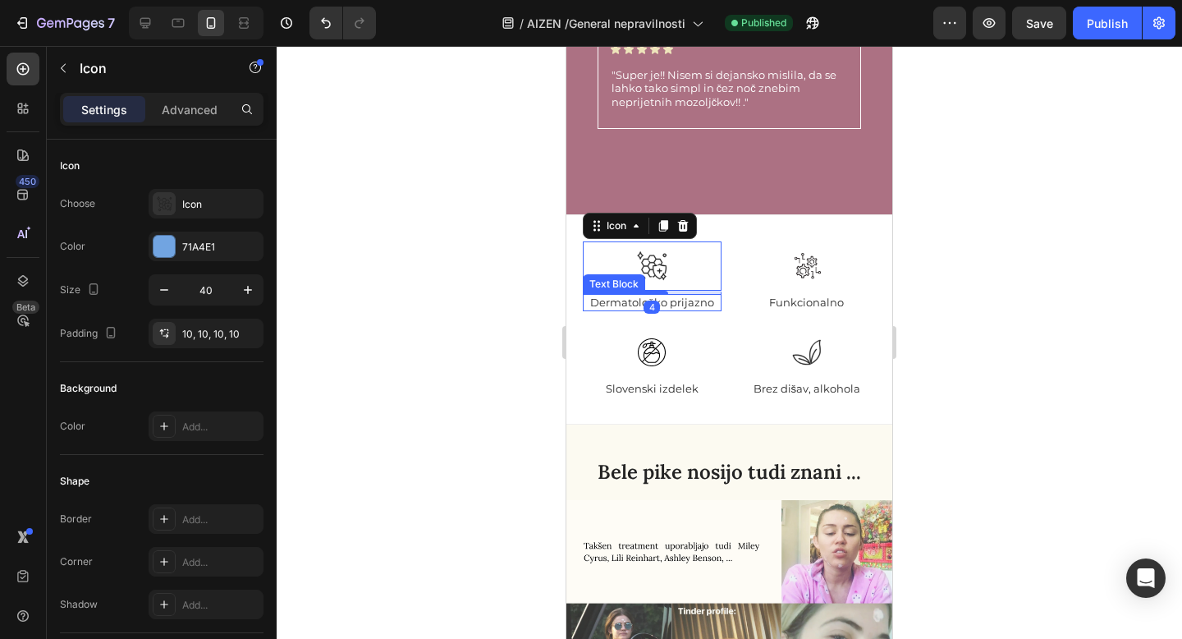
click at [720, 294] on div "Dermatološko prijazno" at bounding box center [652, 302] width 139 height 17
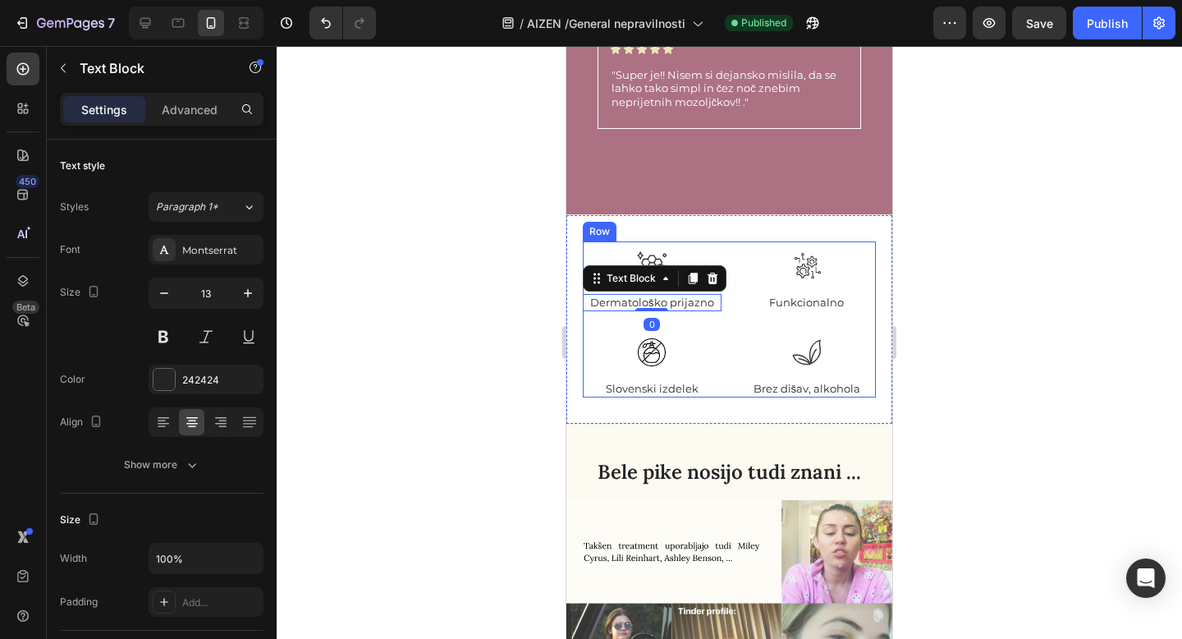
click at [734, 276] on div "Icon Dermatološko prijazno Text Block 0 Row Icon Funkcionalno Text Block Row Ic…" at bounding box center [729, 319] width 293 height 156
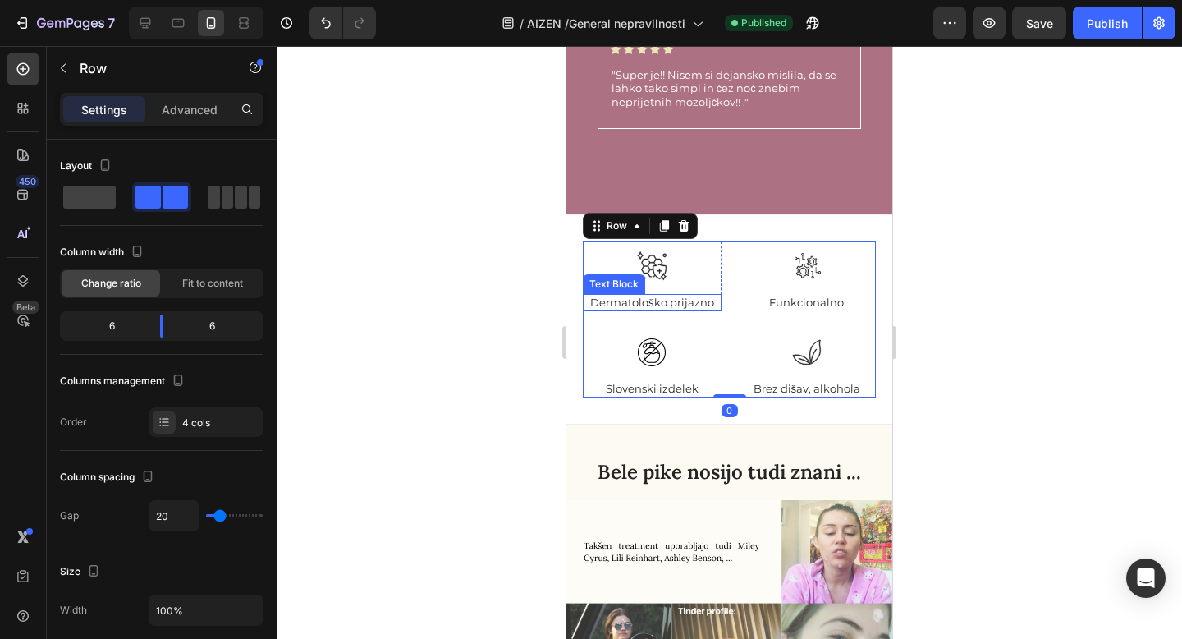
click at [688, 295] on p "Dermatološko prijazno" at bounding box center [651, 302] width 135 height 14
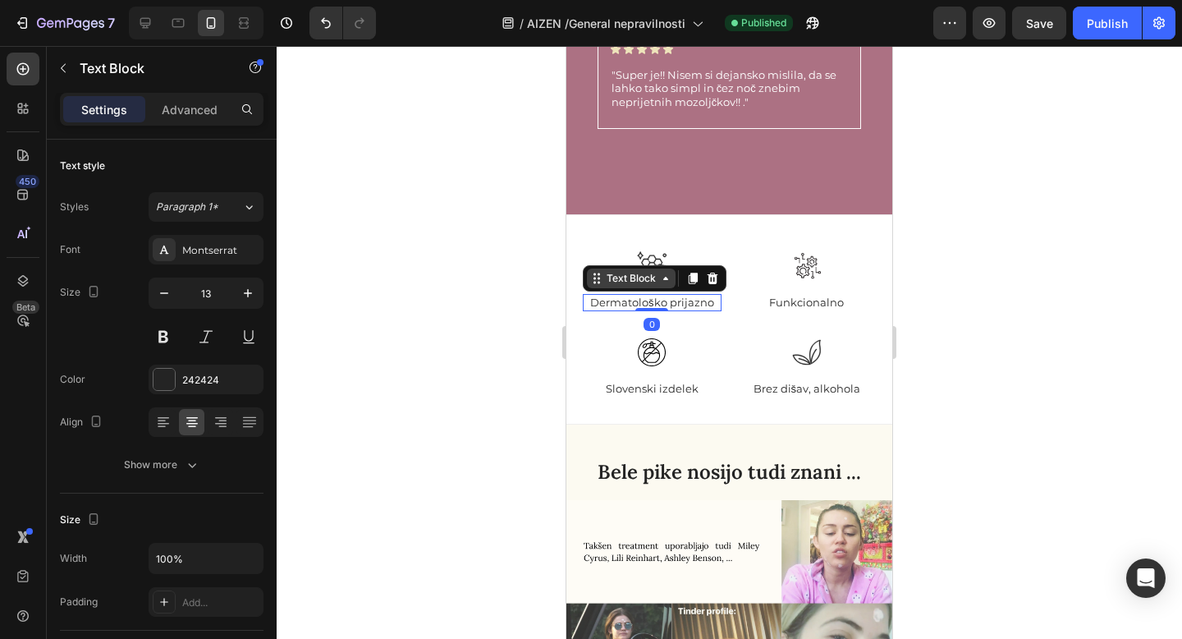
click at [612, 271] on div "Text Block" at bounding box center [631, 278] width 56 height 15
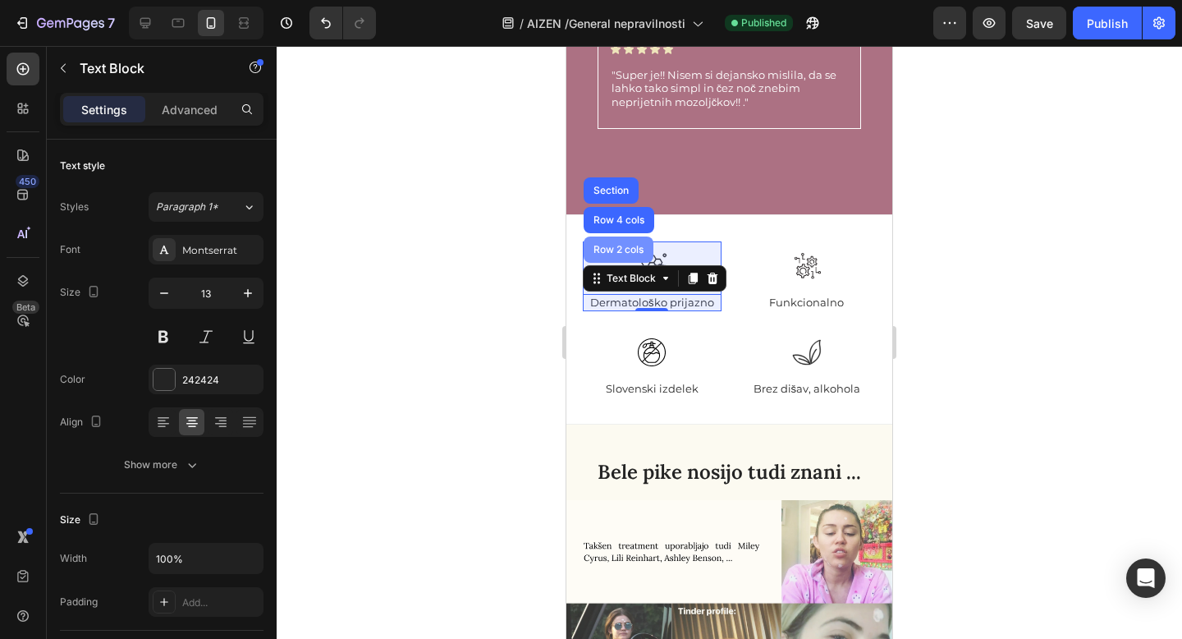
click at [618, 245] on div "Row 2 cols" at bounding box center [618, 250] width 57 height 10
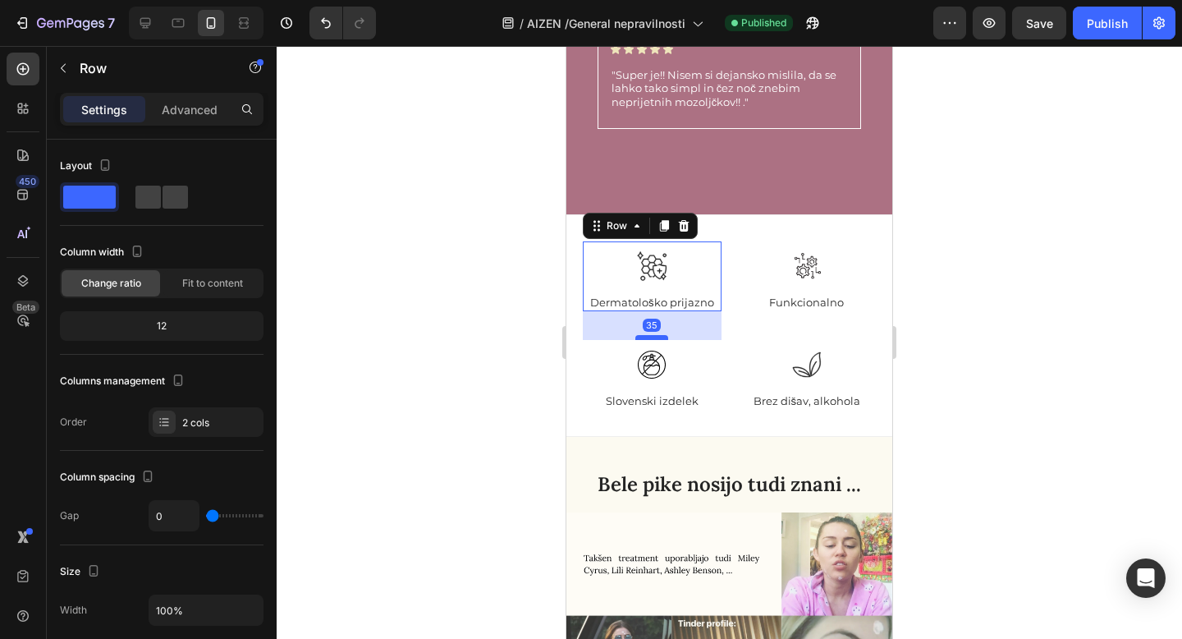
drag, startPoint x: 656, startPoint y: 296, endPoint x: 652, endPoint y: 309, distance: 12.7
click at [652, 335] on div at bounding box center [651, 337] width 33 height 5
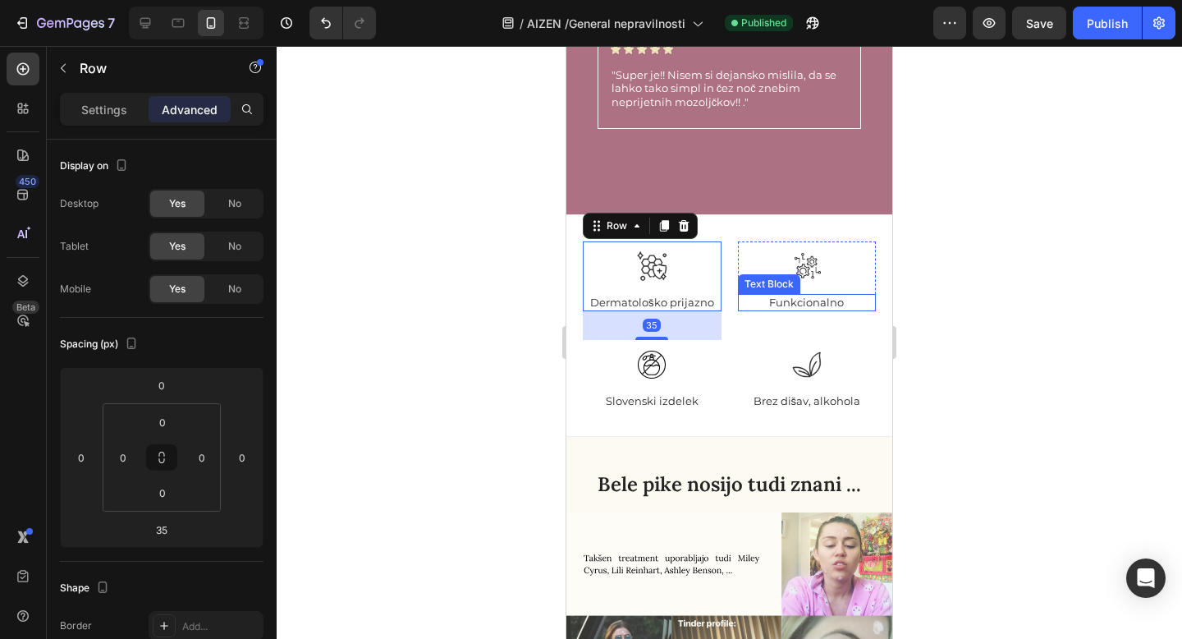
click at [800, 295] on p "Funkcionalno" at bounding box center [806, 302] width 135 height 14
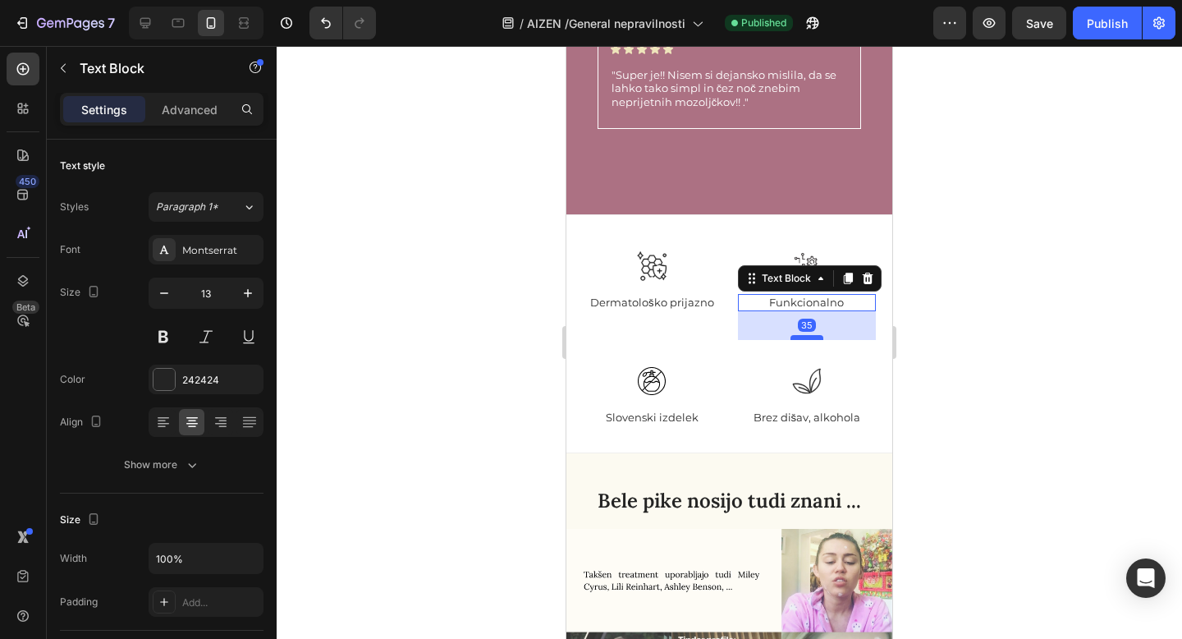
drag, startPoint x: 804, startPoint y: 280, endPoint x: 800, endPoint y: 309, distance: 29.8
click at [800, 335] on div at bounding box center [806, 337] width 33 height 5
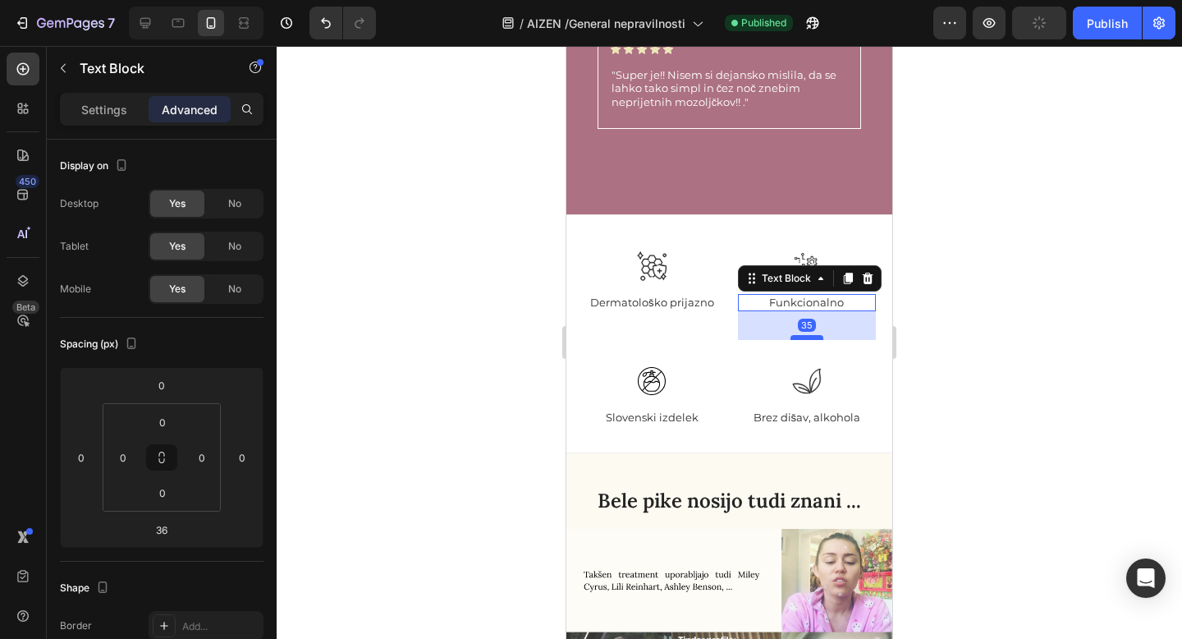
click at [800, 335] on div at bounding box center [806, 337] width 33 height 5
type input "35"
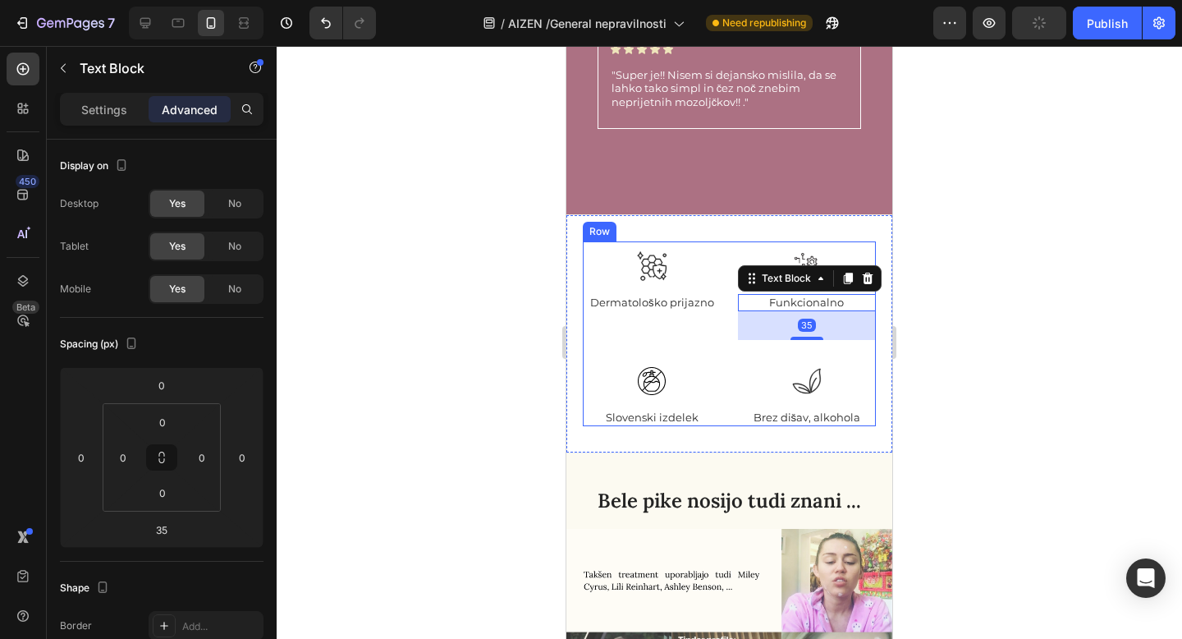
click at [987, 317] on div at bounding box center [729, 342] width 905 height 593
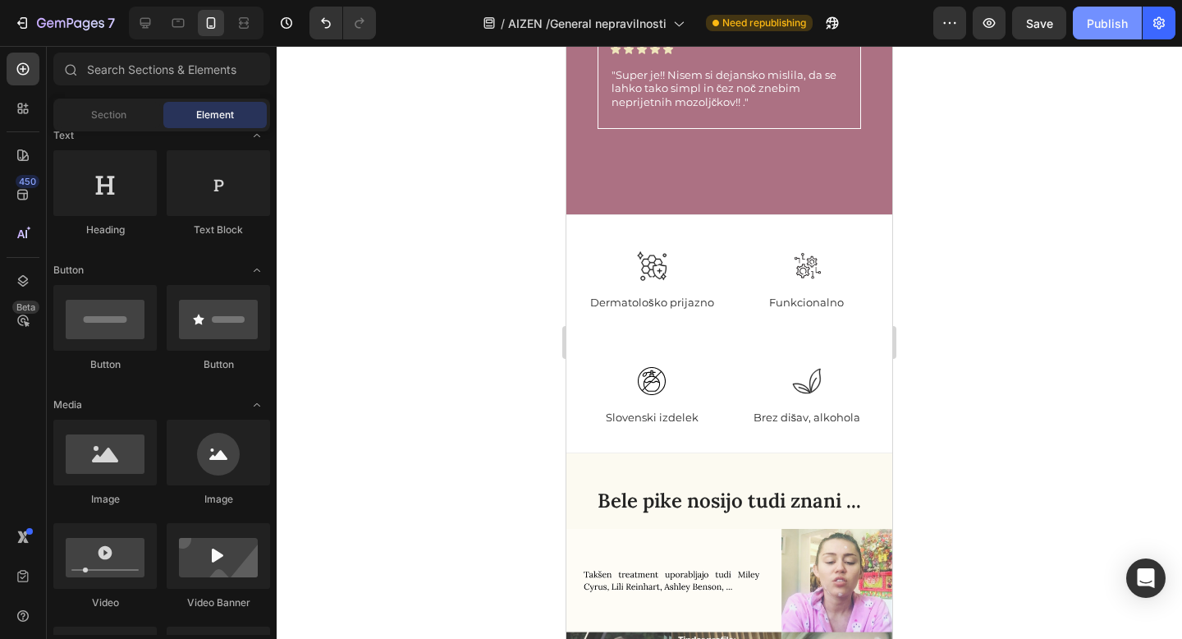
click at [1116, 21] on div "Publish" at bounding box center [1107, 23] width 41 height 17
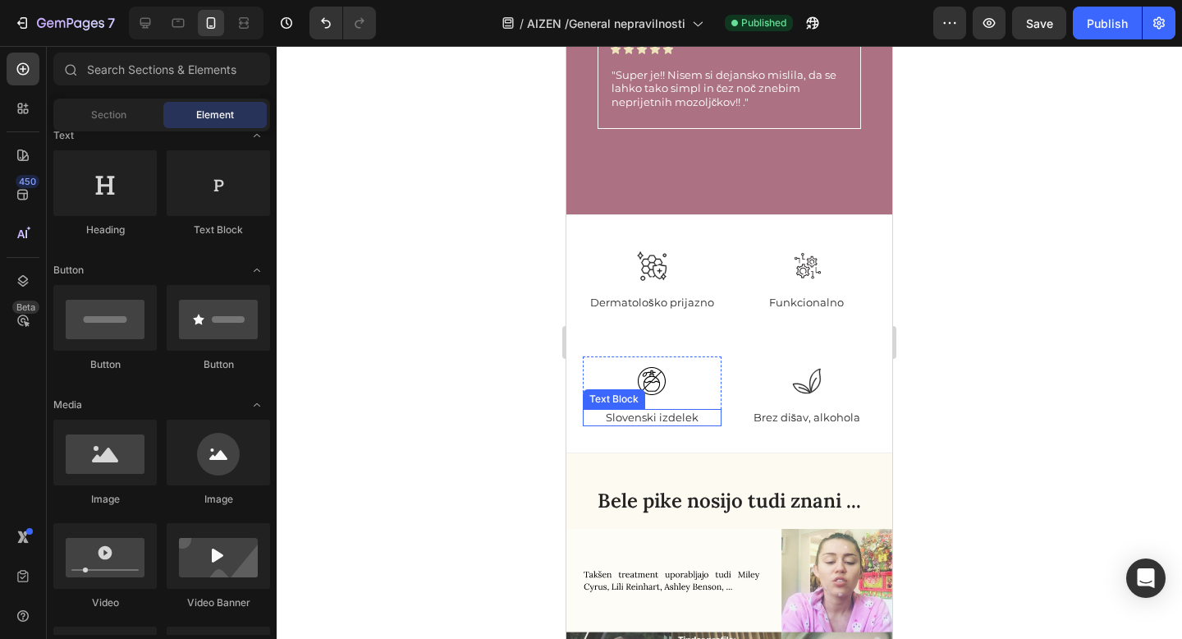
click at [657, 410] on p "Slovenski izdelek" at bounding box center [651, 417] width 135 height 14
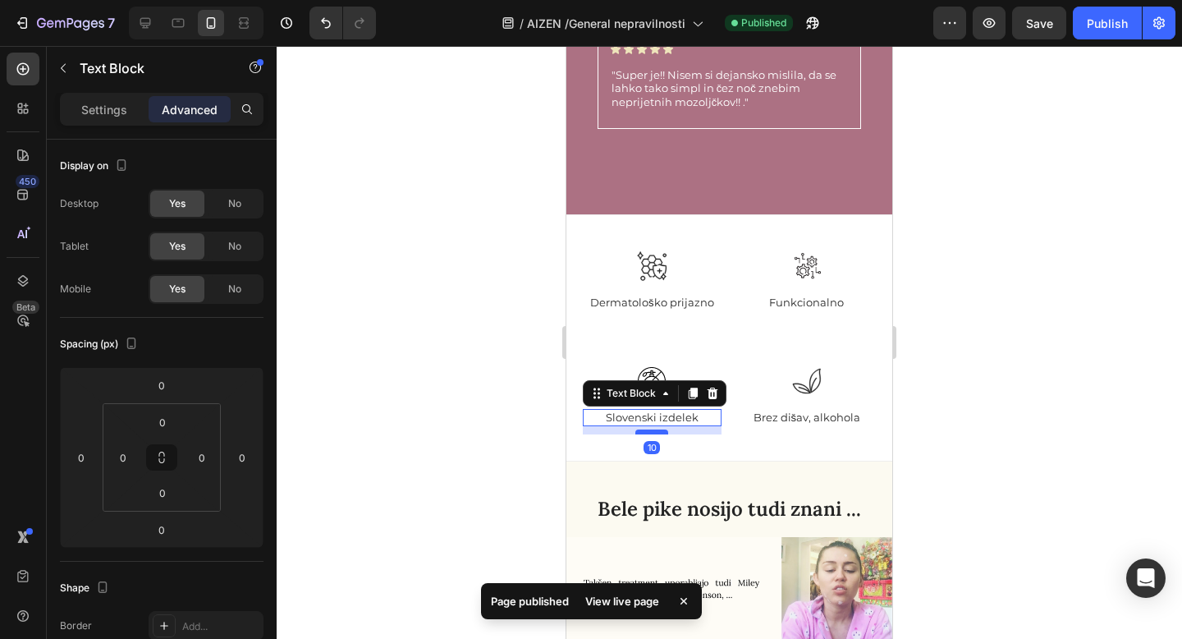
drag, startPoint x: 657, startPoint y: 396, endPoint x: 656, endPoint y: 404, distance: 8.4
click at [656, 429] on div at bounding box center [651, 431] width 33 height 5
type input "10"
click at [789, 410] on p "Brez dišav, alkohola" at bounding box center [806, 417] width 135 height 14
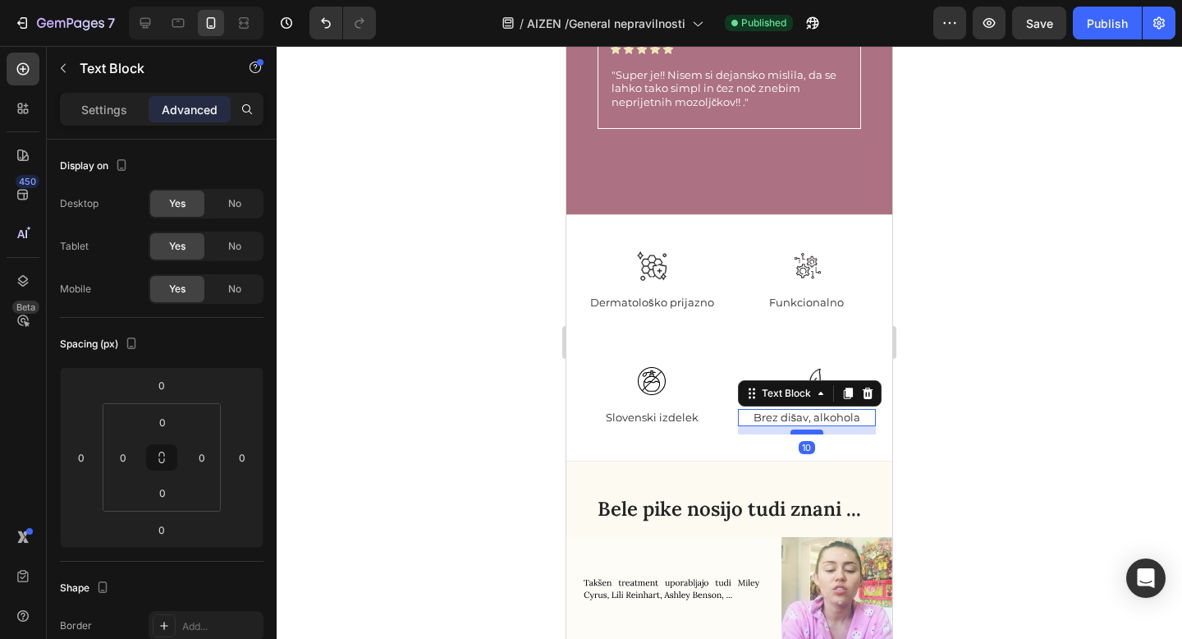
drag, startPoint x: 805, startPoint y: 395, endPoint x: 804, endPoint y: 403, distance: 8.2
click at [804, 429] on div at bounding box center [806, 431] width 33 height 5
type input "10"
click at [980, 382] on div at bounding box center [729, 342] width 905 height 593
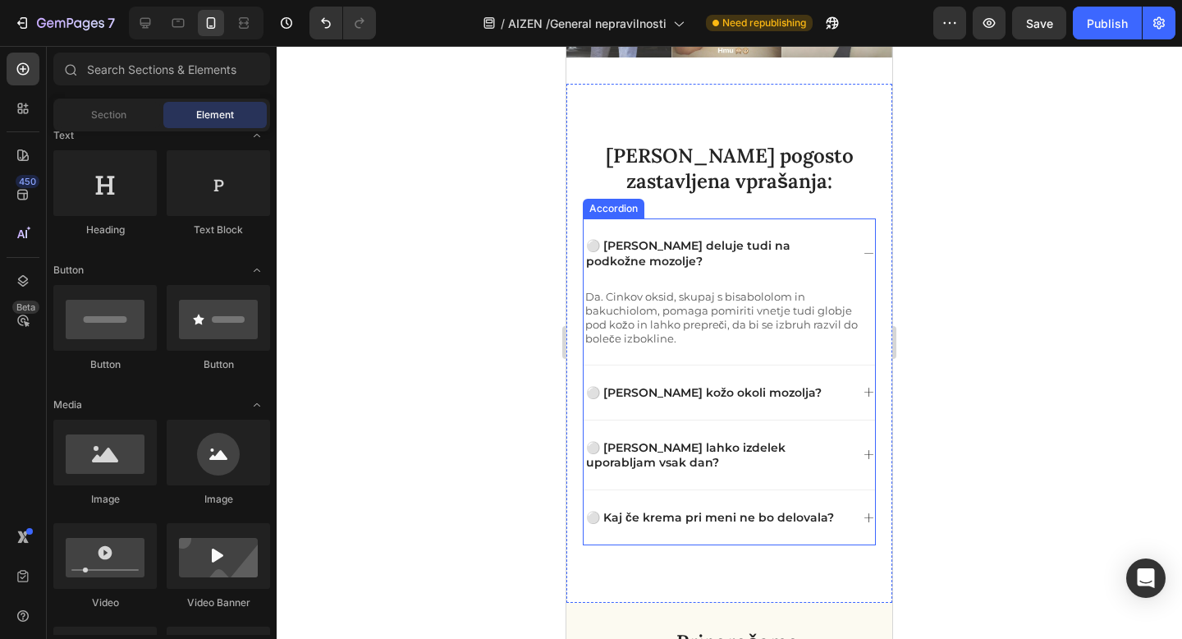
scroll to position [6432, 0]
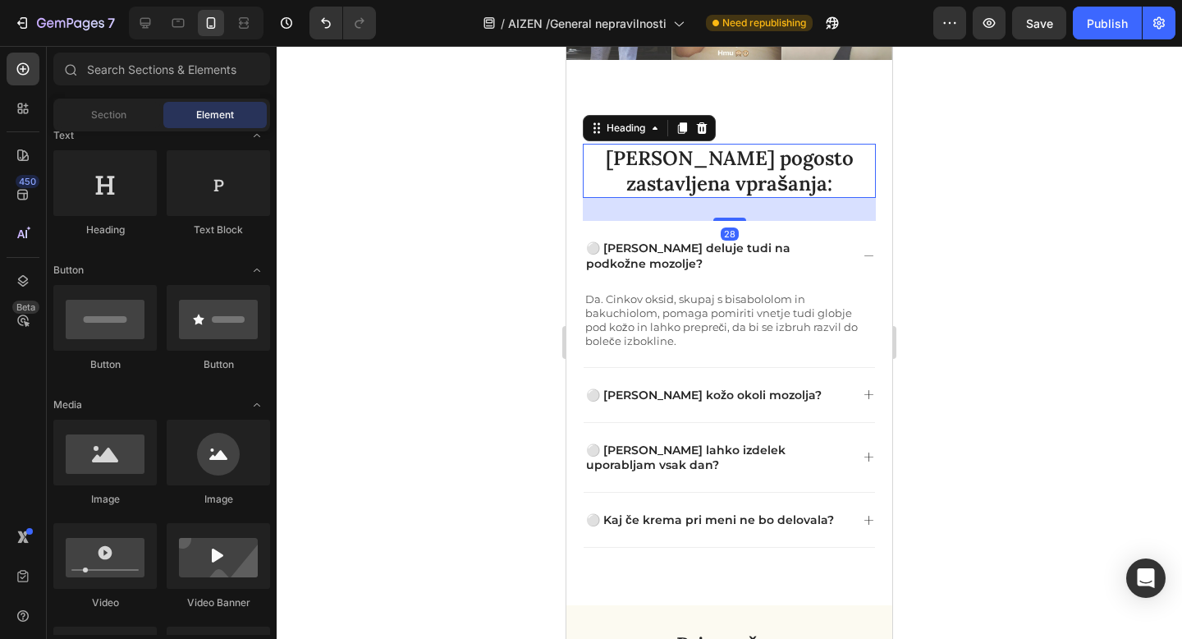
click at [682, 151] on h2 "Vaša pogosto zastavljena vprašanja:" at bounding box center [729, 171] width 293 height 54
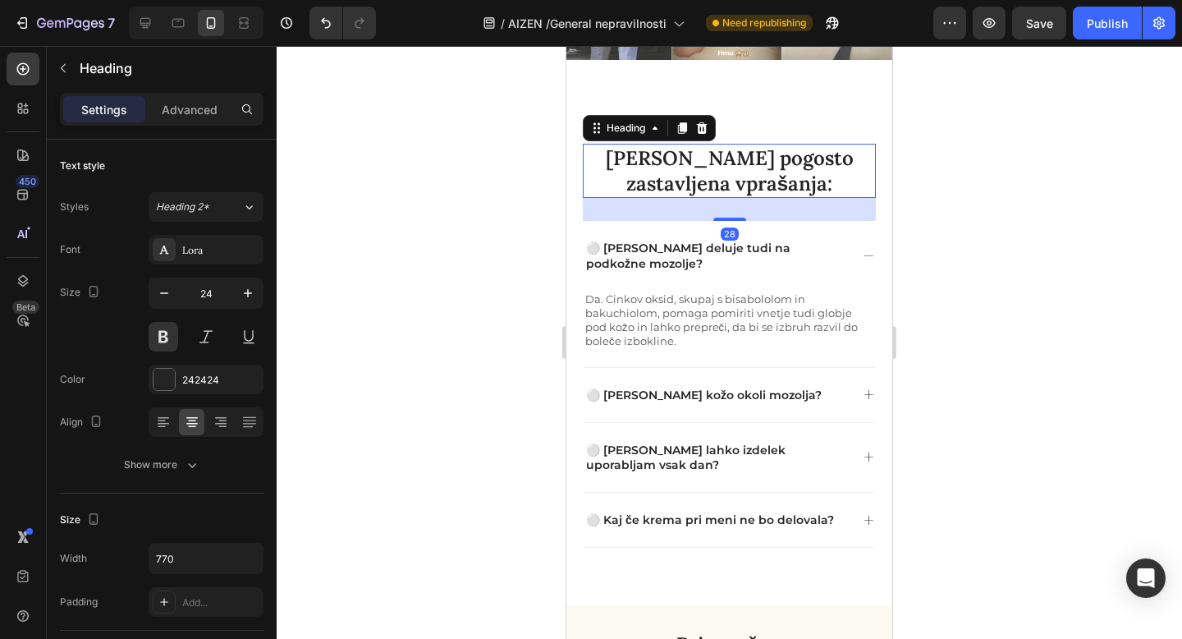
click at [682, 151] on h2 "Vaša pogosto zastavljena vprašanja:" at bounding box center [729, 171] width 293 height 54
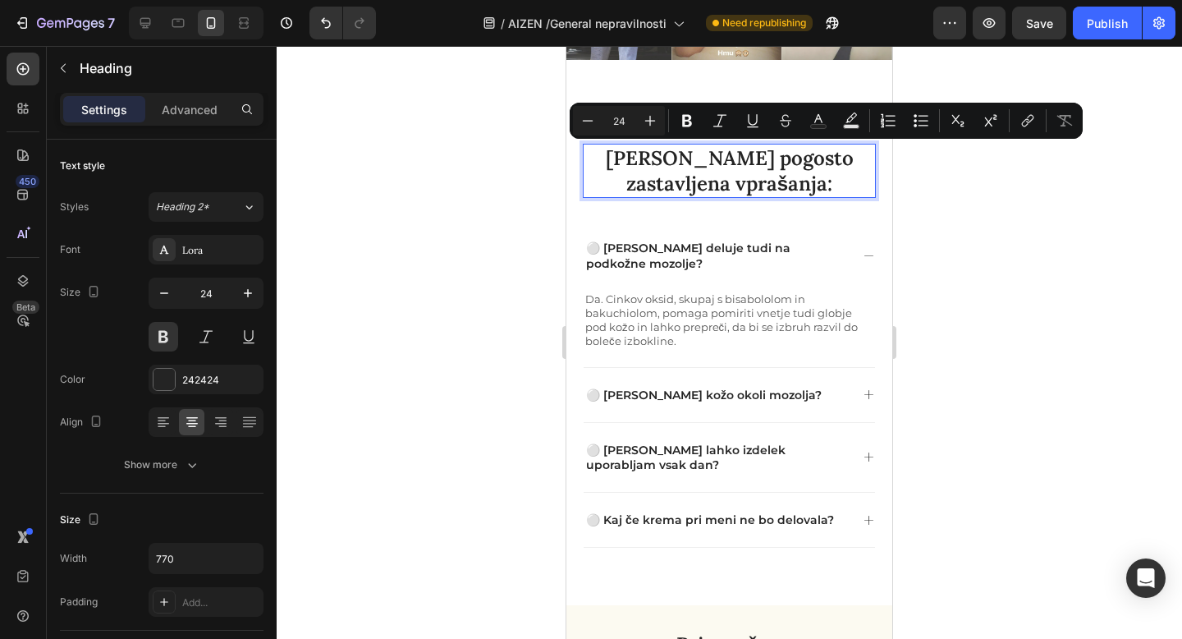
click at [678, 153] on p "Vaša pogosto zastavljena vprašanja:" at bounding box center [729, 170] width 290 height 51
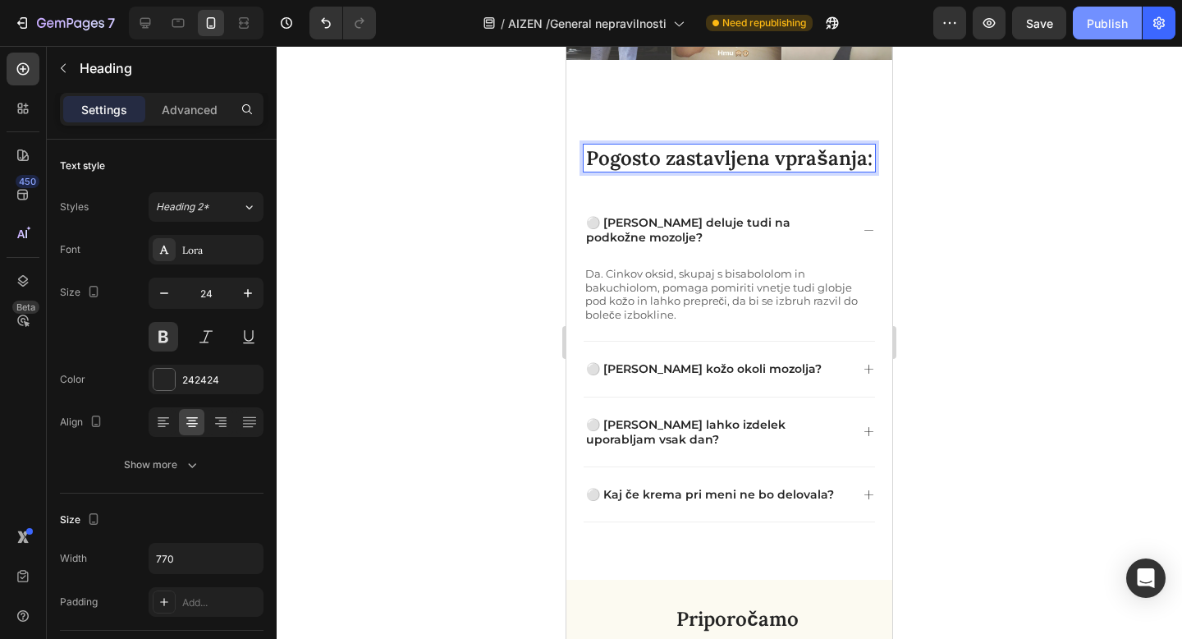
click at [1098, 32] on button "Publish" at bounding box center [1107, 23] width 69 height 33
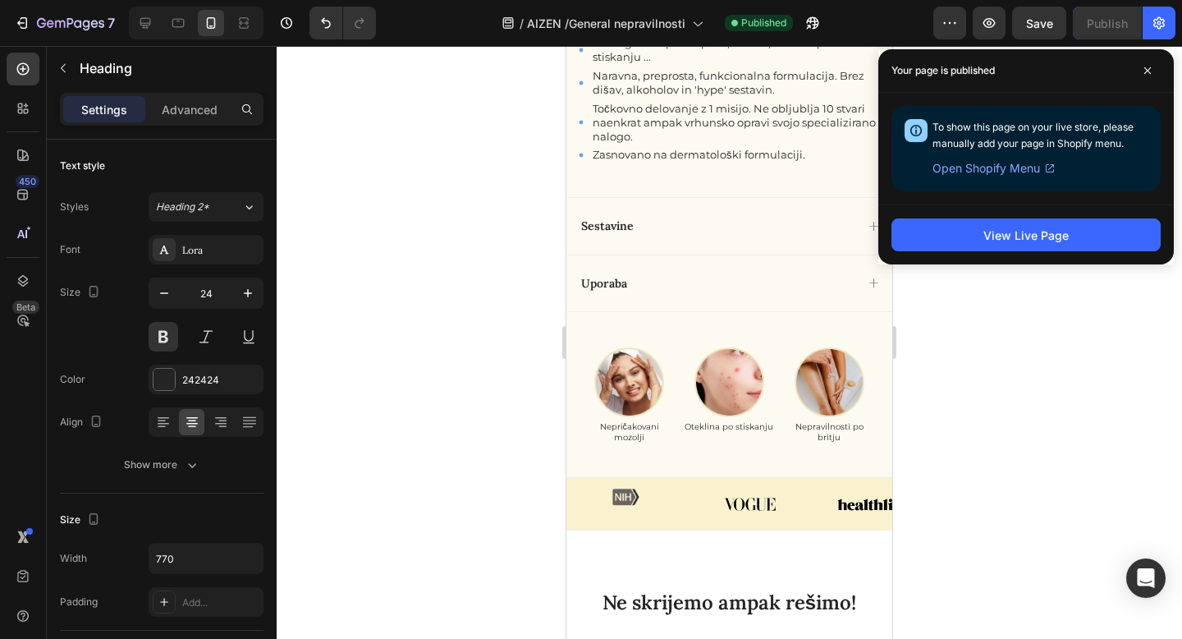
scroll to position [1857, 0]
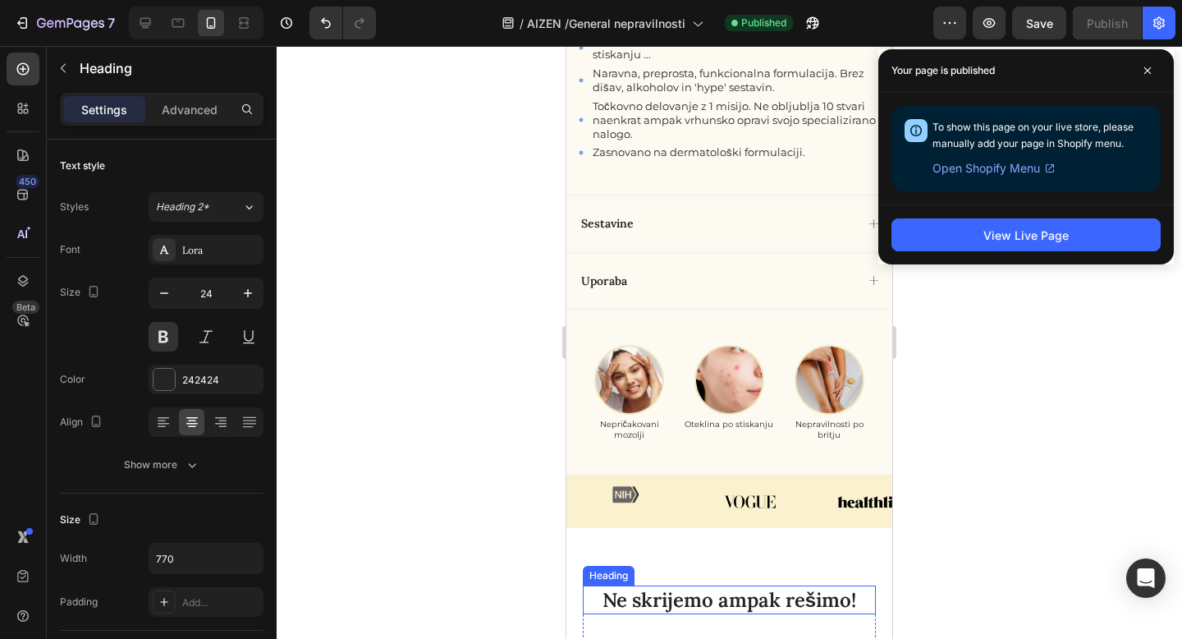
click at [726, 585] on h2 "Ne skrijemo ampak rešimo!" at bounding box center [729, 599] width 293 height 29
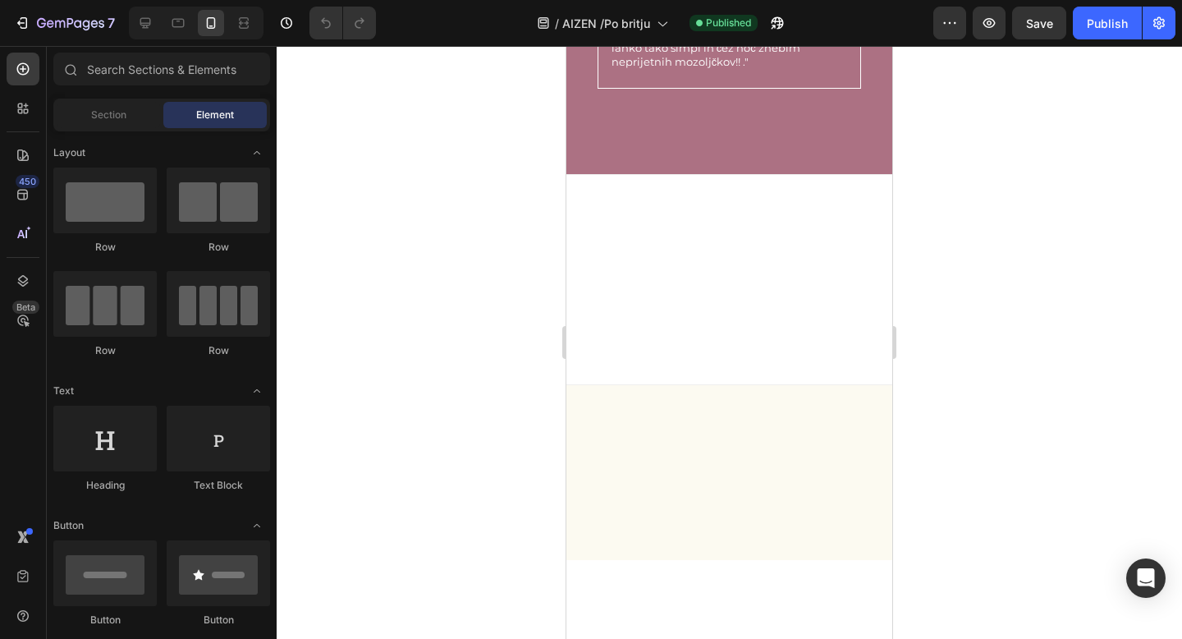
scroll to position [5123, 0]
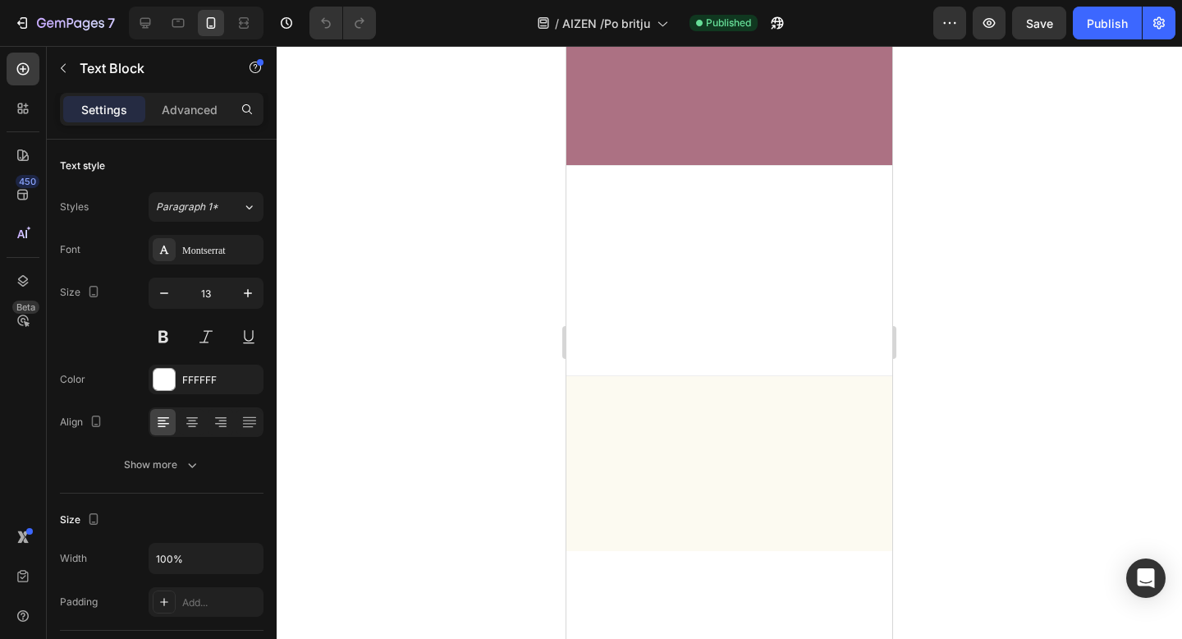
click at [1116, 30] on div "Publish" at bounding box center [1107, 23] width 41 height 17
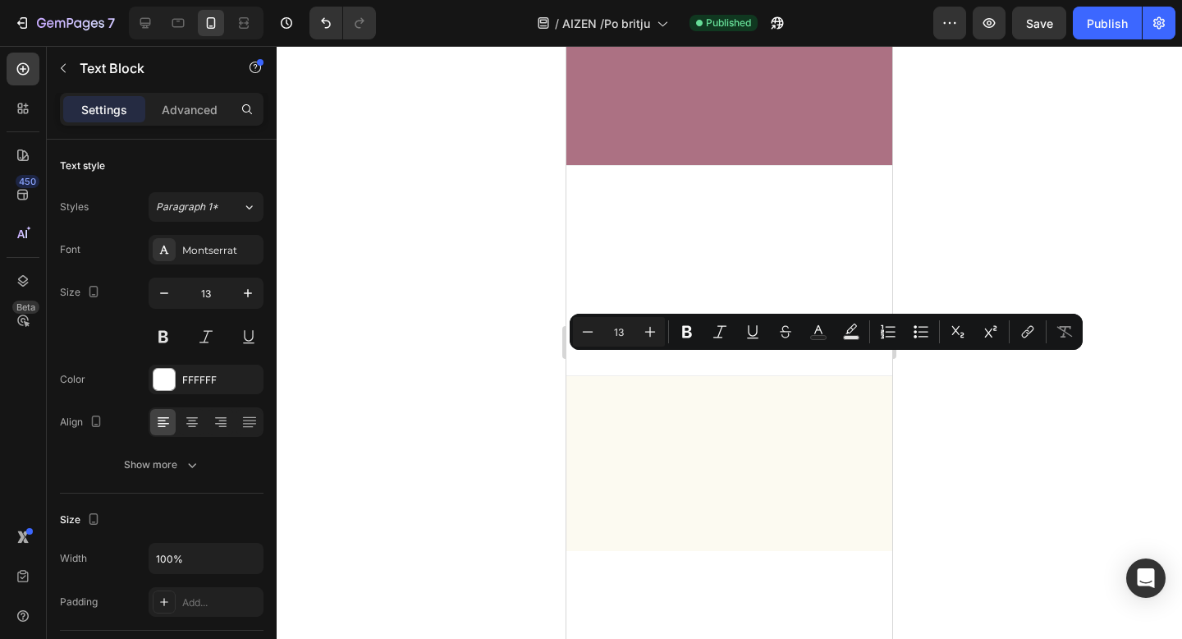
drag, startPoint x: 644, startPoint y: 378, endPoint x: 616, endPoint y: 364, distance: 31.2
copy p "Za par ur sm jo gor namazala, men je [MEDICAL_DATA] super!"
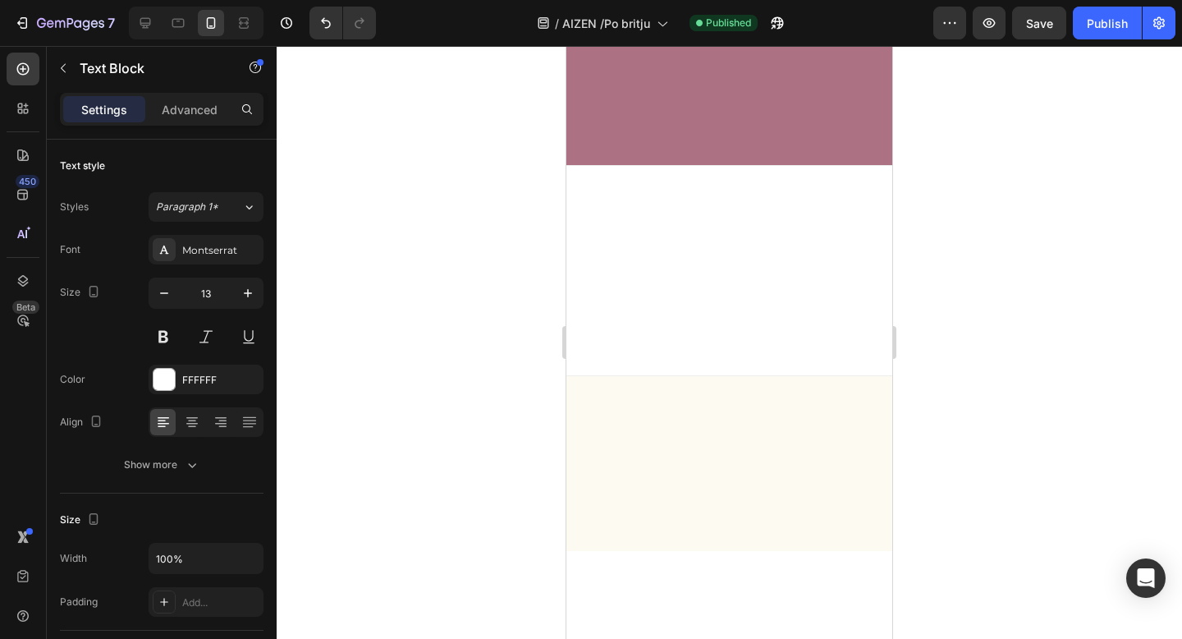
click at [1101, 25] on div "Publish" at bounding box center [1107, 23] width 41 height 17
